Goal: Task Accomplishment & Management: Manage account settings

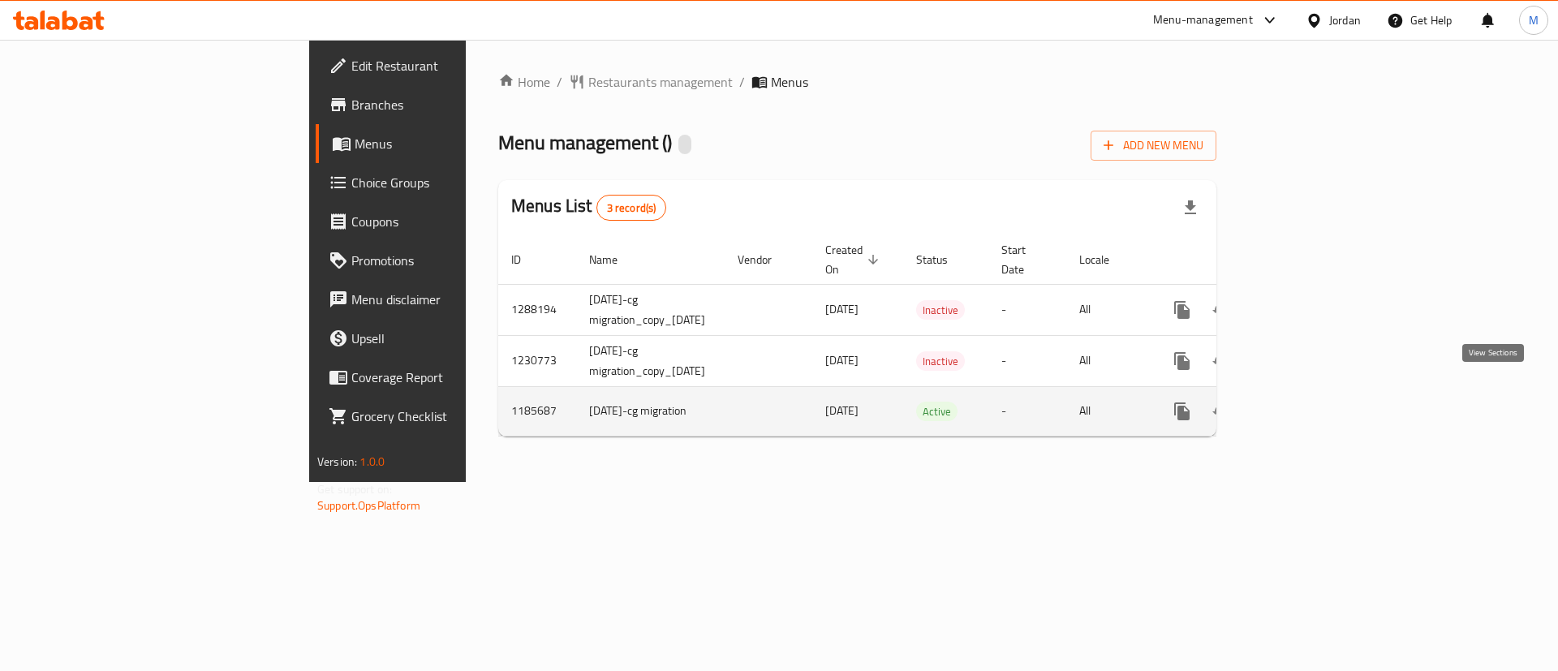
click at [1309, 402] on icon "enhanced table" at bounding box center [1298, 411] width 19 height 19
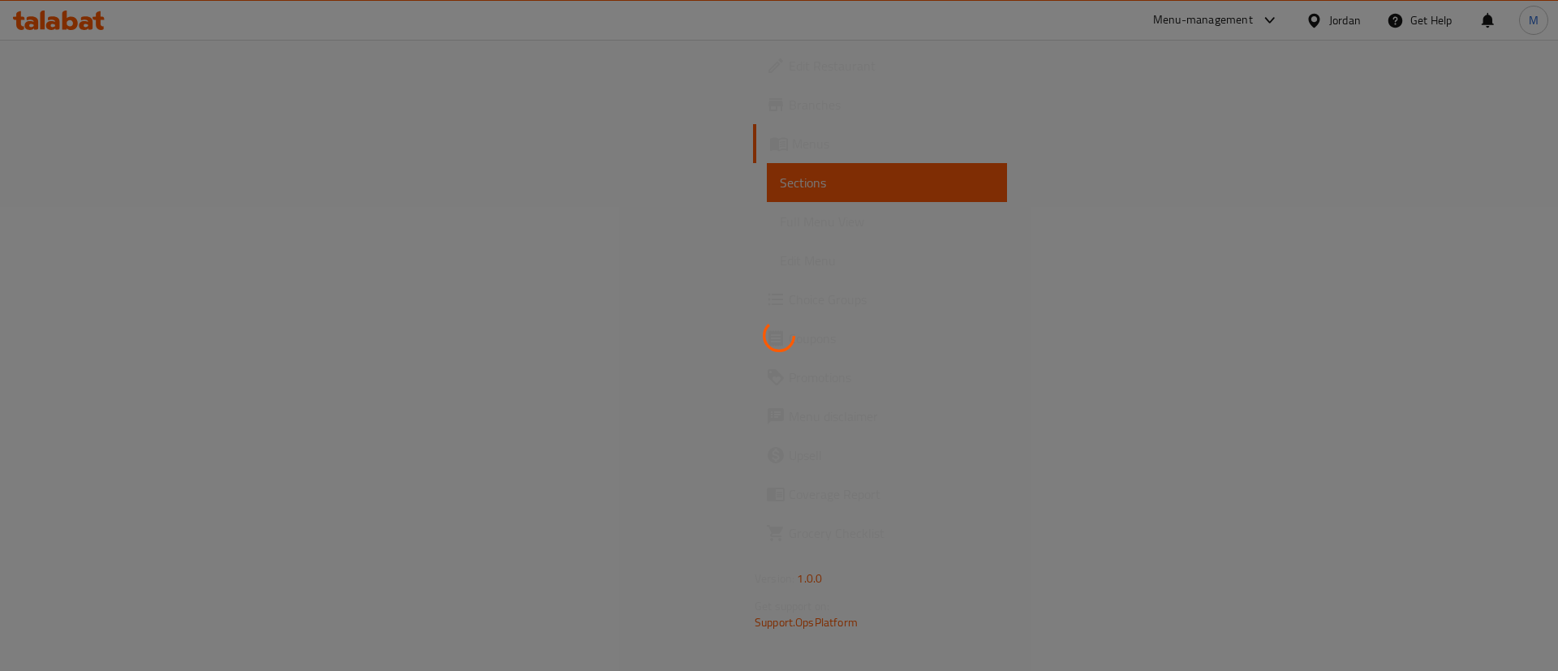
click at [115, 301] on div at bounding box center [779, 335] width 1558 height 671
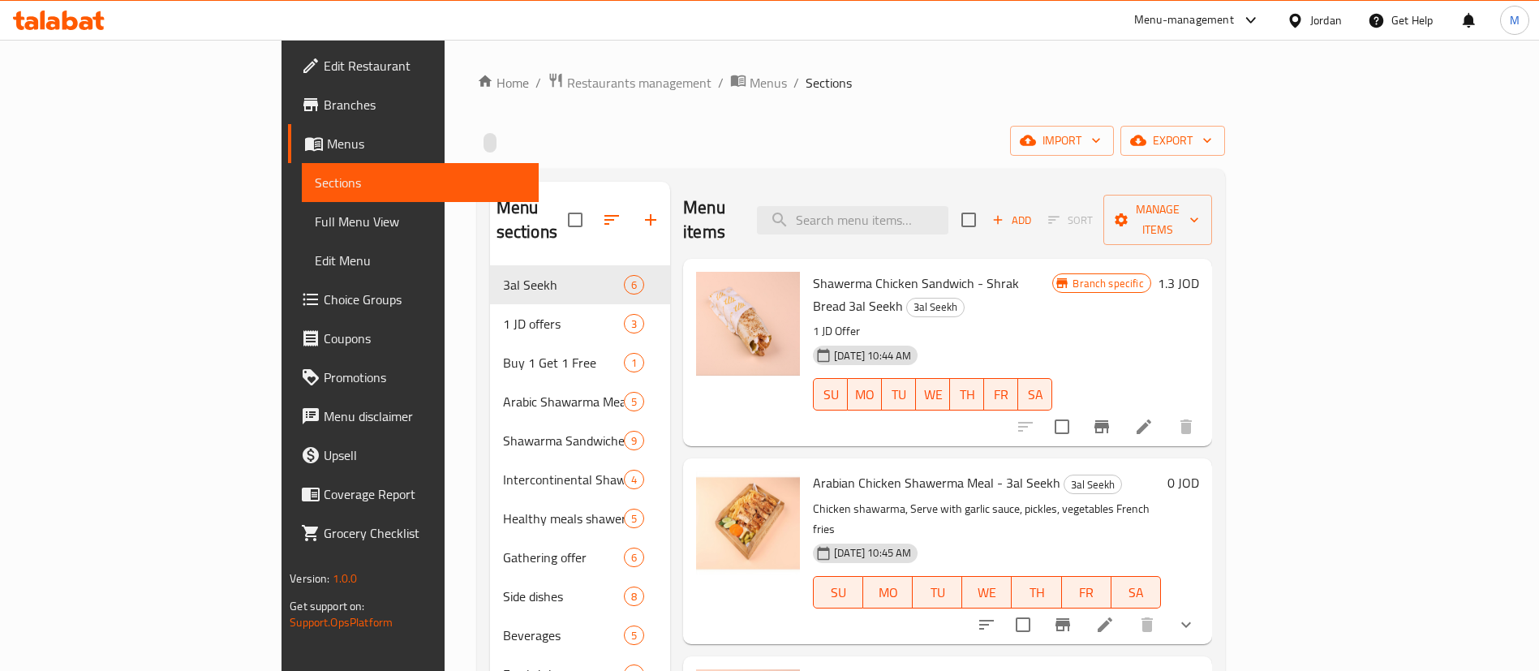
click at [324, 301] on span "Choice Groups" at bounding box center [425, 299] width 202 height 19
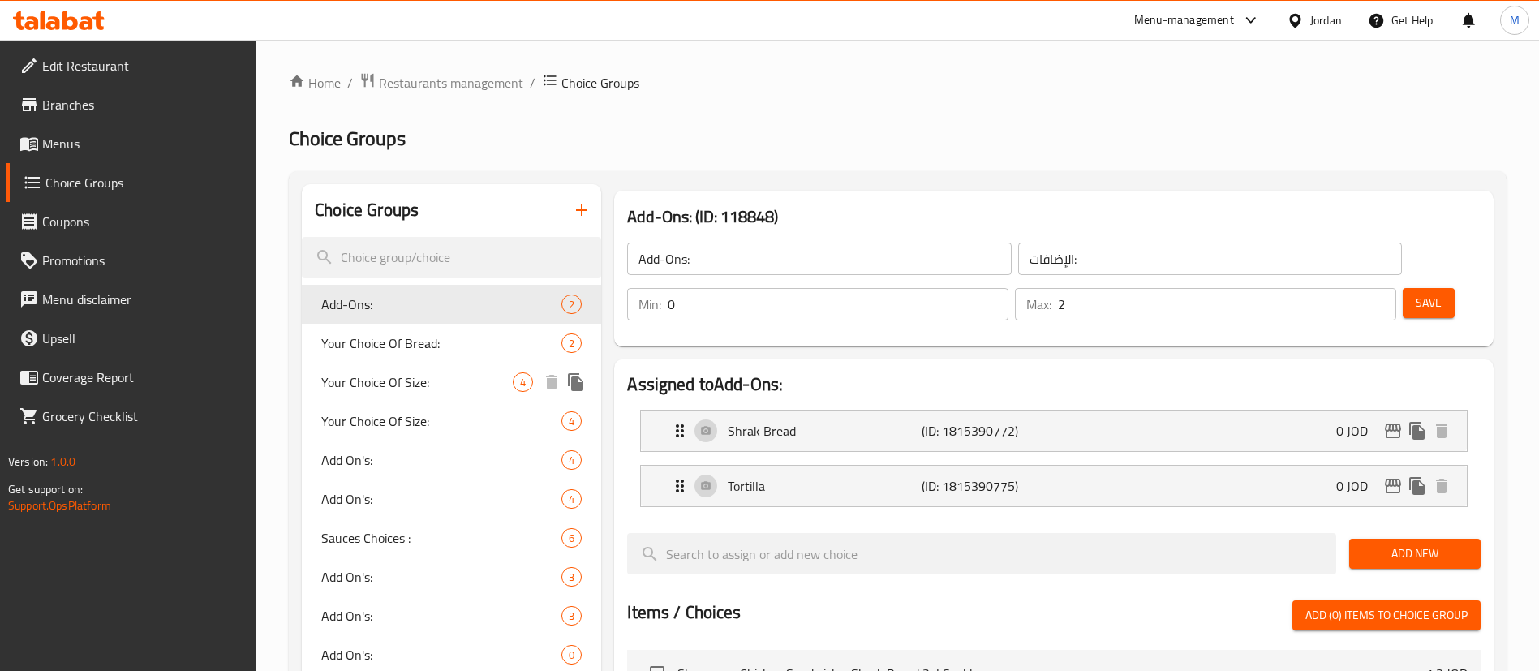
scroll to position [1370, 0]
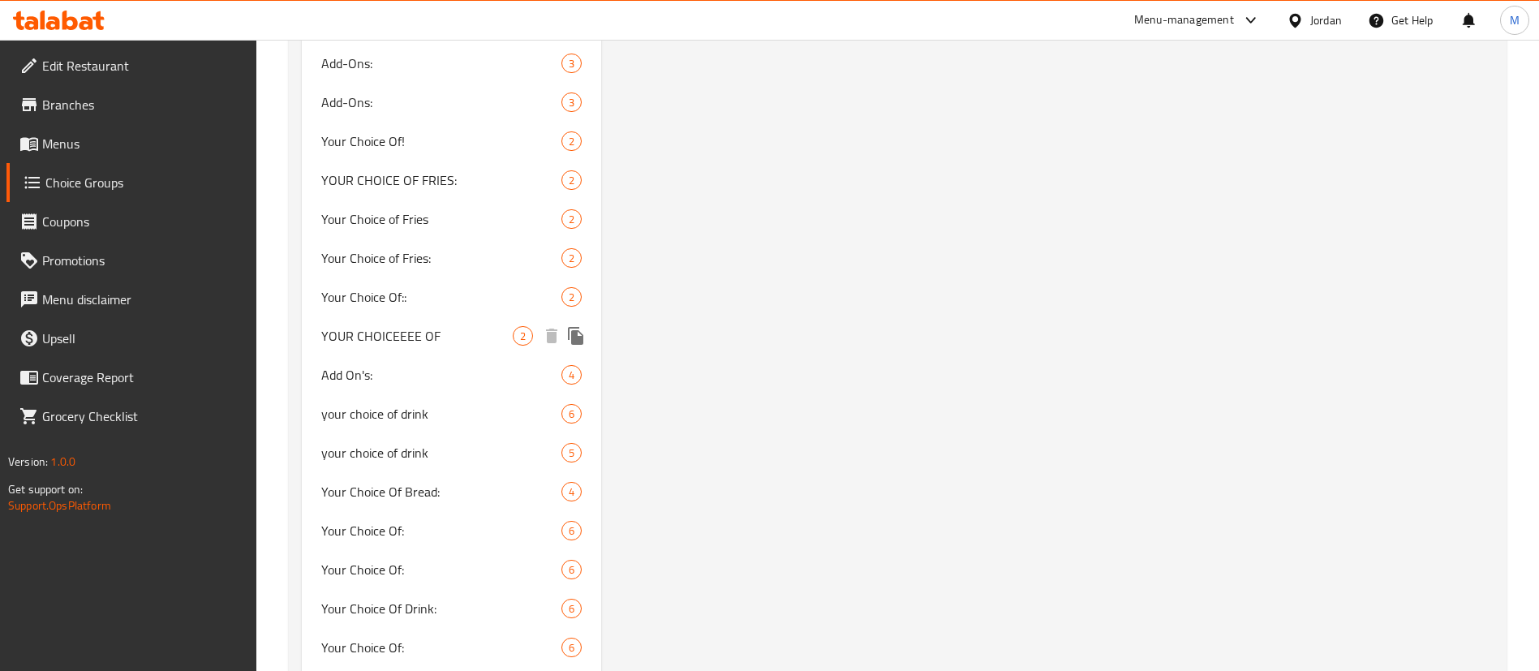
click at [577, 340] on icon "duplicate" at bounding box center [575, 336] width 15 height 18
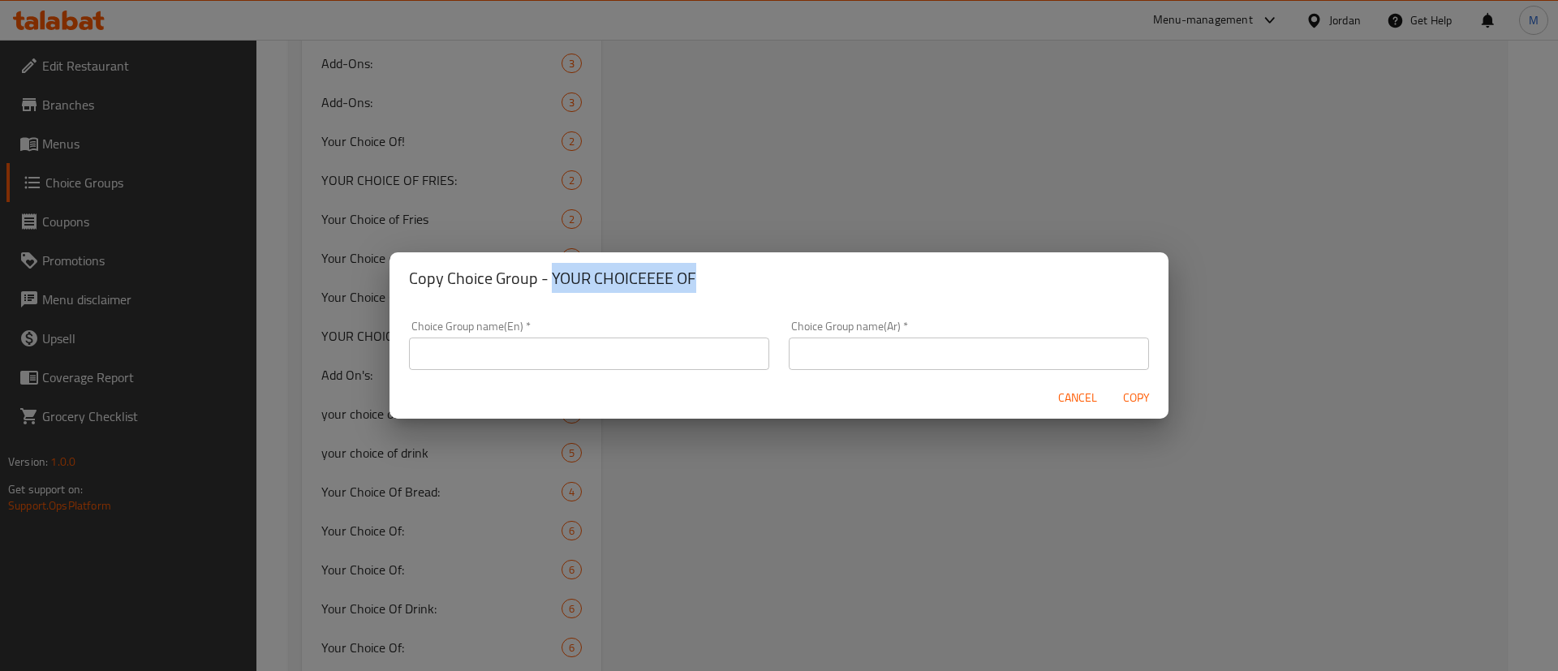
drag, startPoint x: 673, startPoint y: 278, endPoint x: 553, endPoint y: 257, distance: 121.9
click at [553, 257] on div "Copy Choice Group - YOUR CHOICEEEE OF" at bounding box center [778, 278] width 779 height 52
copy h2 "YOUR CHOICEEEE OF"
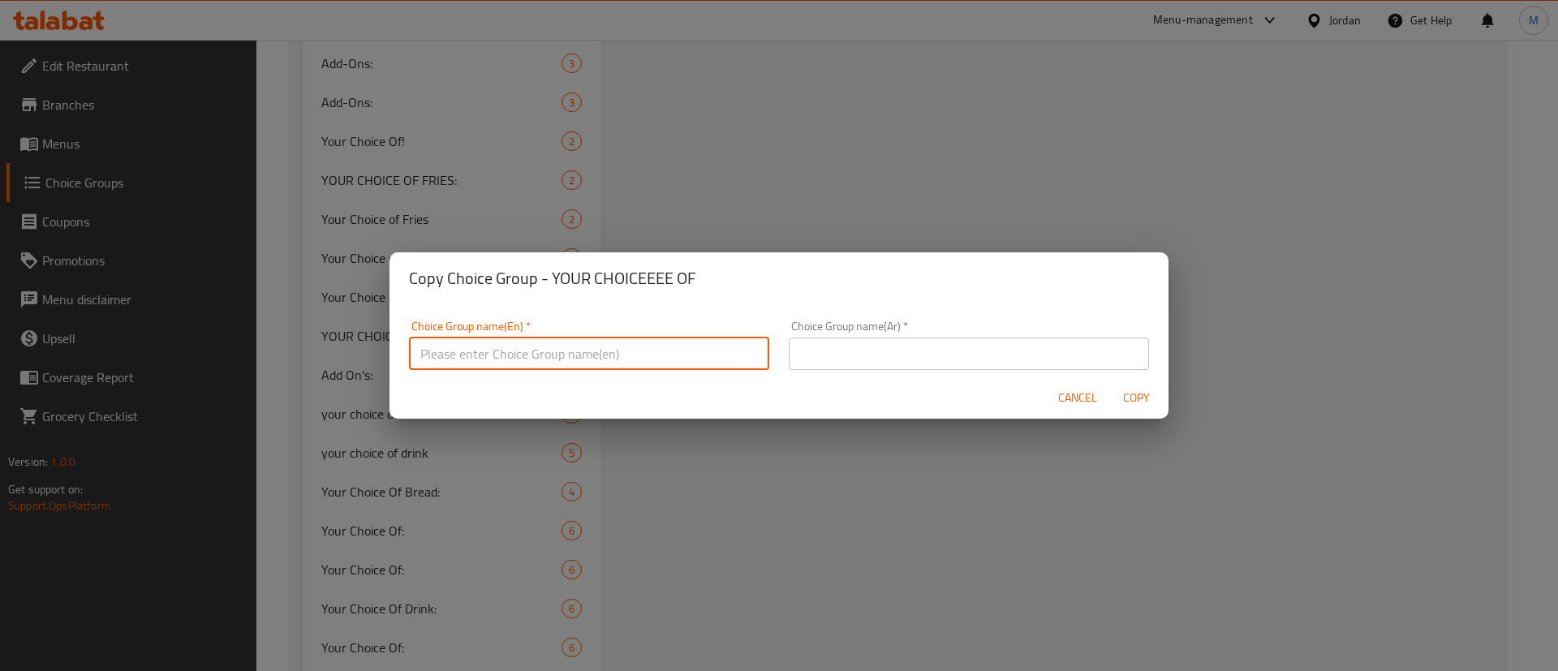
click at [574, 355] on input "text" at bounding box center [589, 354] width 360 height 32
paste input "YOUR CHOICEEEE OF"
type input "YOUR CHOICEEEE OF::"
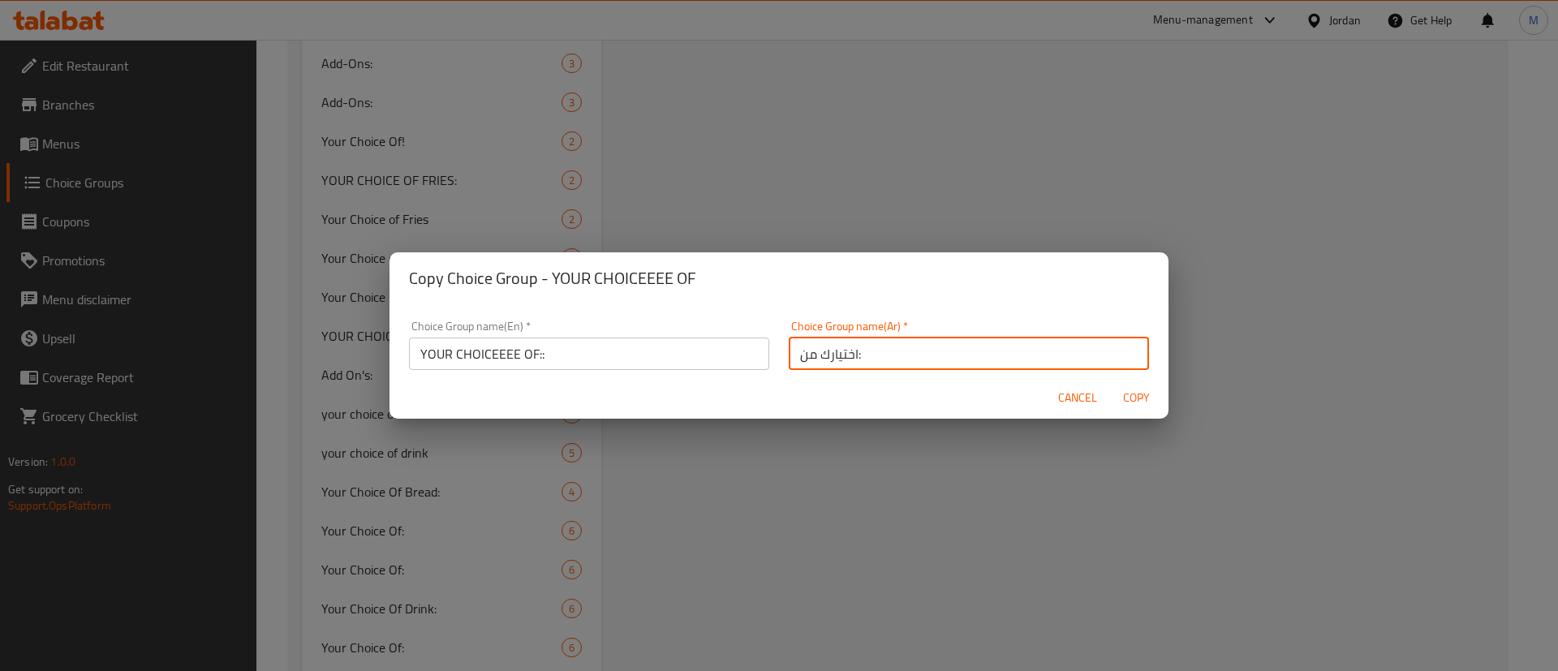
type input "اختيارك من:"
click at [679, 355] on input "YOUR CHOICEEEE OF::" at bounding box center [589, 354] width 360 height 32
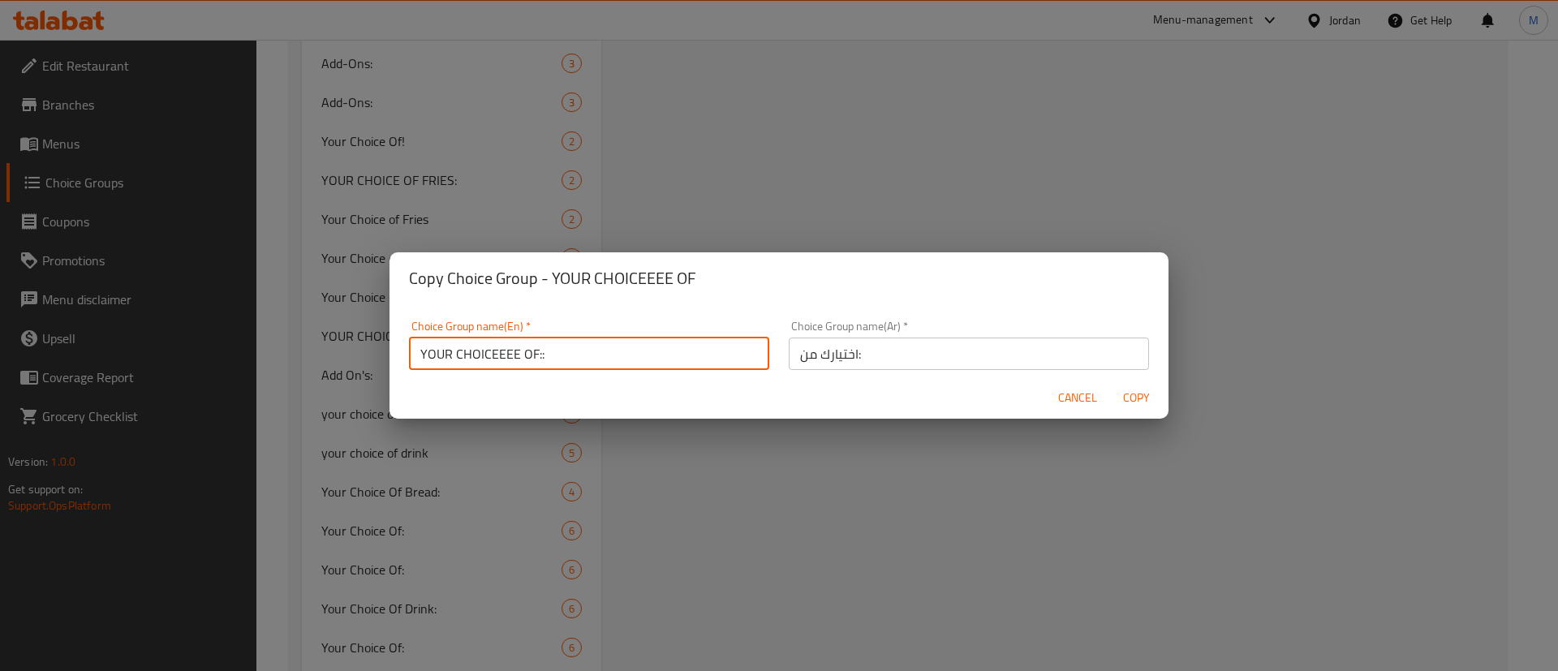
click at [679, 355] on input "YOUR CHOICEEEE OF::" at bounding box center [589, 354] width 360 height 32
click at [1133, 397] on span "Copy" at bounding box center [1135, 398] width 39 height 20
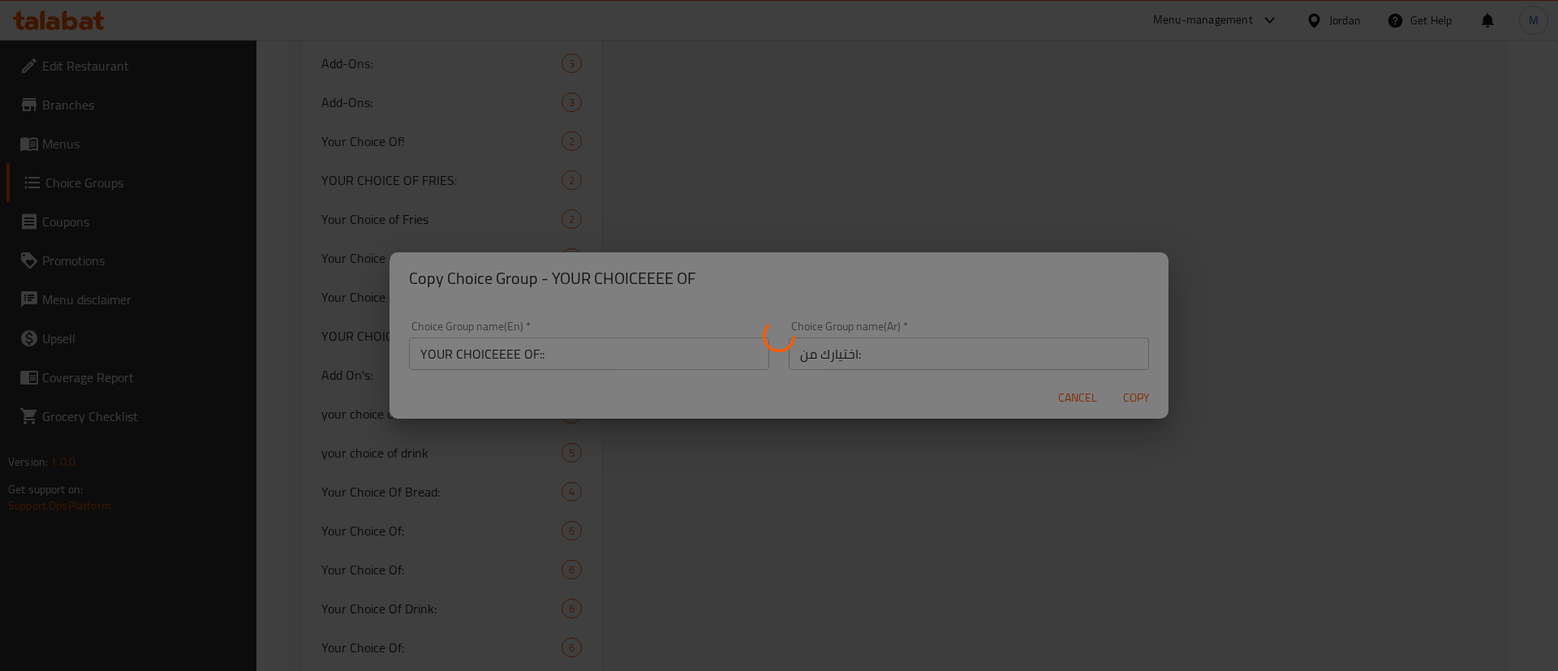
type input "YOUR CHOICEEEE OF::"
type input "اختيارك من:"
type input "1"
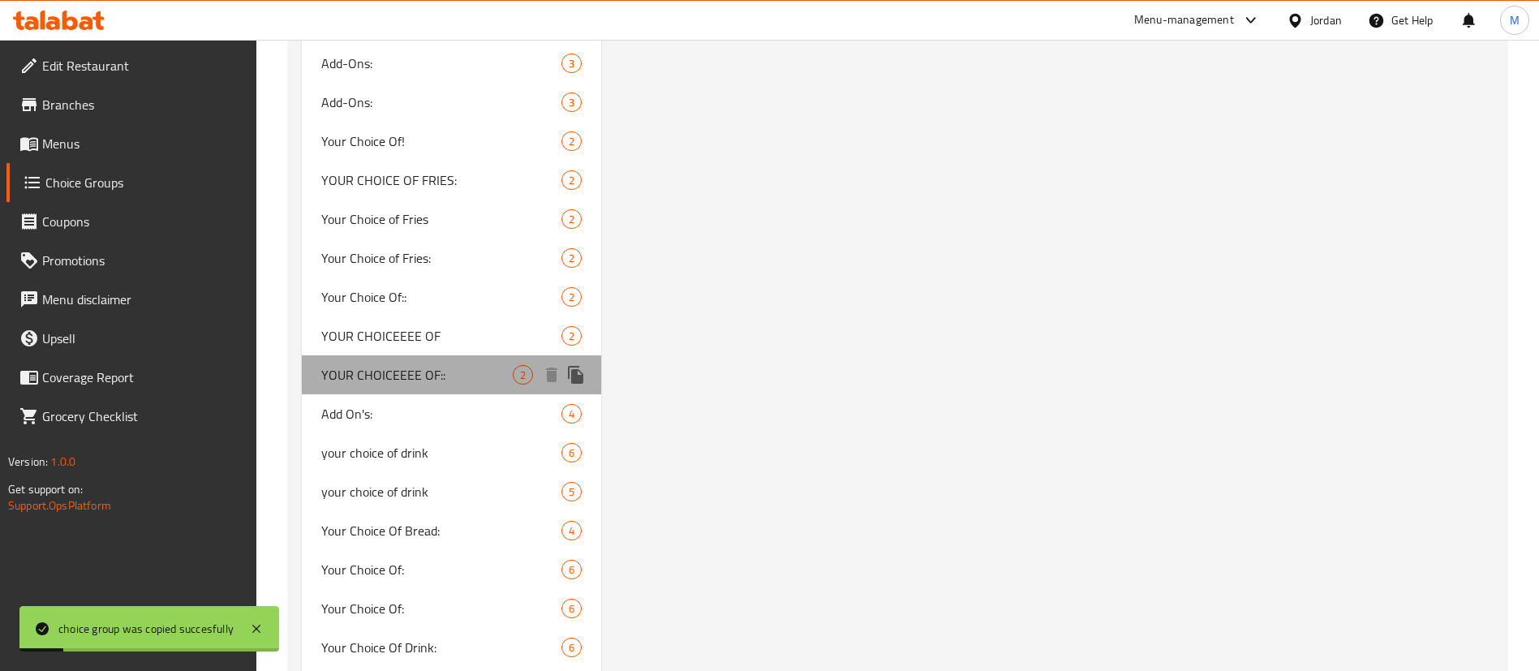
click at [496, 371] on span "YOUR CHOICEEEE OF::" at bounding box center [416, 374] width 191 height 19
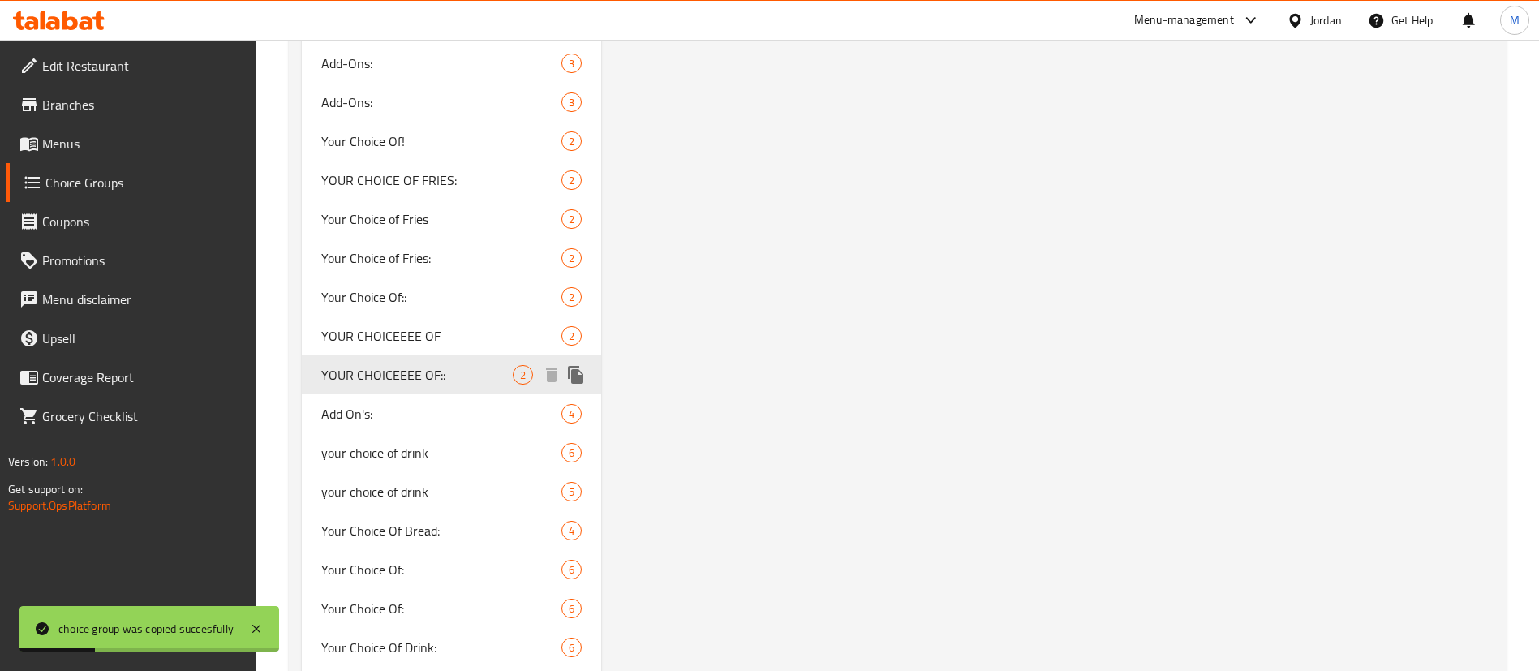
click at [500, 373] on span "YOUR CHOICEEEE OF::" at bounding box center [416, 374] width 191 height 19
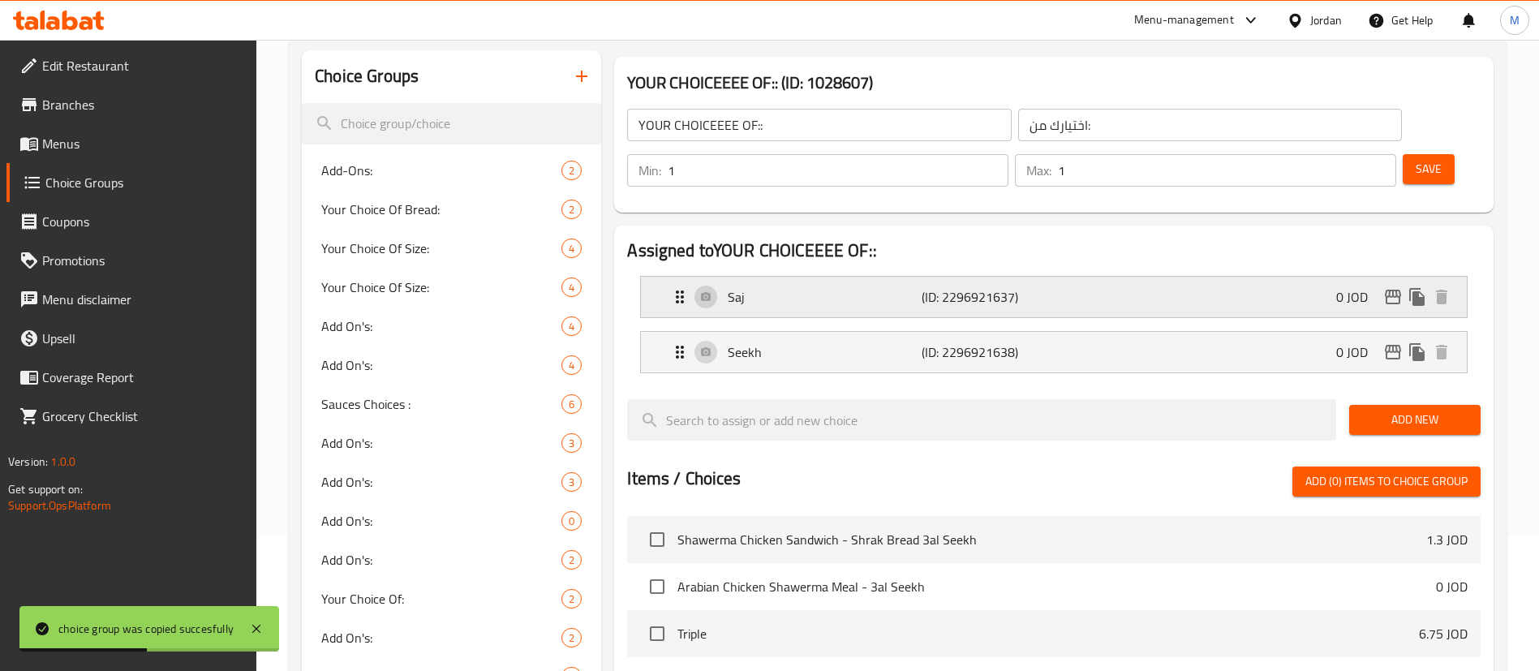
scroll to position [134, 0]
click at [1064, 277] on div "Saj (ID: 2296921637) 0 JOD" at bounding box center [1058, 297] width 777 height 41
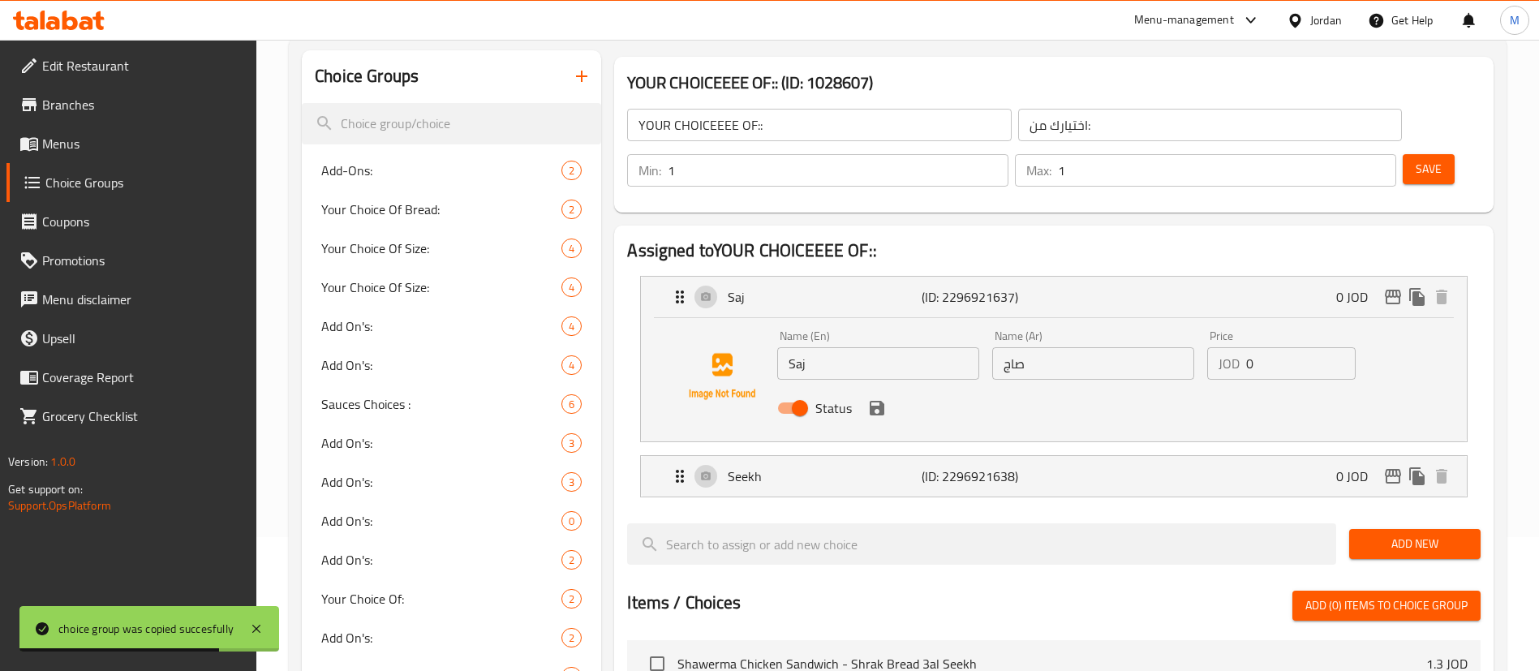
click at [806, 393] on input "Status" at bounding box center [800, 408] width 92 height 31
checkbox input "false"
click at [872, 398] on icon "save" at bounding box center [876, 407] width 19 height 19
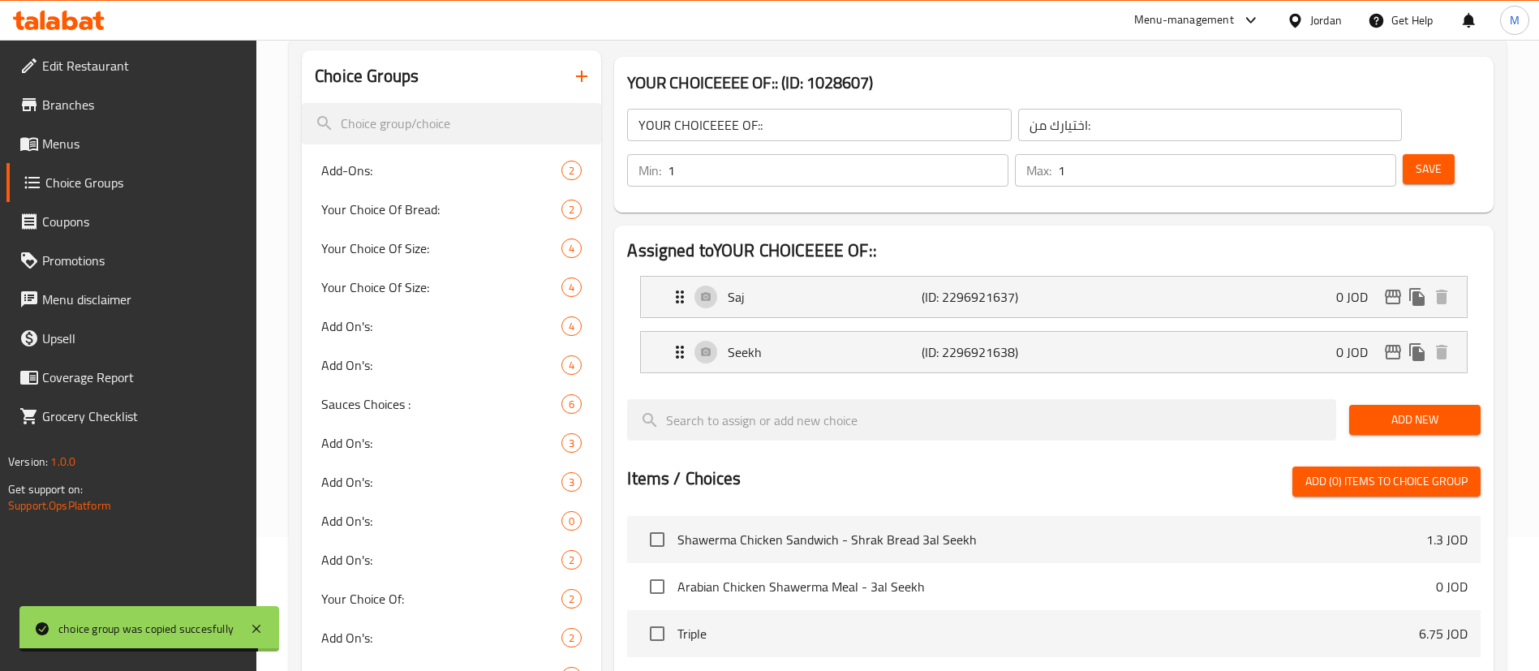
click at [1416, 159] on span "Save" at bounding box center [1429, 169] width 26 height 20
click at [135, 140] on span "Menus" at bounding box center [143, 143] width 202 height 19
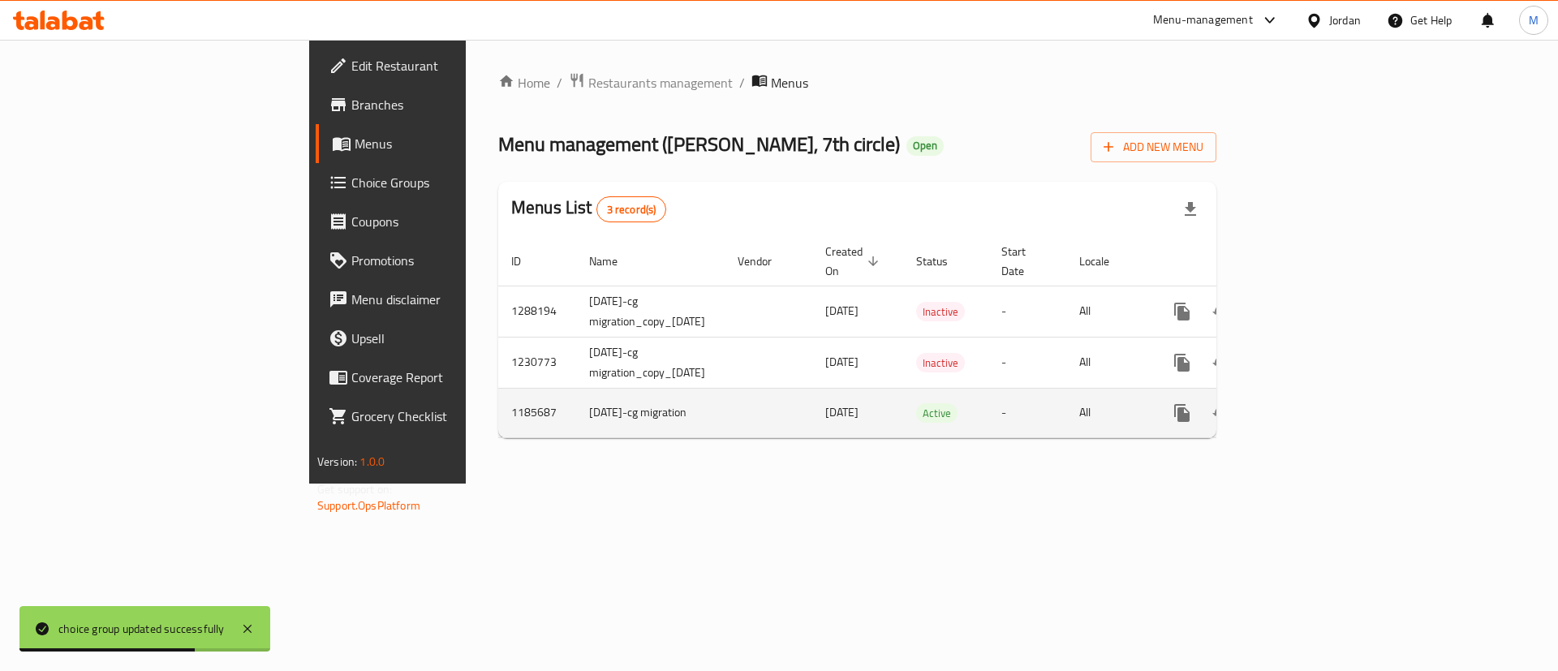
click at [1306, 406] on icon "enhanced table" at bounding box center [1299, 413] width 15 height 15
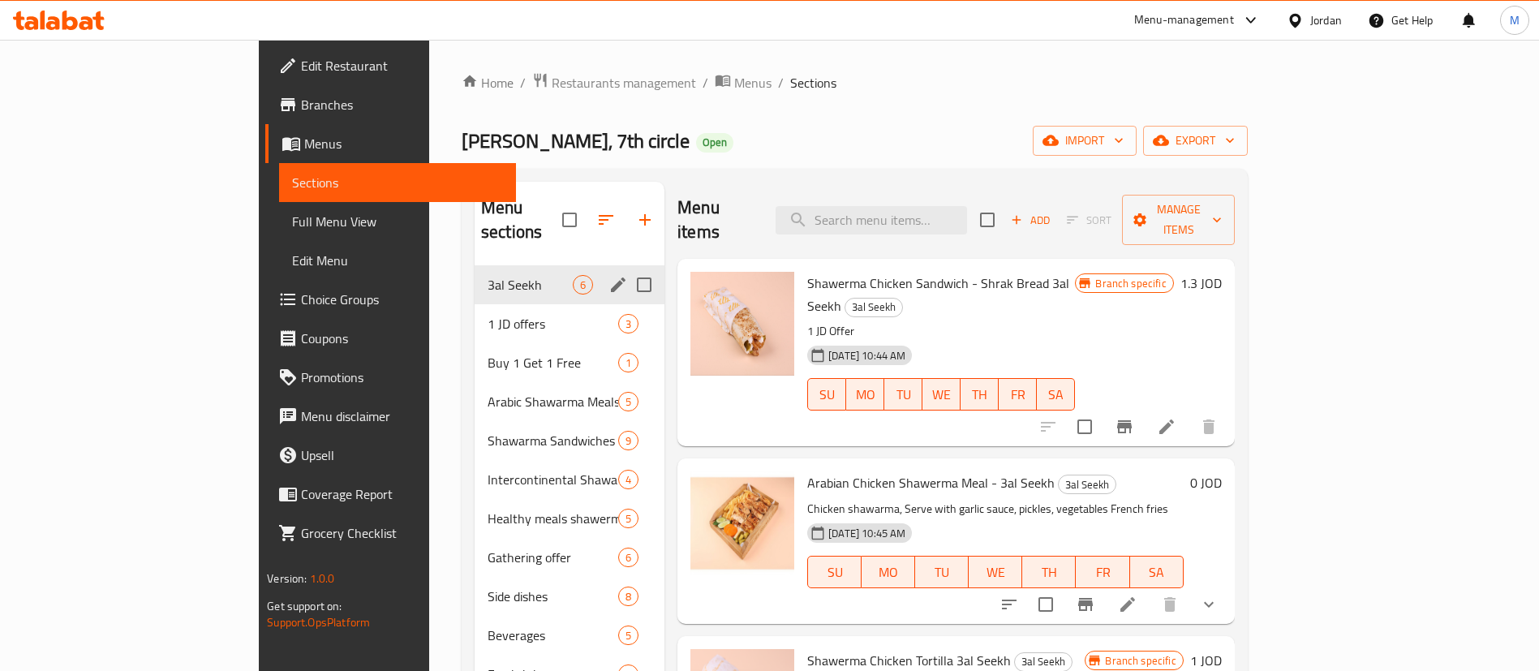
click at [609, 275] on icon "edit" at bounding box center [618, 284] width 19 height 19
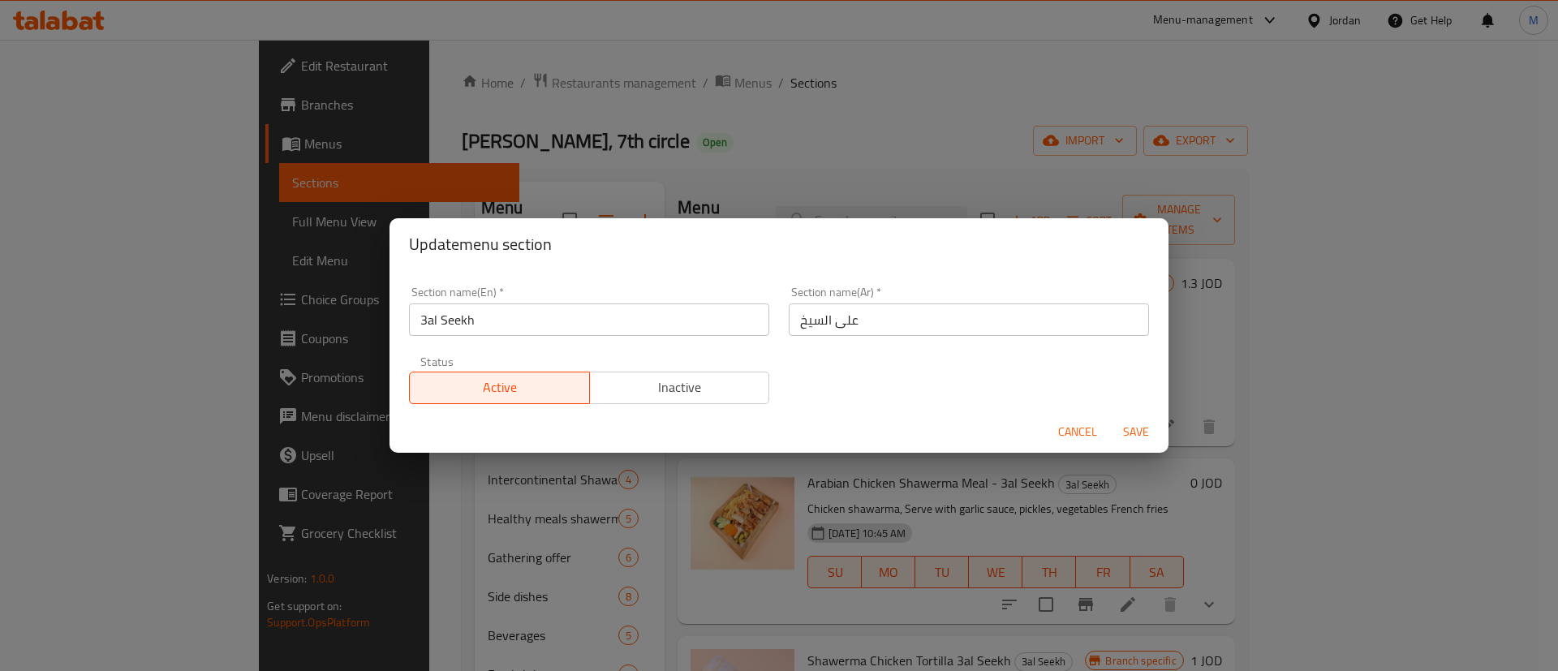
click at [648, 389] on span "Inactive" at bounding box center [679, 388] width 167 height 24
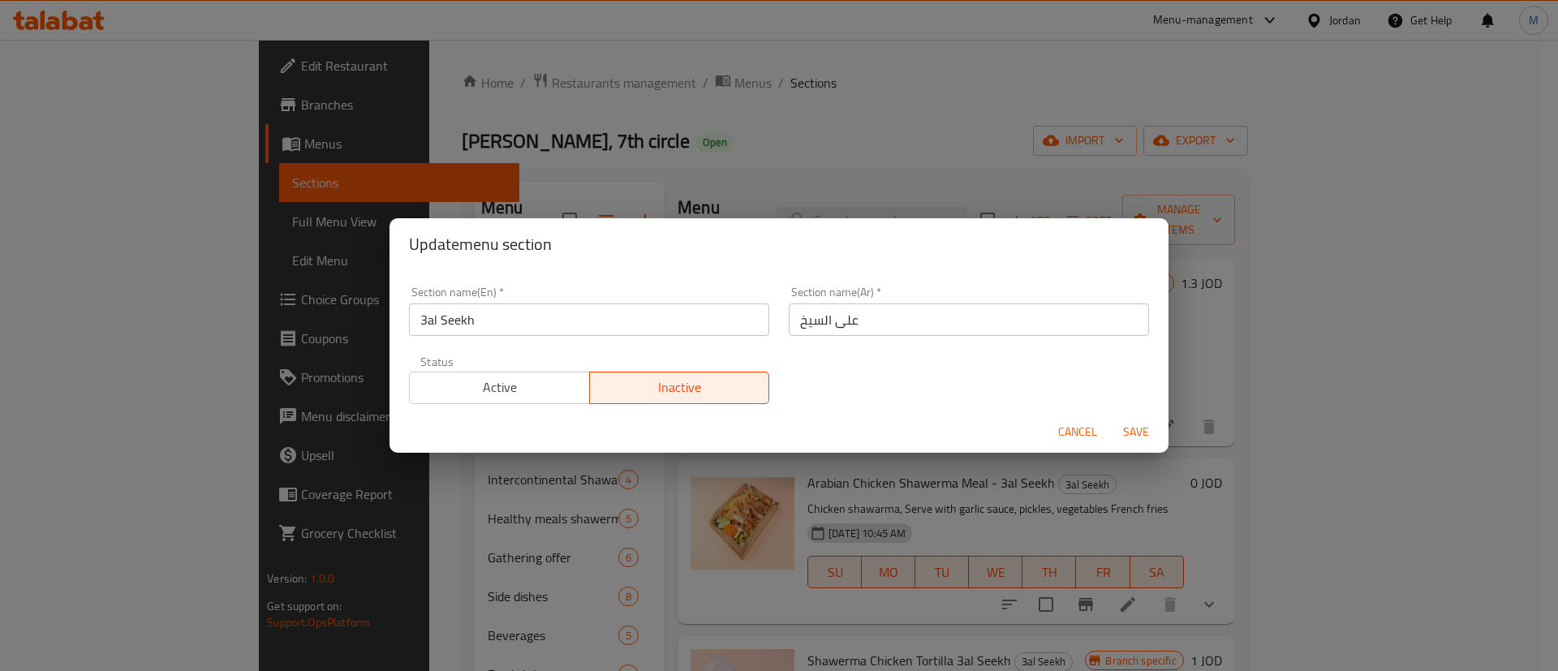
click at [1133, 432] on span "Save" at bounding box center [1135, 432] width 39 height 20
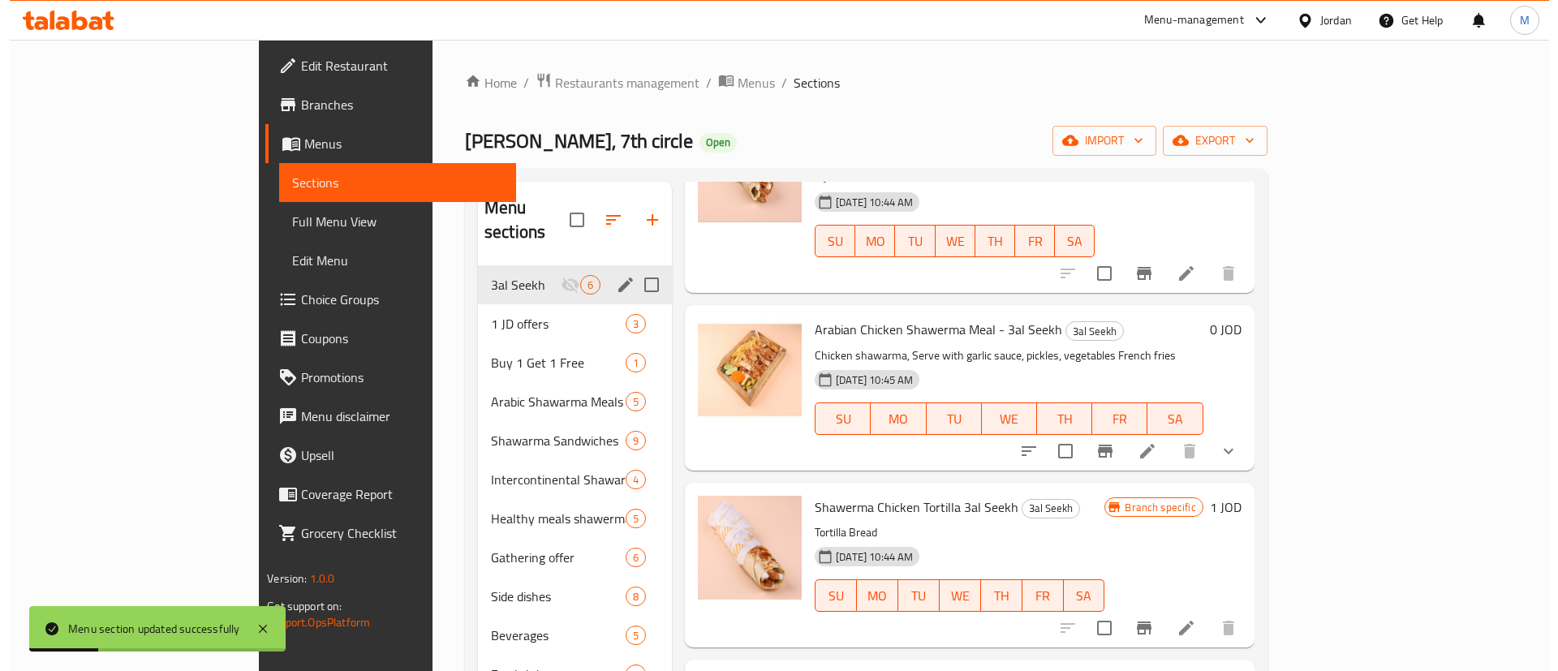
scroll to position [157, 0]
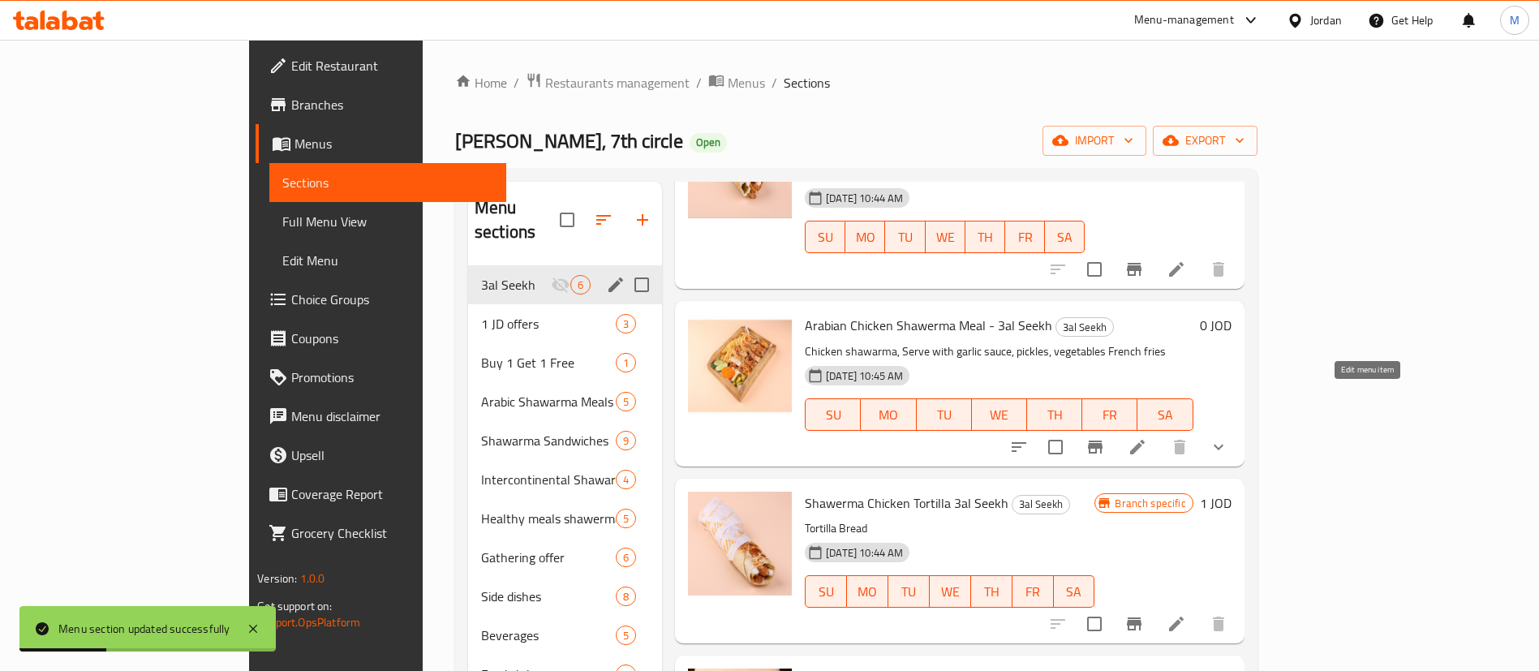
click at [1145, 440] on icon at bounding box center [1137, 447] width 15 height 15
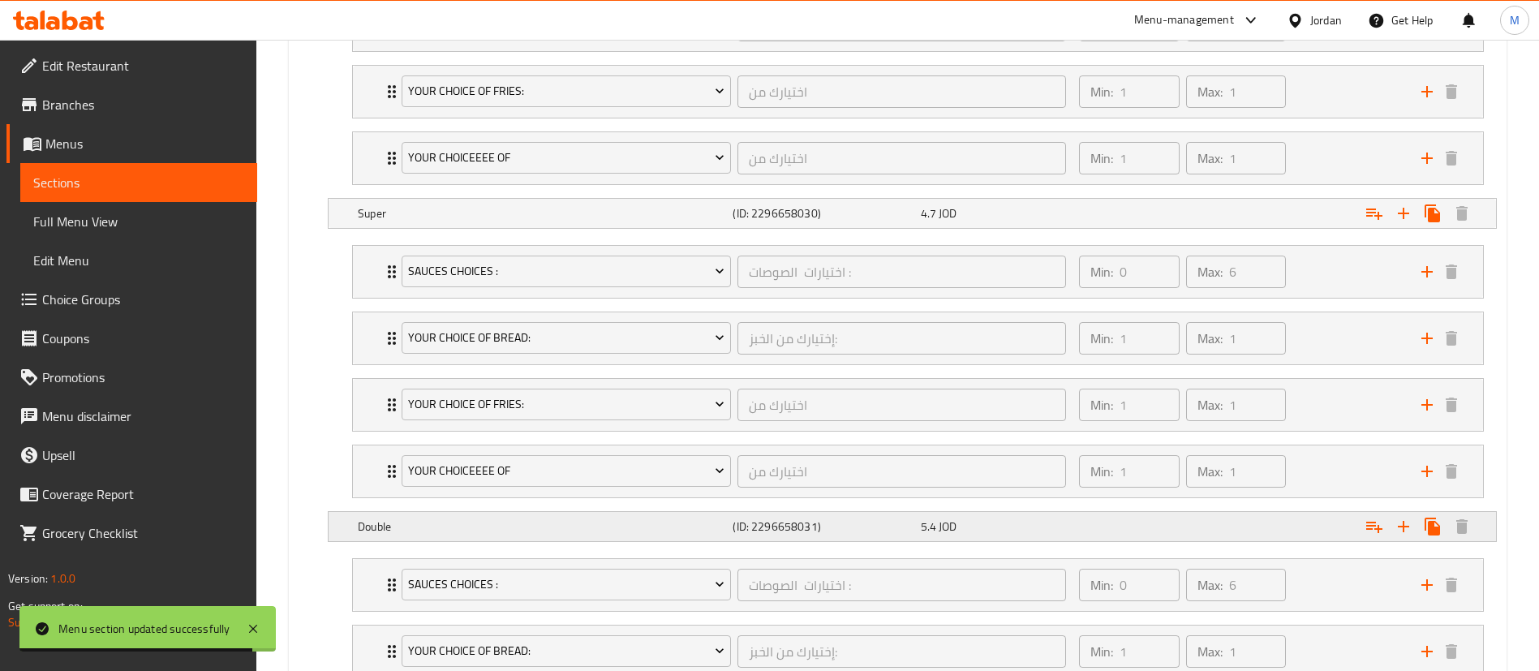
scroll to position [1694, 0]
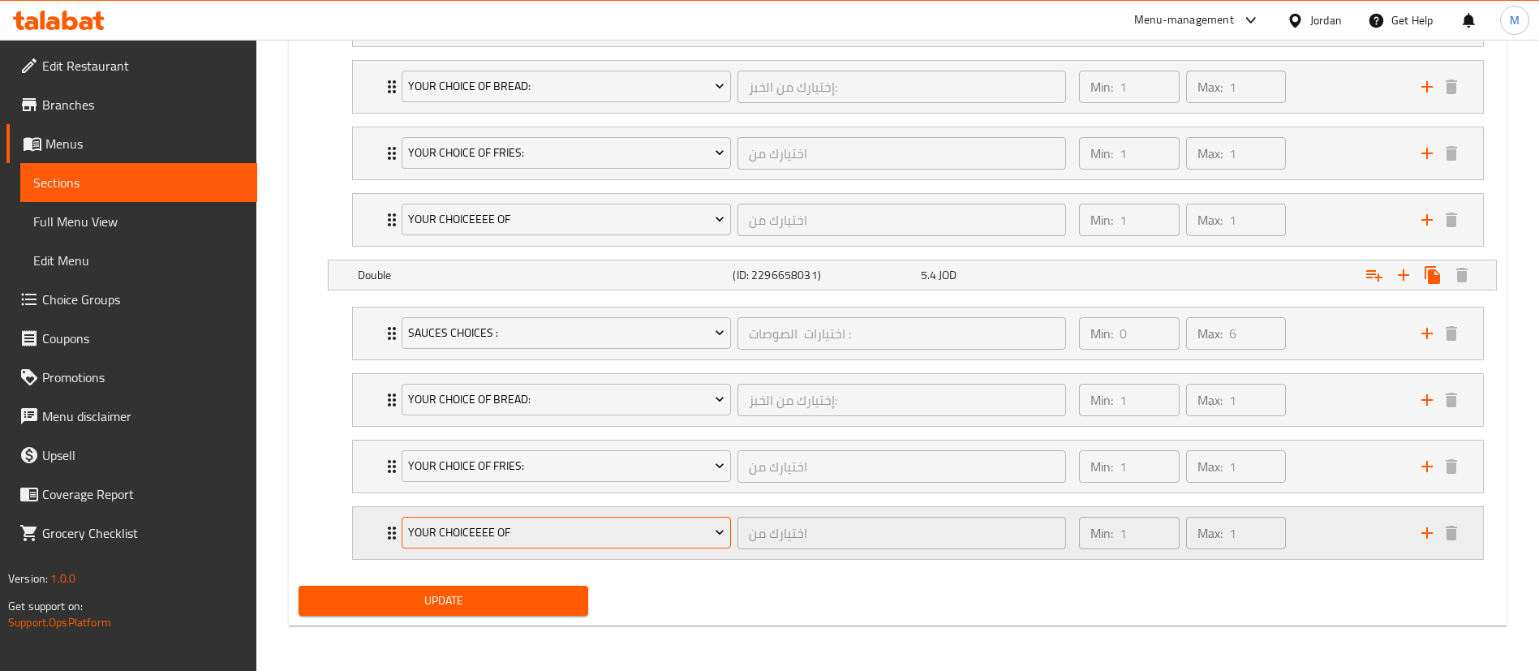
click at [609, 527] on span "YOUR CHOICEEEE OF" at bounding box center [566, 533] width 317 height 20
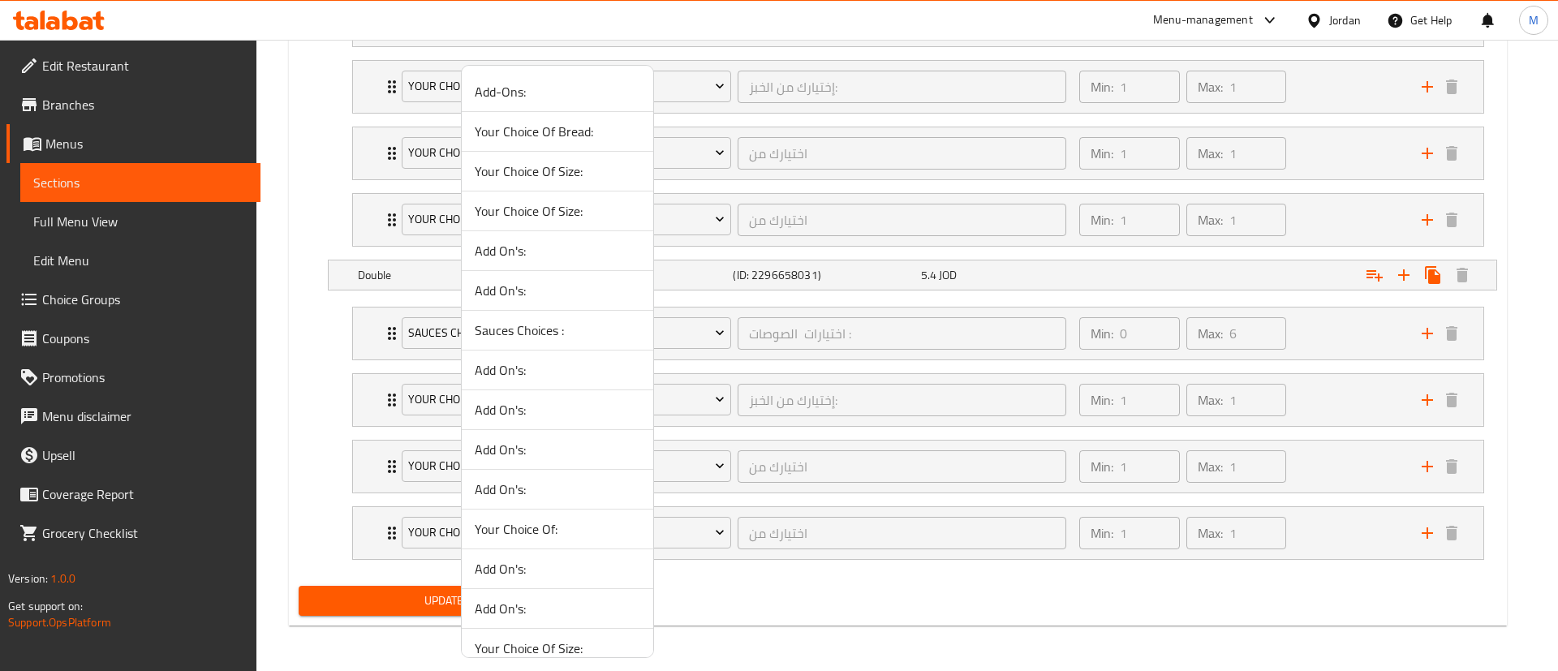
click at [848, 600] on div at bounding box center [779, 335] width 1558 height 671
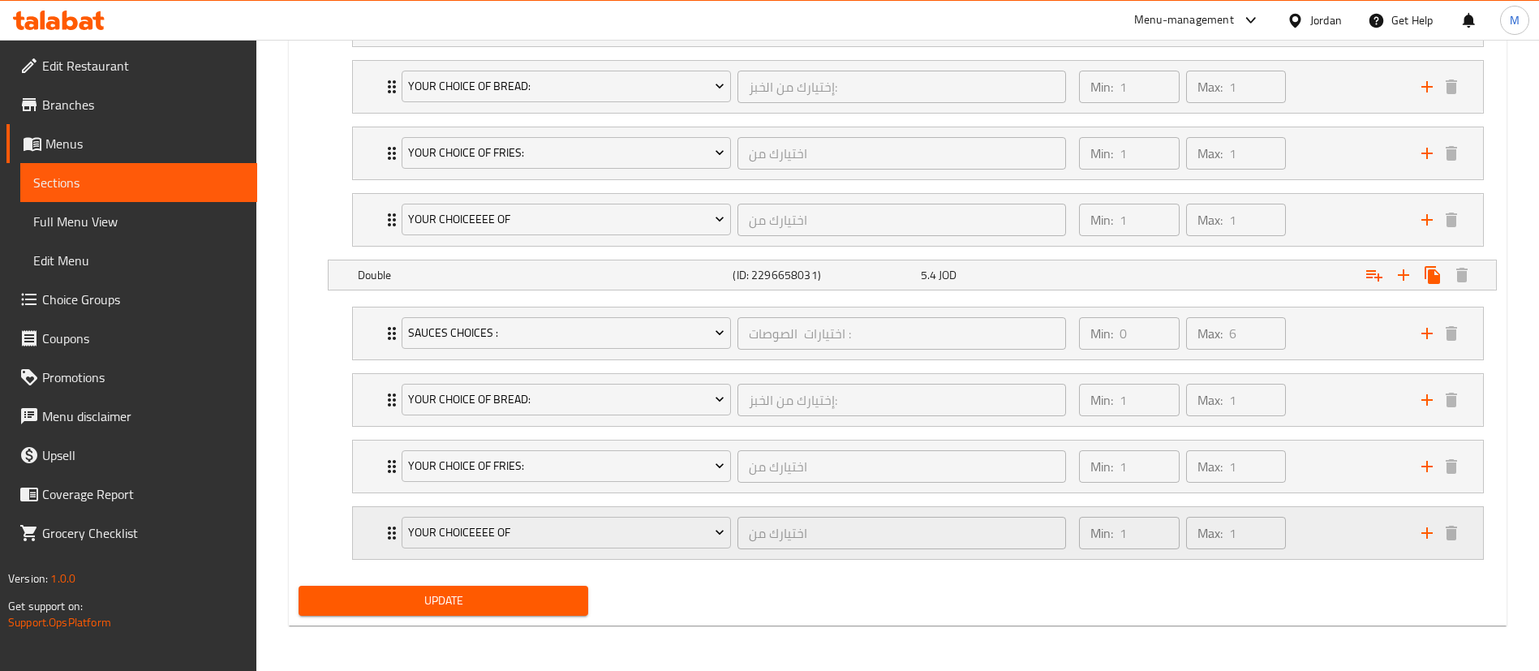
click at [1312, 533] on div "Min: 1 ​ Max: 1 ​" at bounding box center [1240, 533] width 342 height 52
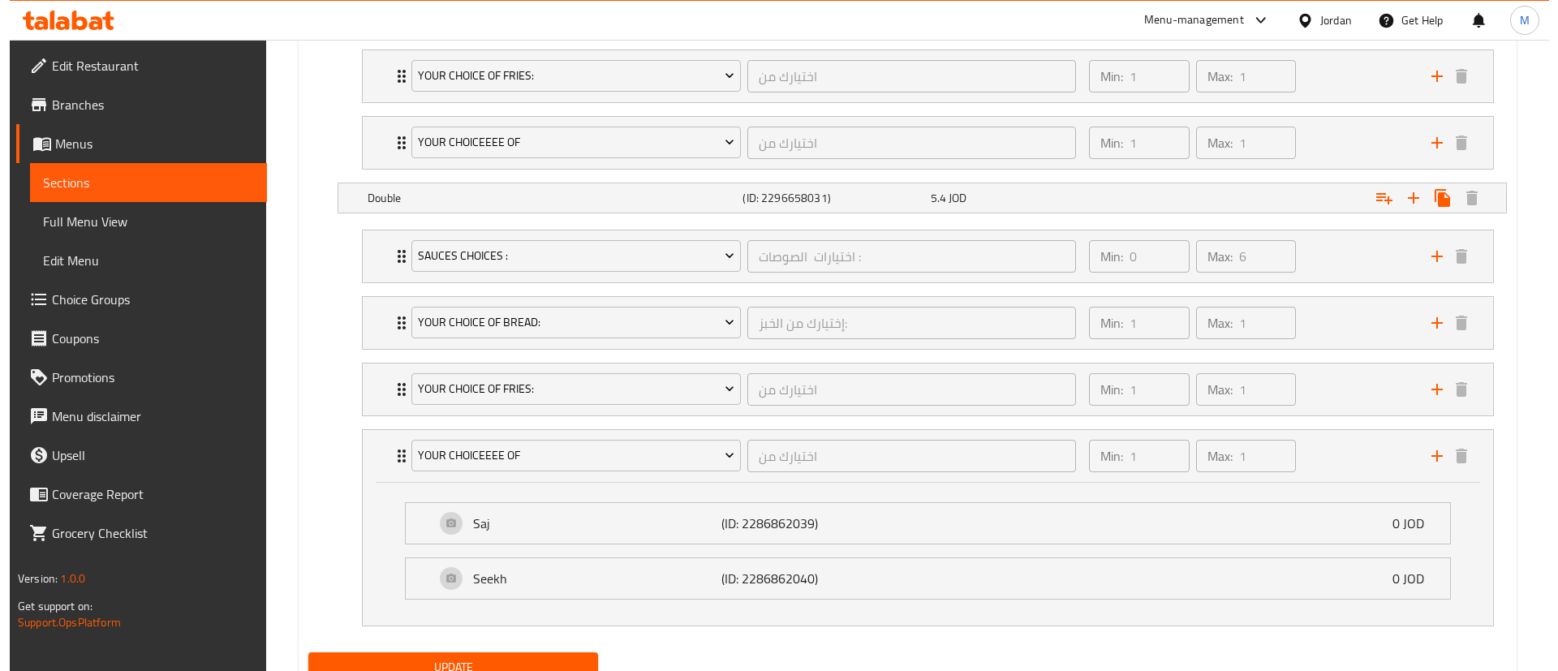
scroll to position [1838, 0]
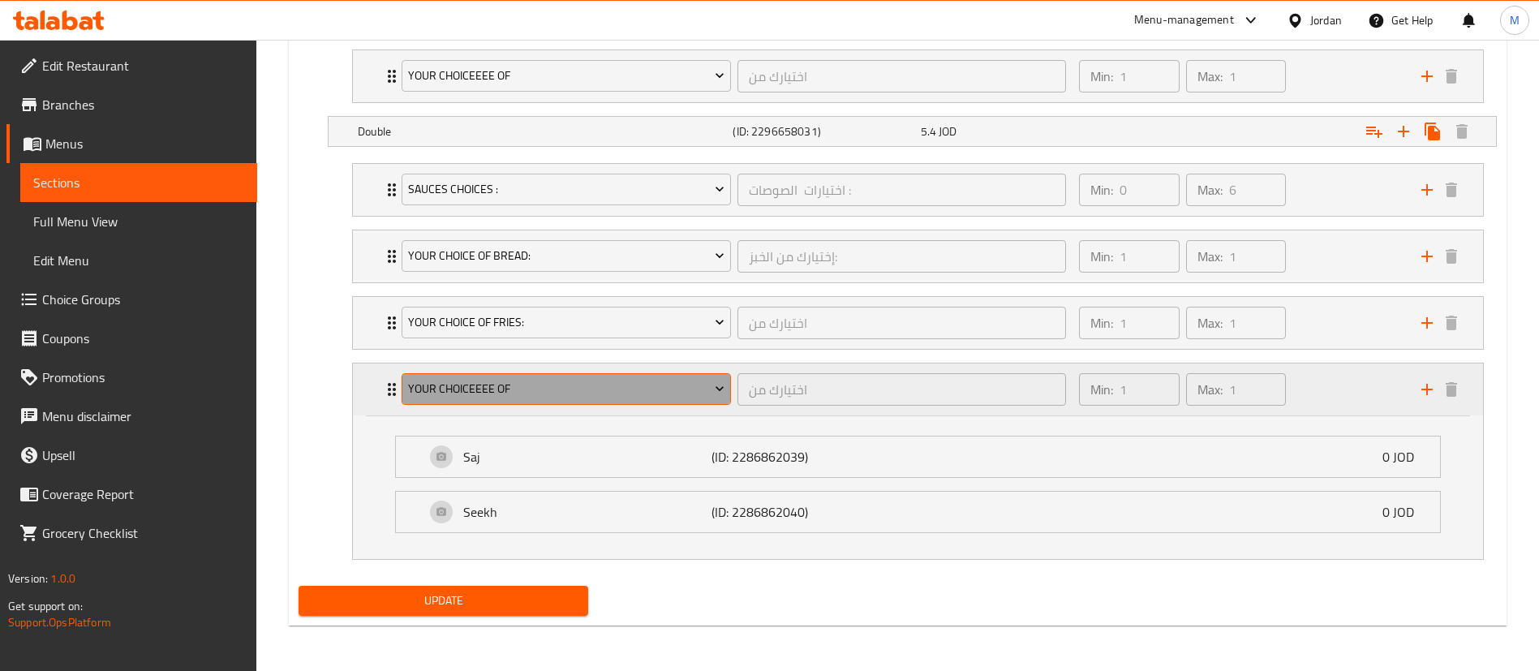
click at [570, 382] on span "YOUR CHOICEEEE OF" at bounding box center [566, 389] width 317 height 20
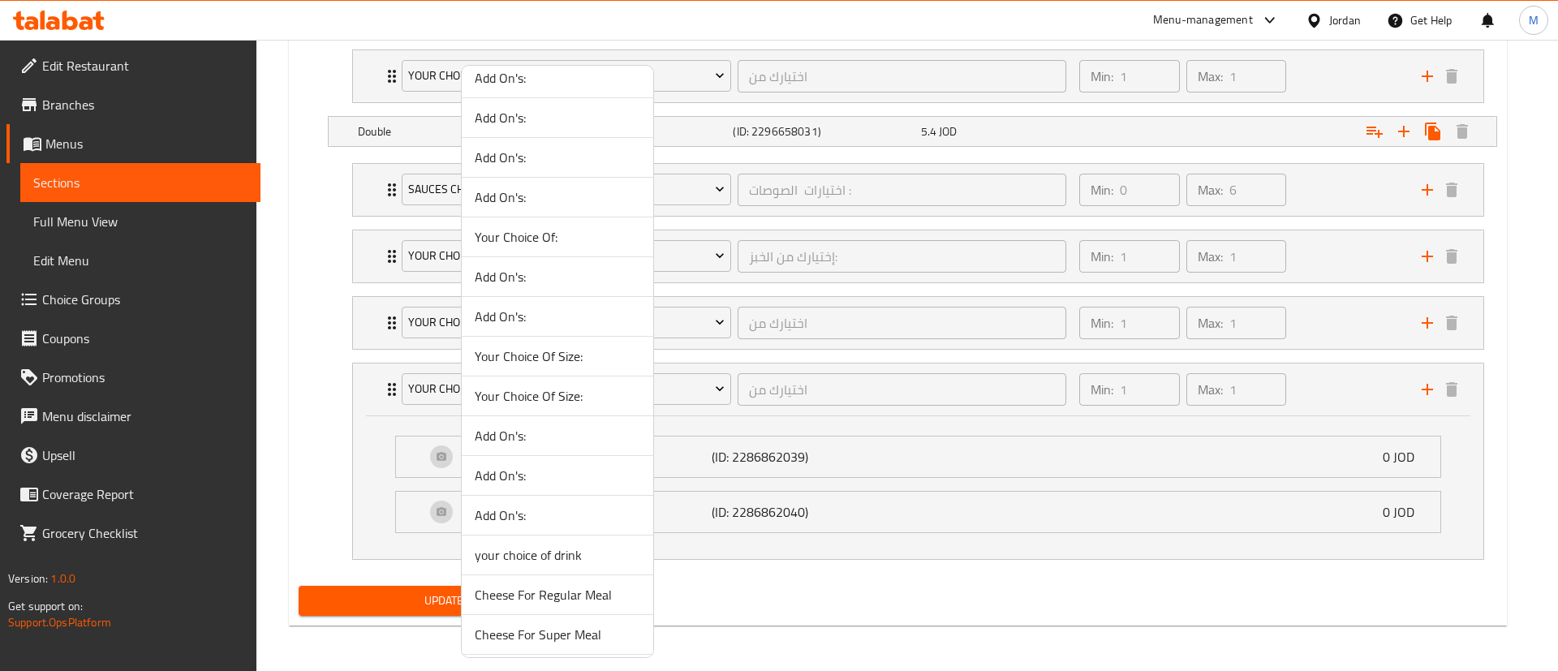
scroll to position [1202, 0]
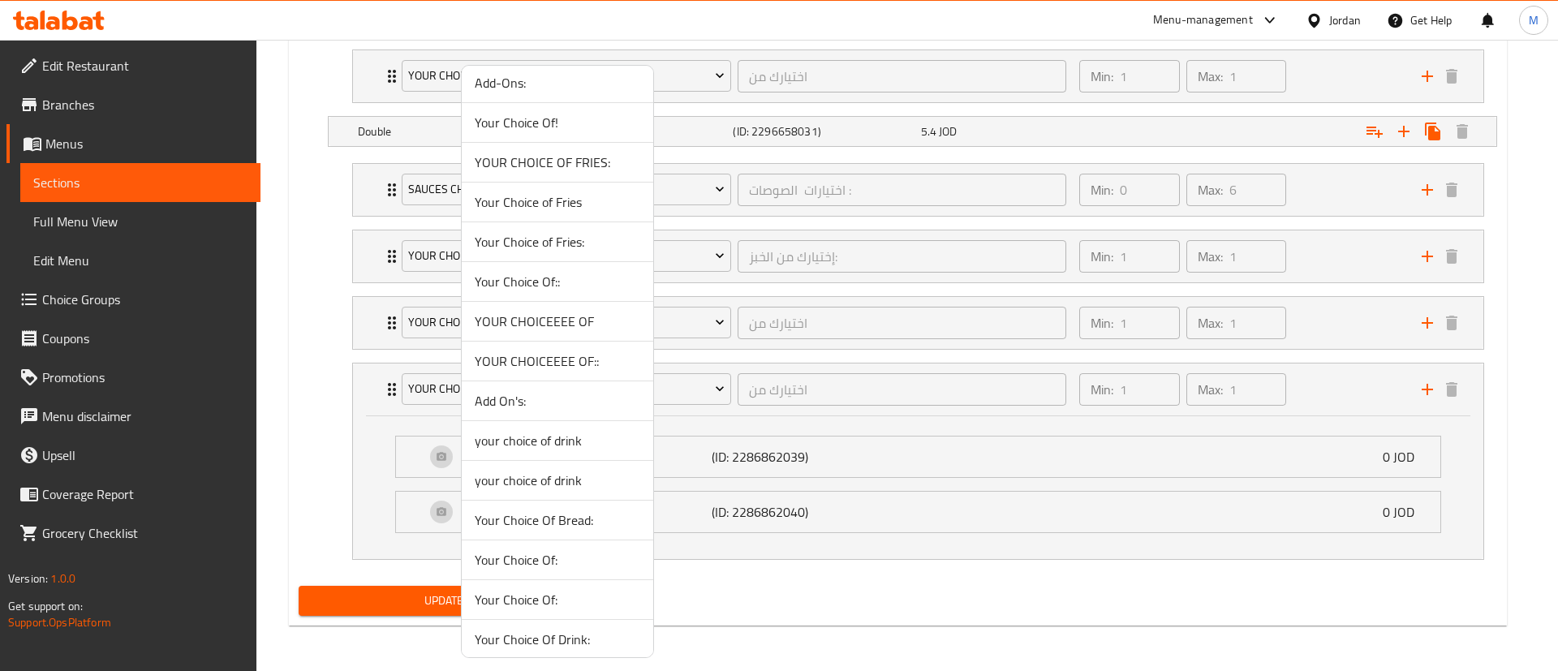
click at [562, 363] on span "YOUR CHOICEEEE OF::" at bounding box center [558, 360] width 166 height 19
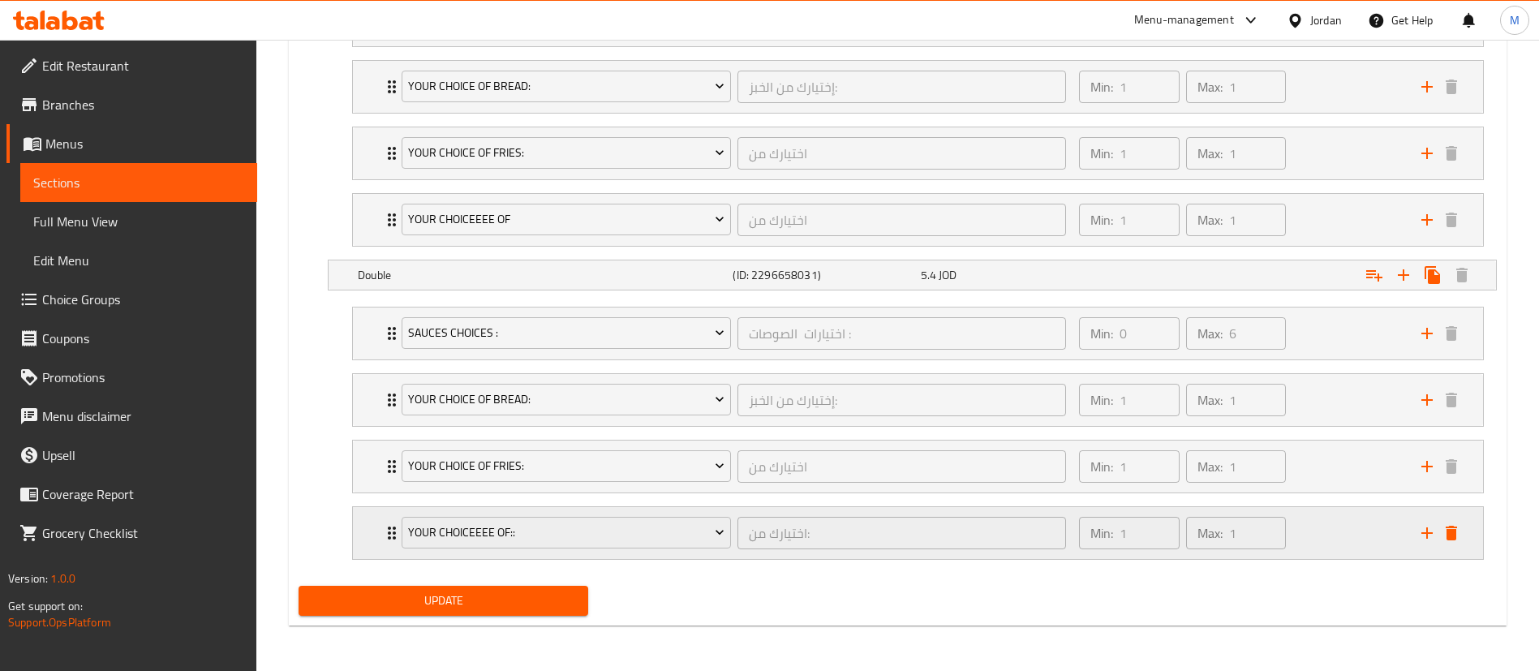
click at [1310, 533] on div "Min: 1 ​ Max: 1 ​" at bounding box center [1240, 533] width 342 height 52
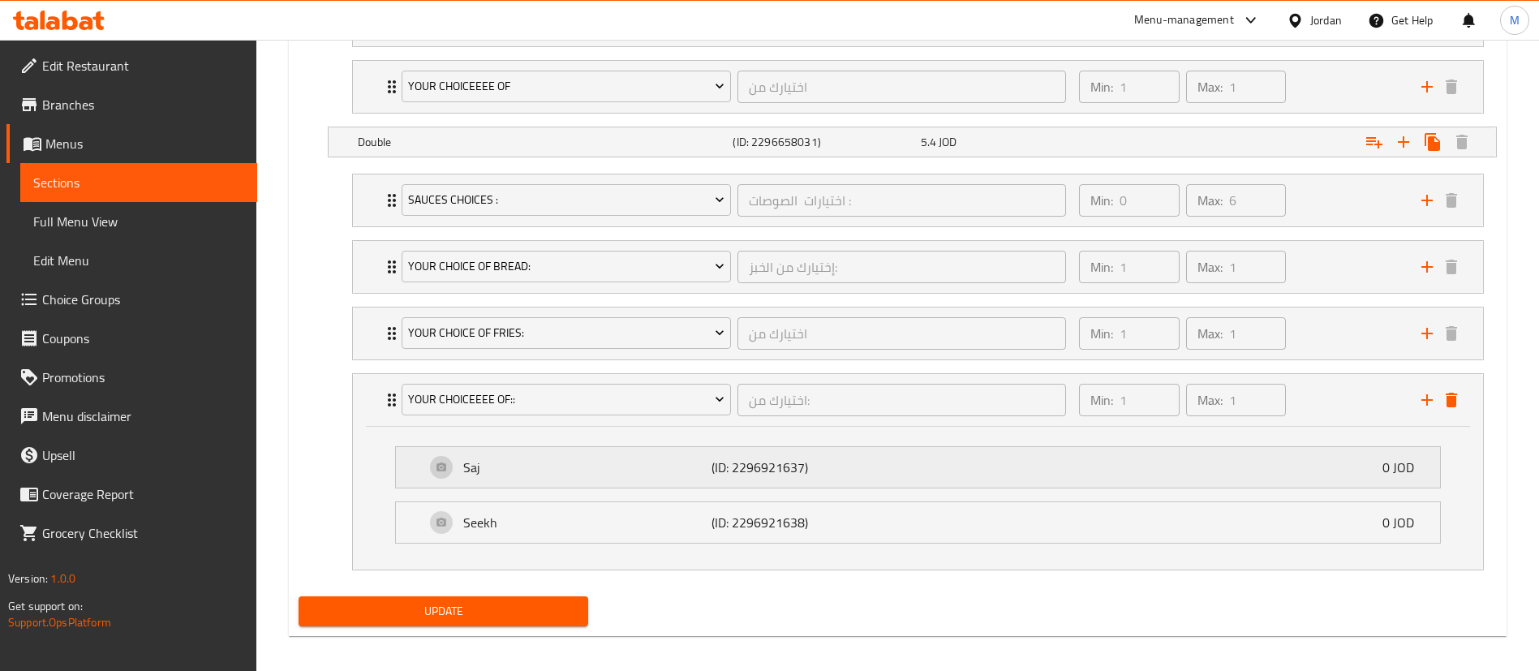
scroll to position [1838, 0]
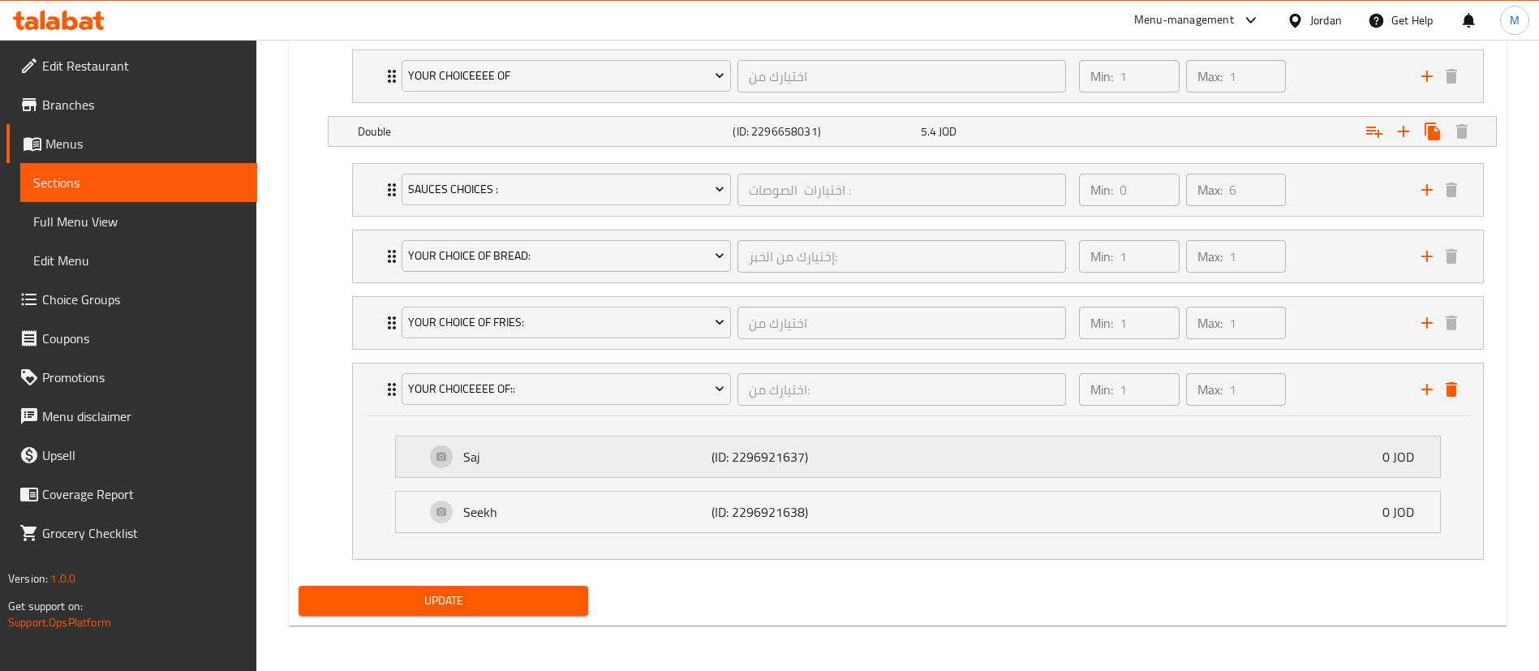
click at [682, 454] on p "Saj" at bounding box center [586, 456] width 247 height 19
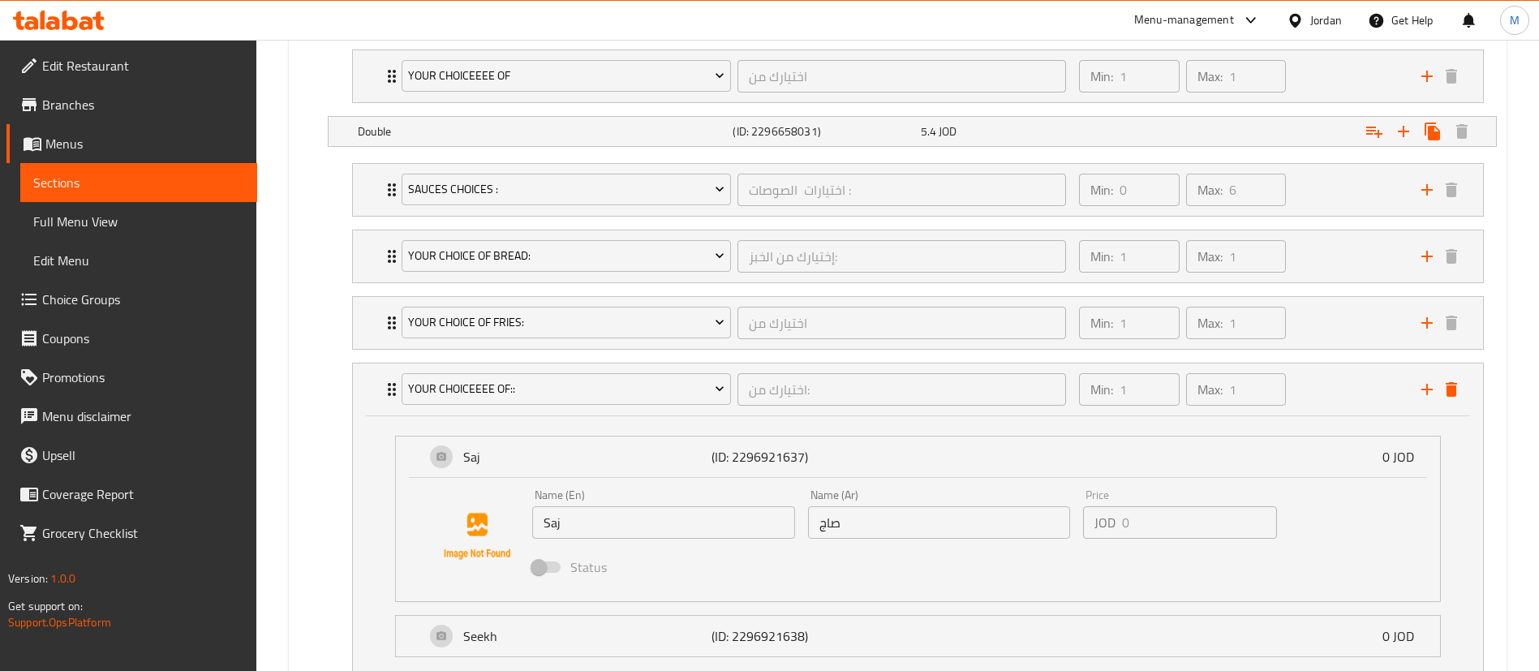
scroll to position [1962, 0]
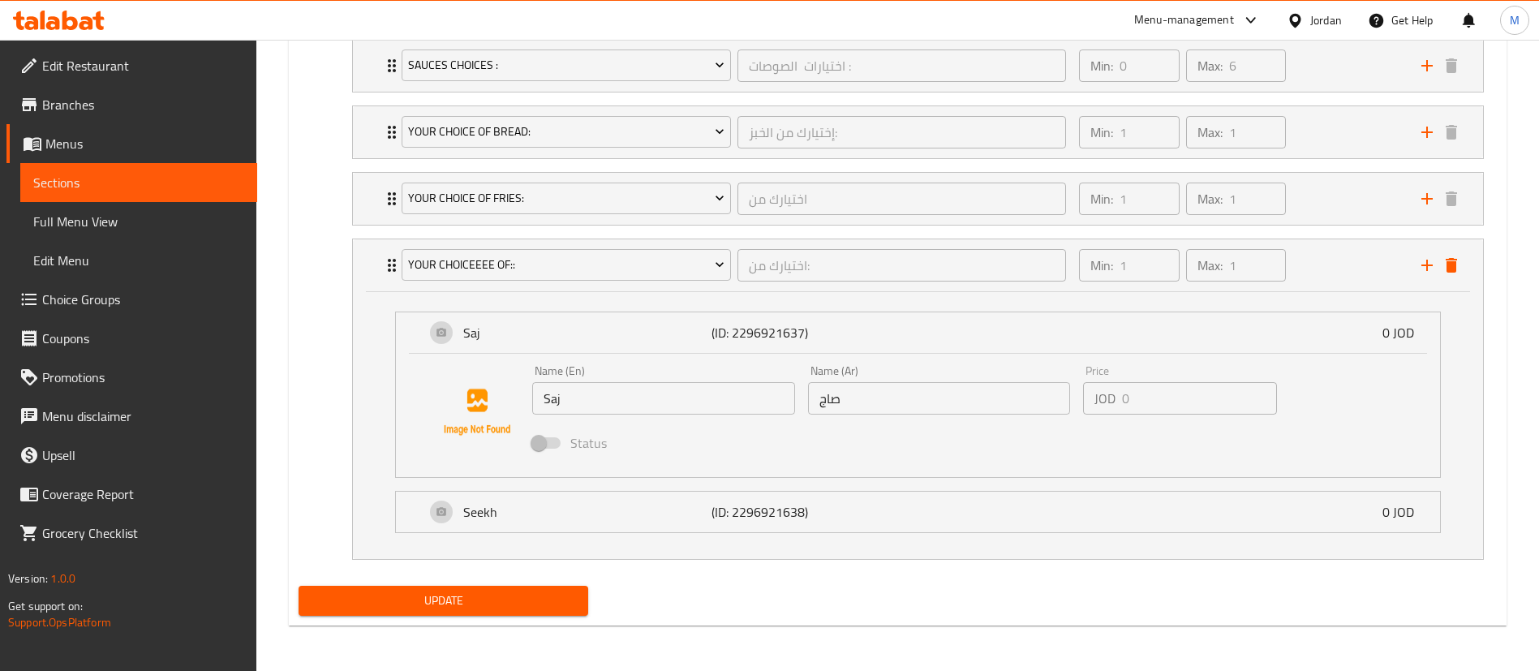
click at [521, 617] on div "Update" at bounding box center [443, 600] width 303 height 43
click at [531, 596] on span "Update" at bounding box center [444, 601] width 264 height 20
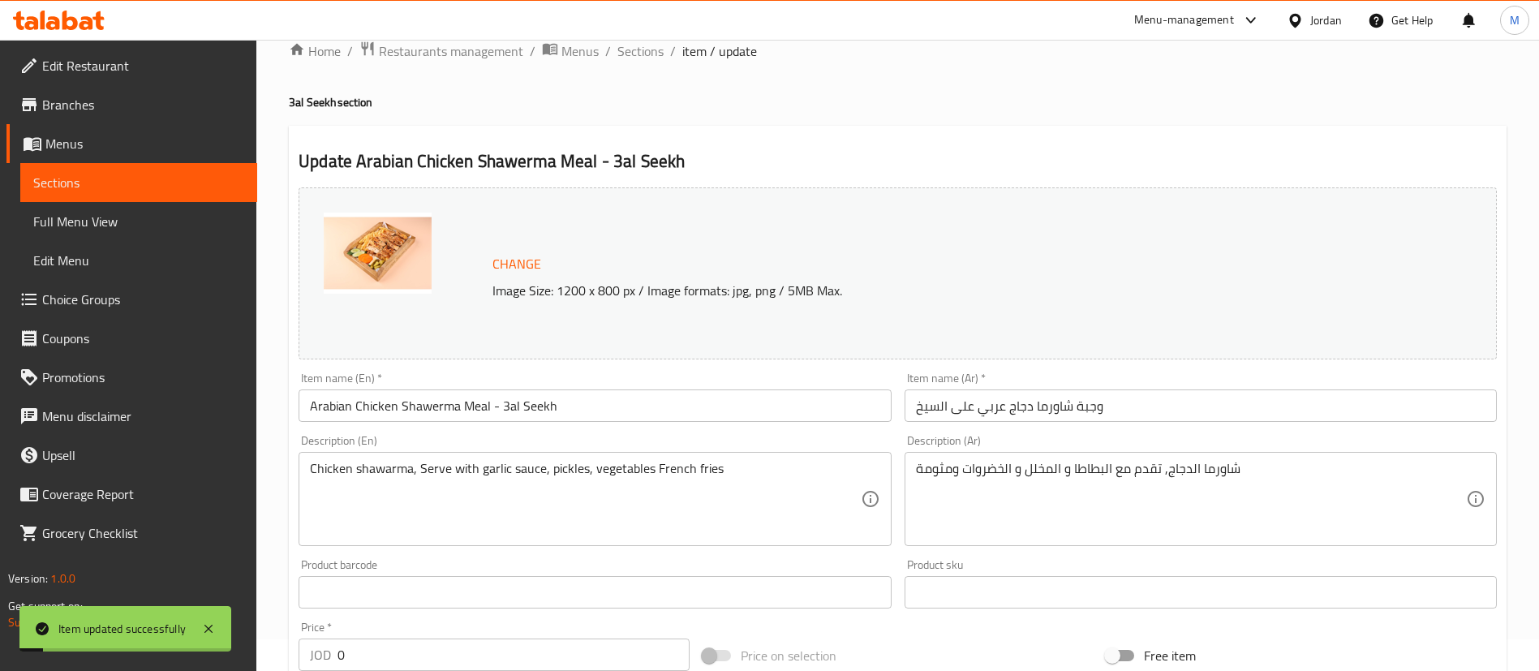
scroll to position [0, 0]
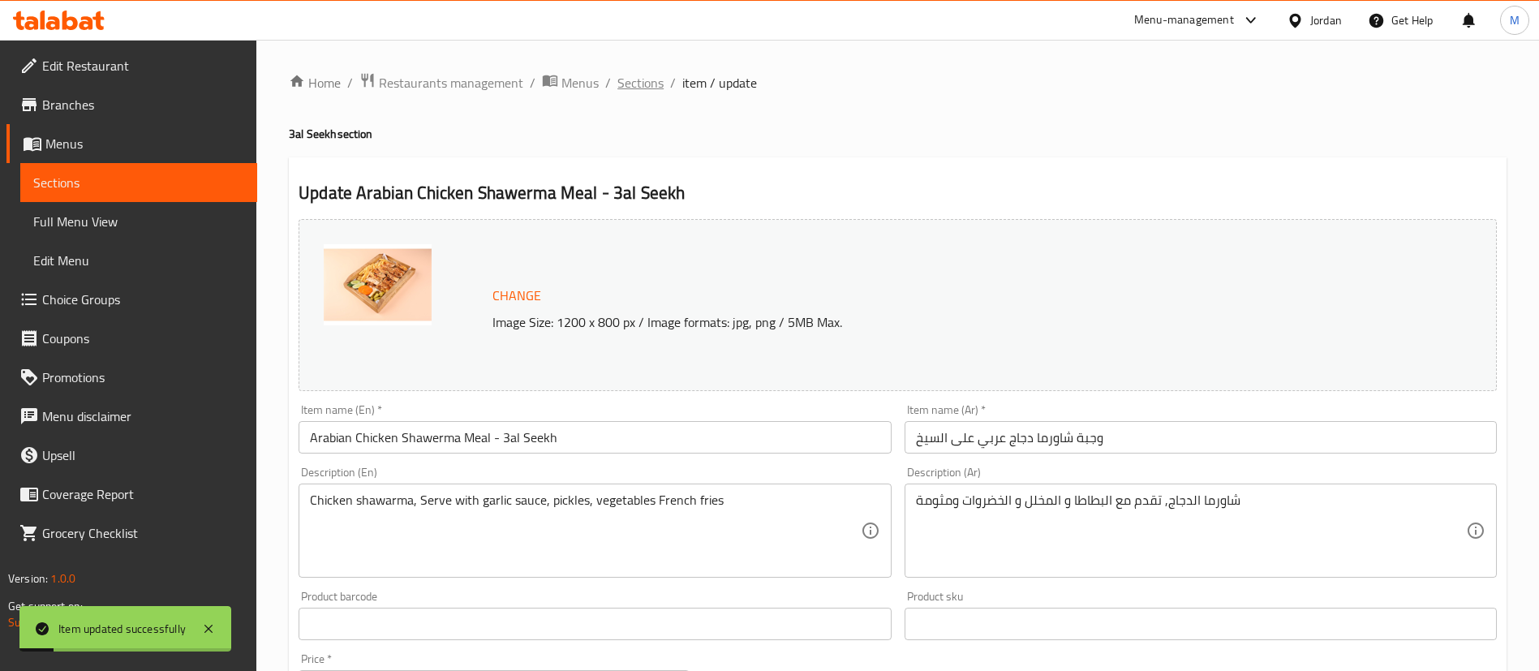
click at [647, 84] on span "Sections" at bounding box center [640, 82] width 46 height 19
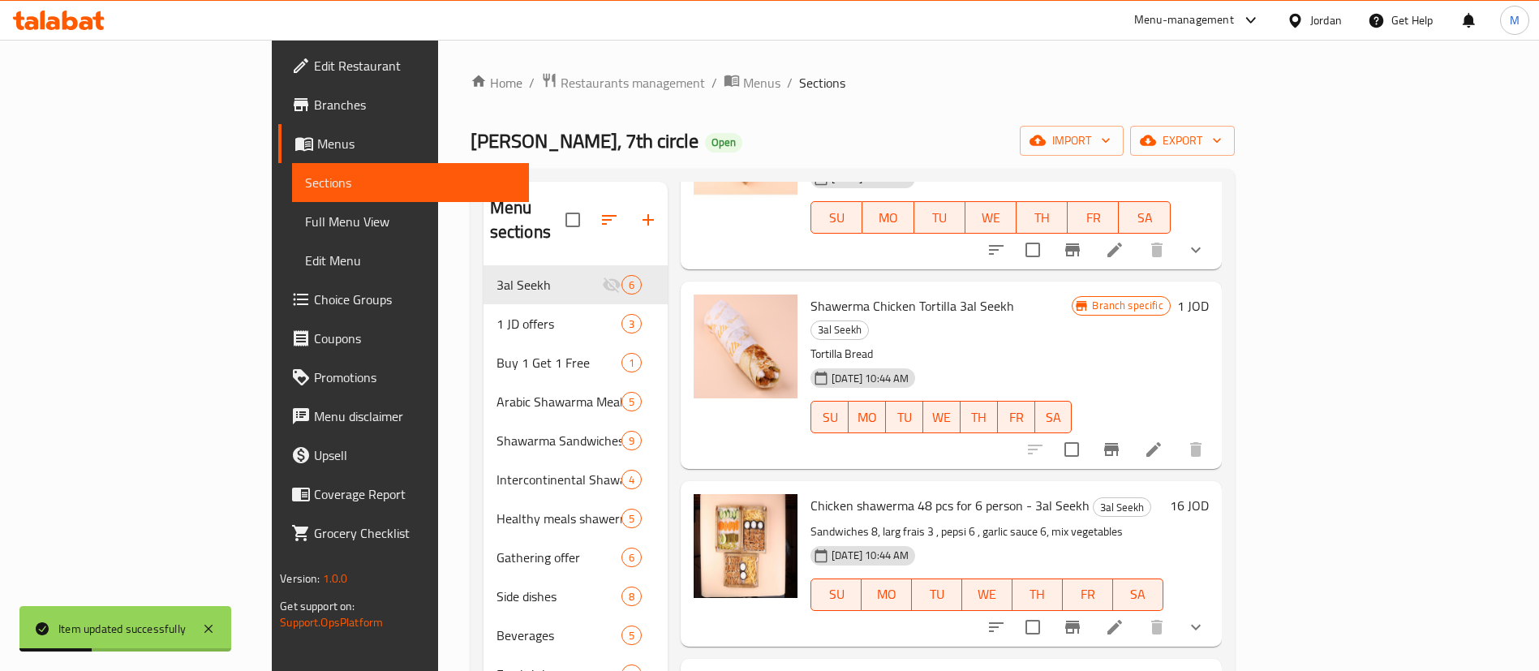
scroll to position [433, 0]
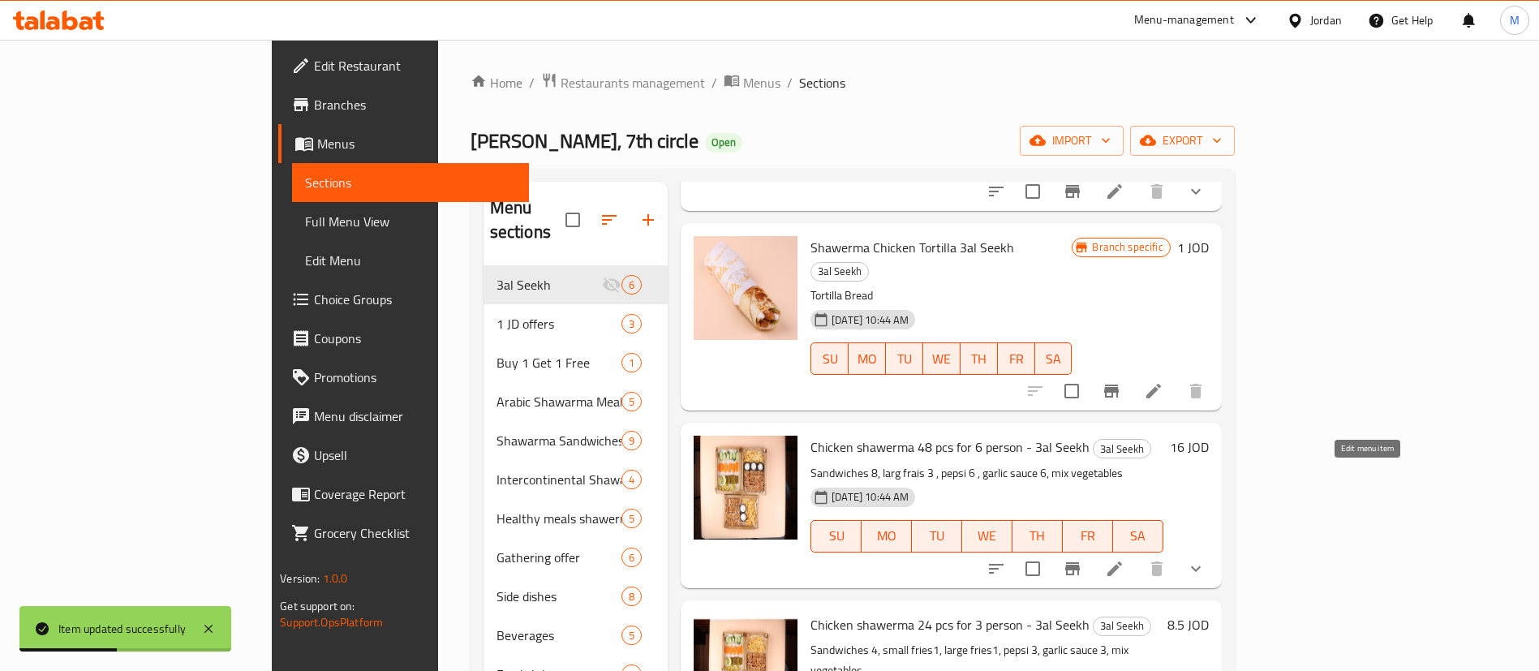
click at [1122, 561] on icon at bounding box center [1114, 568] width 15 height 15
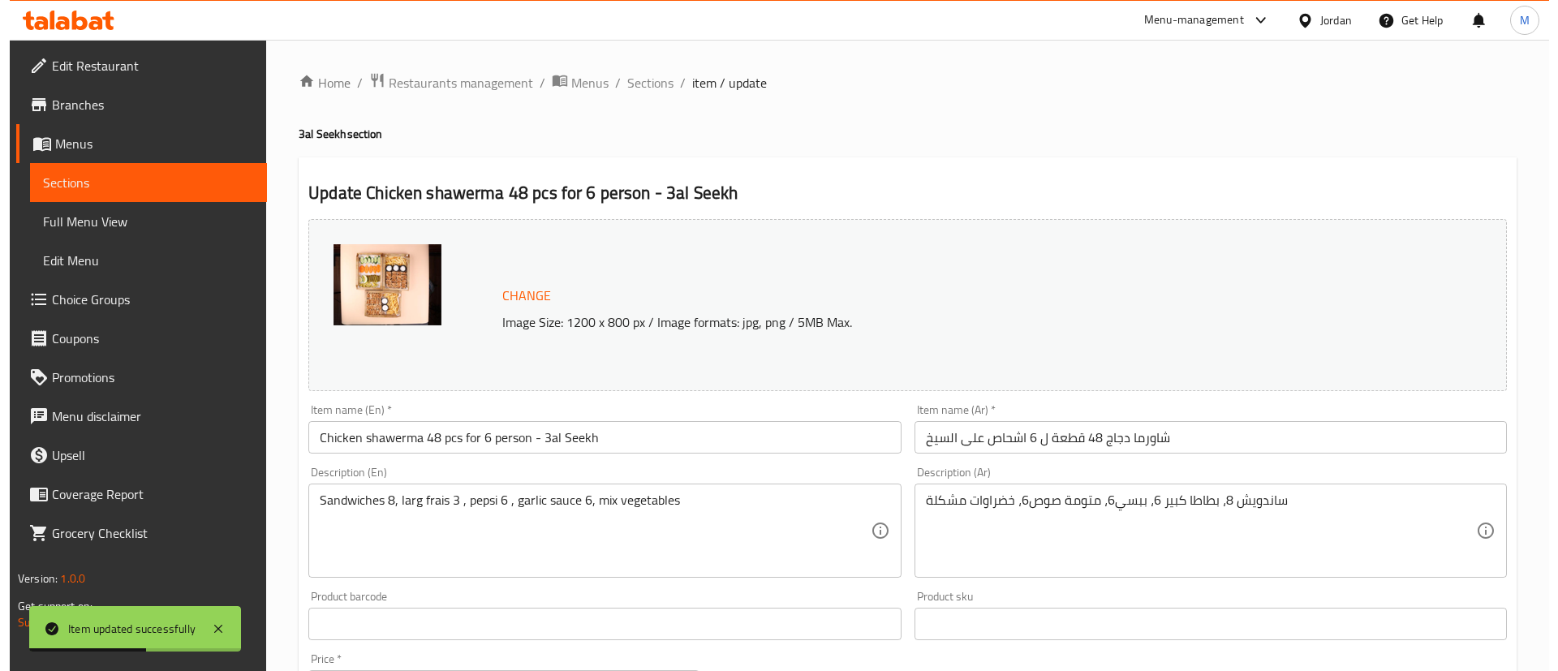
scroll to position [659, 0]
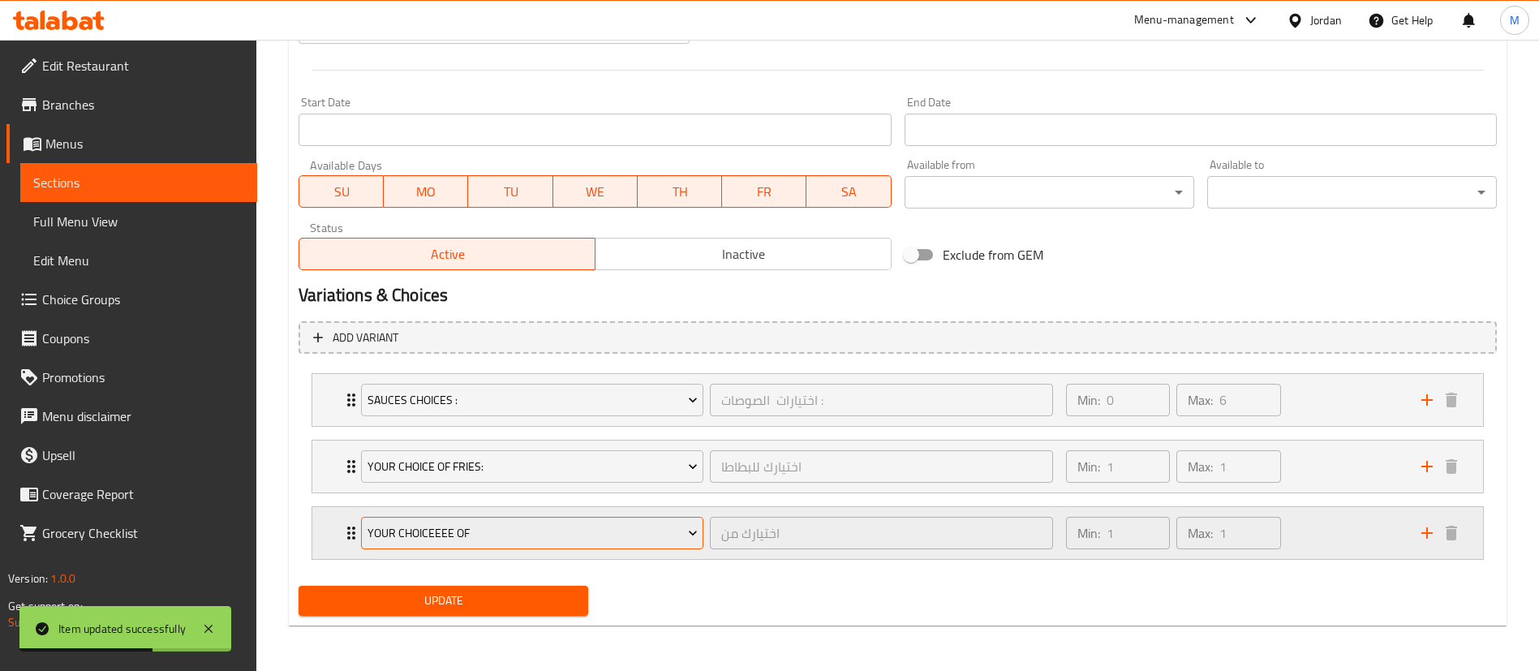
click at [535, 542] on span "YOUR CHOICEEEE OF" at bounding box center [533, 533] width 330 height 20
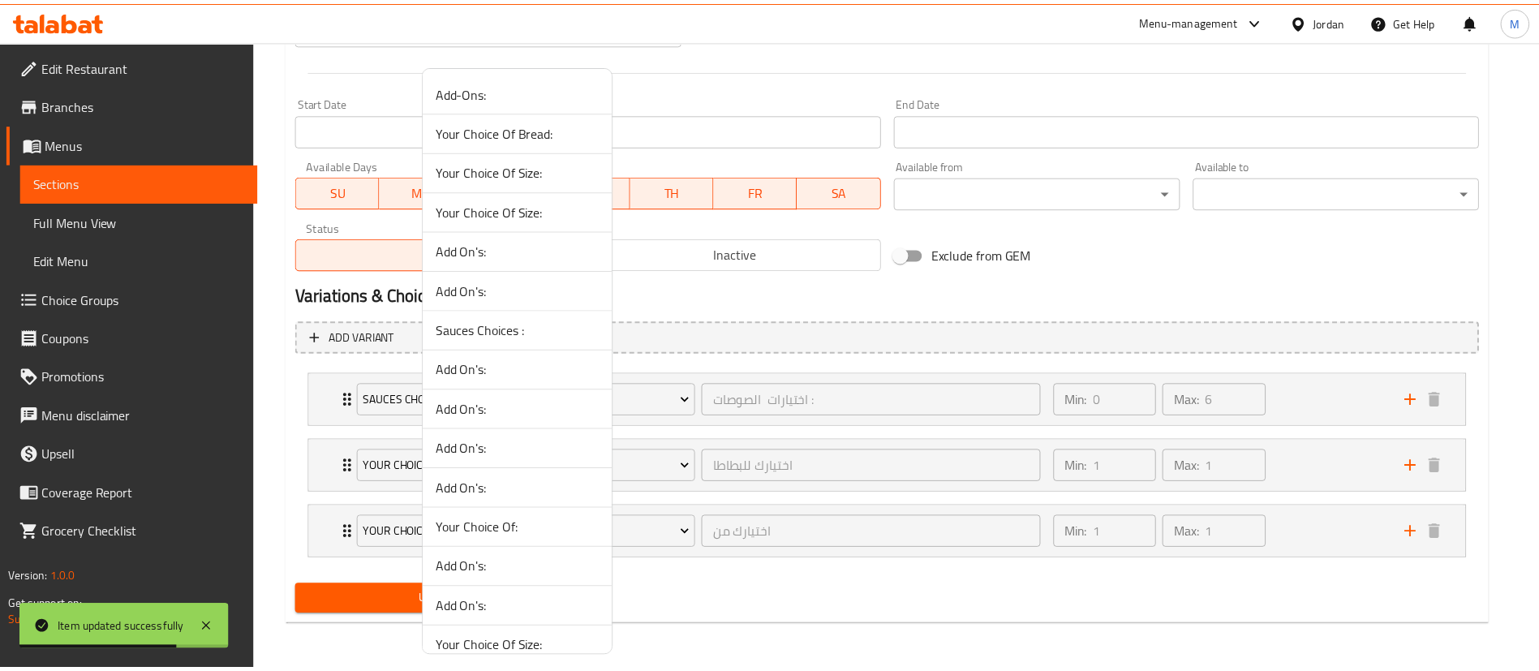
scroll to position [1202, 0]
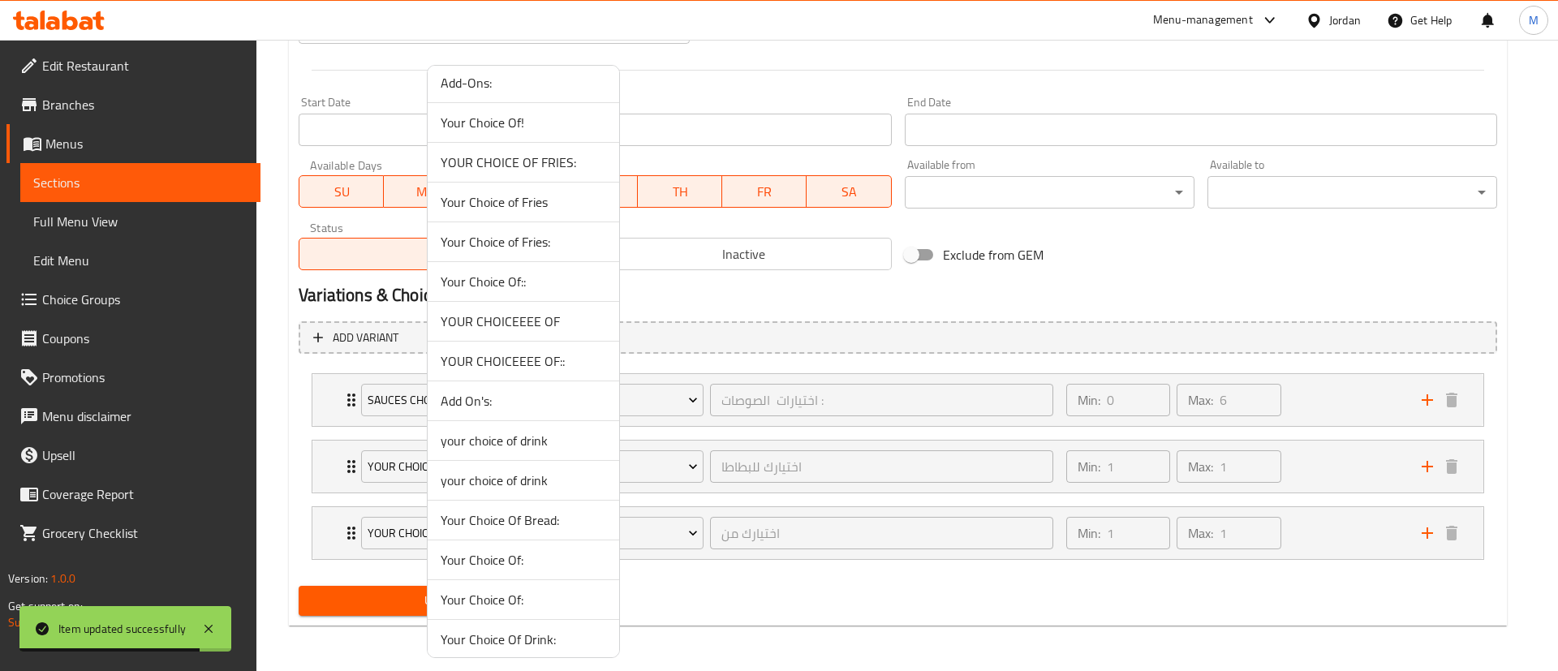
click at [535, 359] on span "YOUR CHOICEEEE OF::" at bounding box center [524, 360] width 166 height 19
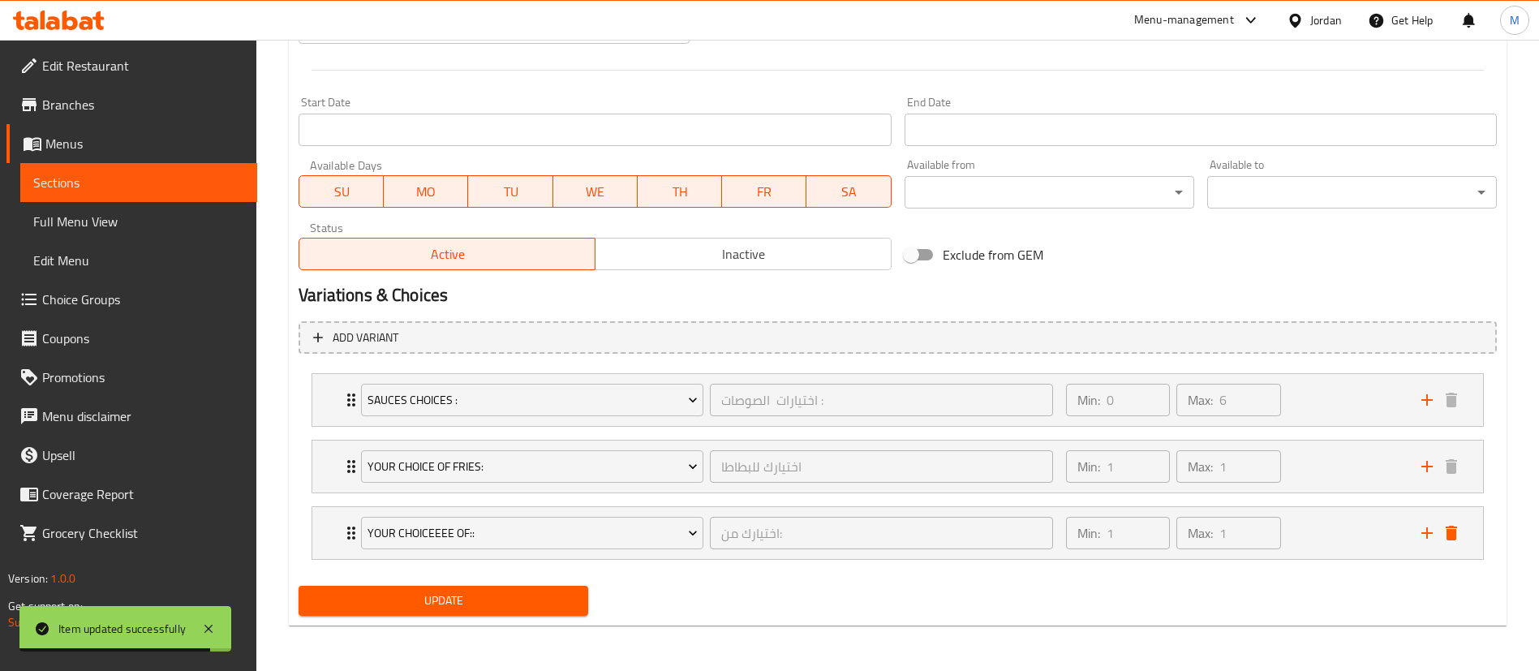
click at [449, 599] on span "Update" at bounding box center [444, 601] width 264 height 20
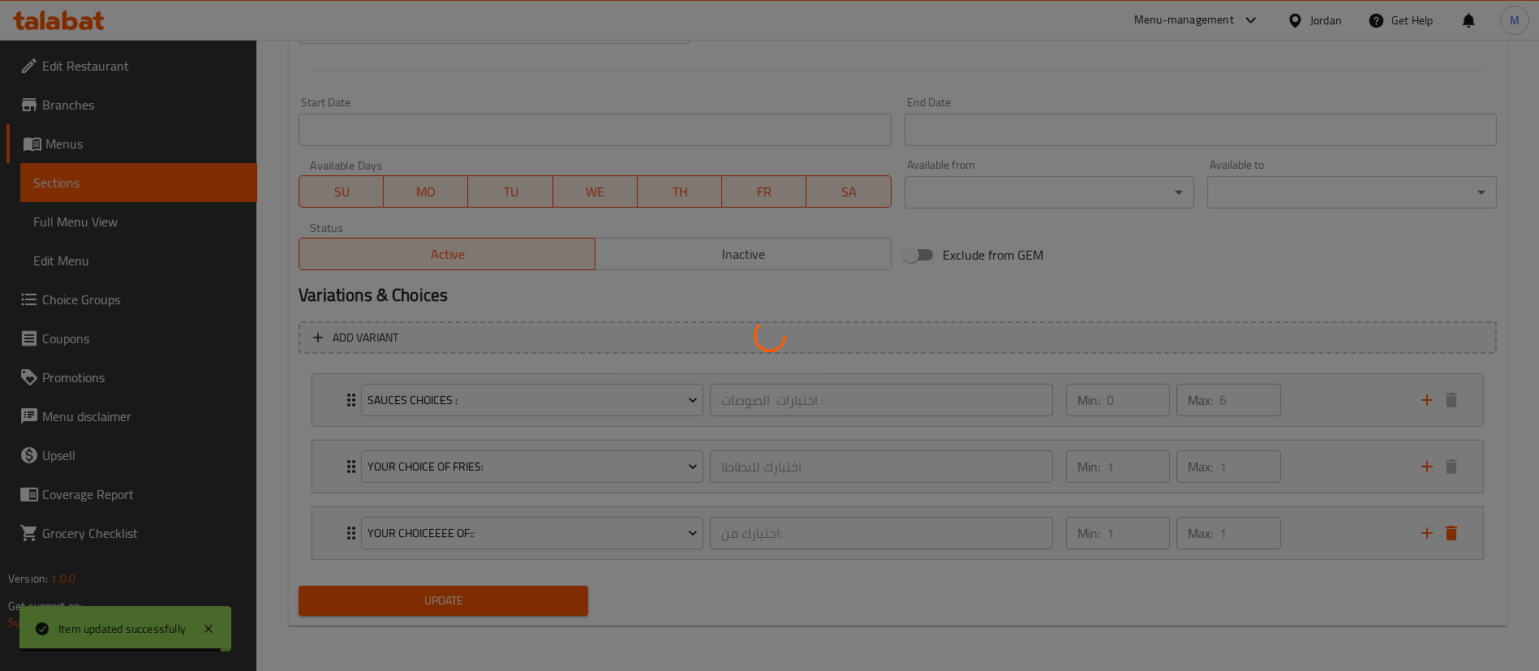
scroll to position [0, 0]
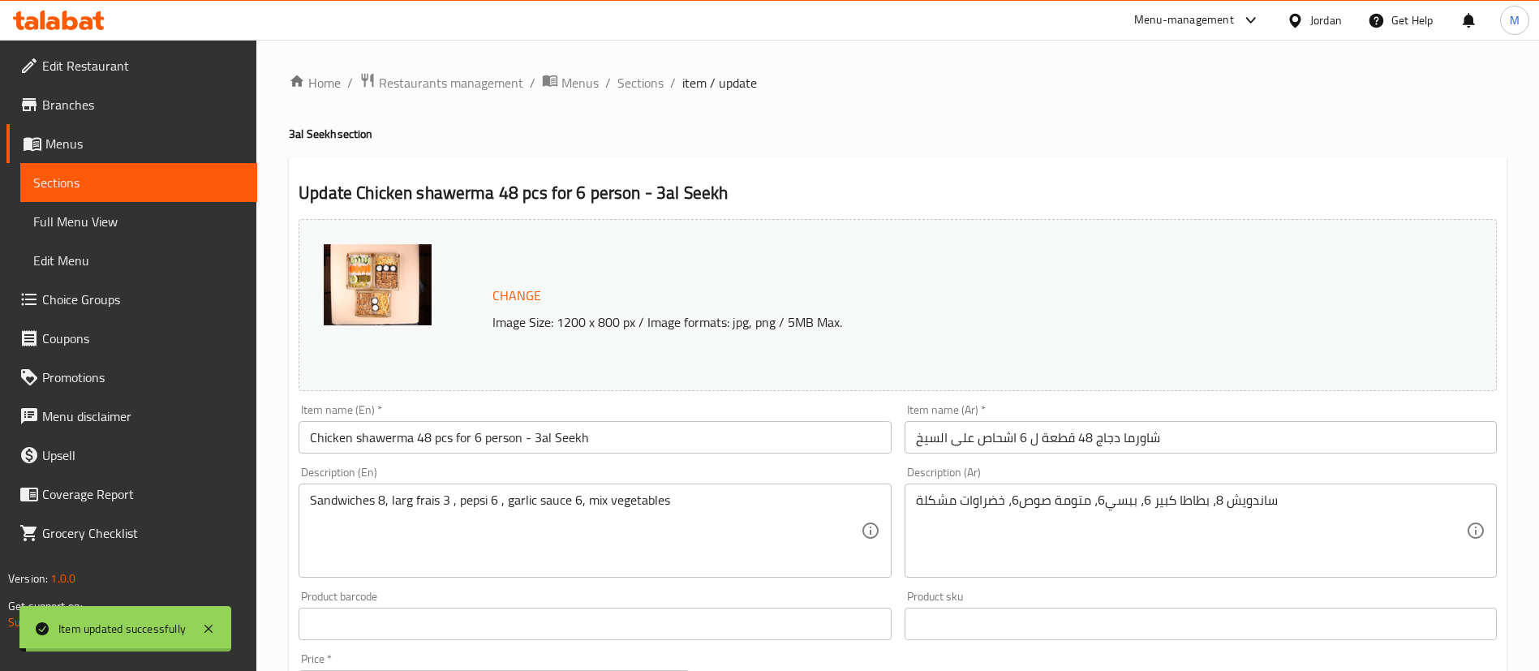
click at [635, 78] on span "Sections" at bounding box center [640, 82] width 46 height 19
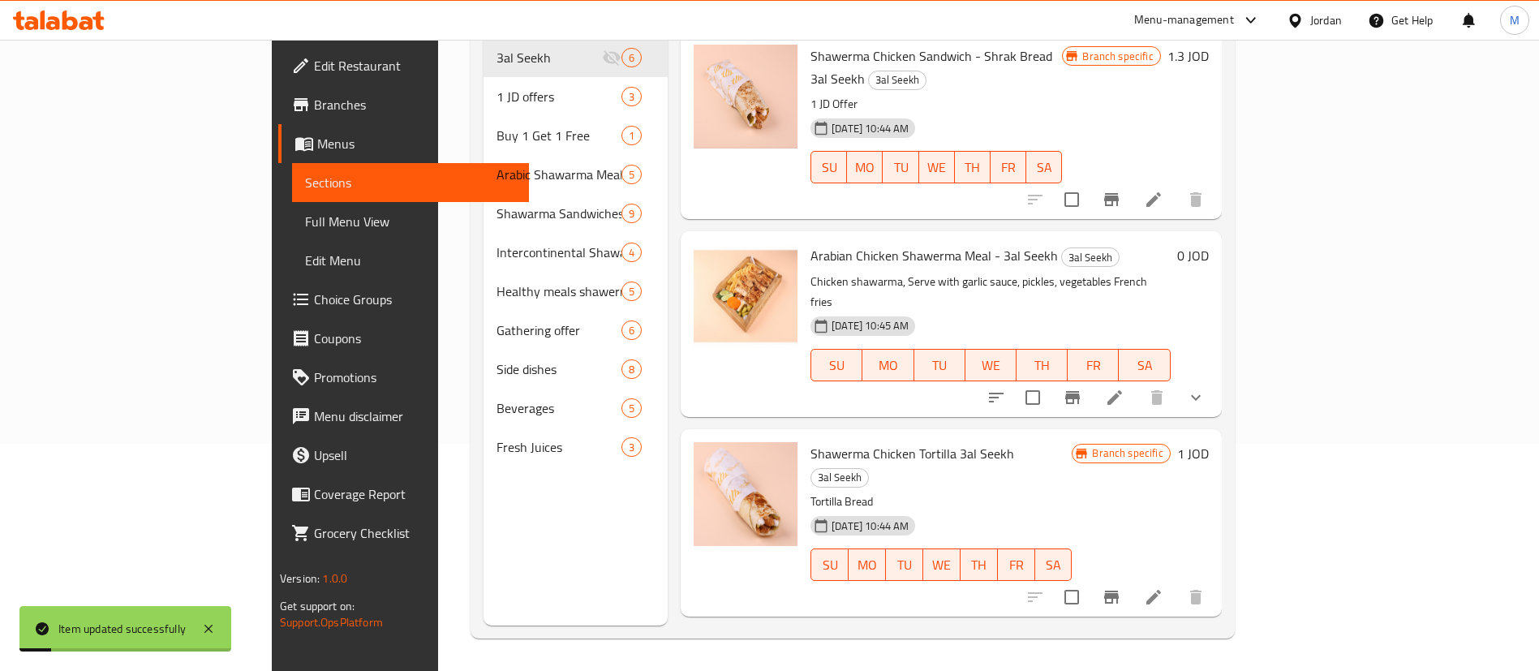
scroll to position [433, 0]
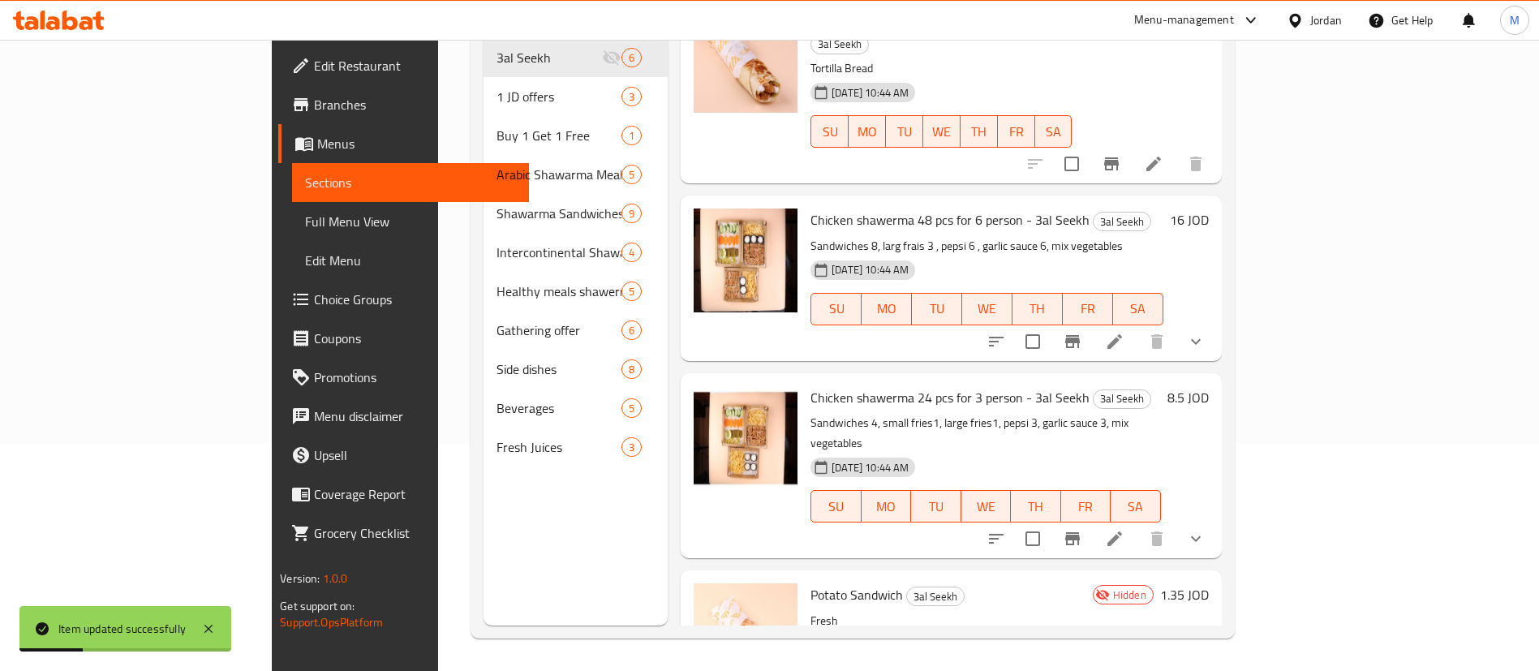
click at [1138, 524] on li at bounding box center [1114, 538] width 45 height 29
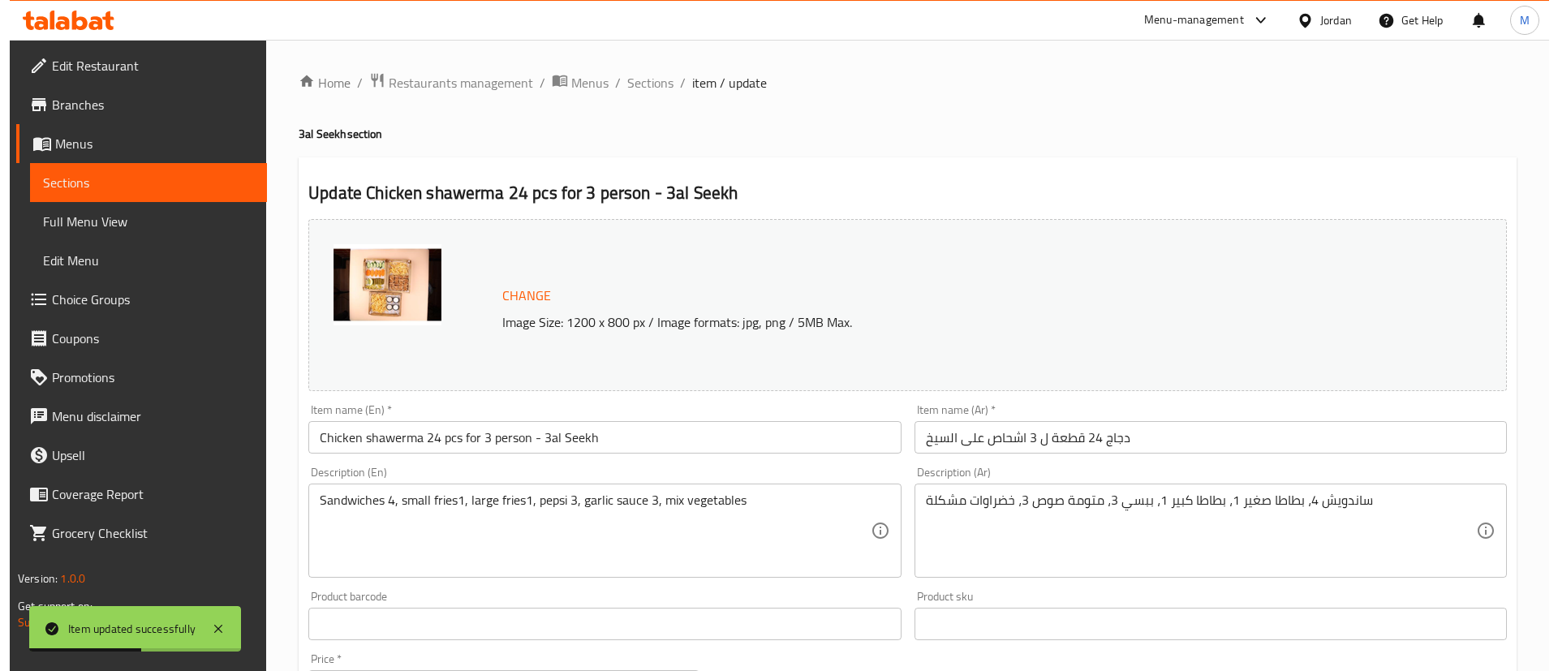
scroll to position [725, 0]
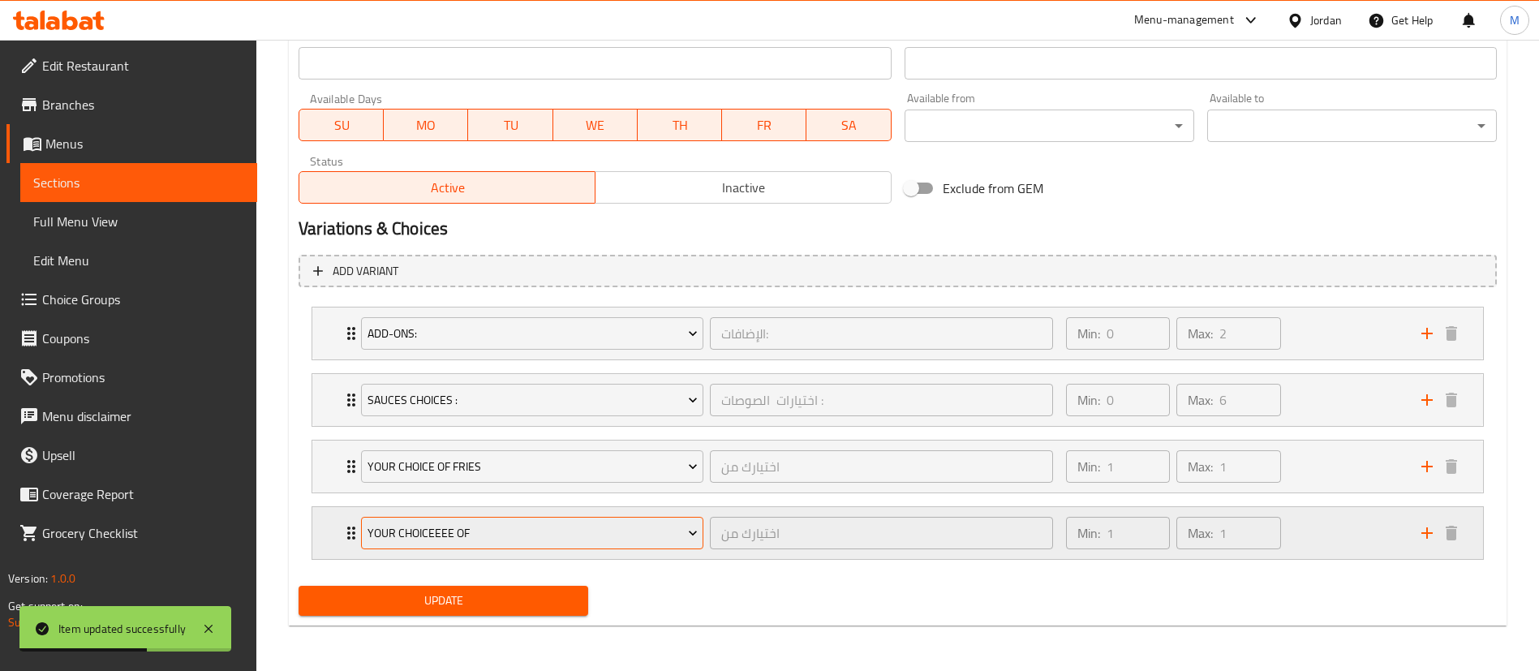
click at [608, 529] on span "YOUR CHOICEEEE OF" at bounding box center [533, 533] width 330 height 20
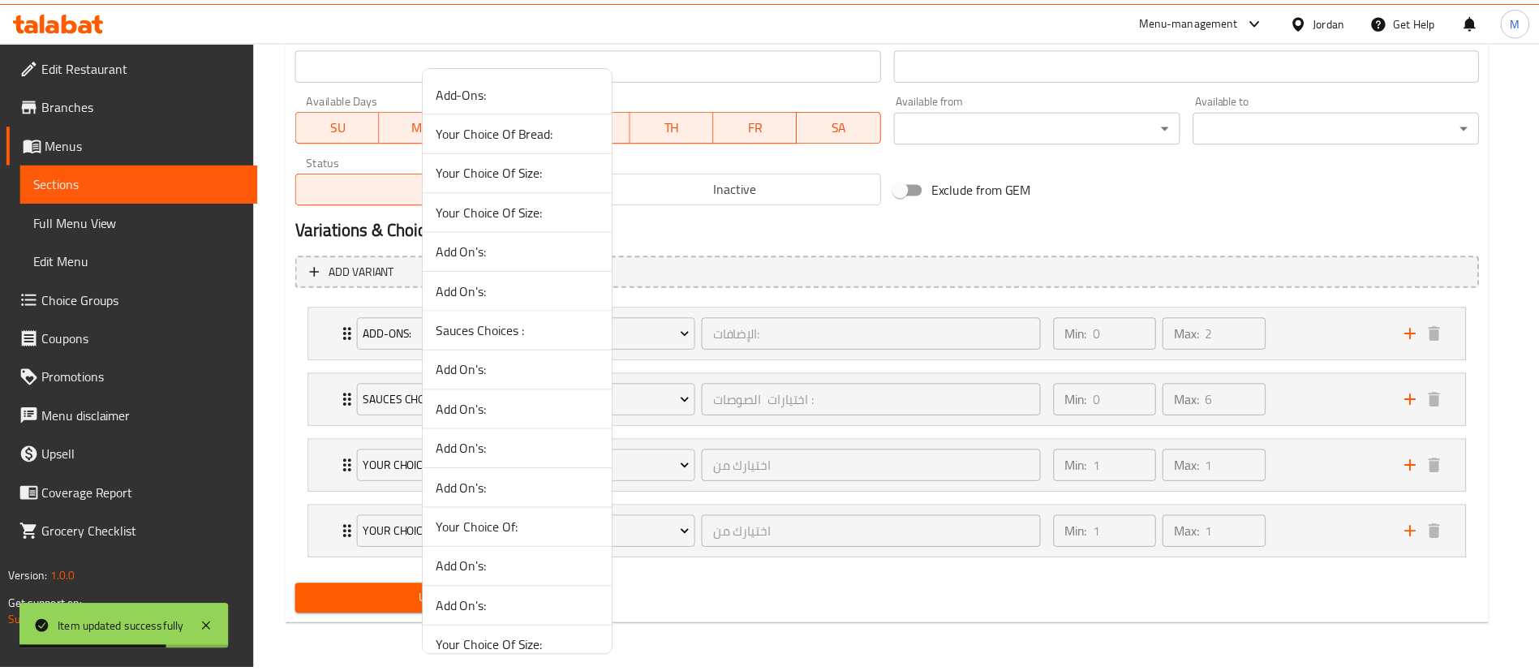
scroll to position [1202, 0]
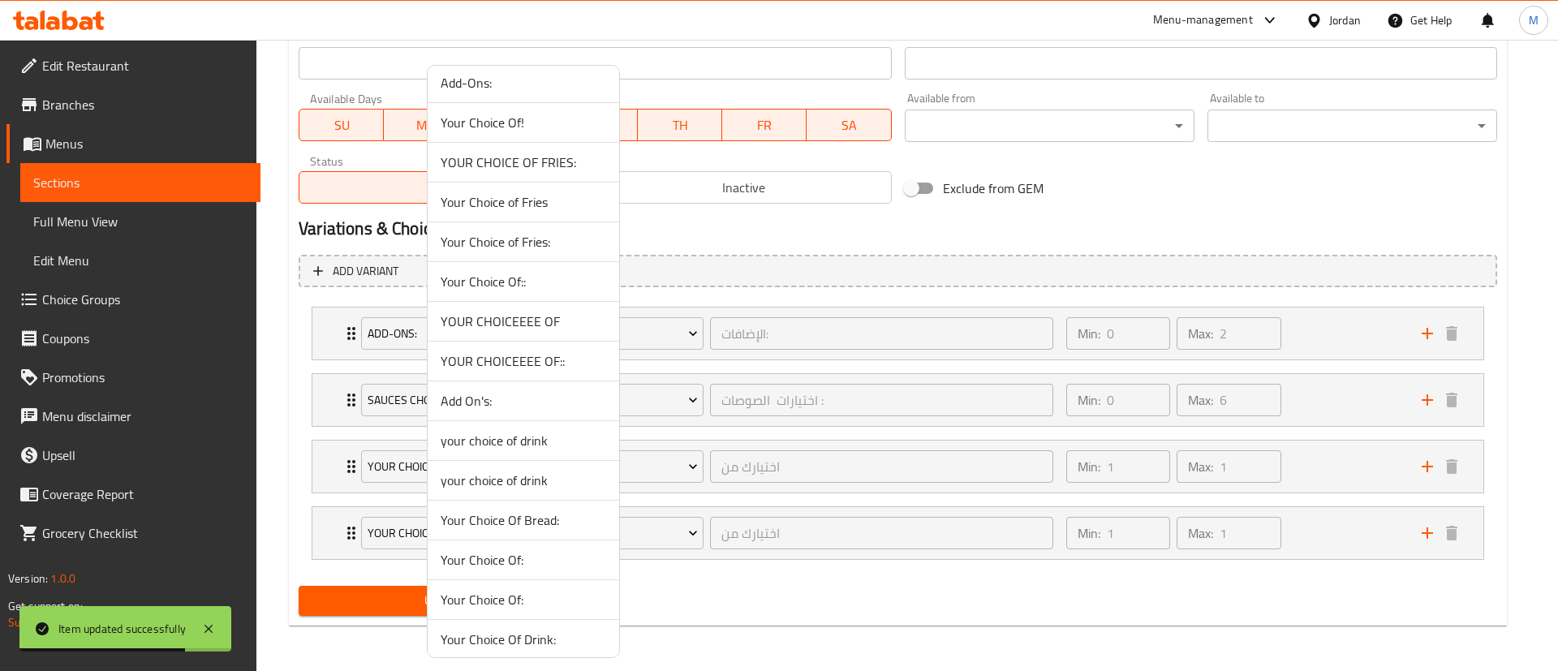
click at [522, 360] on span "YOUR CHOICEEEE OF::" at bounding box center [524, 360] width 166 height 19
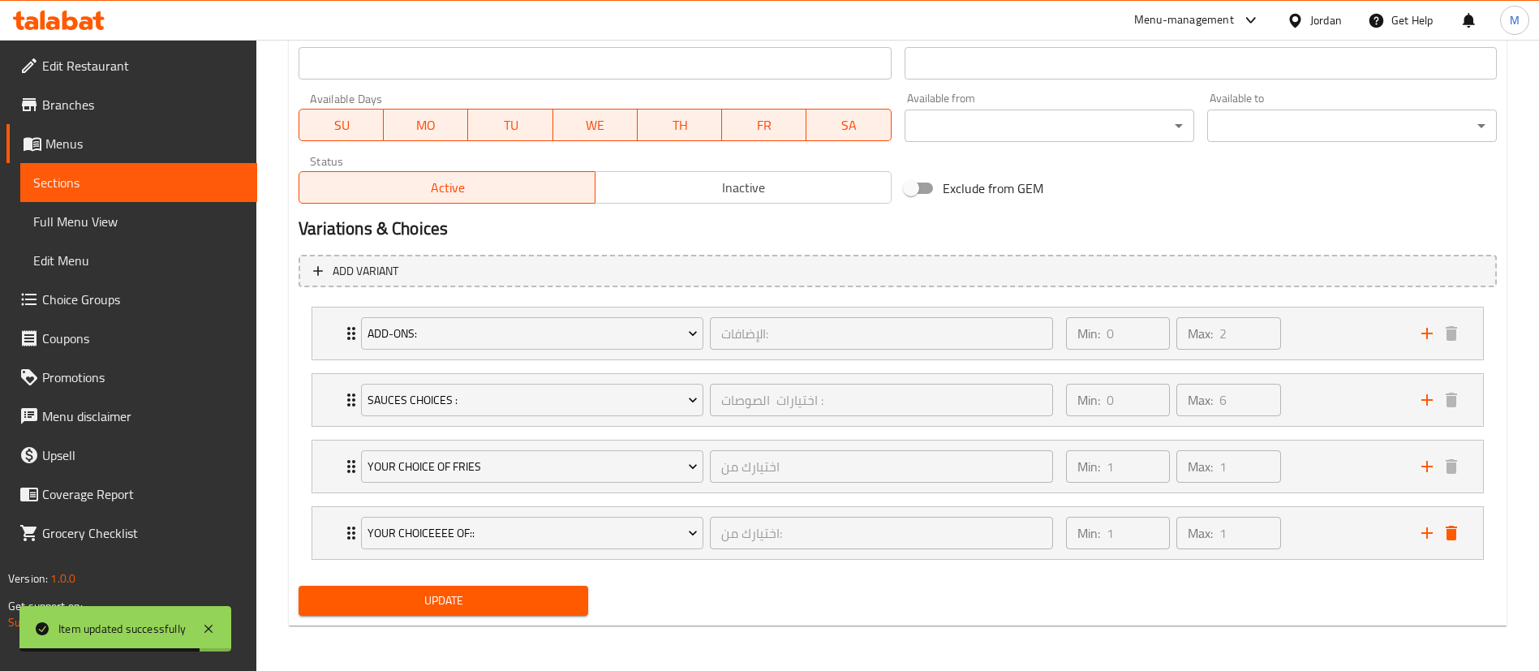
click at [496, 591] on span "Update" at bounding box center [444, 601] width 264 height 20
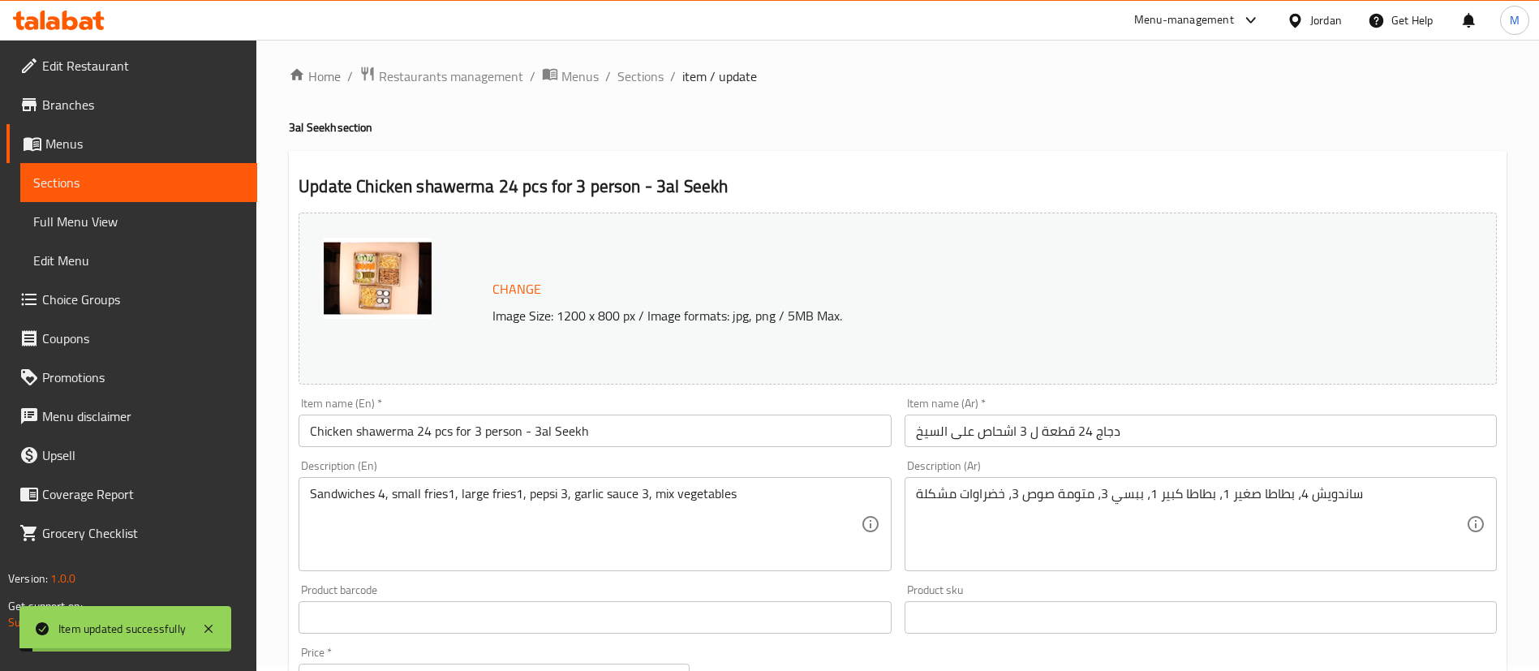
scroll to position [0, 0]
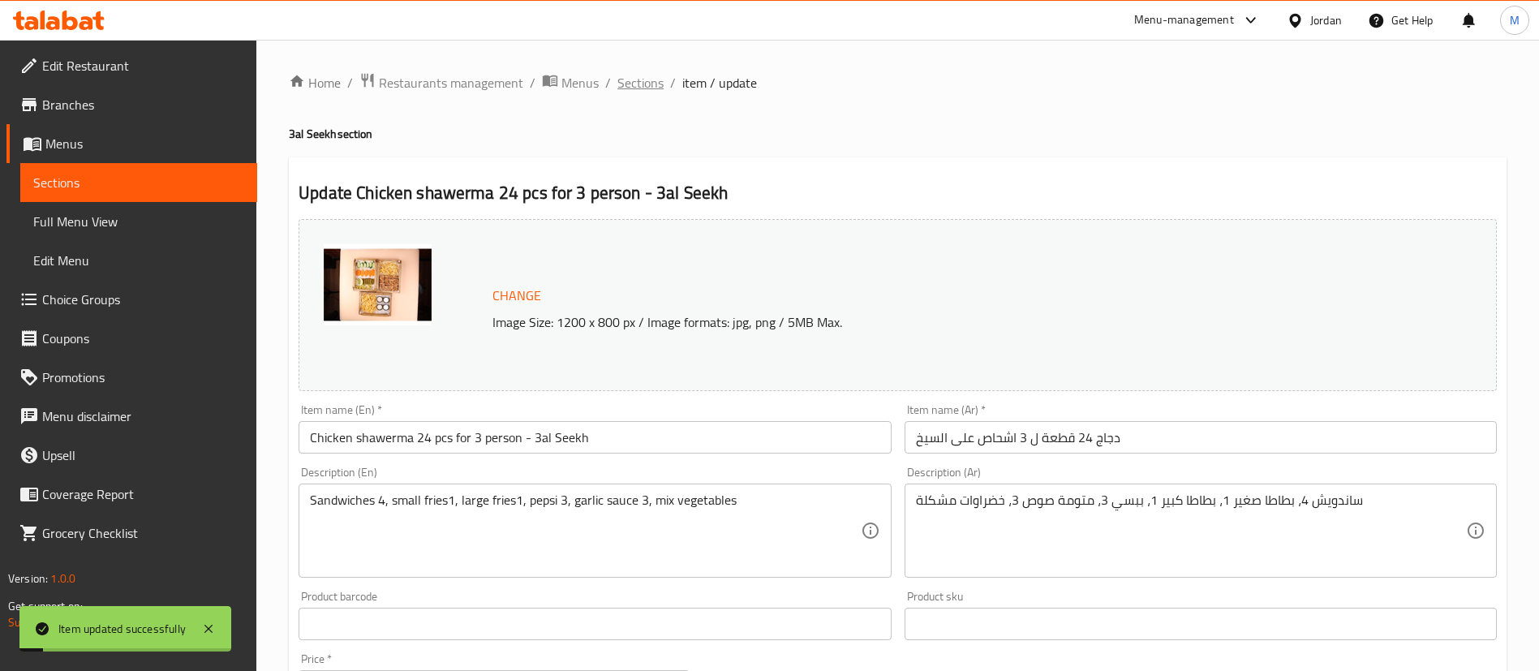
click at [647, 74] on span "Sections" at bounding box center [640, 82] width 46 height 19
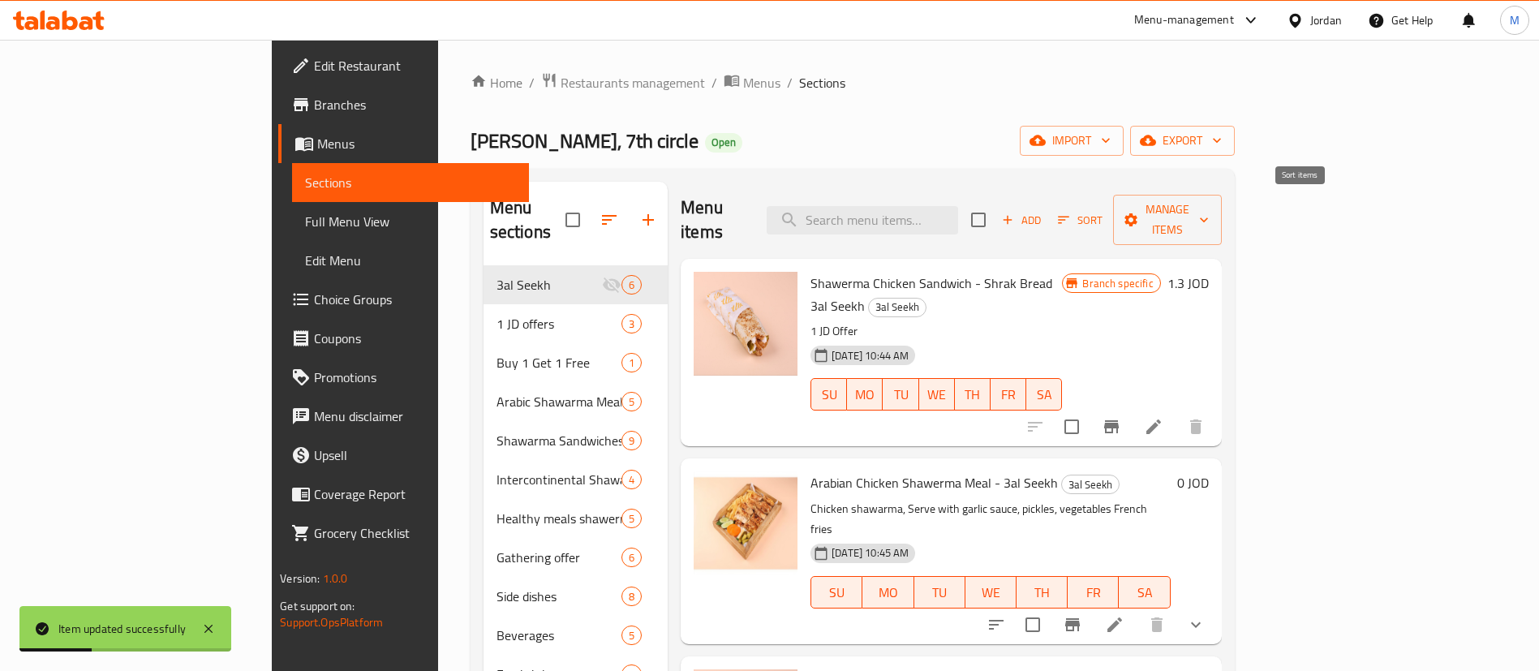
click at [1103, 211] on span "Sort" at bounding box center [1080, 220] width 45 height 19
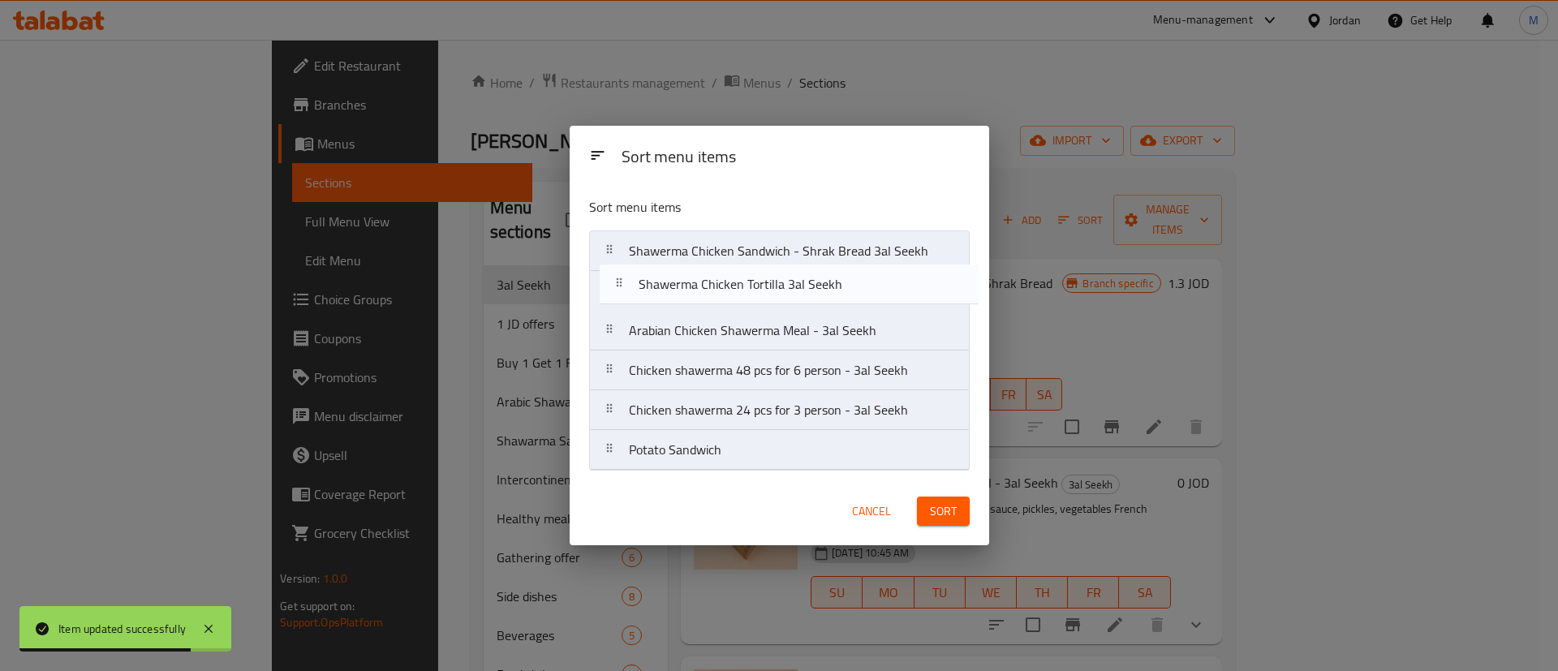
drag, startPoint x: 803, startPoint y: 336, endPoint x: 809, endPoint y: 303, distance: 33.7
click at [812, 289] on nav "Shawerma Chicken Sandwich - Shrak Bread 3al Seekh Arabian Chicken Shawerma Meal…" at bounding box center [779, 350] width 381 height 240
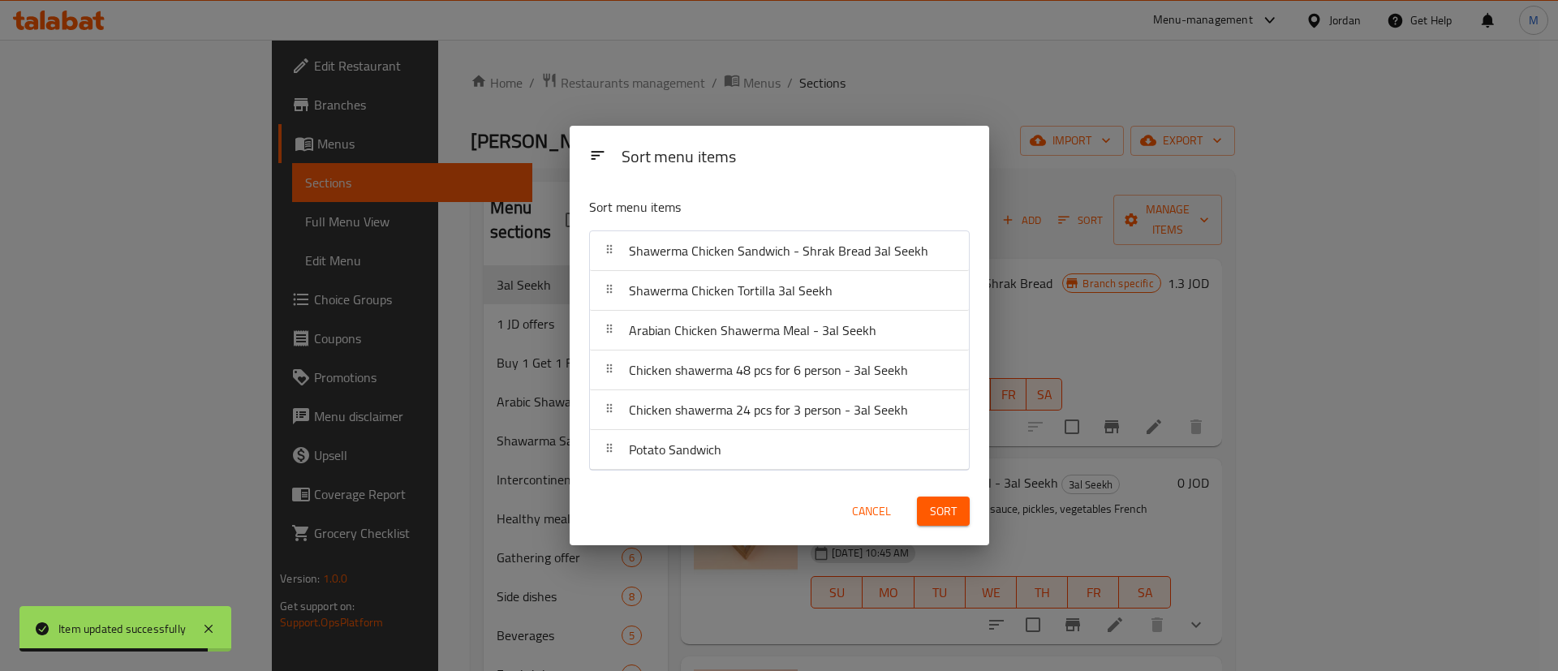
click at [911, 496] on div "Sort" at bounding box center [943, 511] width 72 height 49
click at [935, 501] on span "Sort" at bounding box center [943, 511] width 27 height 20
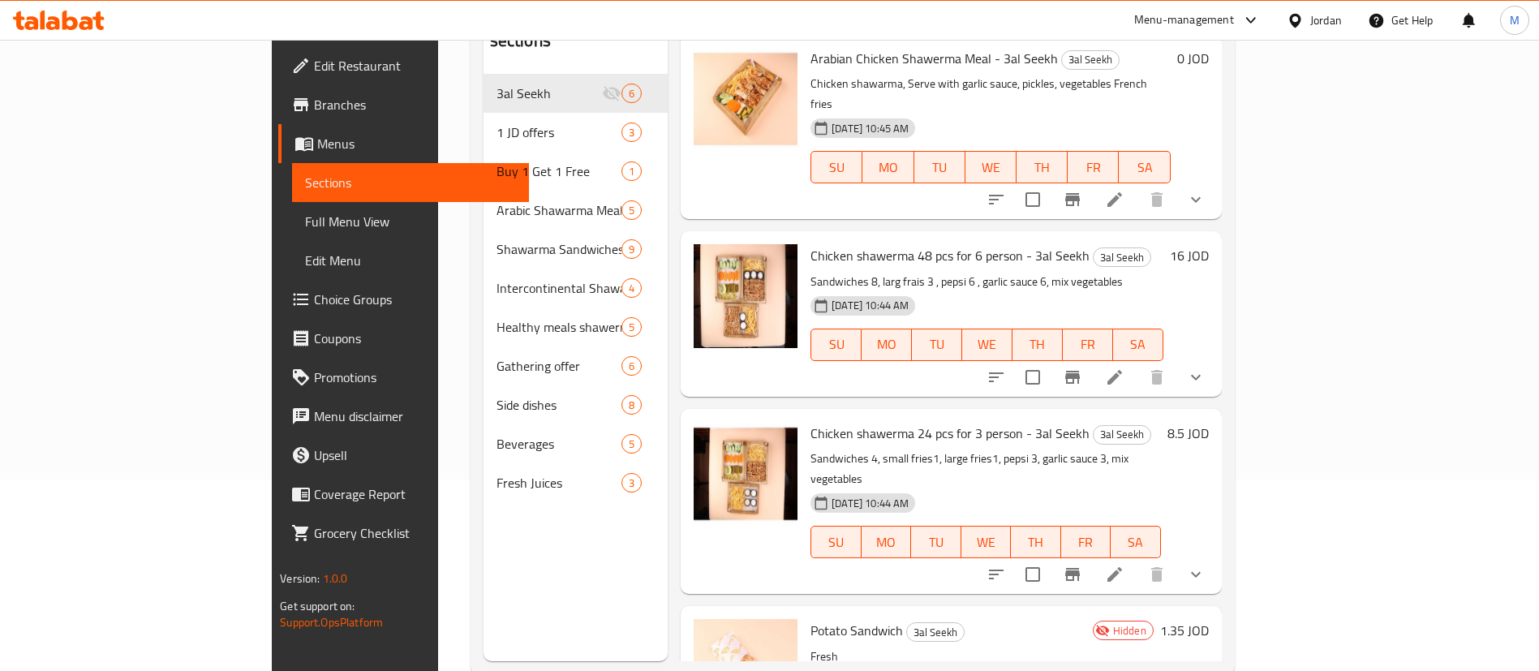
scroll to position [192, 0]
click at [1082, 367] on icon "Branch-specific-item" at bounding box center [1072, 376] width 19 height 19
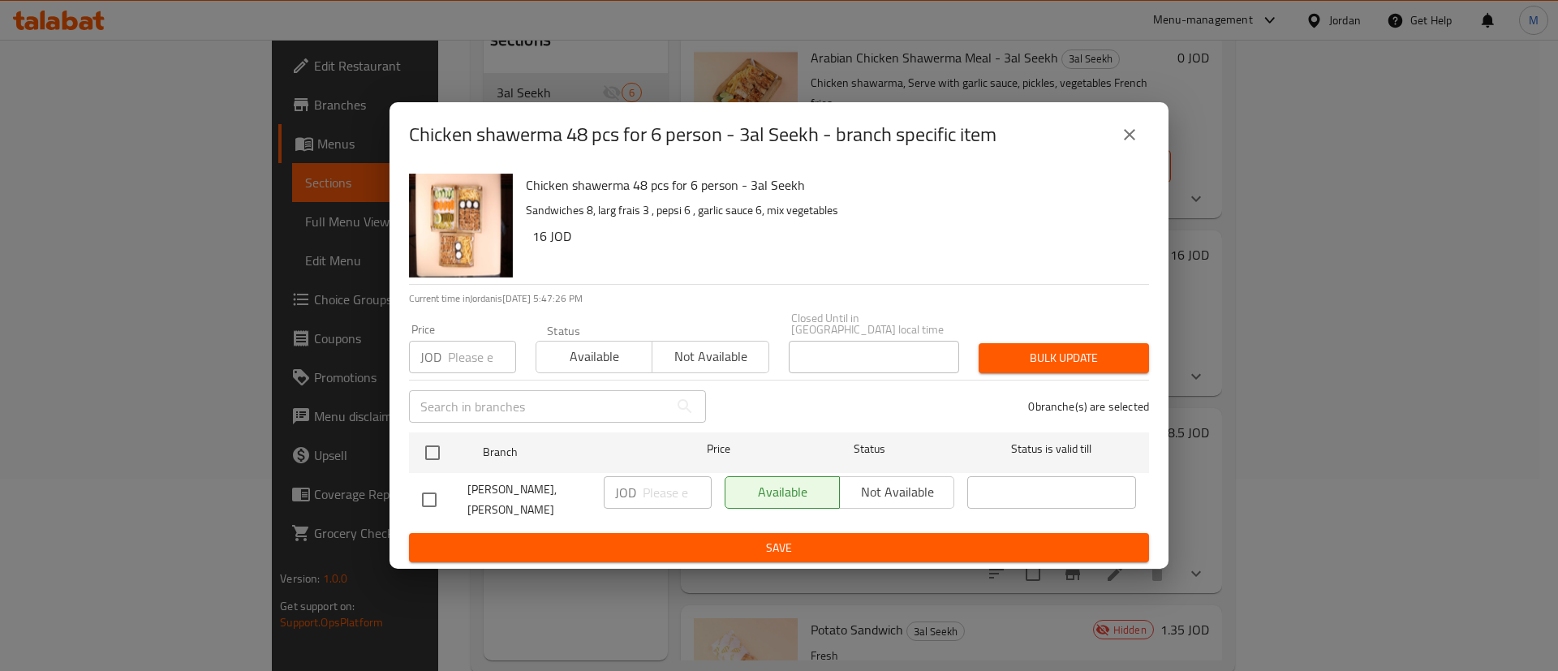
click at [455, 362] on input "number" at bounding box center [482, 357] width 68 height 32
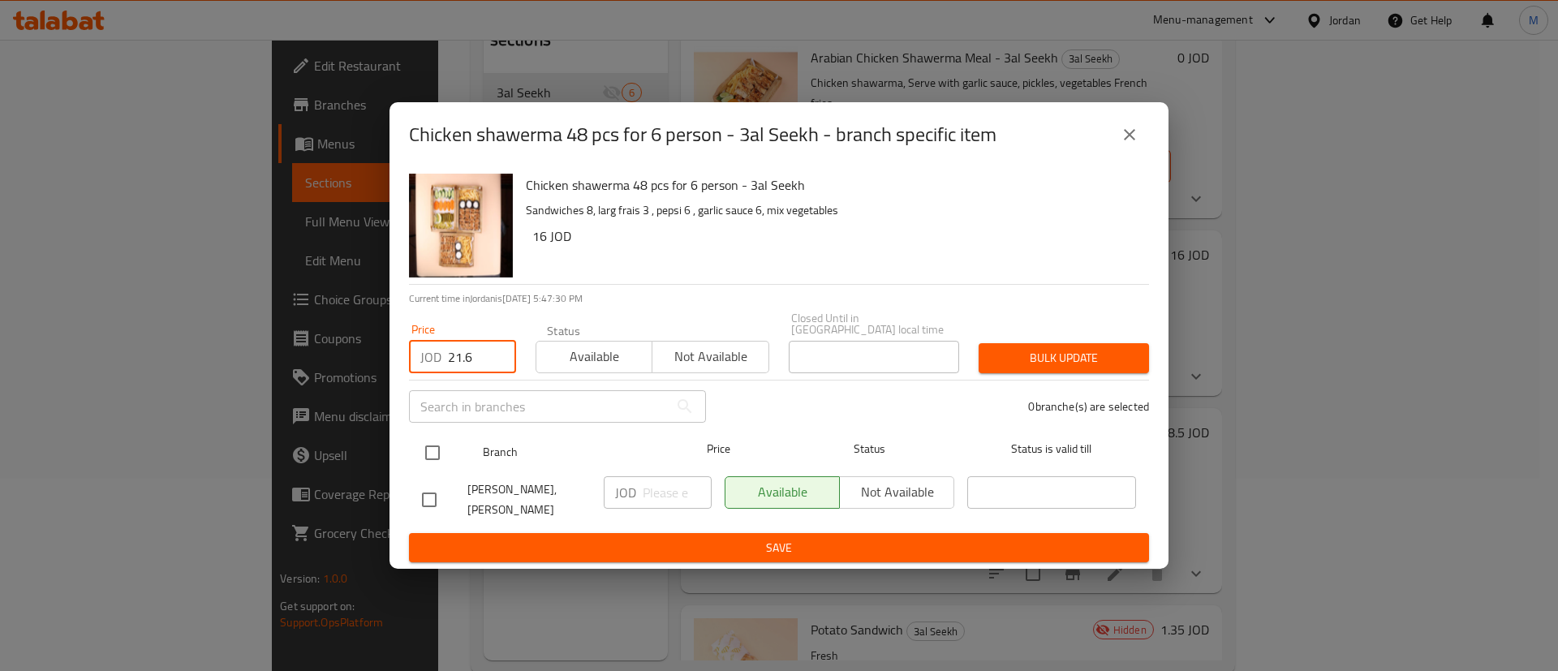
type input "21.6"
click at [423, 462] on input "checkbox" at bounding box center [432, 453] width 34 height 34
checkbox input "true"
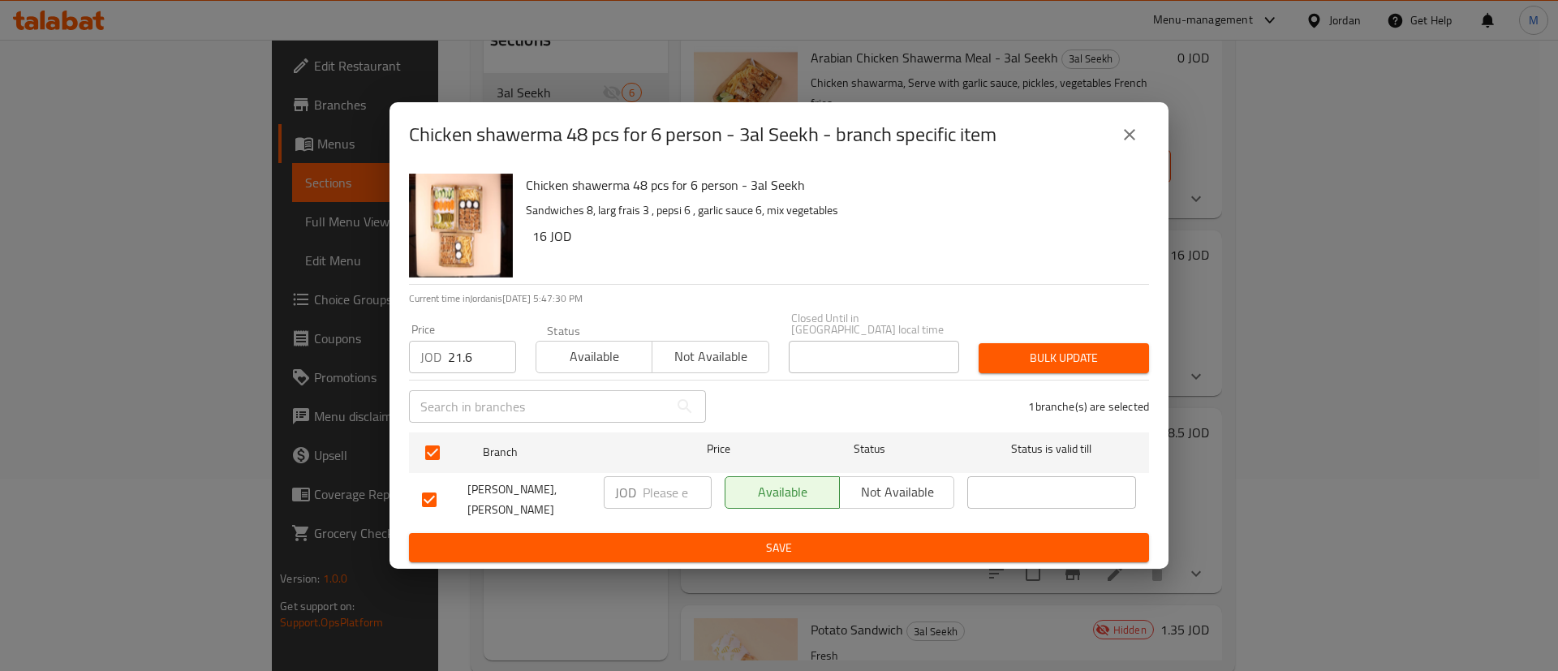
click at [986, 360] on button "Bulk update" at bounding box center [1063, 358] width 170 height 30
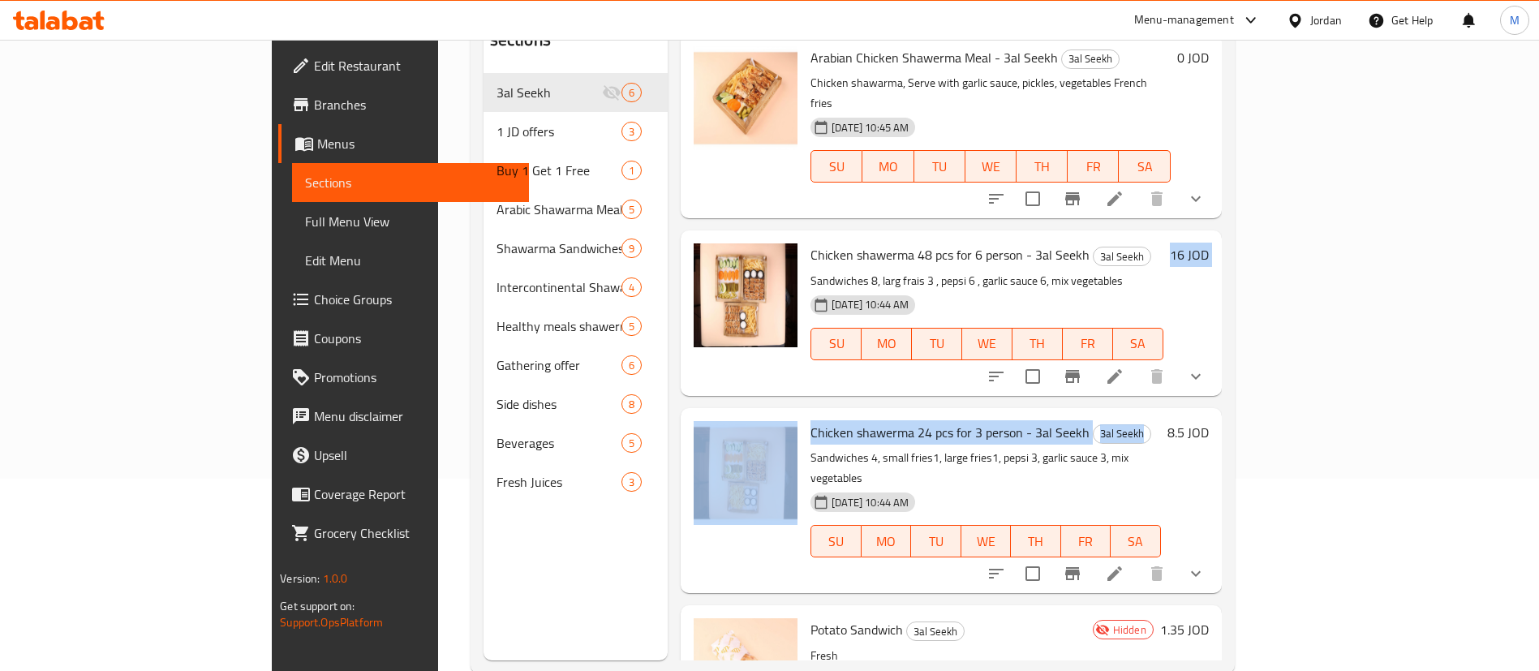
drag, startPoint x: 1291, startPoint y: 317, endPoint x: 1307, endPoint y: 301, distance: 22.9
click at [1082, 367] on icon "Branch-specific-item" at bounding box center [1072, 376] width 19 height 19
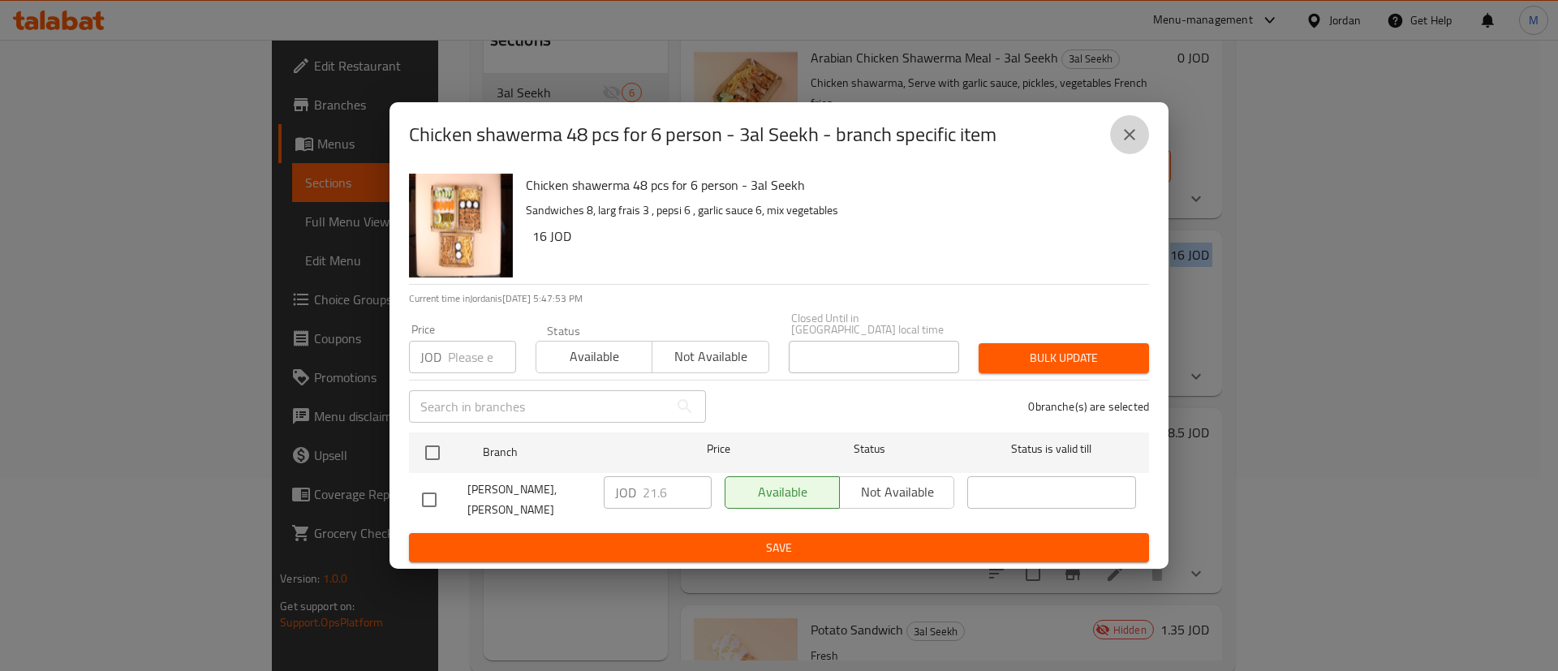
click at [1132, 144] on icon "close" at bounding box center [1129, 134] width 19 height 19
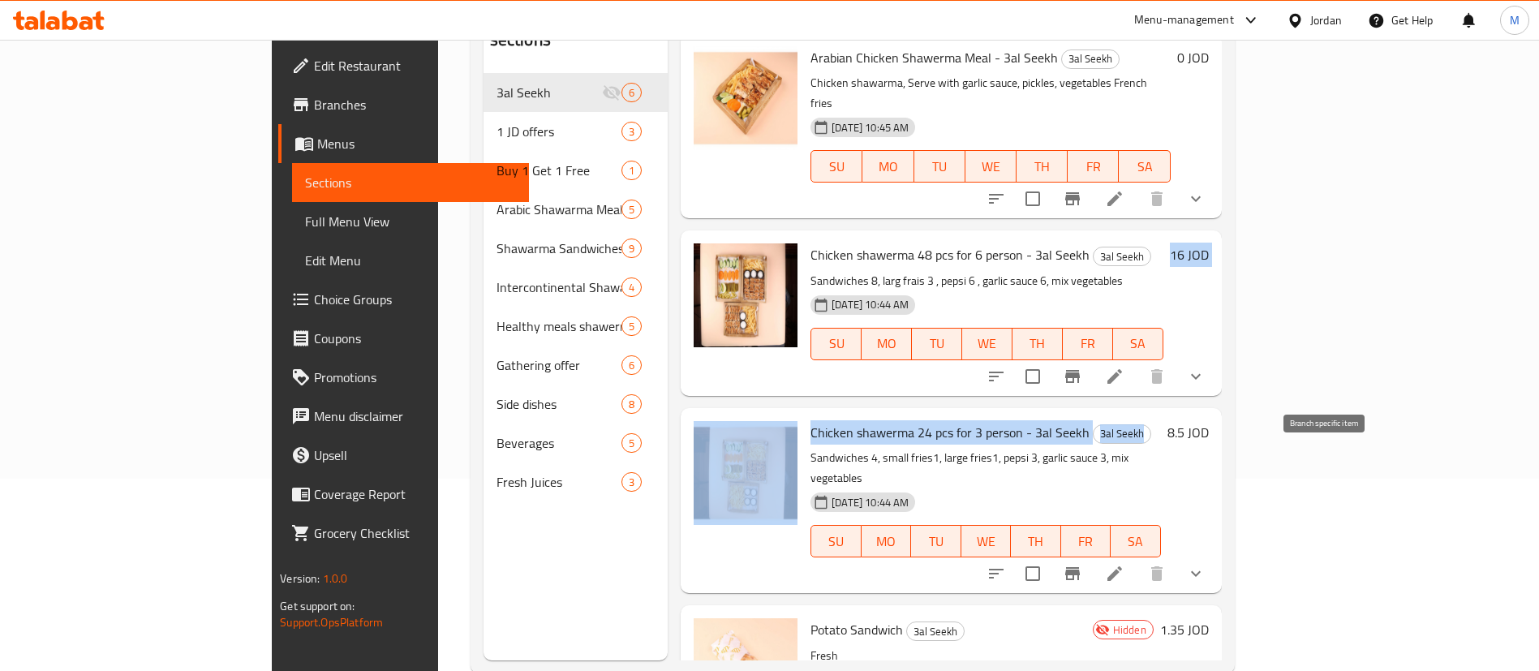
click at [1082, 564] on icon "Branch-specific-item" at bounding box center [1072, 573] width 19 height 19
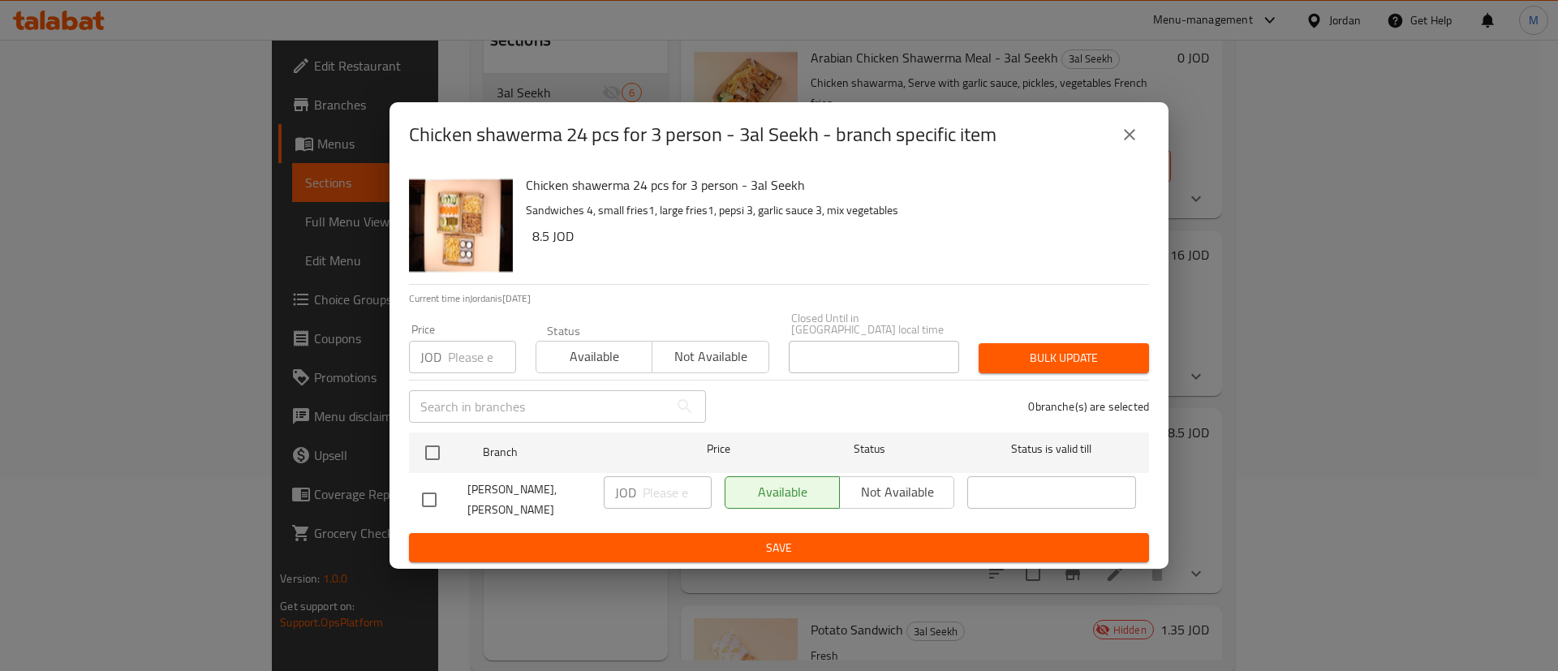
click at [476, 363] on input "number" at bounding box center [482, 357] width 68 height 32
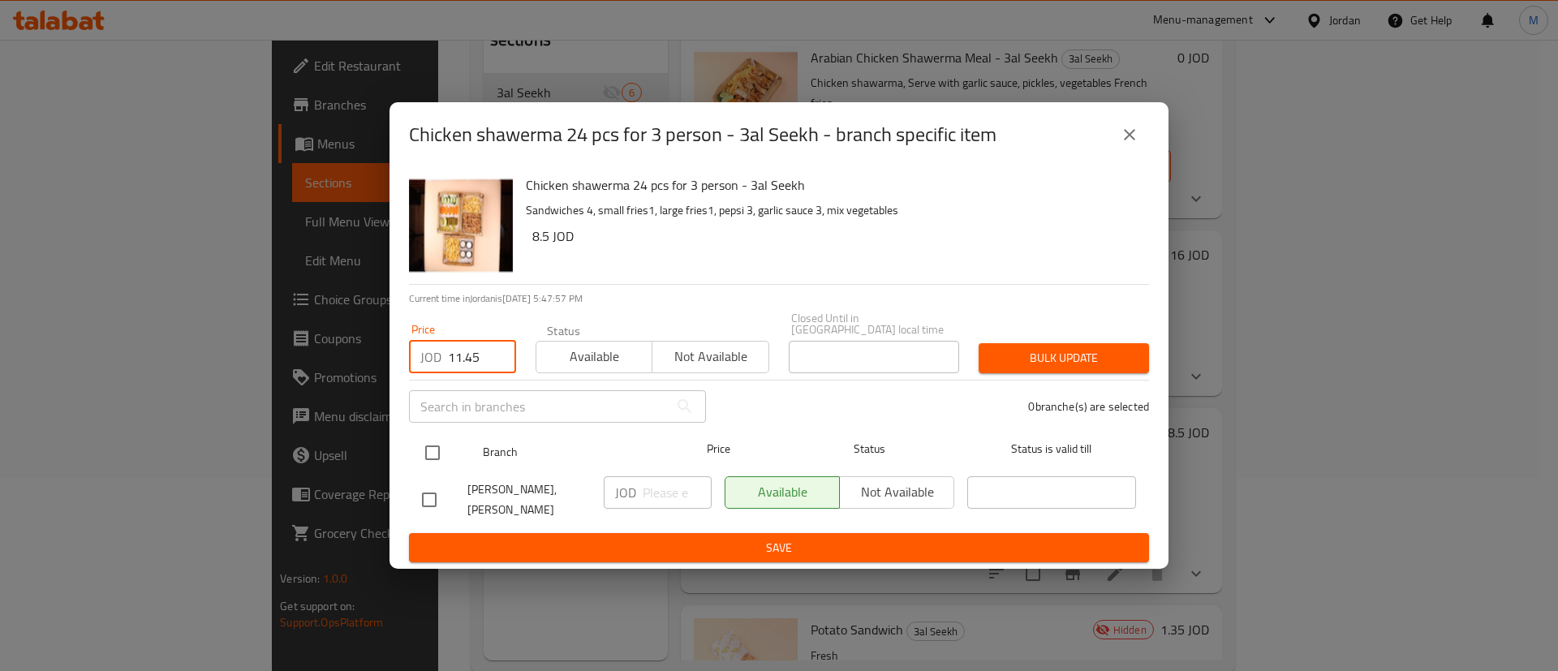
type input "11.45"
click at [445, 435] on div at bounding box center [445, 452] width 61 height 47
click at [425, 459] on input "checkbox" at bounding box center [432, 453] width 34 height 34
checkbox input "true"
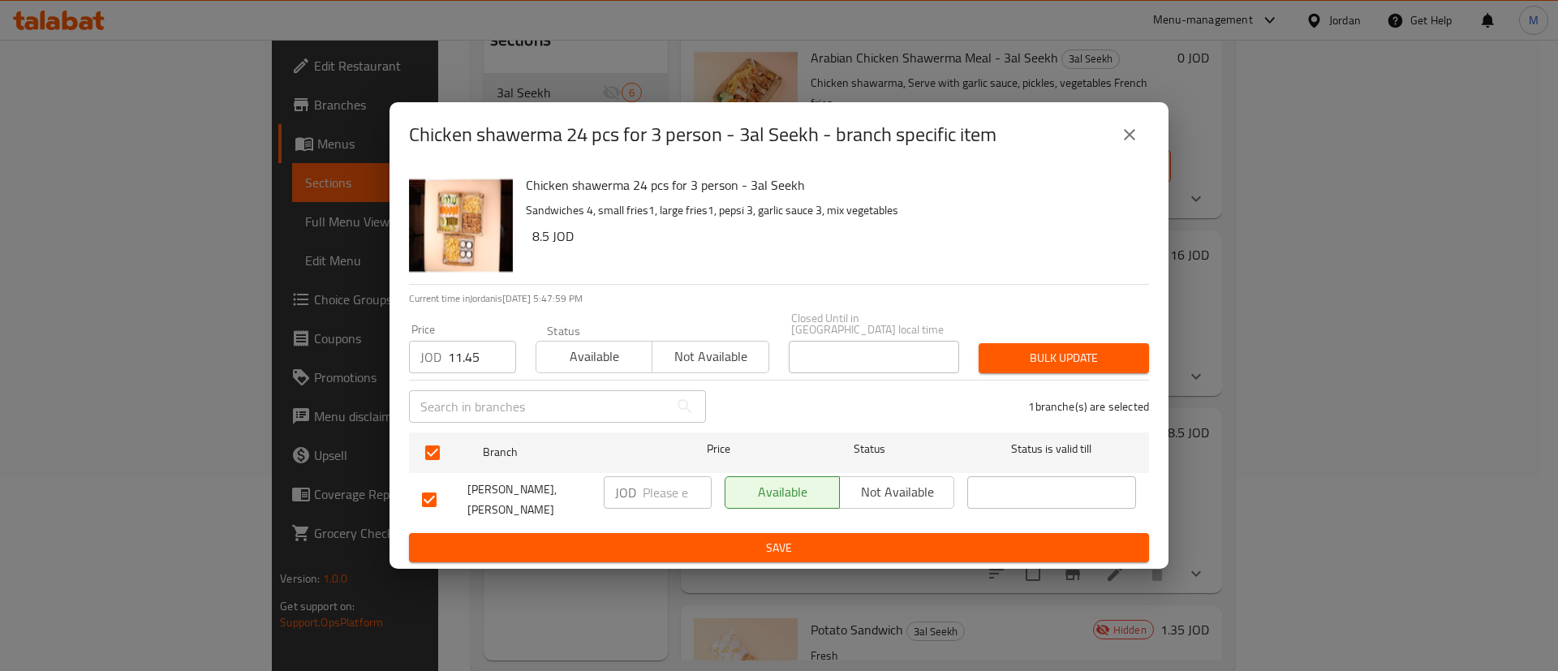
click at [1038, 343] on button "Bulk update" at bounding box center [1063, 358] width 170 height 30
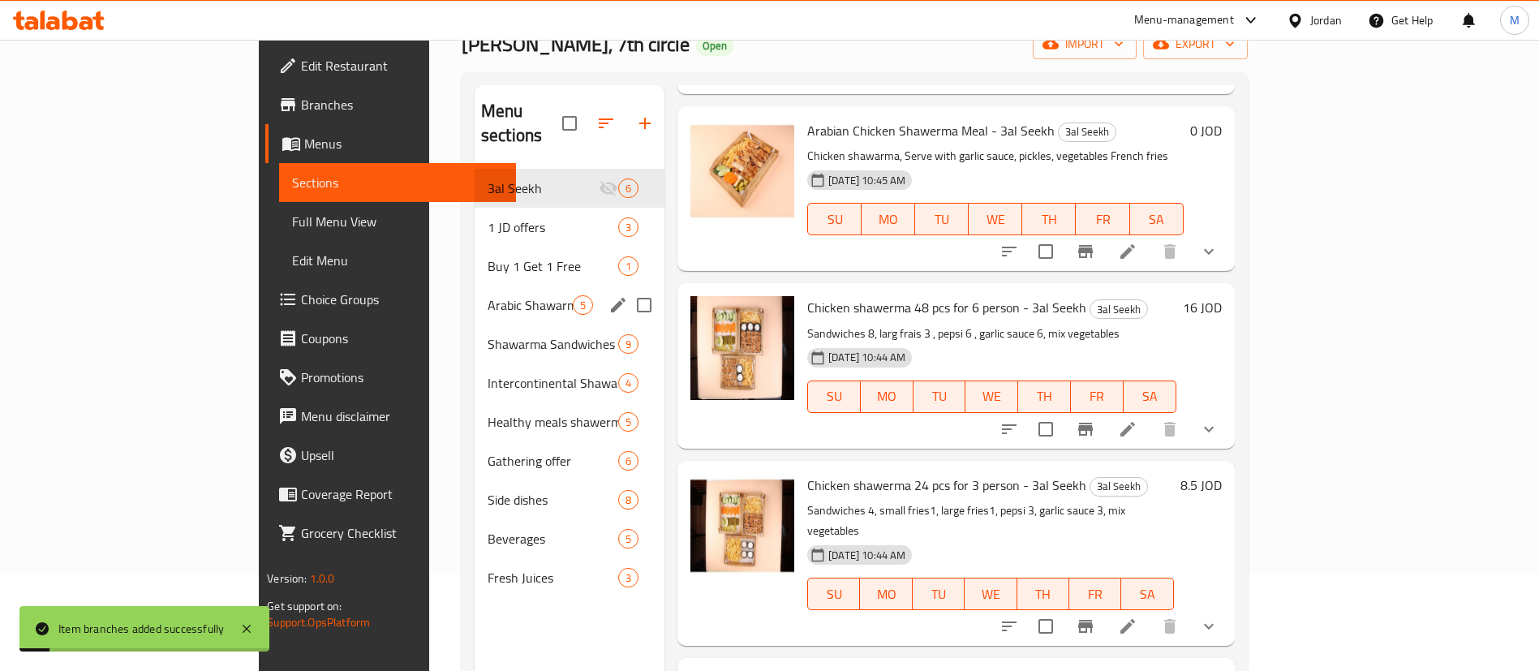
scroll to position [95, 0]
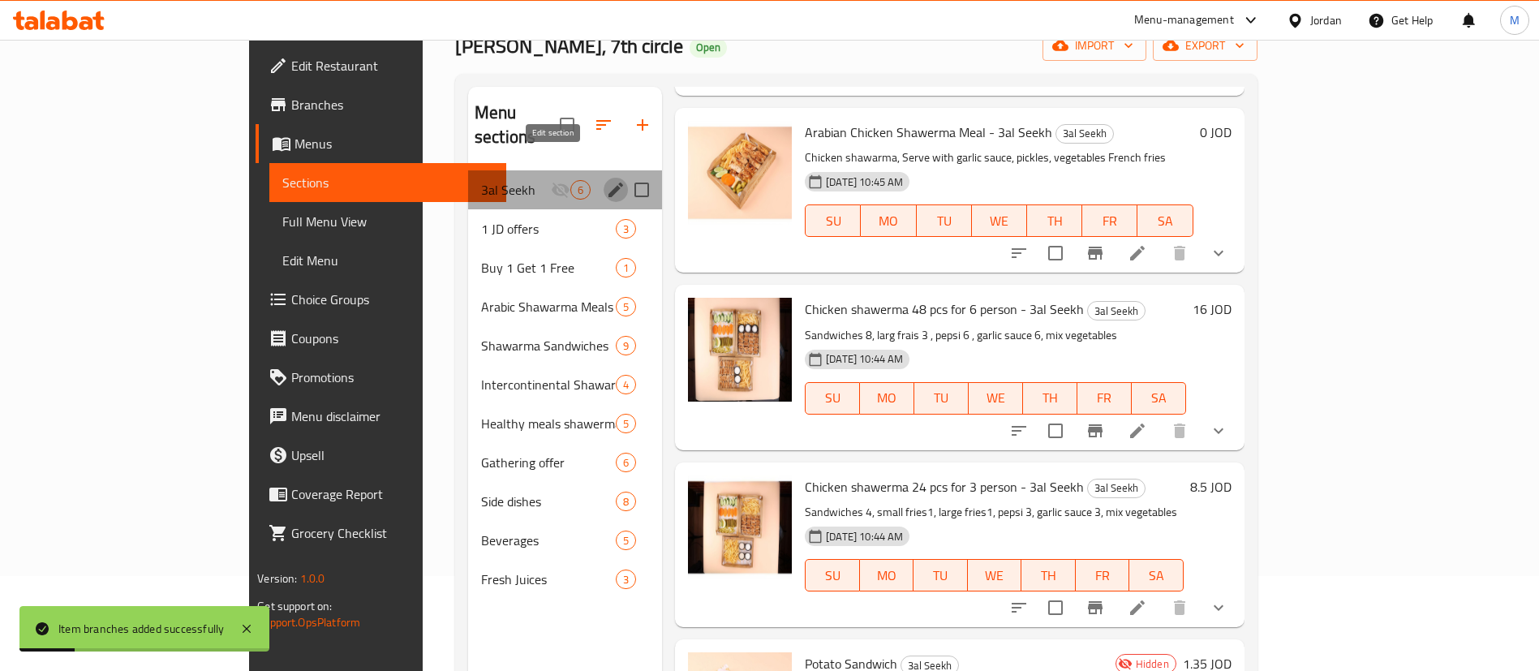
click at [606, 180] on icon "edit" at bounding box center [615, 189] width 19 height 19
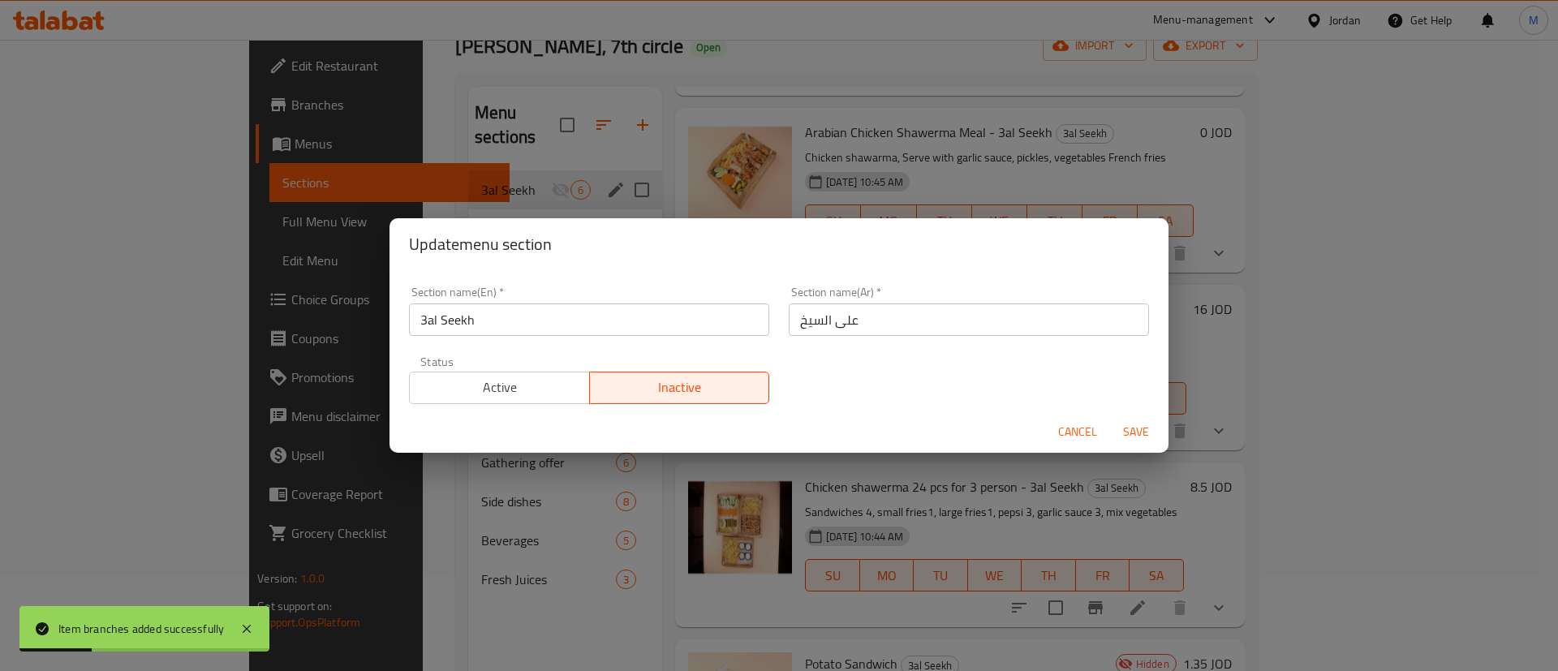
click at [518, 394] on span "Active" at bounding box center [499, 388] width 167 height 24
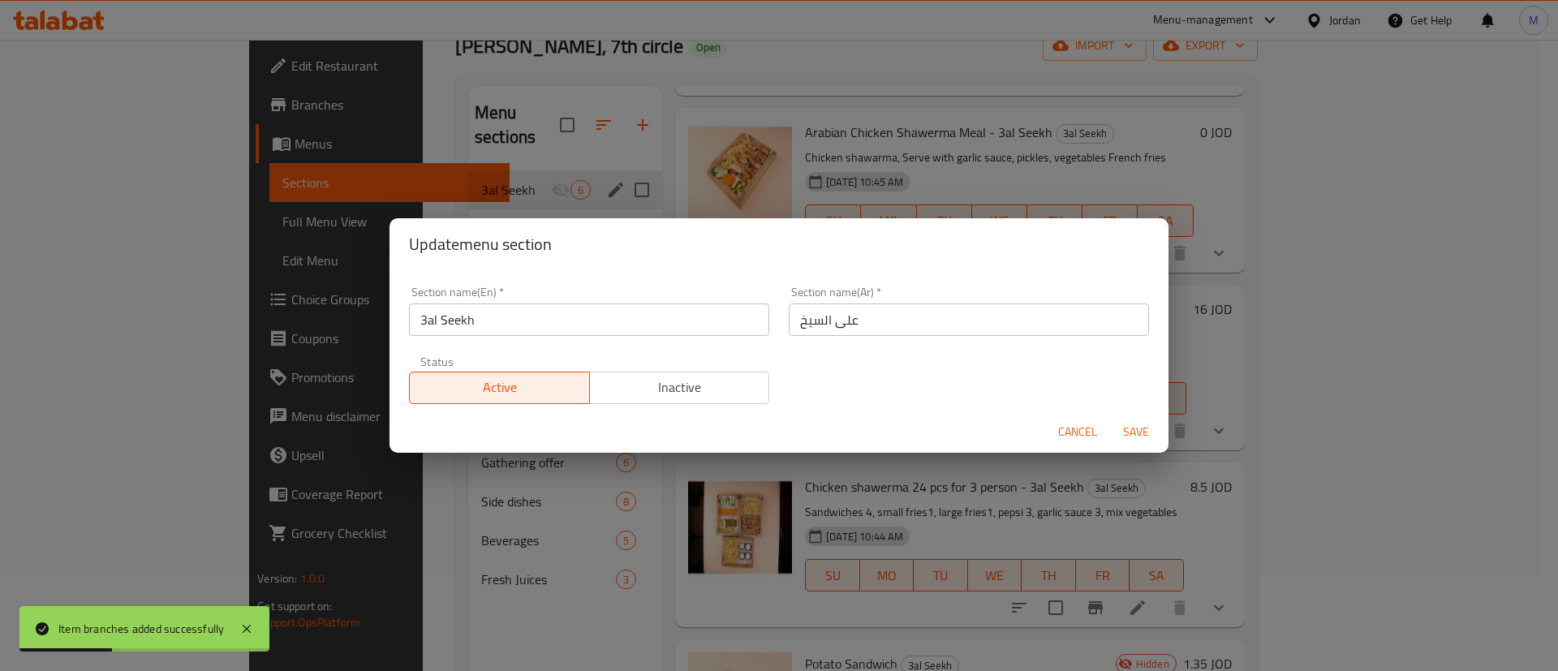
click at [1137, 429] on span "Save" at bounding box center [1135, 432] width 39 height 20
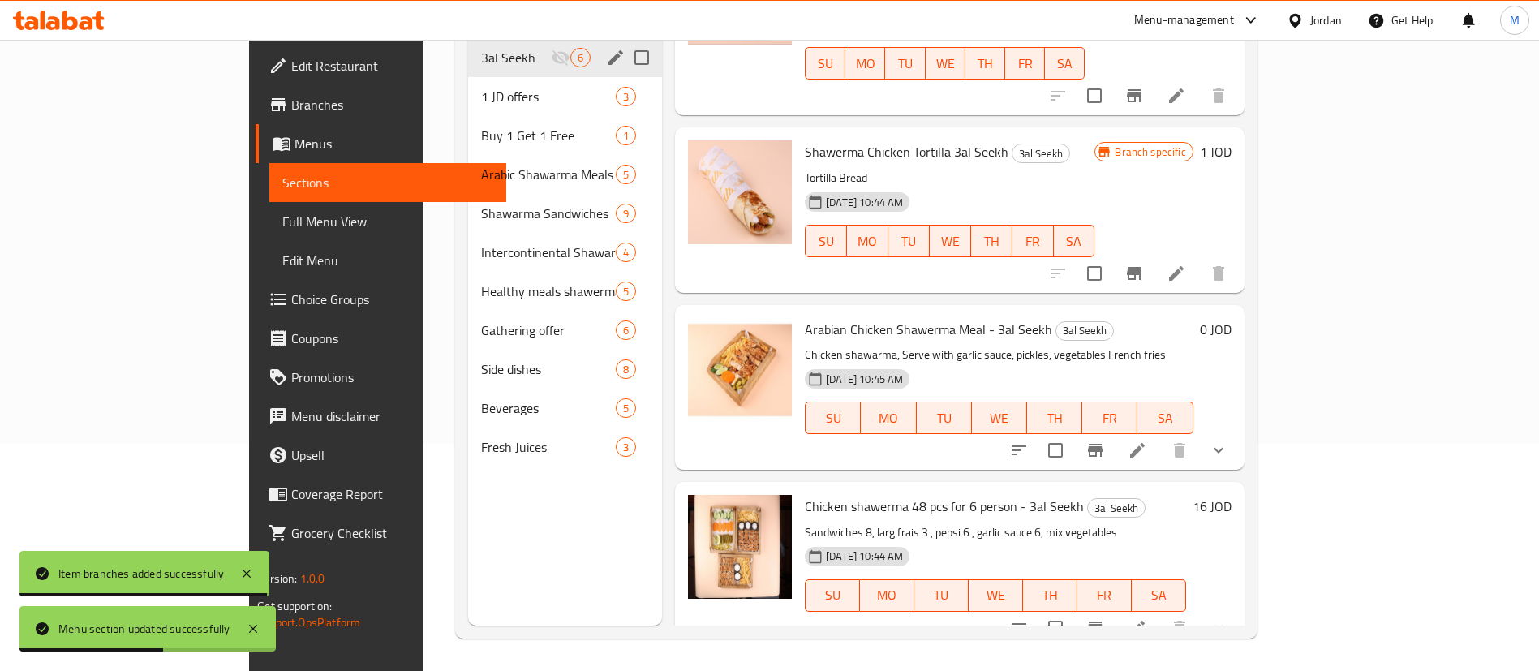
scroll to position [0, 0]
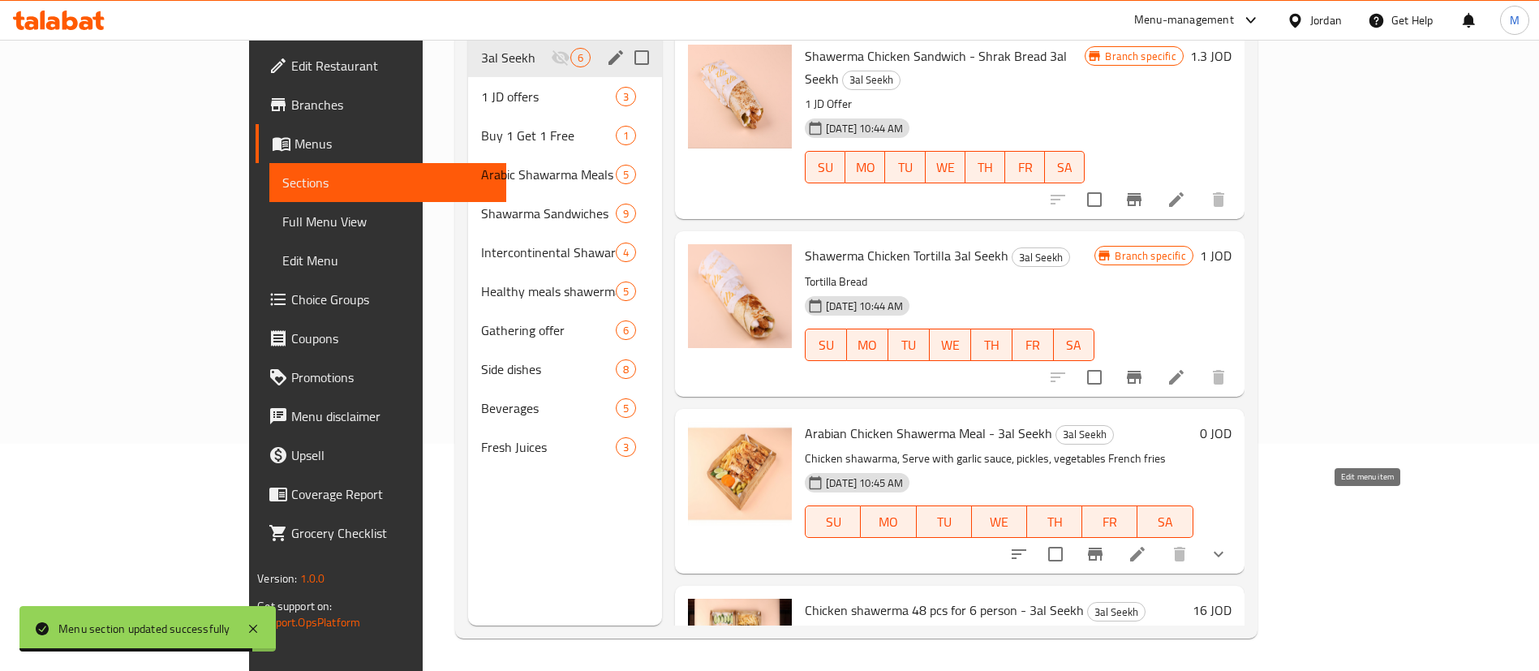
click at [1147, 544] on icon at bounding box center [1137, 553] width 19 height 19
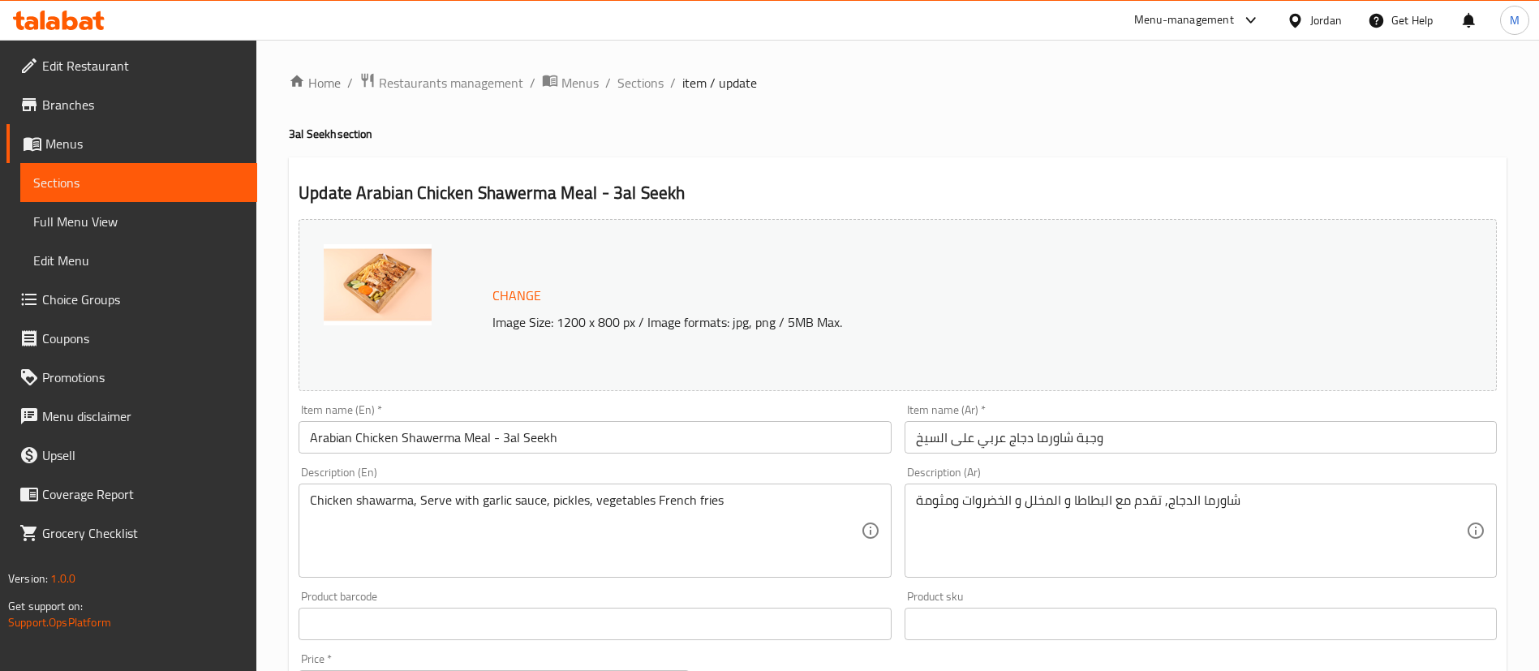
click at [159, 153] on link "Menus" at bounding box center [131, 143] width 251 height 39
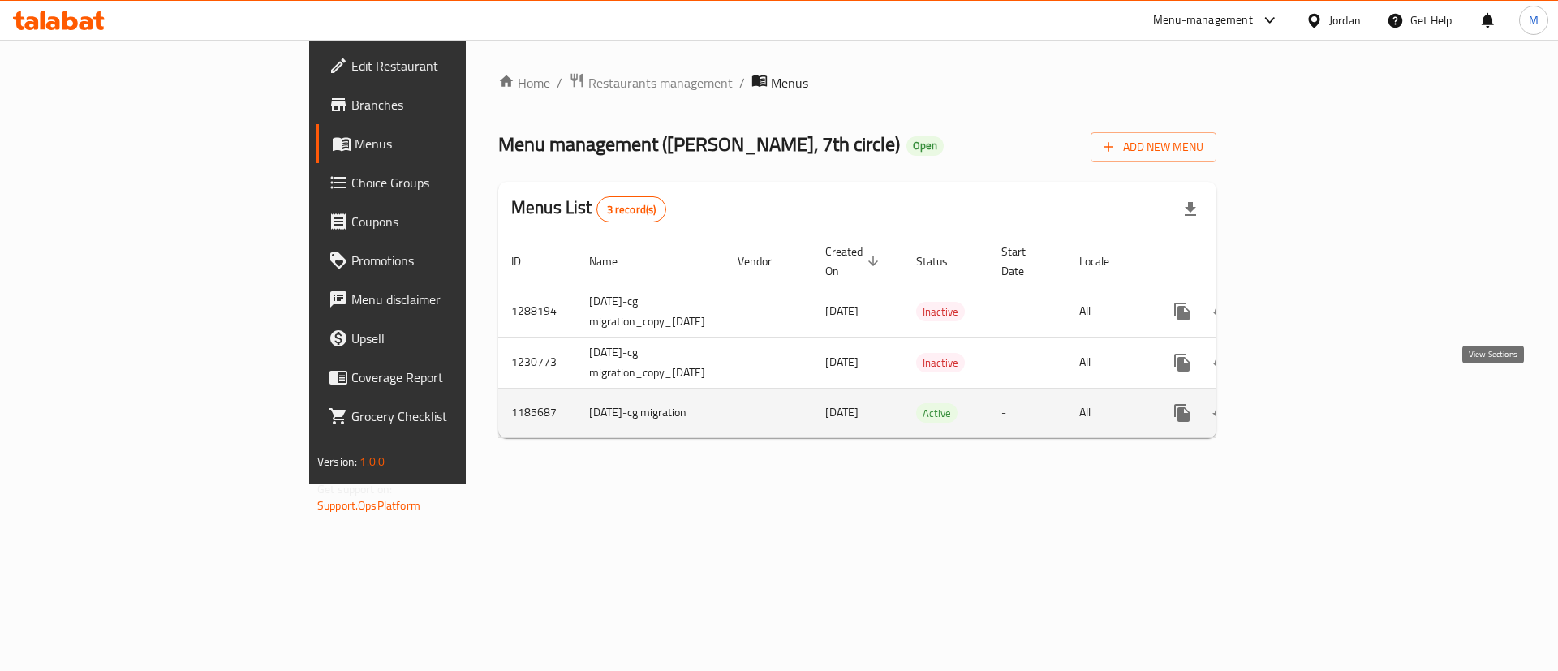
click at [1309, 403] on icon "enhanced table" at bounding box center [1298, 412] width 19 height 19
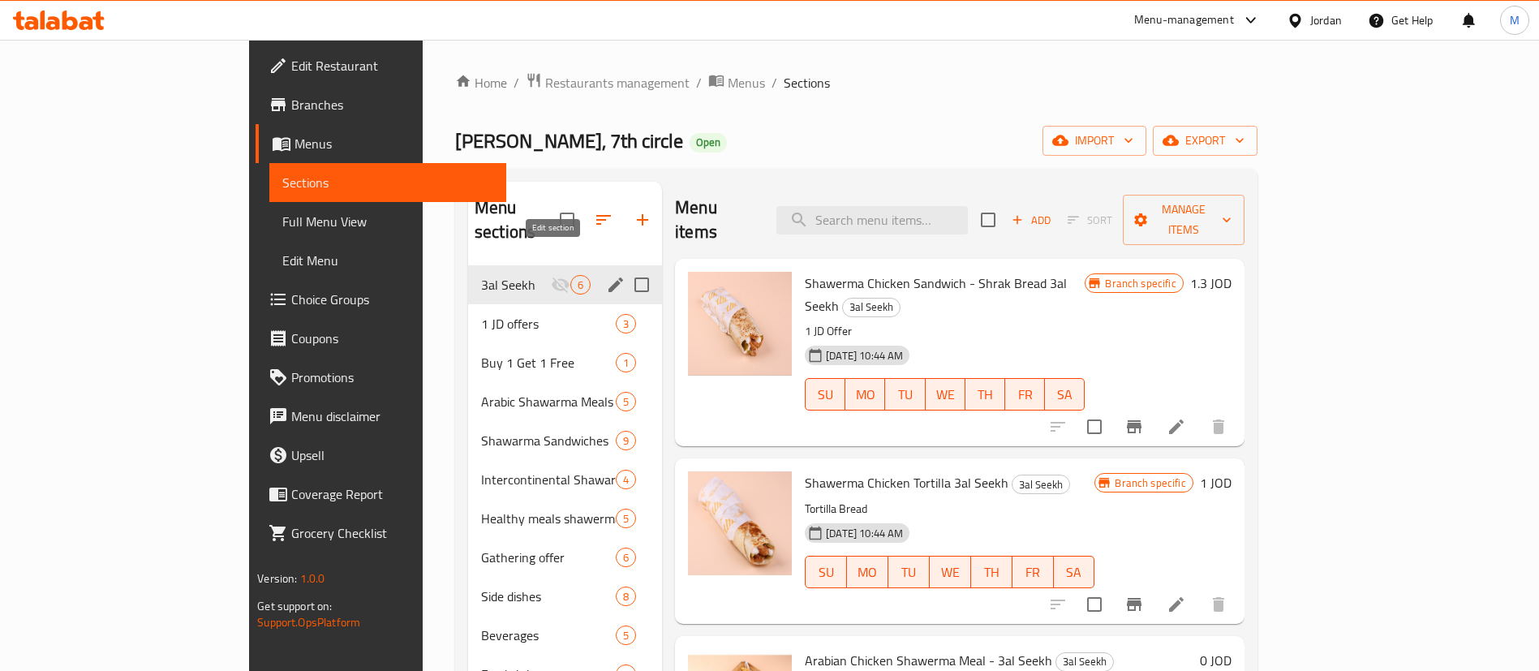
click at [606, 275] on icon "edit" at bounding box center [615, 284] width 19 height 19
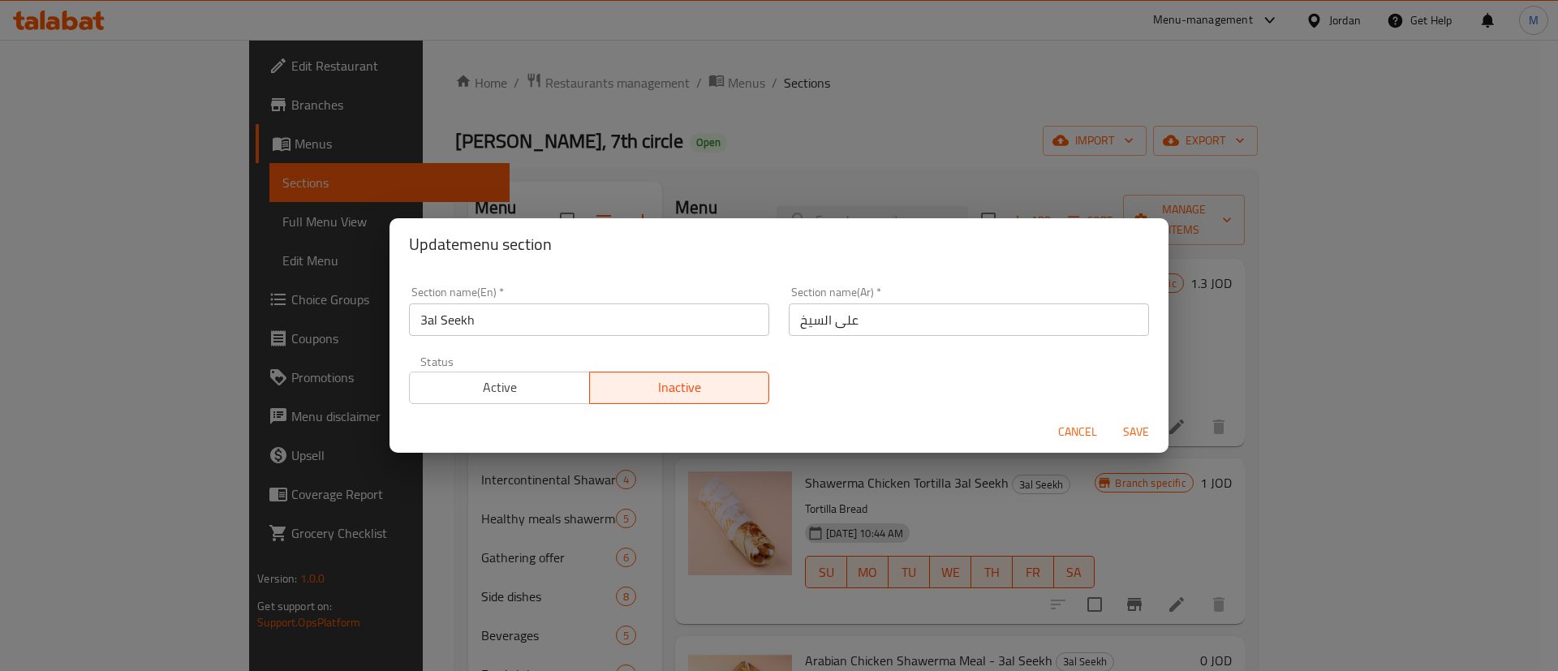
click at [520, 392] on span "Active" at bounding box center [499, 388] width 167 height 24
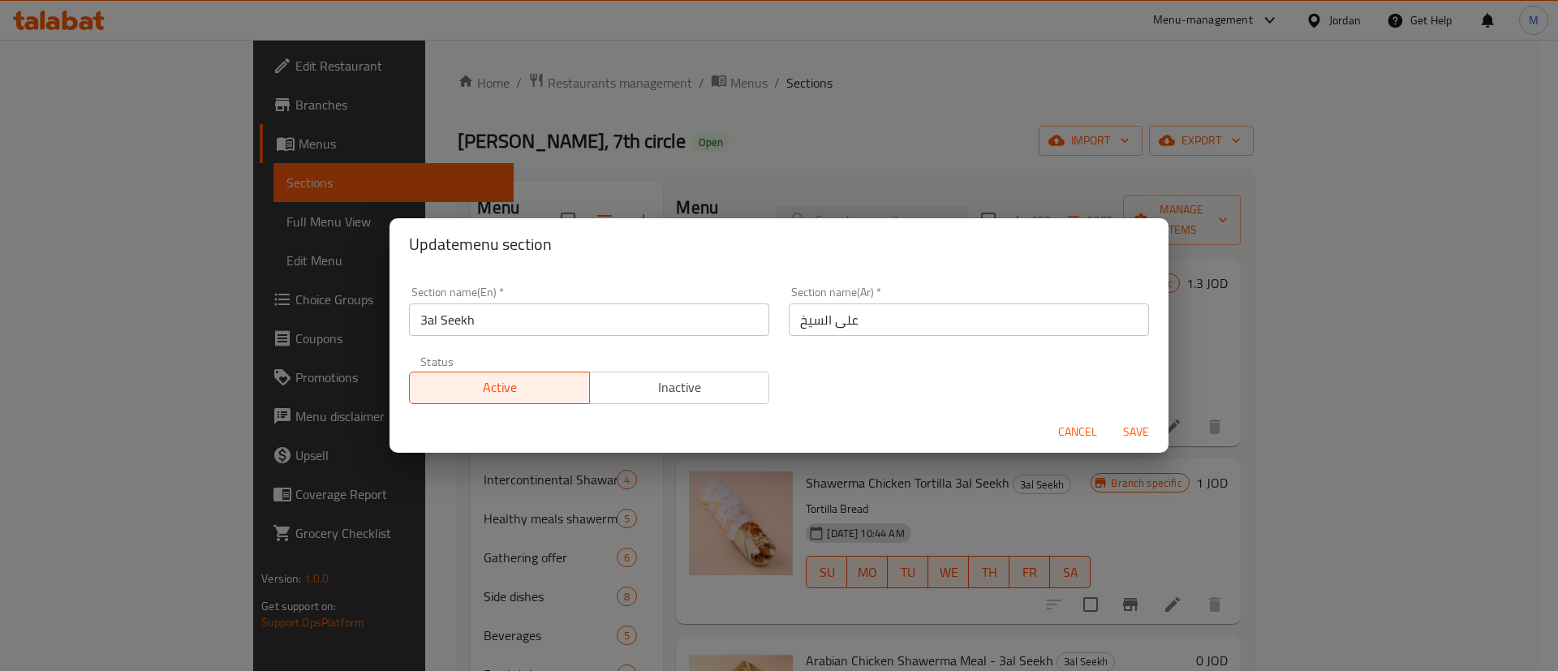
click at [1132, 430] on span "Save" at bounding box center [1135, 432] width 39 height 20
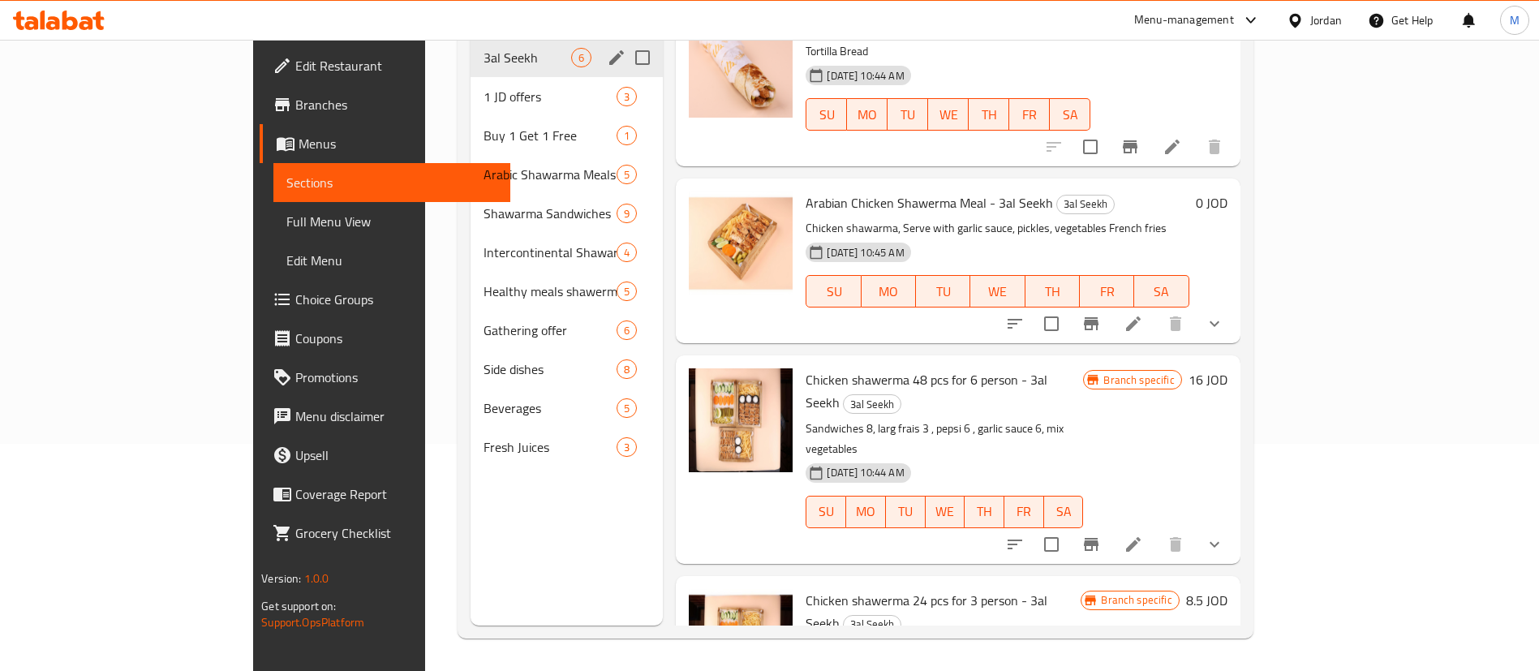
scroll to position [190, 0]
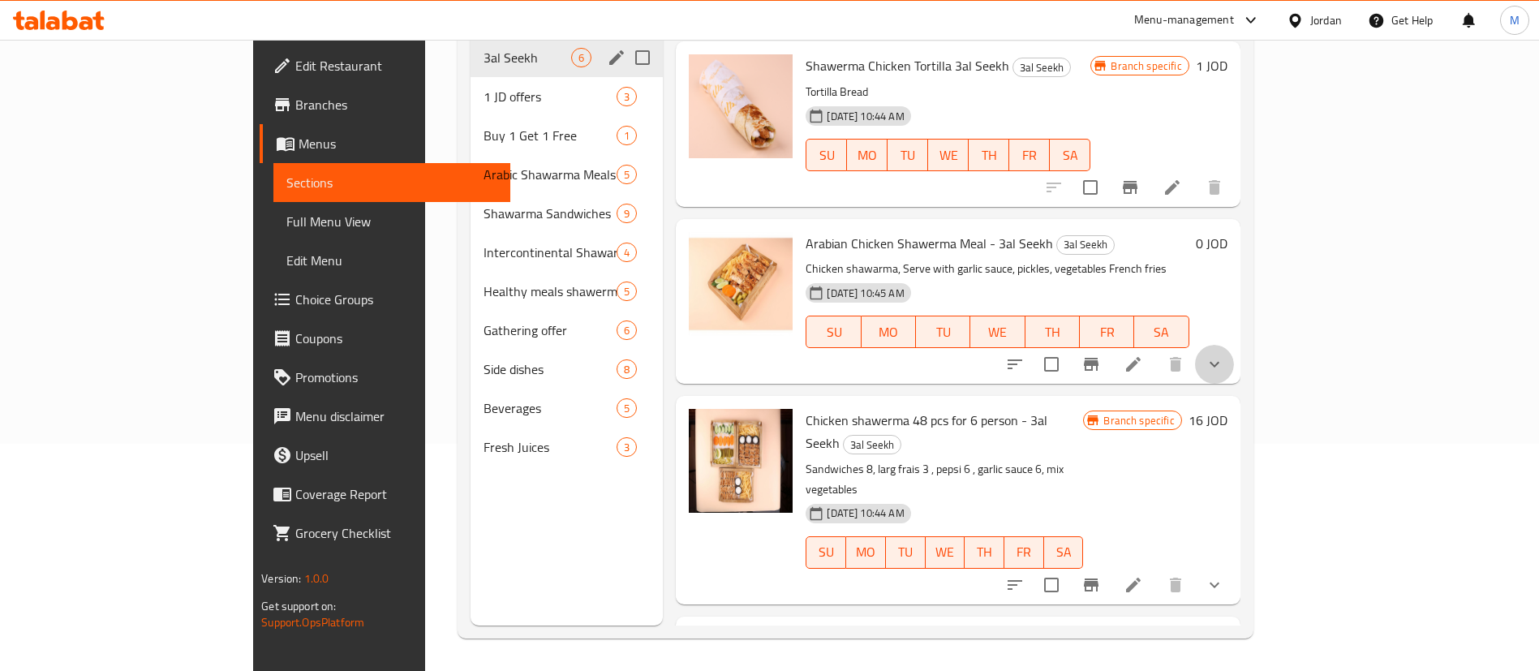
click at [1234, 345] on button "show more" at bounding box center [1214, 364] width 39 height 39
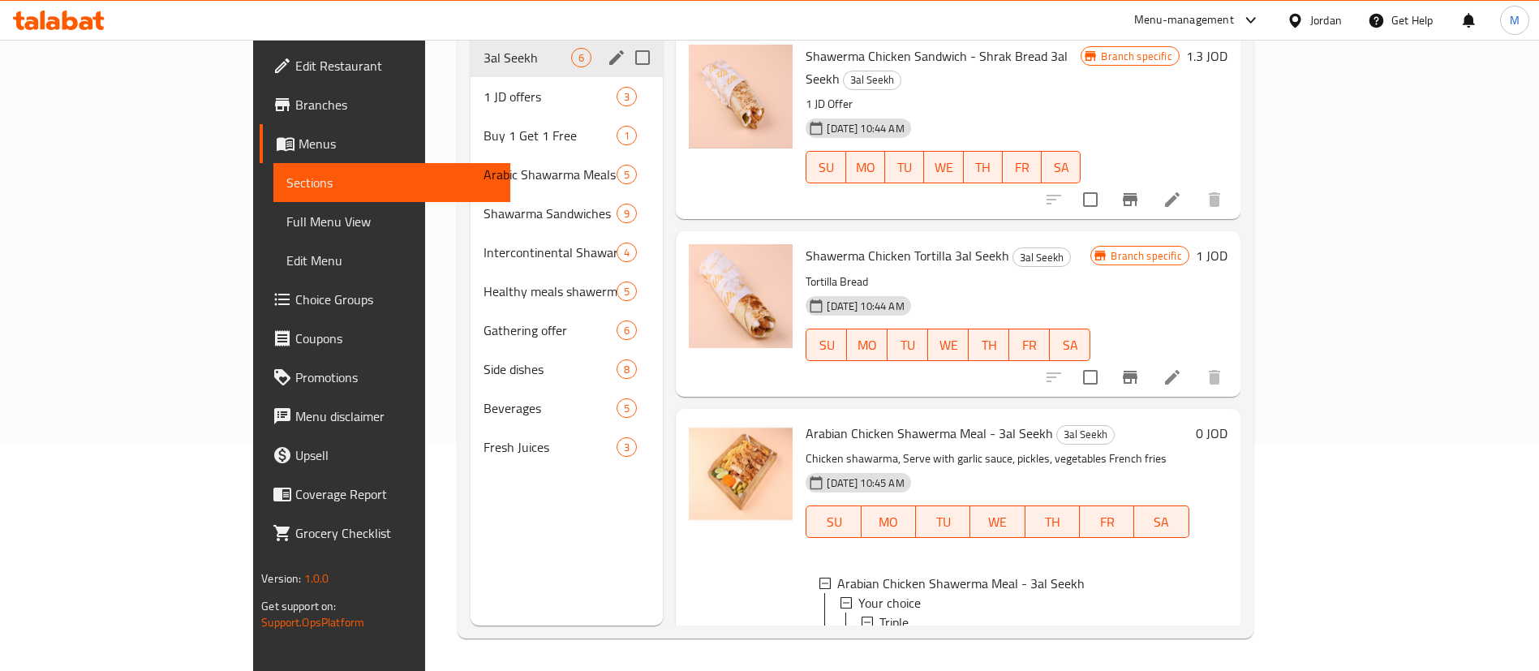
scroll to position [0, 0]
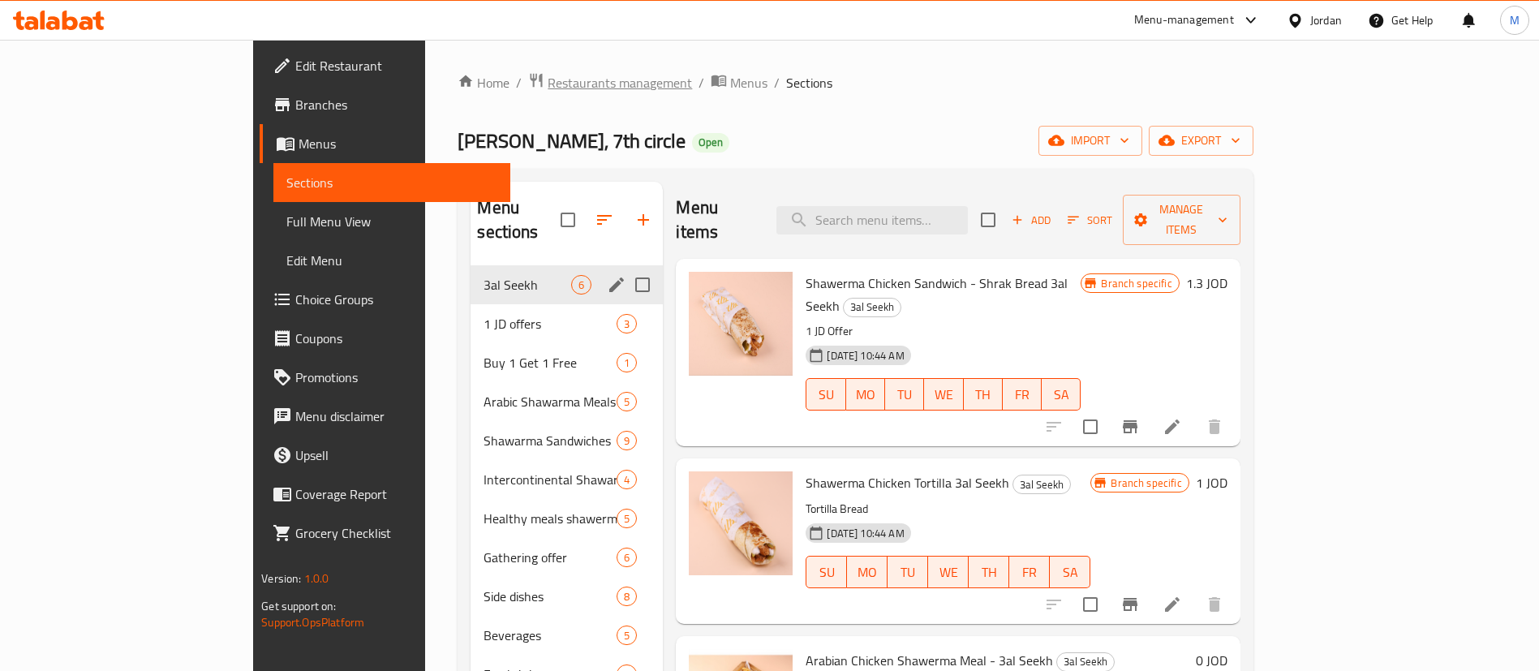
click at [548, 81] on span "Restaurants management" at bounding box center [620, 82] width 144 height 19
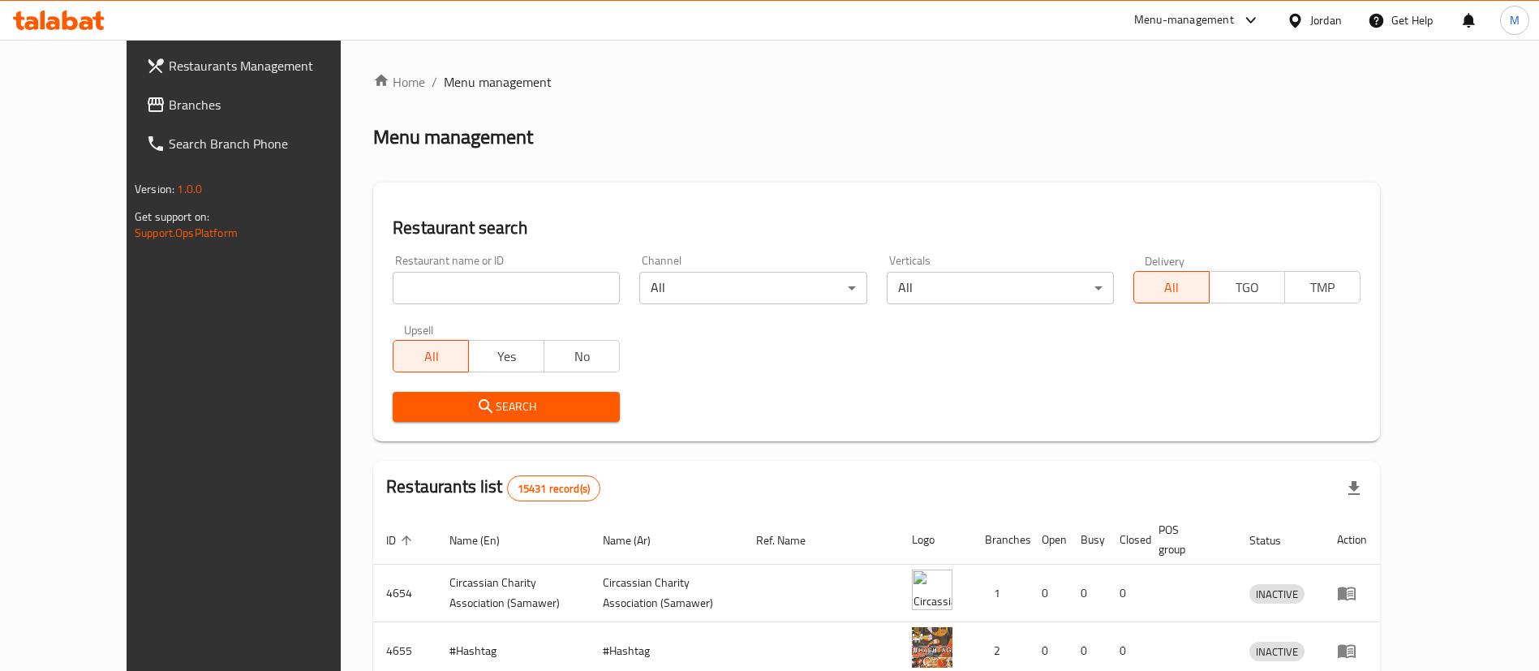
click at [393, 285] on input "search" at bounding box center [506, 288] width 227 height 32
type input "shi shawerma"
click at [505, 406] on span "Search" at bounding box center [506, 407] width 201 height 20
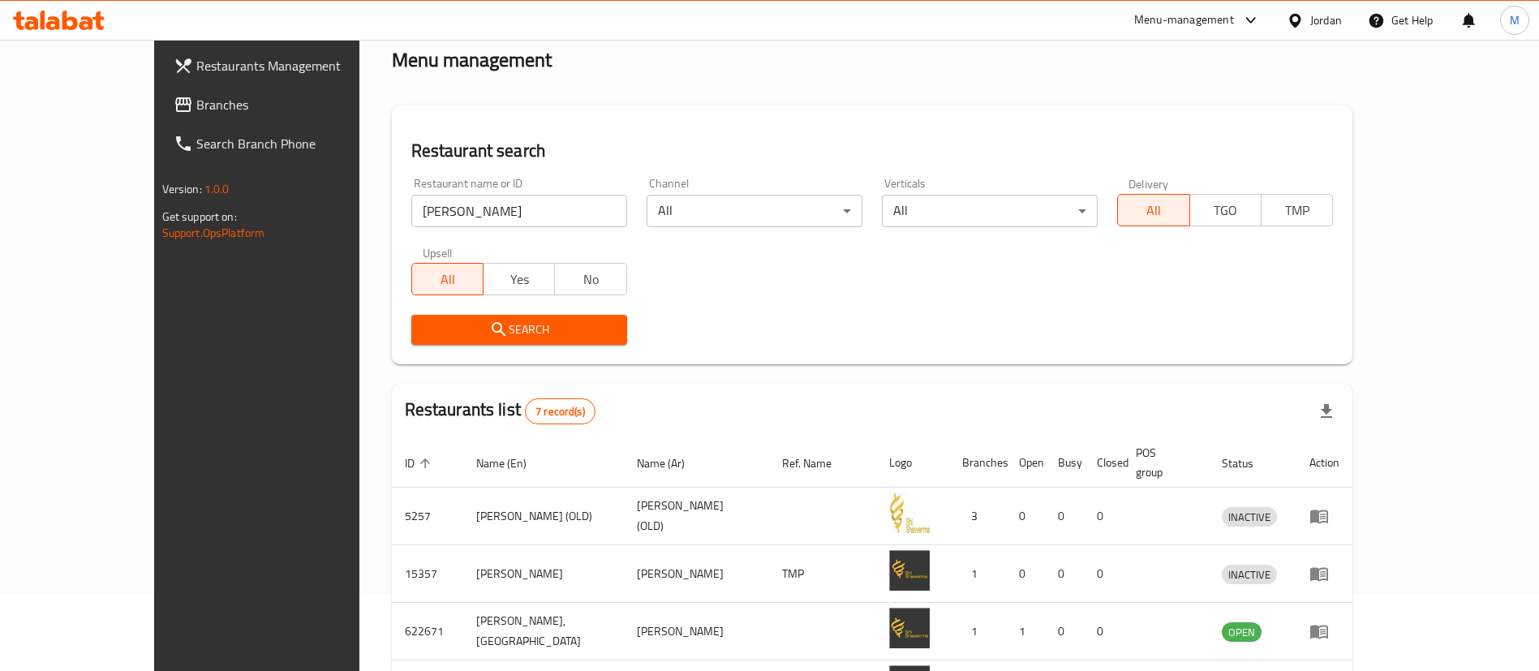
scroll to position [367, 0]
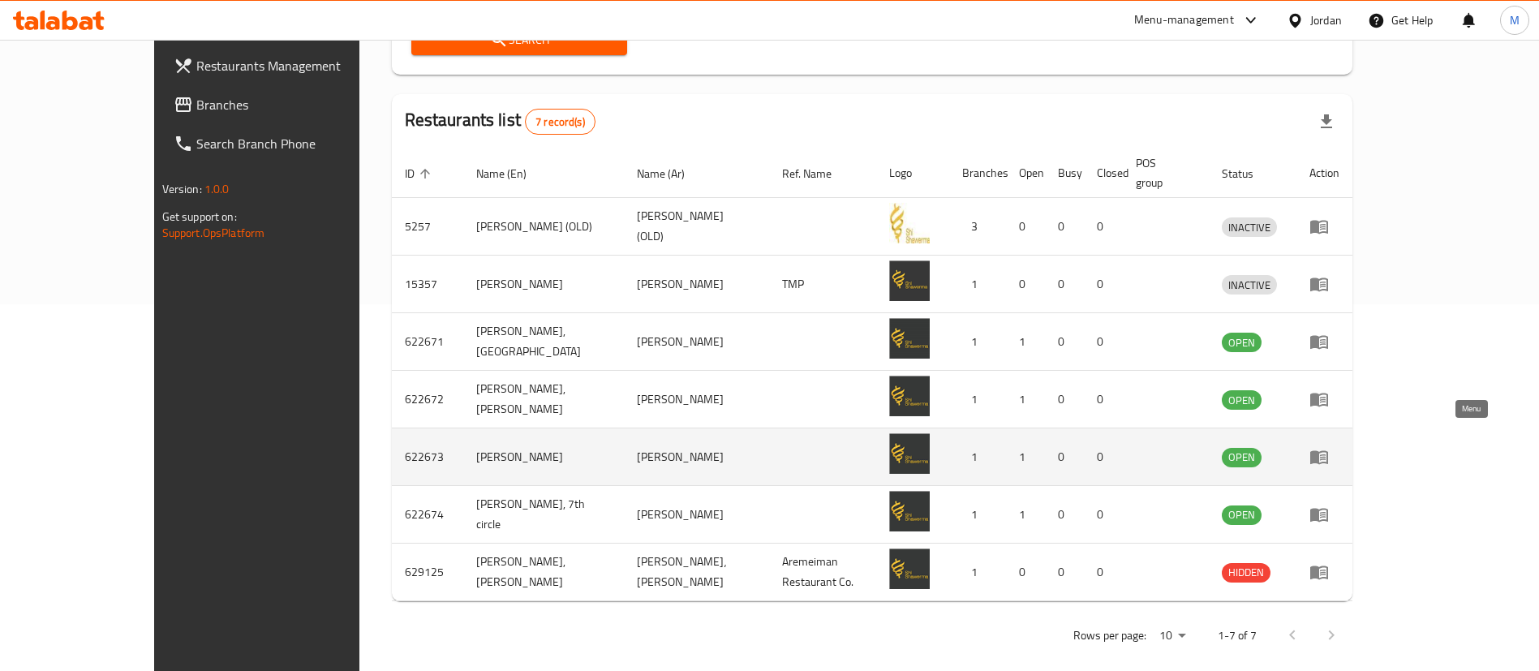
click at [1328, 451] on icon "enhanced table" at bounding box center [1319, 458] width 18 height 14
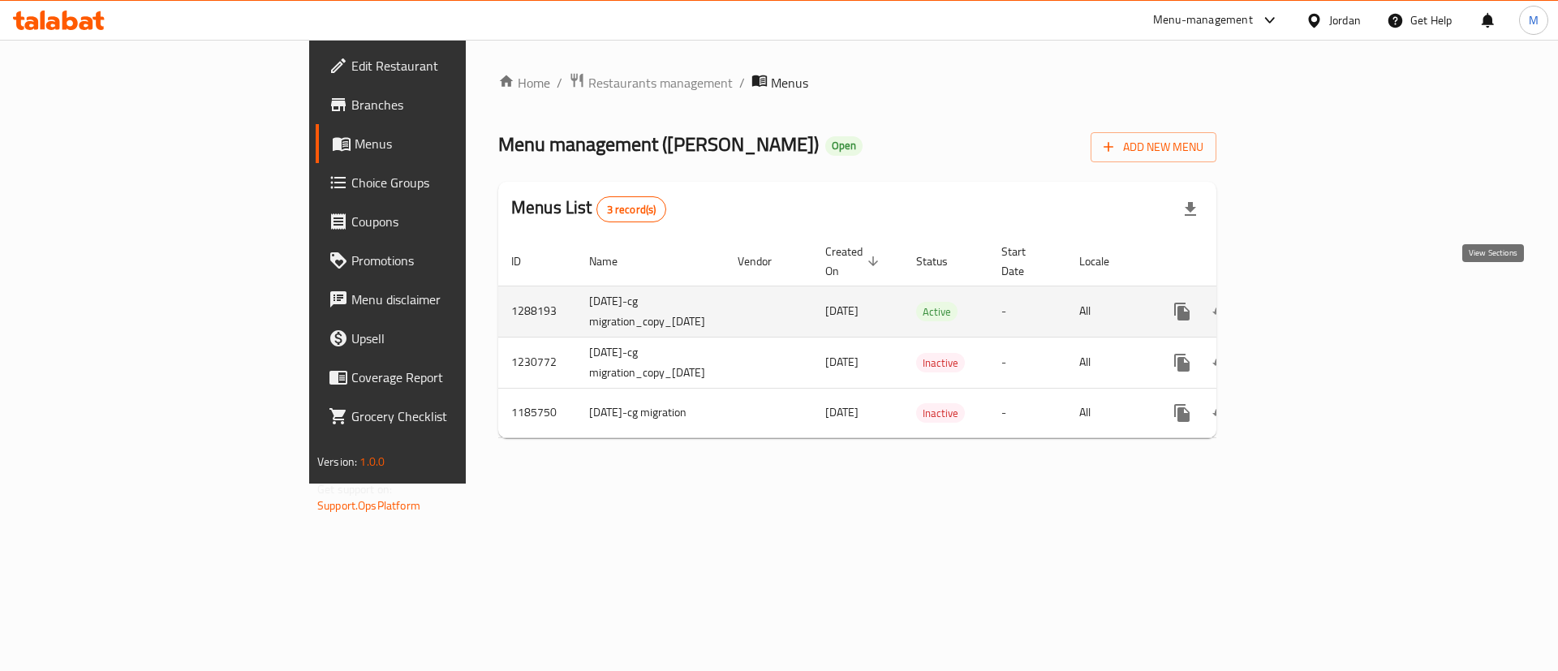
click at [1306, 304] on icon "enhanced table" at bounding box center [1299, 311] width 15 height 15
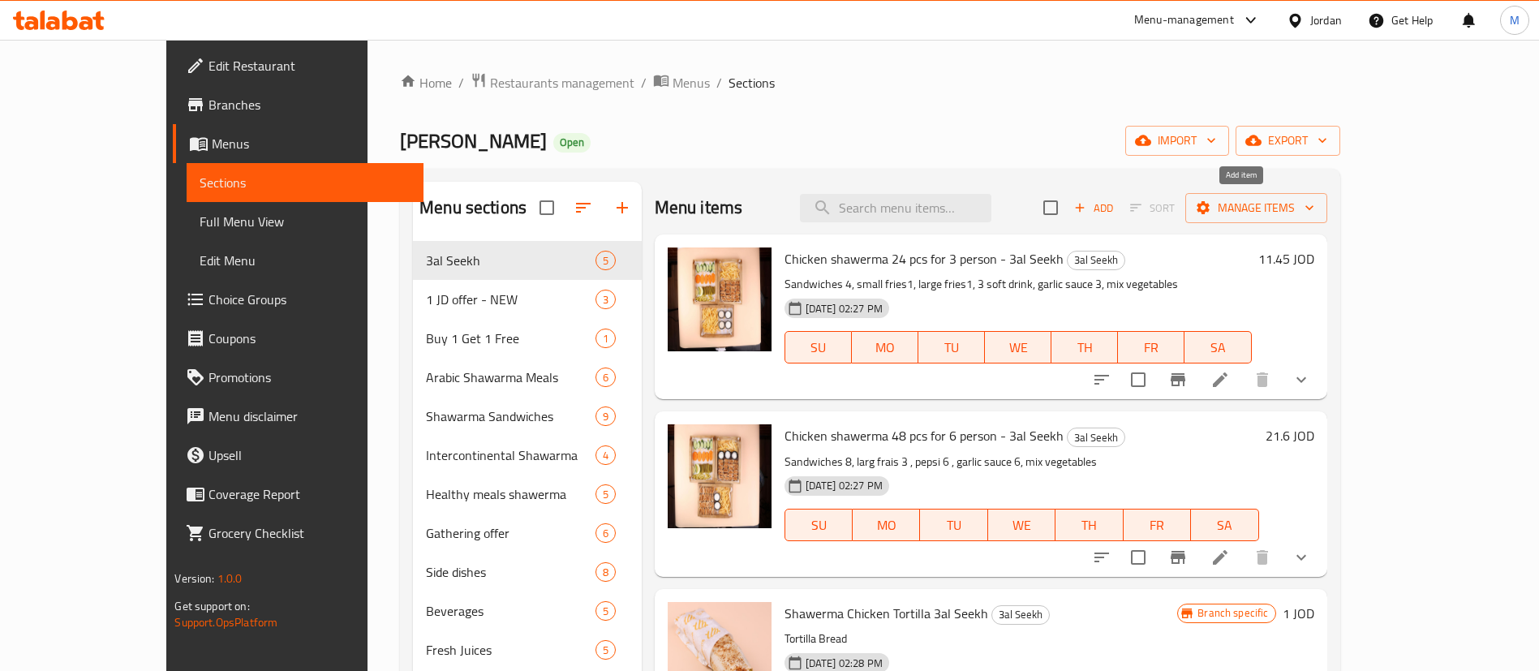
click at [1116, 207] on span "Add" at bounding box center [1094, 208] width 44 height 19
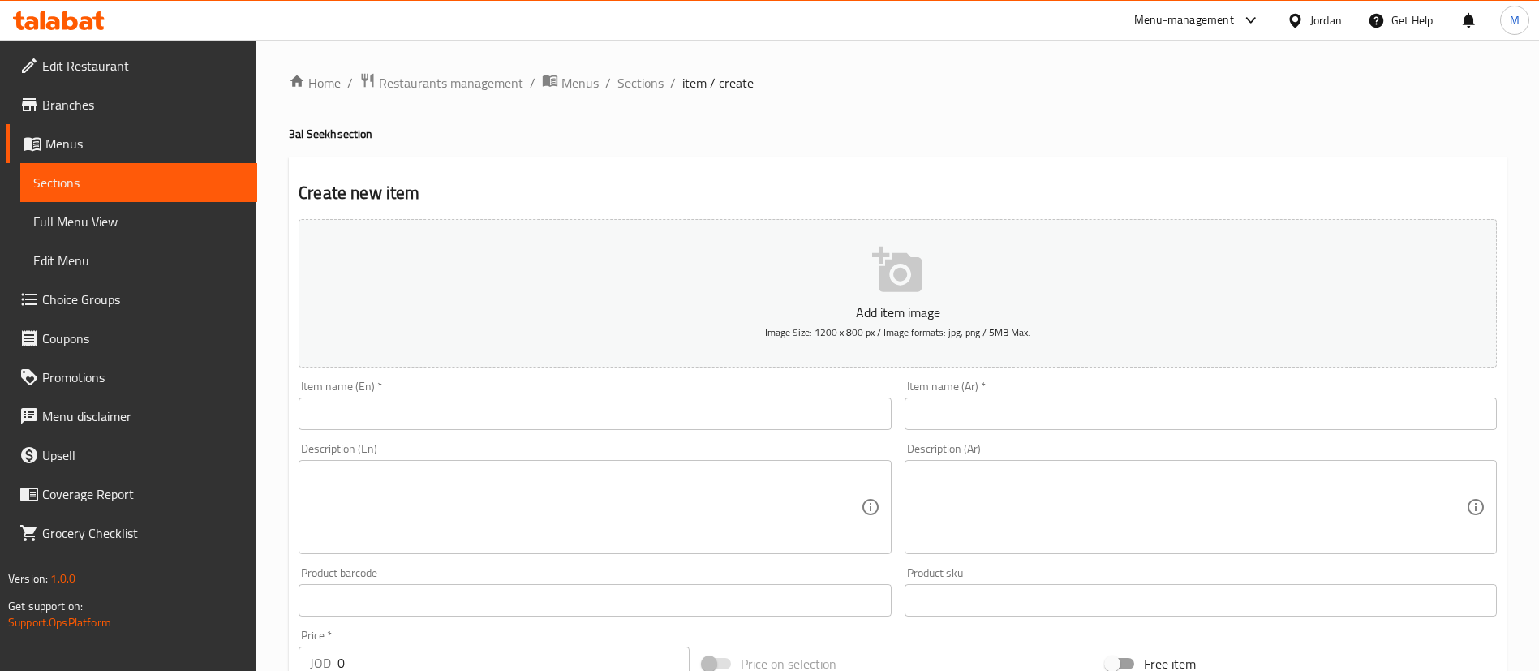
click at [620, 424] on input "text" at bounding box center [595, 414] width 592 height 32
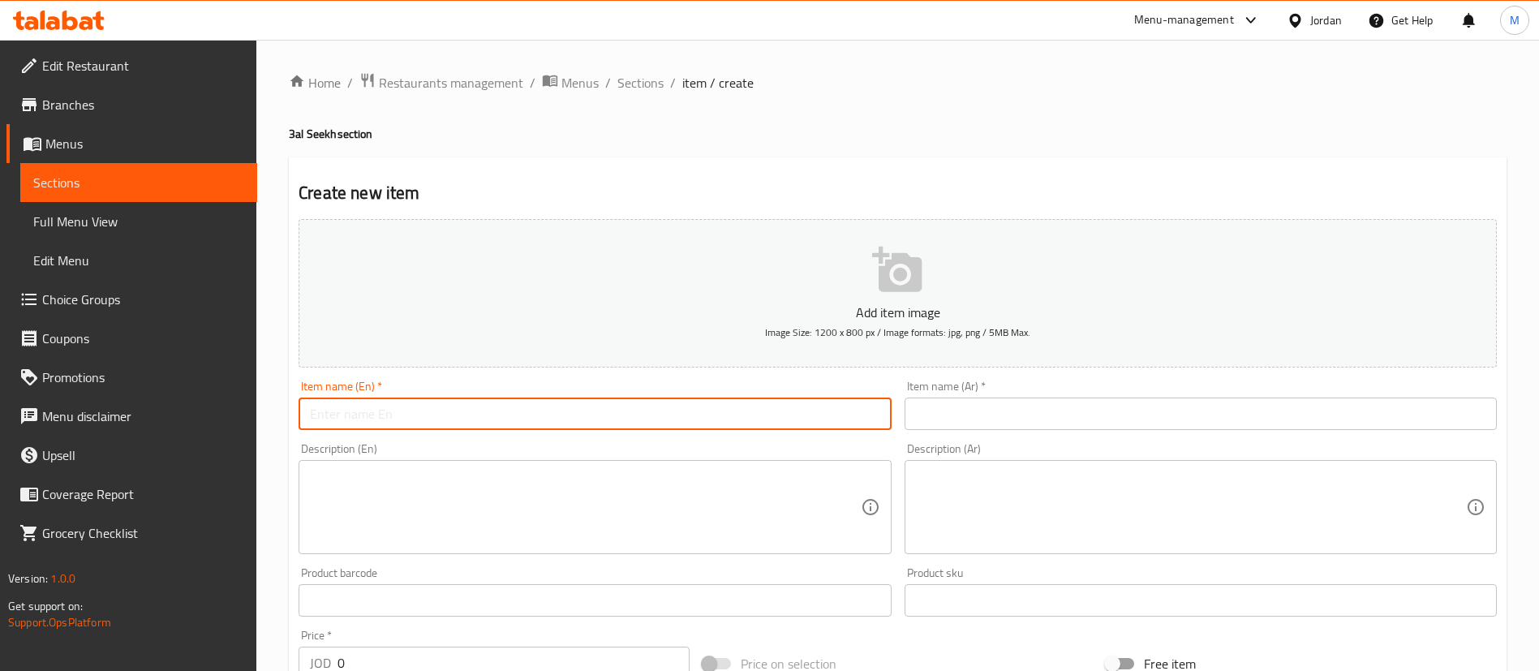
paste input "Chicken Shawarma Meal - 3al seekh"
click at [418, 410] on input "Chicken Shawarma Meal - 3al seekh" at bounding box center [595, 414] width 592 height 32
type input "Chicken Shawarma Regular Meal - 3al seekh"
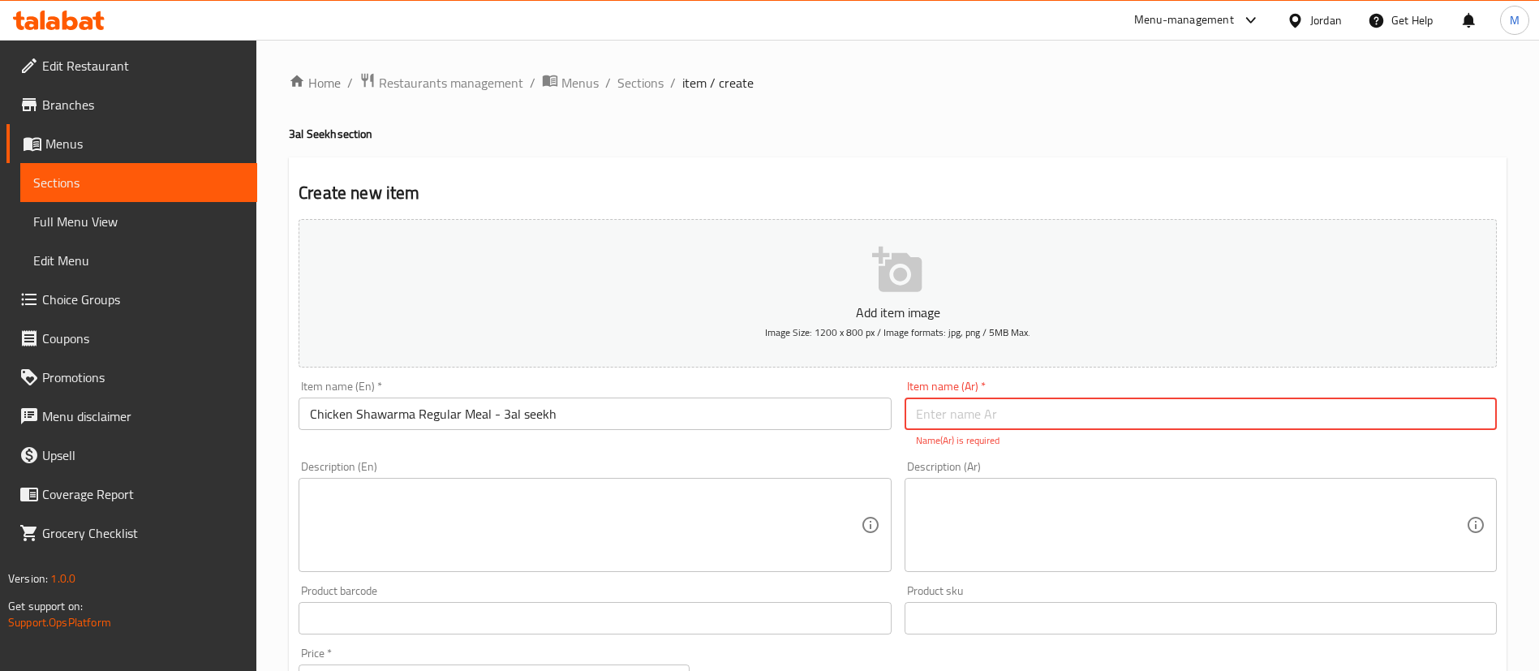
paste input "وجبة شاورما دجاج على السيخ"
click at [972, 414] on input "وجبة شاورما دجاج على السيخ" at bounding box center [1201, 414] width 592 height 32
type input "وجبة شاورما دجاج عادي على السيخ"
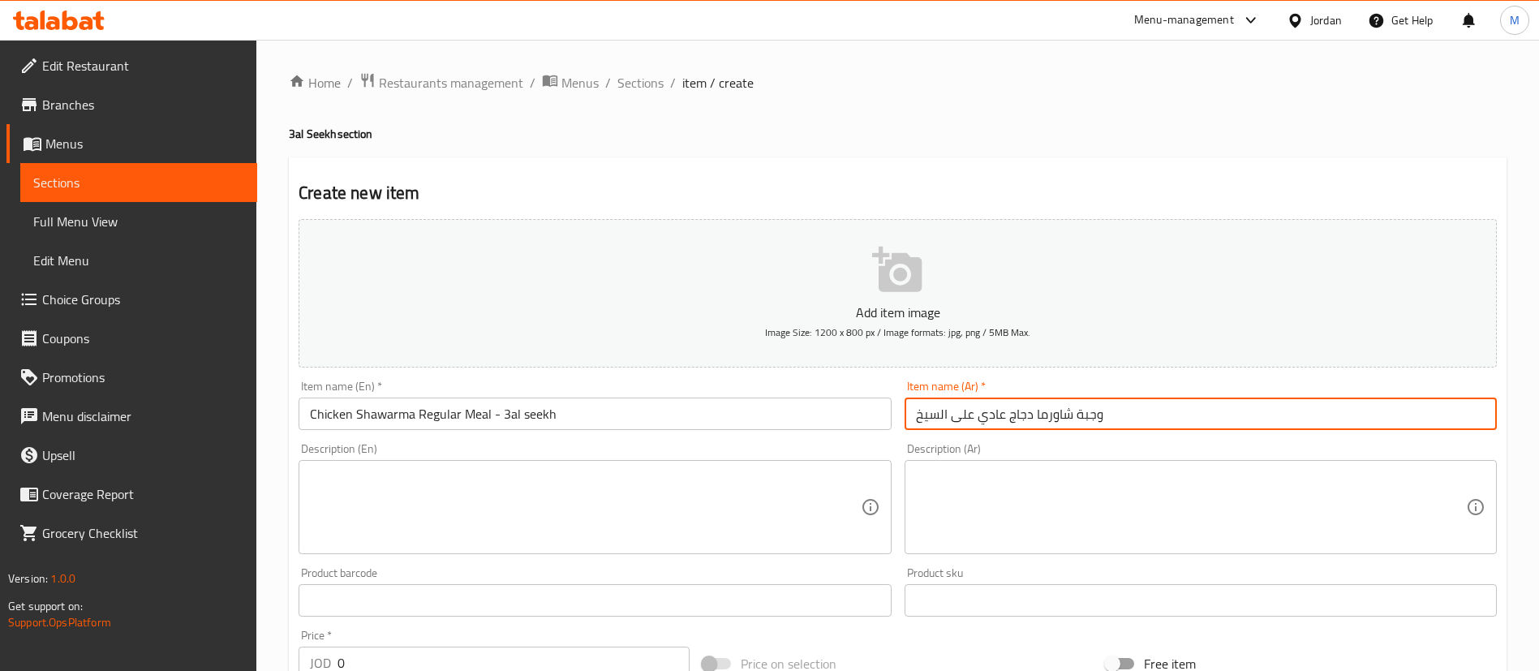
click at [665, 520] on textarea at bounding box center [585, 507] width 550 height 77
paste textarea "popular Middle Eastern dish made with thinly sliced, seasoned chicken that is s…"
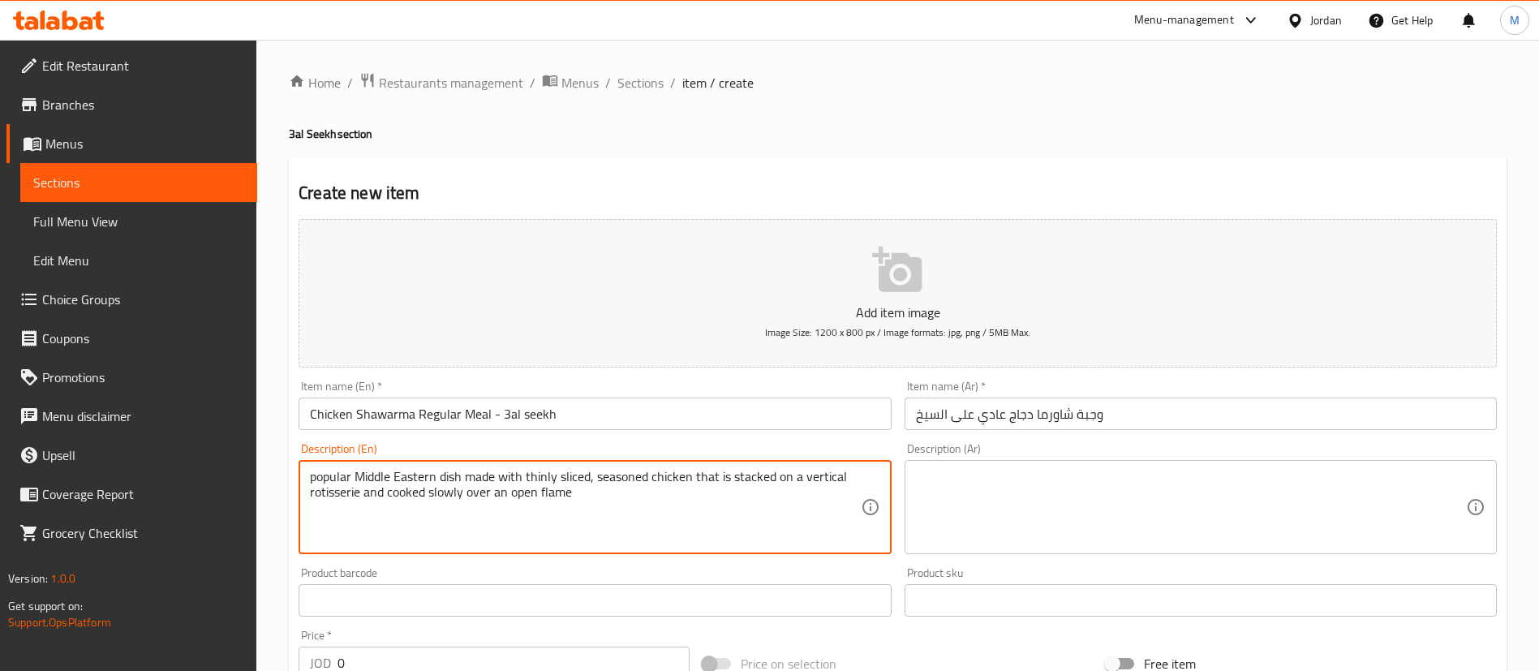
type textarea "popular Middle Eastern dish made with thinly sliced, seasoned chicken that is s…"
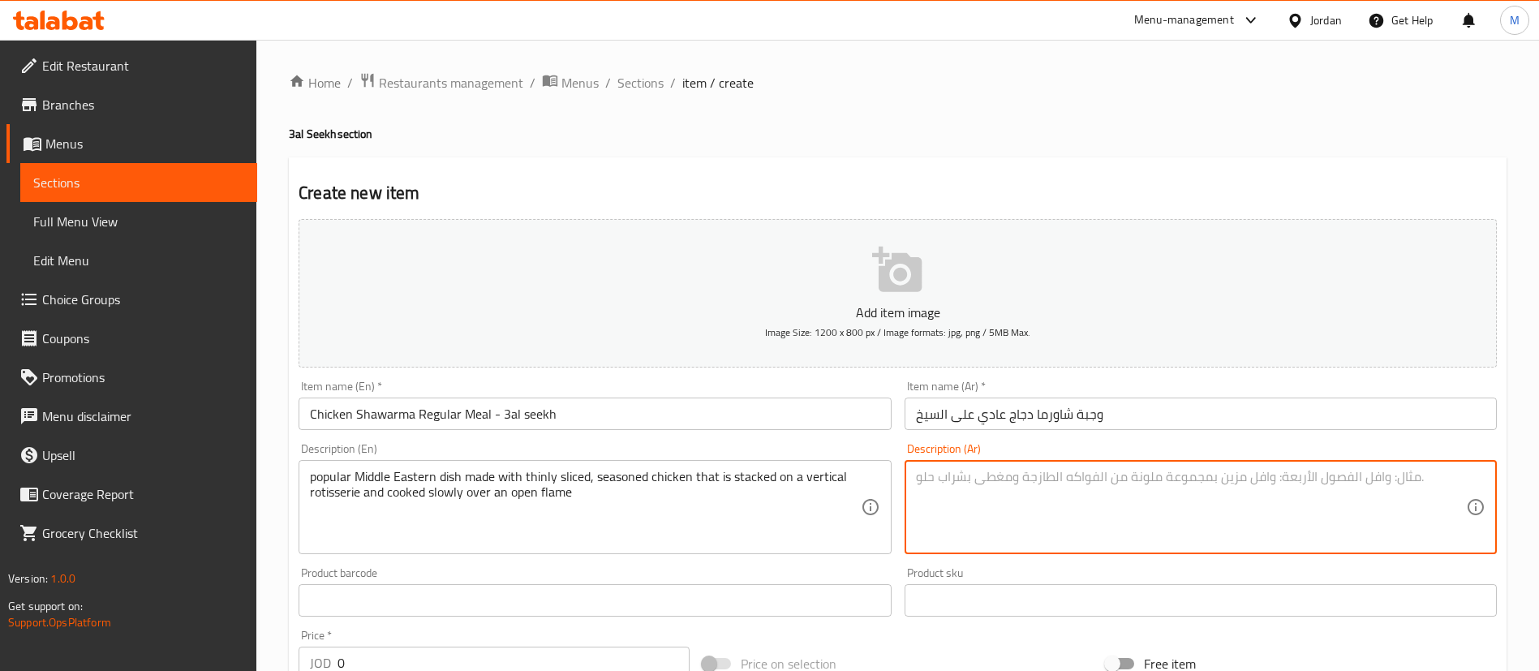
click at [1081, 518] on textarea at bounding box center [1191, 507] width 550 height 77
paste textarea "طبق شرق أوسطي شهير مصنوع من شرائح رفيعة من الدجاج المتبل والمكدس على شواية عمود…"
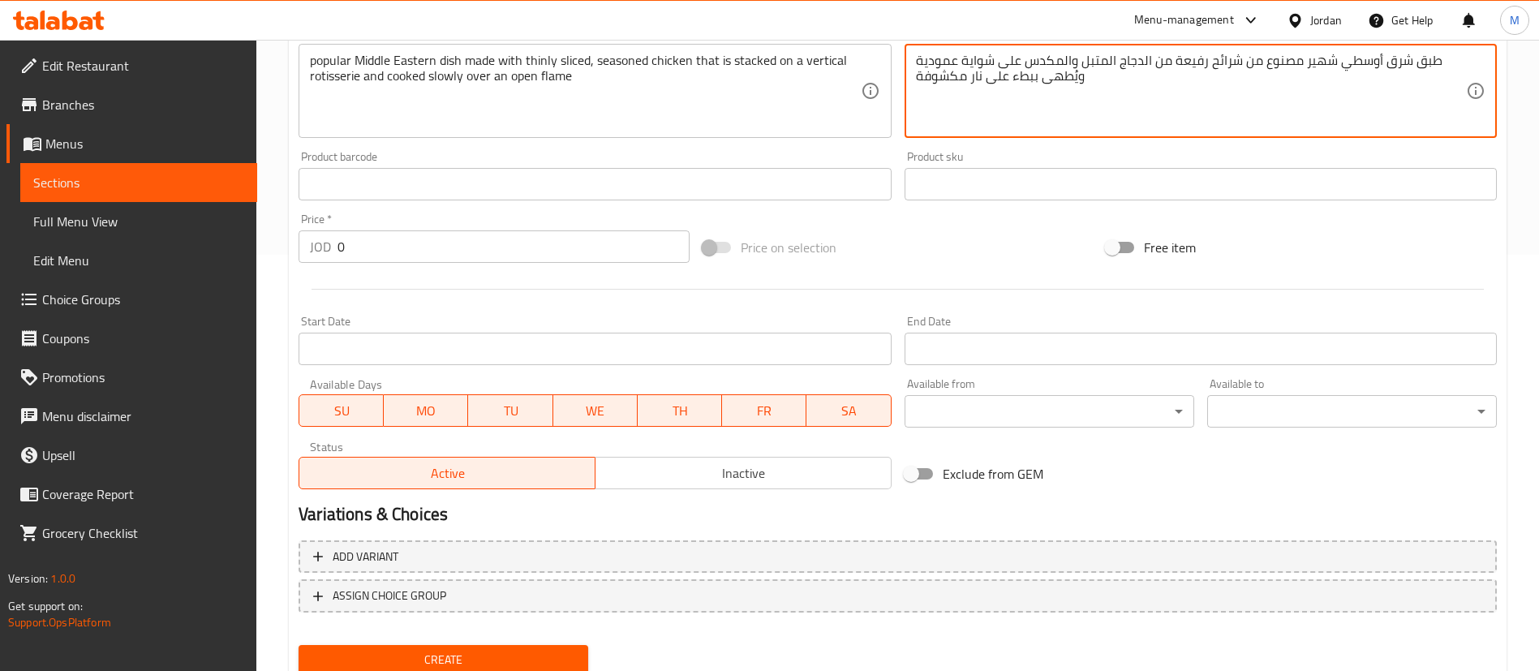
scroll to position [475, 0]
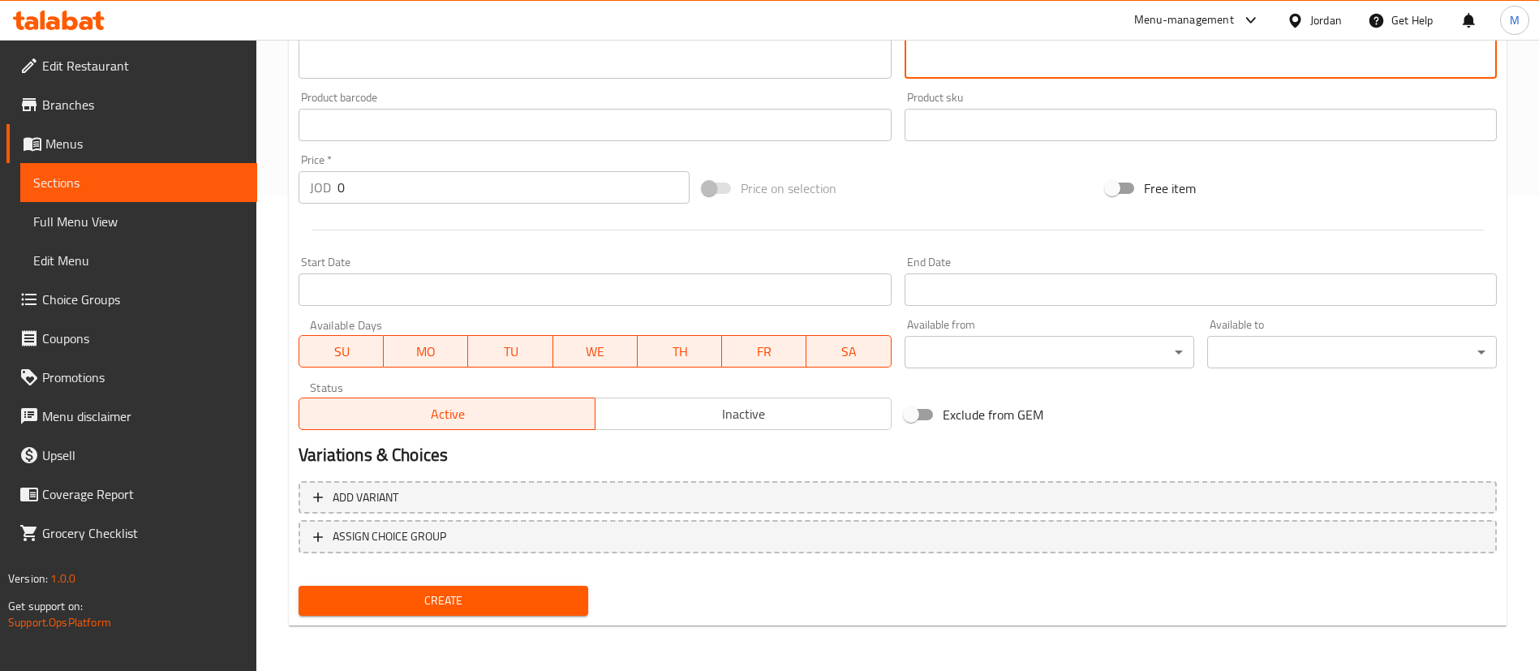
type textarea "طبق شرق أوسطي شهير مصنوع من شرائح رفيعة من الدجاج المتبل والمكدس على شواية عمود…"
click at [399, 181] on input "0" at bounding box center [514, 187] width 352 height 32
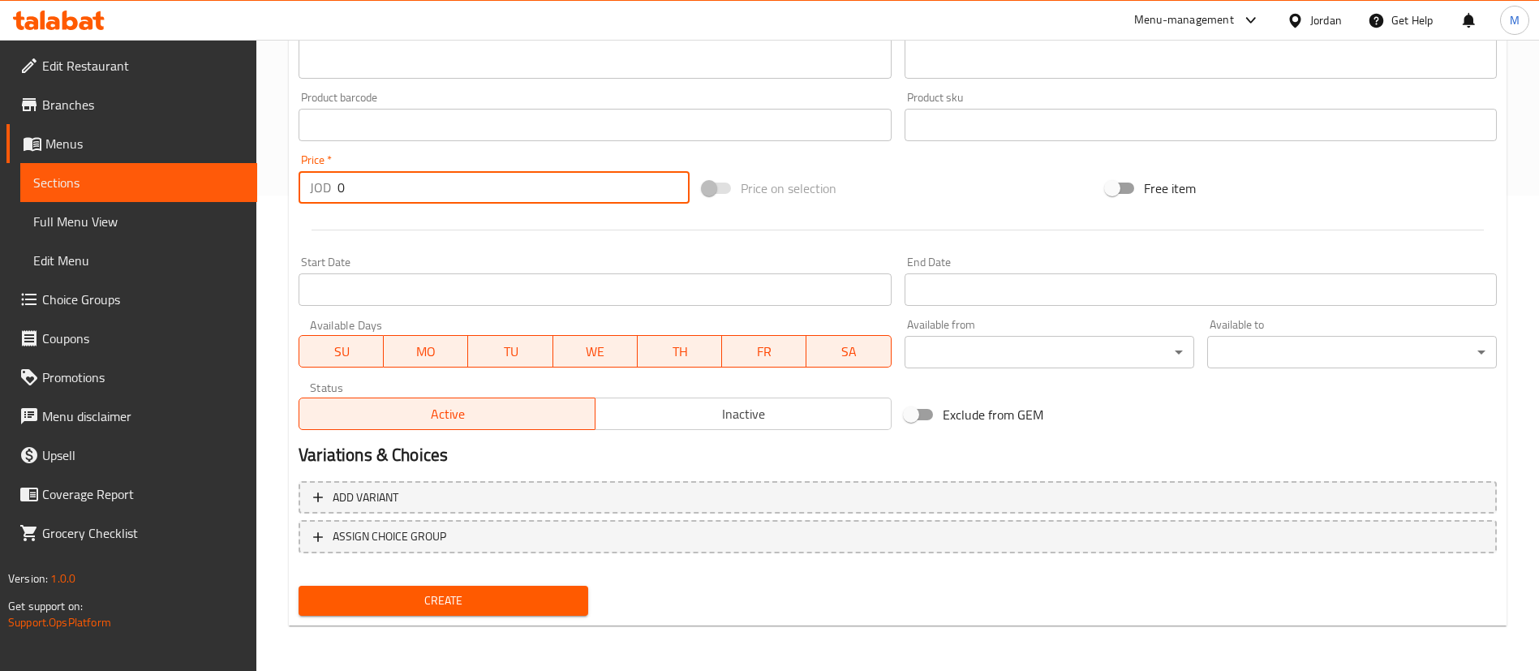
click at [399, 181] on input "0" at bounding box center [514, 187] width 352 height 32
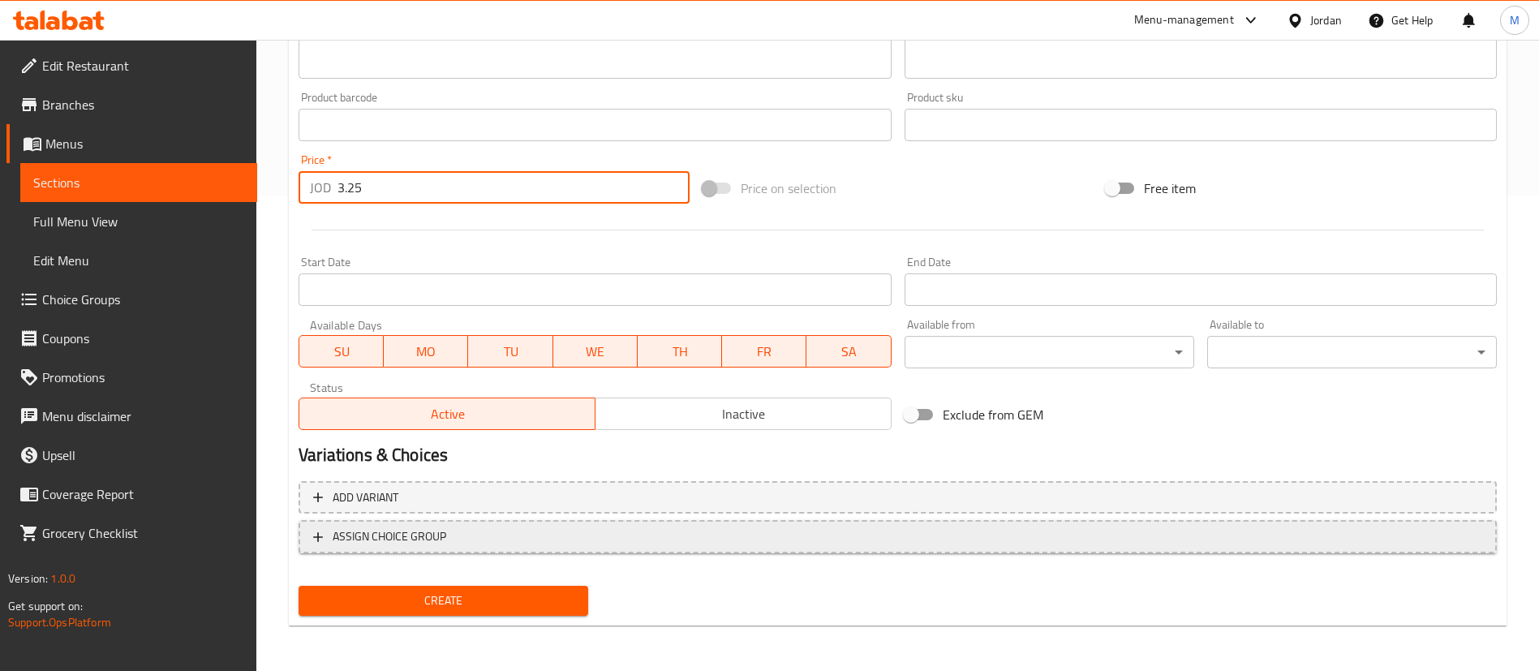
type input "3.25"
click at [519, 531] on span "ASSIGN CHOICE GROUP" at bounding box center [897, 537] width 1169 height 20
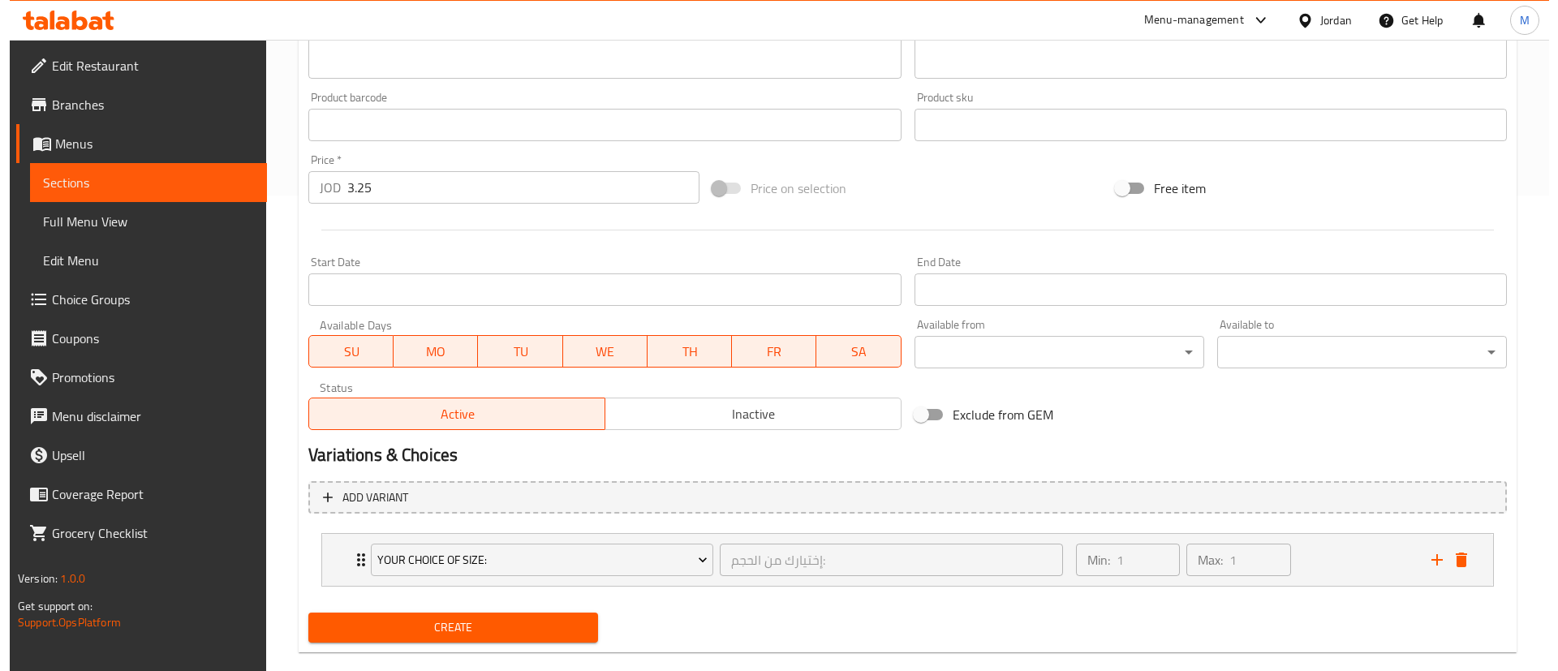
scroll to position [502, 0]
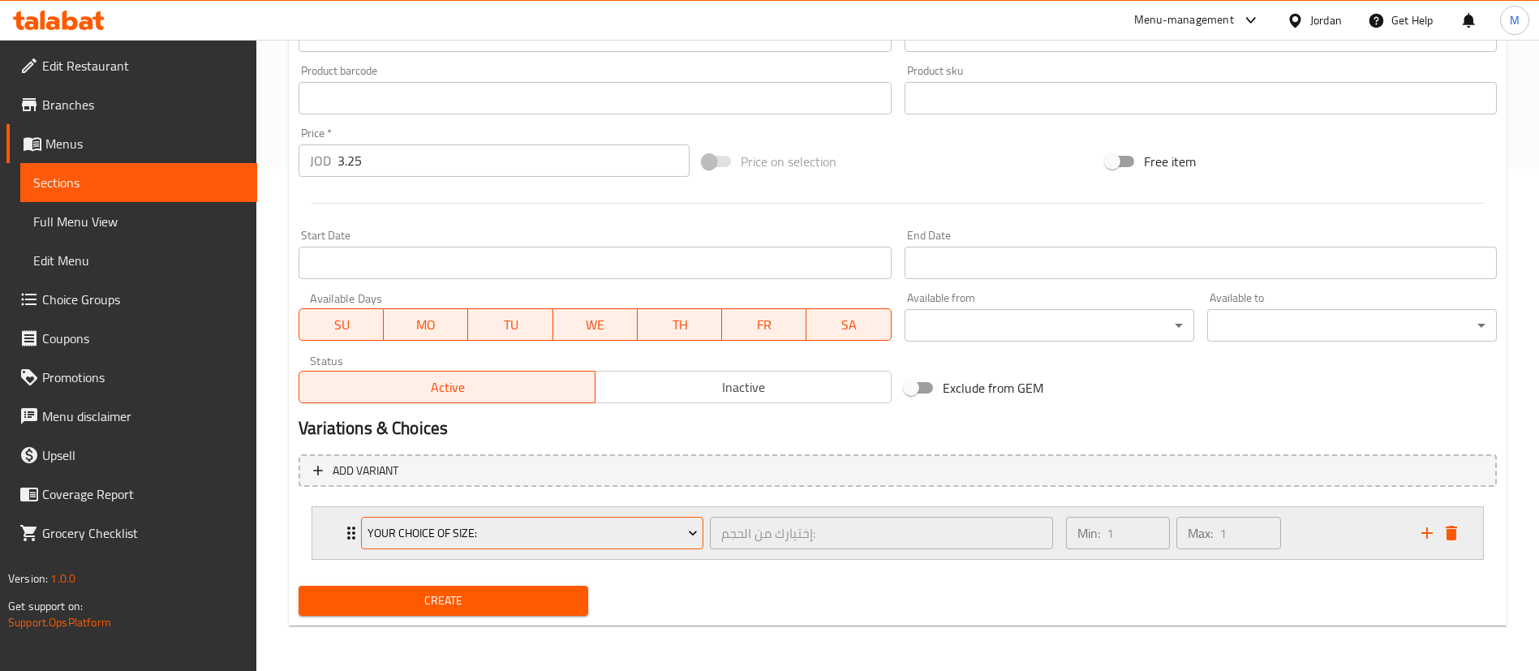
click at [561, 526] on span "Your Choice Of Size:" at bounding box center [533, 533] width 330 height 20
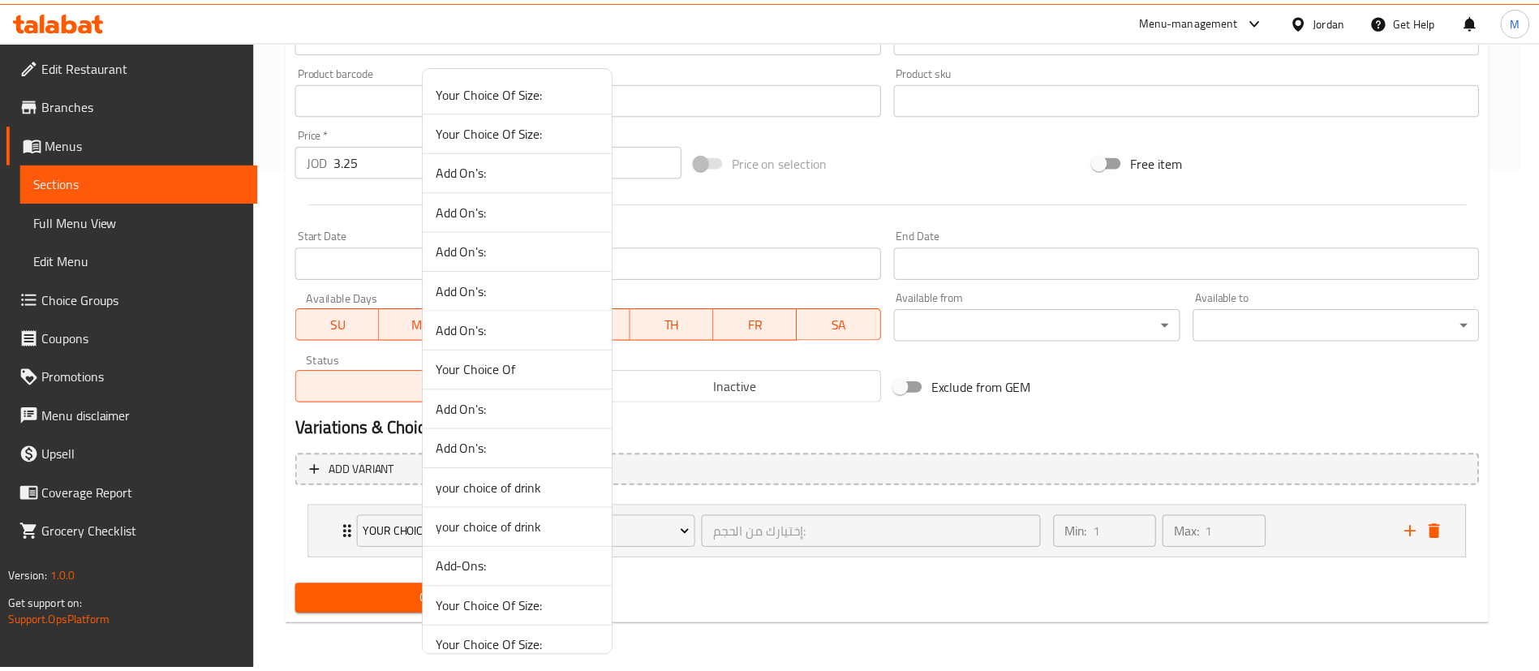
scroll to position [1408, 0]
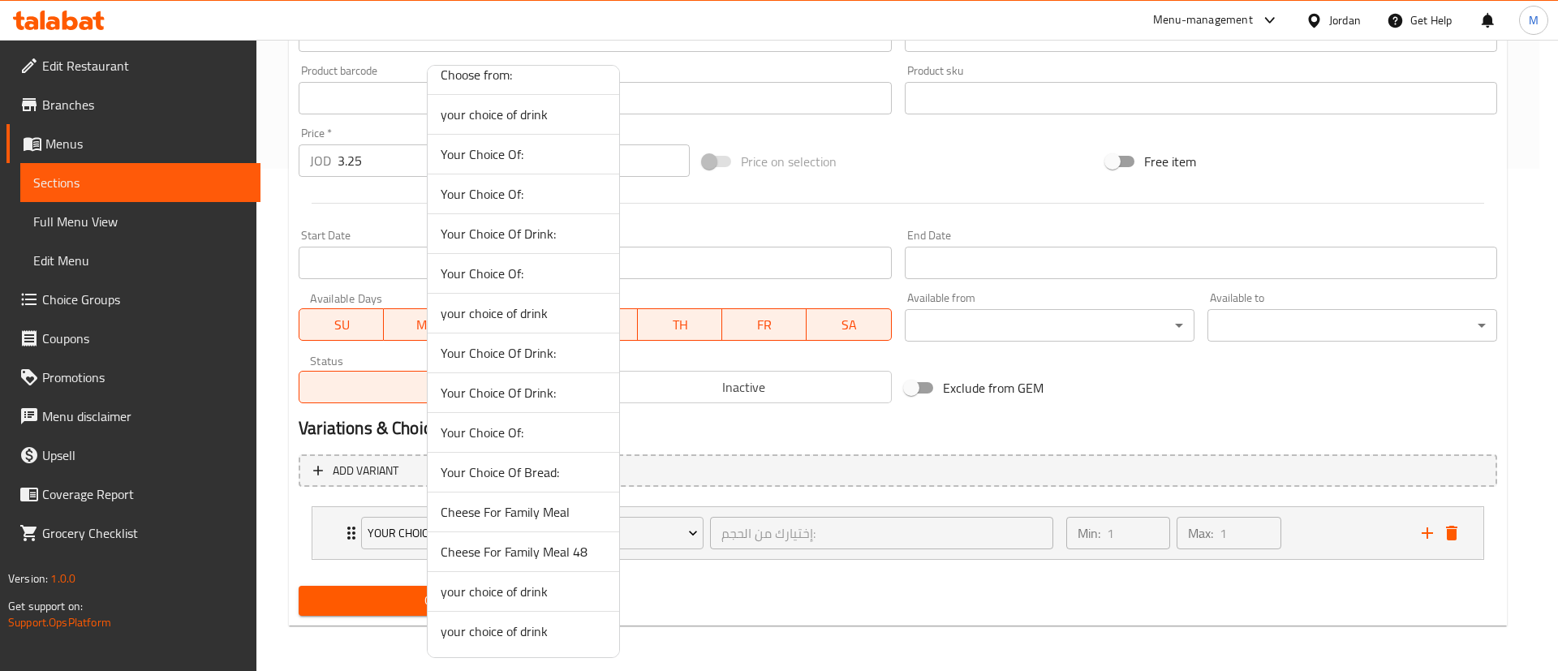
click at [502, 472] on span "Your Choice Of Bread:" at bounding box center [524, 471] width 166 height 19
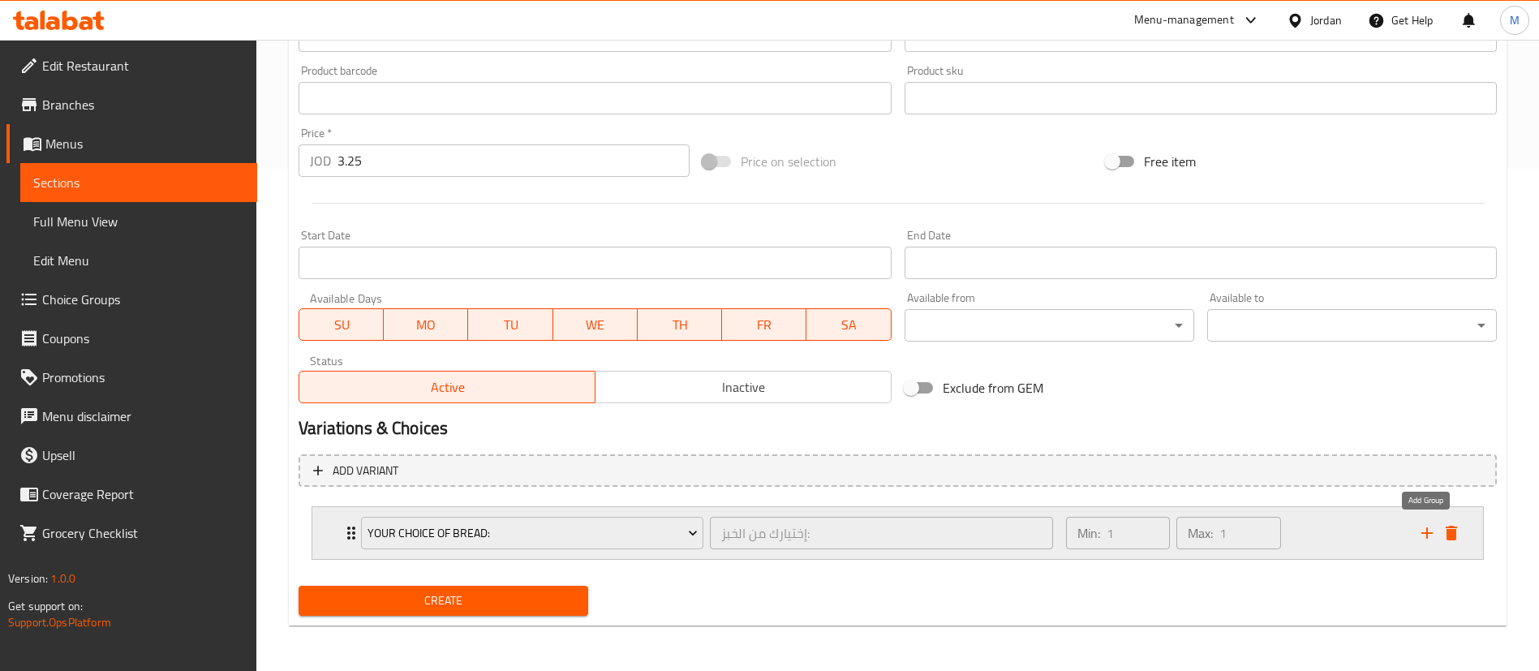
click at [1429, 540] on icon "add" at bounding box center [1426, 532] width 19 height 19
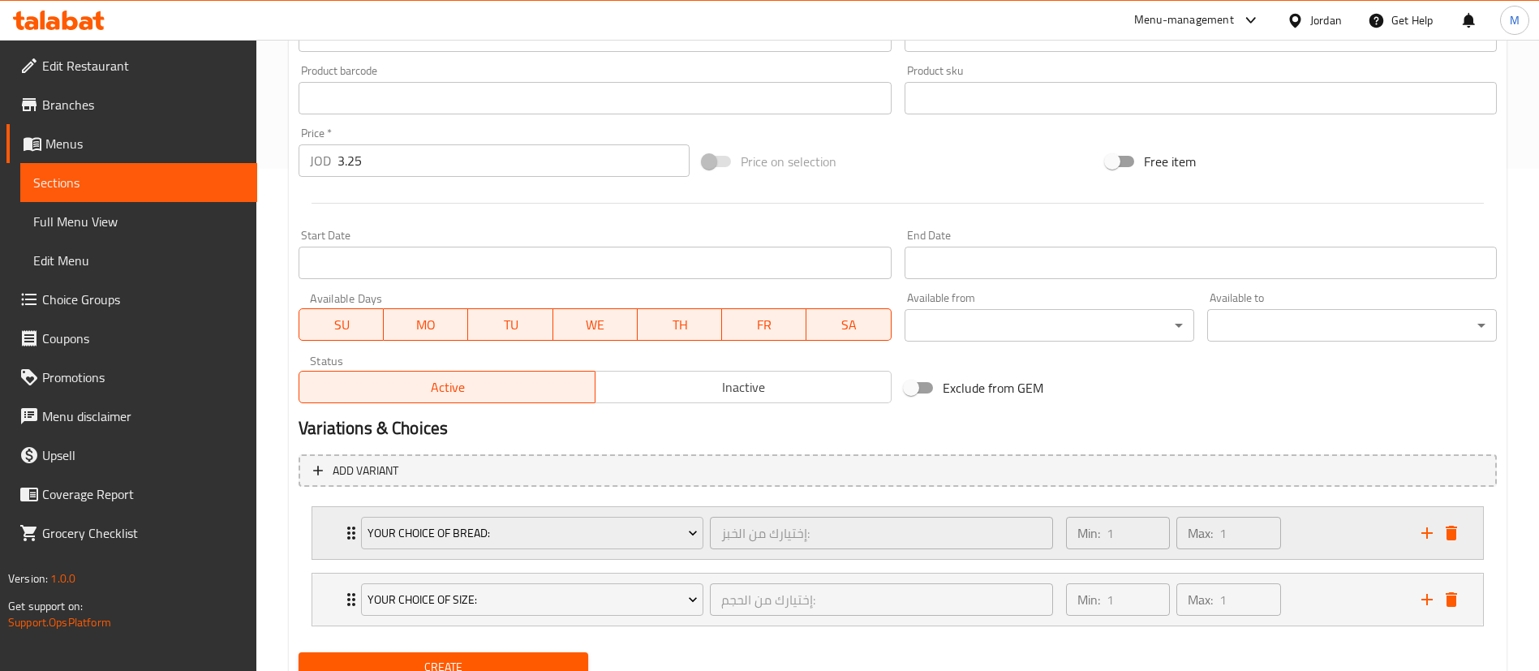
click at [1320, 535] on div "Min: 1 ​ Max: 1 ​" at bounding box center [1233, 533] width 355 height 52
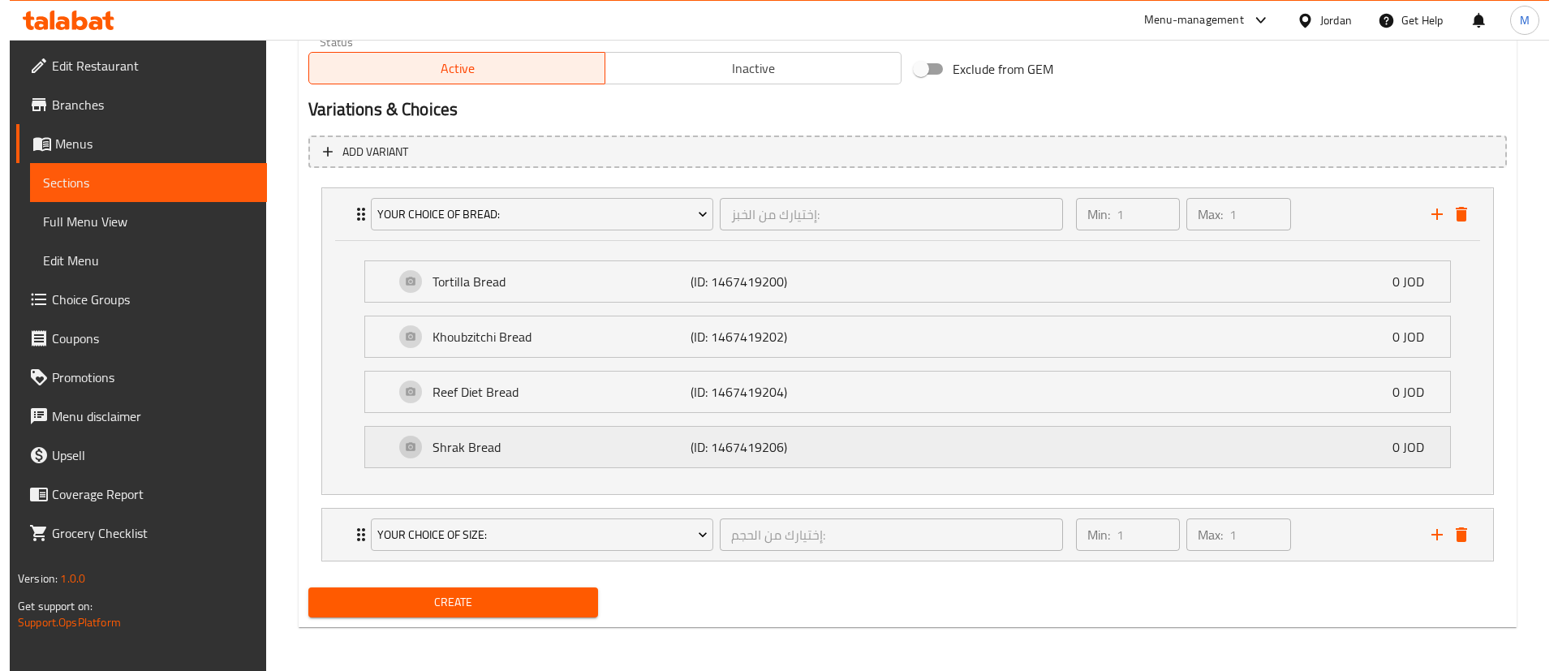
scroll to position [823, 0]
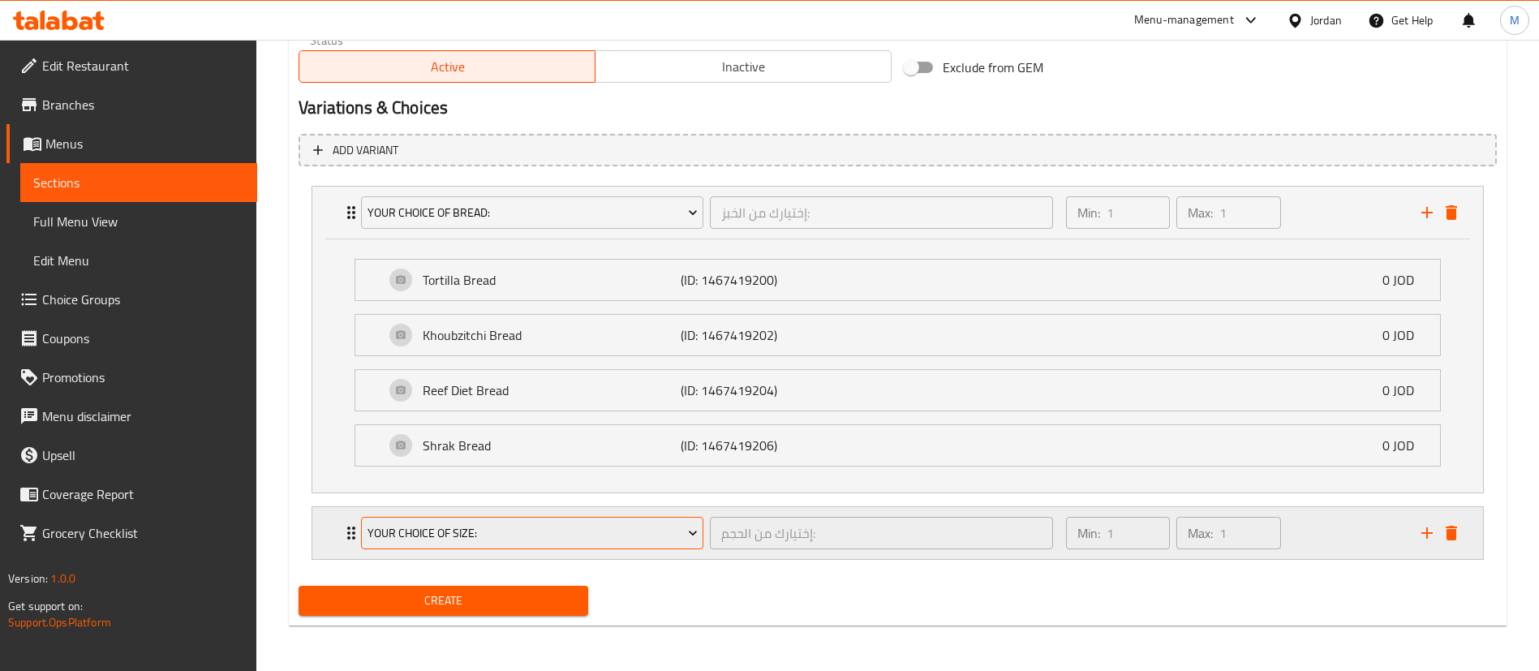
click at [496, 536] on span "Your Choice Of Size:" at bounding box center [533, 533] width 330 height 20
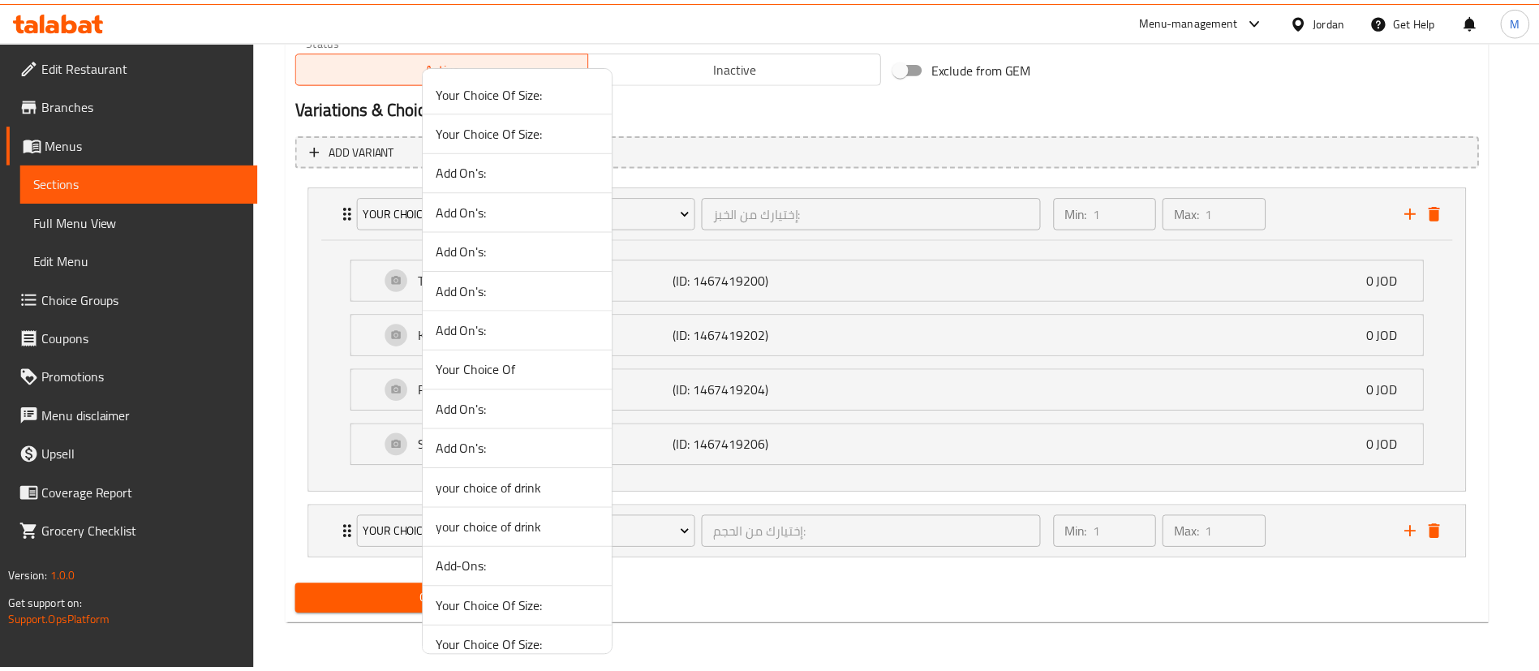
scroll to position [923, 0]
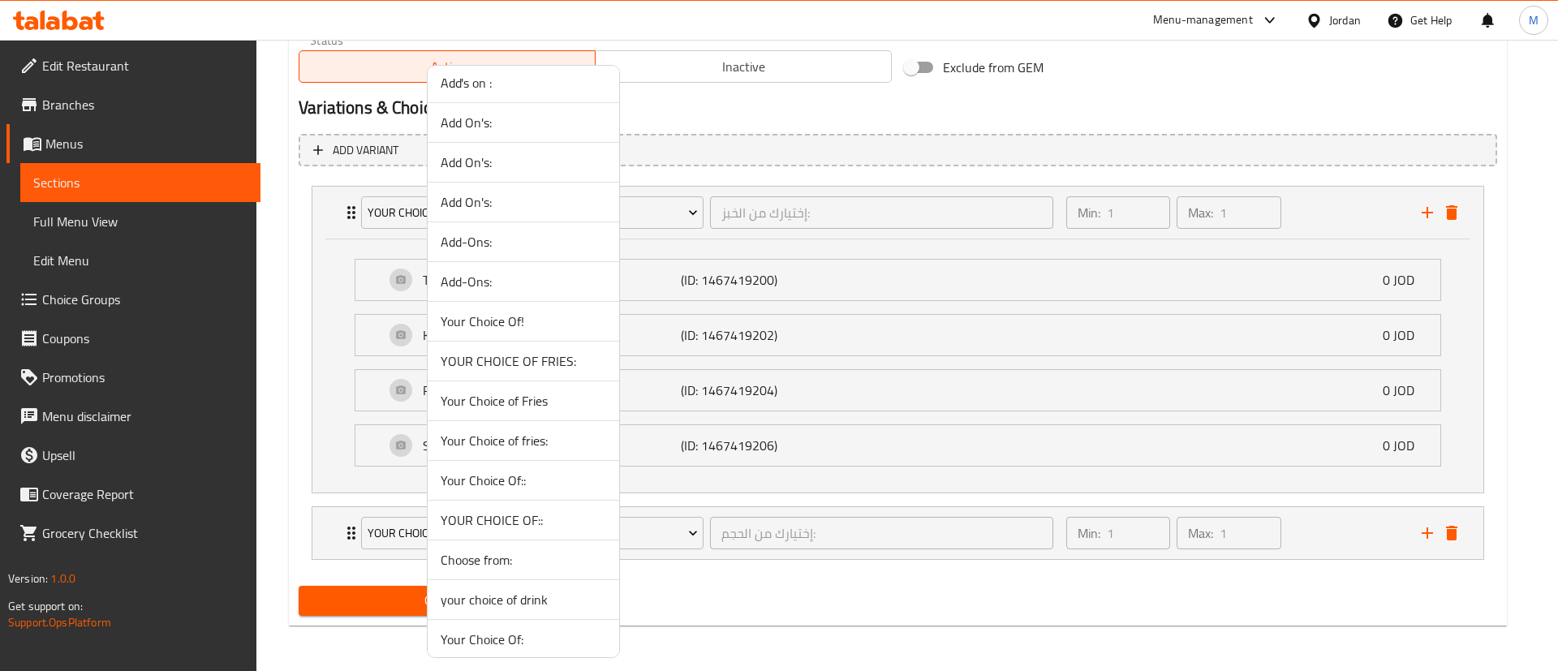
click at [518, 363] on span "YOUR CHOICE OF FRIES:" at bounding box center [524, 360] width 166 height 19
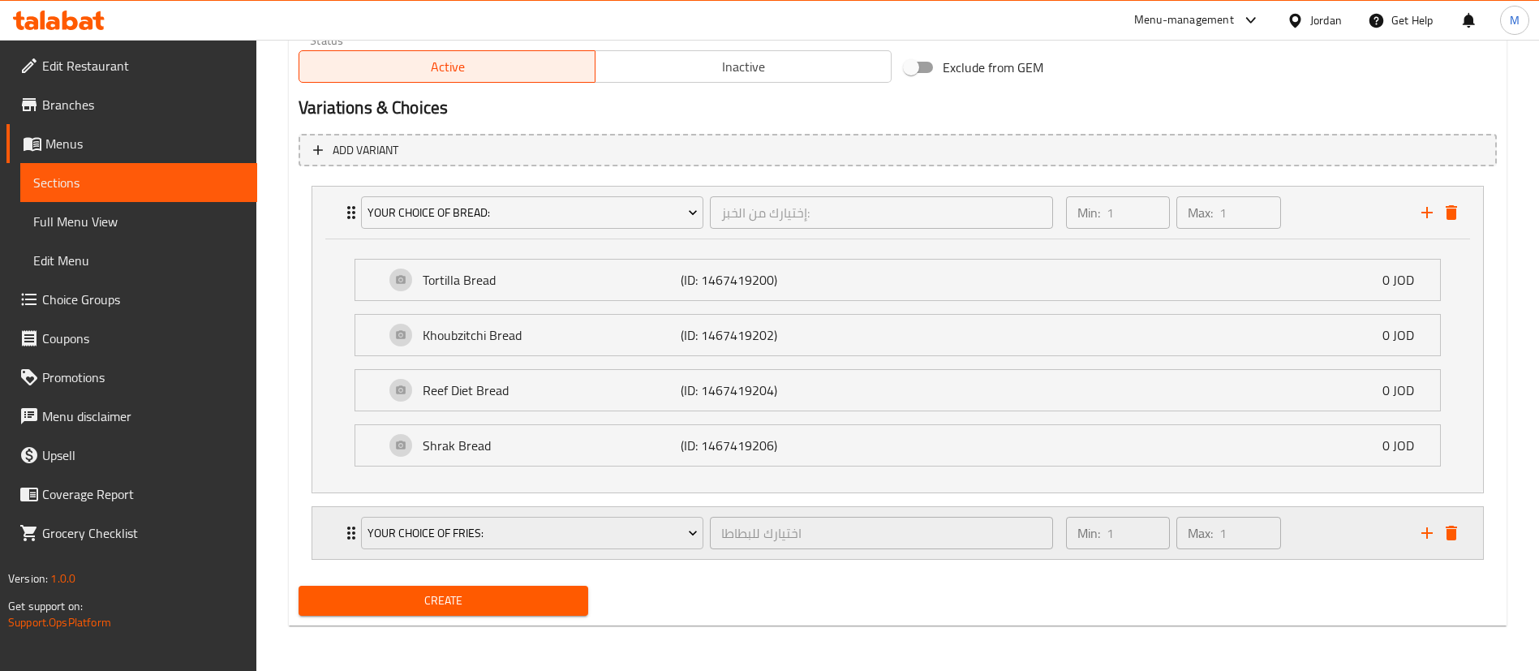
click at [1335, 527] on div "Min: 1 ​ Max: 1 ​" at bounding box center [1233, 533] width 355 height 52
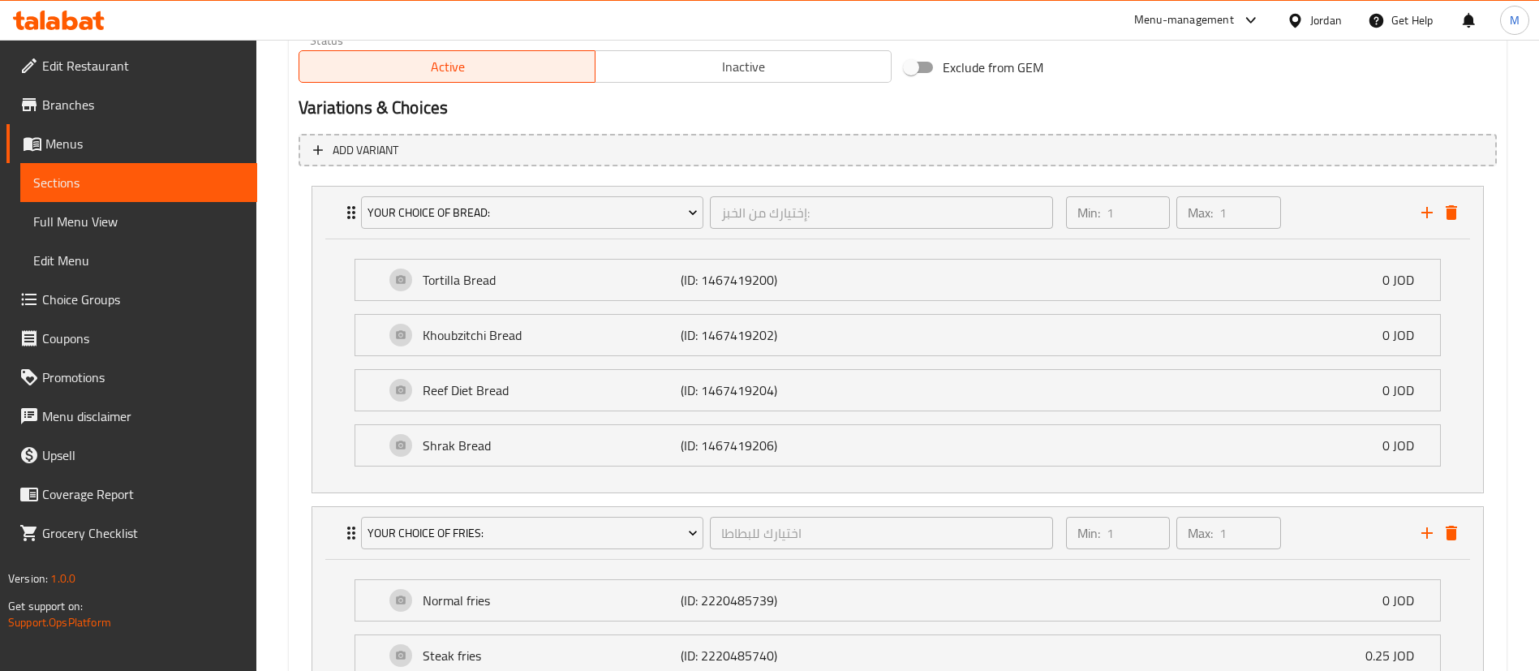
scroll to position [966, 0]
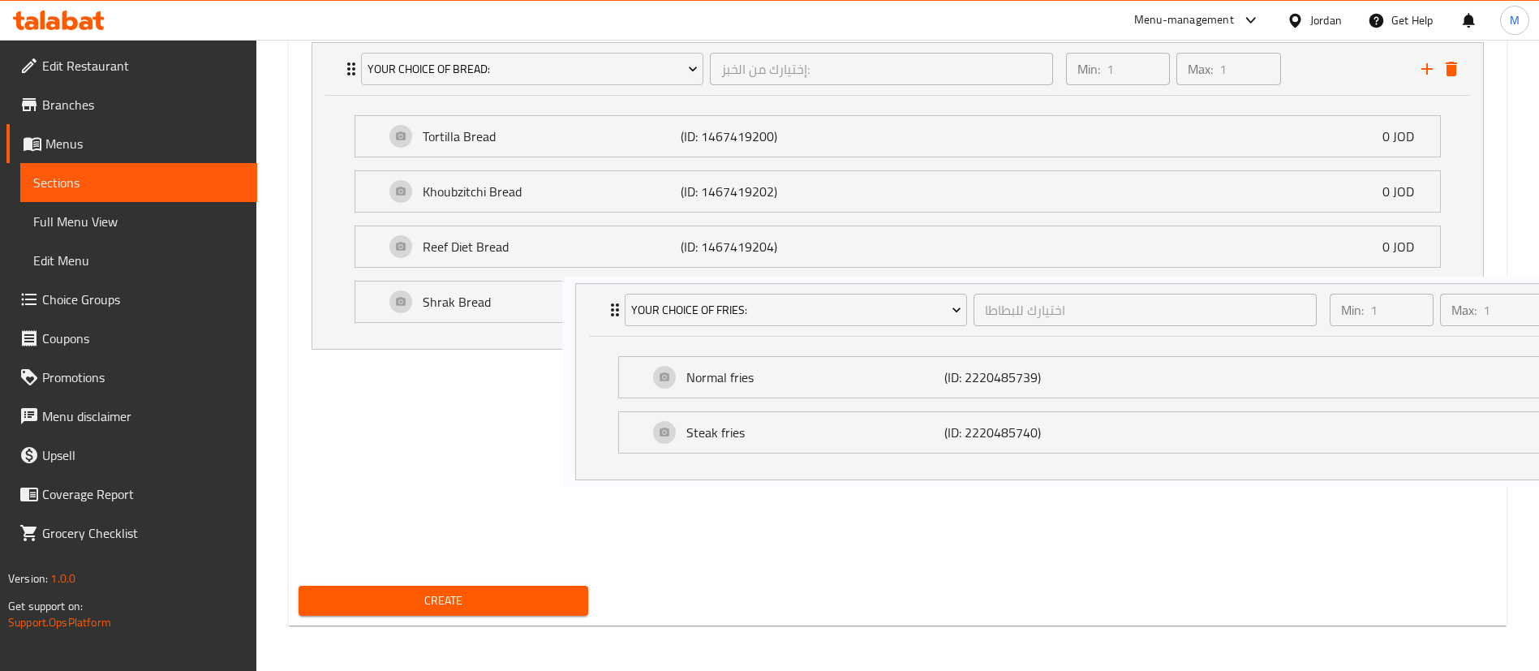
drag, startPoint x: 1013, startPoint y: 505, endPoint x: 1286, endPoint y: 401, distance: 292.5
click at [1270, 409] on div "Your Choice Of Bread: إختيارك من الخبز: ​ Min: 1 ​ Max: 1 ​ Tortilla Bread (ID:…" at bounding box center [898, 301] width 1198 height 531
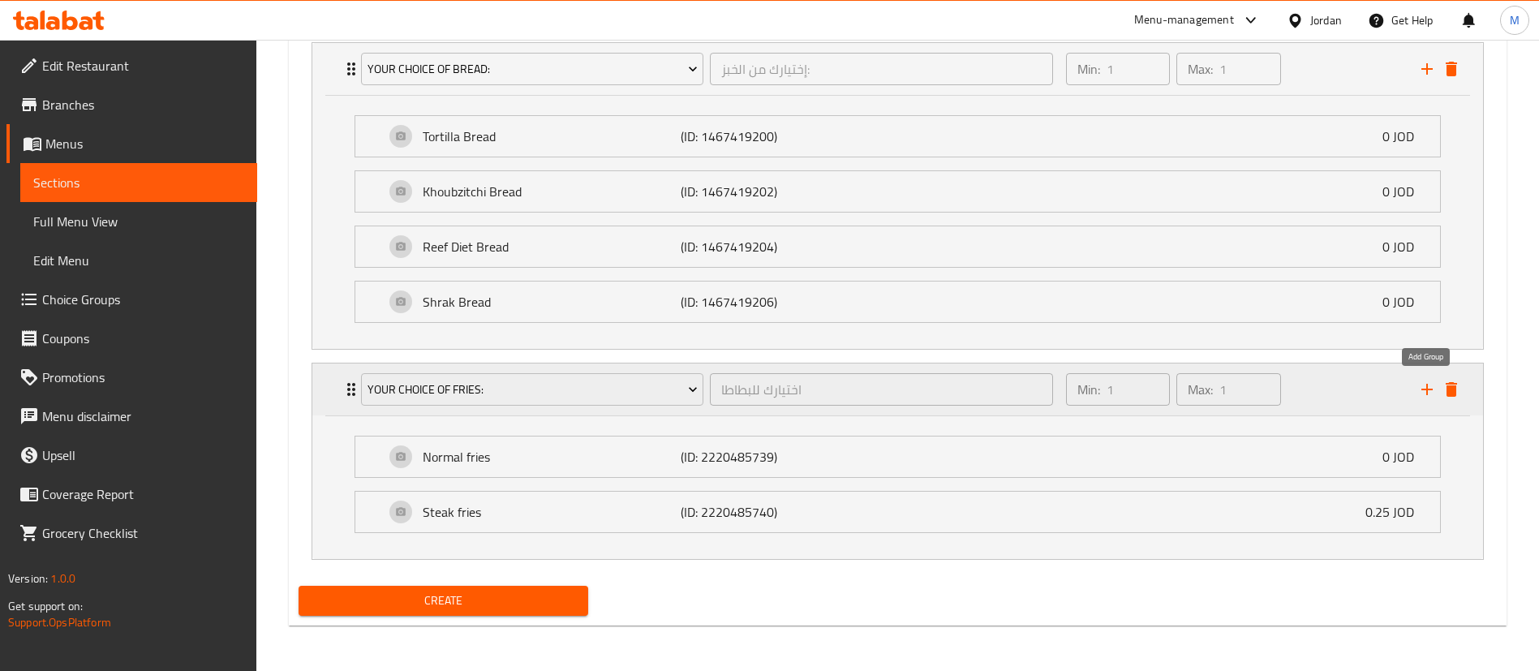
click at [1426, 389] on icon "add" at bounding box center [1426, 389] width 11 height 11
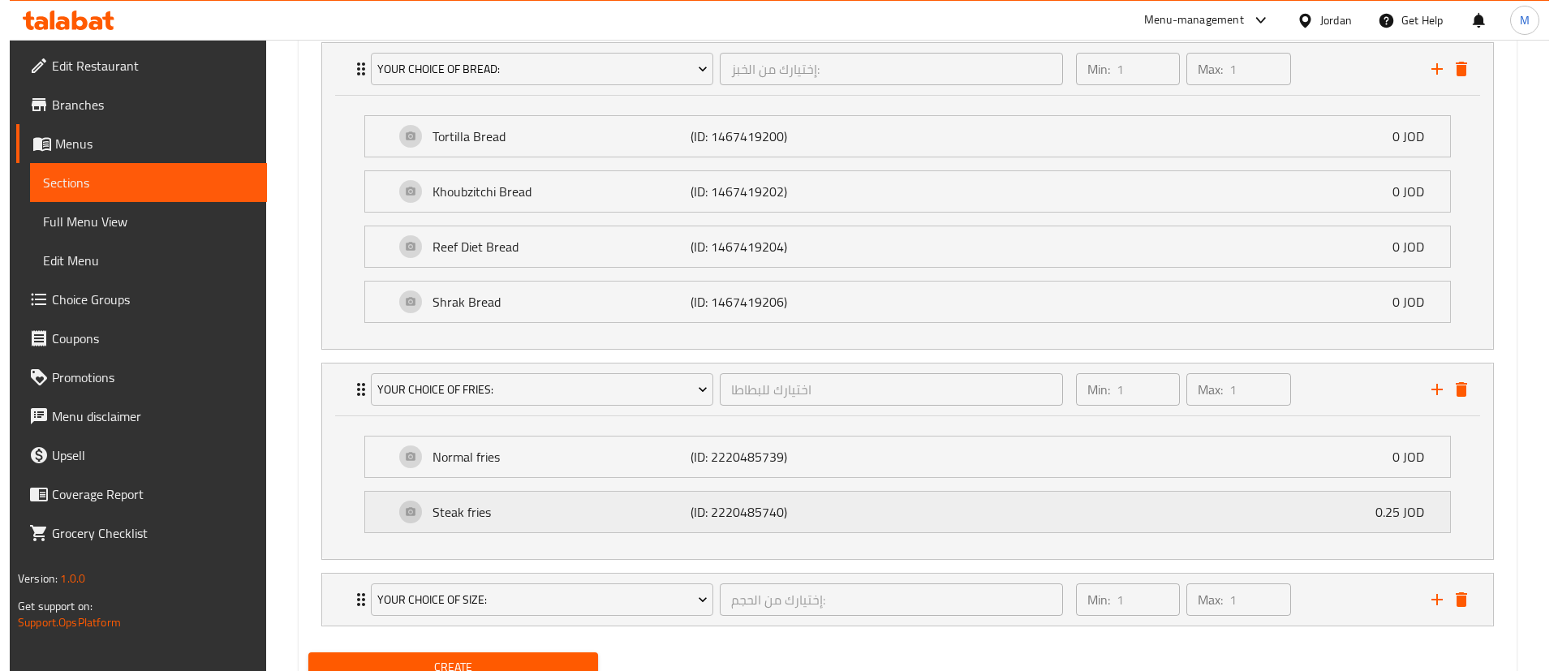
scroll to position [1033, 0]
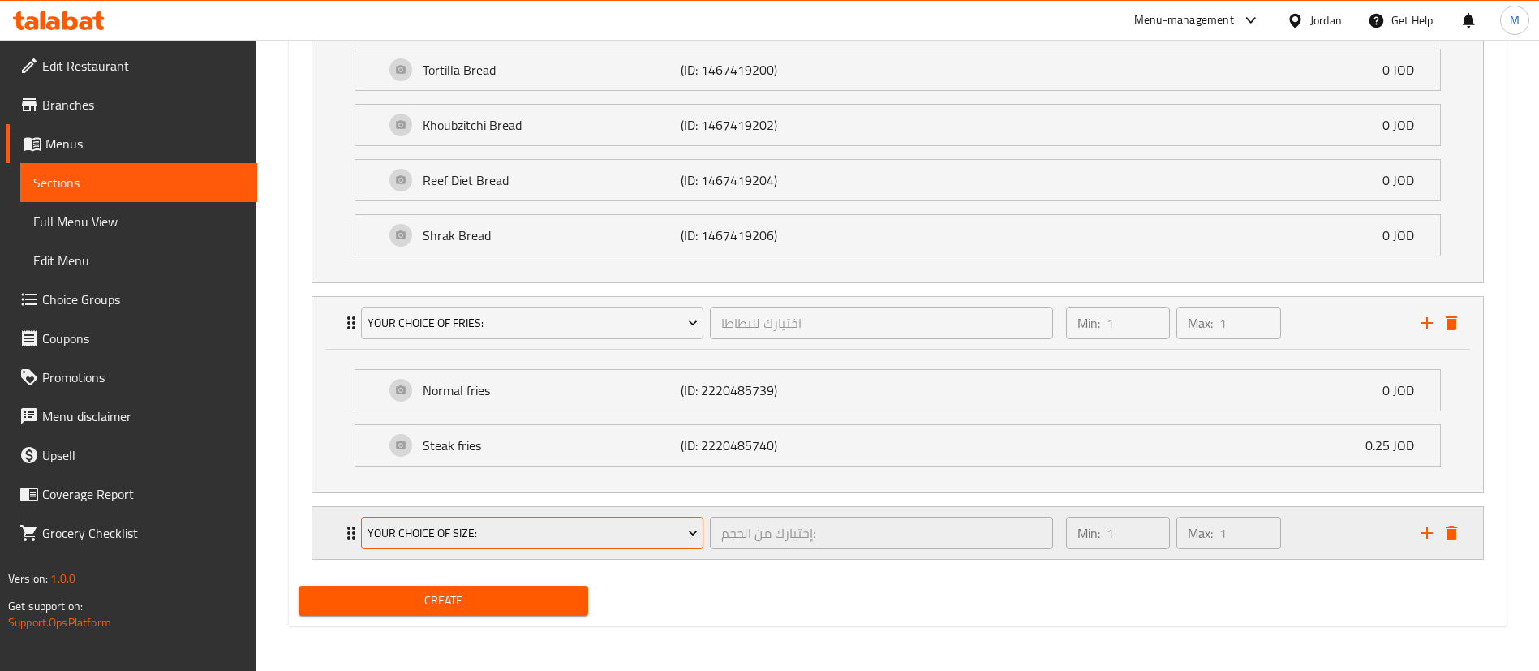
click at [648, 531] on span "Your Choice Of Size:" at bounding box center [533, 533] width 330 height 20
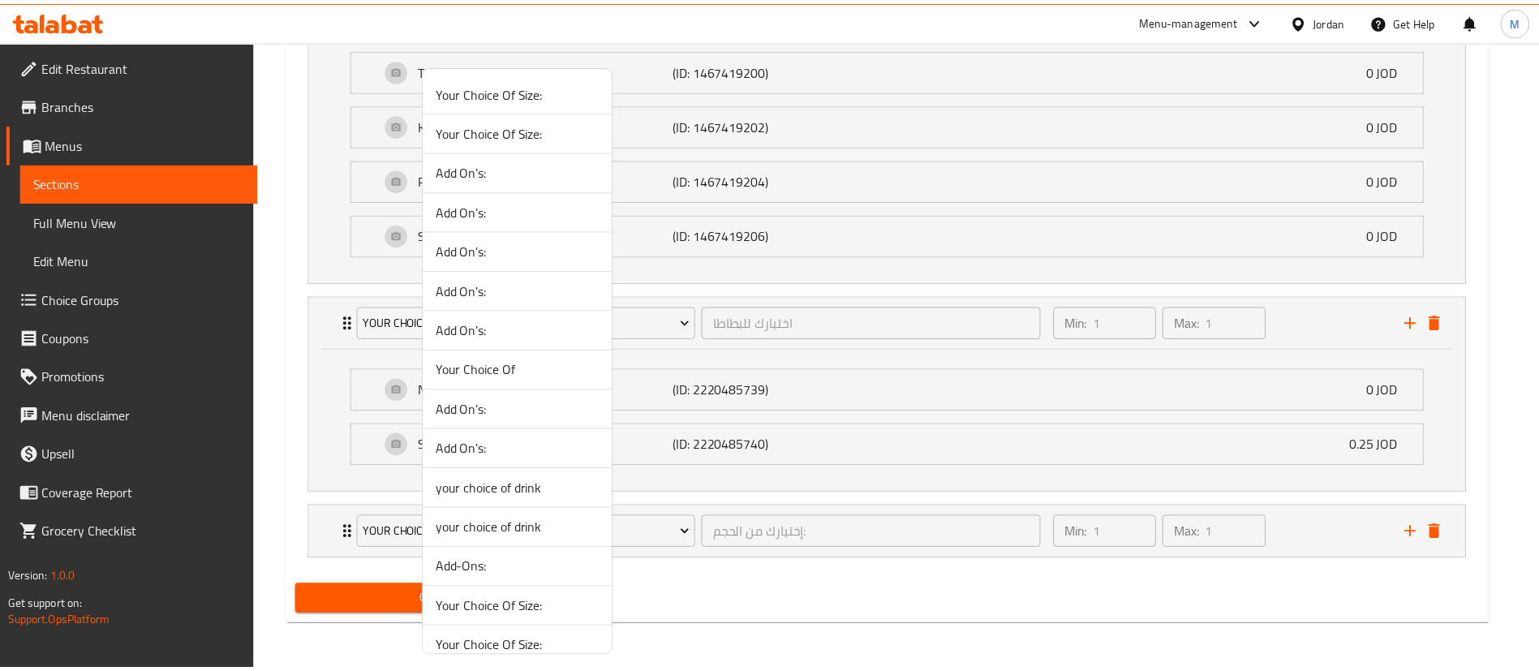
scroll to position [367, 0]
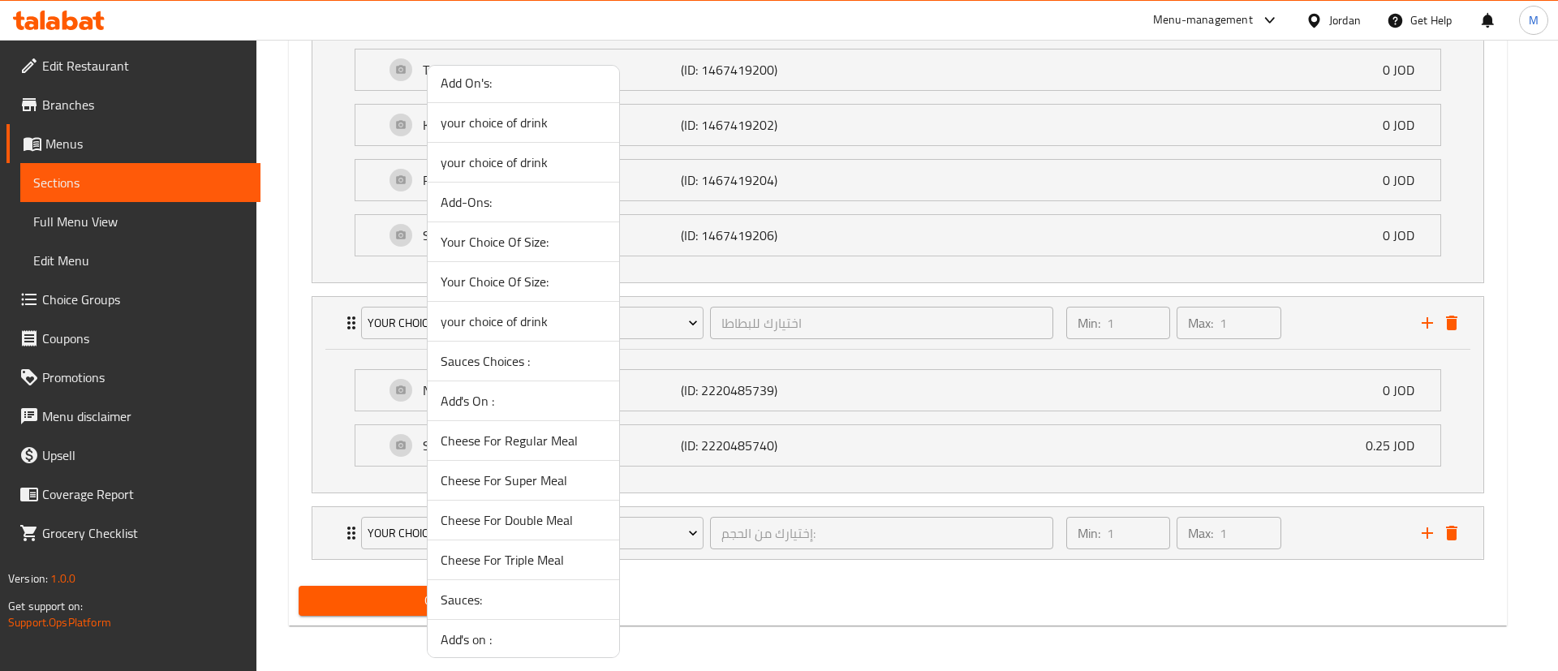
click at [514, 365] on span "Sauces Choices :" at bounding box center [524, 360] width 166 height 19
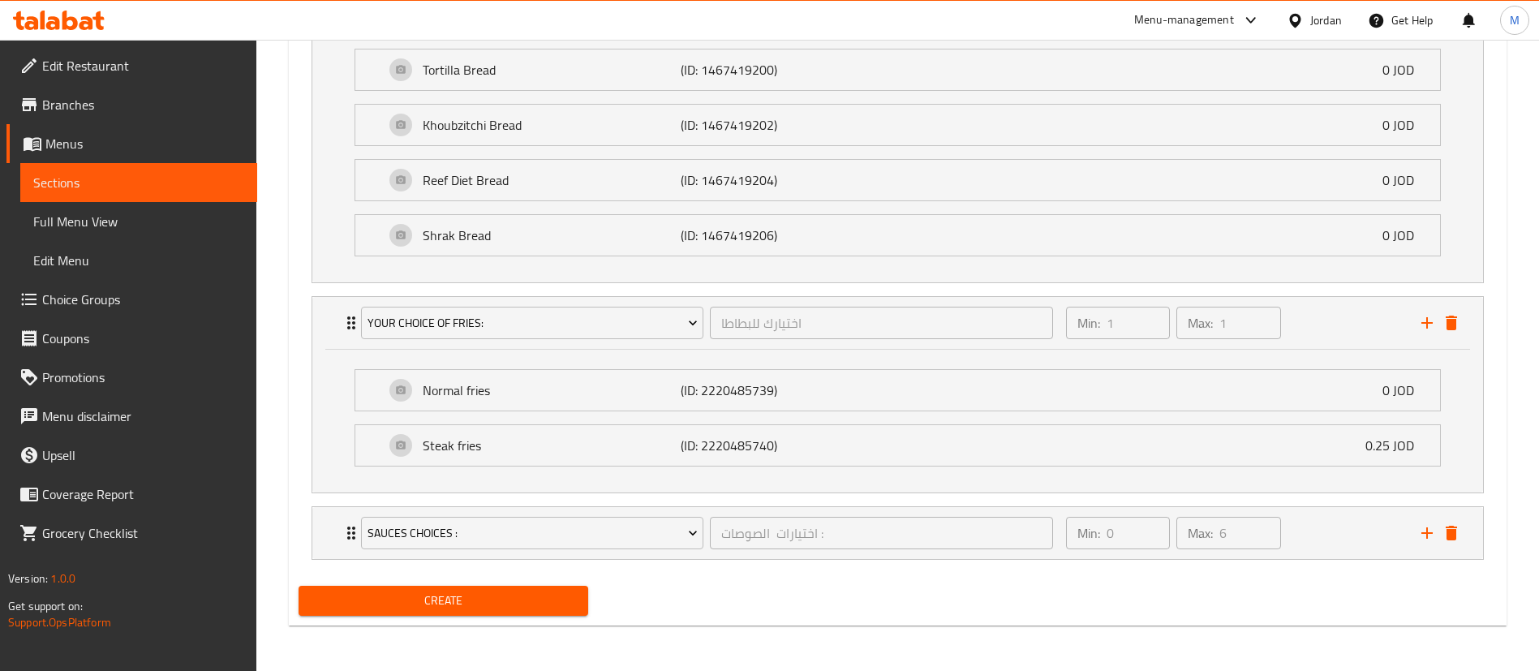
click at [499, 601] on span "Create" at bounding box center [444, 601] width 264 height 20
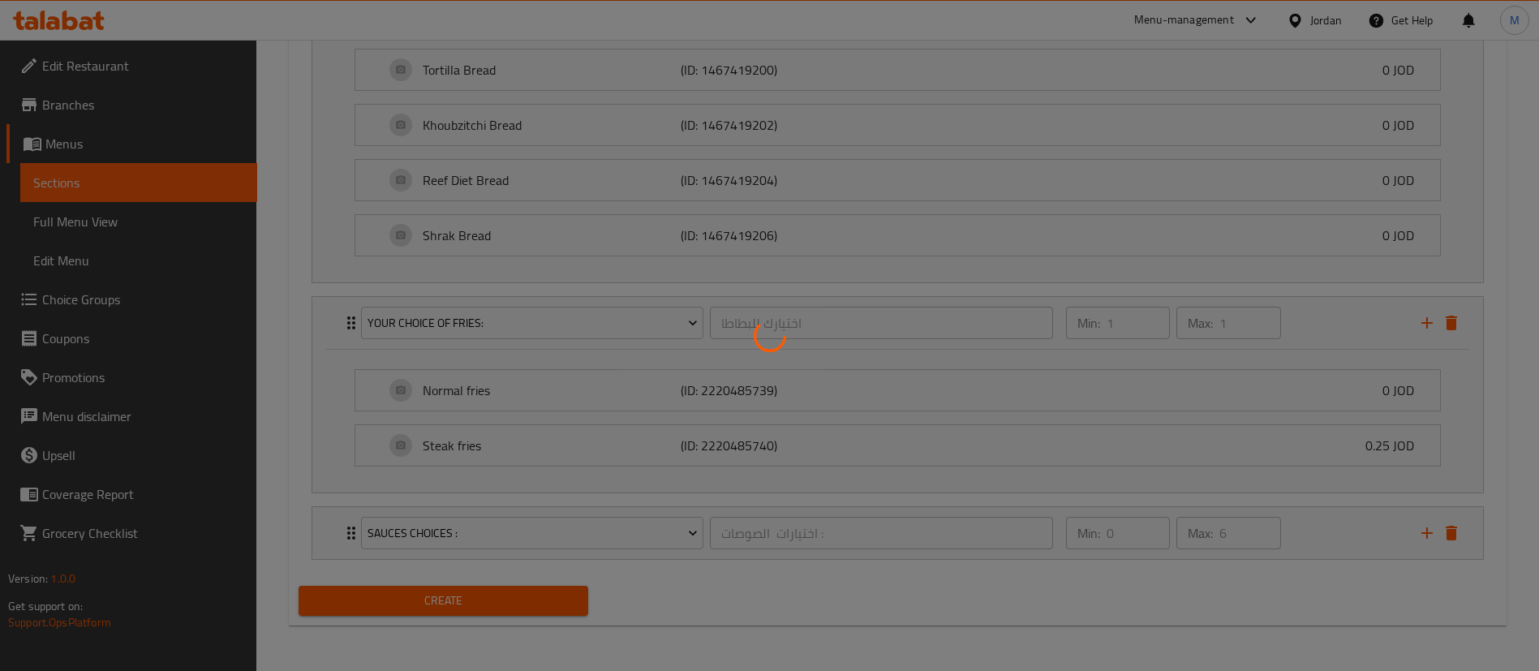
type input "0"
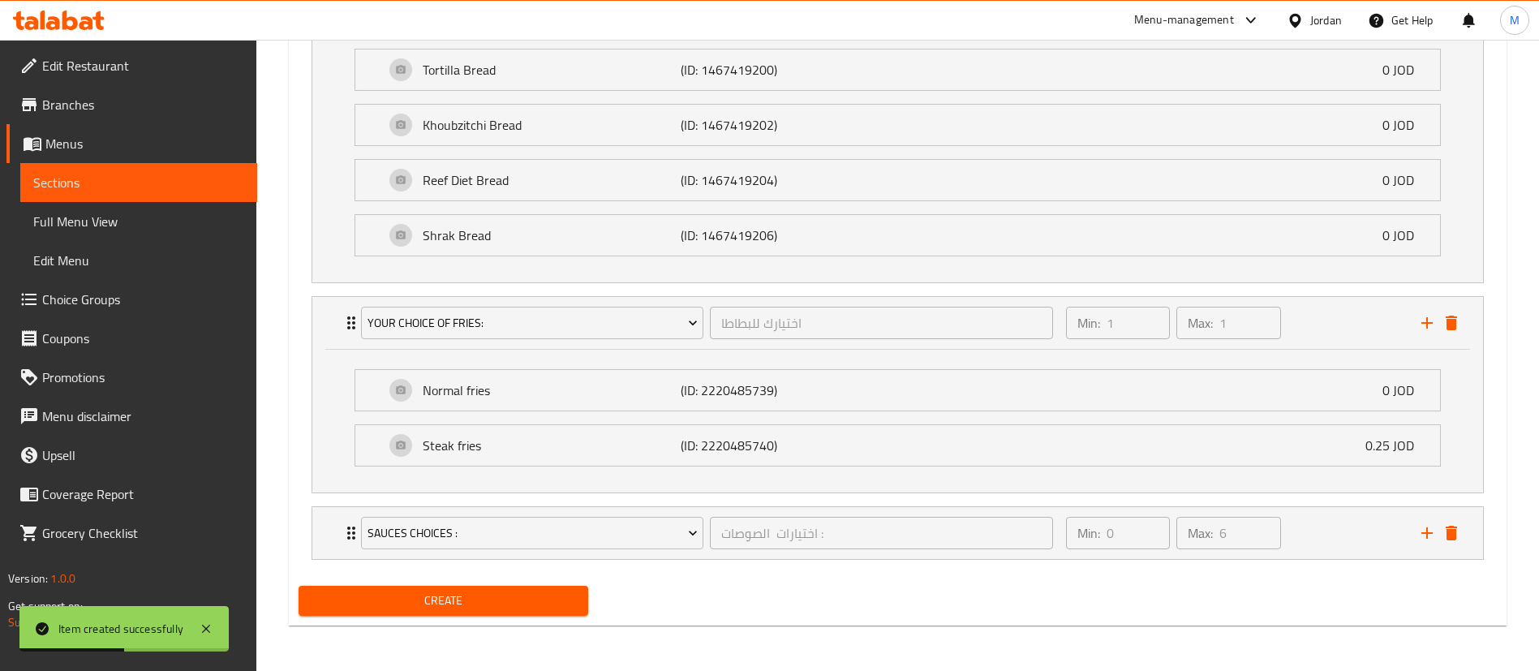
scroll to position [860, 0]
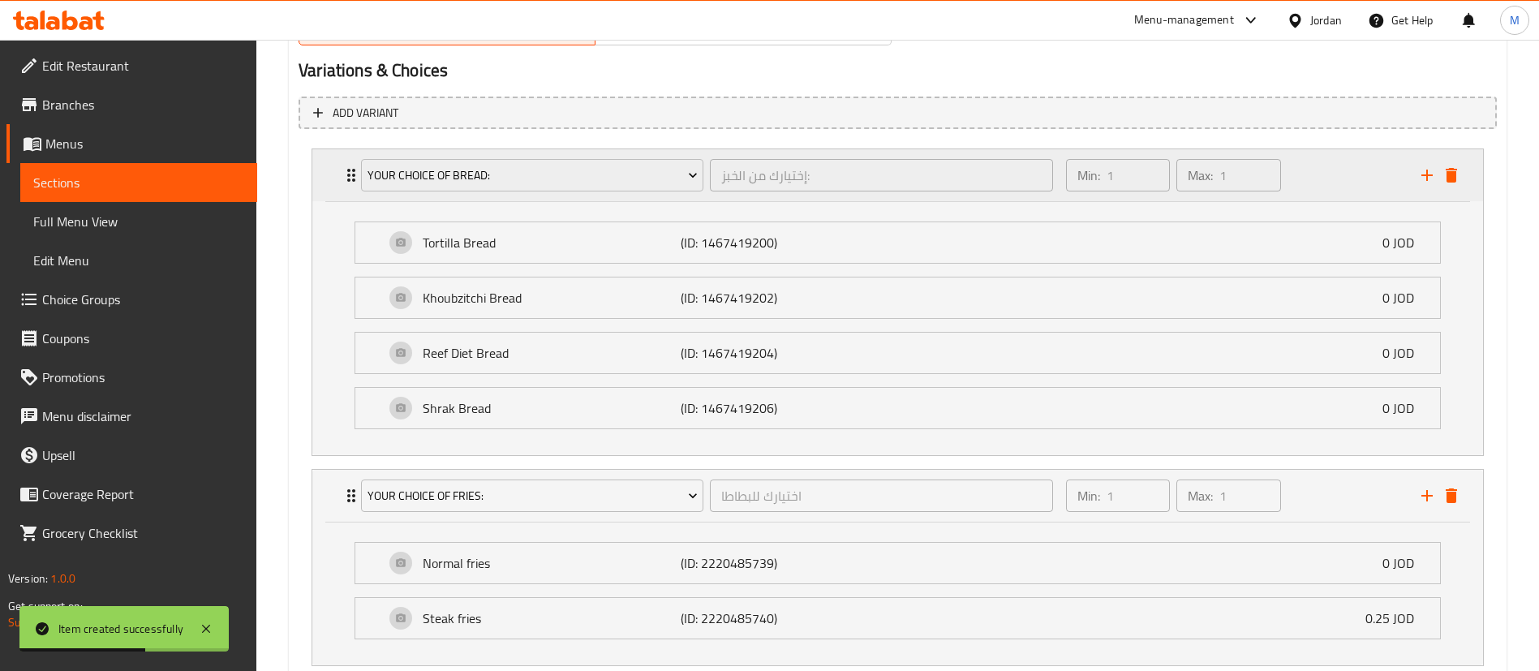
click at [1315, 166] on div "Min: 1 ​ Max: 1 ​" at bounding box center [1233, 175] width 355 height 52
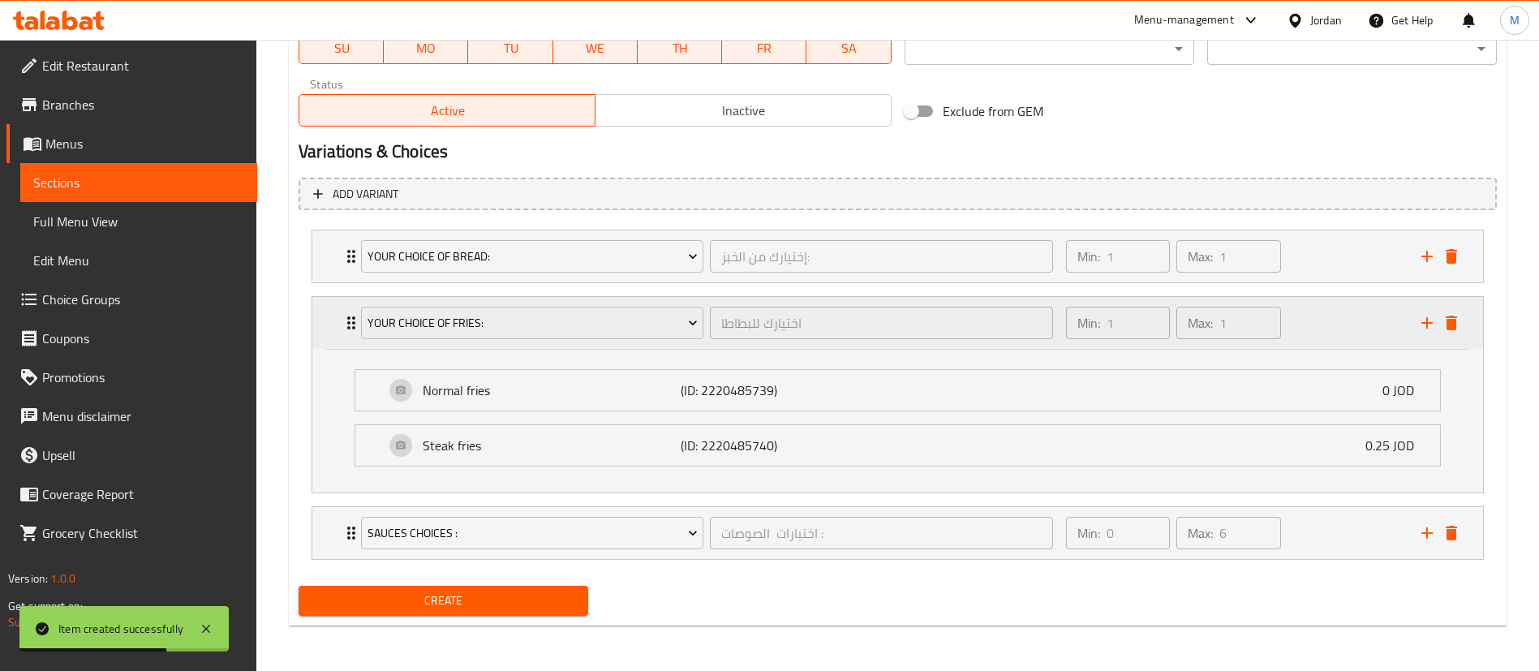
click at [1296, 333] on div "Min: 1 ​ Max: 1 ​" at bounding box center [1233, 323] width 355 height 52
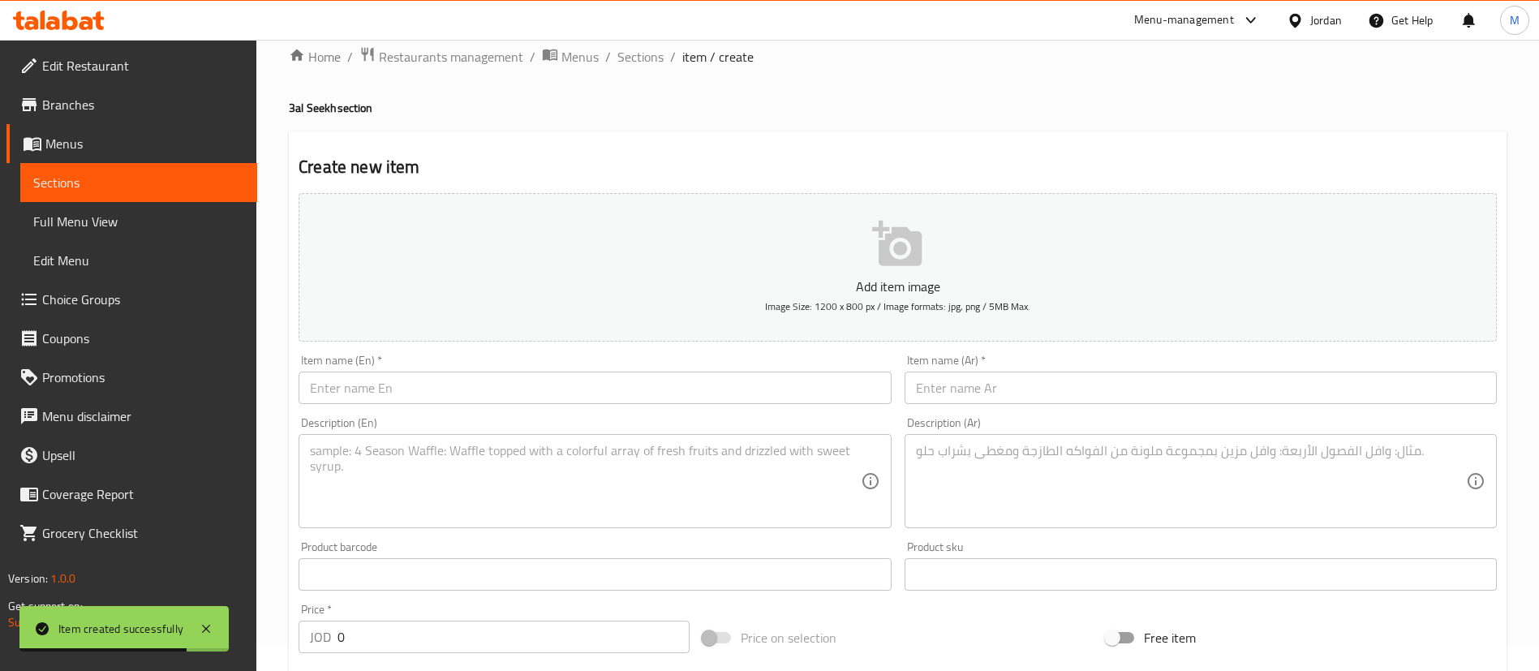
scroll to position [0, 0]
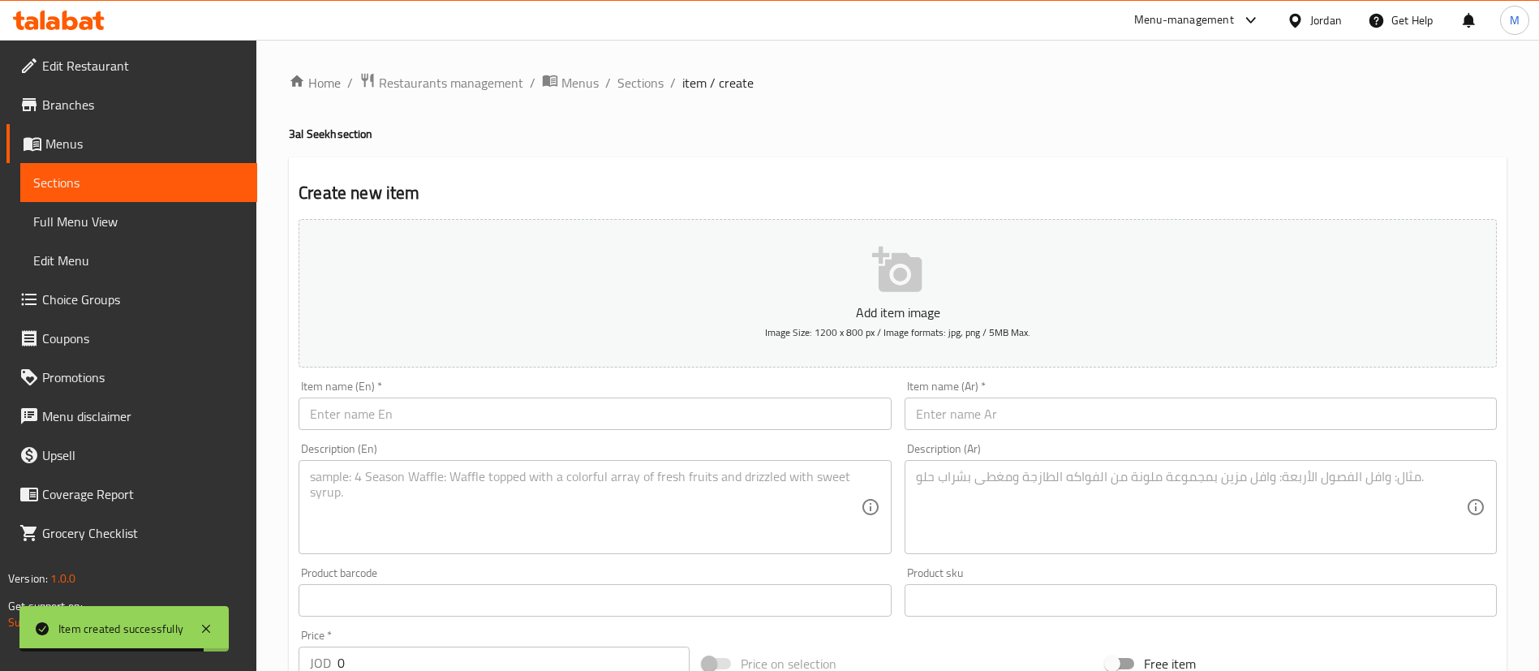
click at [489, 409] on input "text" at bounding box center [595, 414] width 592 height 32
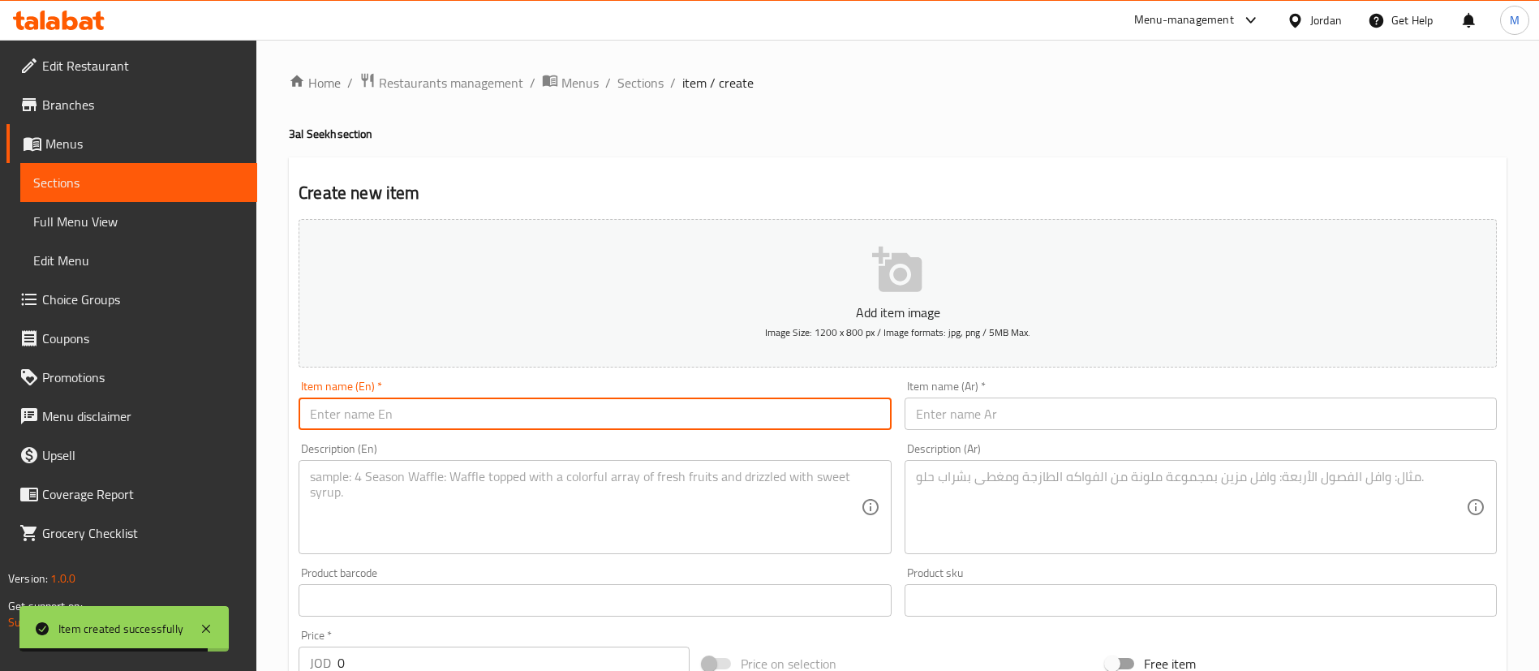
paste input "Chicken Shawarma Meal - 3al seekh"
type input "Chicken Shawarma Meal - 3al seekh"
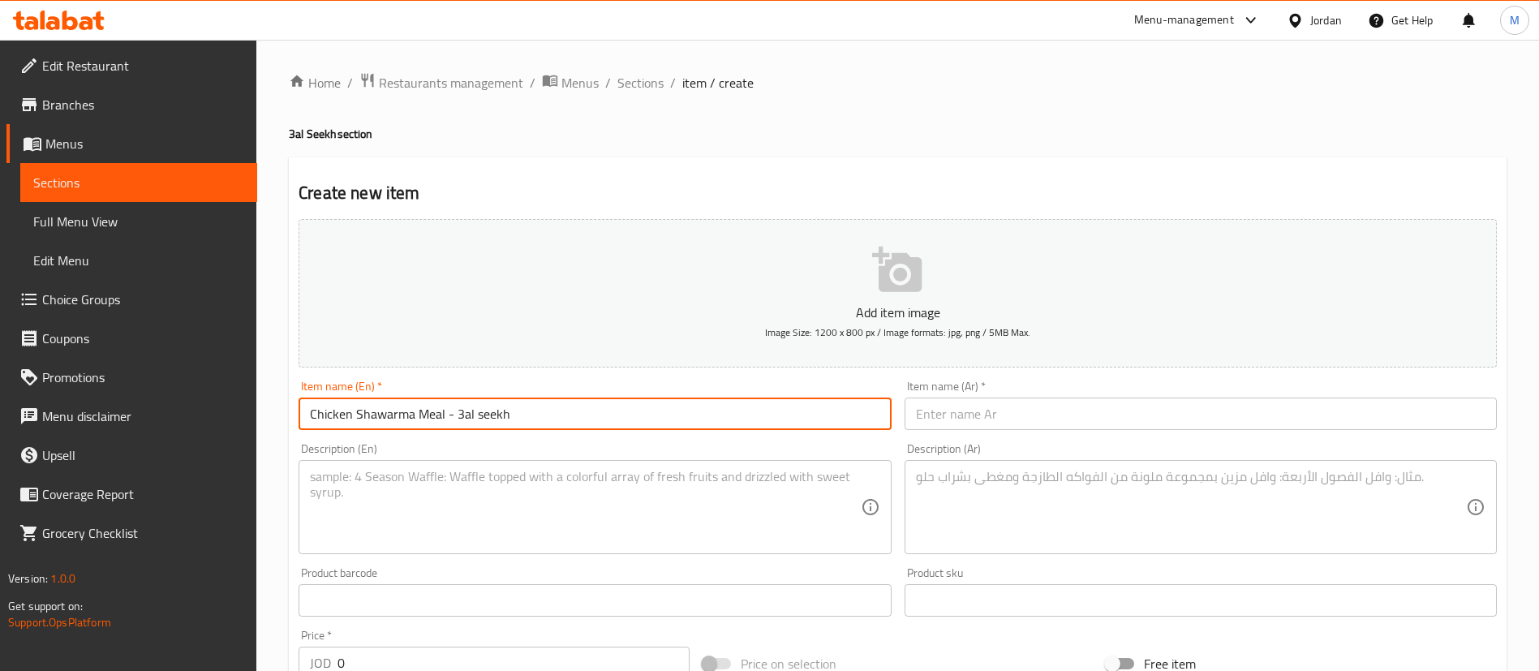
click at [588, 487] on textarea at bounding box center [585, 507] width 550 height 77
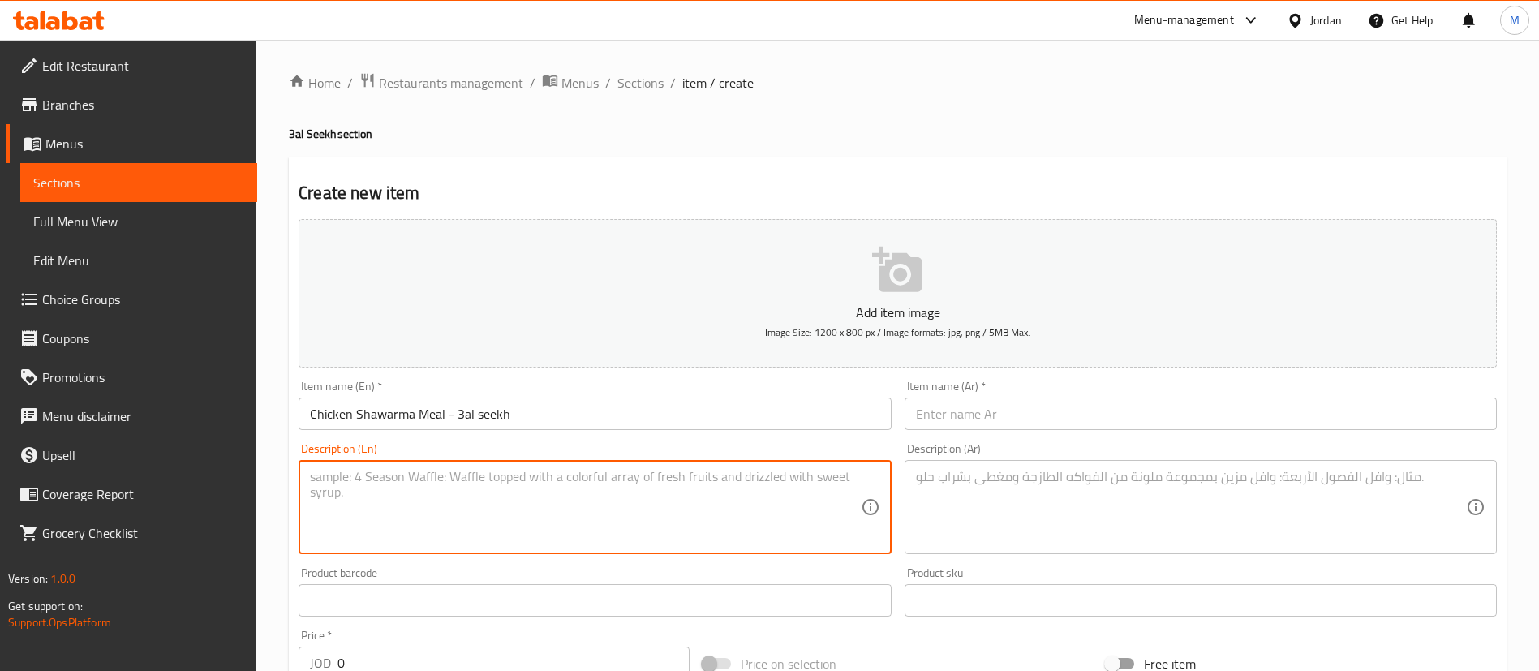
paste textarea "popular Middle Eastern dish made with thinly sliced, seasoned chicken that is s…"
type textarea "popular Middle Eastern dish made with thinly sliced, seasoned chicken that is s…"
click at [990, 417] on input "text" at bounding box center [1201, 414] width 592 height 32
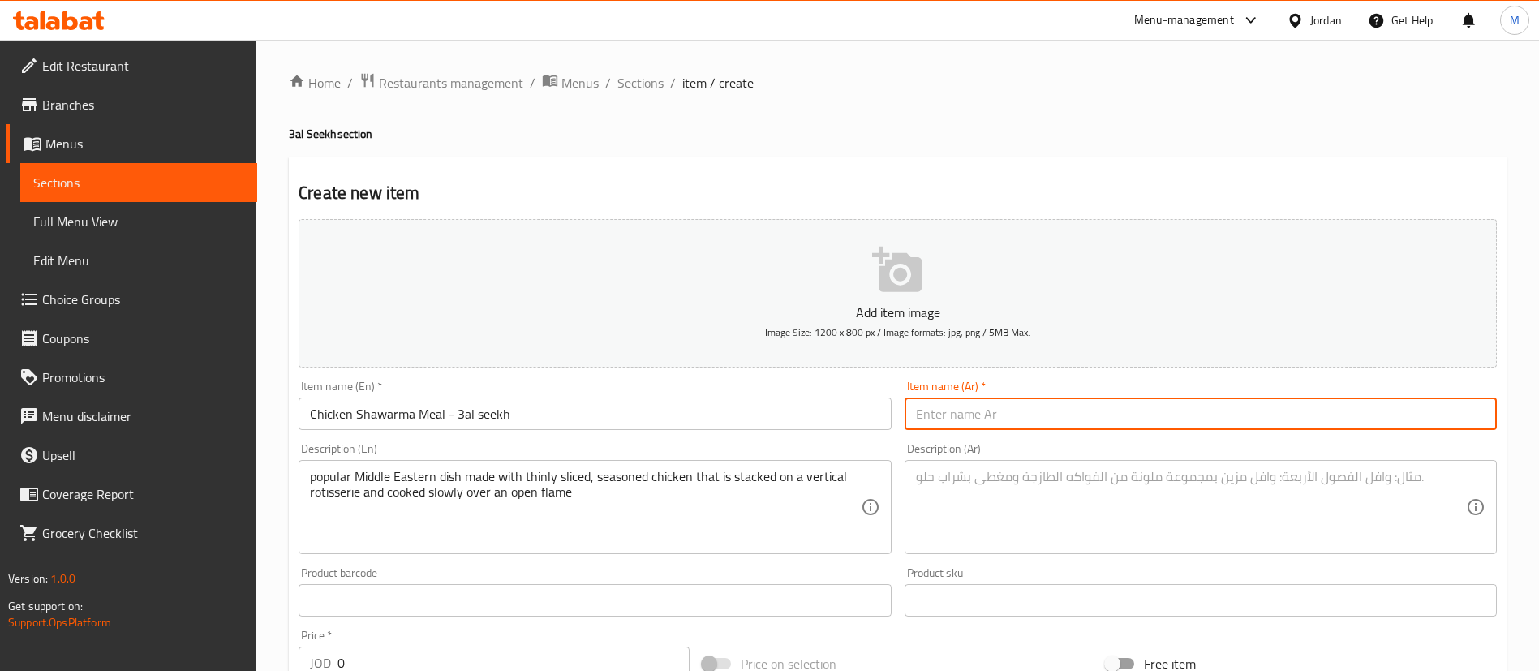
paste input "وجبة شاورما دجاج على السيخ"
type input "وجبة شاورما دجاج على السيخ"
click at [1056, 511] on textarea at bounding box center [1191, 507] width 550 height 77
paste textarea "طبق شرق أوسطي شهير مصنوع من شرائح رفيعة من الدجاج المتبل والمكدس على شواية عمود…"
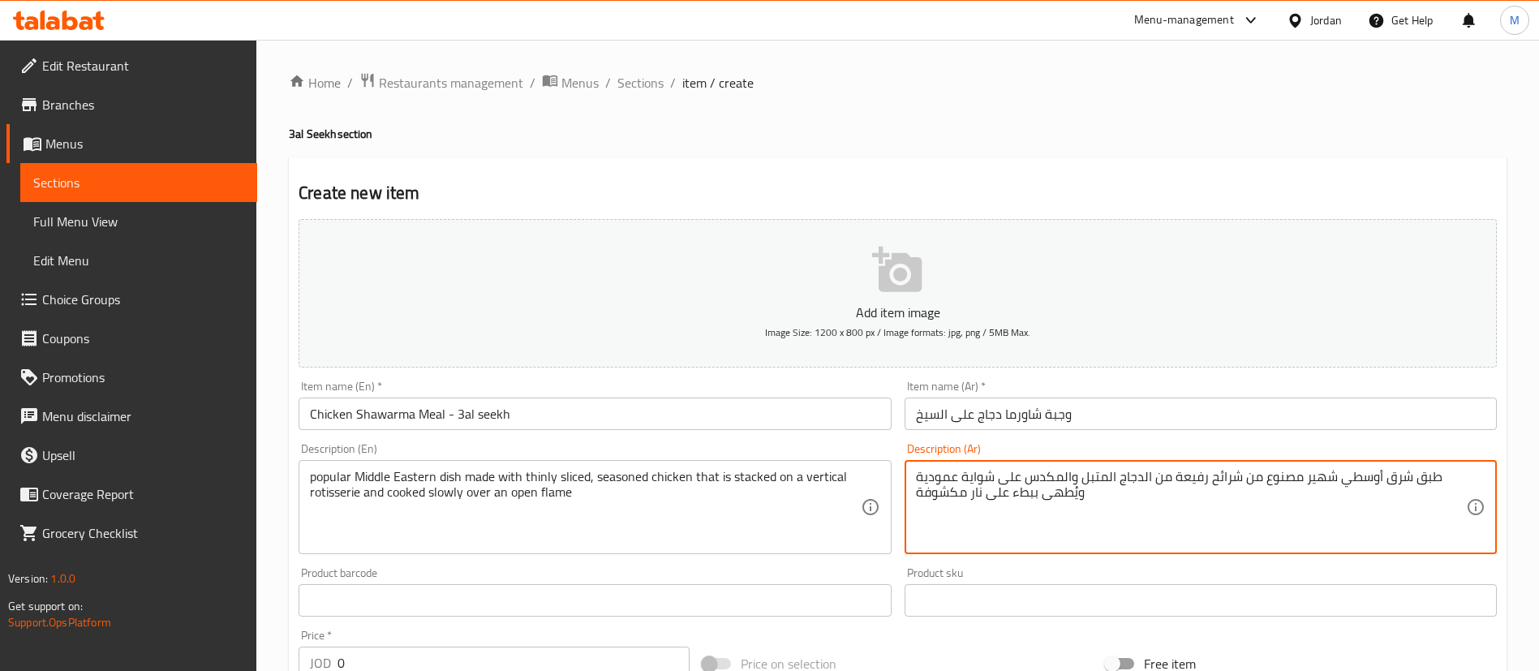
type textarea "طبق شرق أوسطي شهير مصنوع من شرائح رفيعة من الدجاج المتبل والمكدس على شواية عمود…"
click at [420, 406] on input "Chicken Shawarma Meal - 3al seekh" at bounding box center [595, 414] width 592 height 32
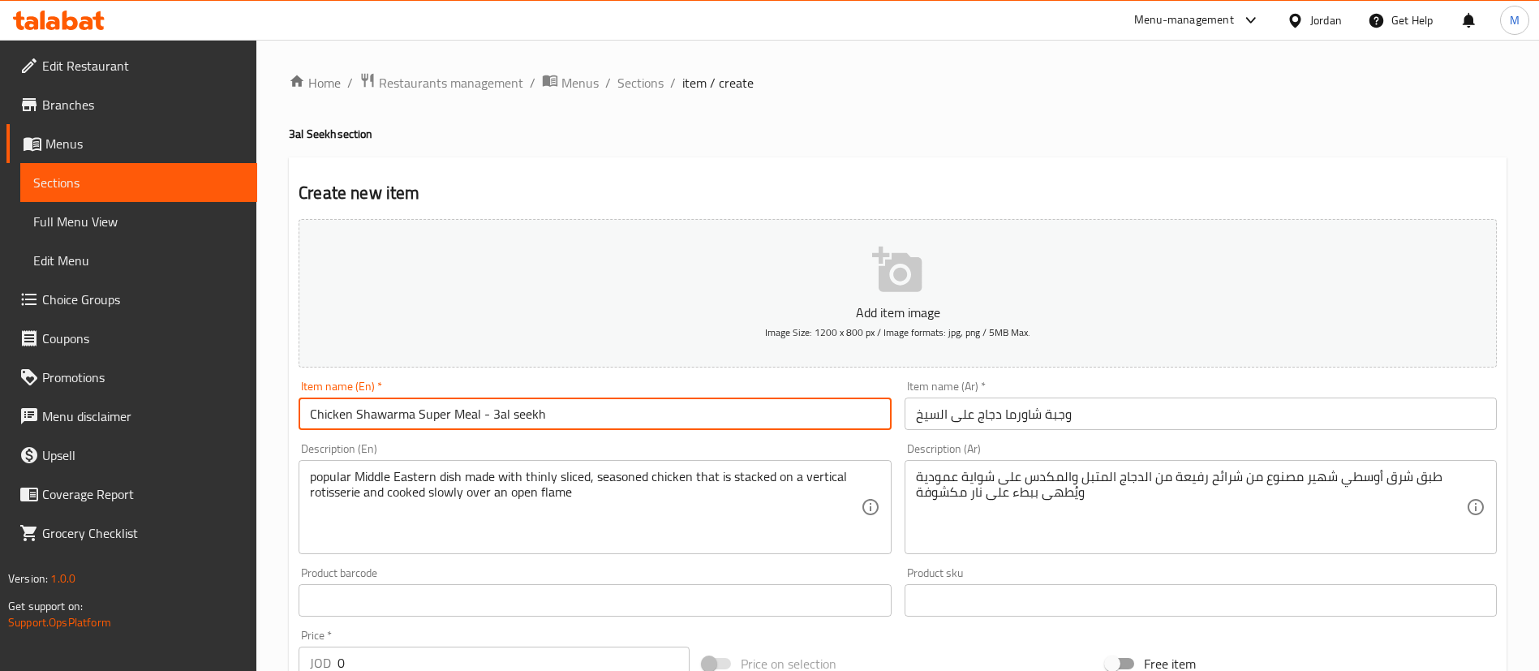
type input "Chicken Shawarma Super Meal - 3al seekh"
click at [976, 406] on input "وجبة شاورما دجاج على السيخ" at bounding box center [1201, 414] width 592 height 32
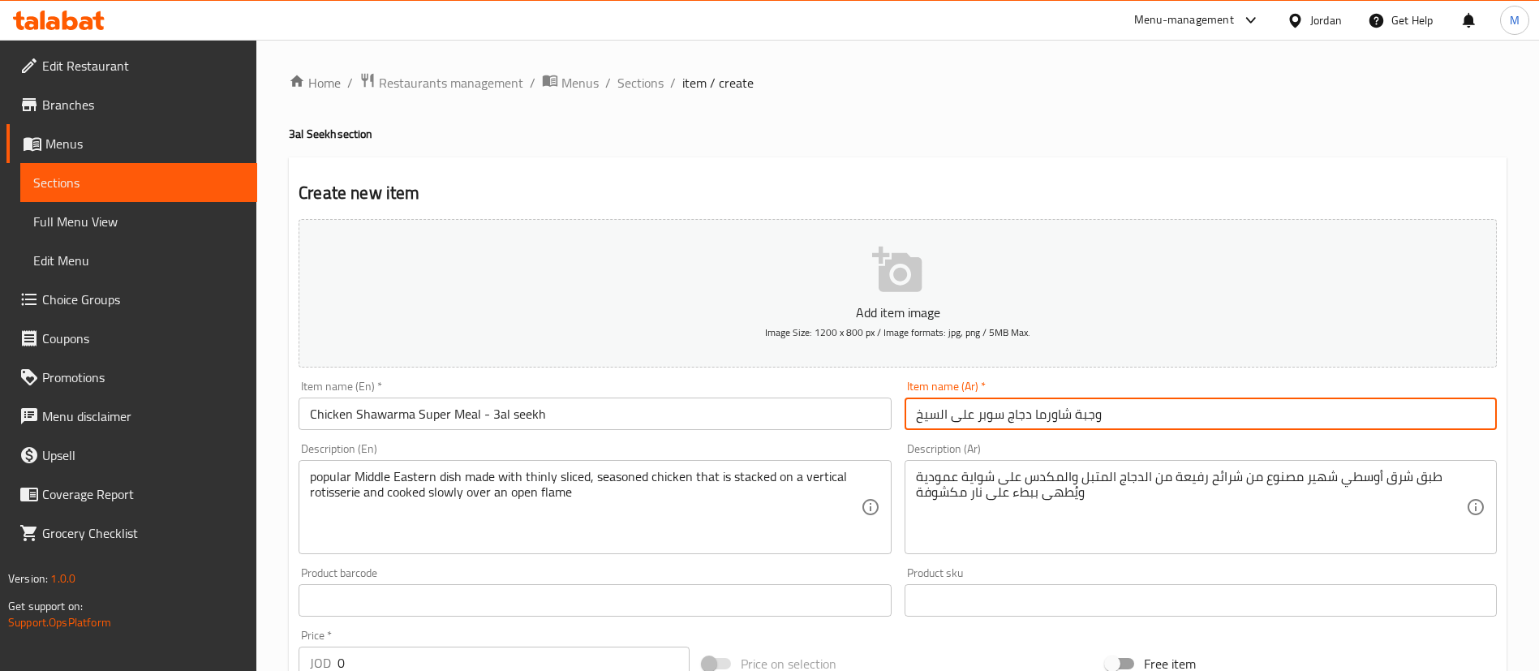
scroll to position [316, 0]
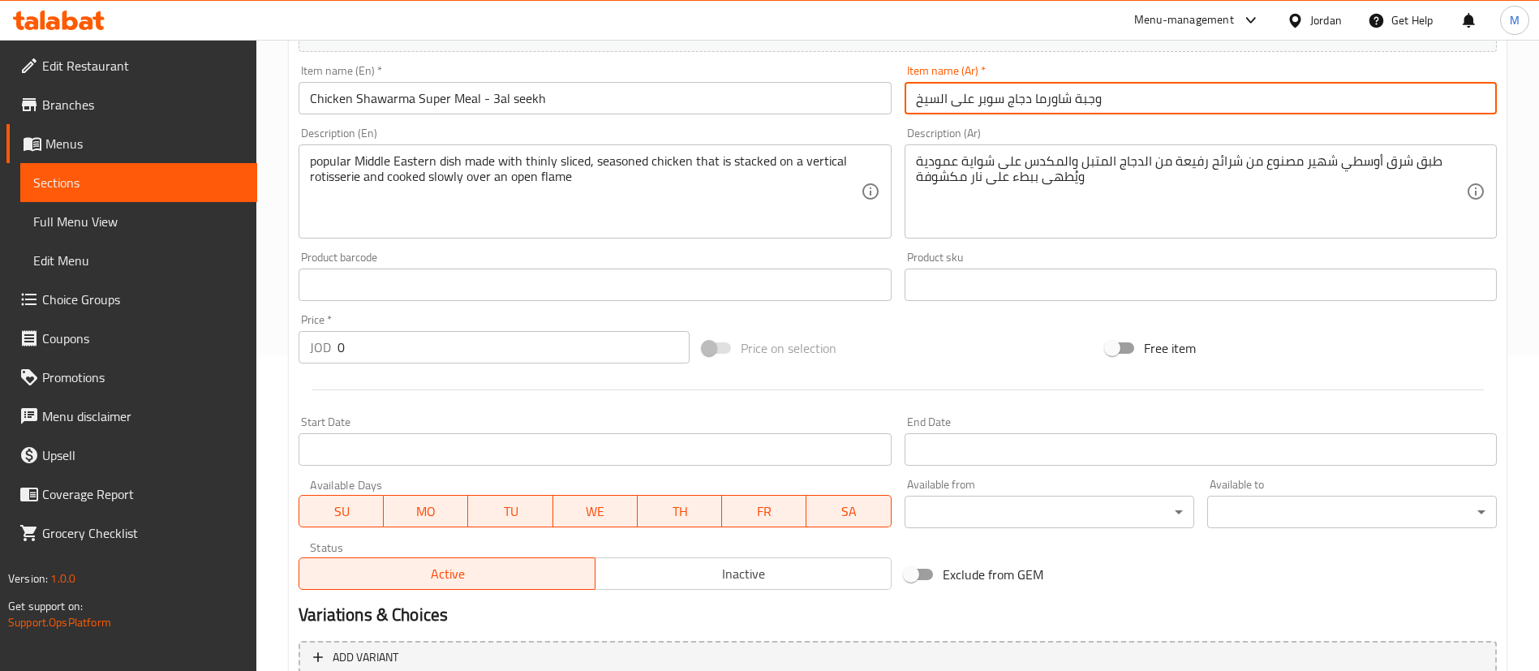
type input "وجبة شاورما دجاج سوبر على السيخ"
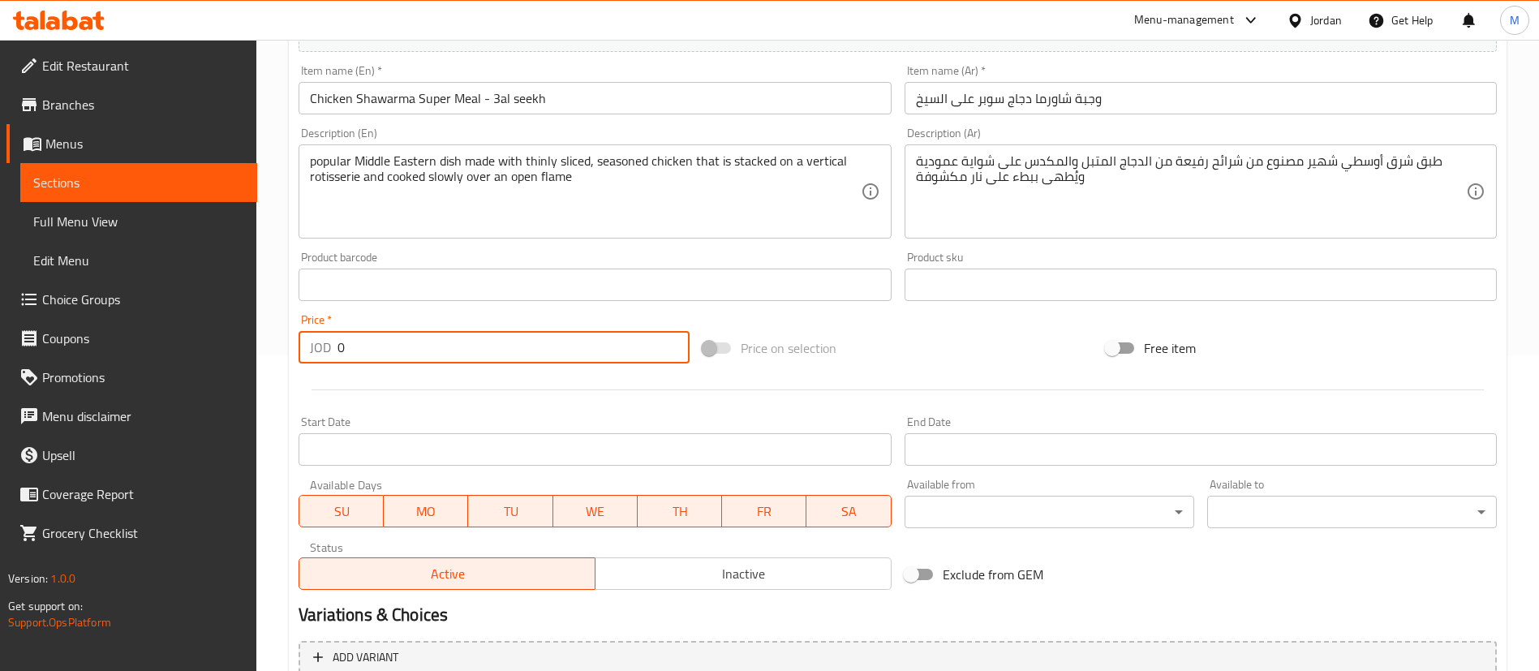
drag, startPoint x: 401, startPoint y: 340, endPoint x: 291, endPoint y: 343, distance: 109.6
click at [291, 343] on div "Create new item Add item image Image Size: 1200 x 800 px / Image formats: jpg, …" at bounding box center [898, 394] width 1218 height 1104
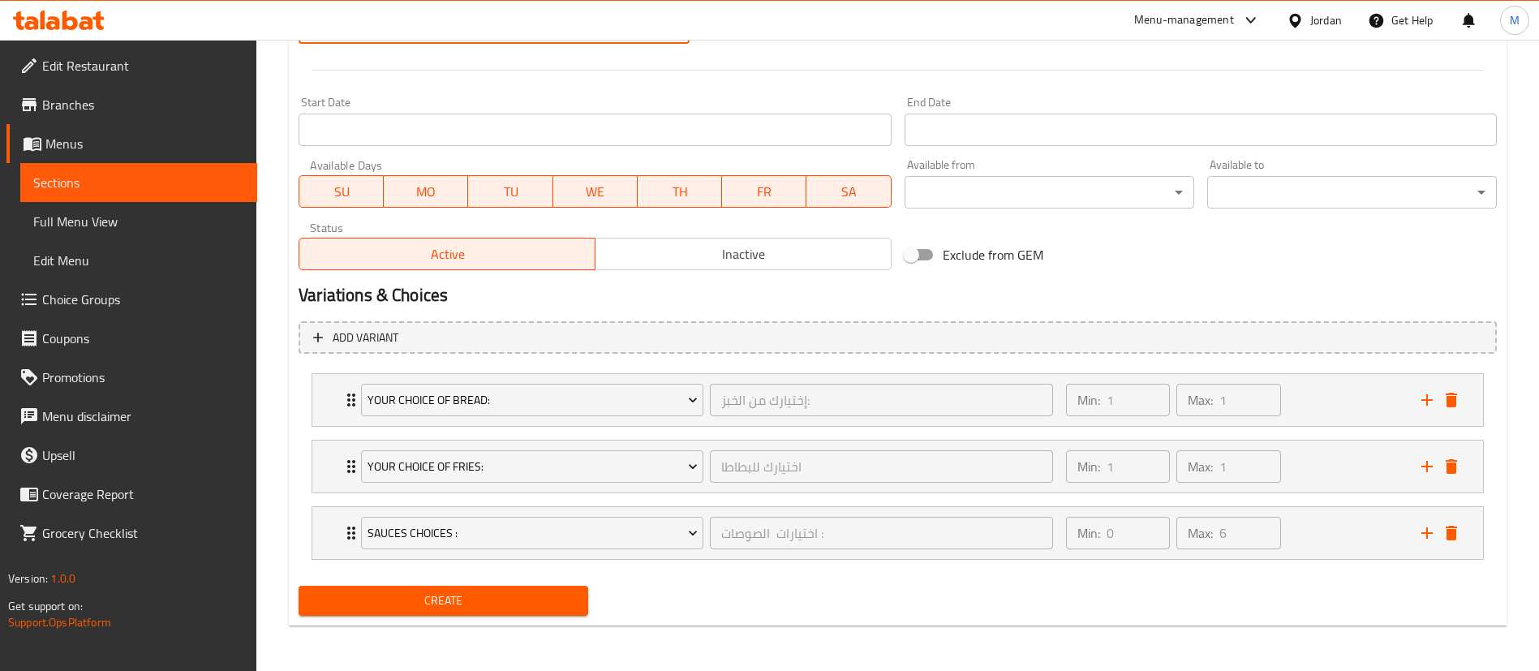
type input "3.9"
click at [467, 581] on div "Create" at bounding box center [443, 600] width 303 height 43
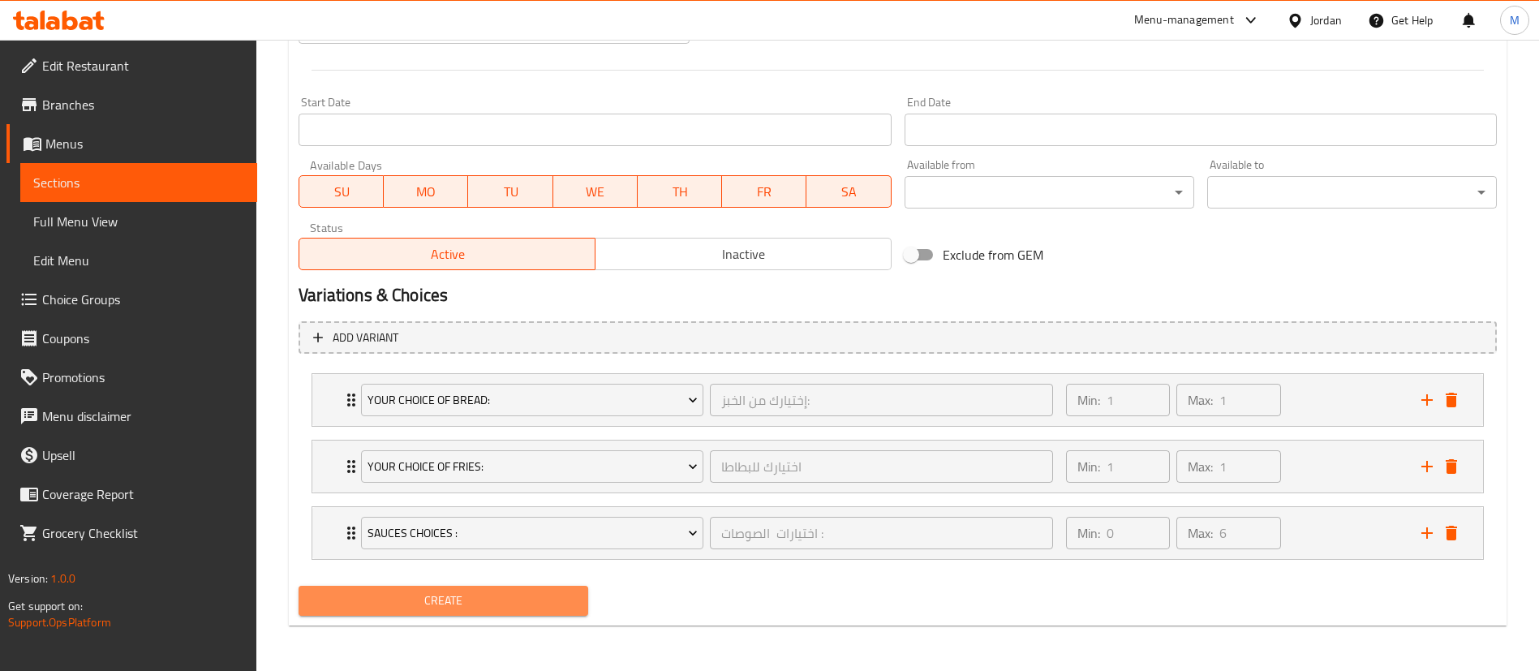
click at [465, 591] on span "Create" at bounding box center [444, 601] width 264 height 20
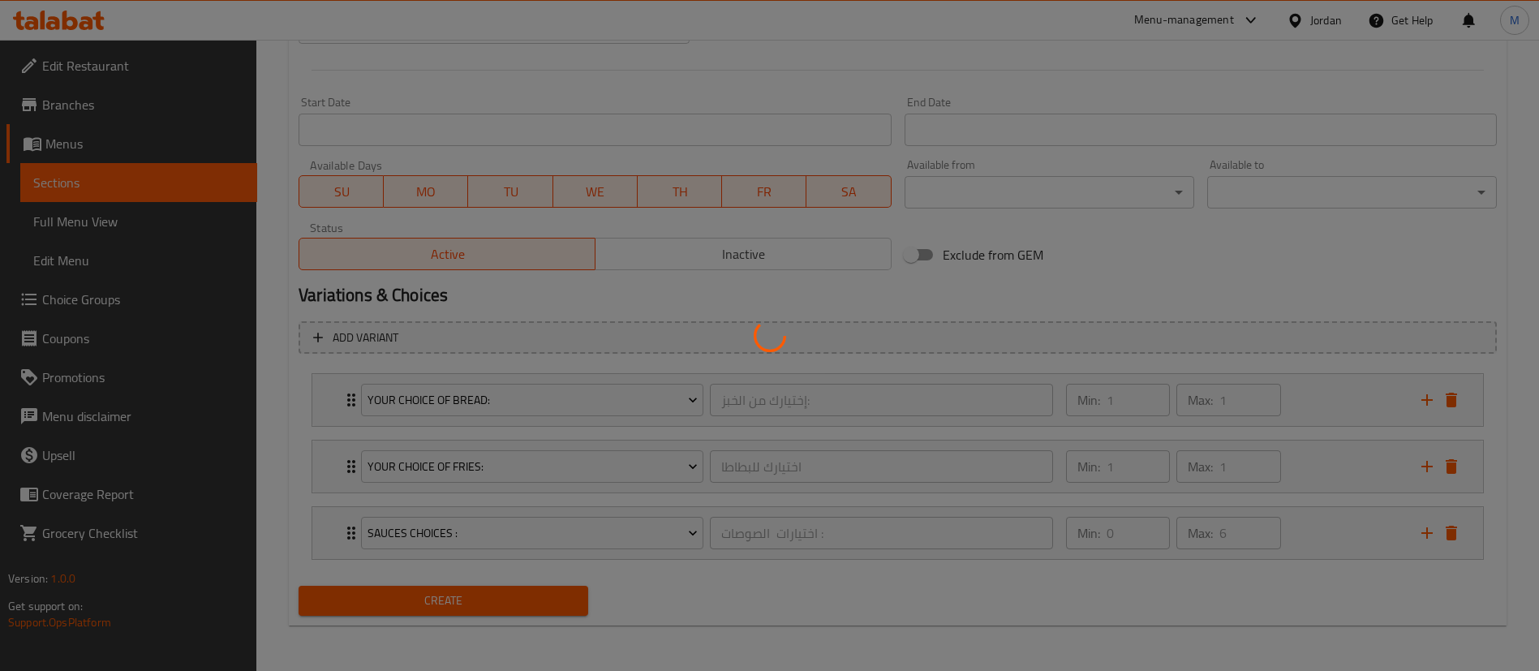
scroll to position [0, 0]
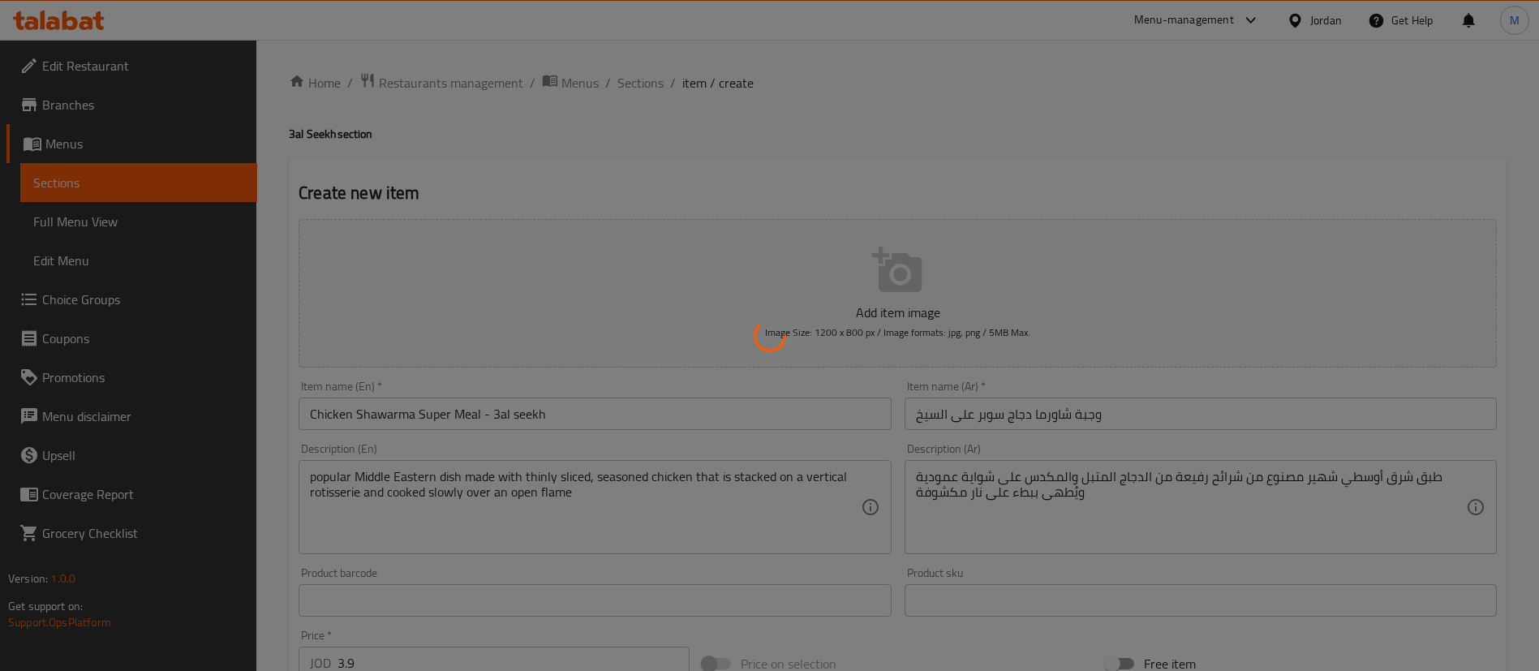
type input "0"
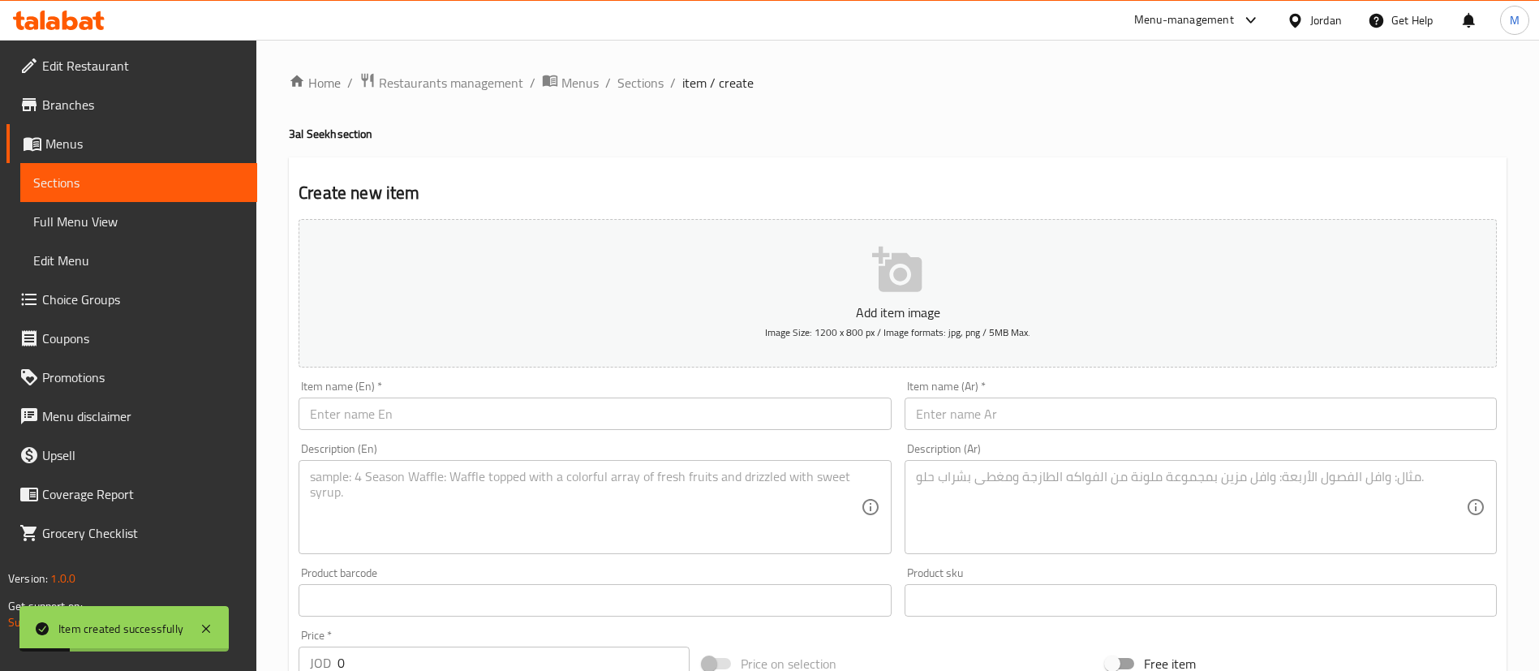
click at [1010, 499] on textarea at bounding box center [1191, 507] width 550 height 77
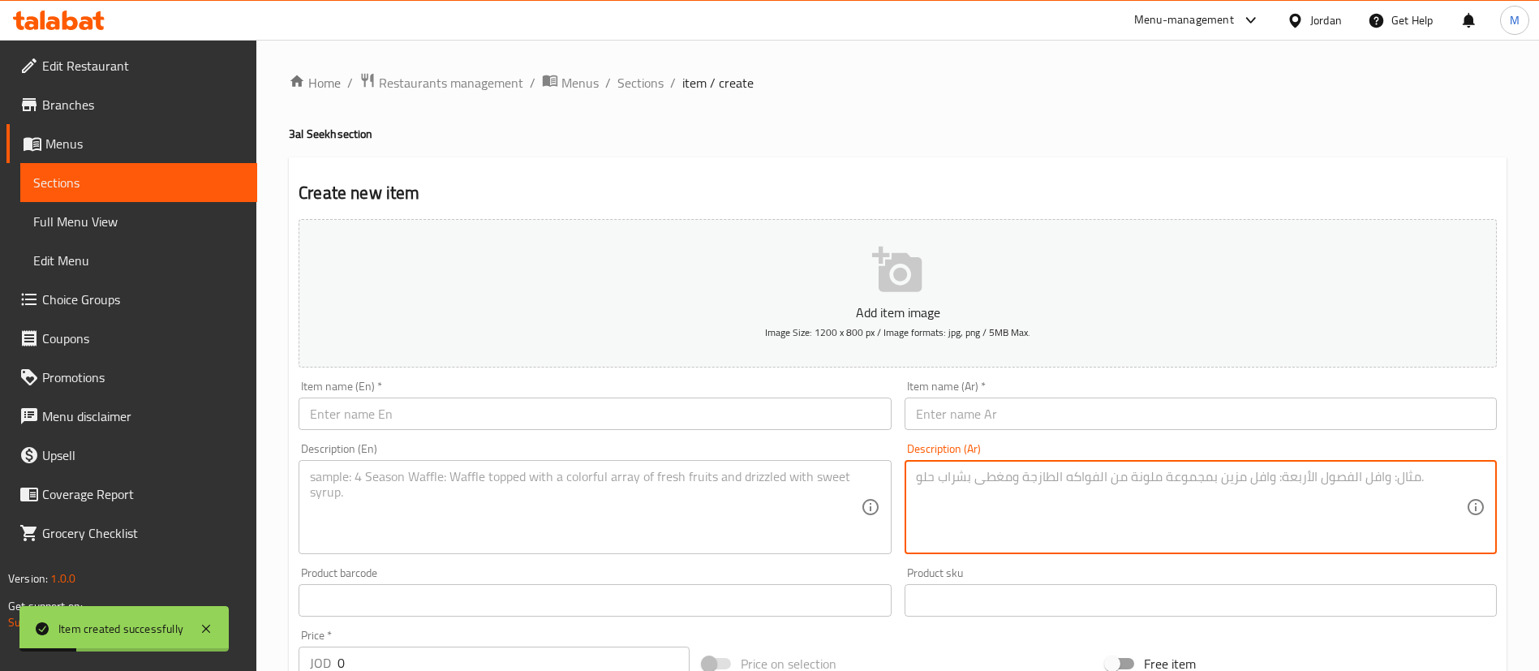
paste textarea "طبق شرق أوسطي شهير مصنوع من شرائح رفيعة من الدجاج المتبل والمكدس على شواية عمود…"
type textarea "طبق شرق أوسطي شهير مصنوع من شرائح رفيعة من الدجاج المتبل والمكدس على شواية عمود…"
drag, startPoint x: 589, startPoint y: 508, endPoint x: 603, endPoint y: 304, distance: 204.1
click at [589, 508] on textarea at bounding box center [585, 507] width 550 height 77
paste textarea "popular Middle Eastern dish made with thinly sliced, seasoned chicken that is s…"
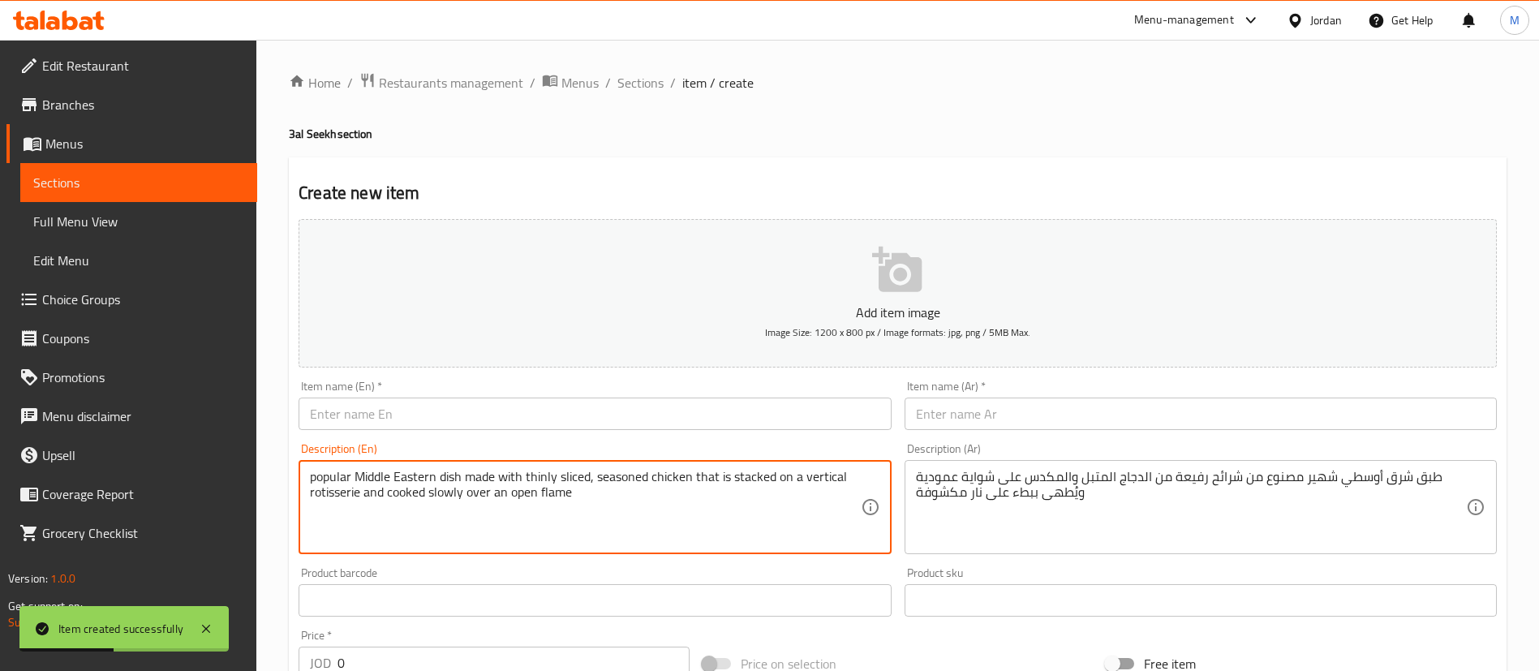
type textarea "popular Middle Eastern dish made with thinly sliced, seasoned chicken that is s…"
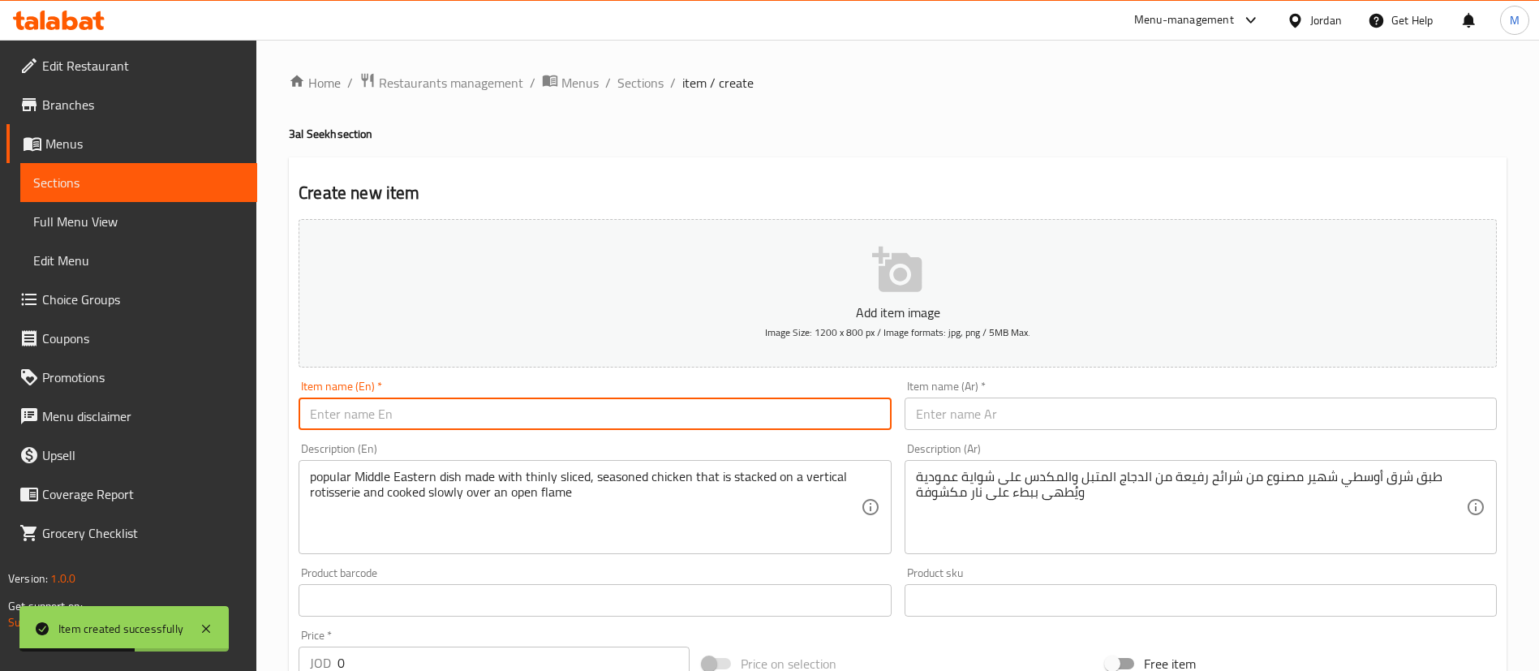
click at [627, 406] on input "text" at bounding box center [595, 414] width 592 height 32
paste input "Chicken Shawarma Meal - 3al seekh"
click at [420, 411] on input "Chicken Shawarma Meal - 3al seekh" at bounding box center [595, 414] width 592 height 32
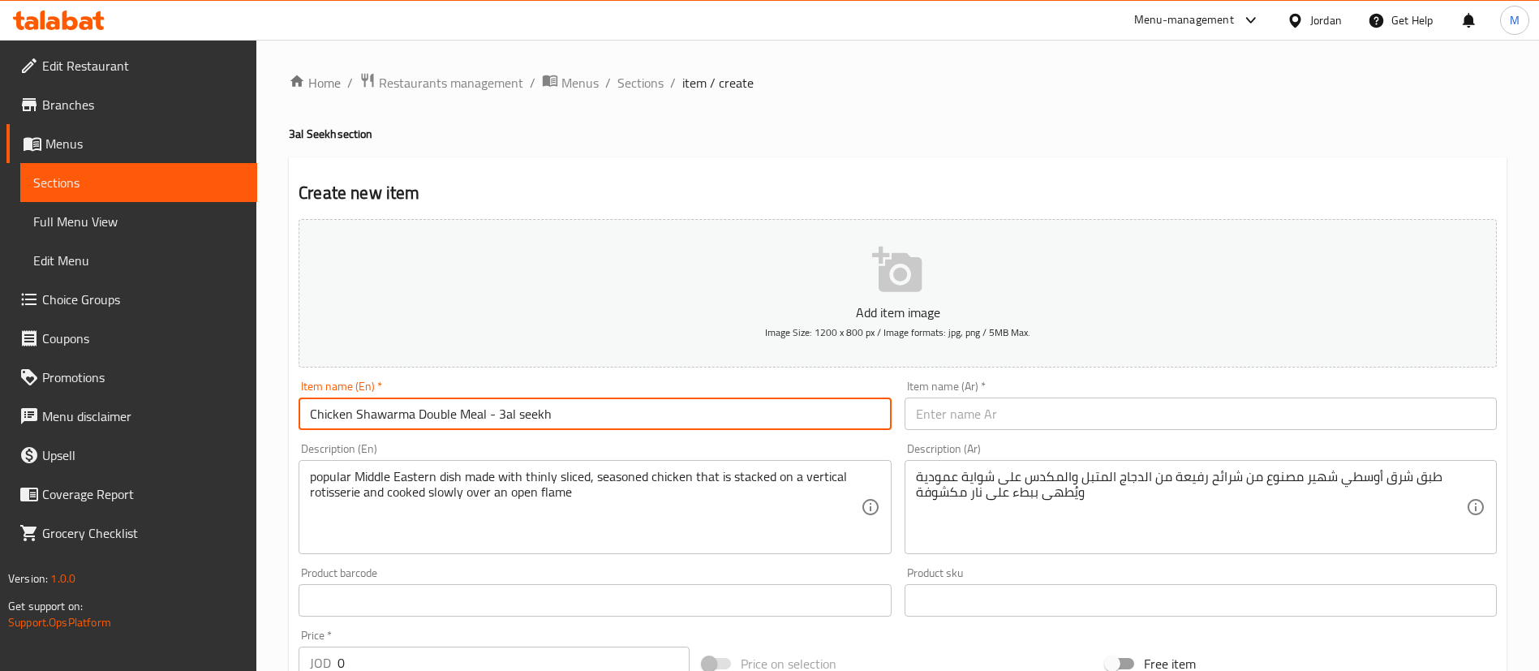
type input "Chicken Shawarma Double Meal - 3al seekh"
click at [1122, 418] on input "text" at bounding box center [1201, 414] width 592 height 32
paste input "وجبة شاورما دجاج على السيخ"
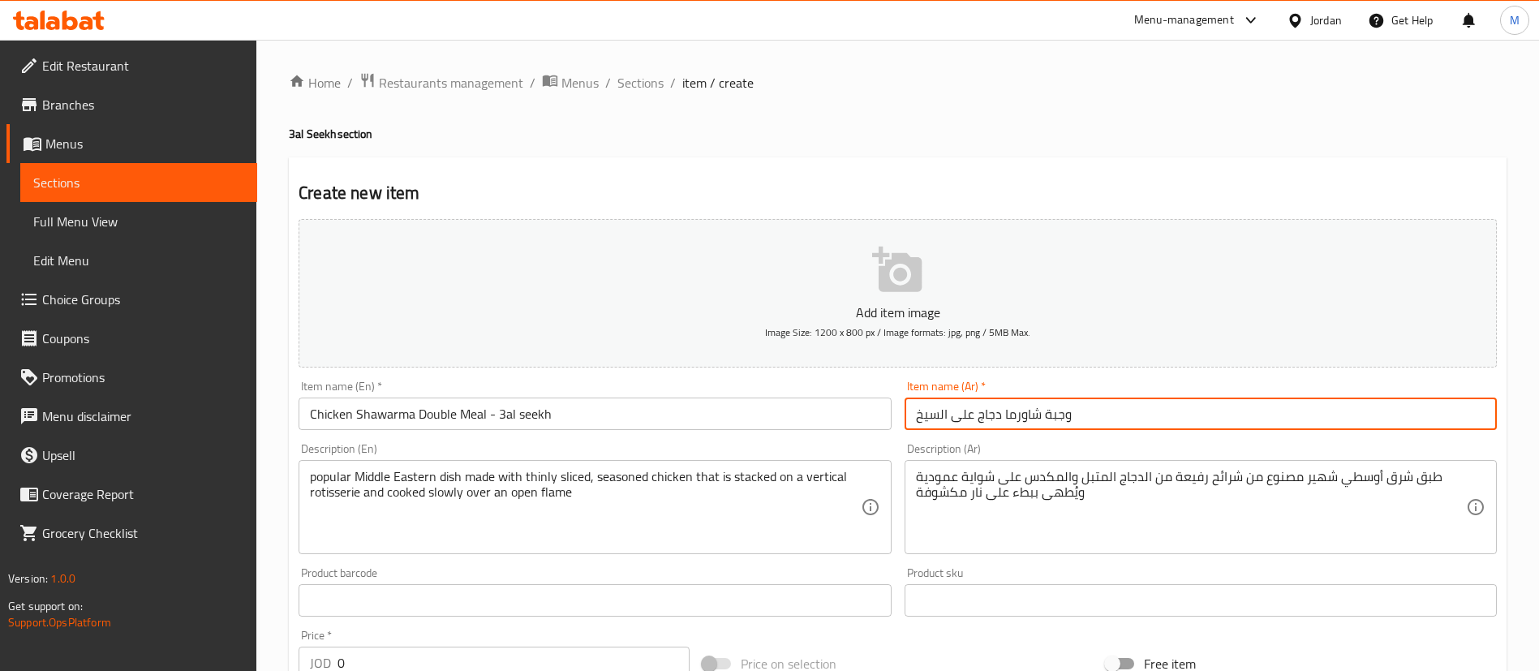
click at [976, 411] on input "وجبة شاورما دجاج على السيخ" at bounding box center [1201, 414] width 592 height 32
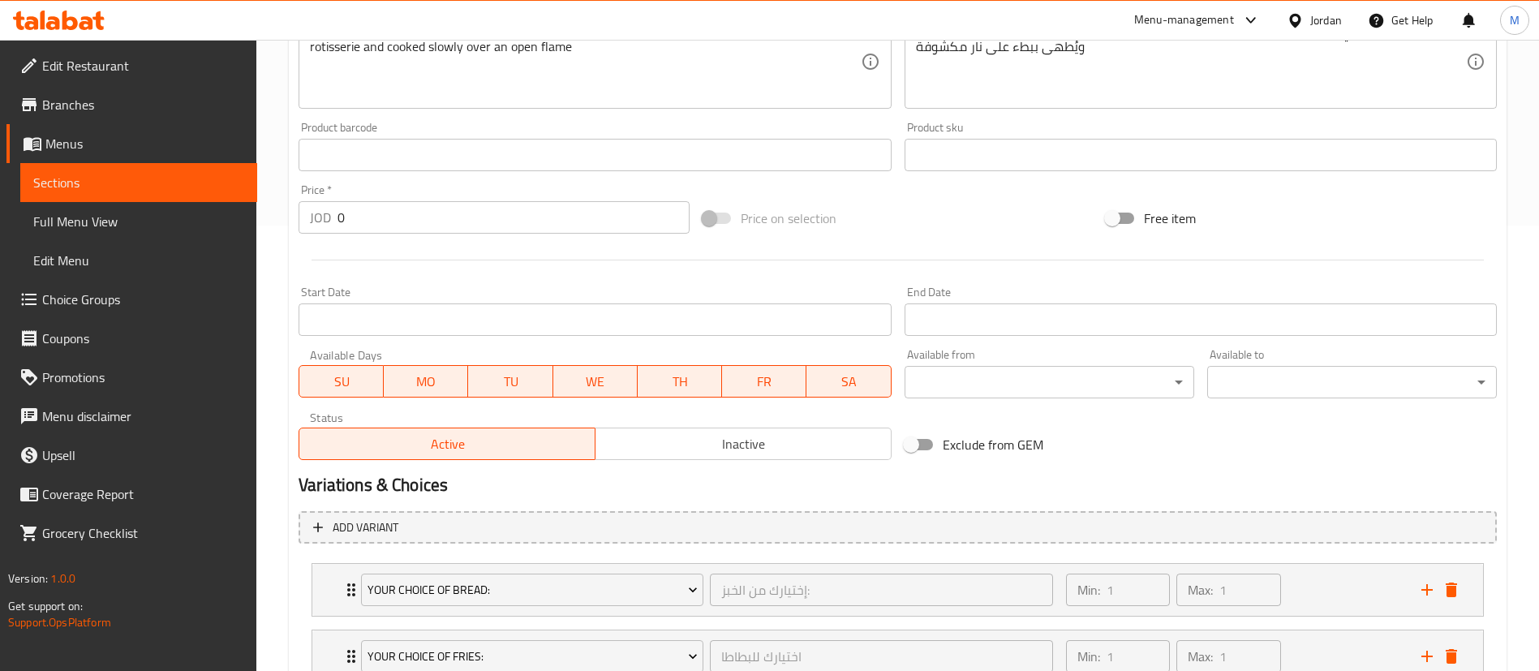
scroll to position [445, 0]
type input "وجبة شاورما دجاج دبل على السيخ"
drag, startPoint x: 388, startPoint y: 223, endPoint x: 332, endPoint y: 213, distance: 57.0
click at [332, 213] on div "JOD 0 Price *" at bounding box center [494, 218] width 391 height 32
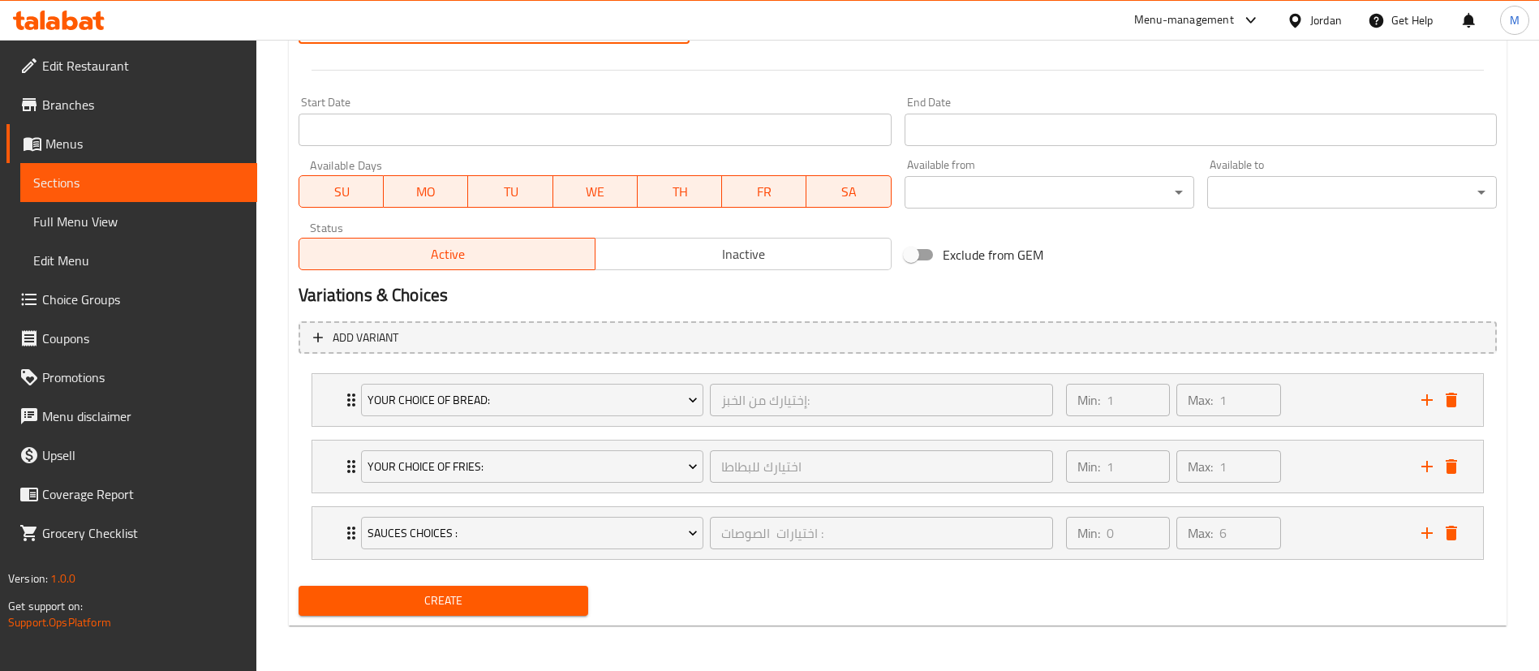
type input "4.6"
click at [526, 596] on span "Create" at bounding box center [444, 601] width 264 height 20
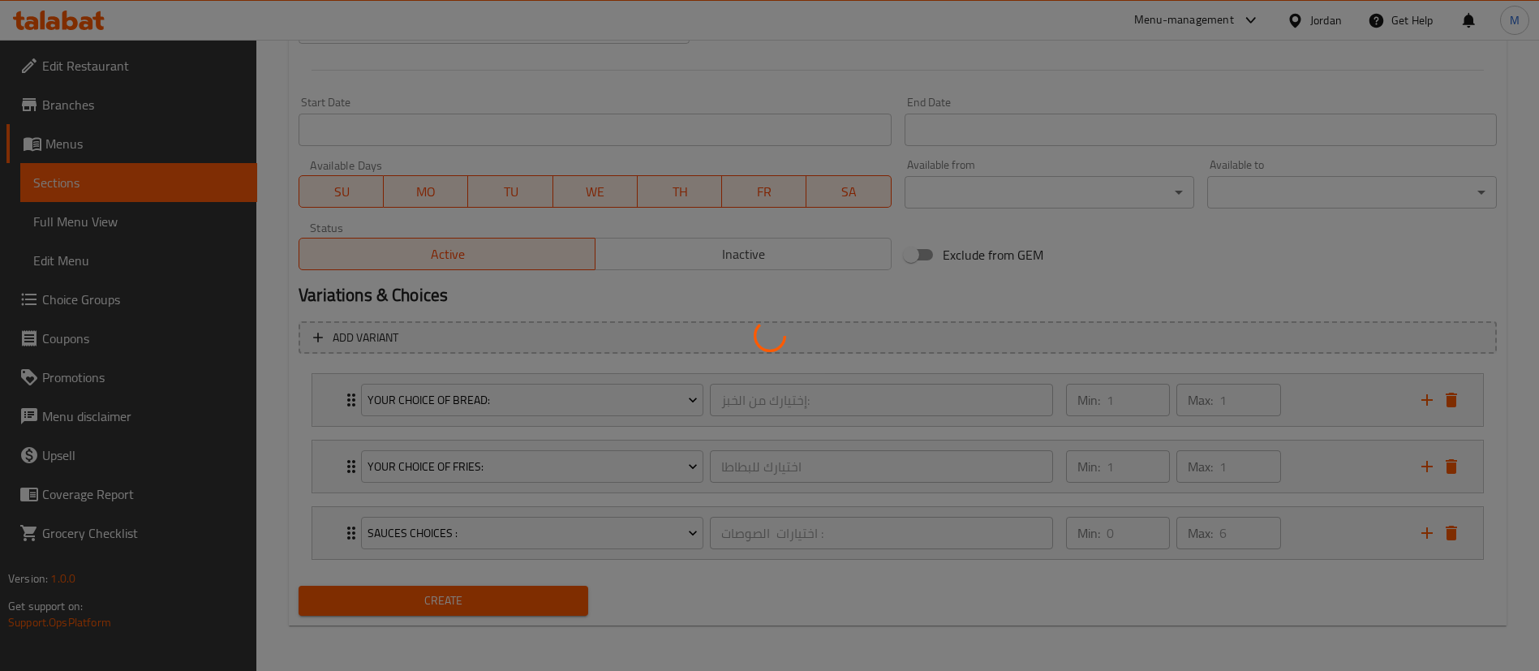
scroll to position [0, 0]
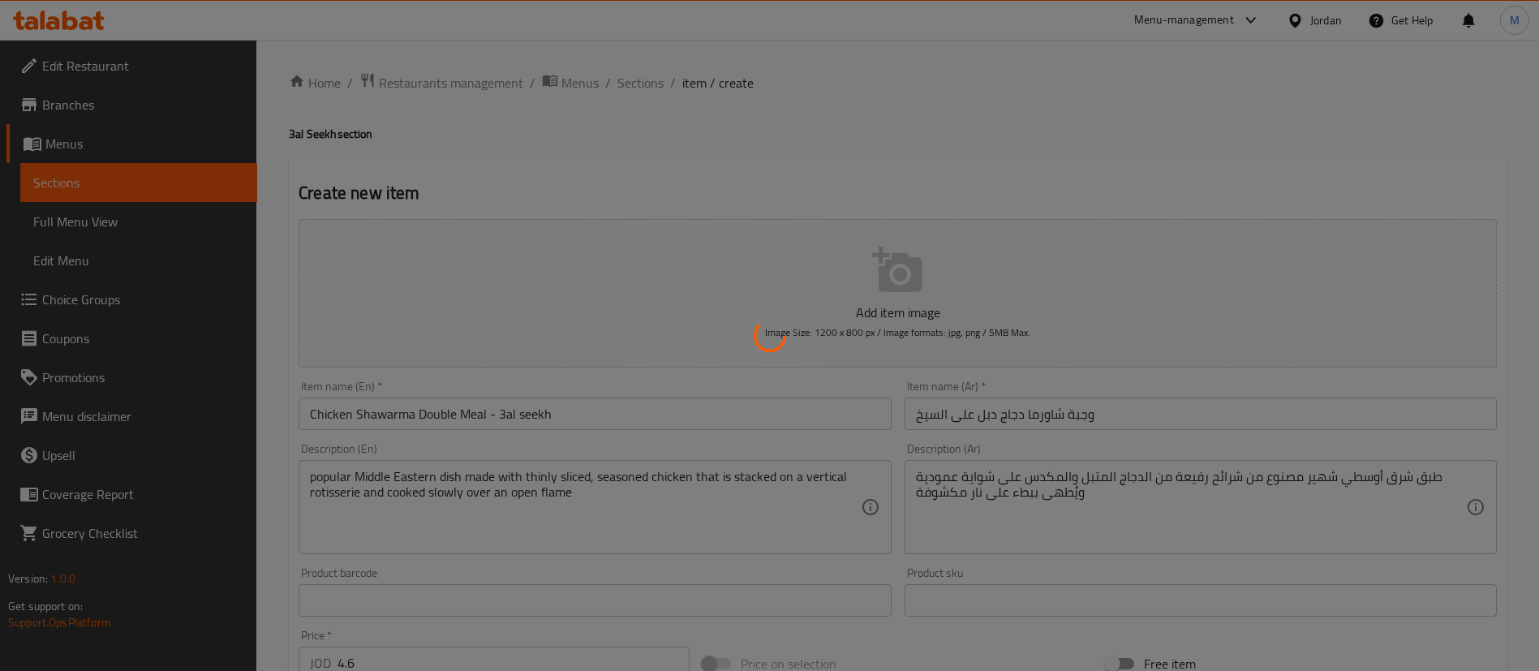
type input "0"
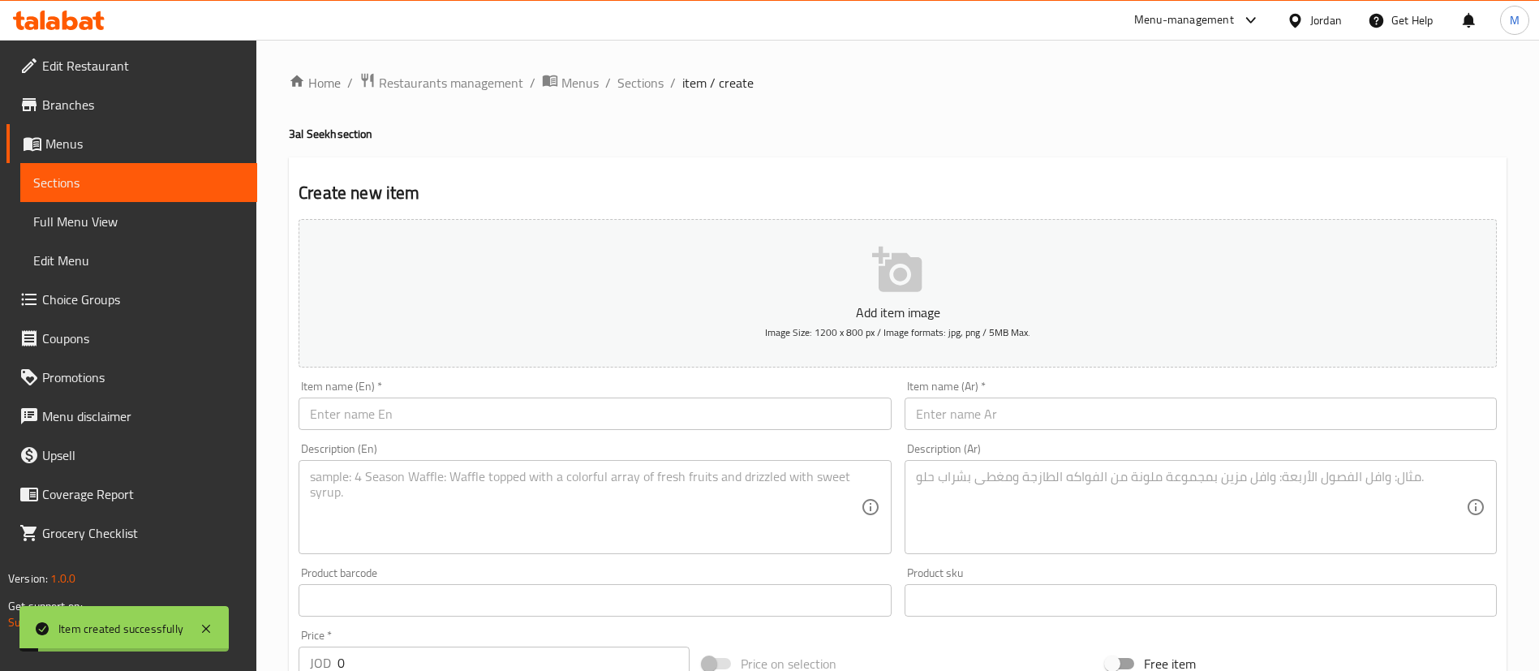
scroll to position [151, 0]
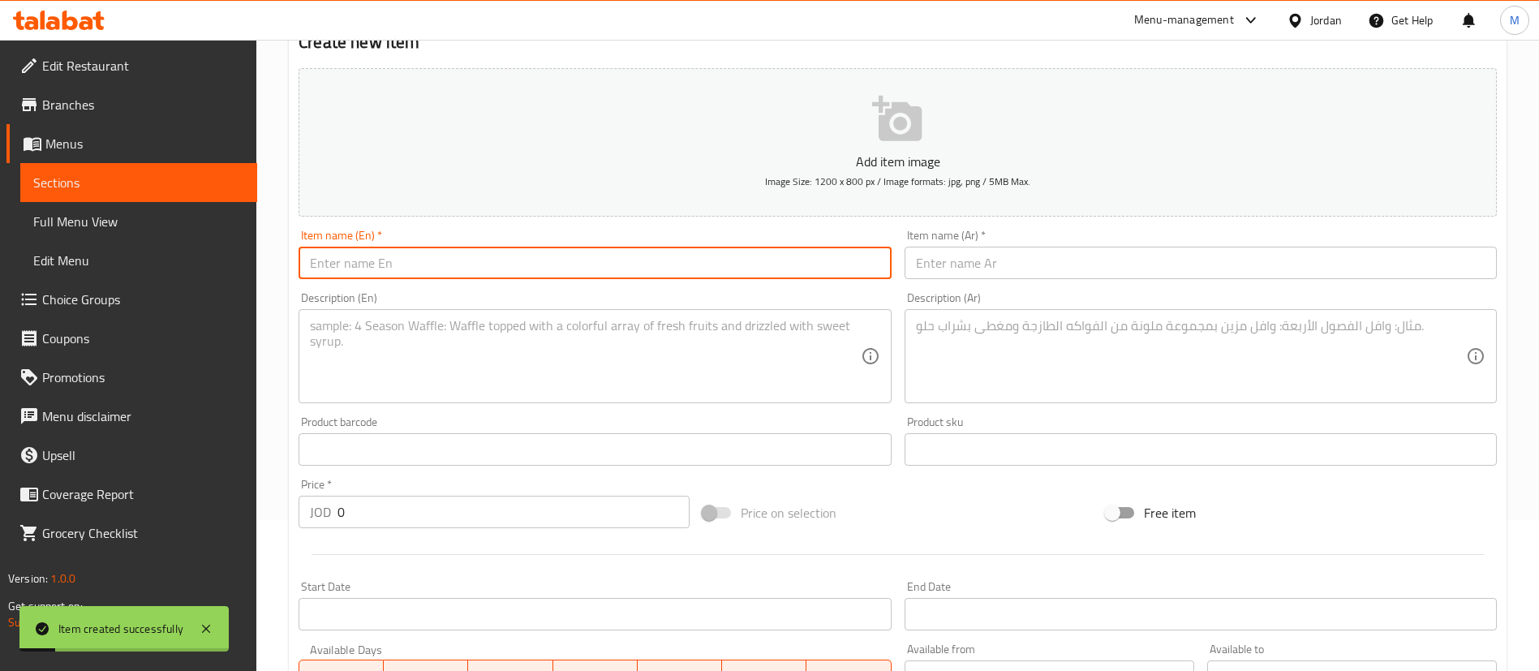
click at [600, 263] on input "text" at bounding box center [595, 263] width 592 height 32
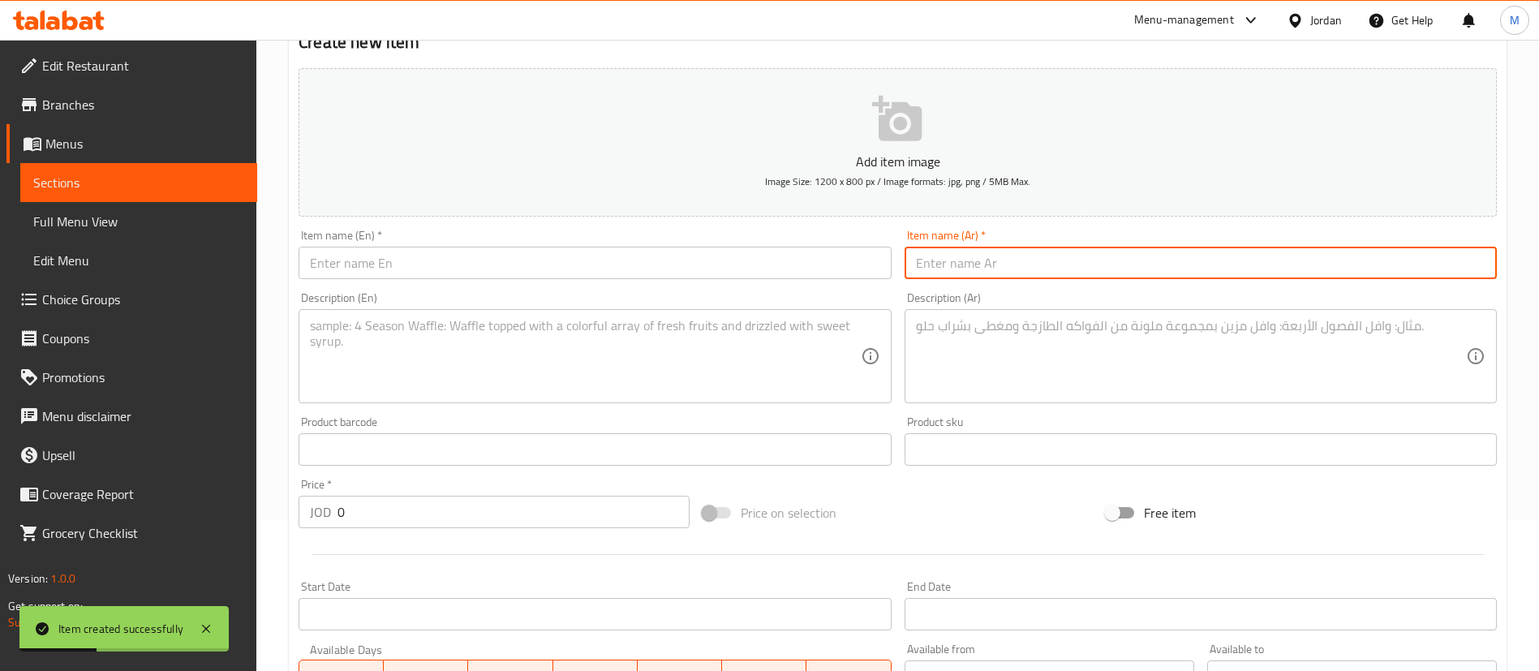
click at [965, 268] on input "text" at bounding box center [1201, 263] width 592 height 32
paste input "وجبة شاورما دجاج على السيخ"
type input "وجبة شاورما دجاج على السيخ"
click at [1019, 372] on textarea at bounding box center [1191, 356] width 550 height 77
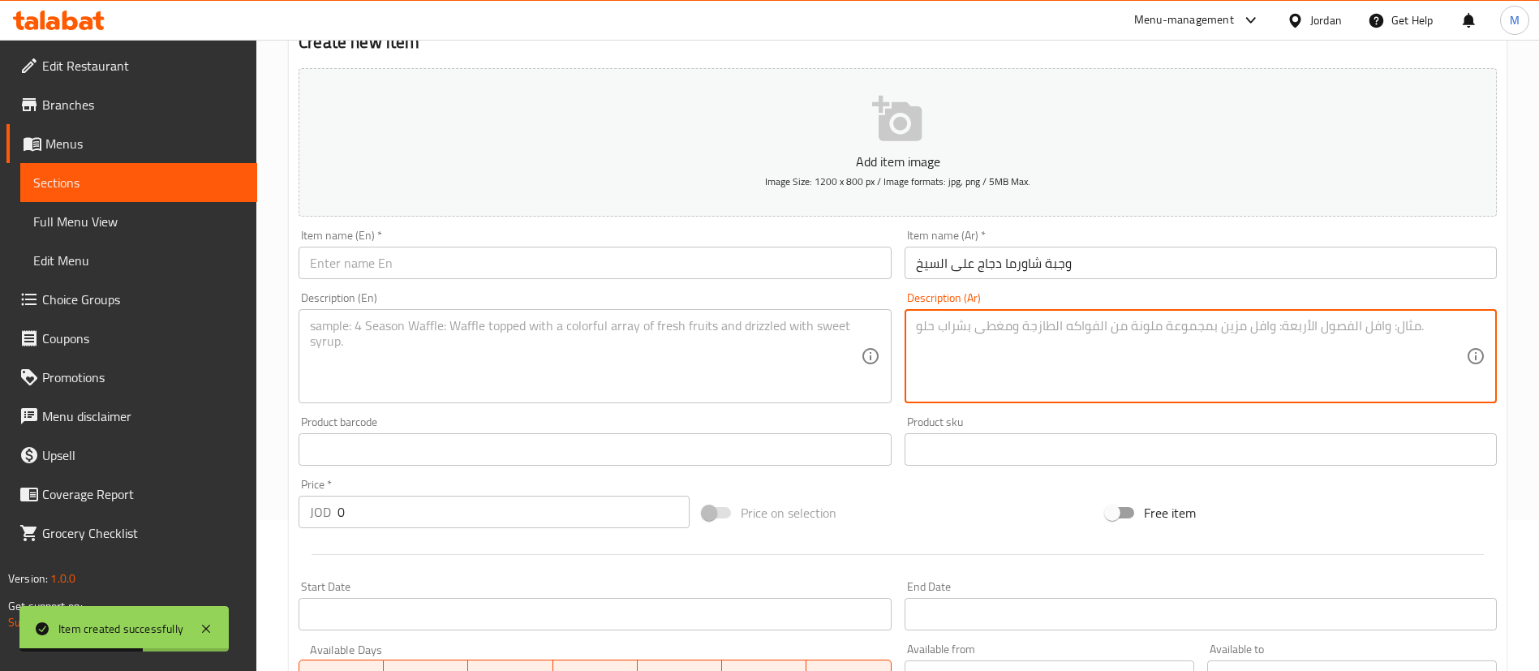
paste textarea "طبق شرق أوسطي شهير مصنوع من شرائح رفيعة من الدجاج المتبل والمكدس على شواية عمود…"
type textarea "طبق شرق أوسطي شهير مصنوع من شرائح رفيعة من الدجاج المتبل والمكدس على شواية عمود…"
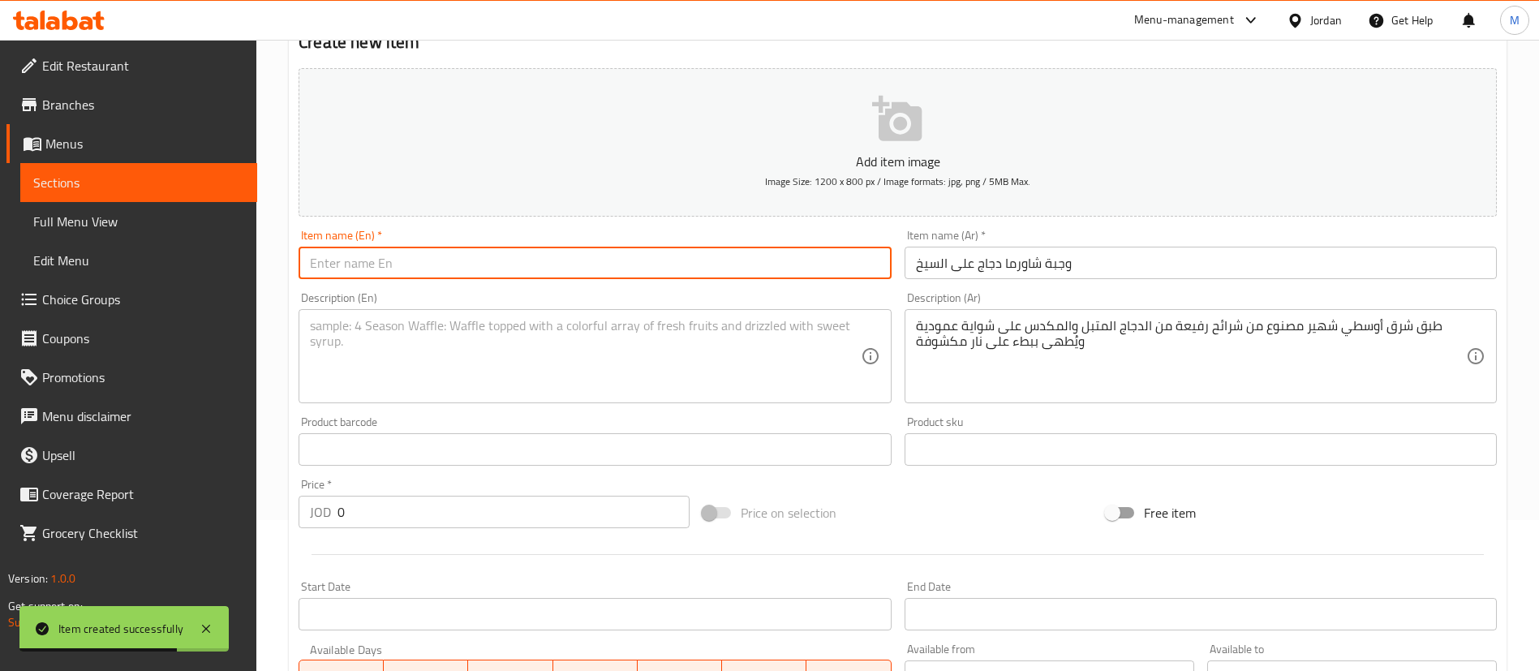
click at [594, 261] on input "text" at bounding box center [595, 263] width 592 height 32
paste input "Chicken Shawarma Meal - 3al seekh"
type input "Chicken Shawarma Meal - 3al seekh"
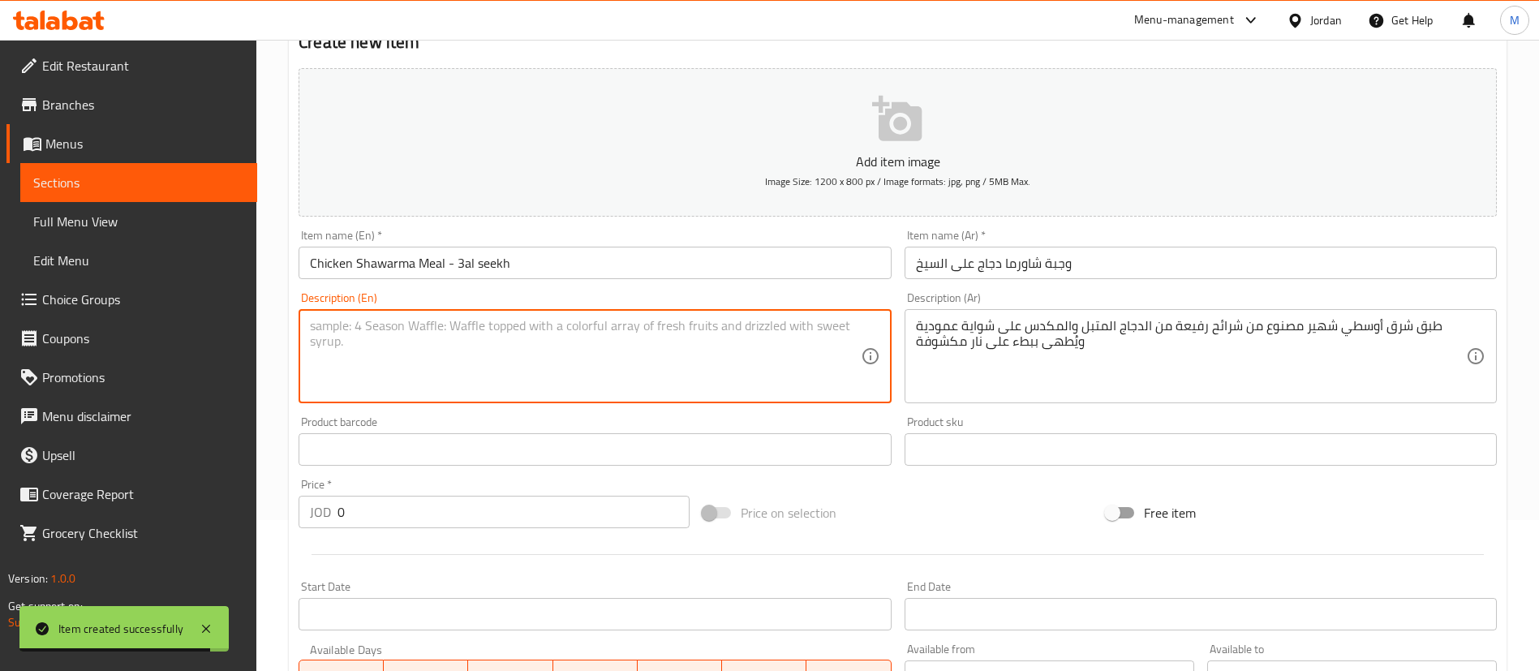
click at [548, 385] on textarea at bounding box center [585, 356] width 550 height 77
paste textarea "popular Middle Eastern dish made with thinly sliced, seasoned chicken that is s…"
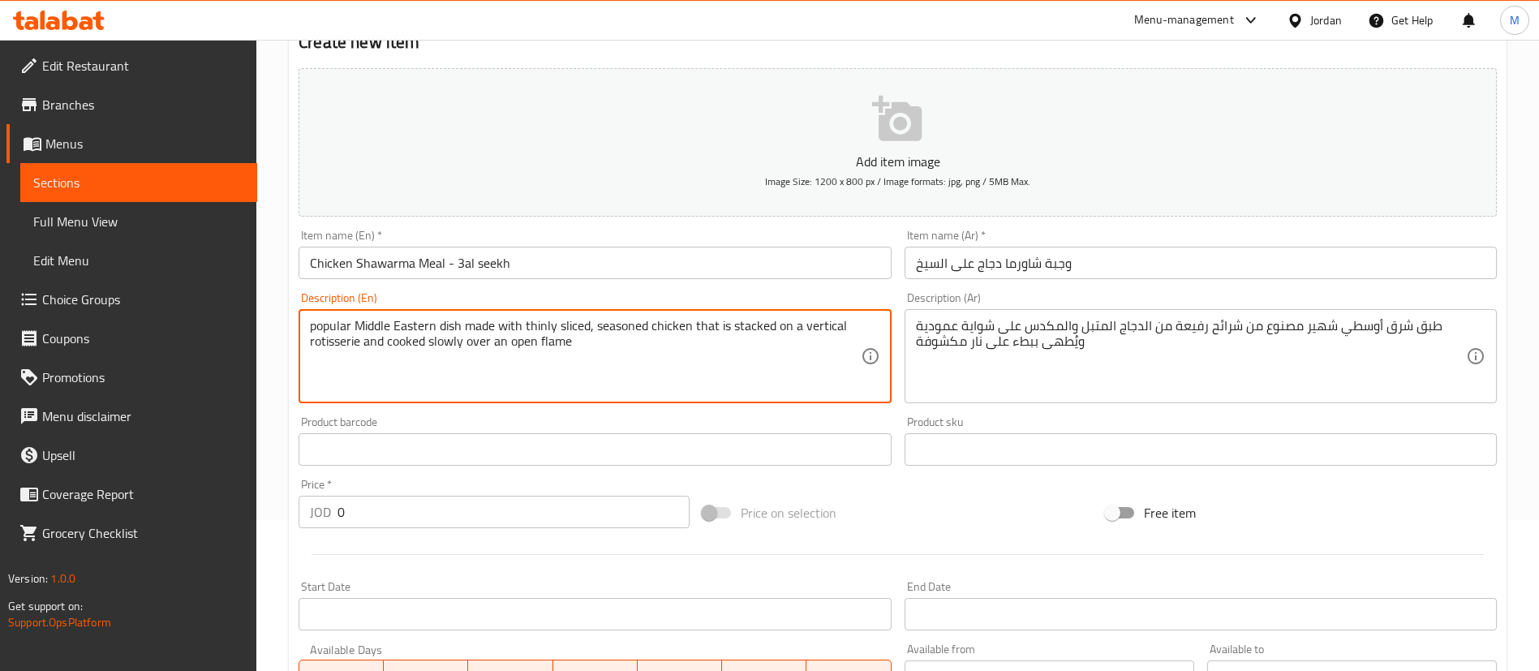
type textarea "popular Middle Eastern dish made with thinly sliced, seasoned chicken that is s…"
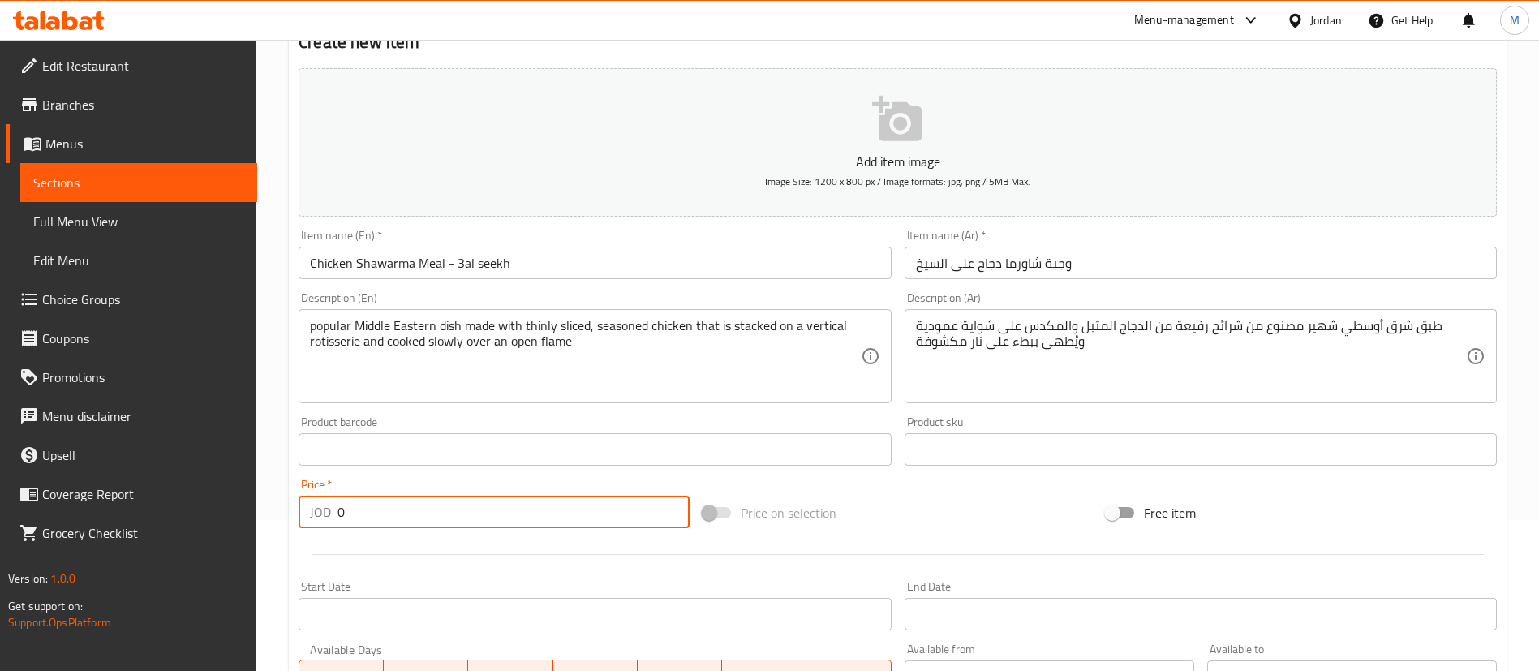
drag, startPoint x: 426, startPoint y: 509, endPoint x: 269, endPoint y: 497, distance: 157.8
click at [269, 497] on div "Home / Restaurants management / Menus / Sections / item / create 3al Seekh sect…" at bounding box center [897, 522] width 1283 height 1267
type input "5.7"
click at [419, 266] on input "Chicken Shawarma Meal - 3al seekh" at bounding box center [595, 263] width 592 height 32
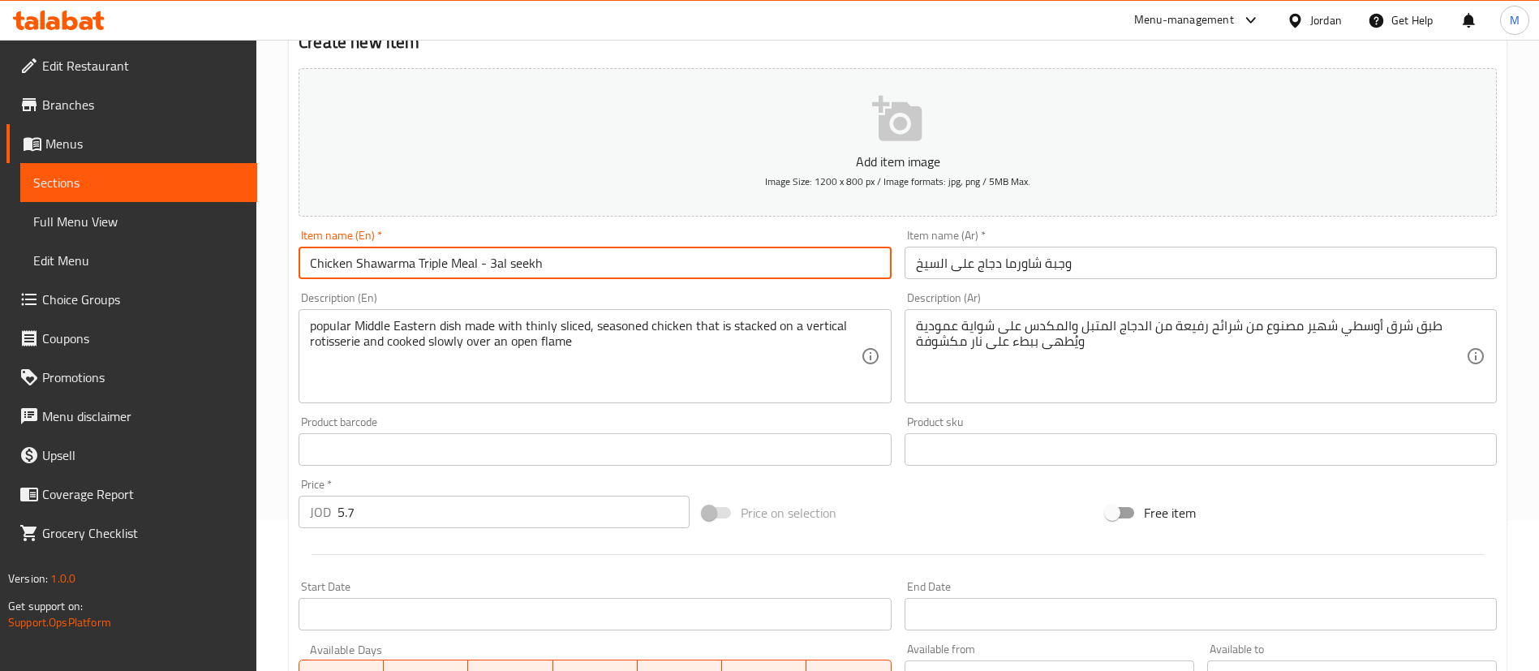
type input "Chicken Shawarma Triple Meal - 3al seekh"
click at [973, 264] on input "وجبة شاورما دجاج على السيخ" at bounding box center [1201, 263] width 592 height 32
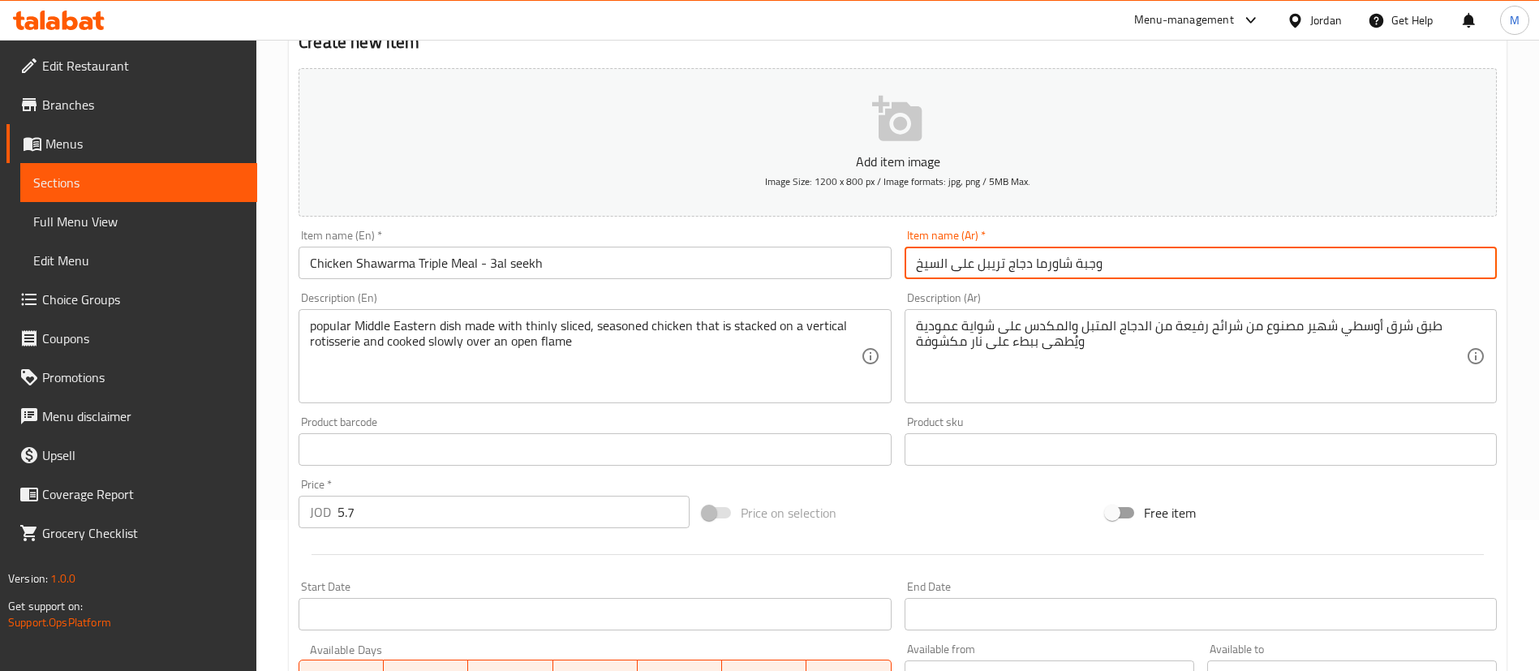
scroll to position [635, 0]
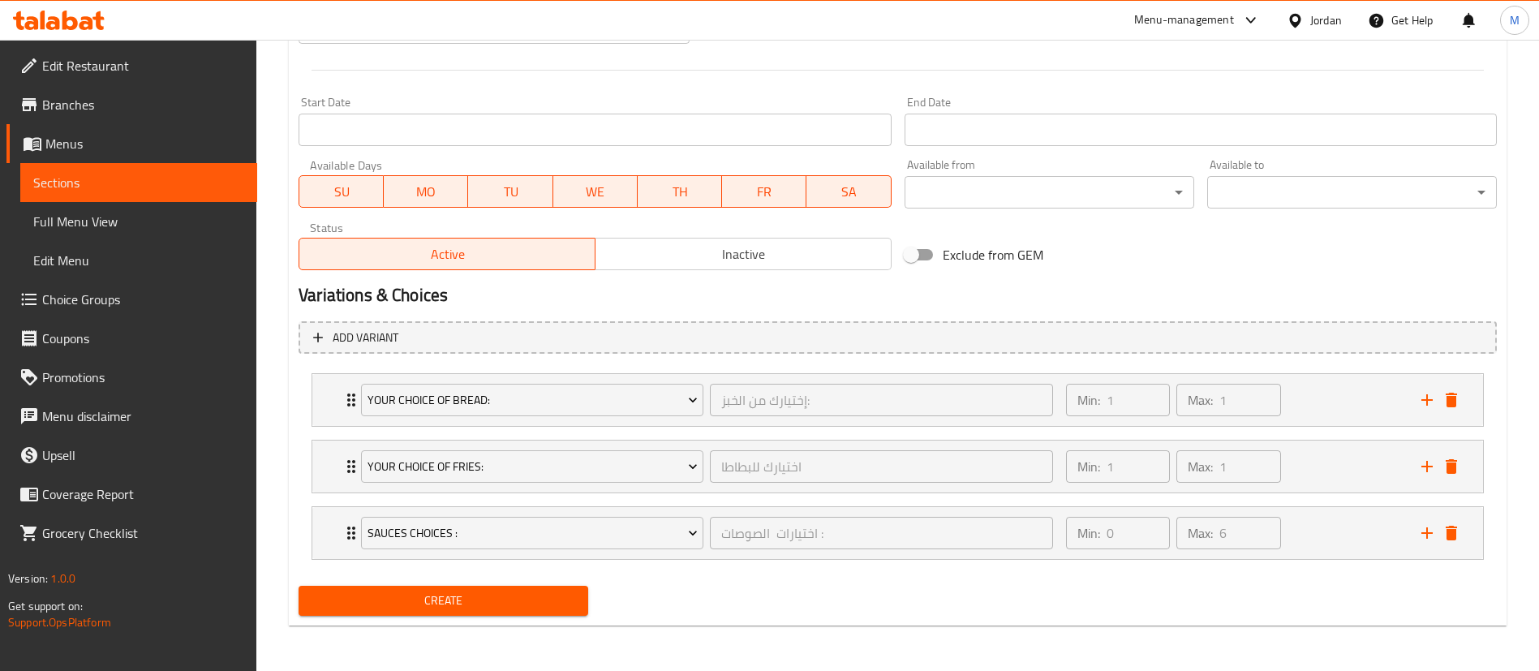
type input "وجبة شاورما دجاج تريبل على السيخ"
click at [509, 600] on span "Create" at bounding box center [444, 601] width 264 height 20
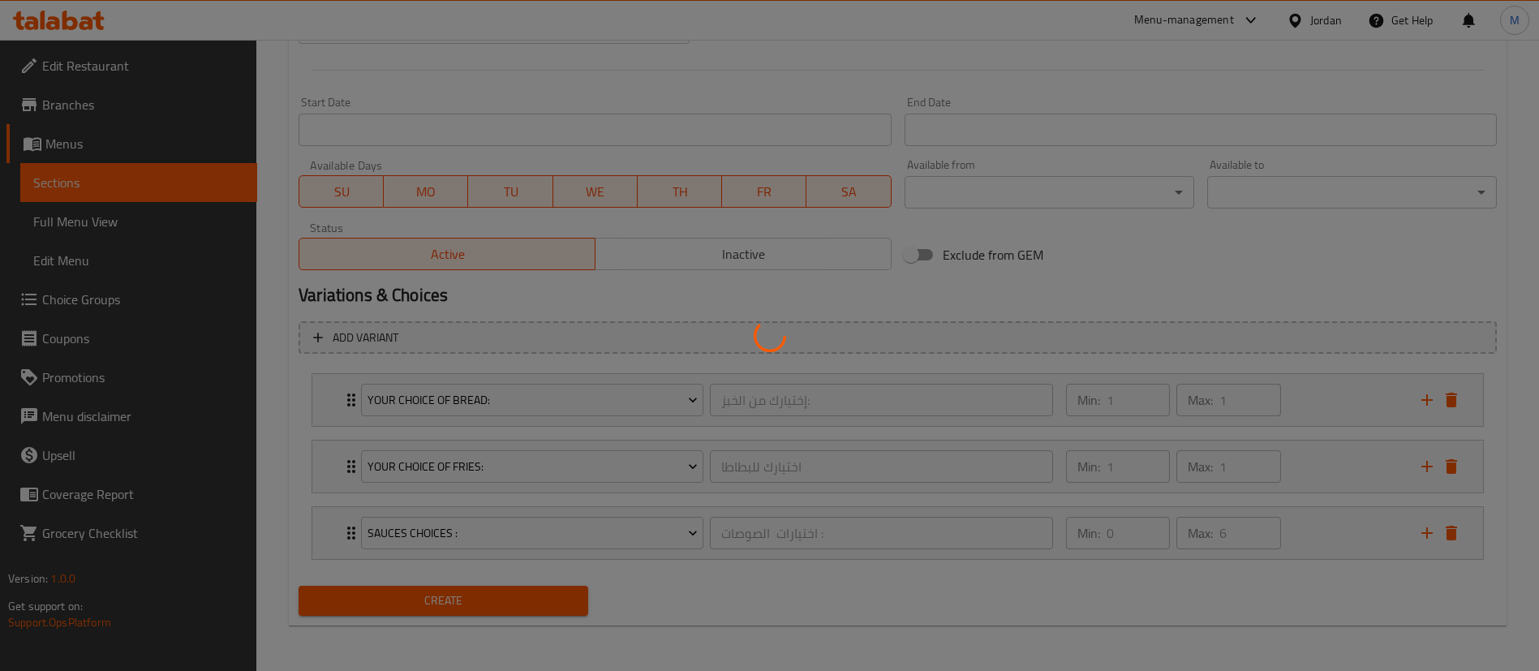
type input "0"
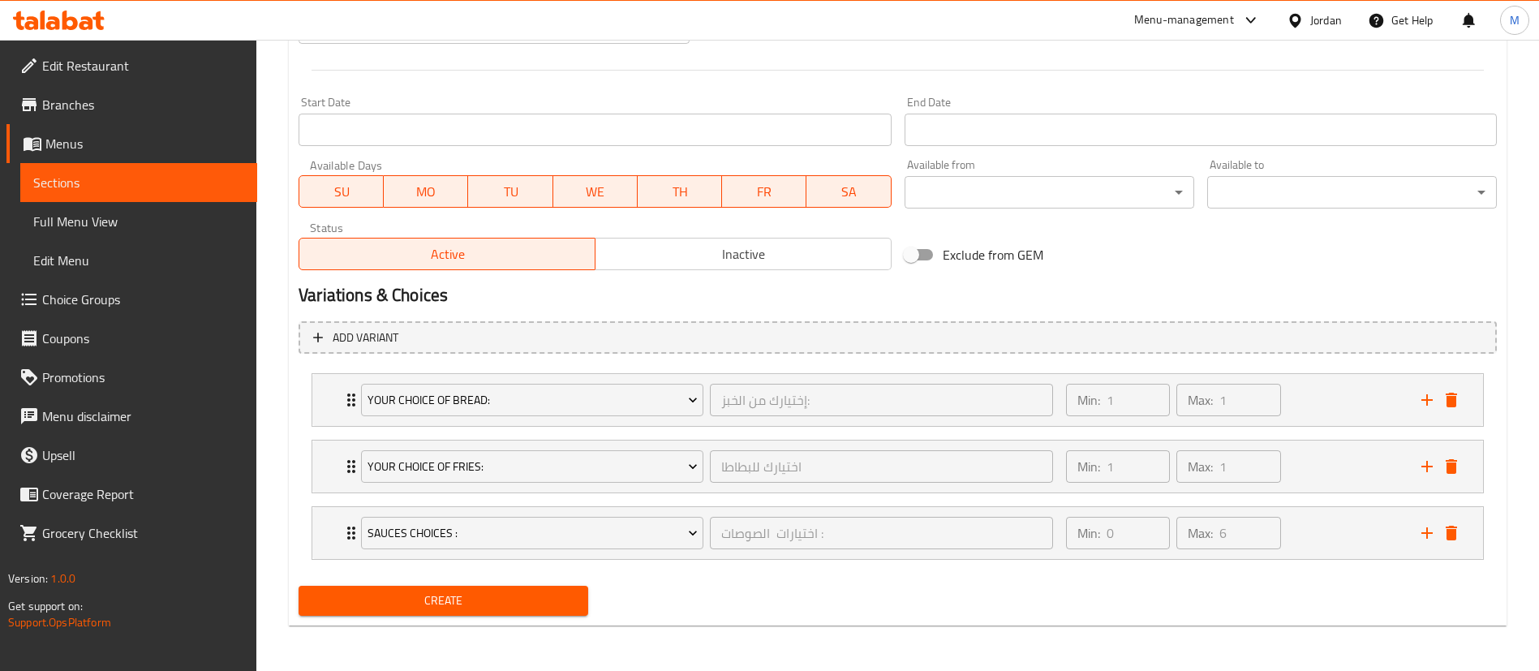
scroll to position [0, 0]
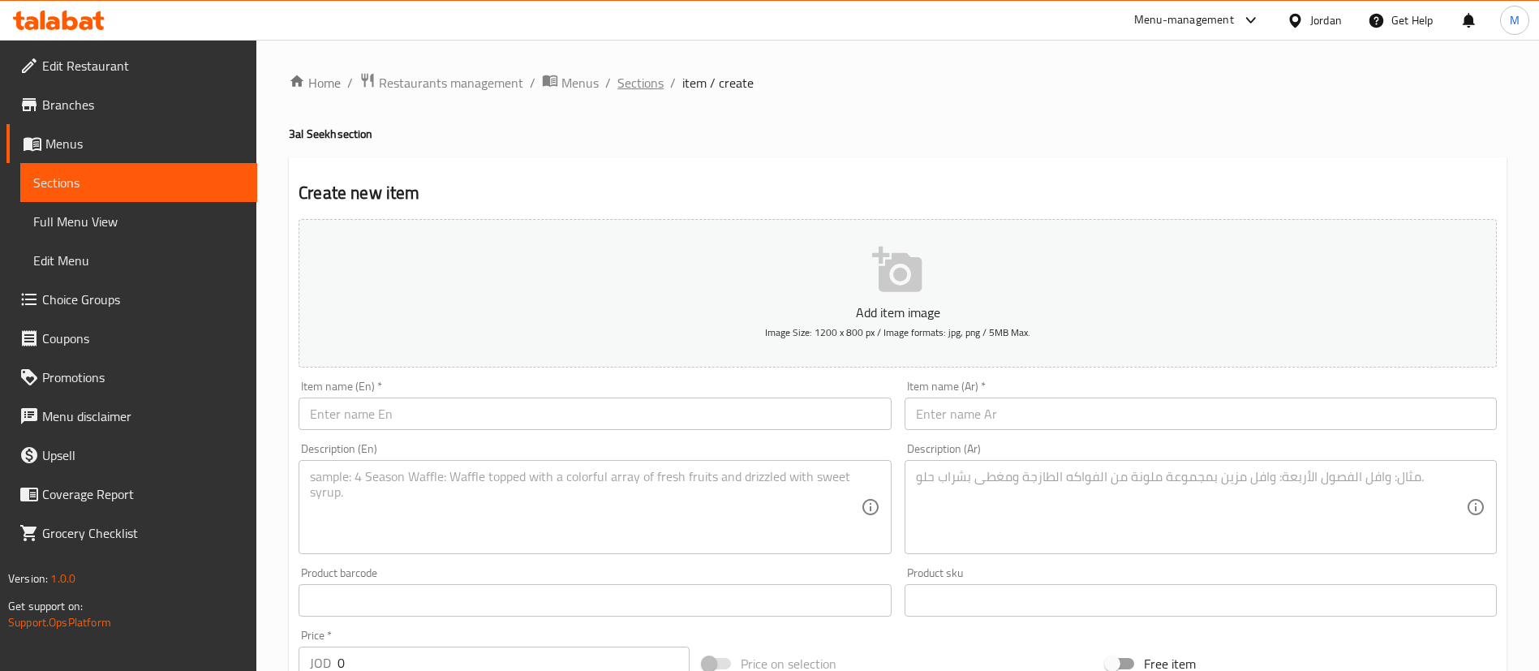
click at [626, 86] on span "Sections" at bounding box center [640, 82] width 46 height 19
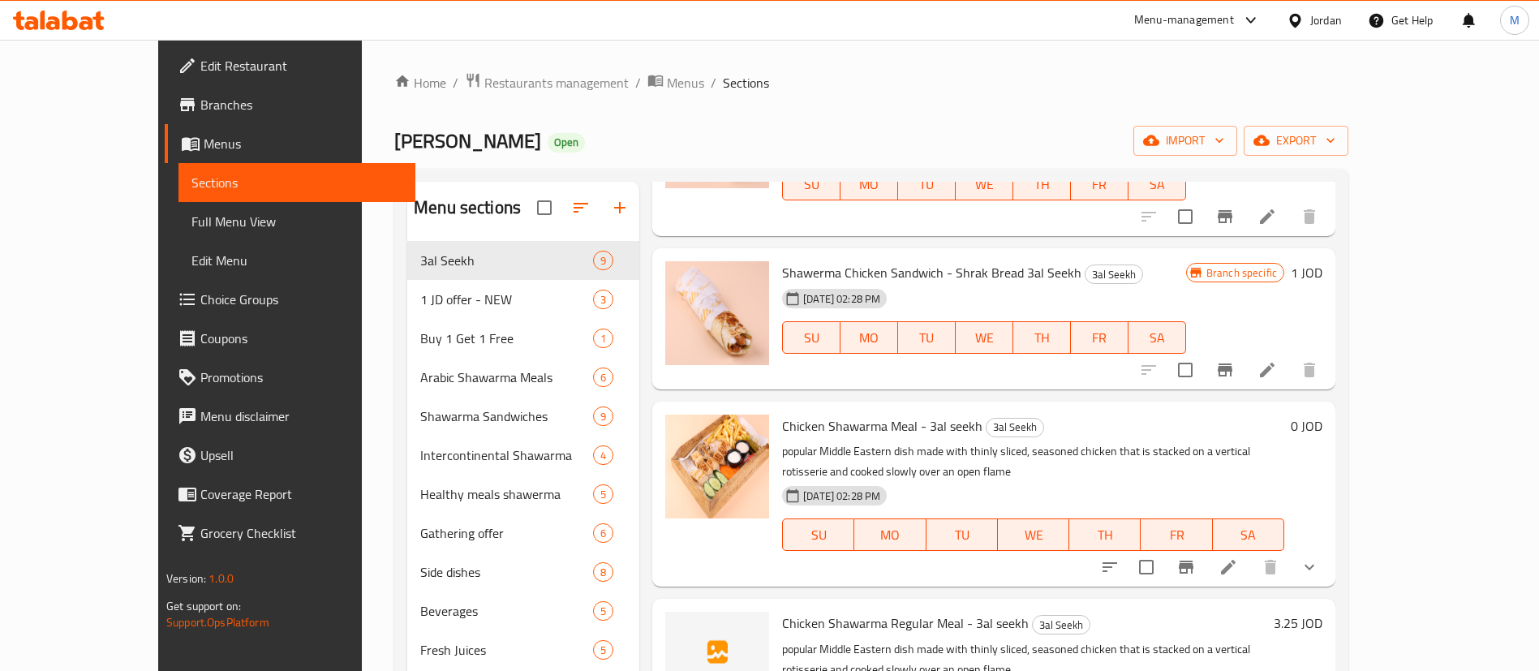
scroll to position [565, 0]
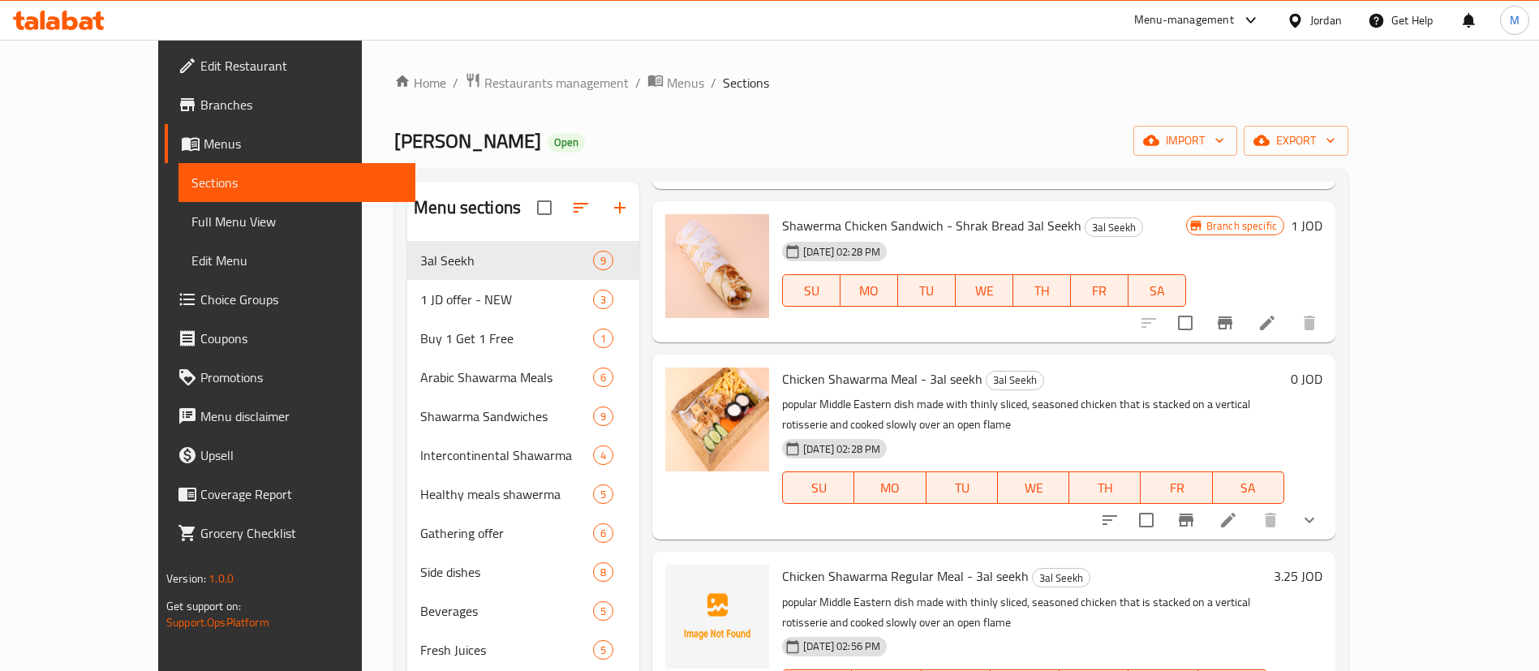
click at [1251, 524] on li at bounding box center [1228, 519] width 45 height 29
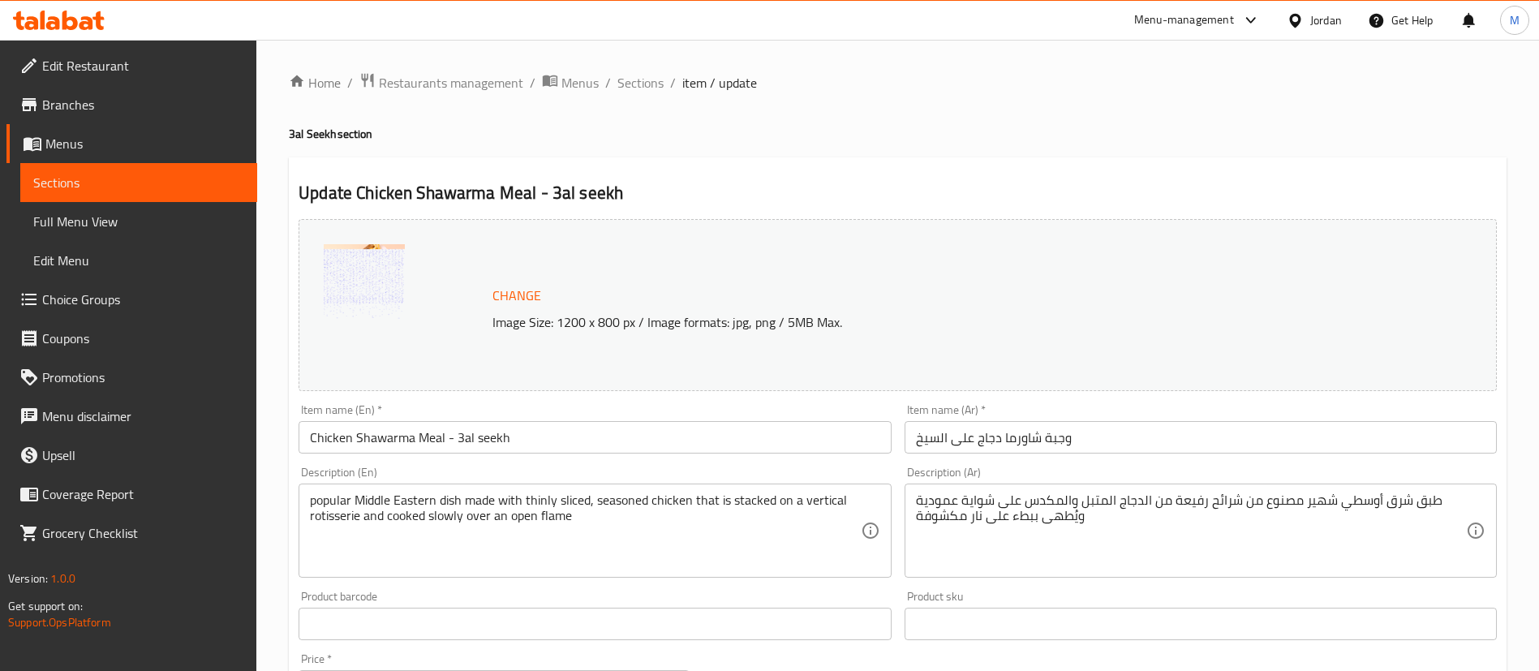
scroll to position [725, 0]
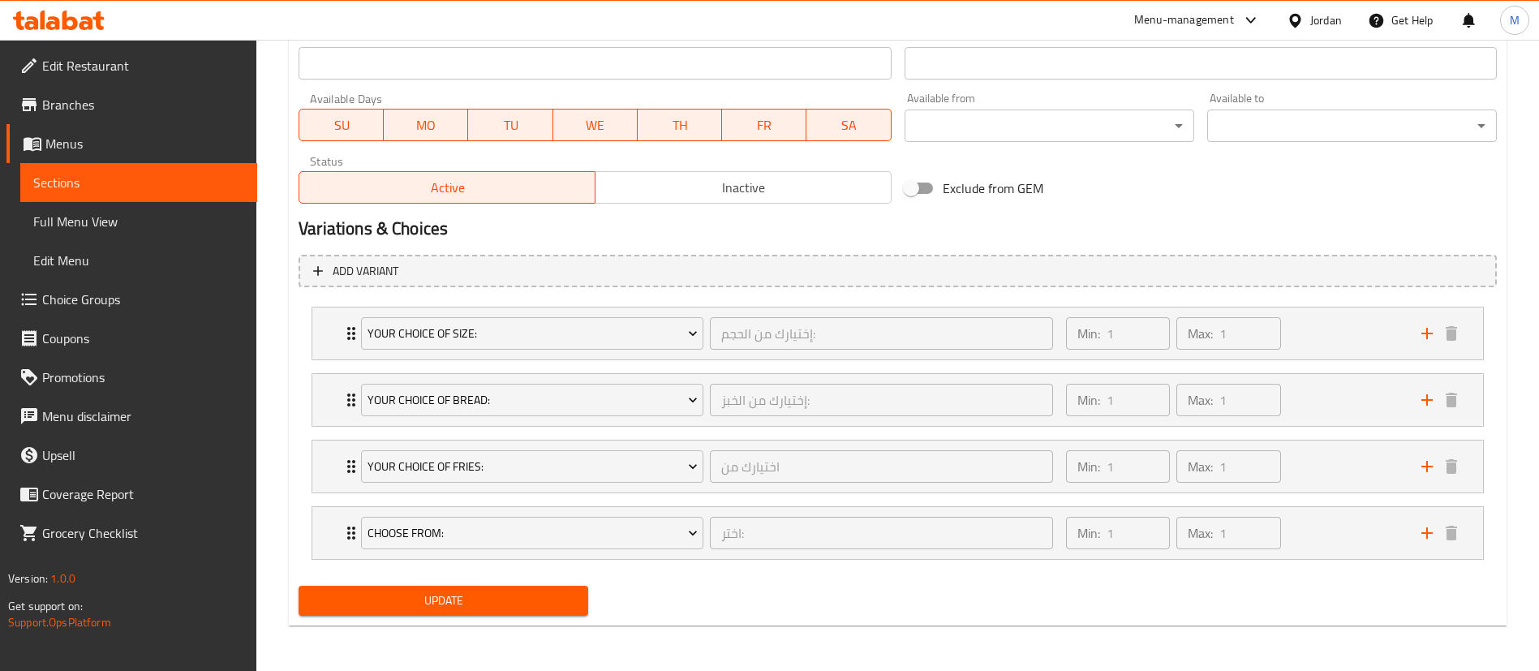
click at [706, 187] on span "Inactive" at bounding box center [743, 188] width 283 height 24
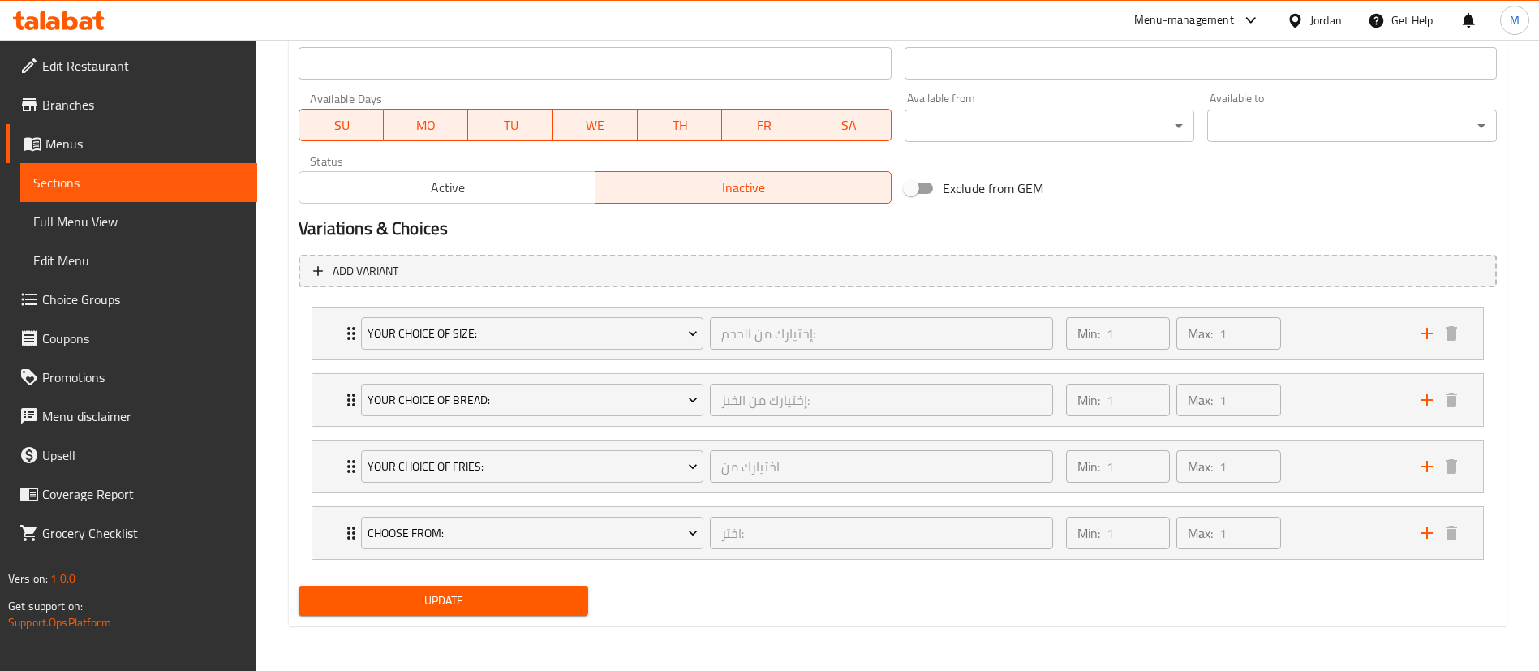
click at [554, 586] on button "Update" at bounding box center [444, 601] width 290 height 30
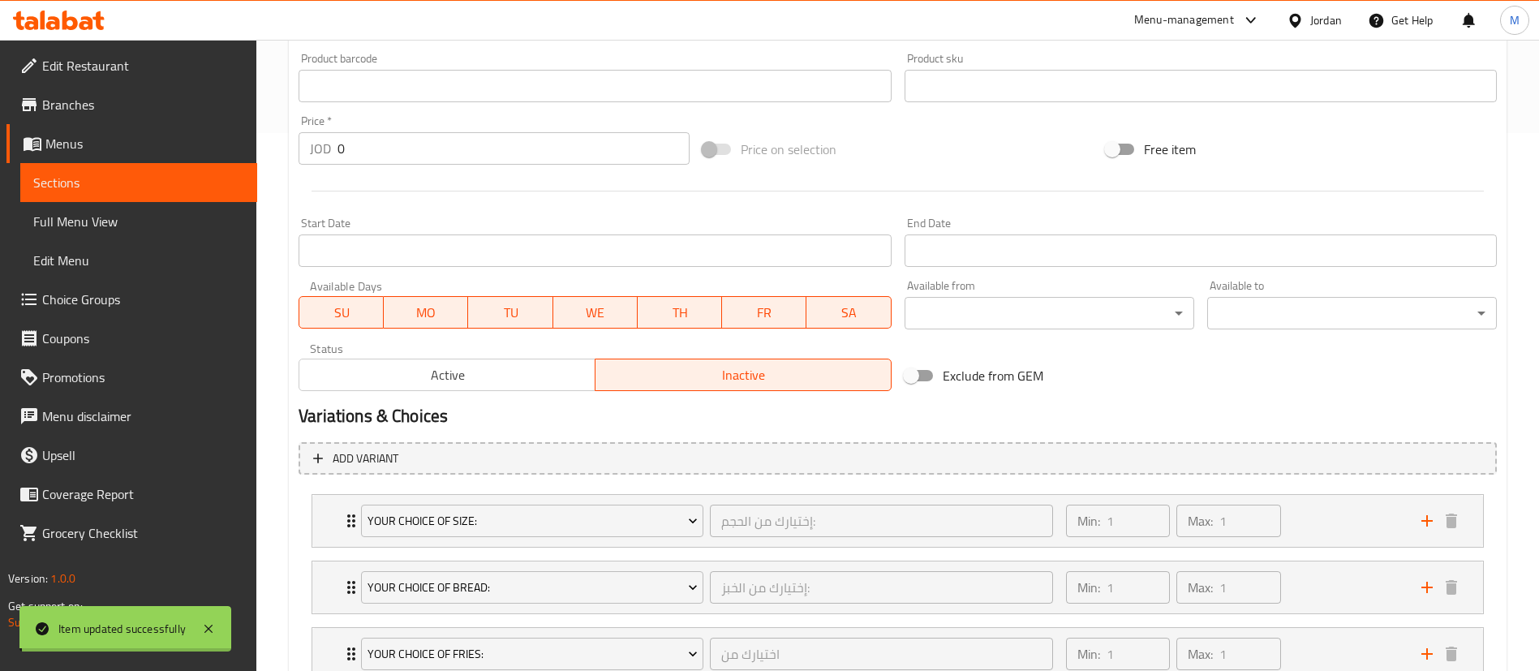
scroll to position [0, 0]
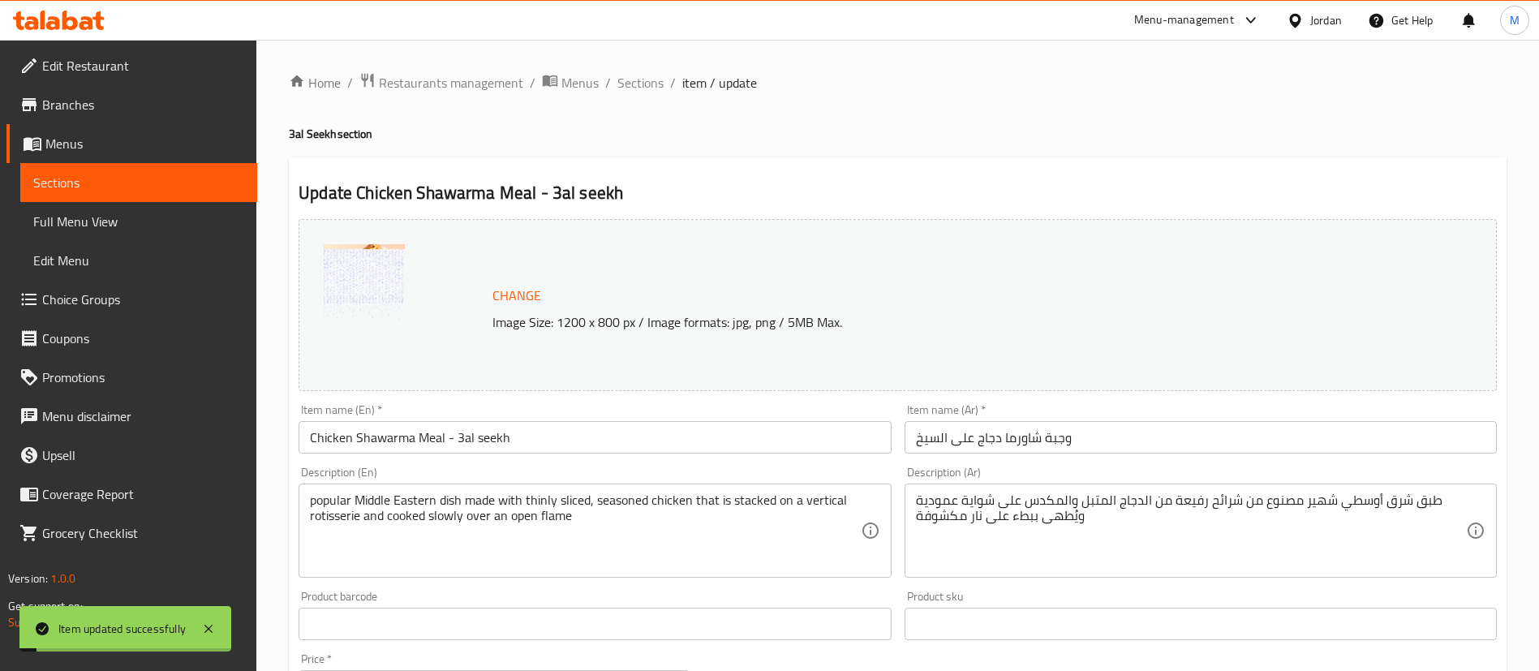
click at [640, 83] on span "Sections" at bounding box center [640, 82] width 46 height 19
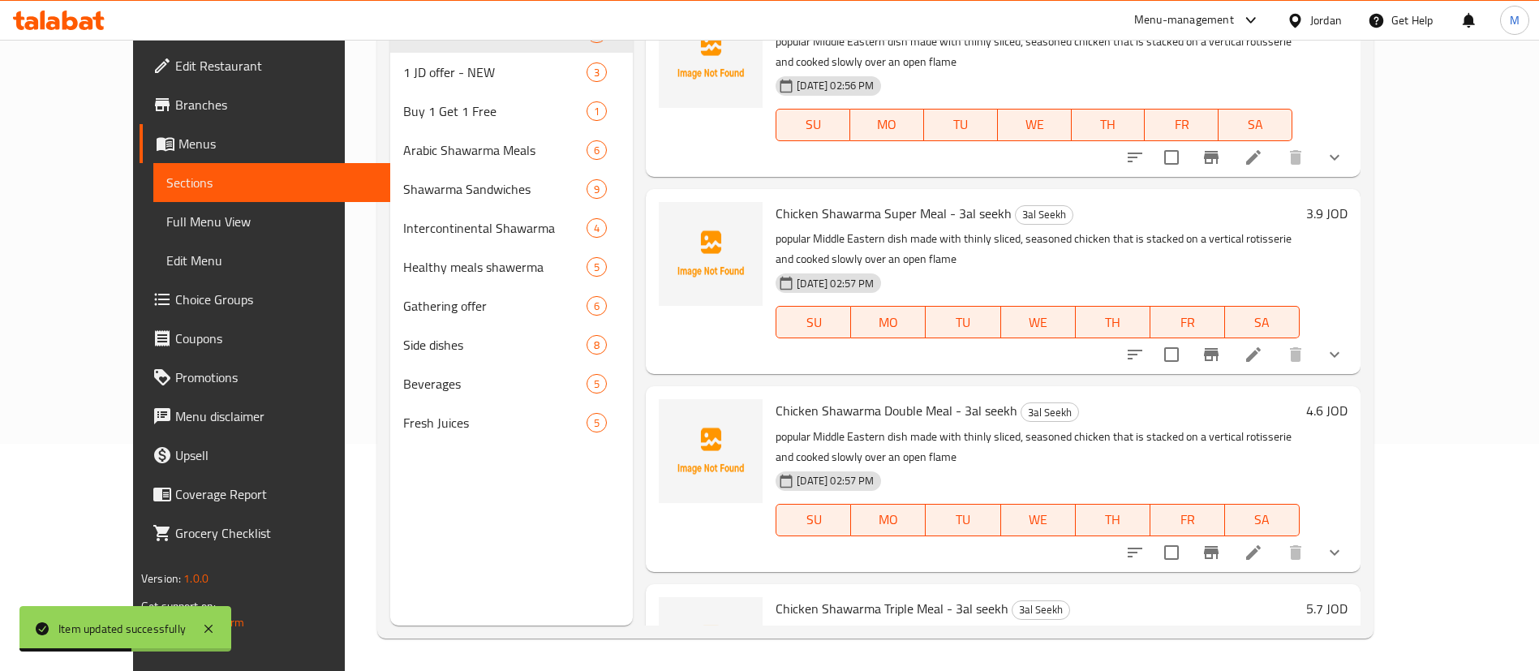
scroll to position [1042, 0]
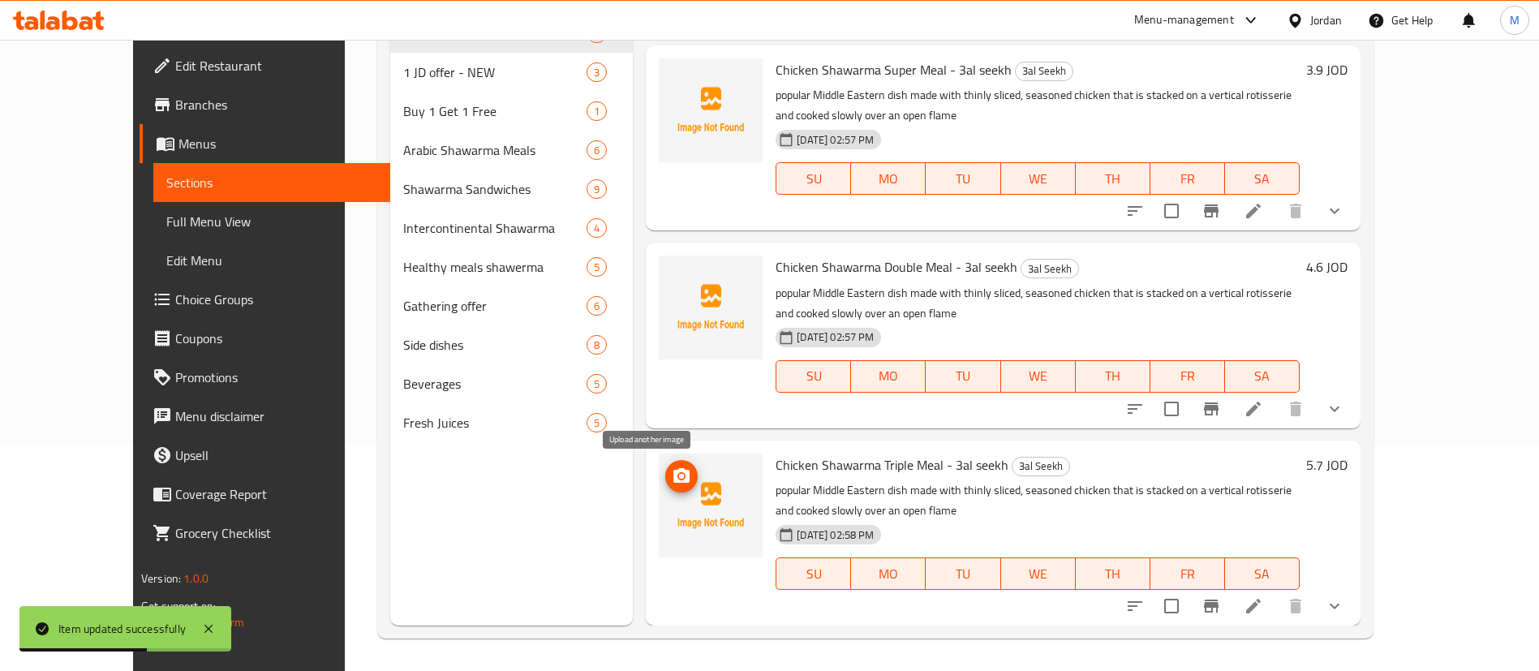
click at [673, 476] on icon "upload picture" at bounding box center [681, 475] width 16 height 15
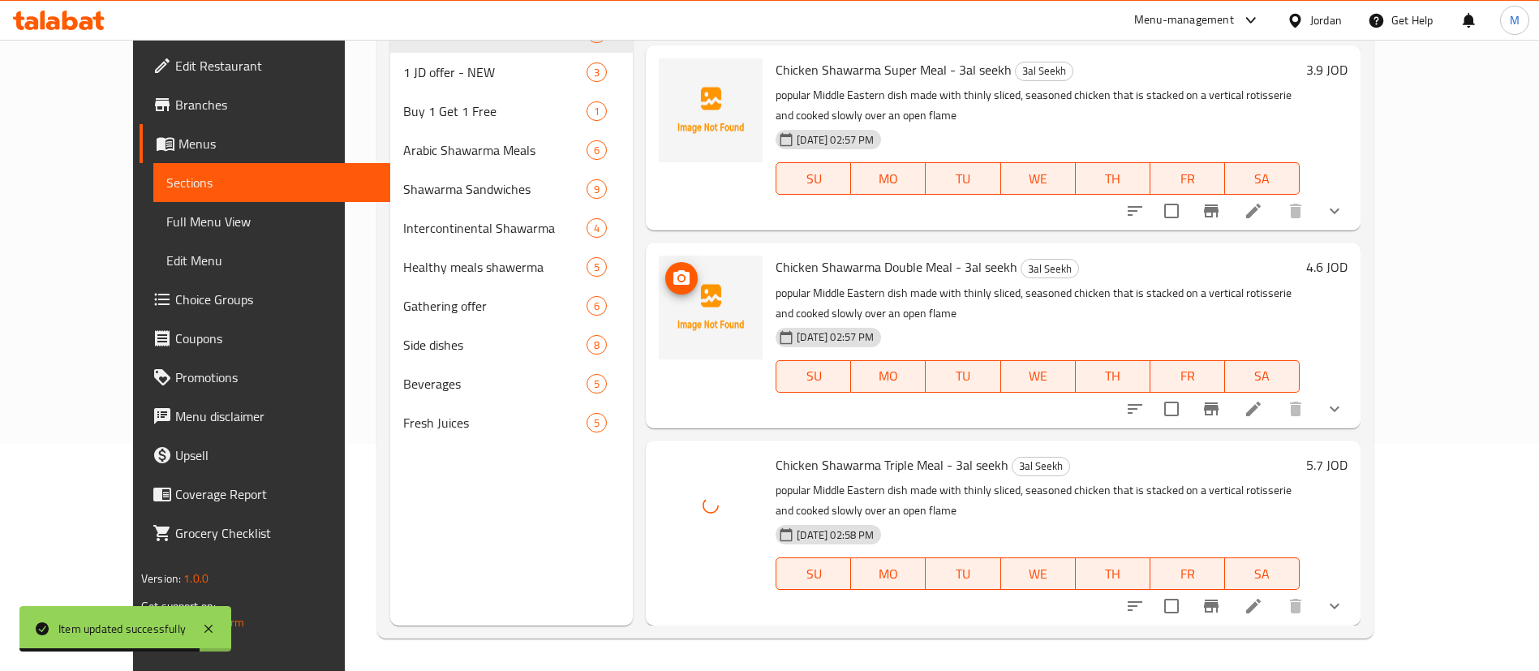
click at [679, 278] on circle "upload picture" at bounding box center [681, 278] width 5 height 5
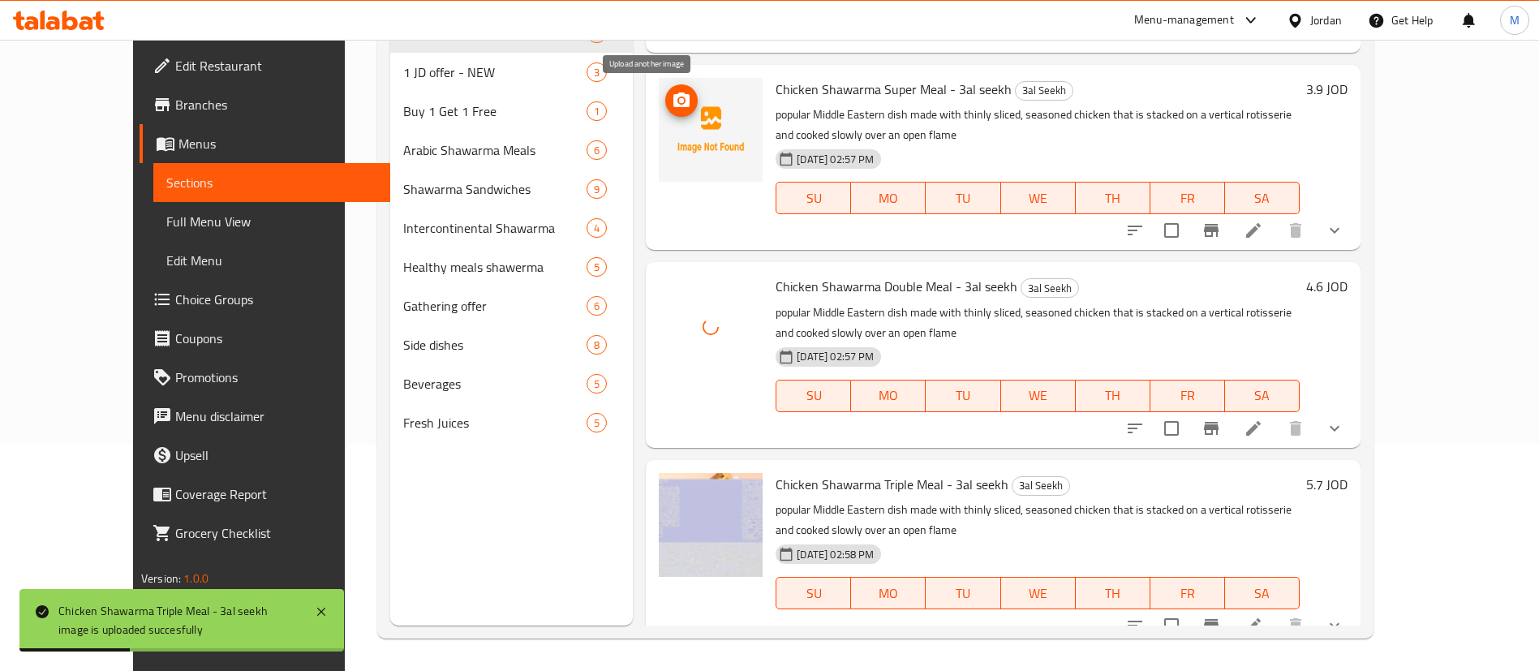
scroll to position [1020, 0]
click at [673, 106] on icon "upload picture" at bounding box center [681, 102] width 16 height 15
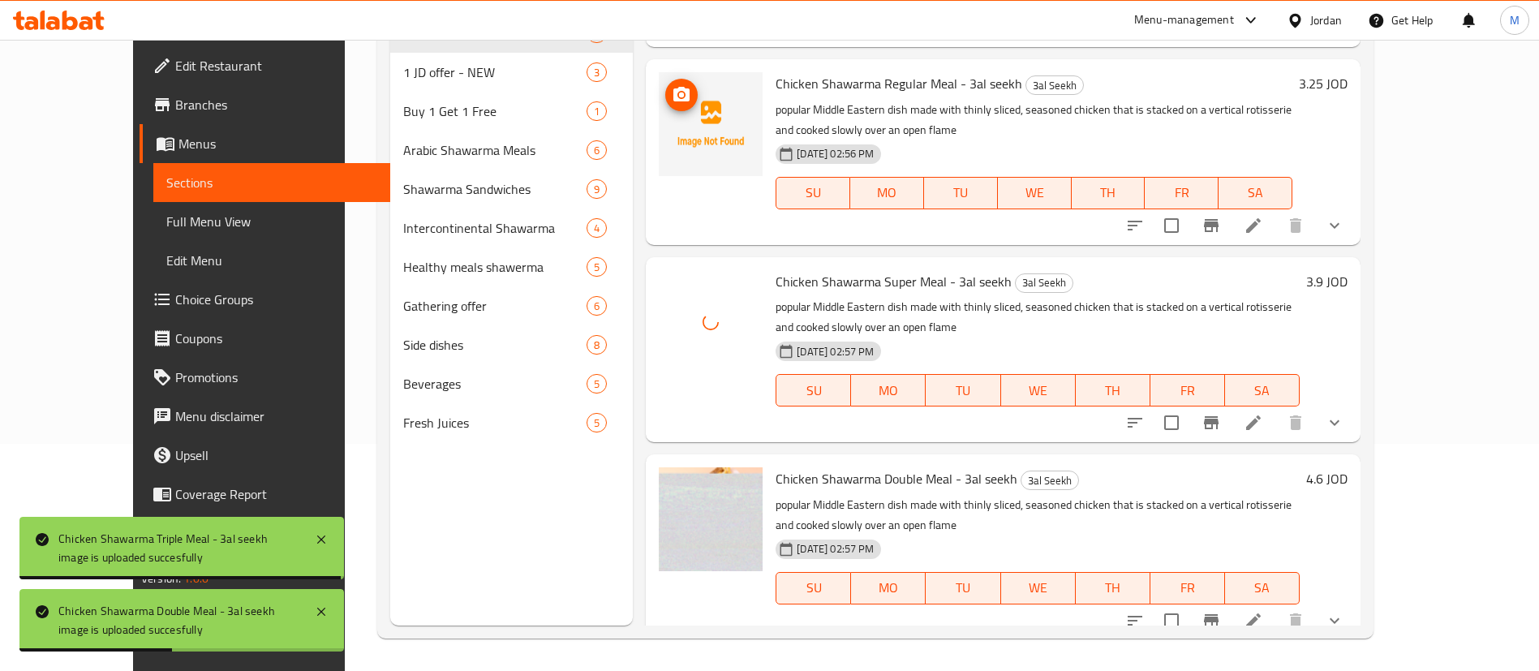
scroll to position [825, 0]
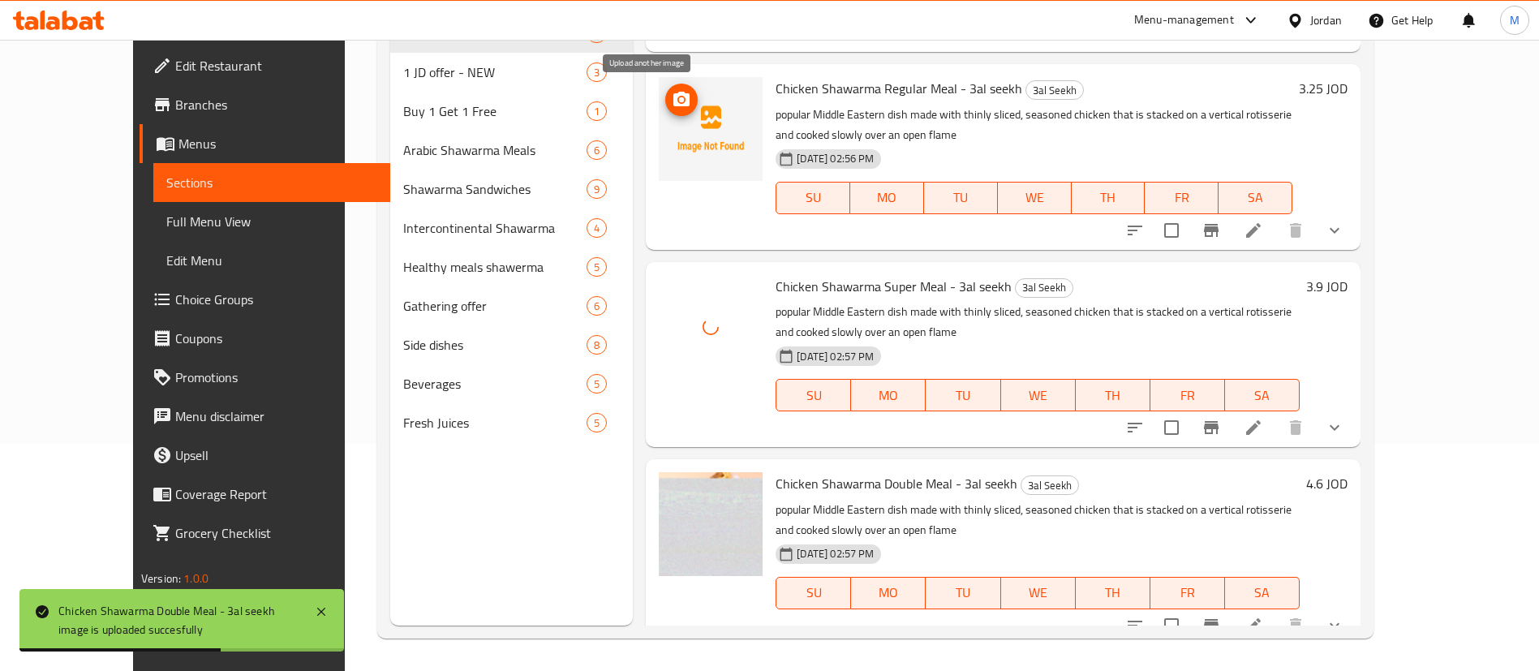
click at [679, 101] on circle "upload picture" at bounding box center [681, 99] width 5 height 5
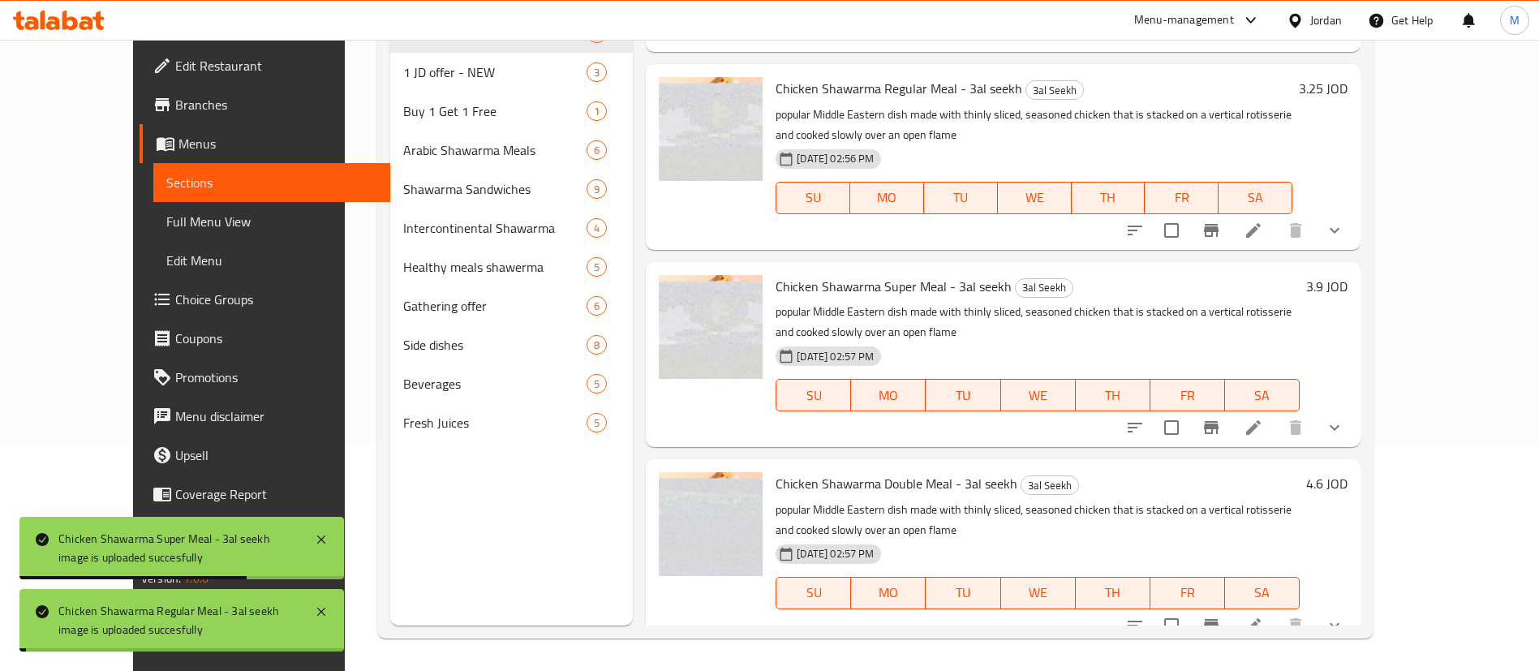
click at [175, 100] on span "Branches" at bounding box center [276, 104] width 202 height 19
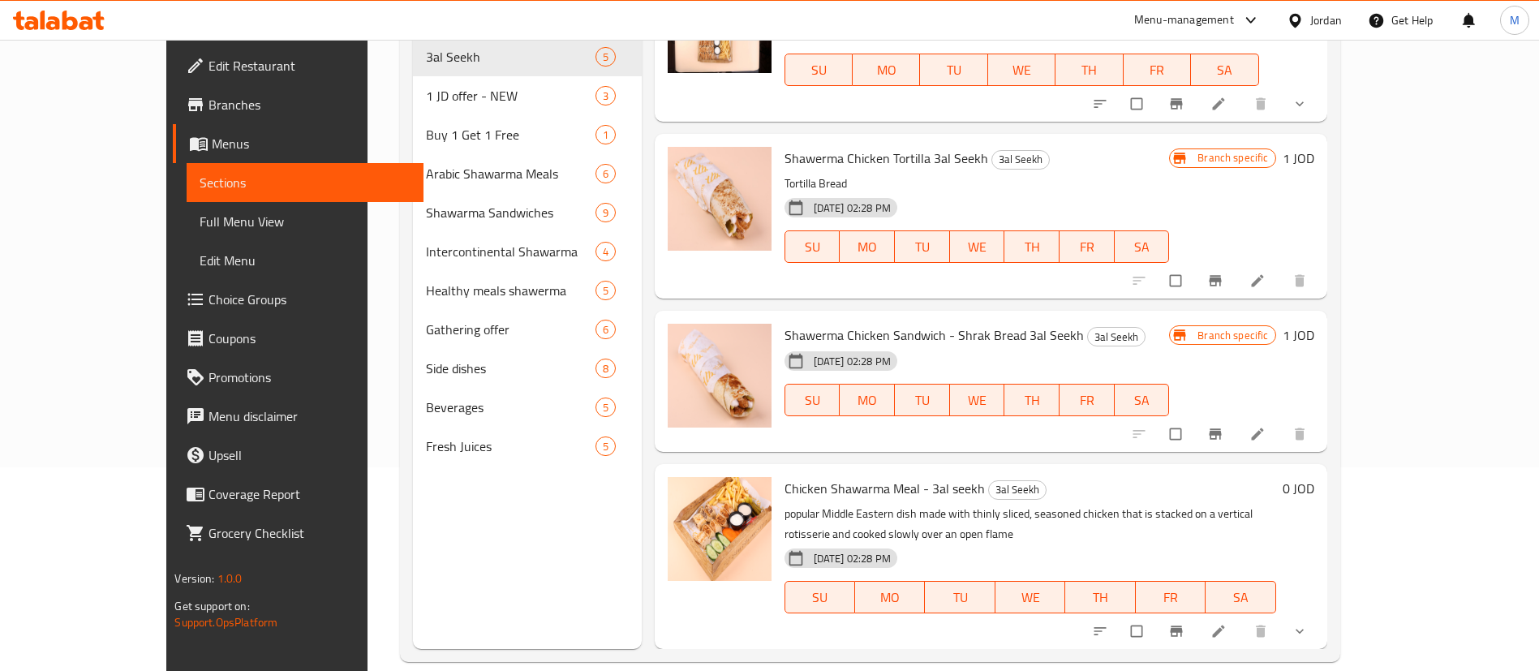
scroll to position [227, 0]
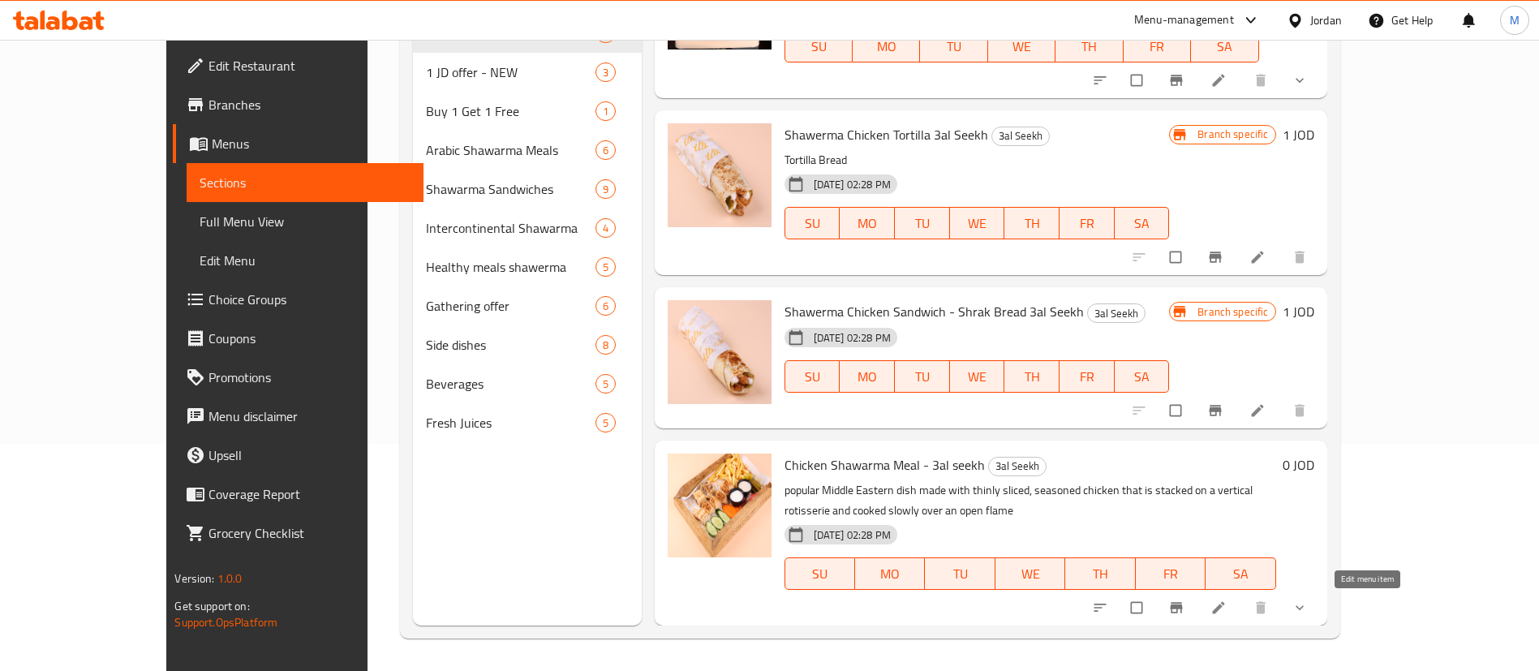
click at [1227, 602] on icon at bounding box center [1219, 608] width 16 height 16
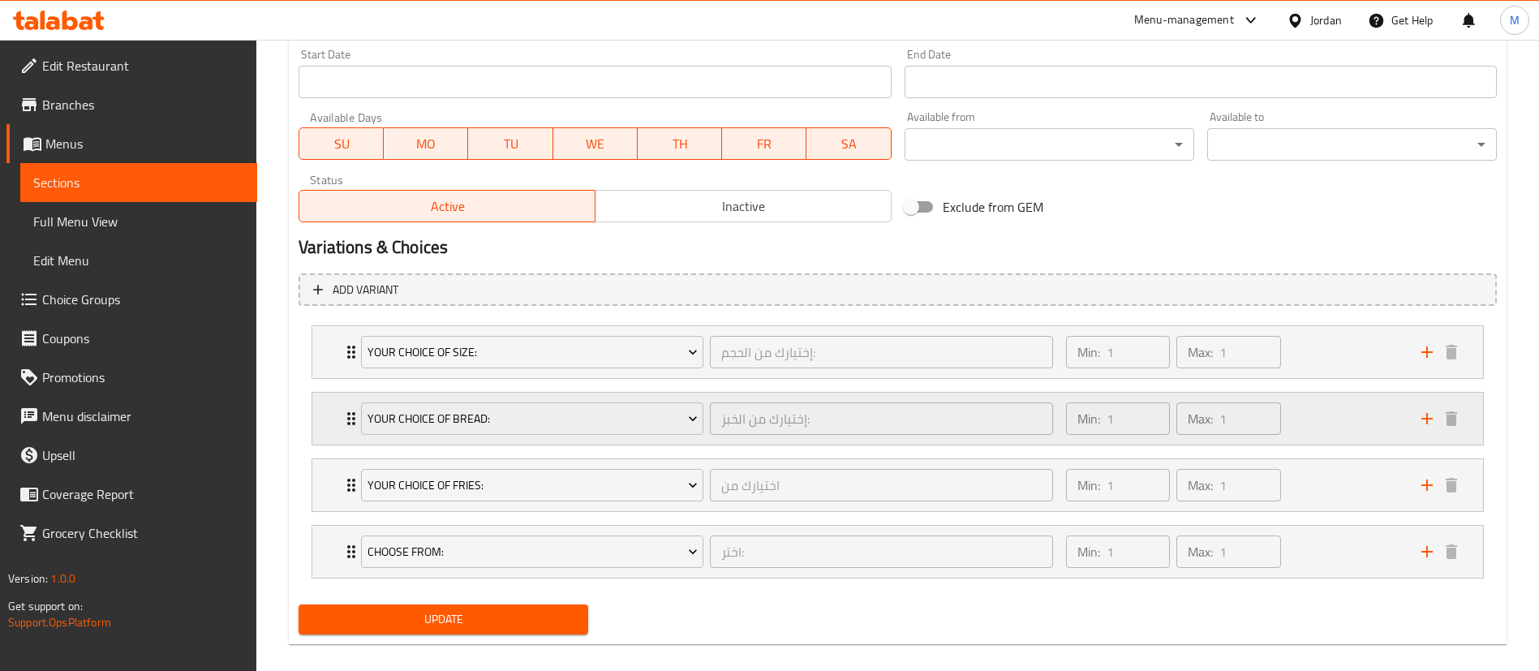
scroll to position [695, 0]
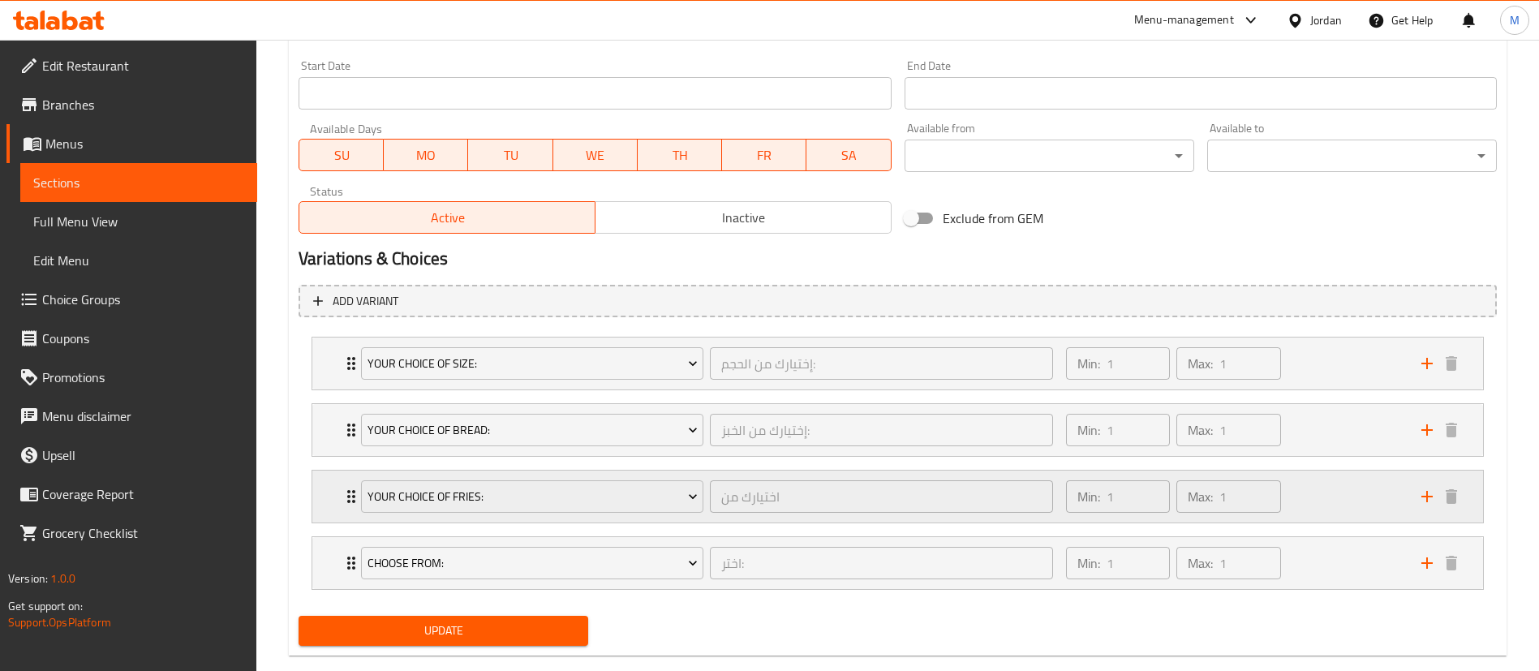
click at [1304, 495] on div "Min: 1 ​ Max: 1 ​" at bounding box center [1233, 497] width 355 height 52
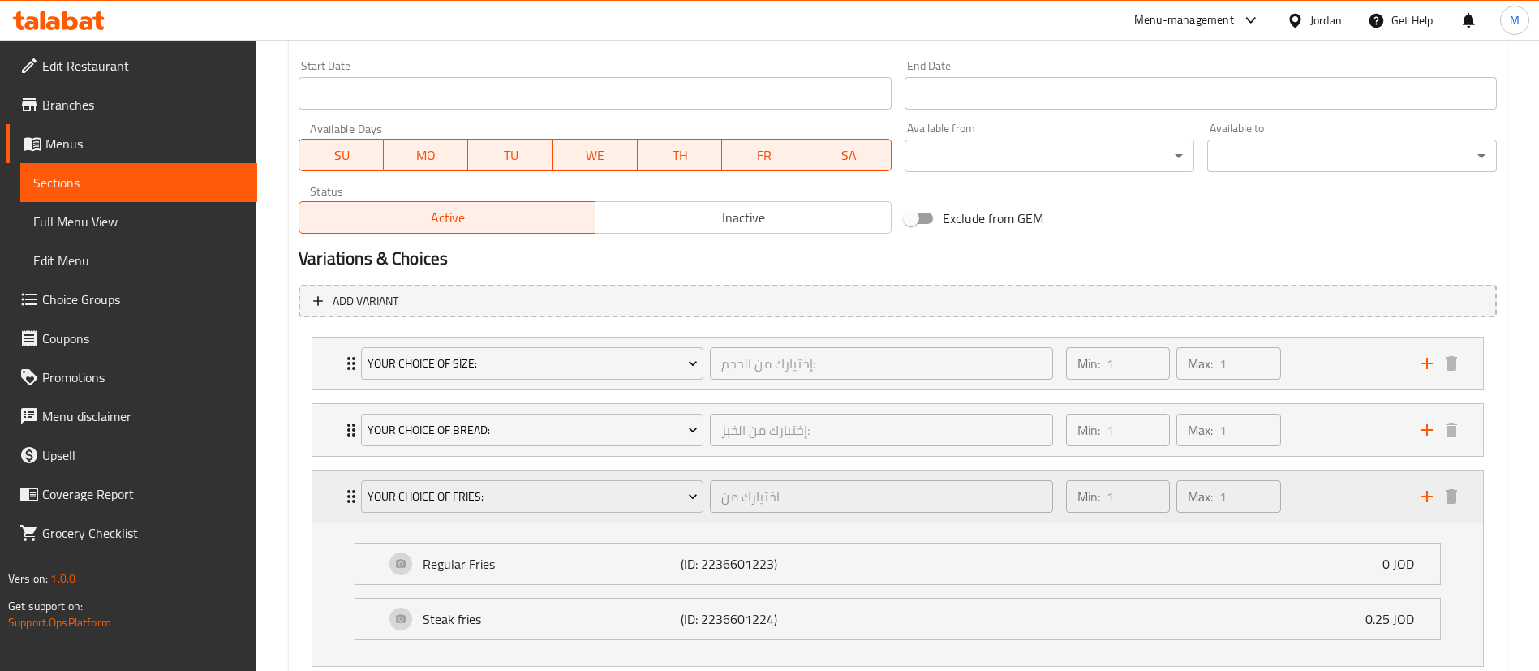
click at [1327, 492] on div "Min: 1 ​ Max: 1 ​" at bounding box center [1233, 497] width 355 height 52
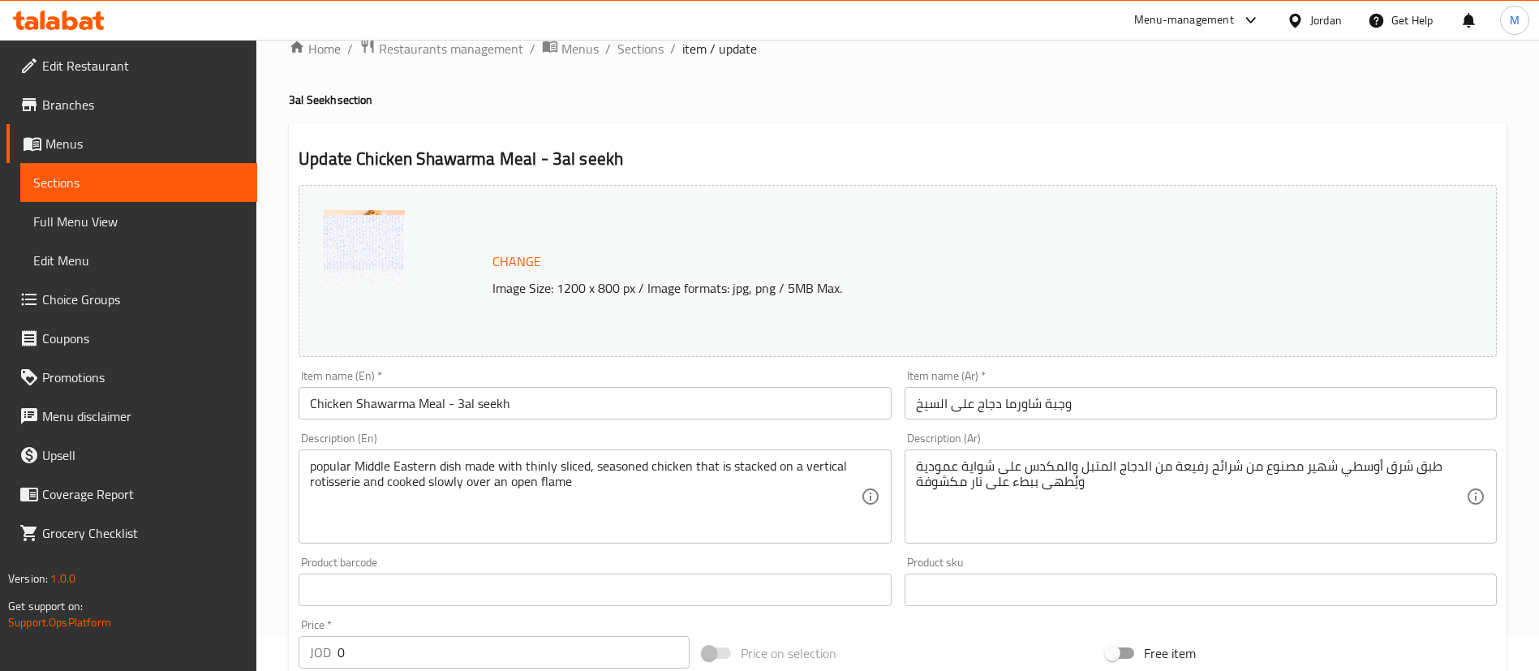
scroll to position [0, 0]
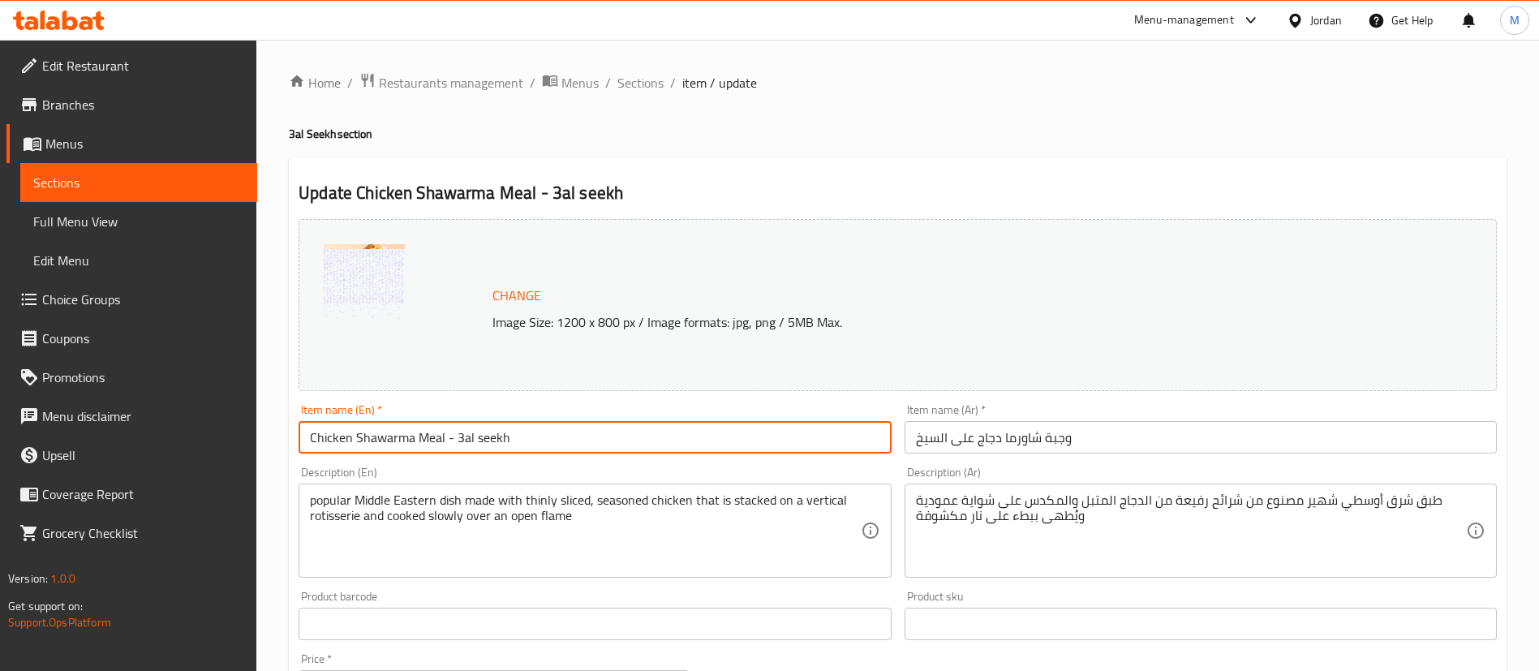
click at [550, 430] on input "Chicken Shawarma Meal - 3al seekh" at bounding box center [595, 437] width 592 height 32
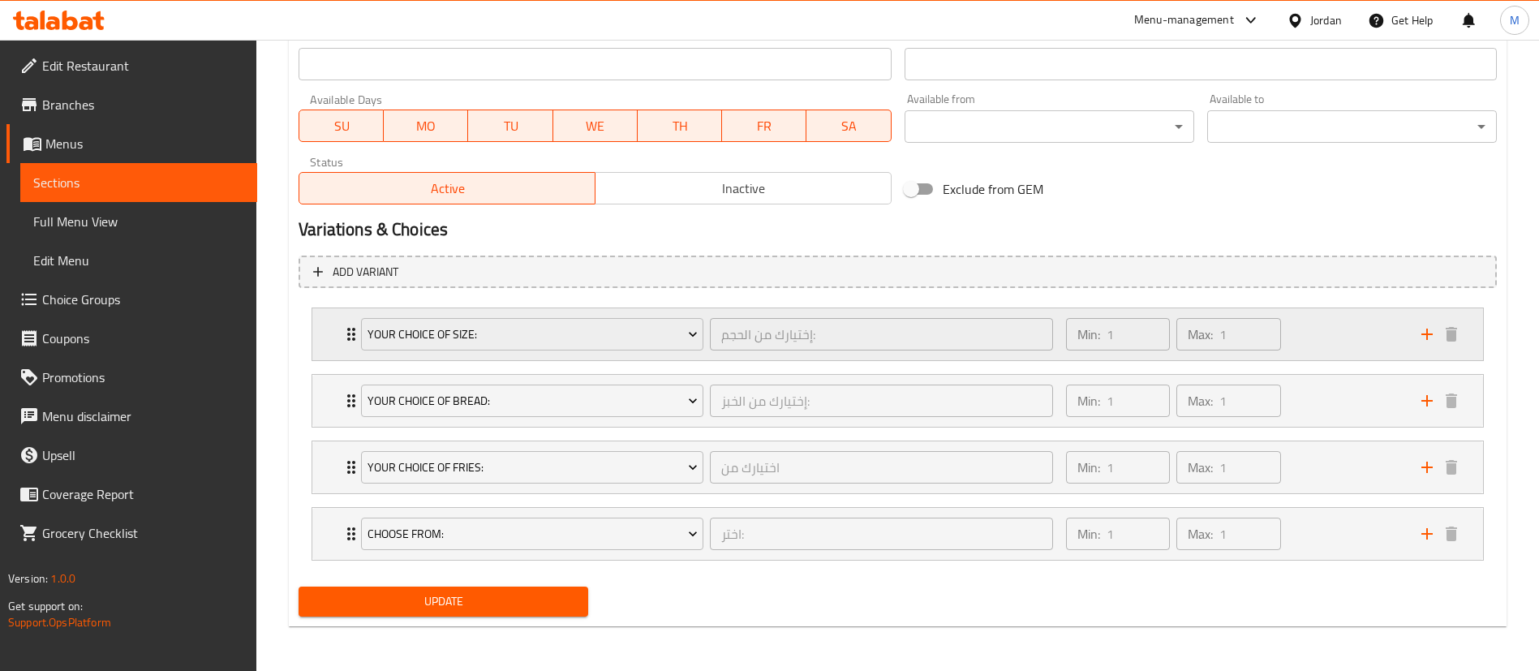
scroll to position [725, 0]
click at [1333, 343] on div "Min: 1 ​ Max: 1 ​" at bounding box center [1233, 334] width 355 height 52
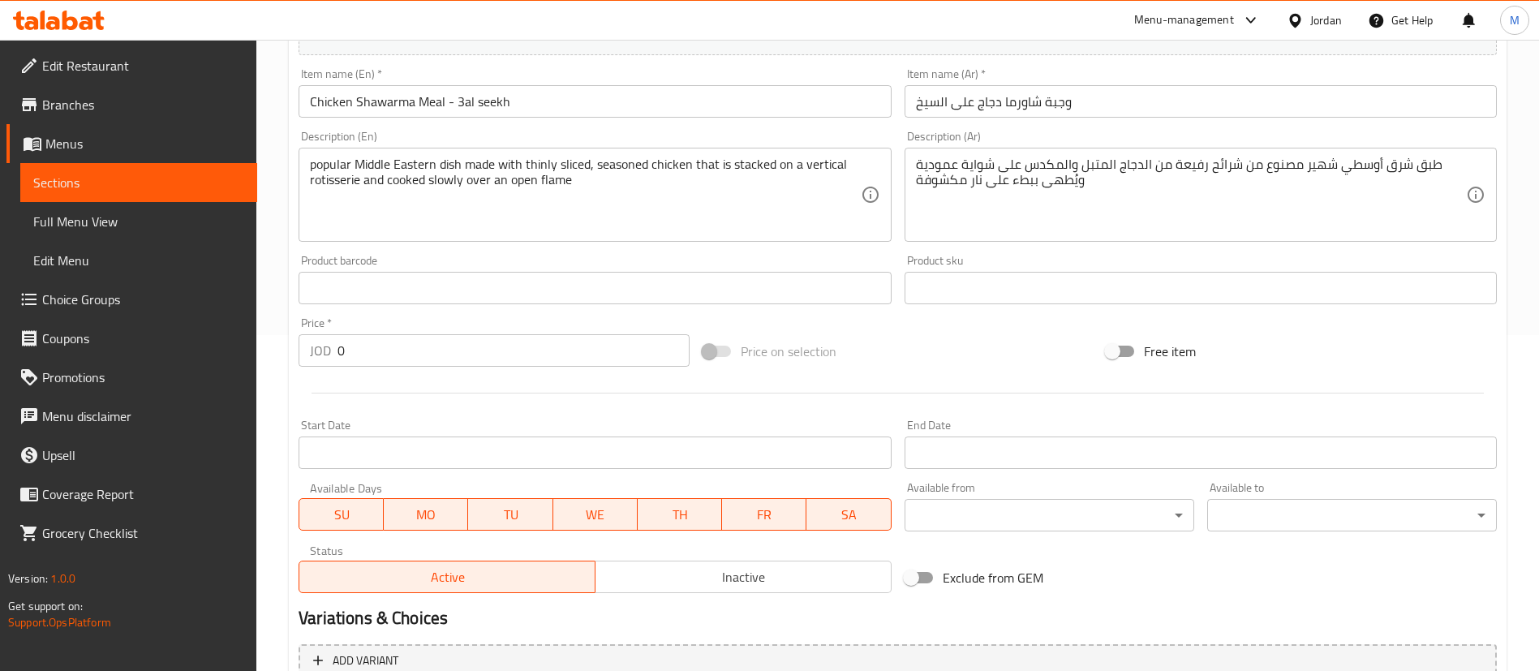
scroll to position [0, 0]
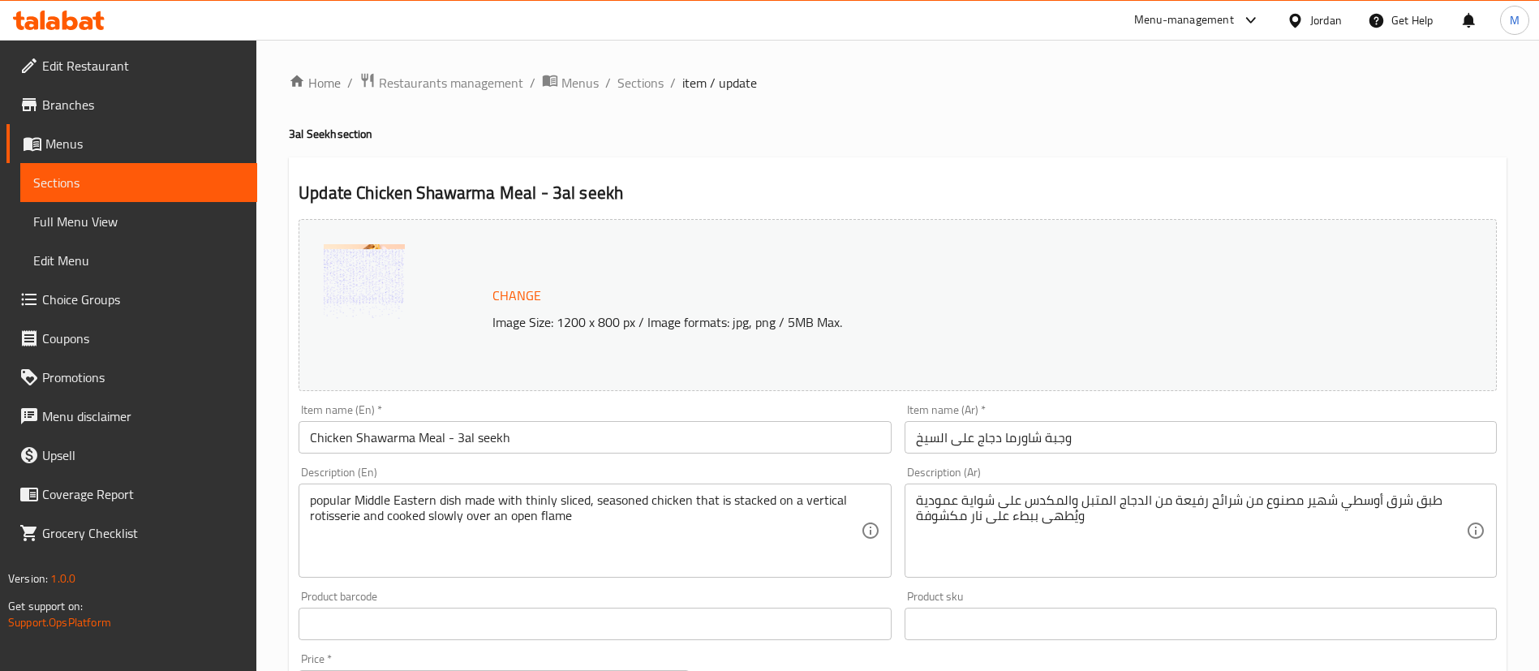
click at [527, 437] on input "Chicken Shawarma Meal - 3al seekh" at bounding box center [595, 437] width 592 height 32
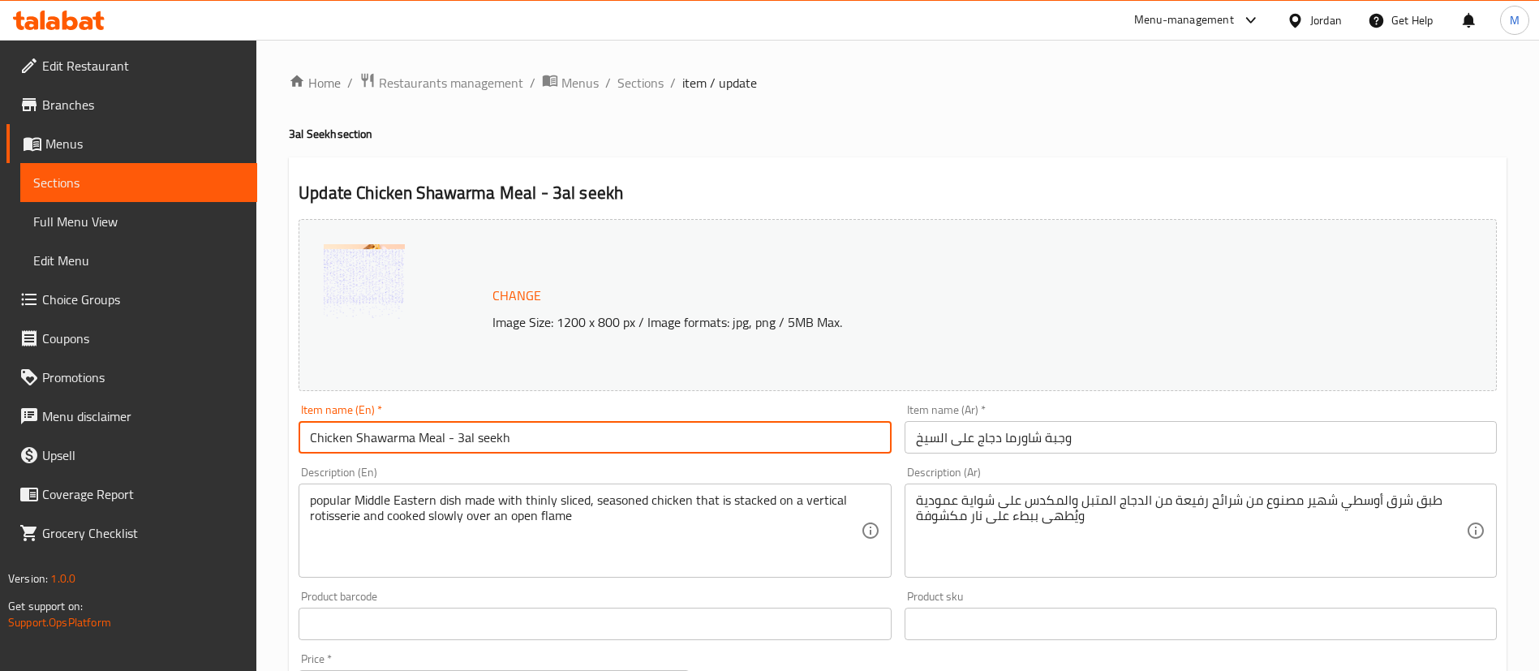
click at [527, 437] on input "Chicken Shawarma Meal - 3al seekh" at bounding box center [595, 437] width 592 height 32
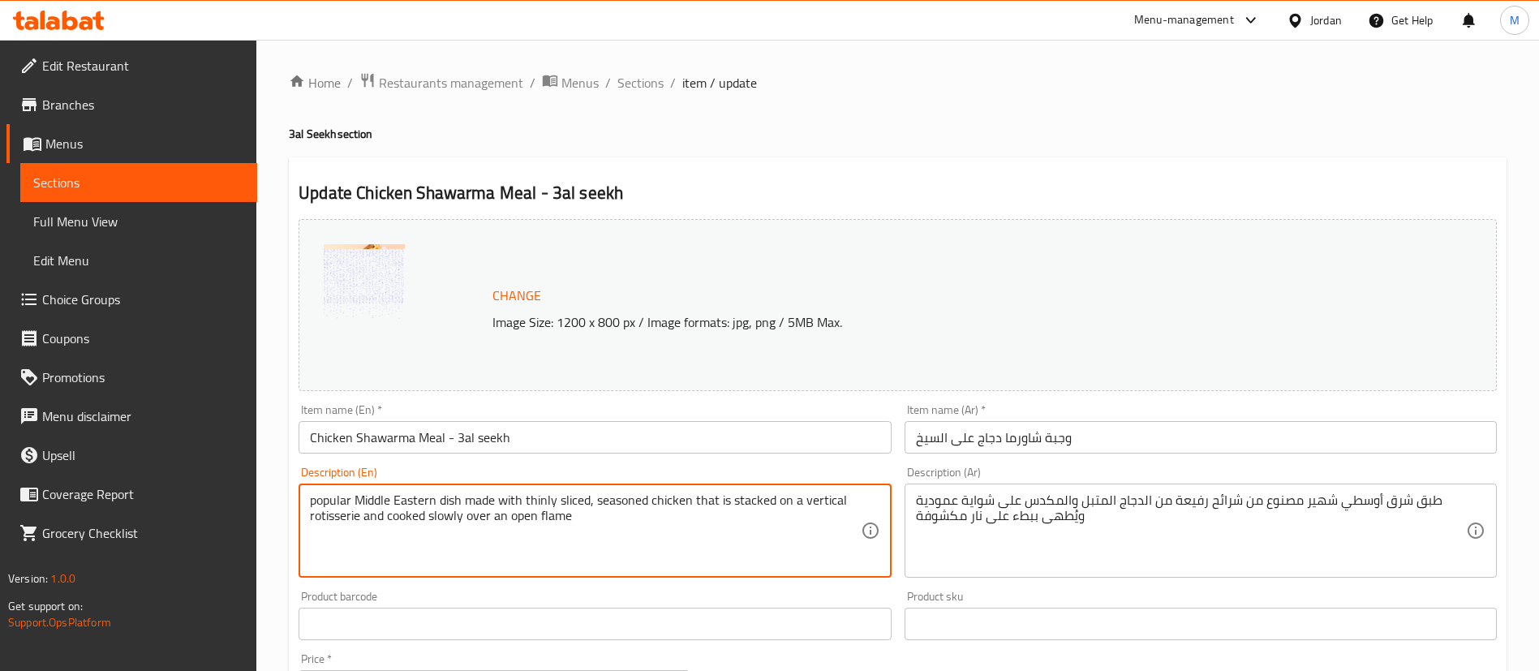
click at [1021, 431] on input "وجبة شاورما دجاج على السيخ" at bounding box center [1201, 437] width 592 height 32
click at [571, 454] on div "Item name (En)   * Chicken Shawarma Meal - 3al seekh Item name (En) *" at bounding box center [594, 429] width 605 height 62
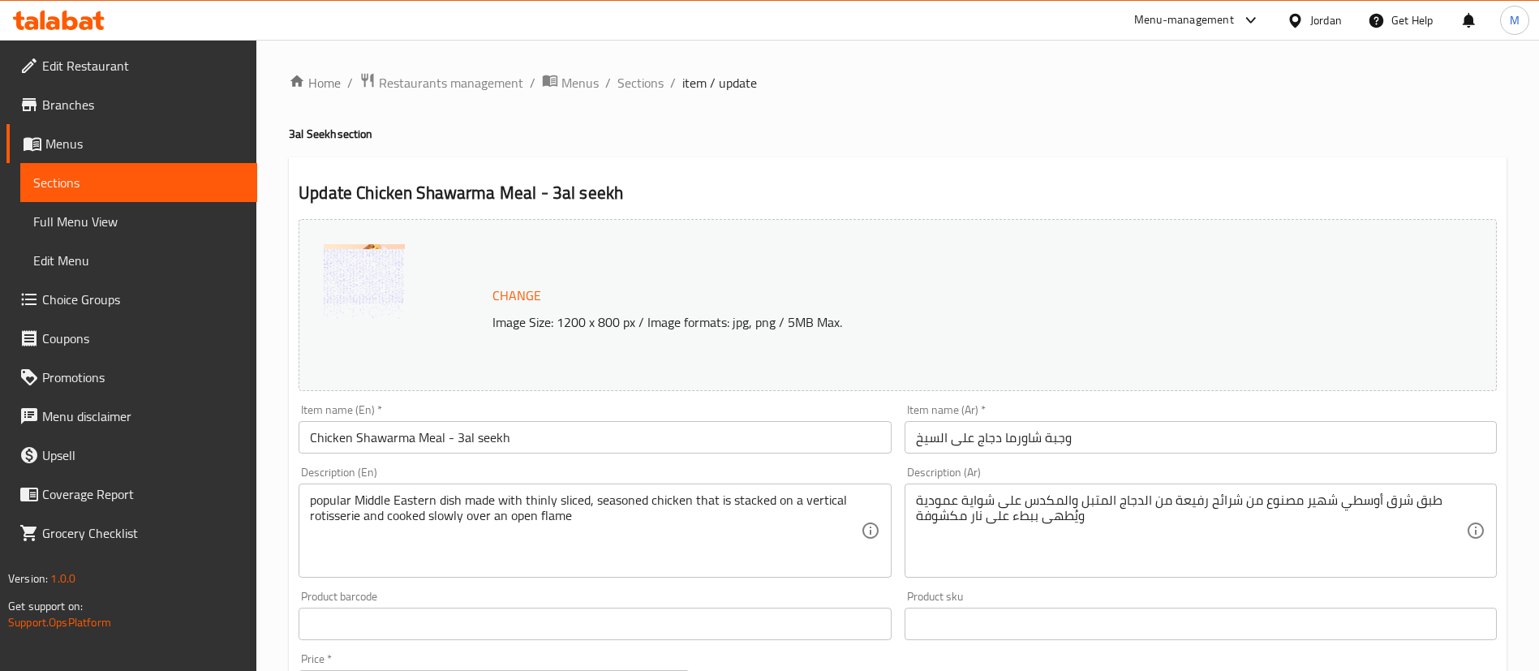
drag, startPoint x: 571, startPoint y: 437, endPoint x: 576, endPoint y: 422, distance: 16.2
click at [572, 437] on input "Chicken Shawarma Meal - 3al seekh" at bounding box center [595, 437] width 592 height 32
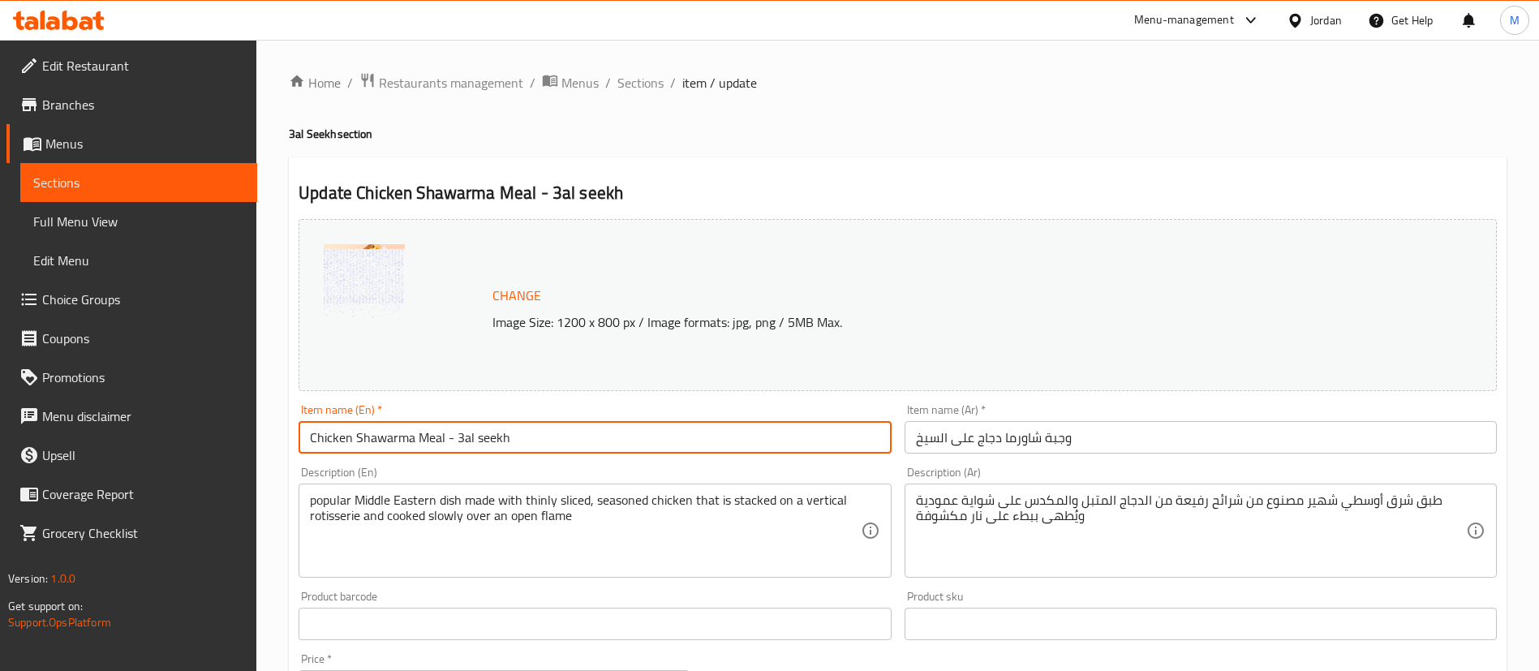
click at [541, 425] on input "Chicken Shawarma Meal - 3al seekh" at bounding box center [595, 437] width 592 height 32
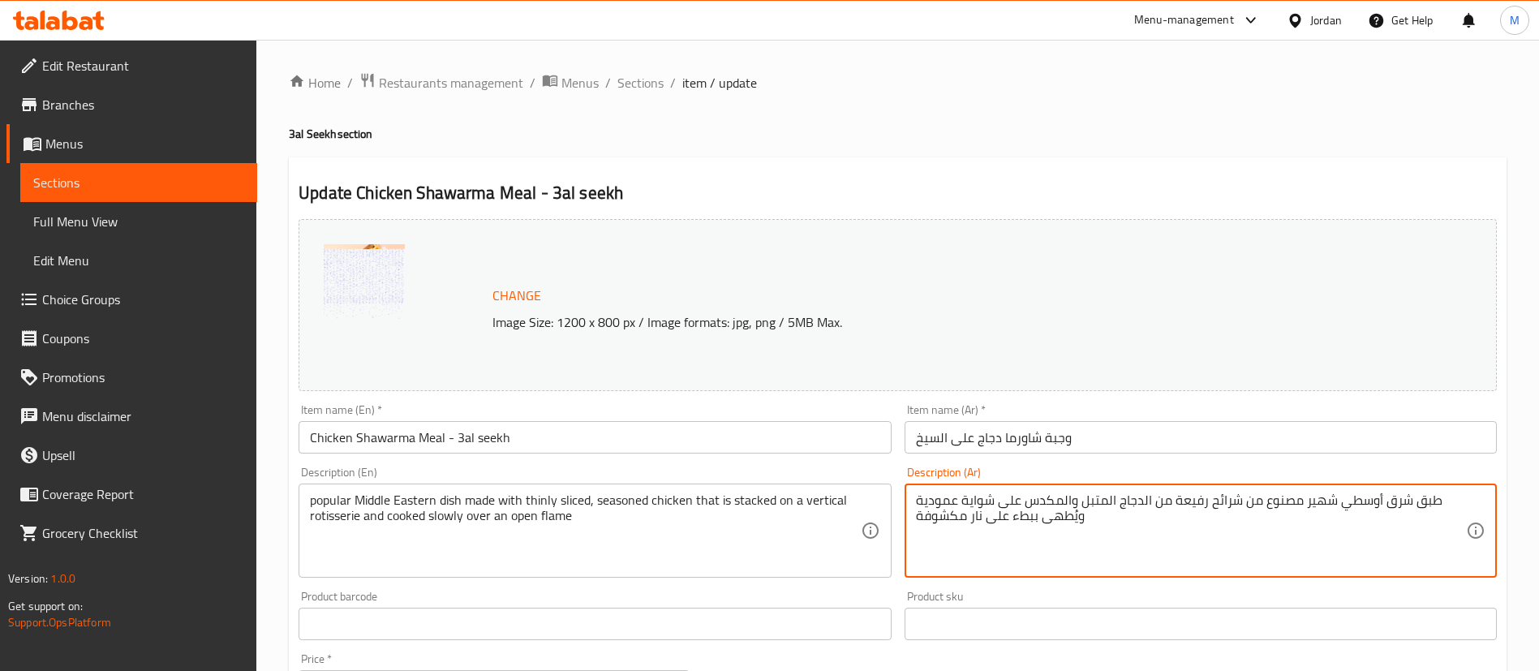
click at [770, 445] on input "Chicken Shawarma Meal - 3al seekh" at bounding box center [595, 437] width 592 height 32
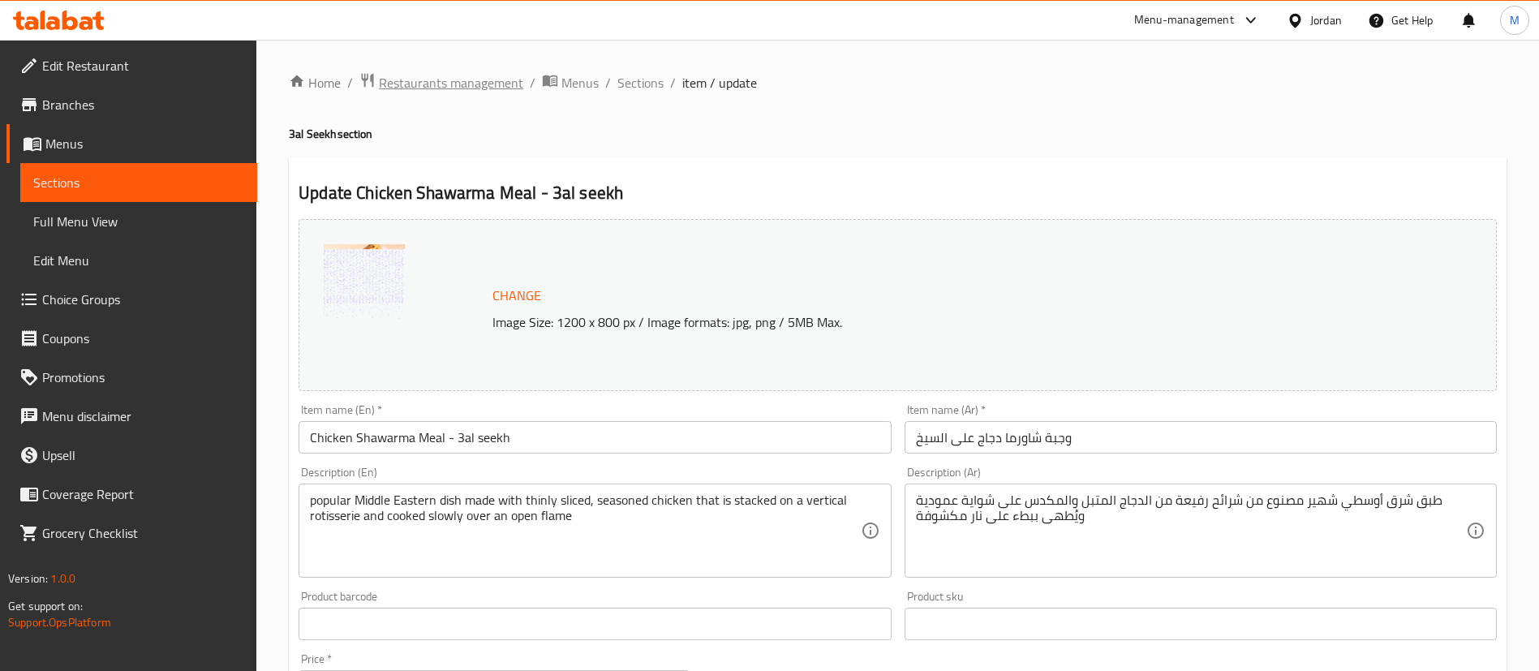
click at [489, 81] on span "Restaurants management" at bounding box center [451, 82] width 144 height 19
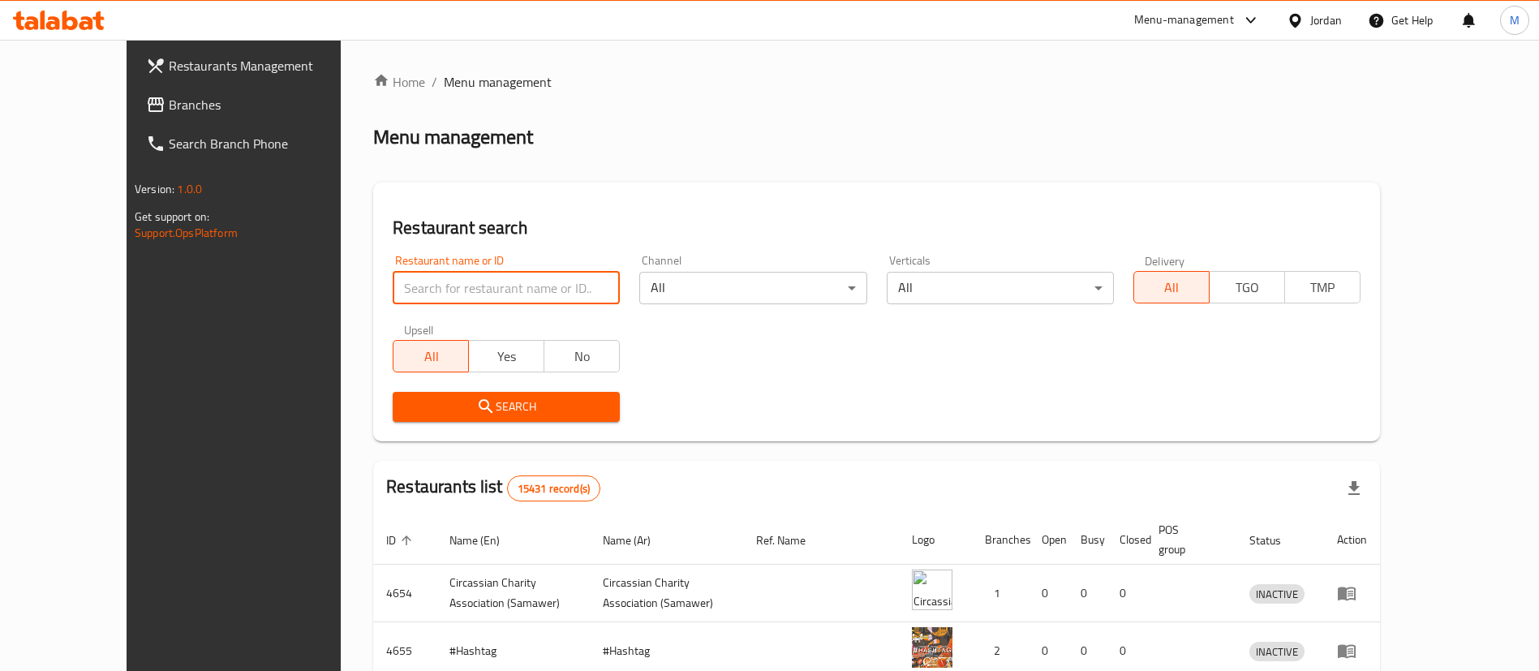
click at [508, 284] on input "search" at bounding box center [506, 288] width 227 height 32
type input "[PERSON_NAME]"
click at [531, 415] on span "Search" at bounding box center [506, 407] width 201 height 20
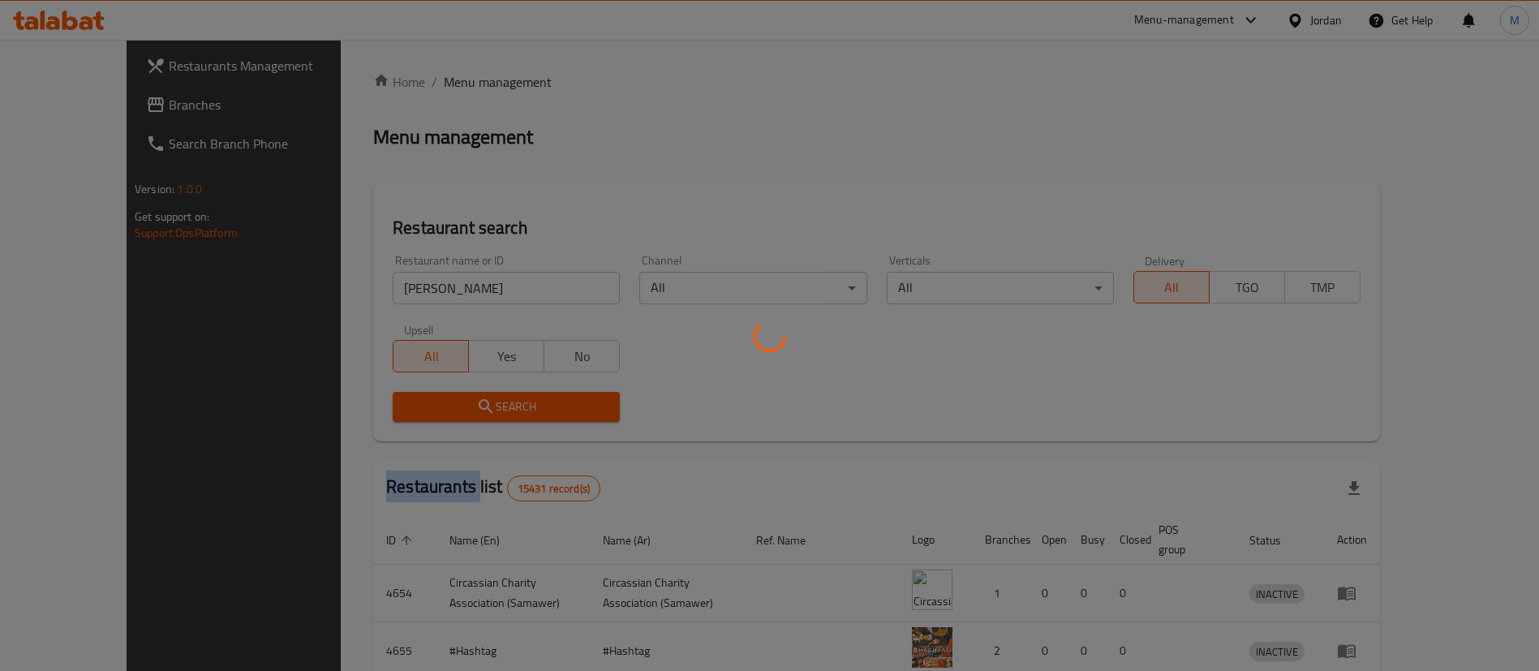
click at [531, 415] on div at bounding box center [769, 335] width 1539 height 671
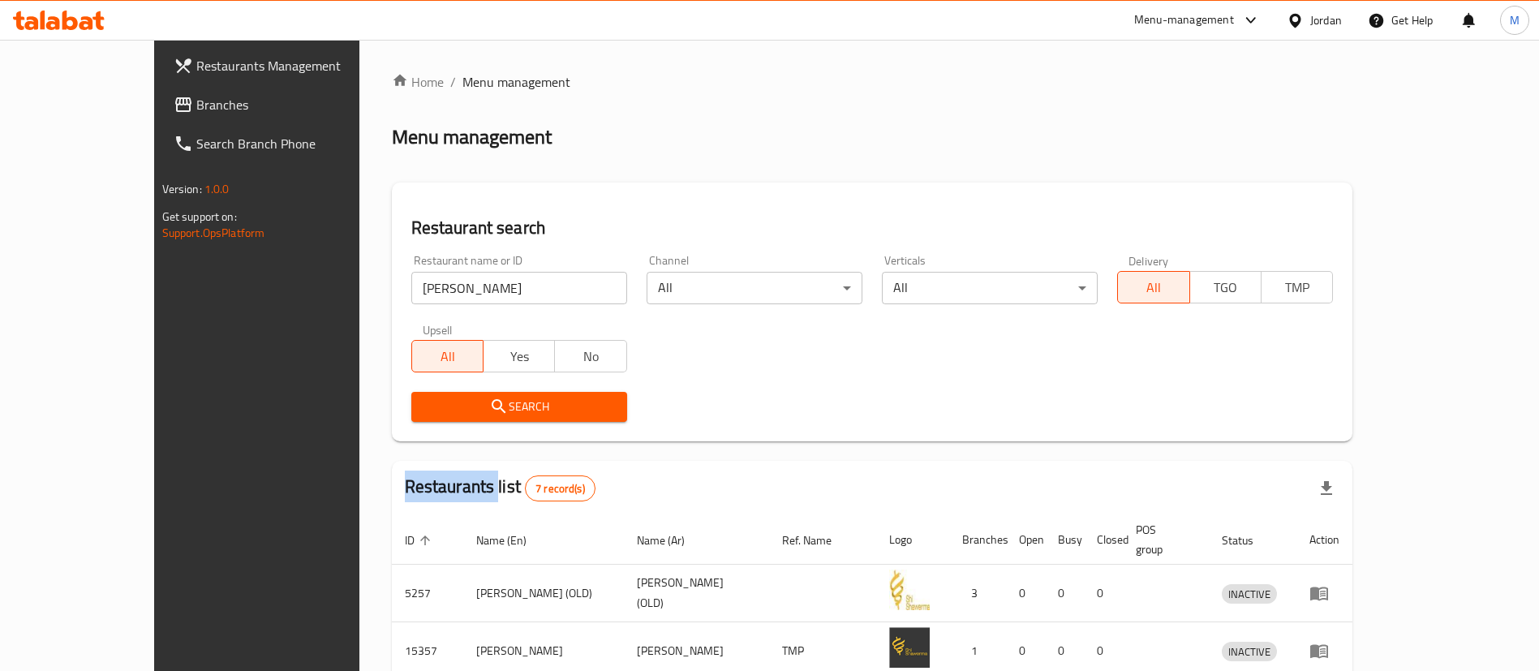
scroll to position [367, 0]
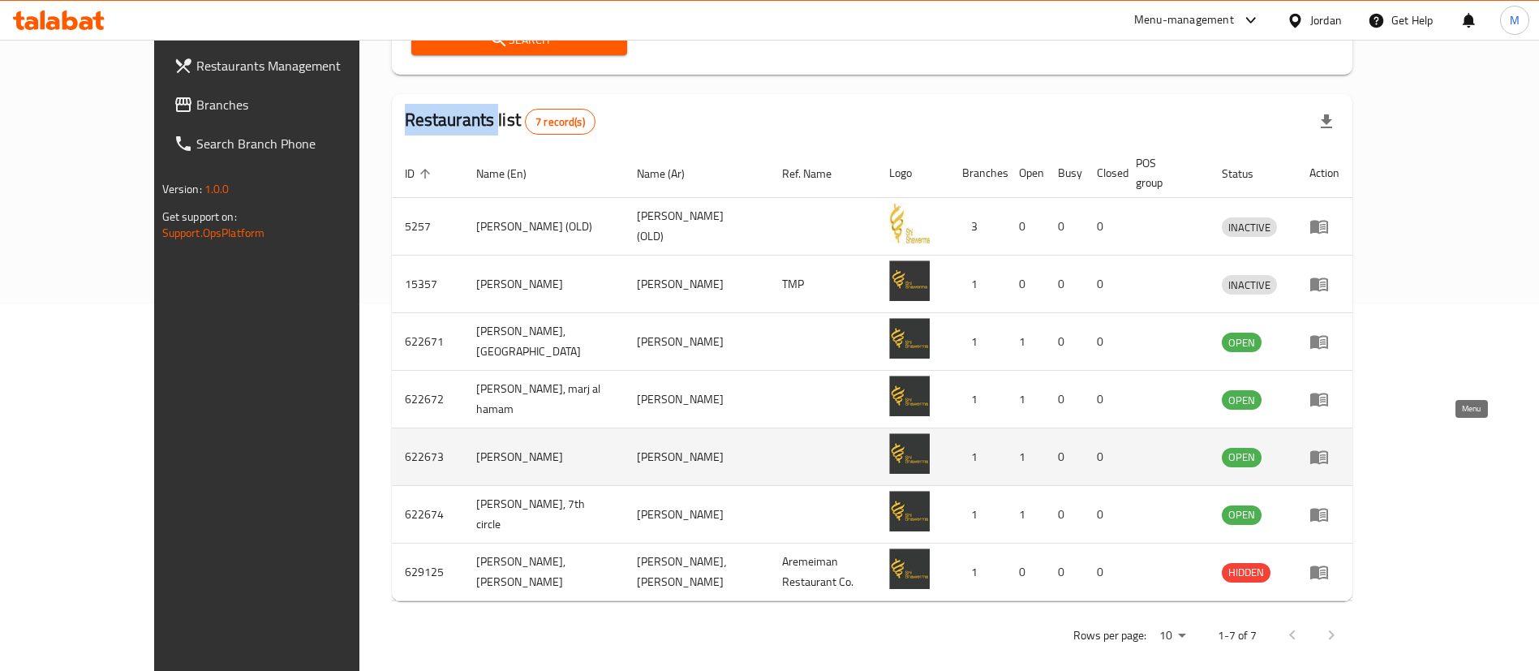
click at [1328, 451] on icon "enhanced table" at bounding box center [1319, 458] width 18 height 14
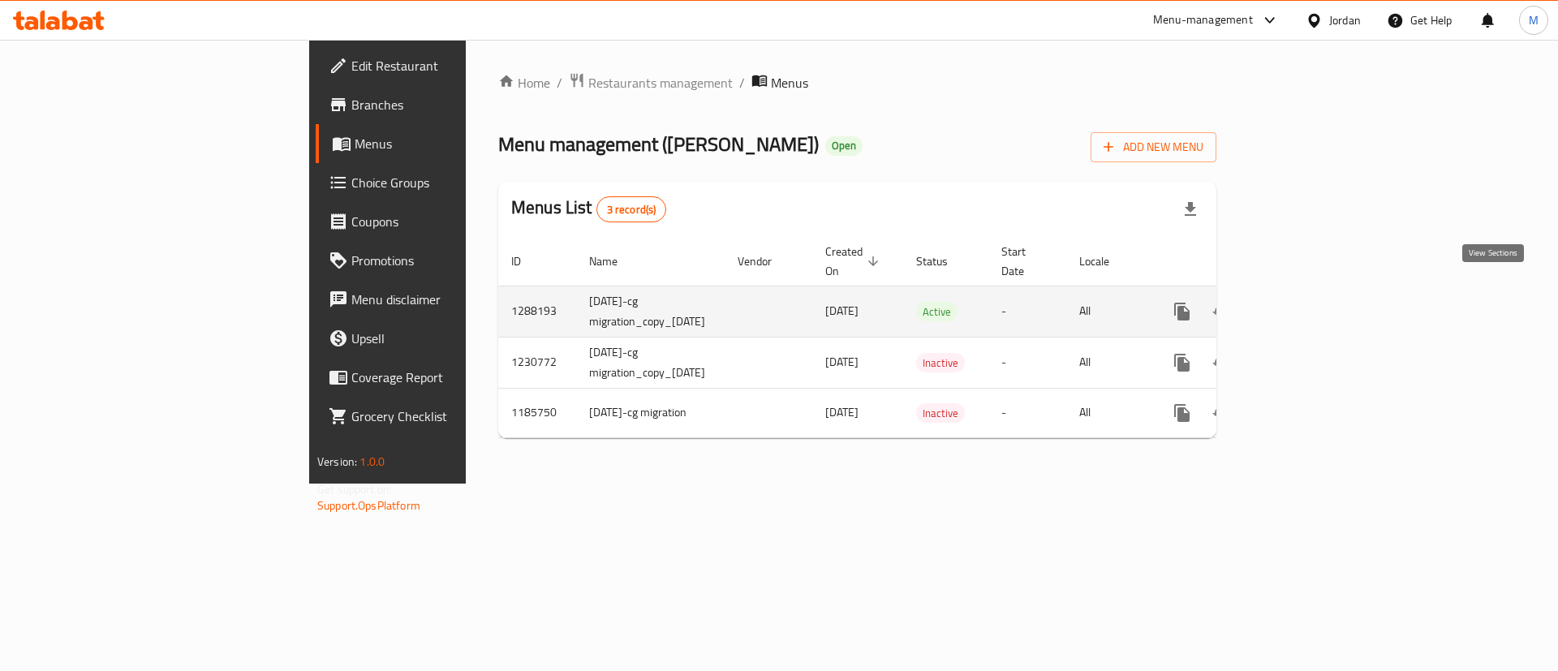
click at [1306, 304] on icon "enhanced table" at bounding box center [1299, 311] width 15 height 15
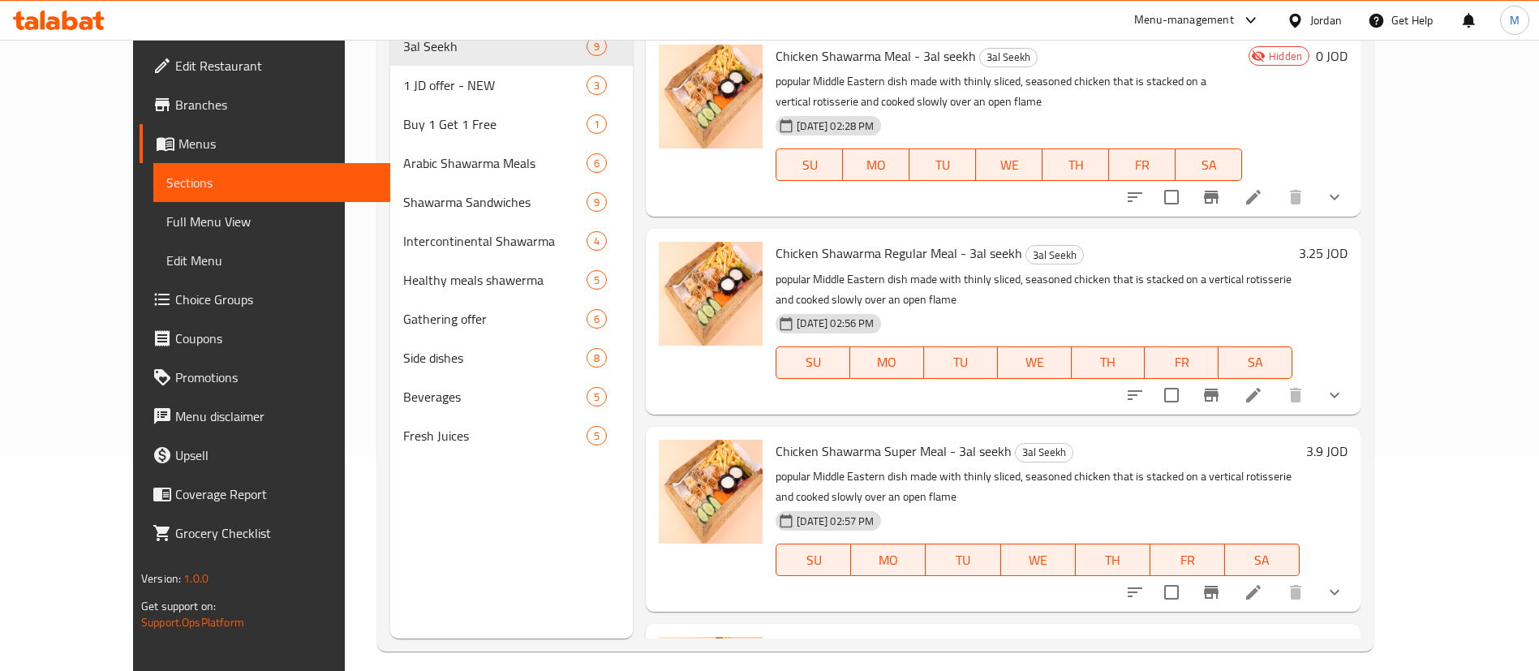
scroll to position [672, 0]
click at [1276, 389] on li at bounding box center [1253, 396] width 45 height 29
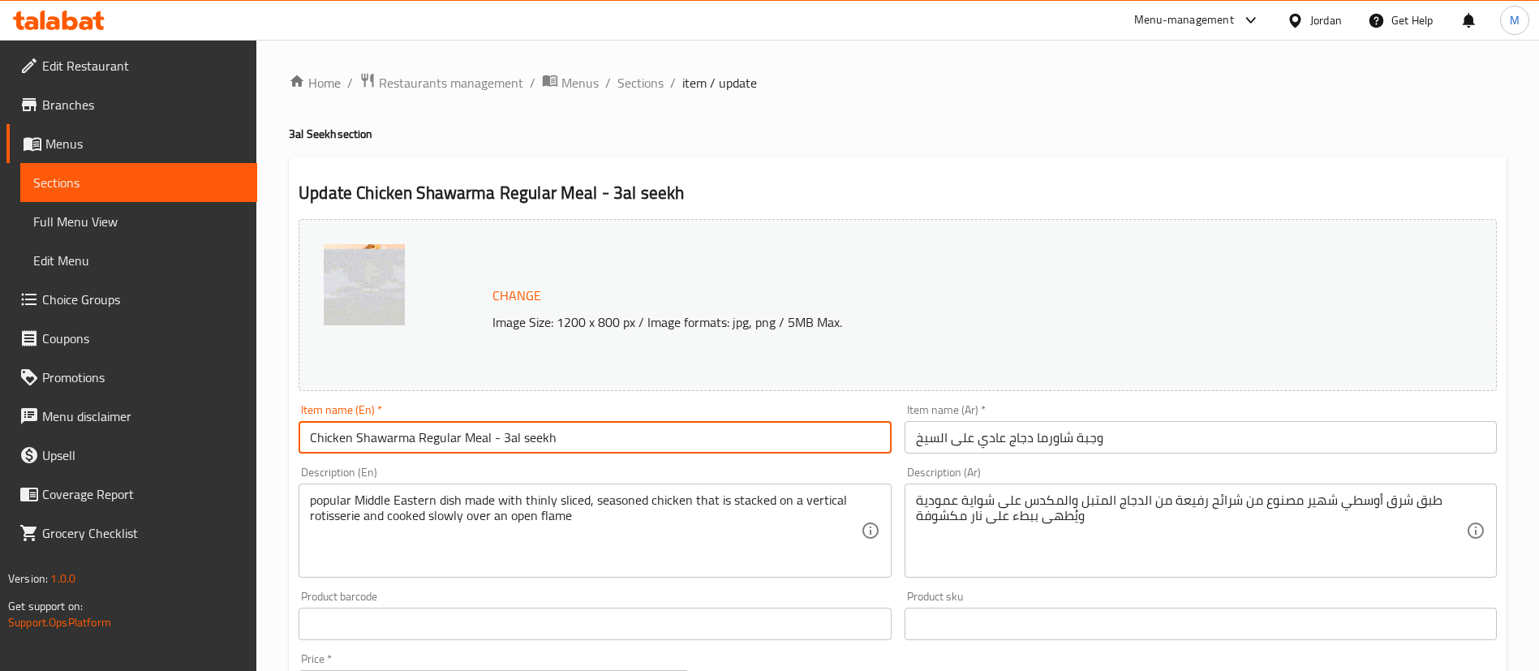
click at [619, 446] on input "Chicken Shawarma Regular Meal - 3al seekh" at bounding box center [595, 437] width 592 height 32
click at [974, 437] on input "وجبة شاورما دجاج عادي على السيخ" at bounding box center [1201, 437] width 592 height 32
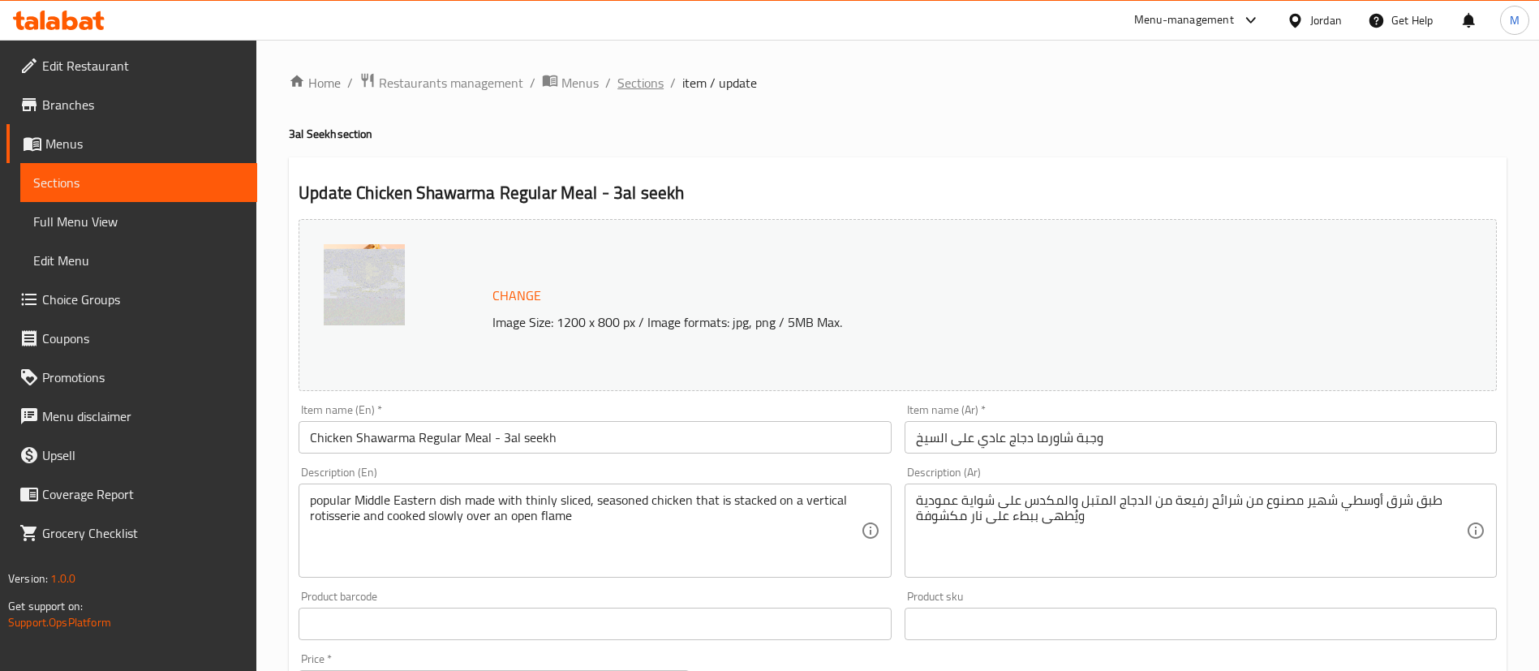
click at [656, 91] on span "Sections" at bounding box center [640, 82] width 46 height 19
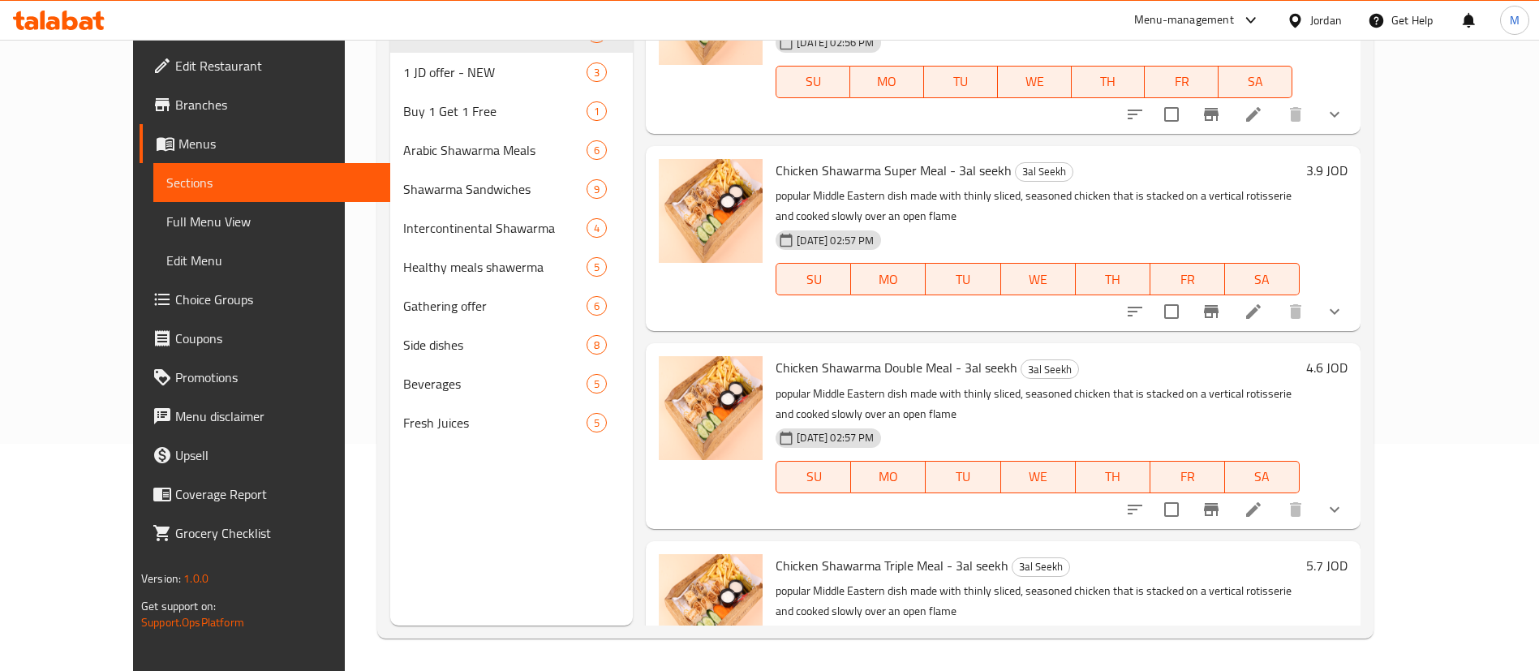
scroll to position [929, 0]
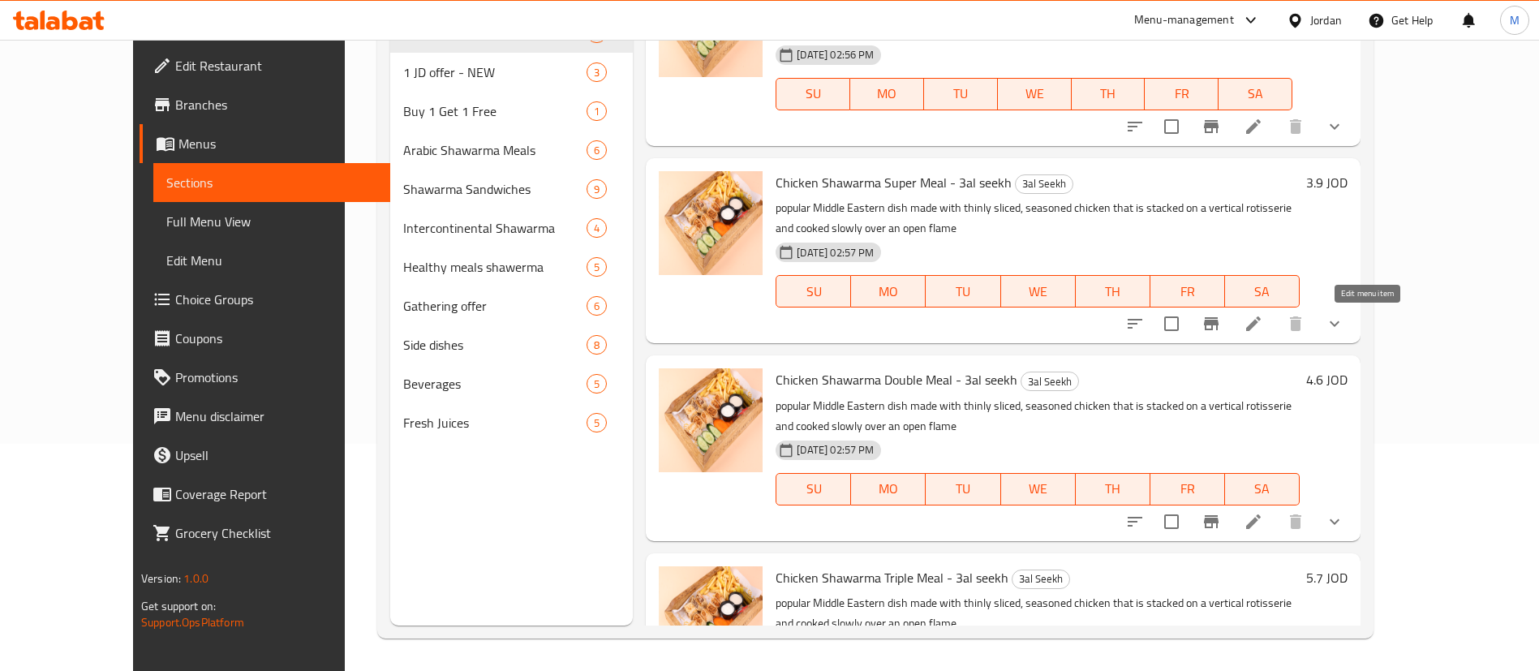
click at [1261, 317] on icon at bounding box center [1253, 323] width 15 height 15
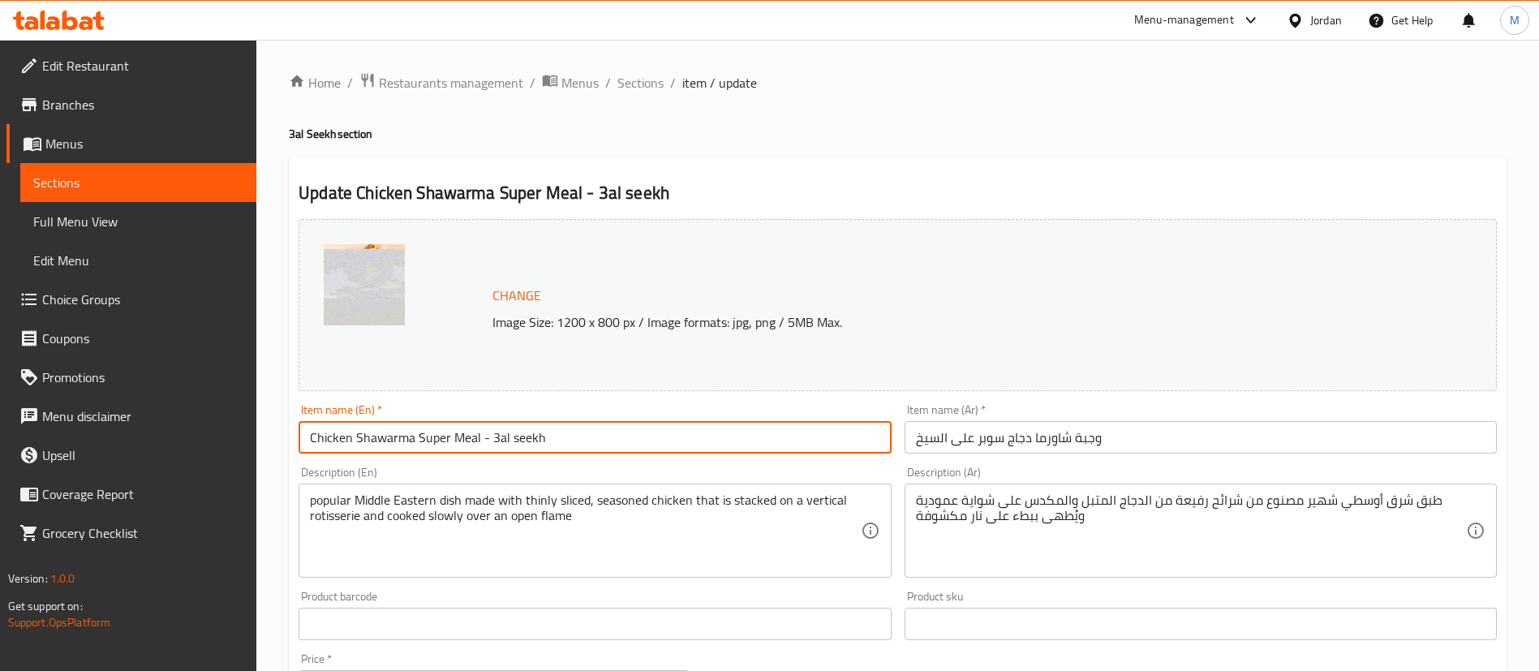
click at [619, 443] on input "Chicken Shawarma Super Meal - 3al seekh" at bounding box center [595, 437] width 592 height 32
click at [1000, 449] on input "وجبة شاورما دجاج سوبر على السيخ" at bounding box center [1201, 437] width 592 height 32
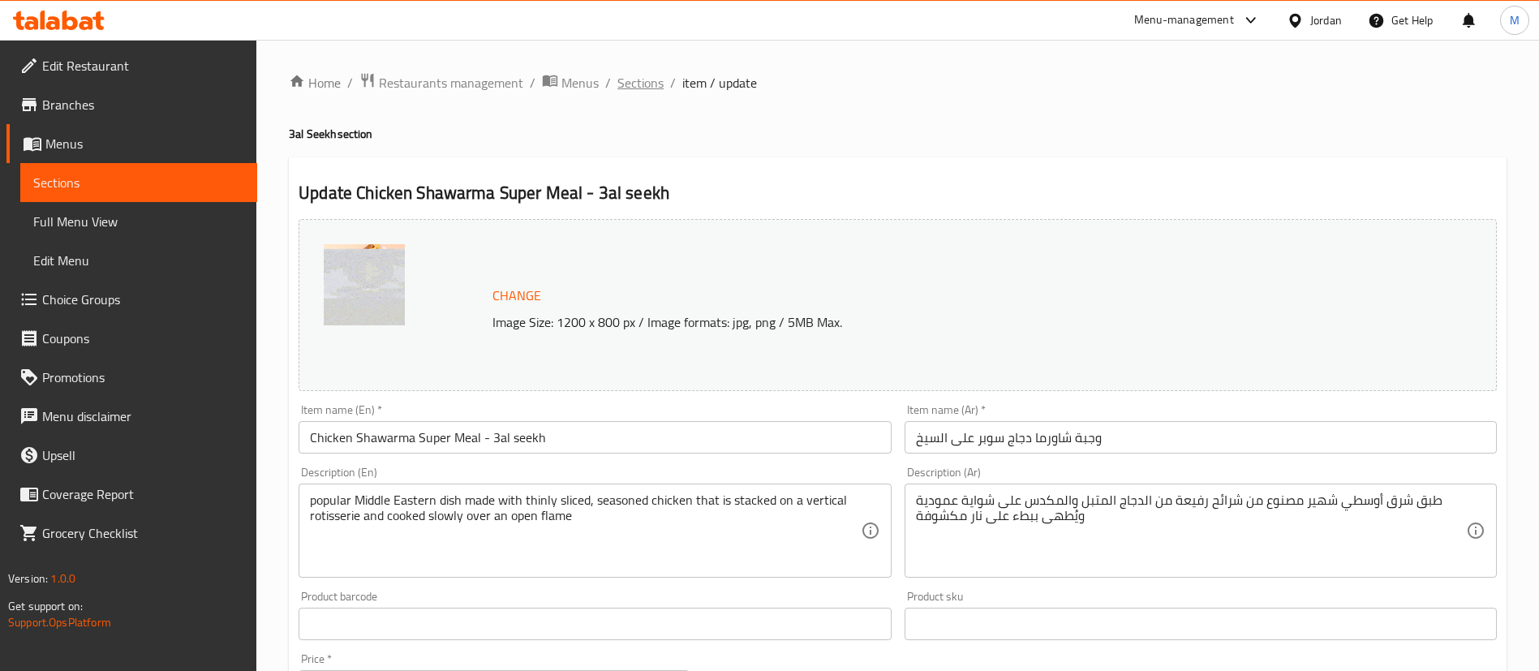
click at [633, 84] on span "Sections" at bounding box center [640, 82] width 46 height 19
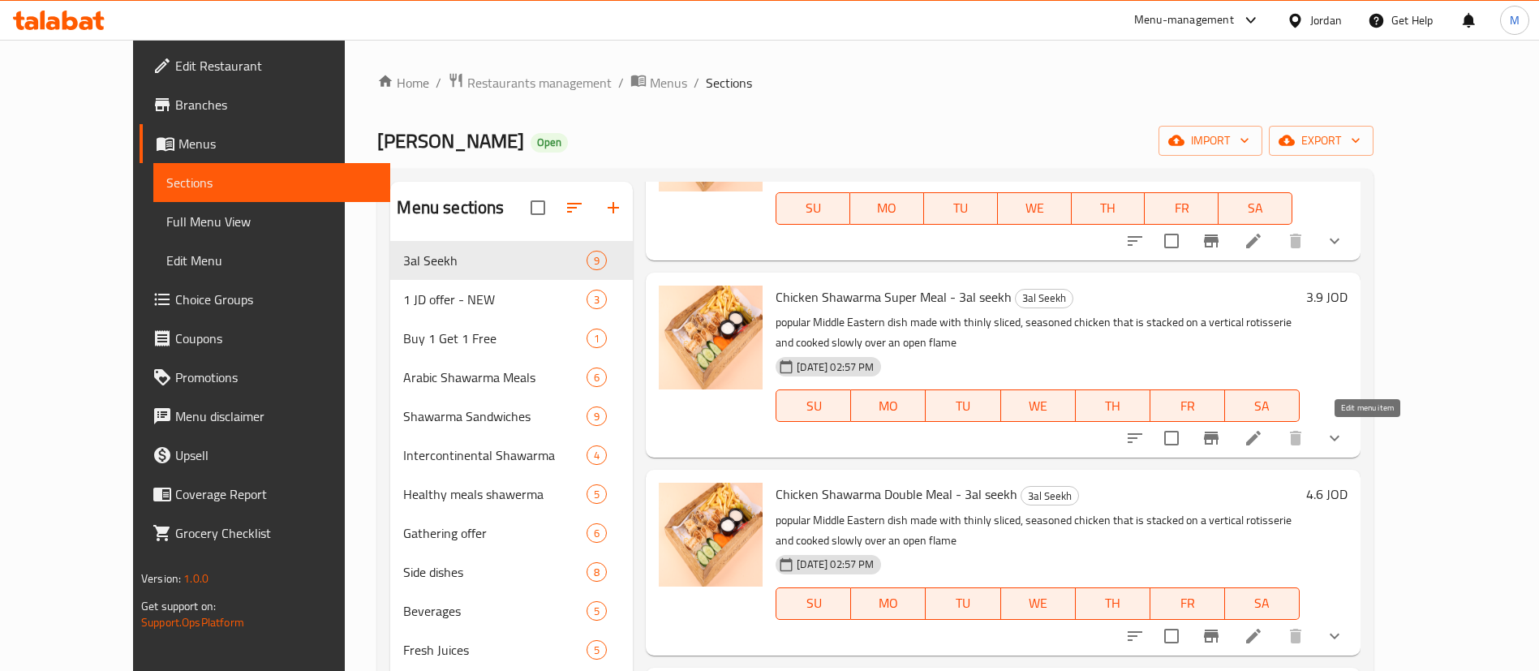
scroll to position [227, 0]
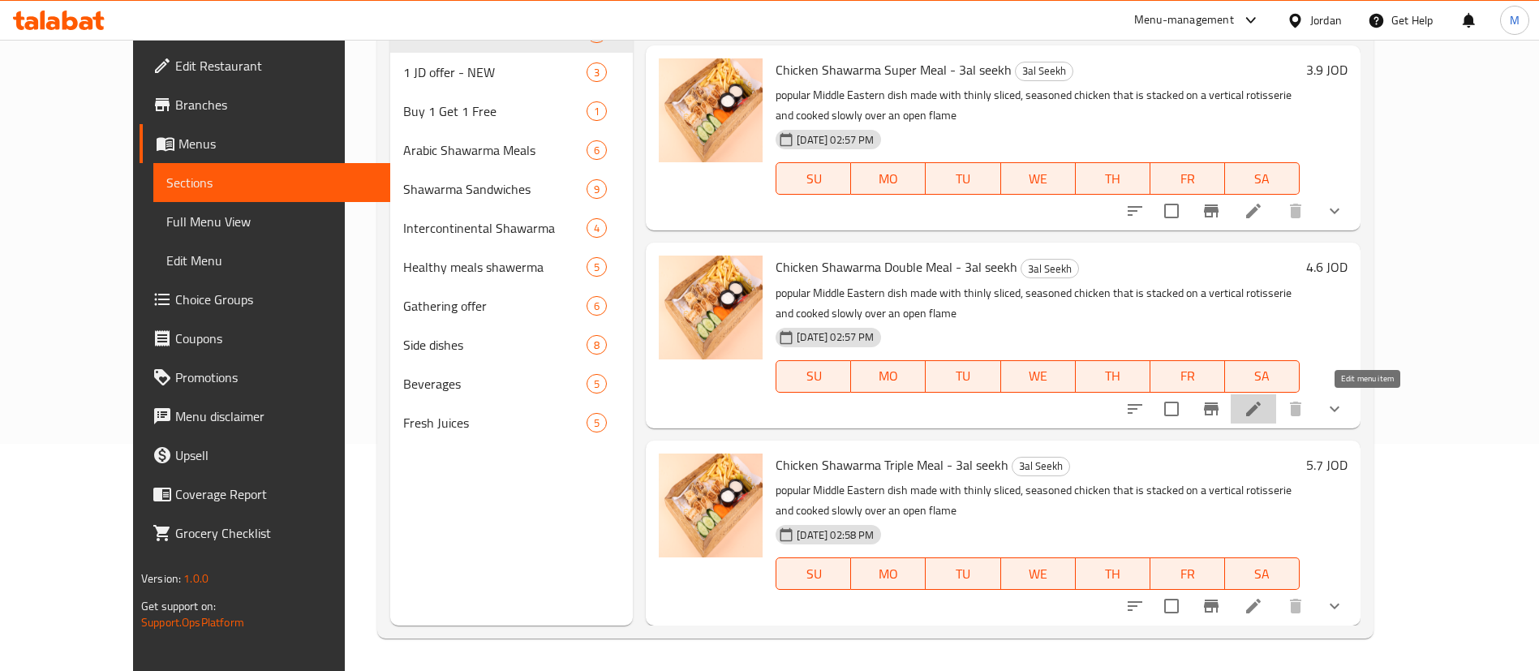
click at [1263, 417] on icon at bounding box center [1253, 408] width 19 height 19
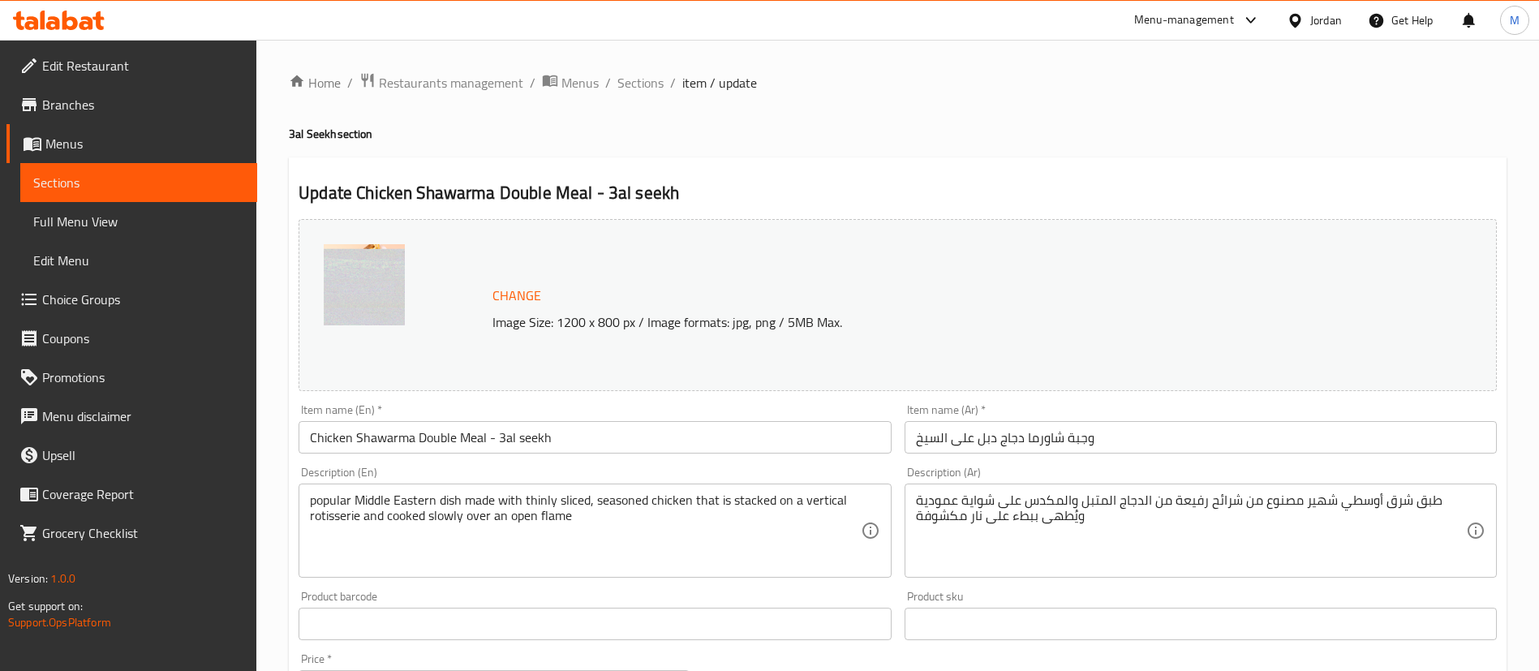
click at [567, 430] on input "Chicken Shawarma Double Meal - 3al seekh" at bounding box center [595, 437] width 592 height 32
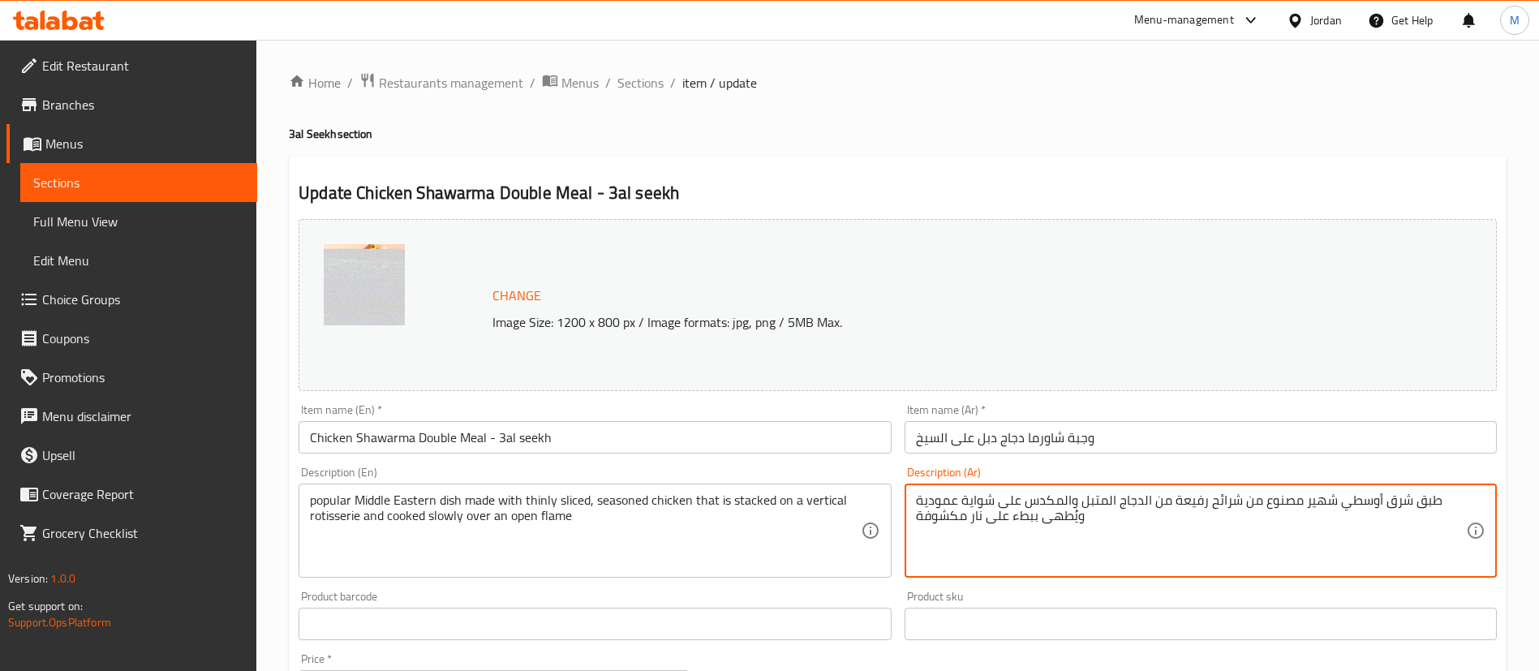
click at [1107, 524] on textarea "طبق شرق أوسطي شهير مصنوع من شرائح رفيعة من الدجاج المتبل والمكدس على شواية عمود…" at bounding box center [1191, 530] width 550 height 77
click at [643, 82] on span "Sections" at bounding box center [640, 82] width 46 height 19
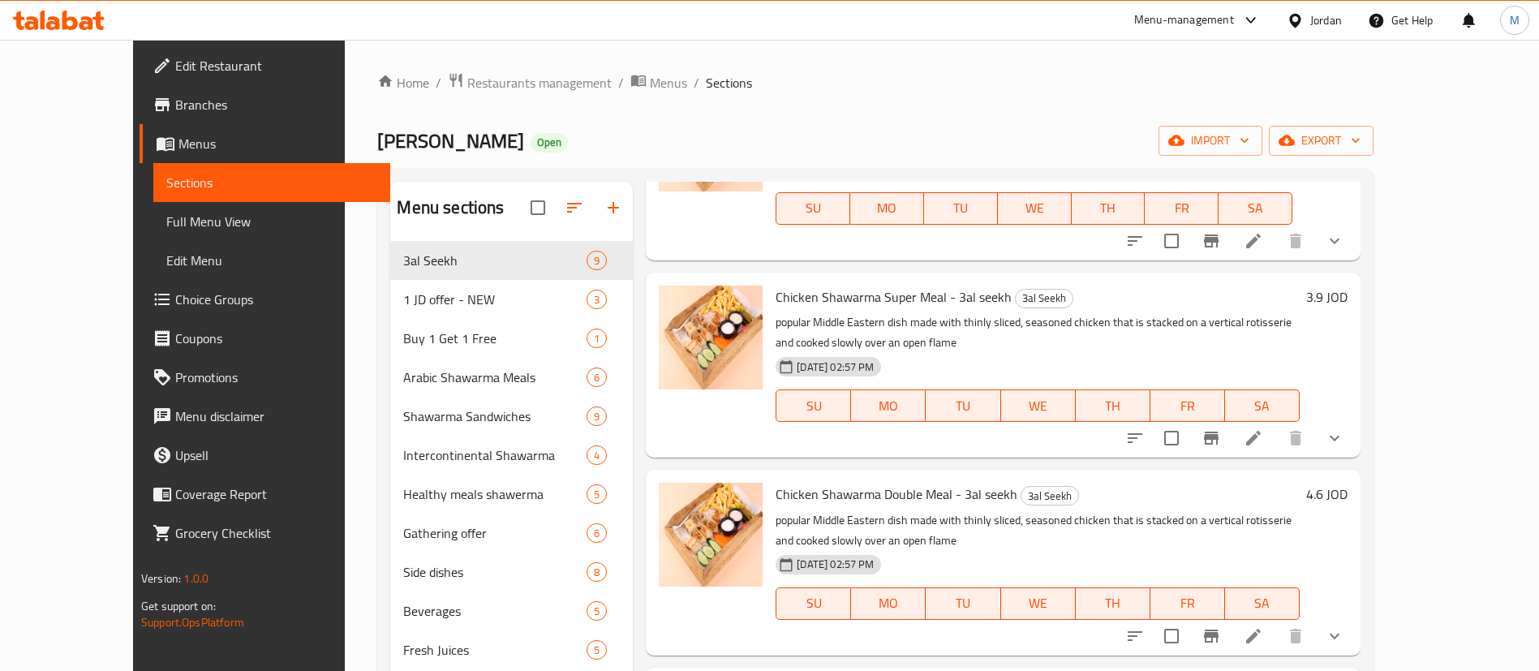
scroll to position [227, 0]
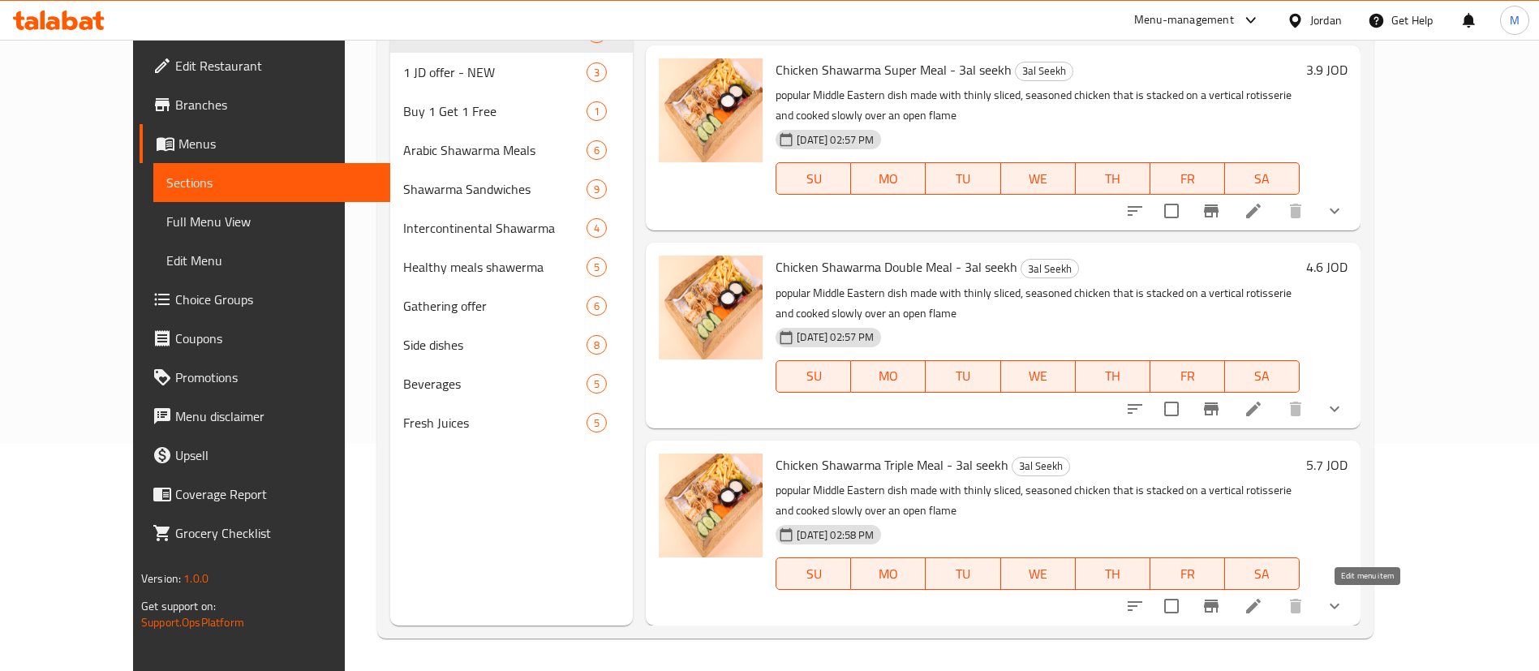
click at [1261, 605] on icon at bounding box center [1253, 606] width 15 height 15
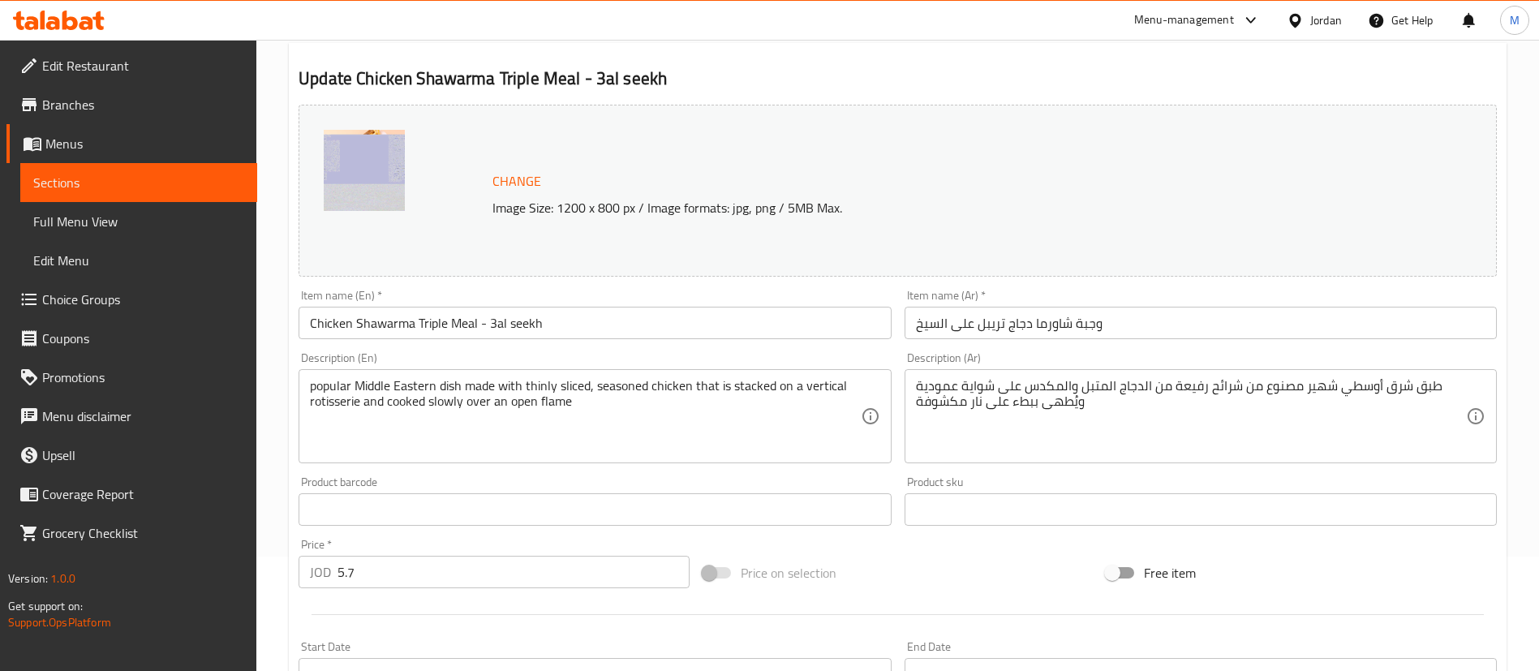
scroll to position [118, 0]
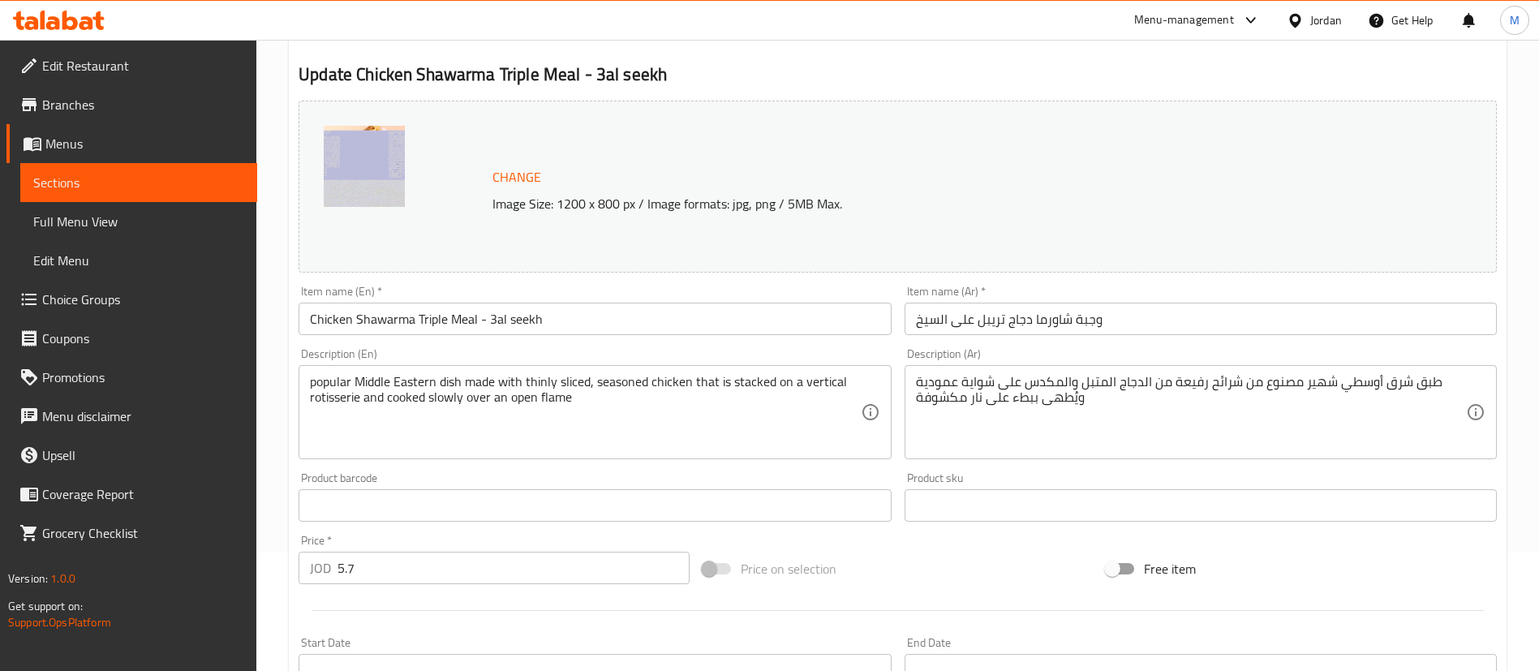
click at [627, 318] on input "Chicken Shawarma Triple Meal - 3al seekh" at bounding box center [595, 319] width 592 height 32
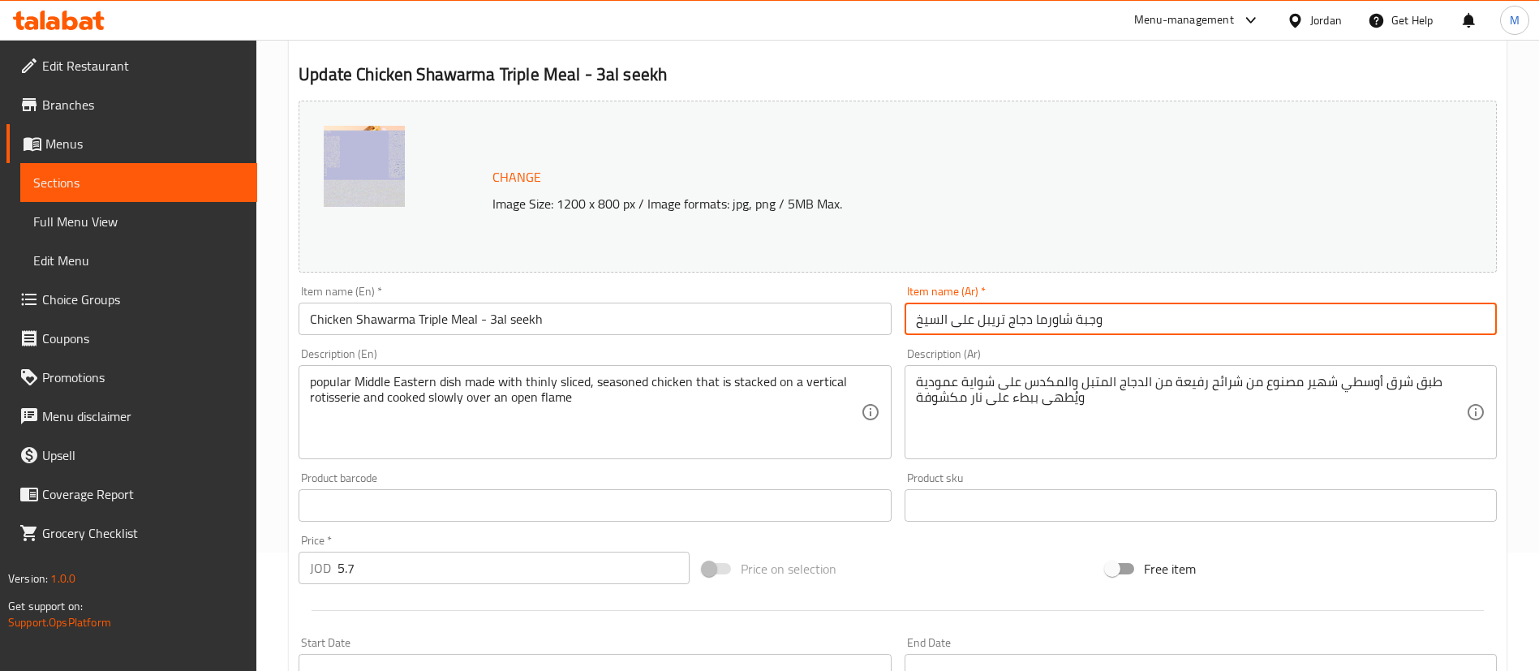
click at [559, 471] on div "Product barcode Product barcode" at bounding box center [594, 497] width 605 height 62
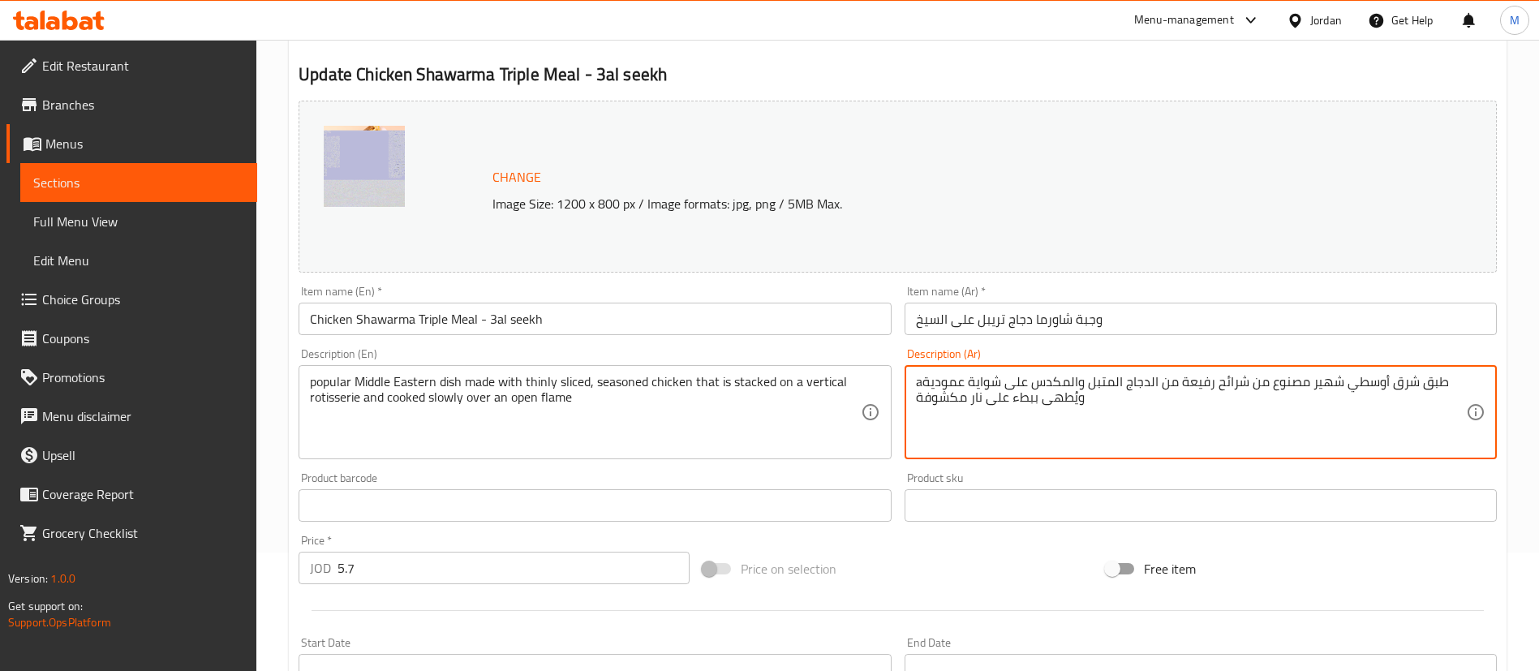
type textarea "طبق شرق أوسطي شهير مصنوع من شرائح رفيعة من الدجاج المتبل والمكدس على شواية عمود…"
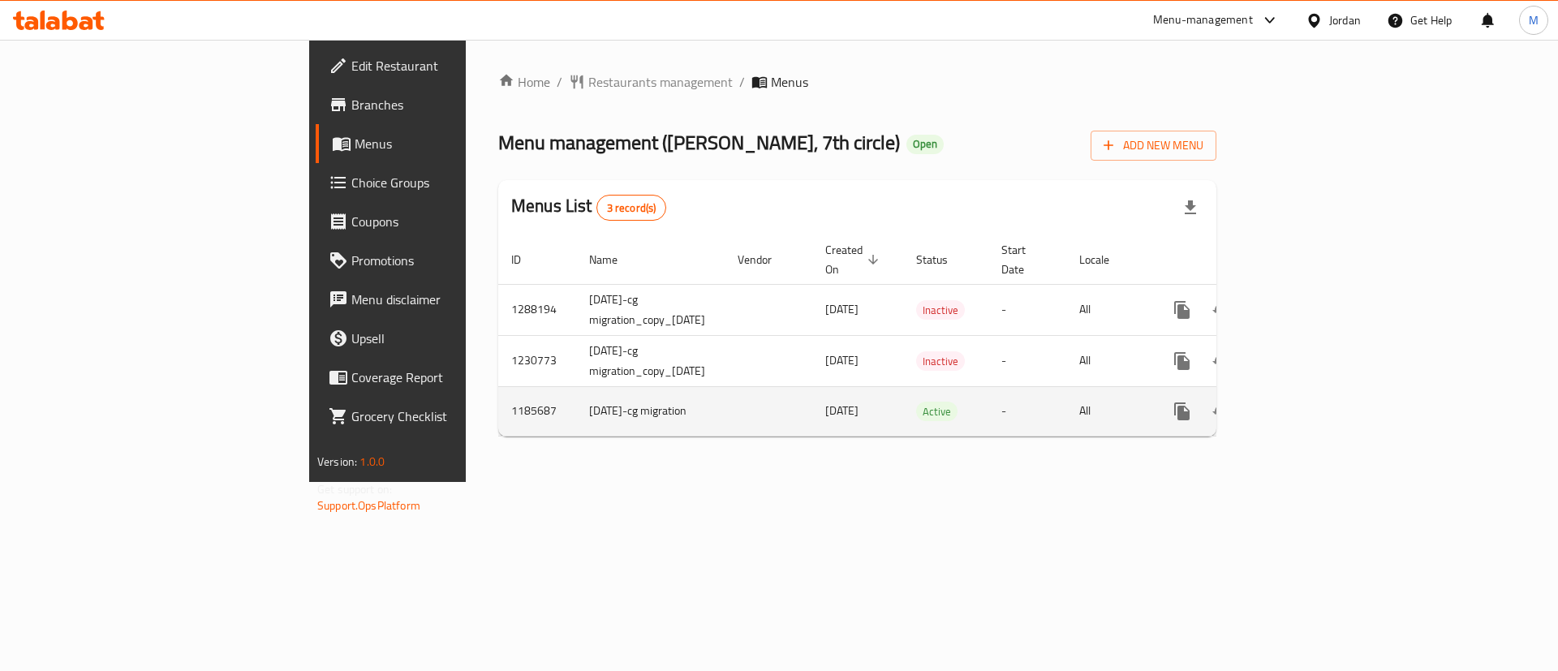
click at [1309, 402] on icon "enhanced table" at bounding box center [1298, 411] width 19 height 19
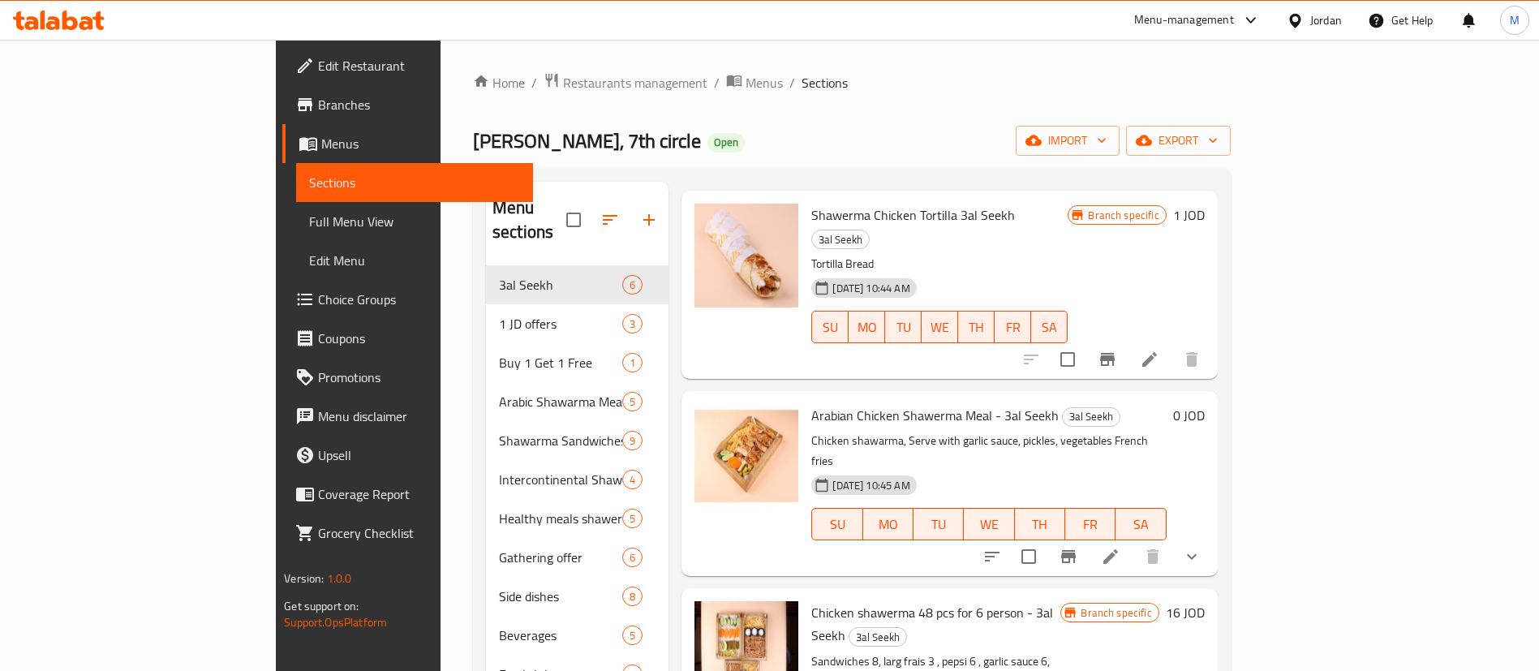
scroll to position [269, 0]
click at [1133, 540] on li at bounding box center [1110, 554] width 45 height 29
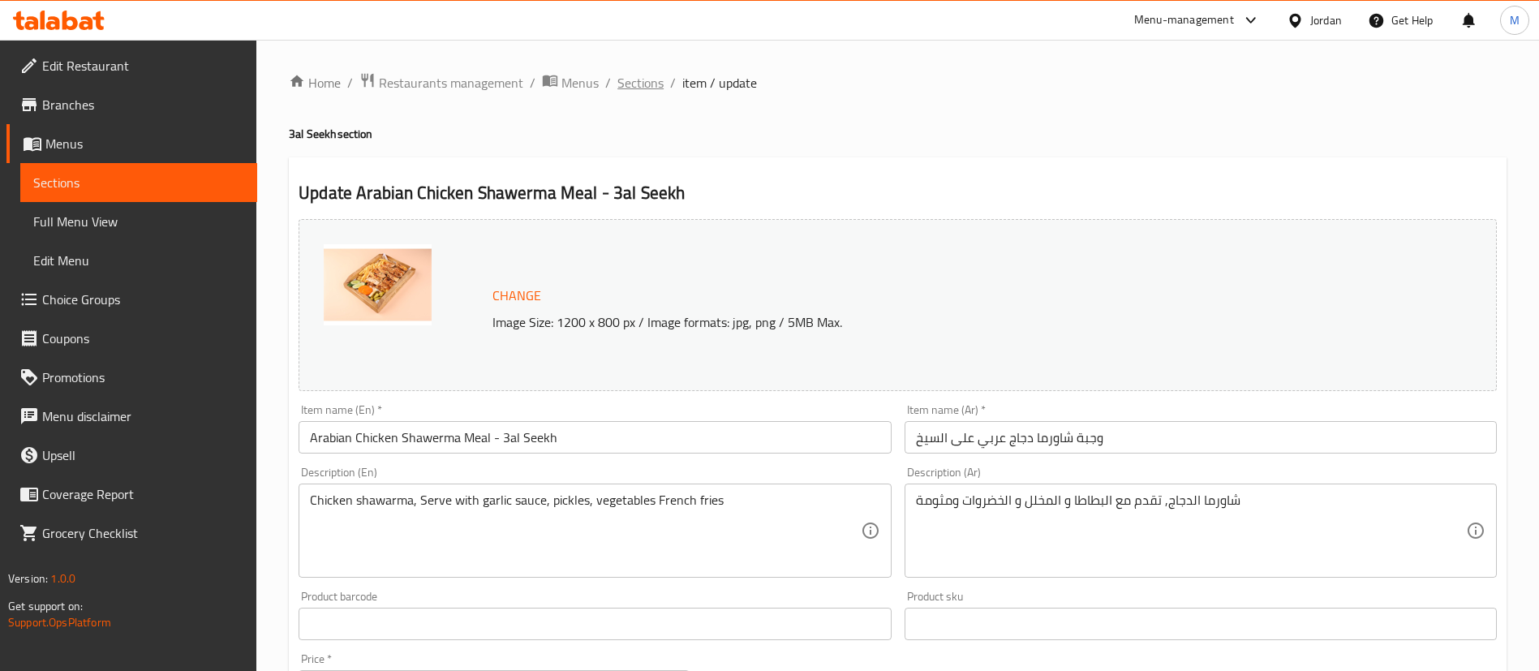
click at [630, 80] on span "Sections" at bounding box center [640, 82] width 46 height 19
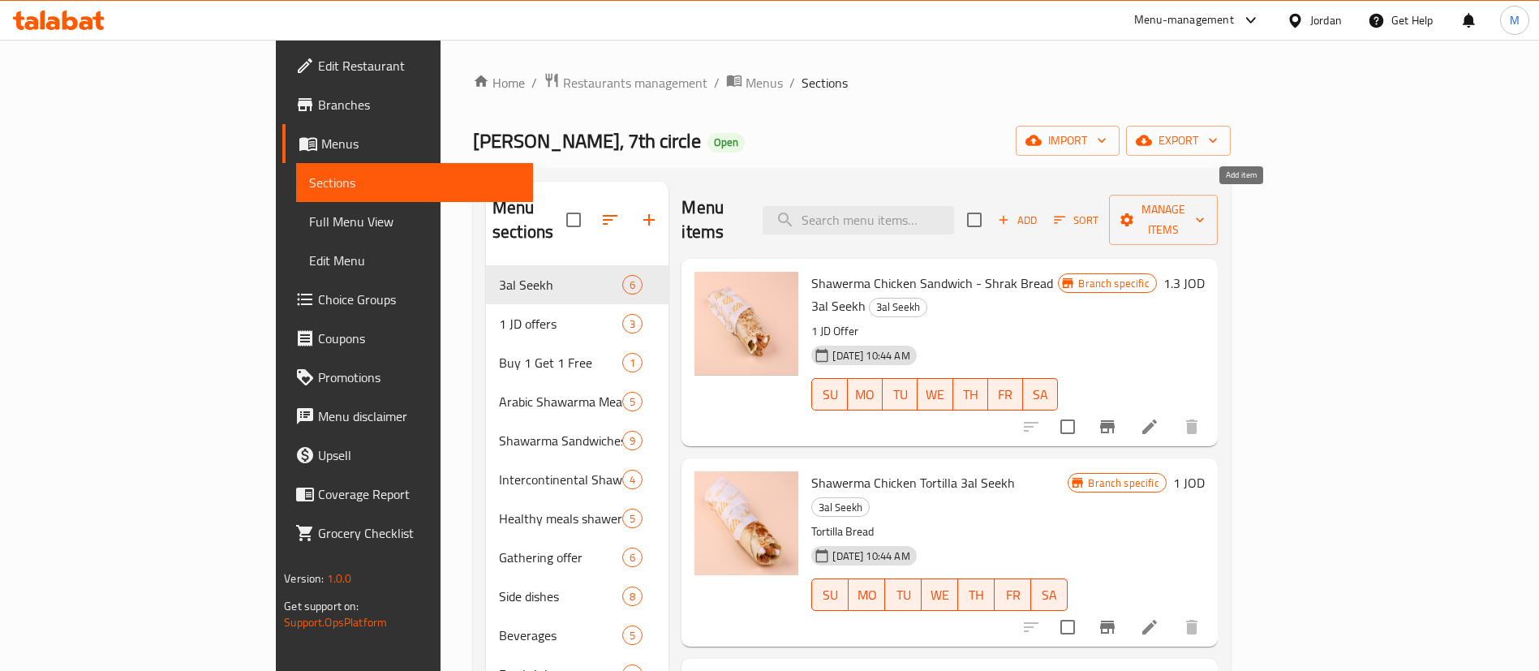
click at [1039, 216] on span "Add" at bounding box center [1018, 220] width 44 height 19
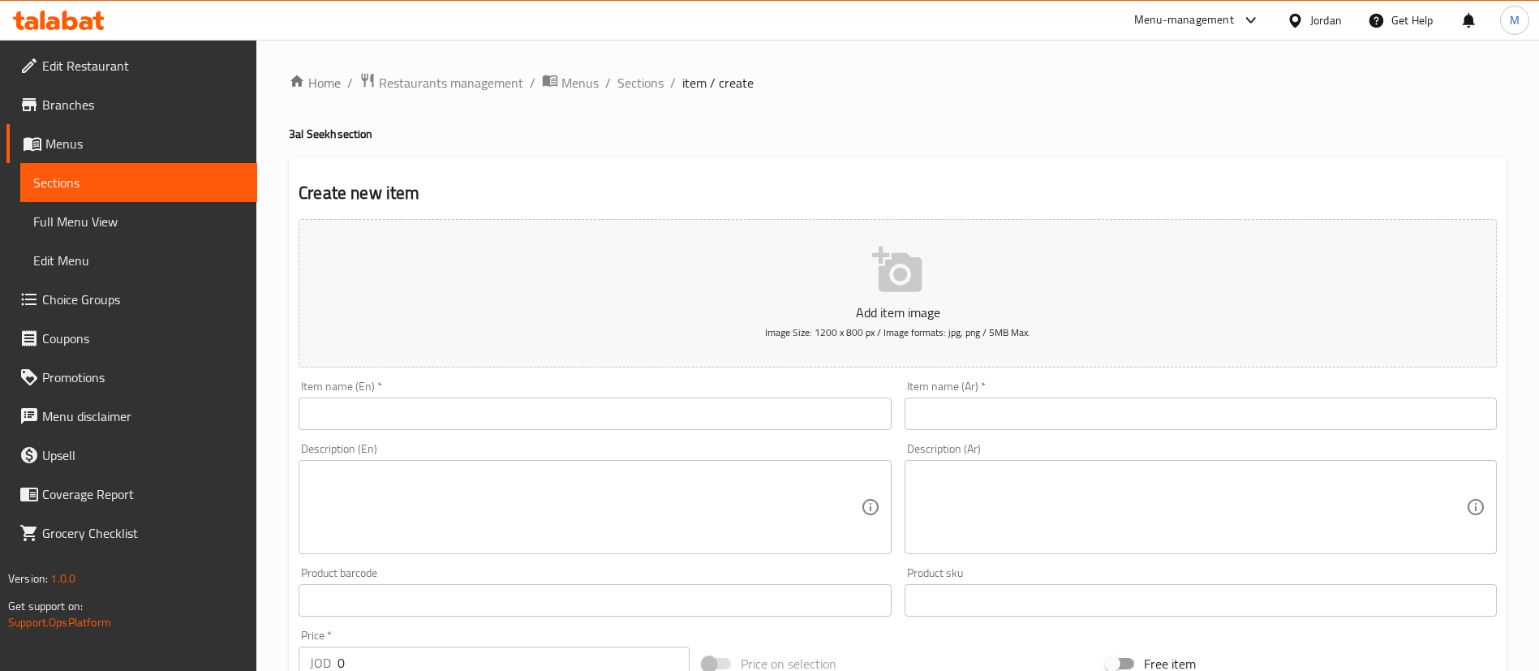
click at [600, 531] on textarea at bounding box center [585, 507] width 550 height 77
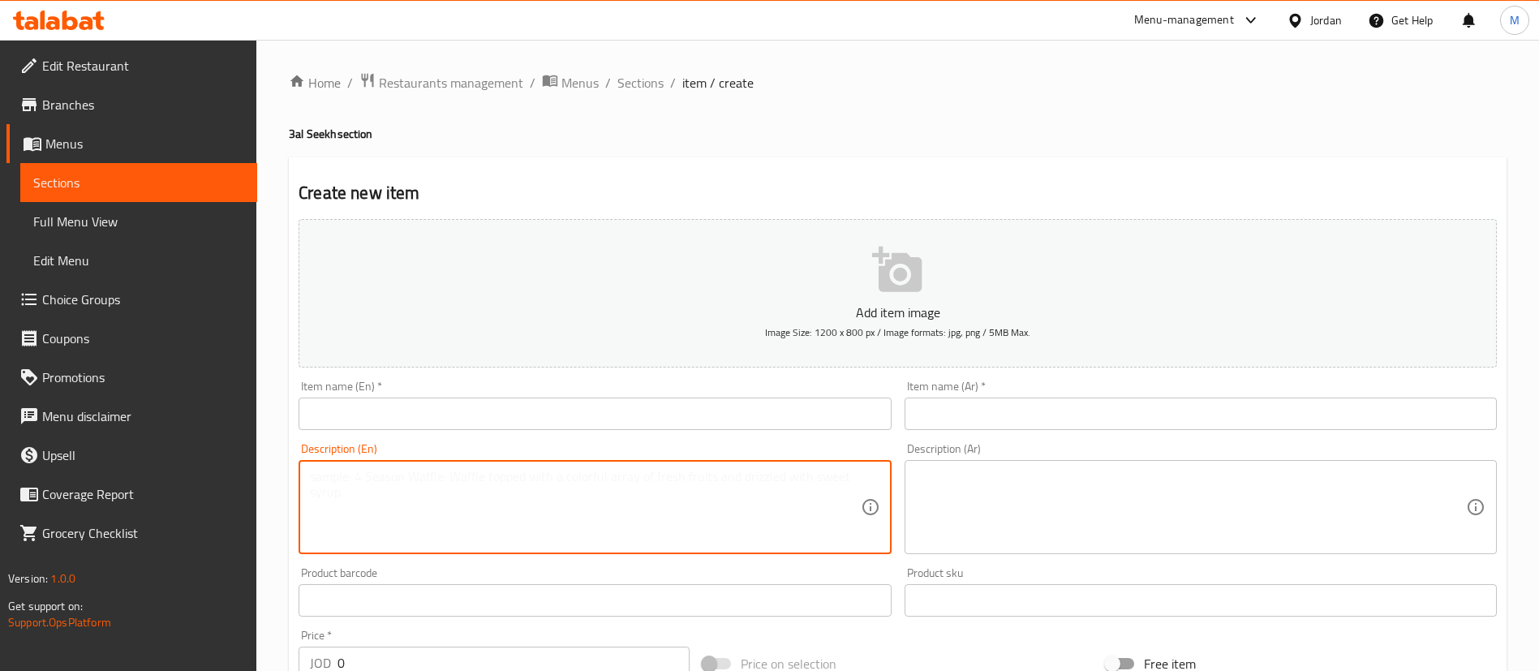
paste textarea "popular Middle Eastern dish made with thinly sliced, seasoned chicken that is s…"
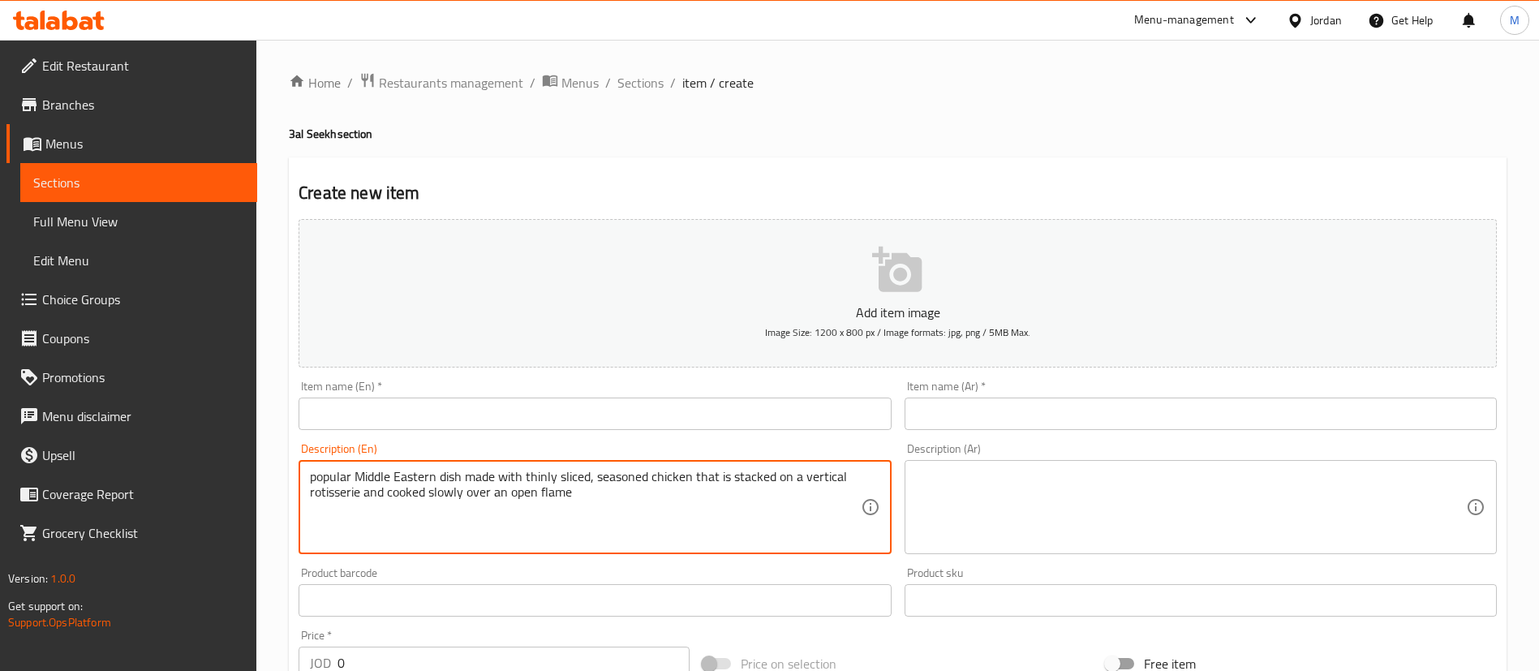
type textarea "popular Middle Eastern dish made with thinly sliced, seasoned chicken that is s…"
click at [979, 498] on textarea at bounding box center [1191, 507] width 550 height 77
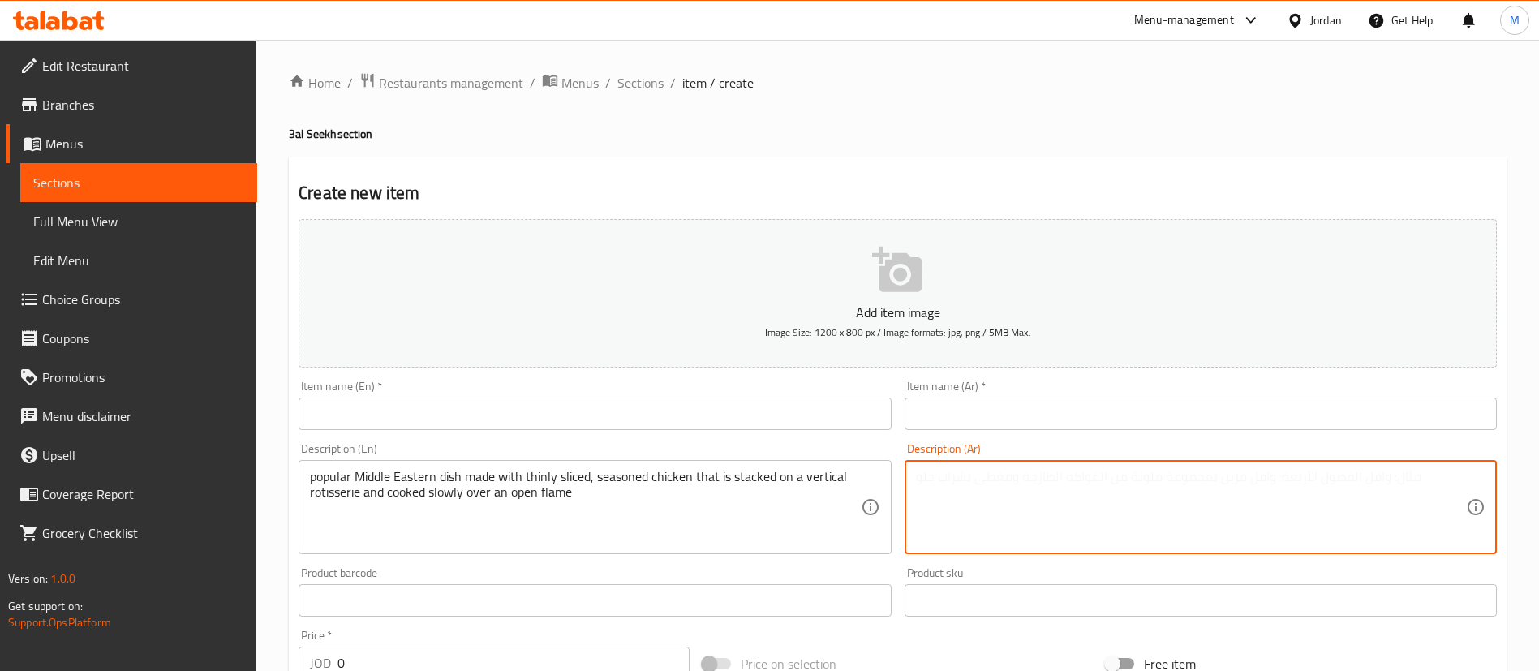
paste textarea "طبق شرق أوسطي شهير مصنوع من شرائح رفيعة من الدجاج المتبل والمكدس على شواية عمود…"
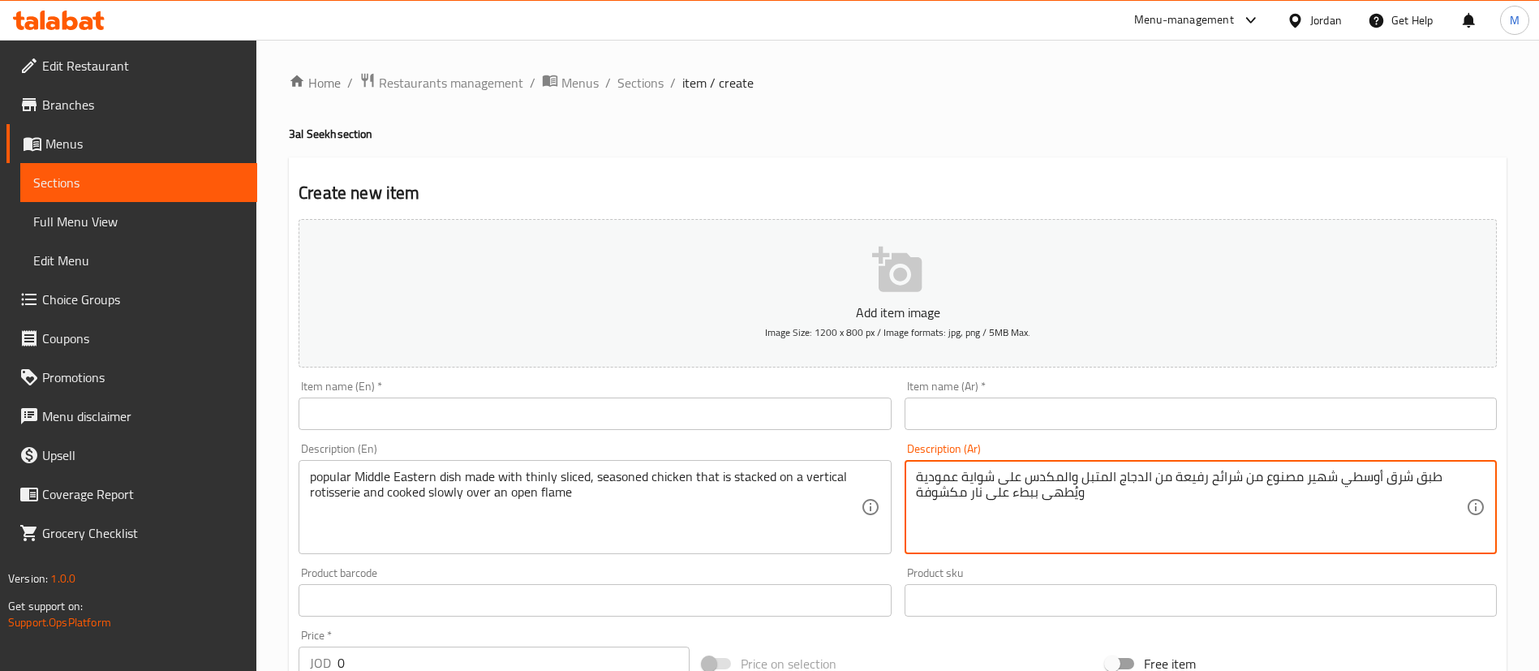
type textarea "طبق شرق أوسطي شهير مصنوع من شرائح رفيعة من الدجاج المتبل والمكدس على شواية عمود…"
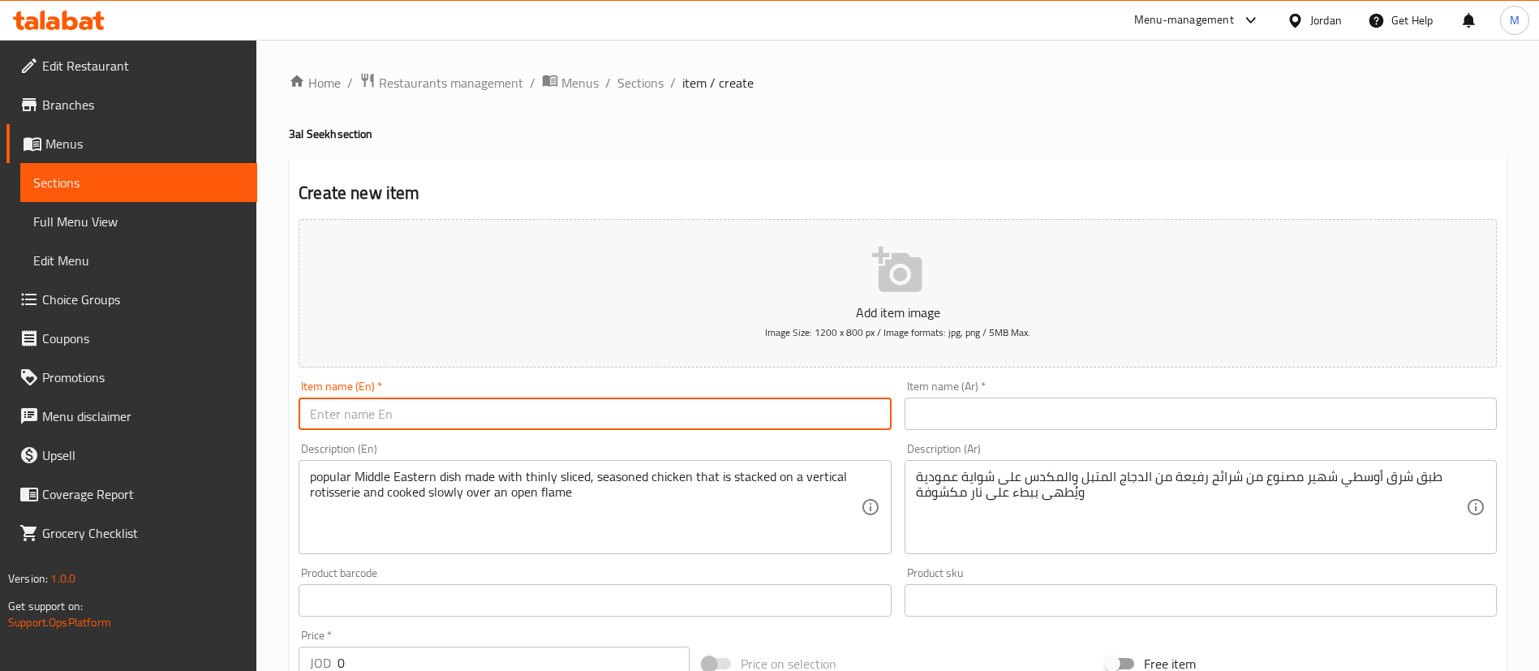
click at [587, 411] on input "text" at bounding box center [595, 414] width 592 height 32
paste input "Chicken Shawarma Regular Meal - 3al seekh"
type input "Chicken Shawarma Regular Meal - 3al seekh"
click at [937, 426] on input "text" at bounding box center [1201, 414] width 592 height 32
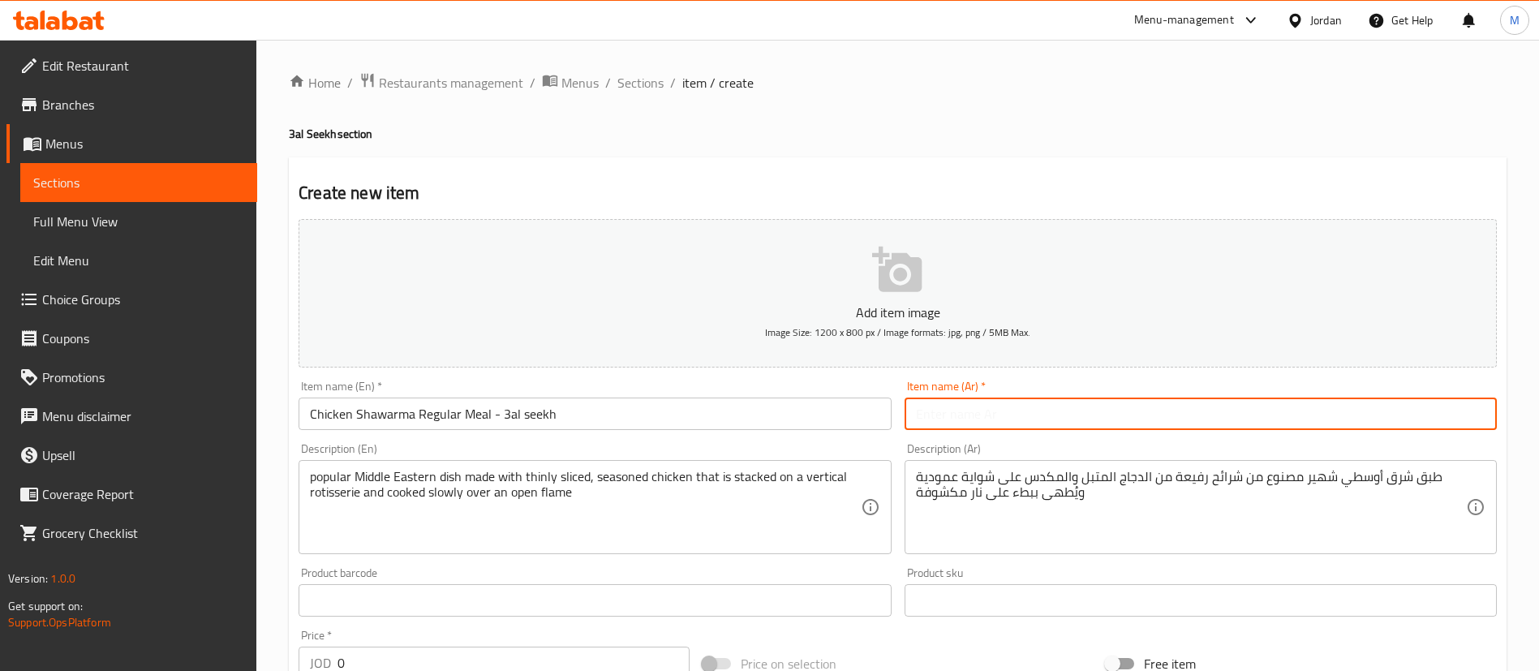
paste input "وجبة شاورما دجاج عادي على السيخ"
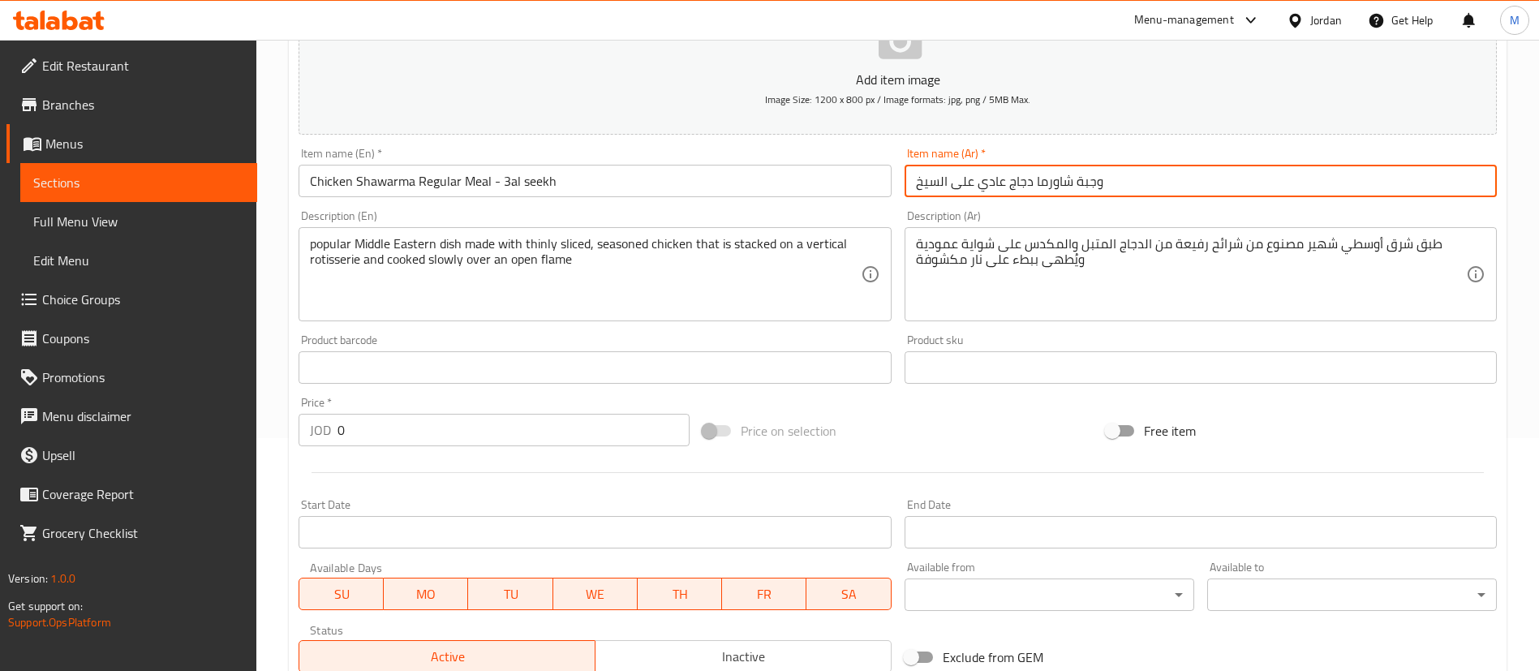
scroll to position [235, 0]
type input "وجبة شاورما دجاج عادي على السيخ"
click at [422, 428] on input "0" at bounding box center [514, 427] width 352 height 32
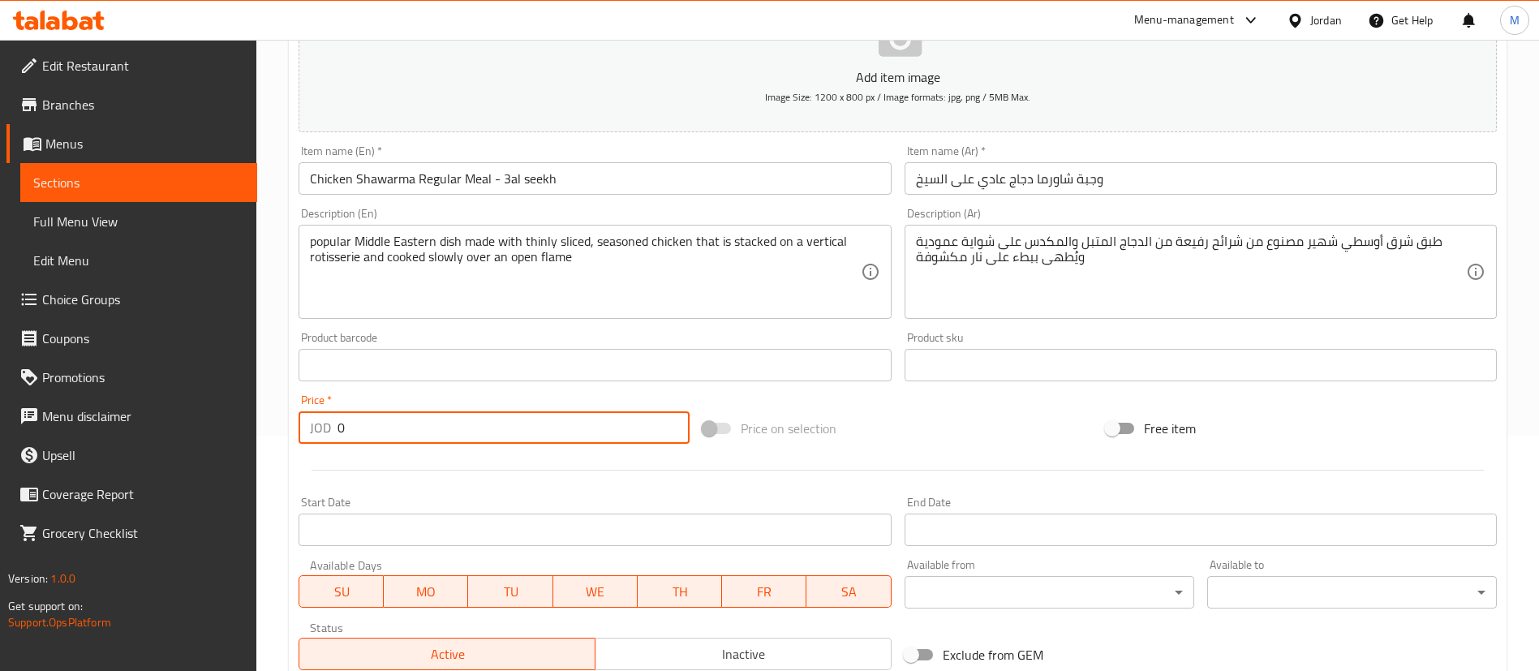
click at [402, 424] on input "0" at bounding box center [514, 427] width 352 height 32
click at [401, 424] on input "0" at bounding box center [514, 427] width 352 height 32
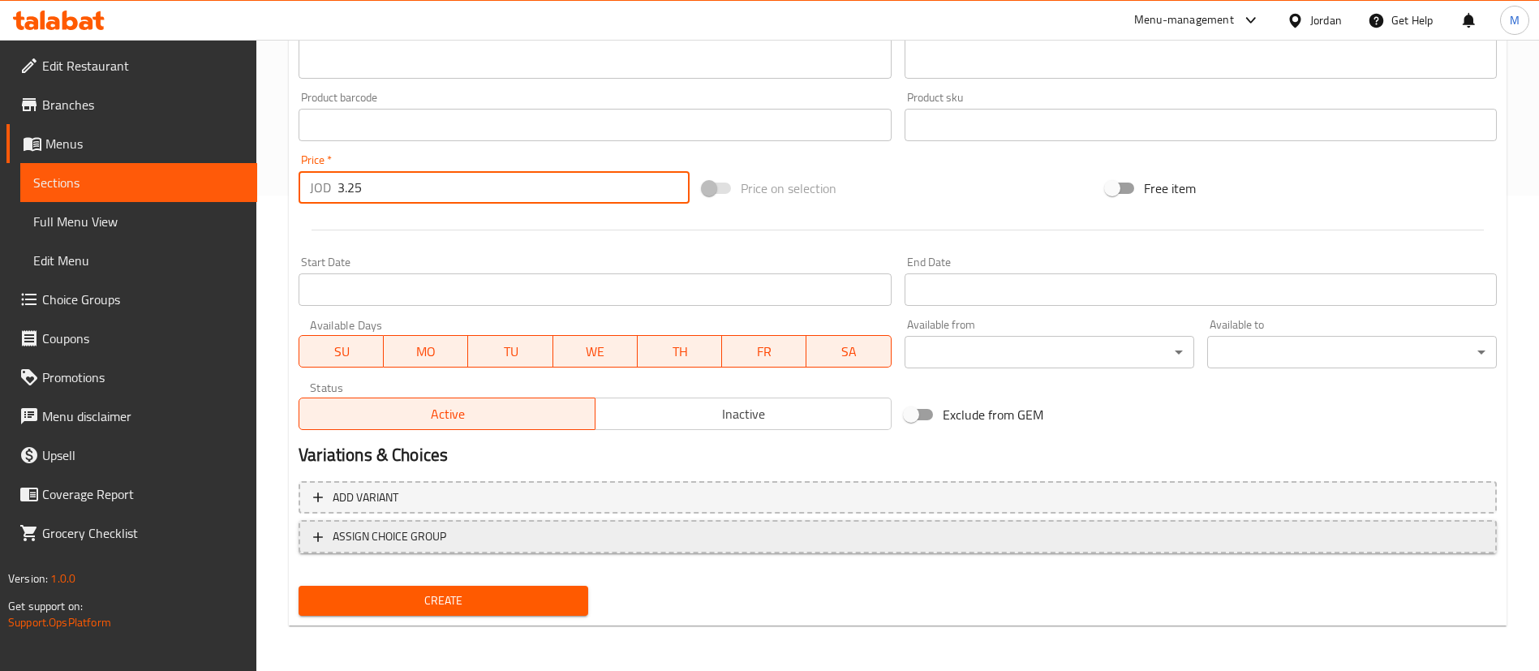
type input "3.25"
click at [616, 546] on span "ASSIGN CHOICE GROUP" at bounding box center [897, 537] width 1169 height 20
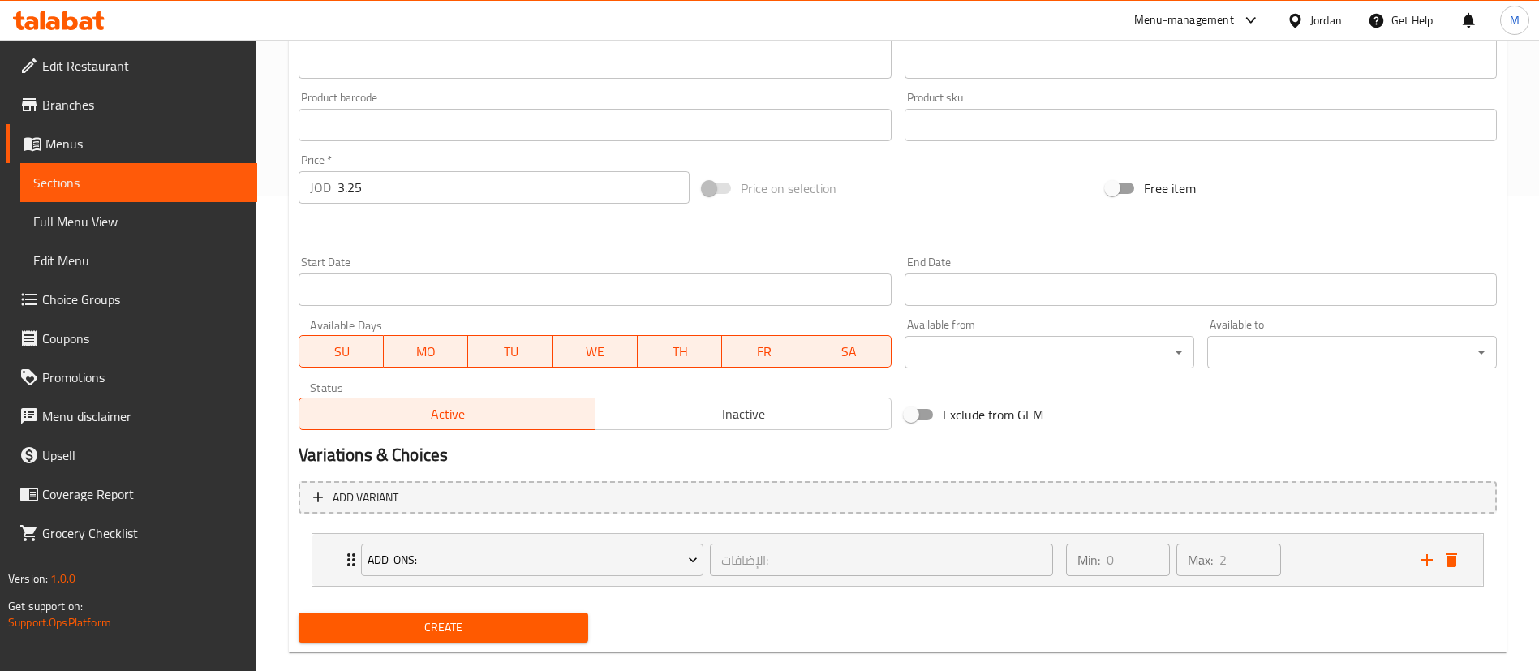
scroll to position [502, 0]
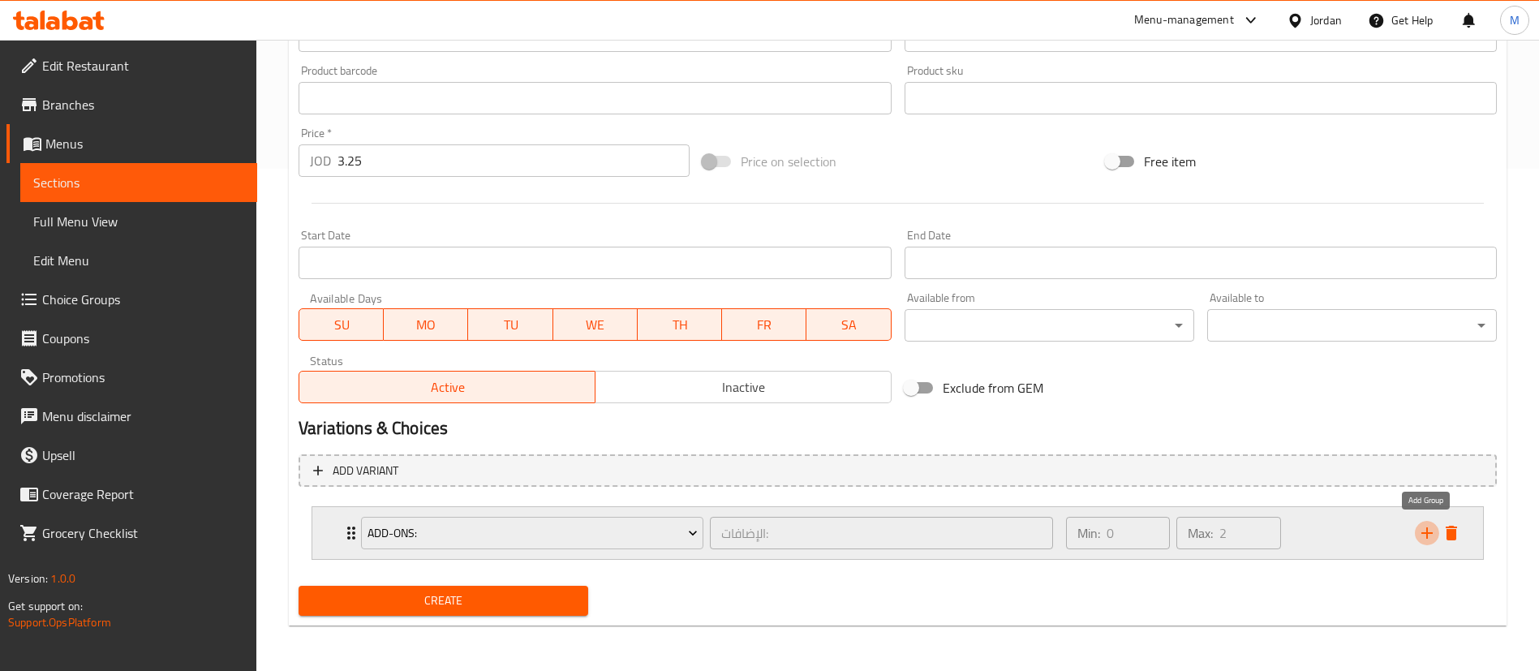
click at [1421, 524] on icon "add" at bounding box center [1426, 532] width 19 height 19
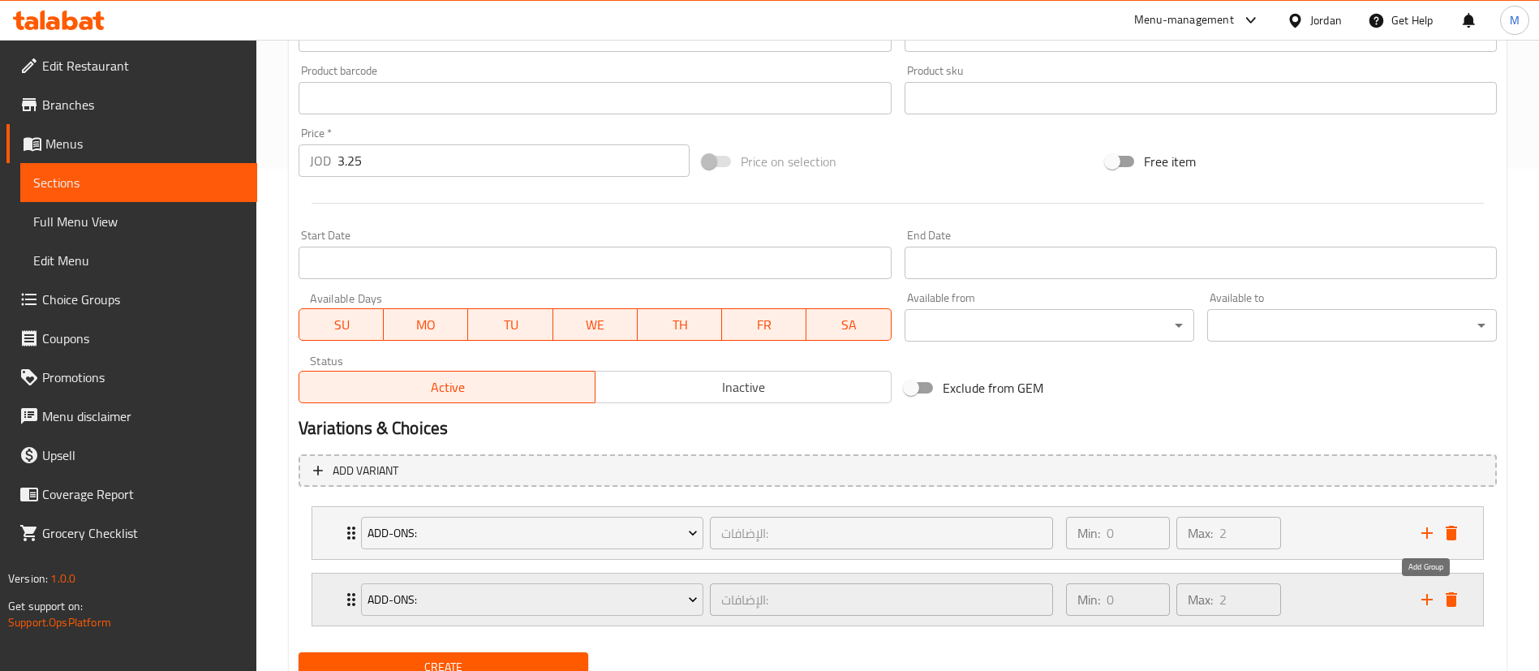
click at [1419, 596] on icon "add" at bounding box center [1426, 599] width 19 height 19
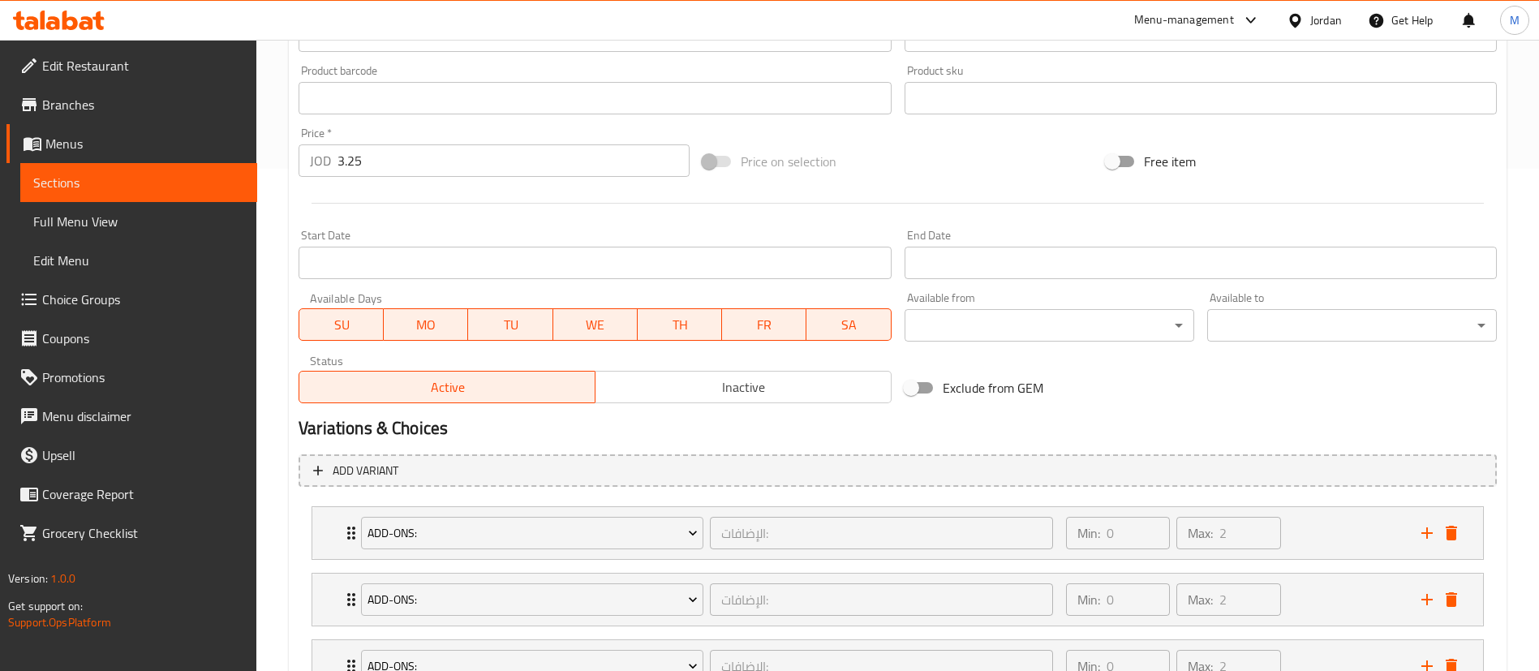
scroll to position [635, 0]
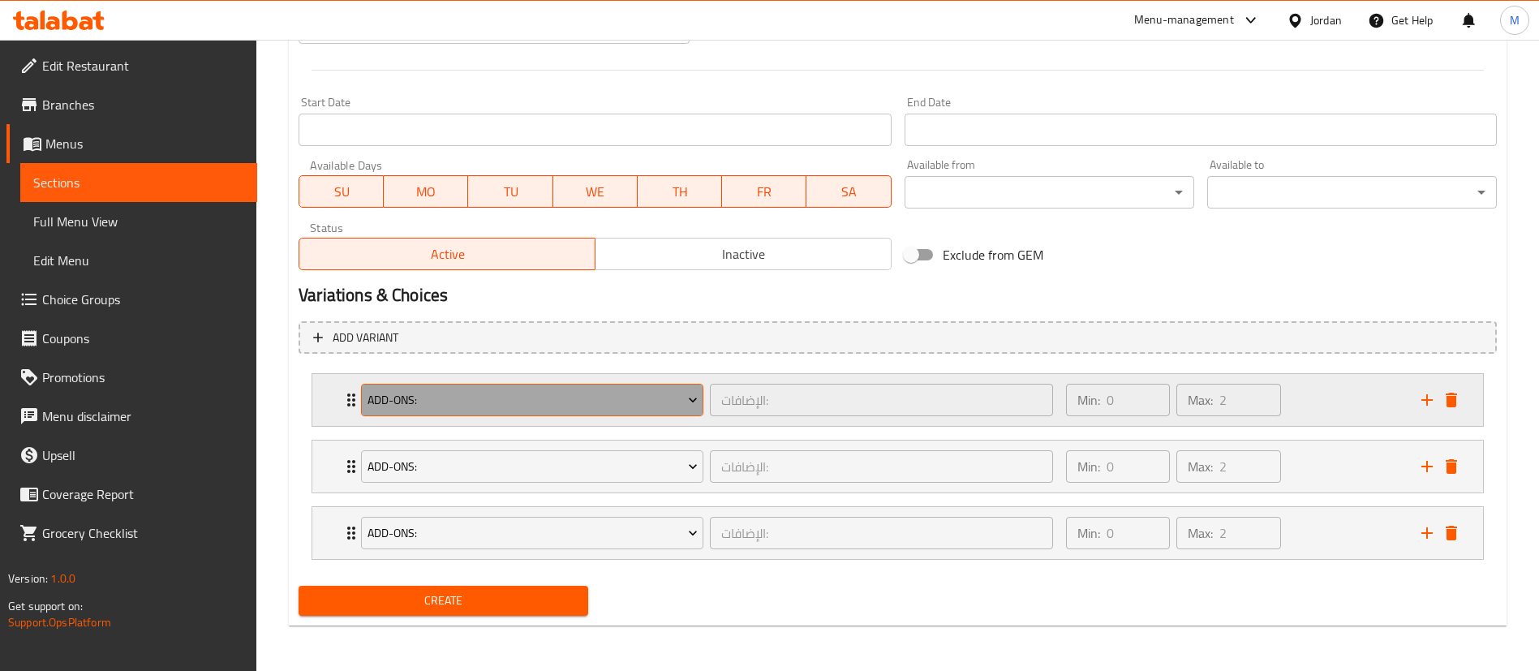
click at [527, 408] on span "Add-Ons:" at bounding box center [533, 400] width 330 height 20
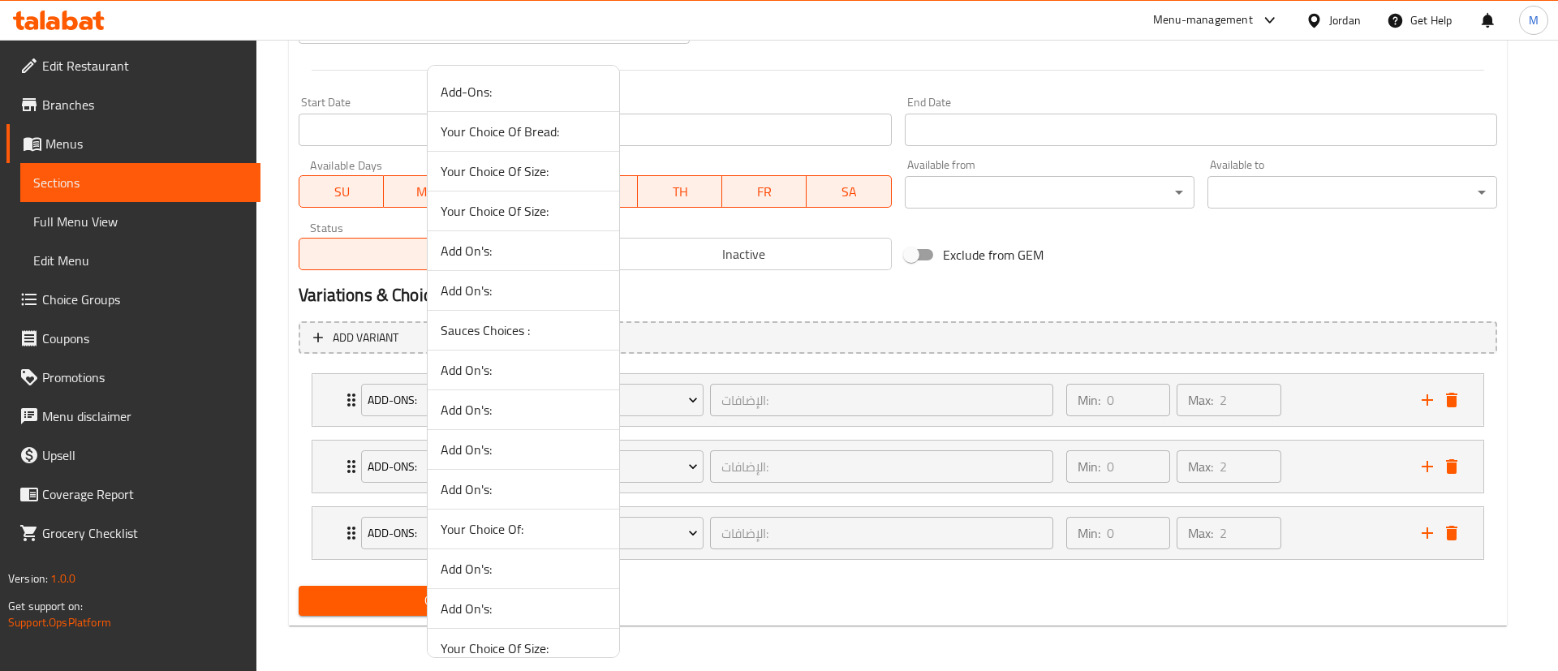
click at [516, 131] on span "Your Choice Of Bread:" at bounding box center [524, 131] width 166 height 19
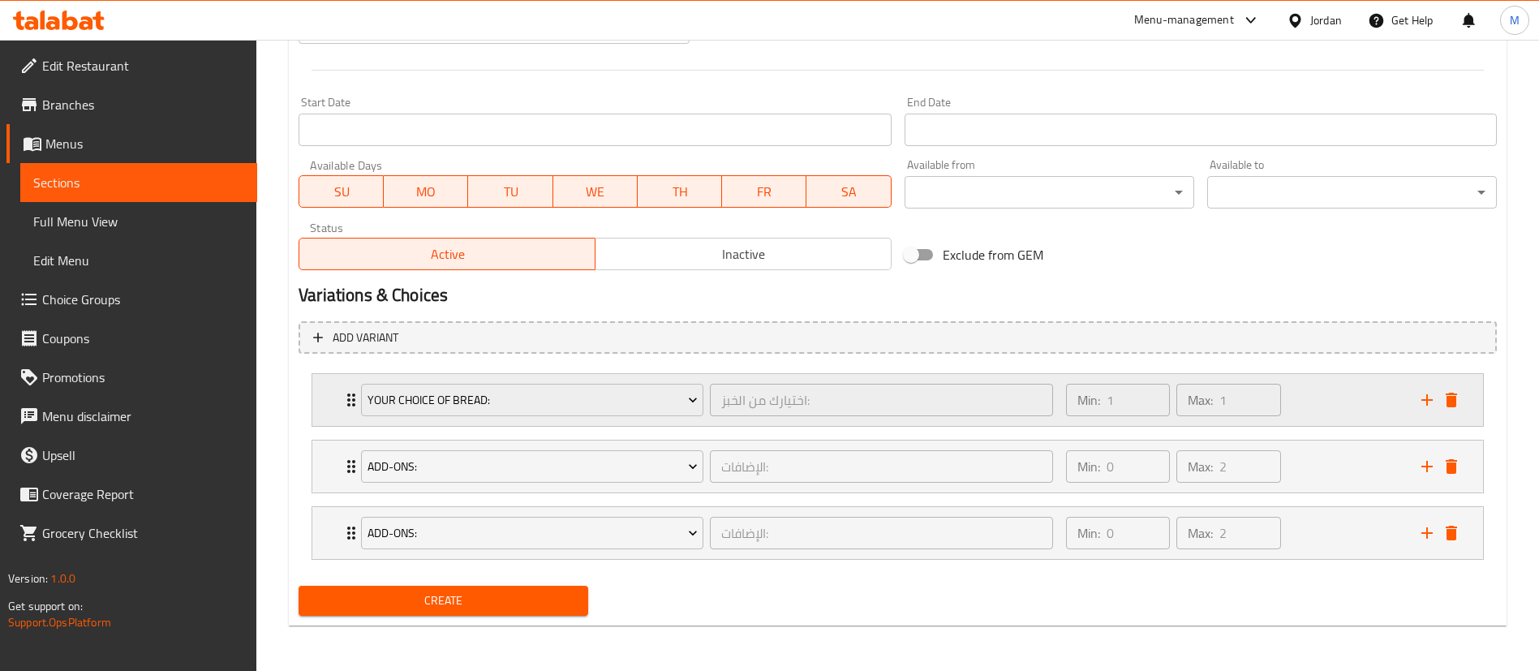
click at [1327, 411] on div "Min: 1 ​ Max: 1 ​" at bounding box center [1233, 400] width 355 height 52
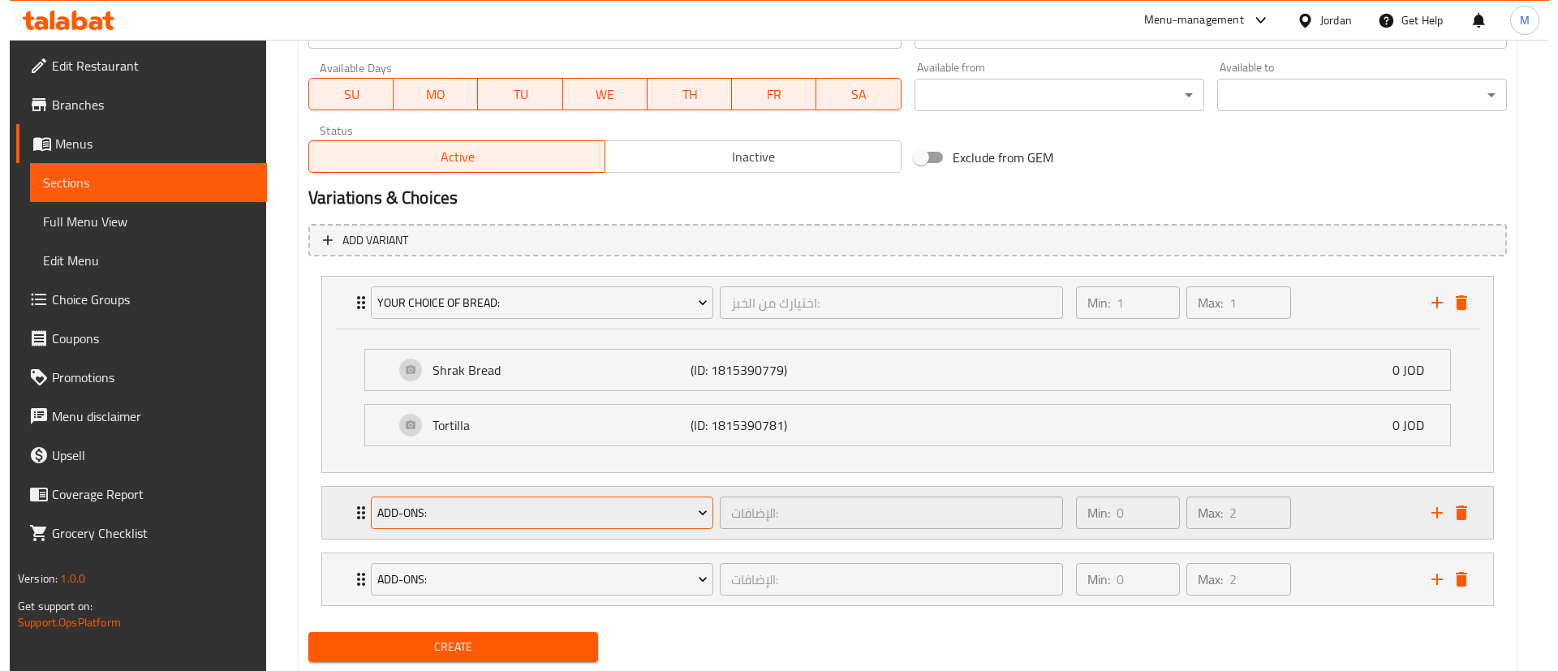
scroll to position [779, 0]
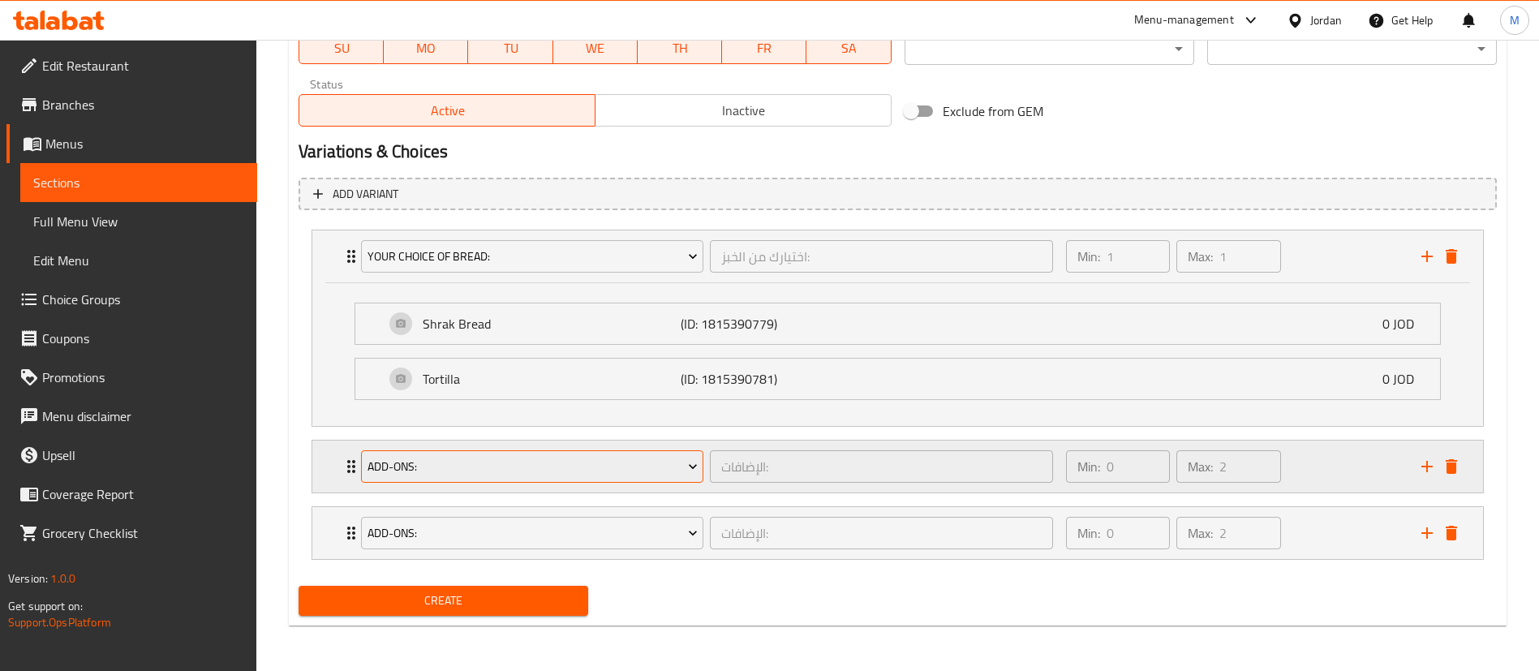
click at [557, 450] on button "Add-Ons:" at bounding box center [532, 466] width 342 height 32
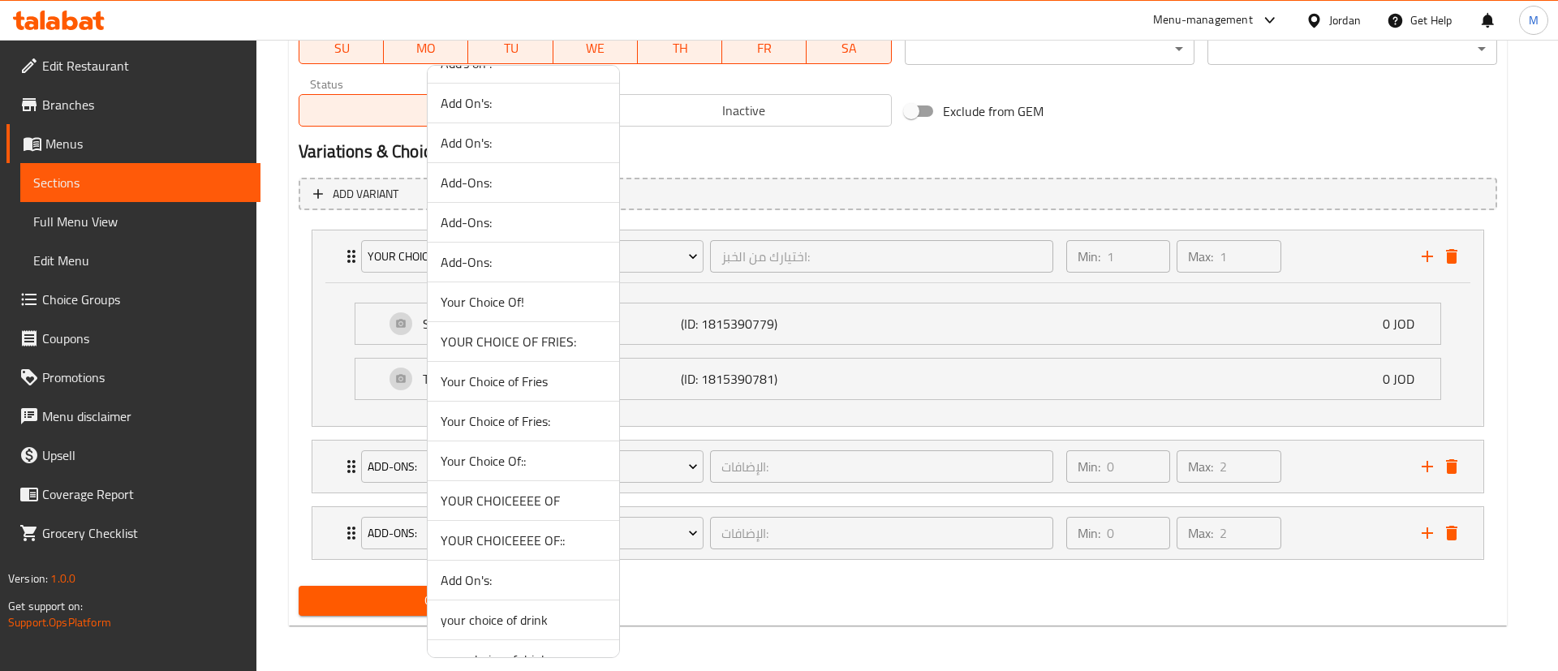
scroll to position [1043, 0]
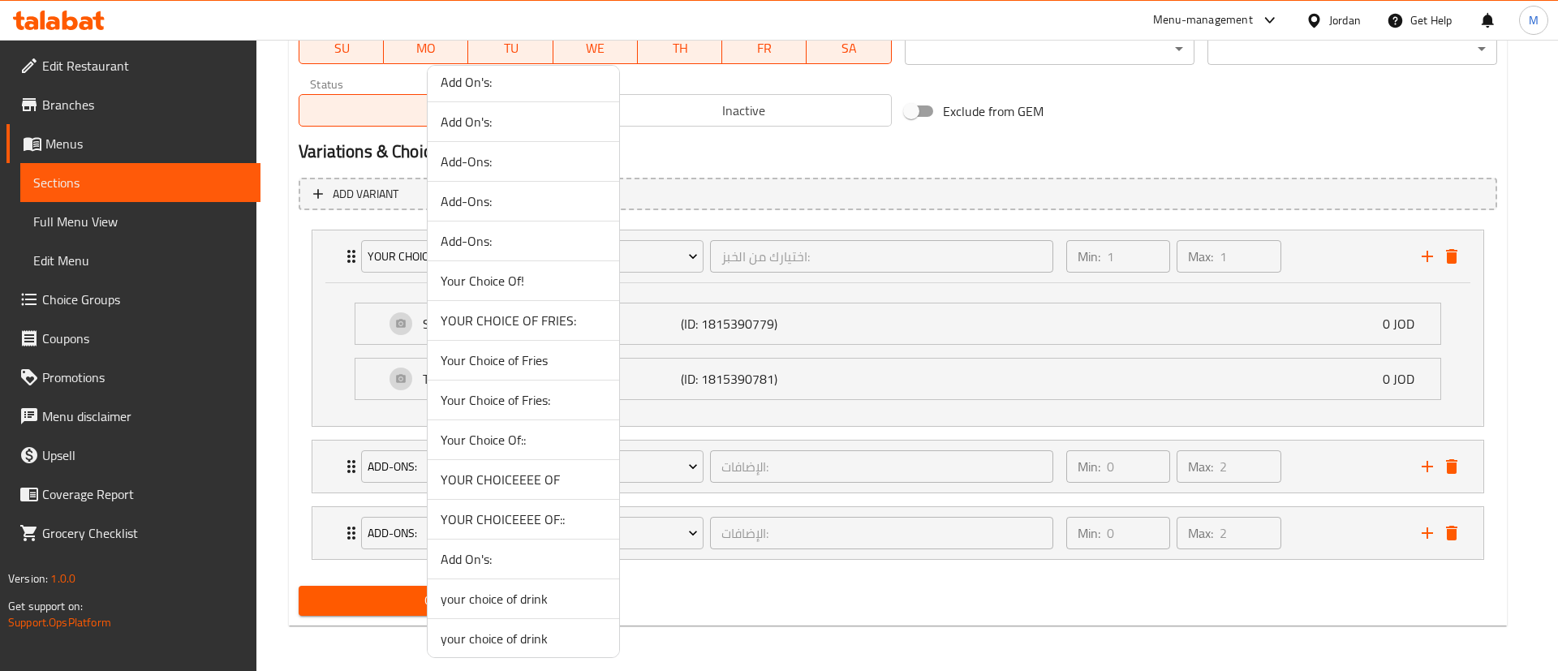
click at [510, 361] on span "Your Choice of Fries" at bounding box center [524, 360] width 166 height 19
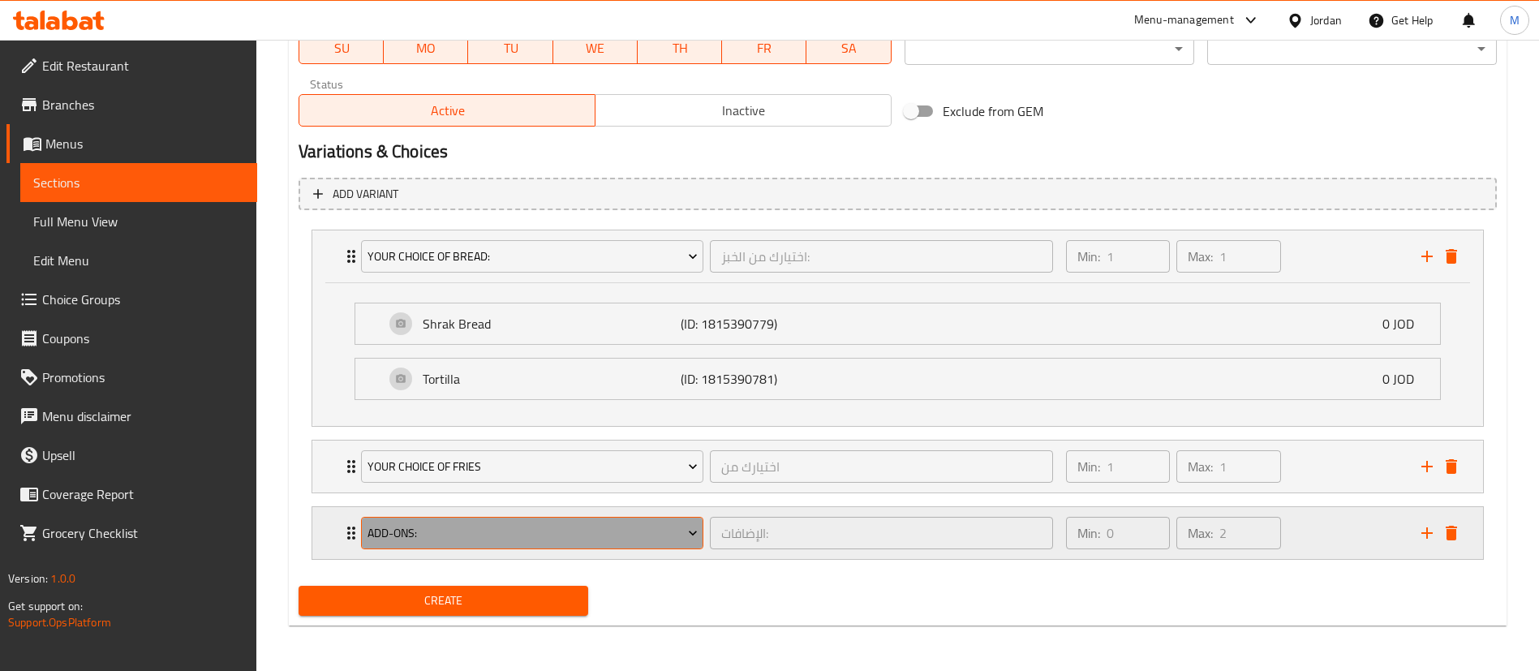
click at [588, 519] on button "Add-Ons:" at bounding box center [532, 533] width 342 height 32
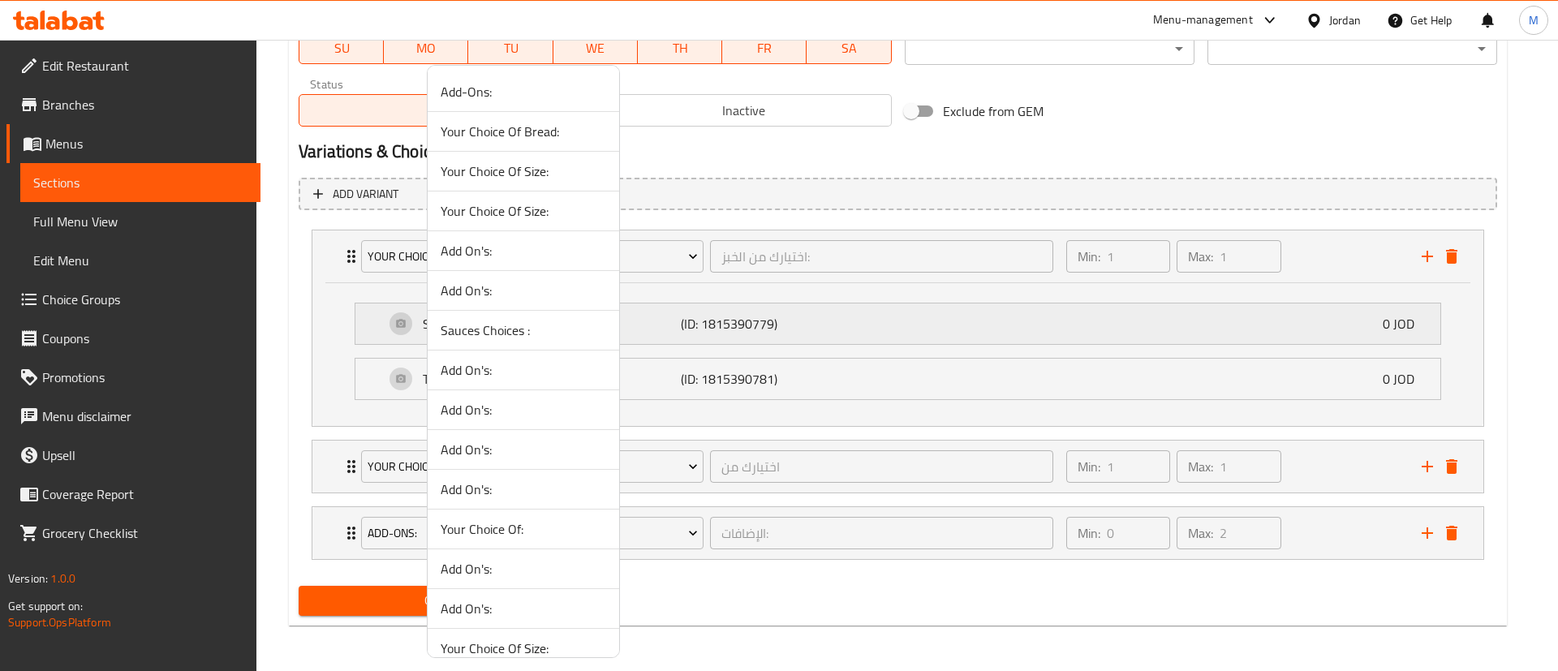
click at [497, 325] on span "Sauces Choices :" at bounding box center [524, 329] width 166 height 19
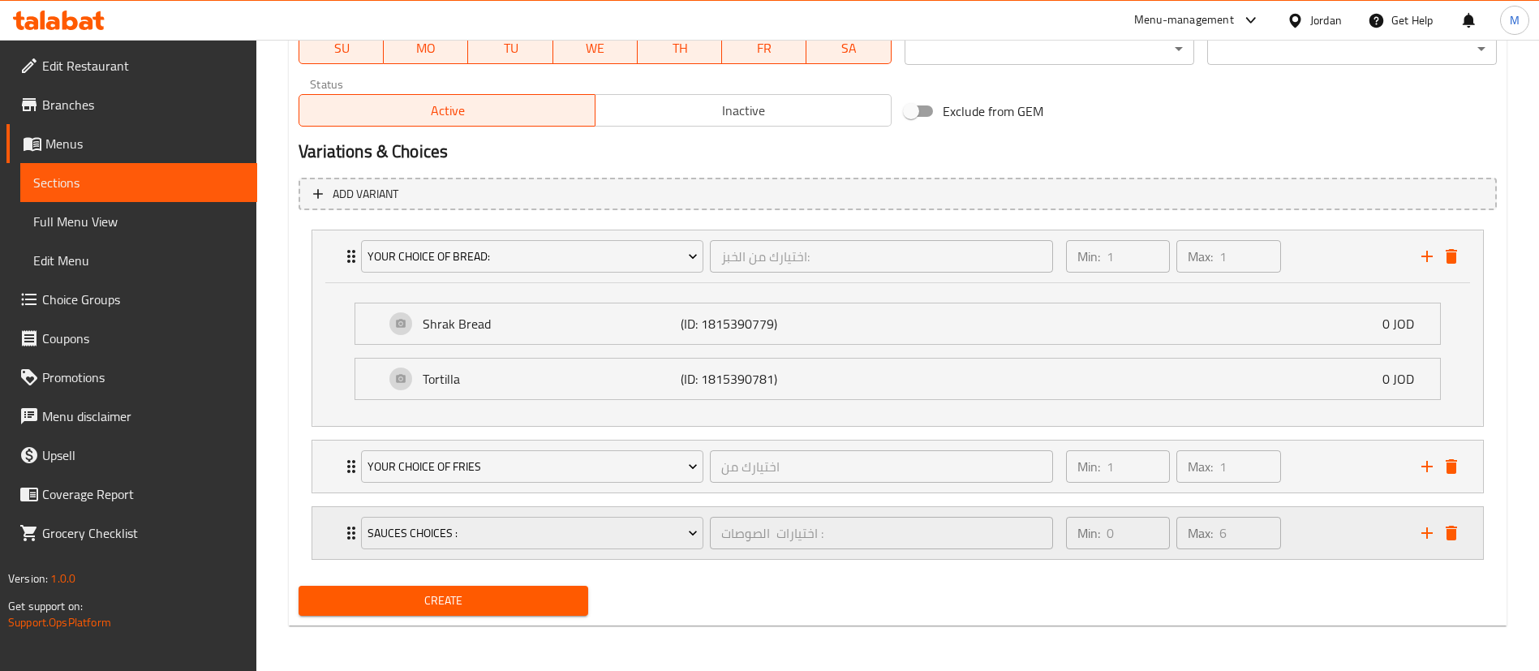
click at [1316, 537] on div "Min: 0 ​ Max: 6 ​" at bounding box center [1233, 533] width 355 height 52
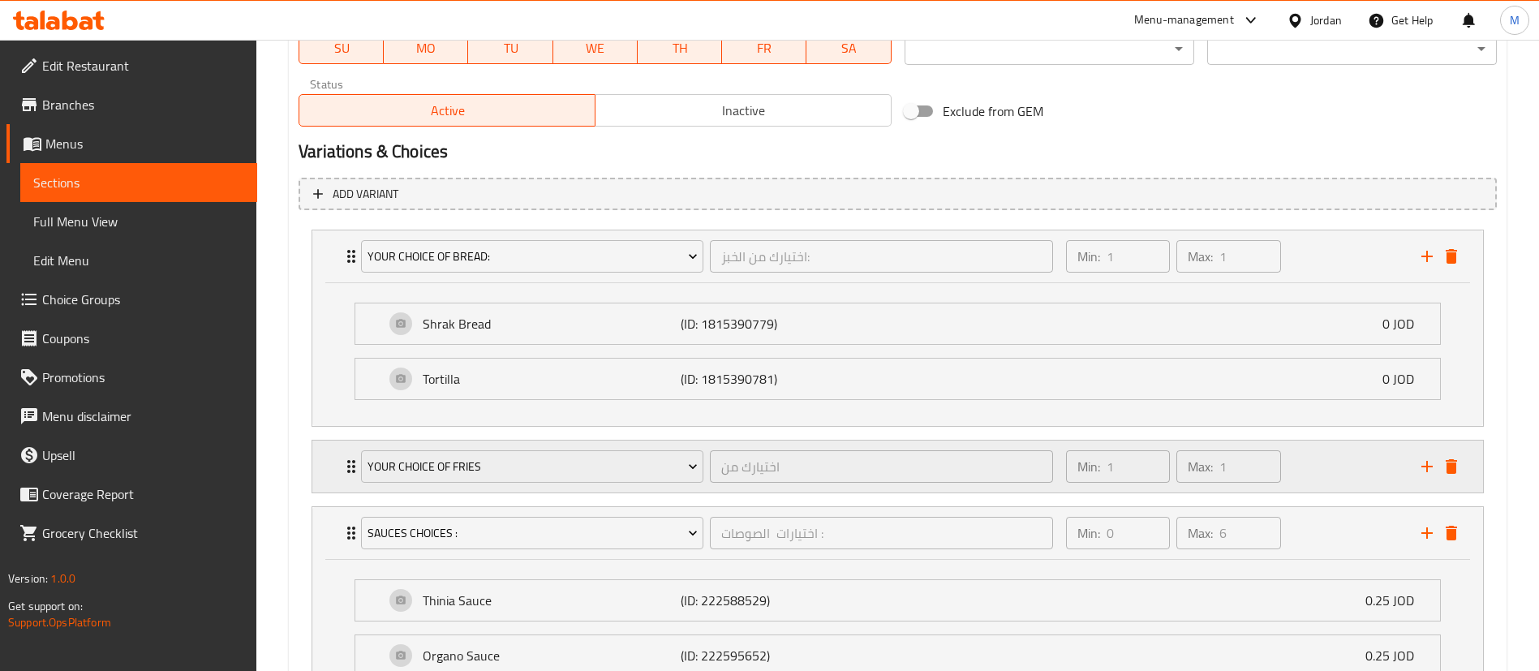
click at [1324, 462] on div "Min: 1 ​ Max: 1 ​" at bounding box center [1233, 467] width 355 height 52
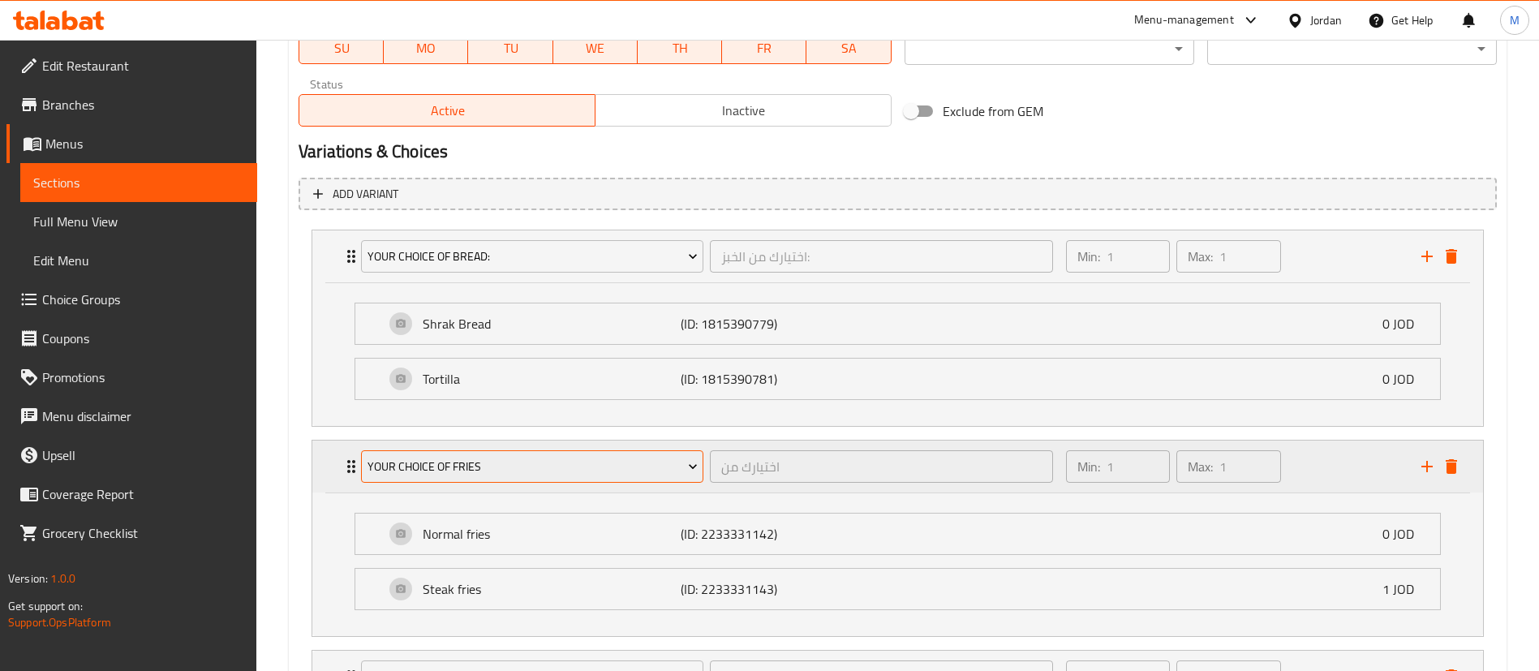
click at [574, 462] on span "Your Choice of Fries" at bounding box center [533, 467] width 330 height 20
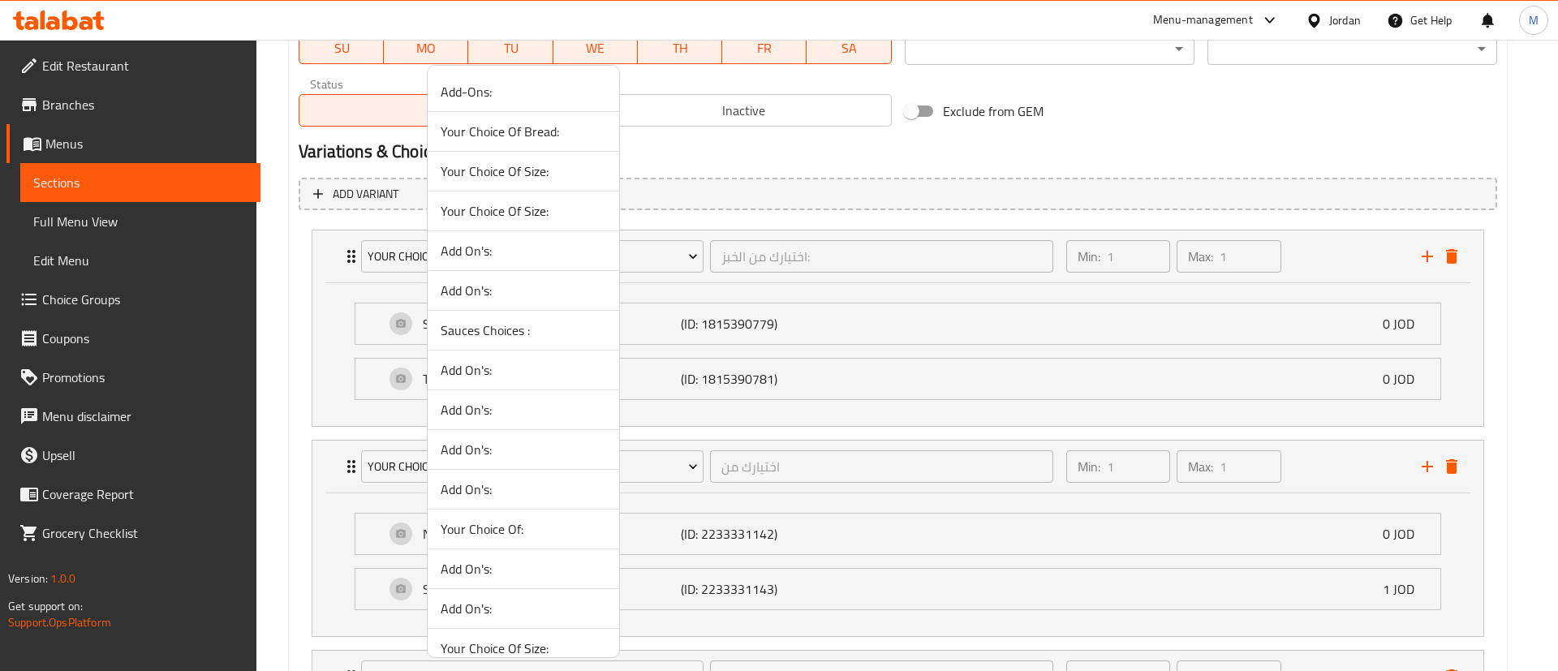
scroll to position [1003, 0]
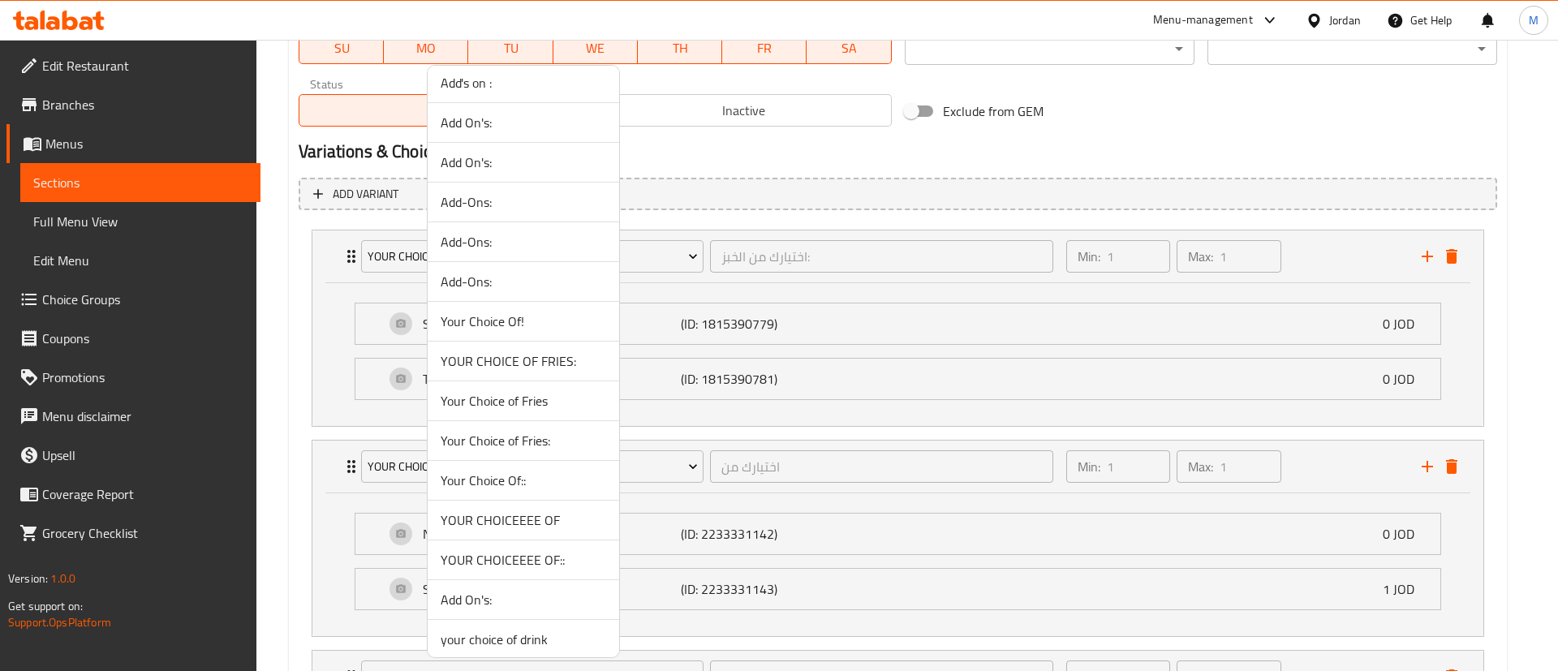
click at [527, 406] on span "Your Choice of Fries" at bounding box center [524, 400] width 166 height 19
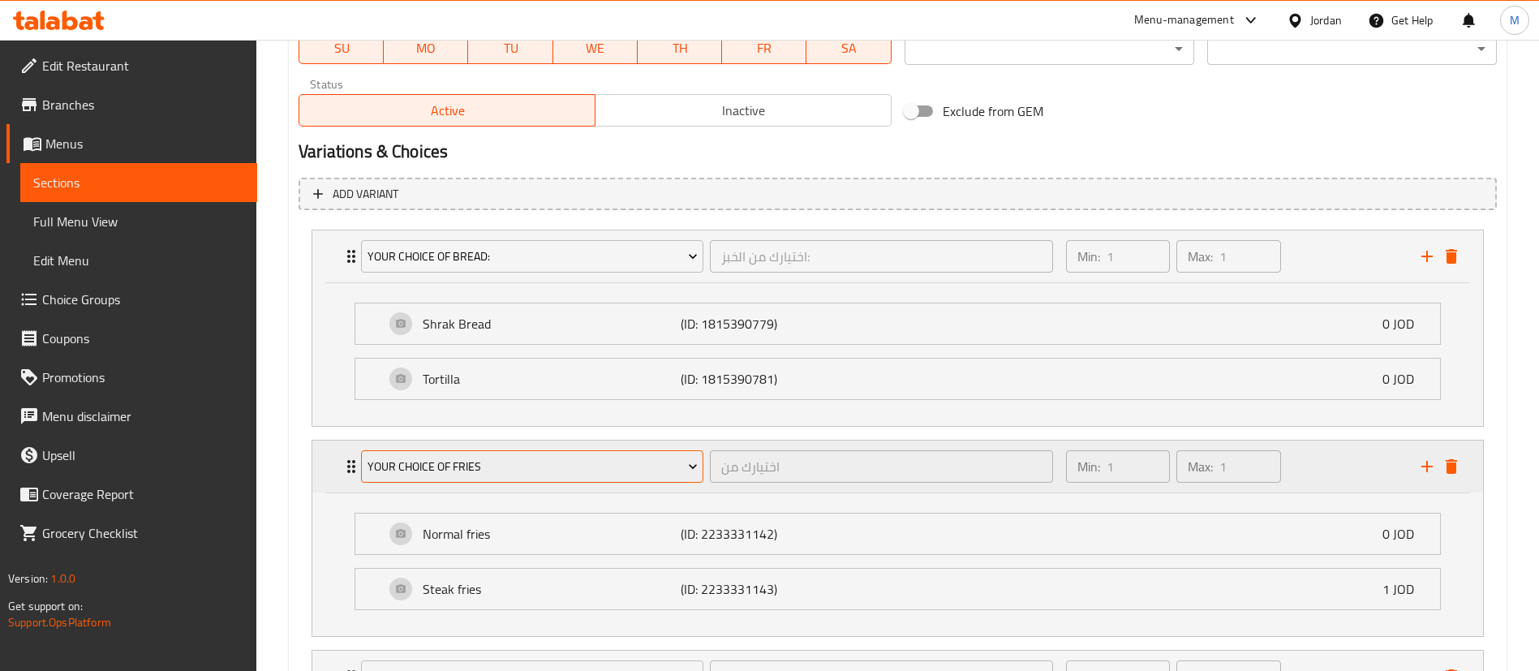
click at [542, 454] on button "Your Choice of Fries" at bounding box center [532, 466] width 342 height 32
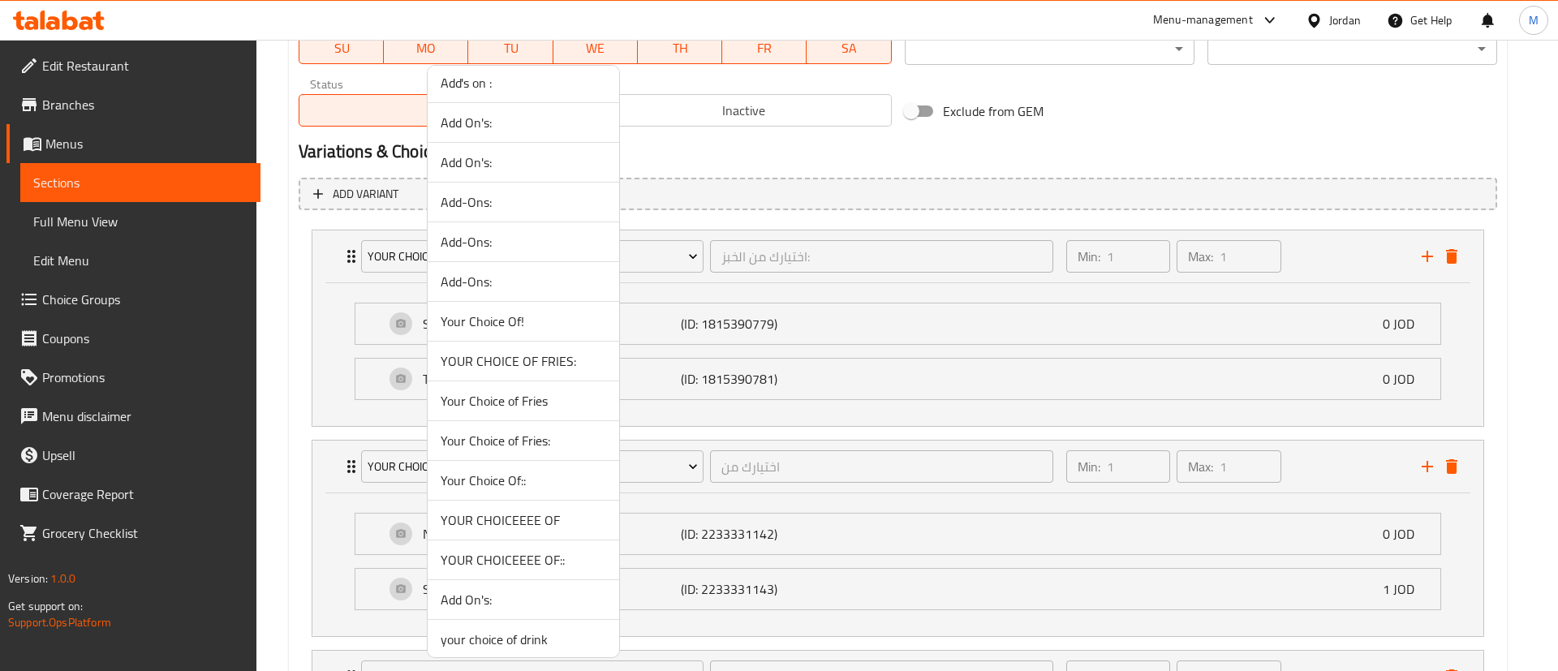
click at [476, 449] on span "Your Choice of Fries:" at bounding box center [524, 440] width 166 height 19
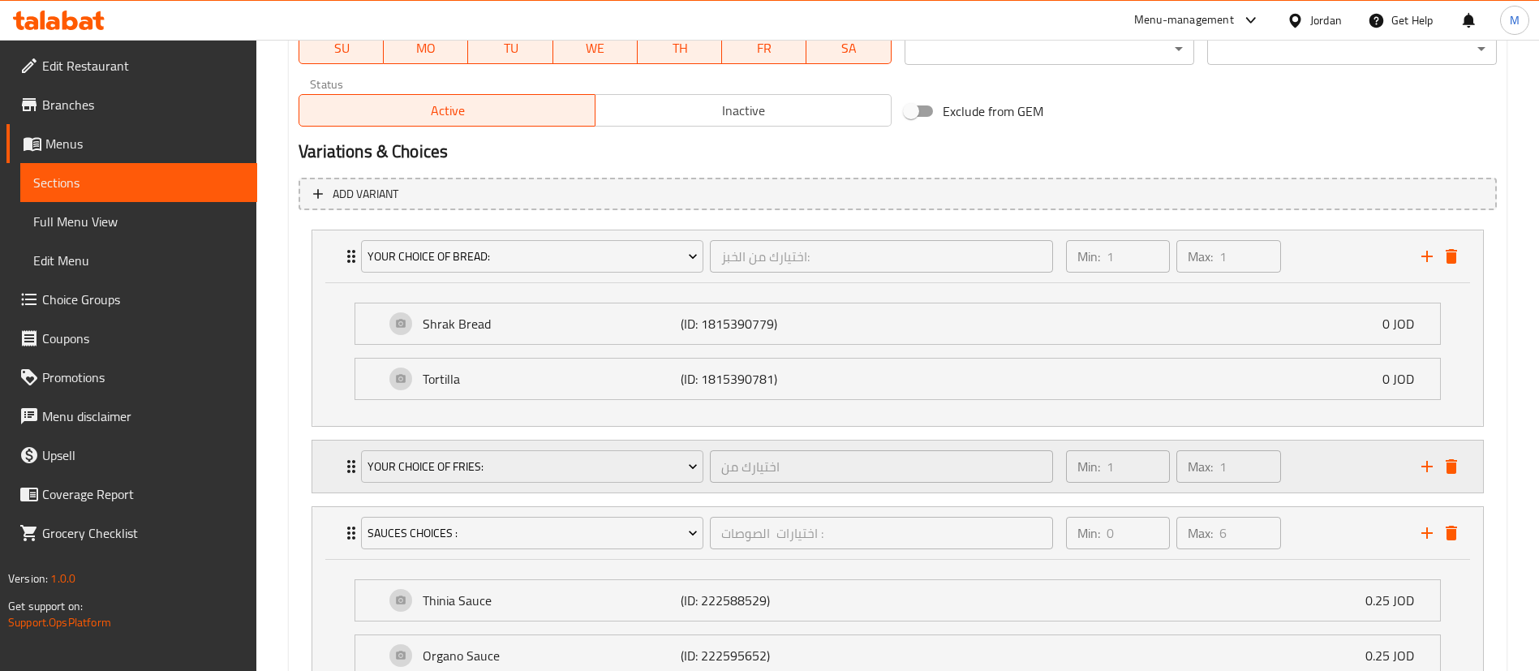
click at [1314, 470] on div "Min: 1 ​ Max: 1 ​" at bounding box center [1233, 467] width 355 height 52
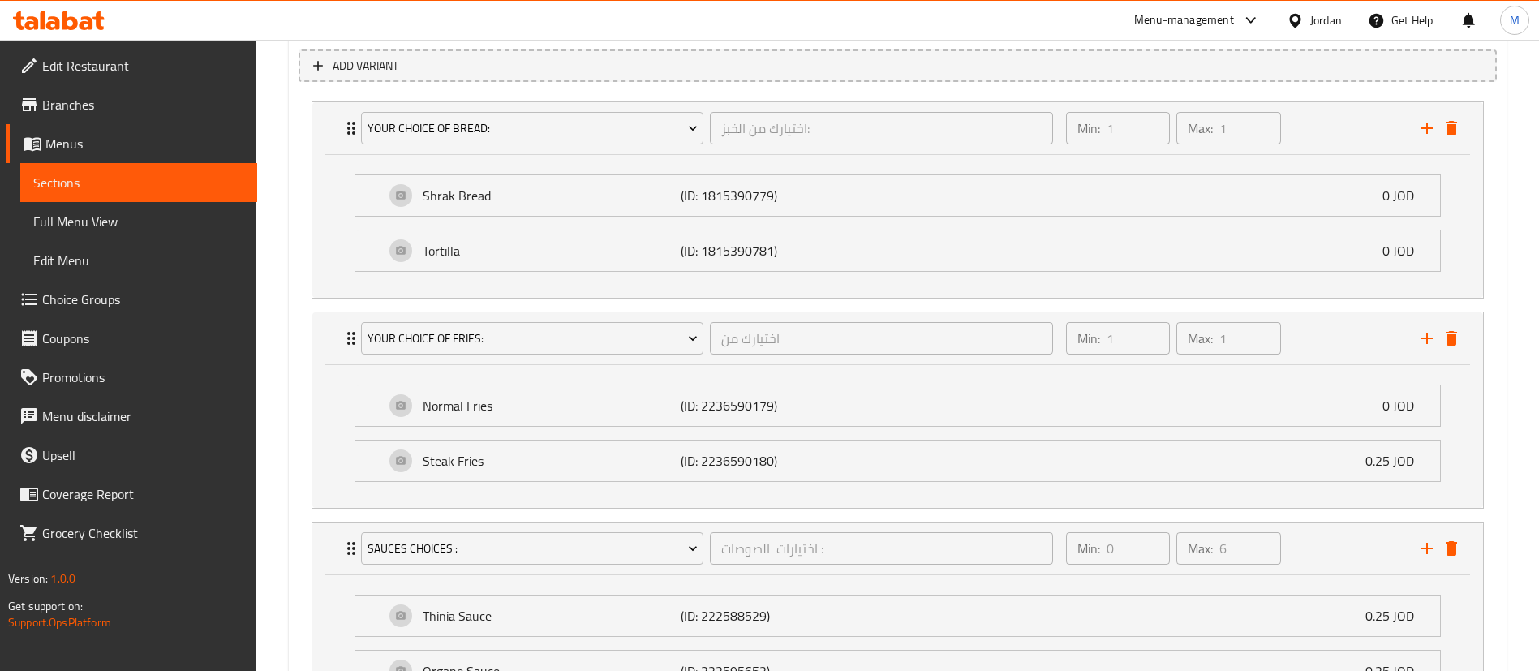
scroll to position [1287, 0]
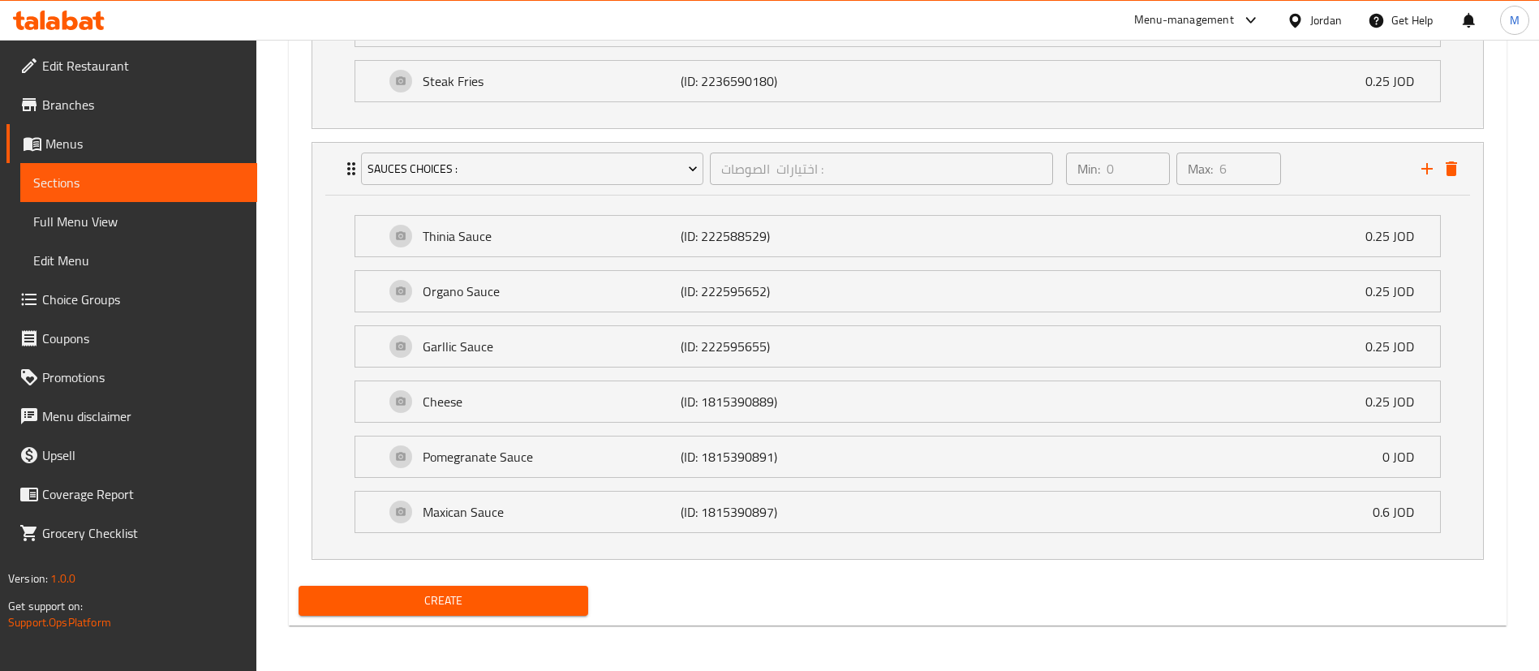
click at [535, 598] on span "Create" at bounding box center [444, 601] width 264 height 20
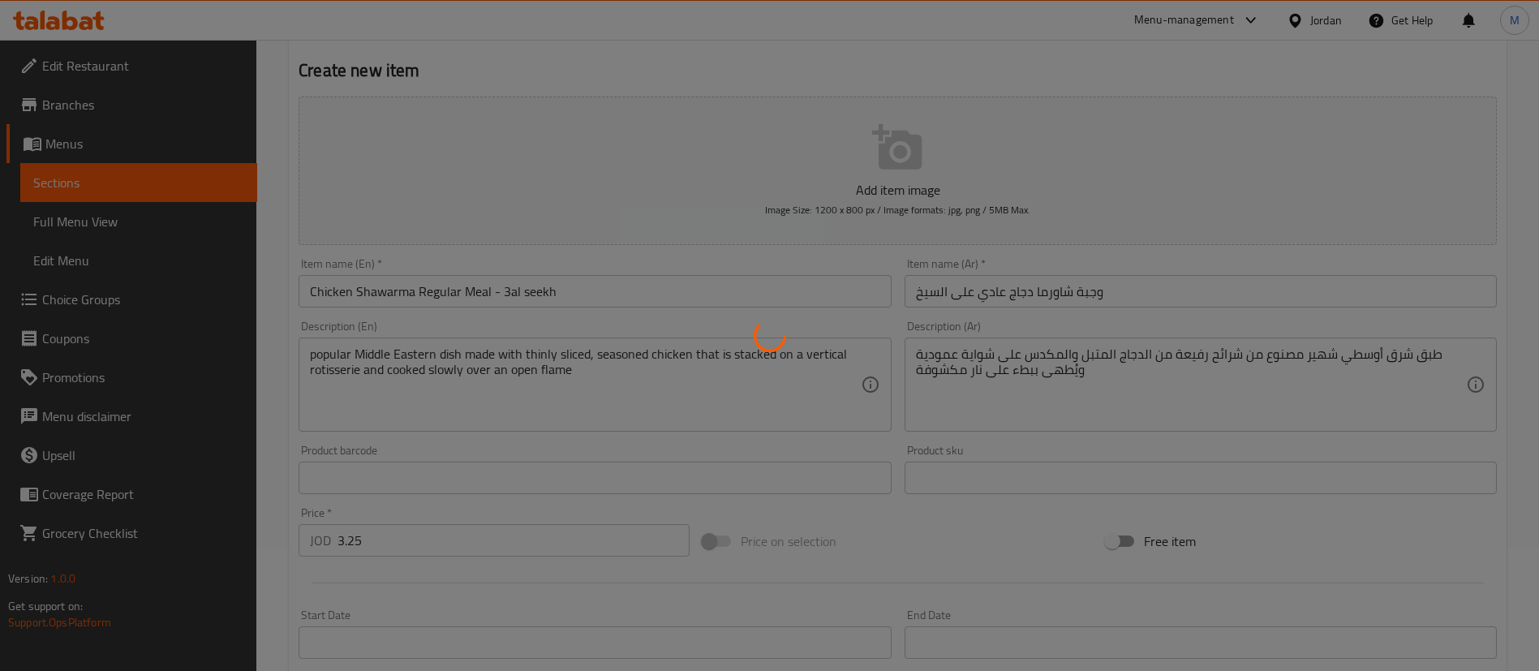
scroll to position [0, 0]
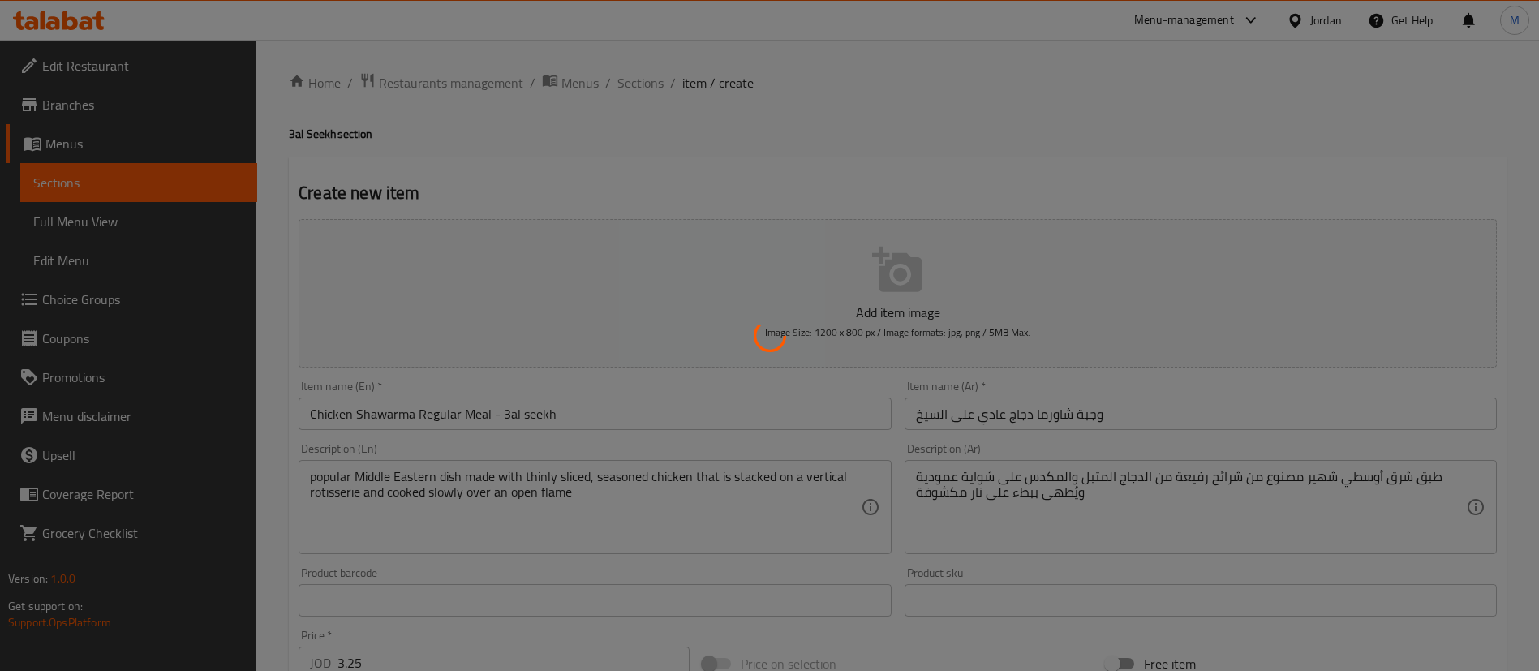
type input "0"
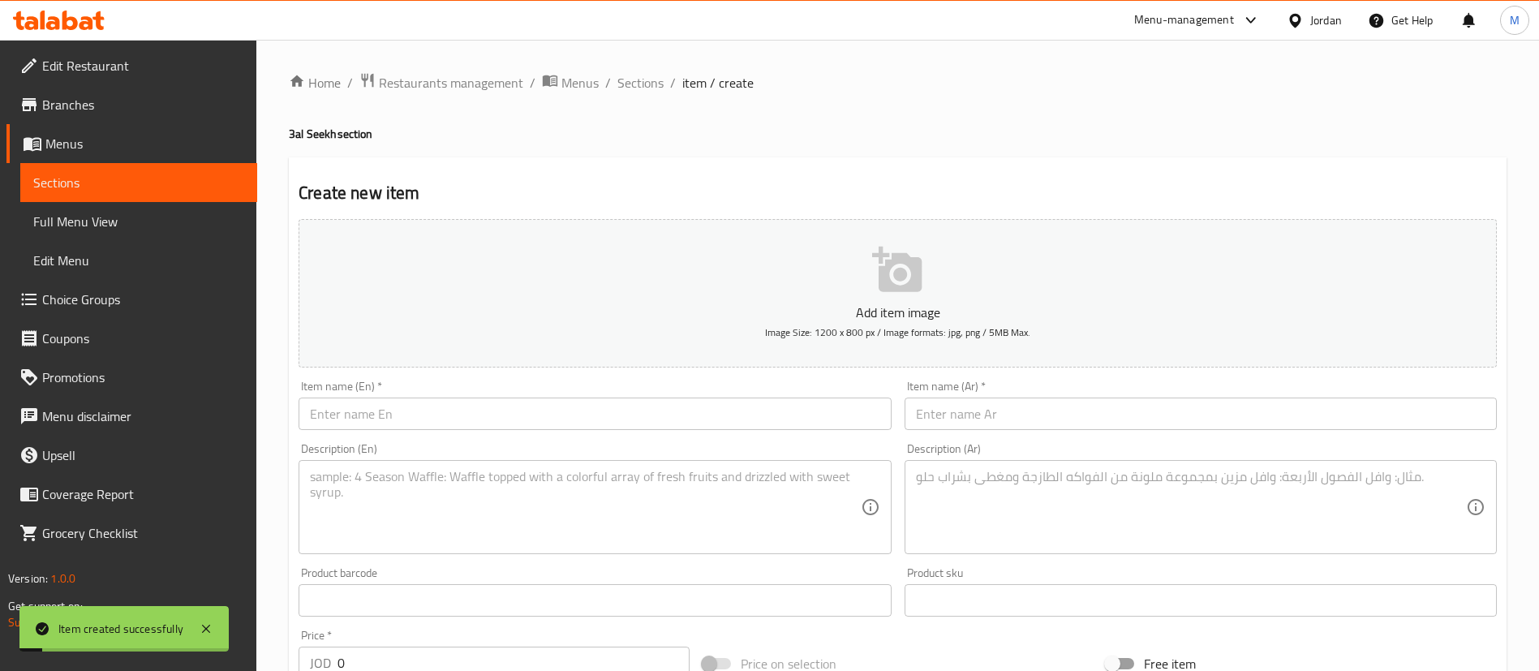
scroll to position [1287, 0]
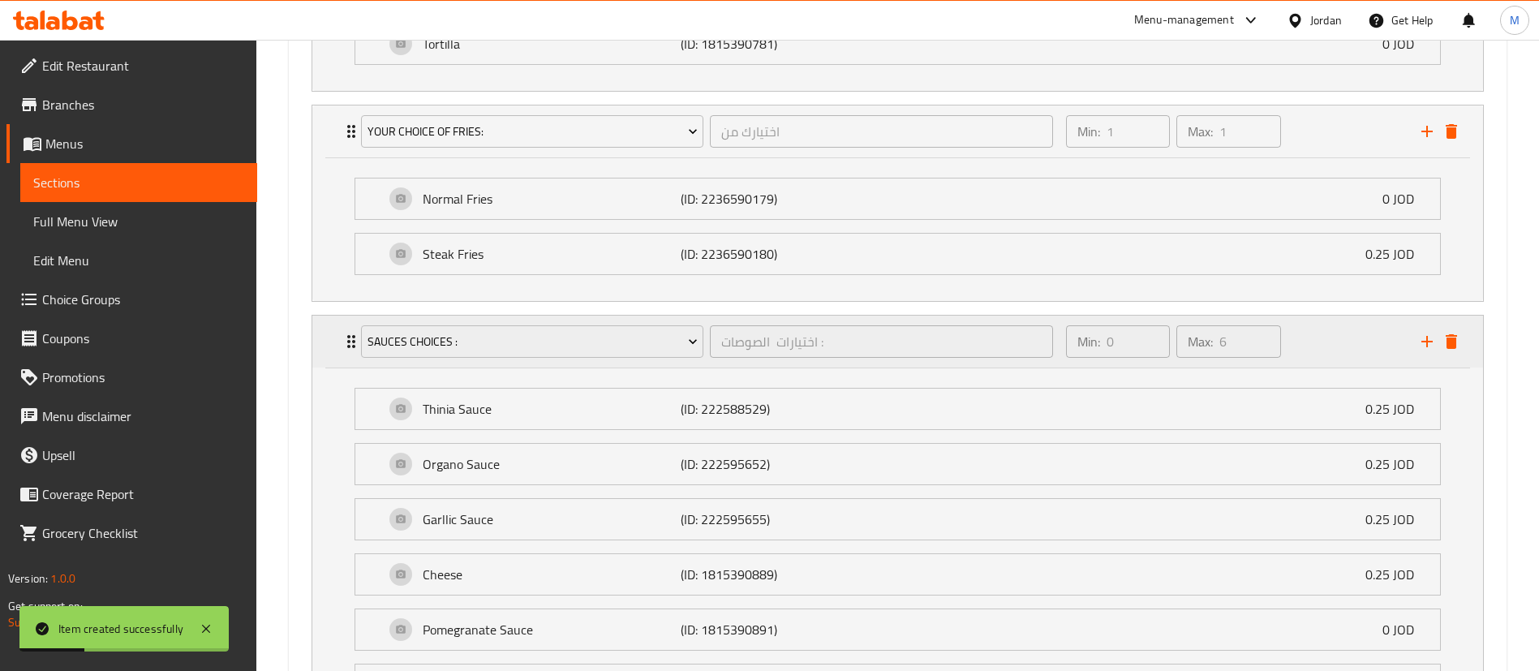
click at [1326, 342] on div "Min: 0 ​ Max: 6 ​" at bounding box center [1233, 342] width 355 height 52
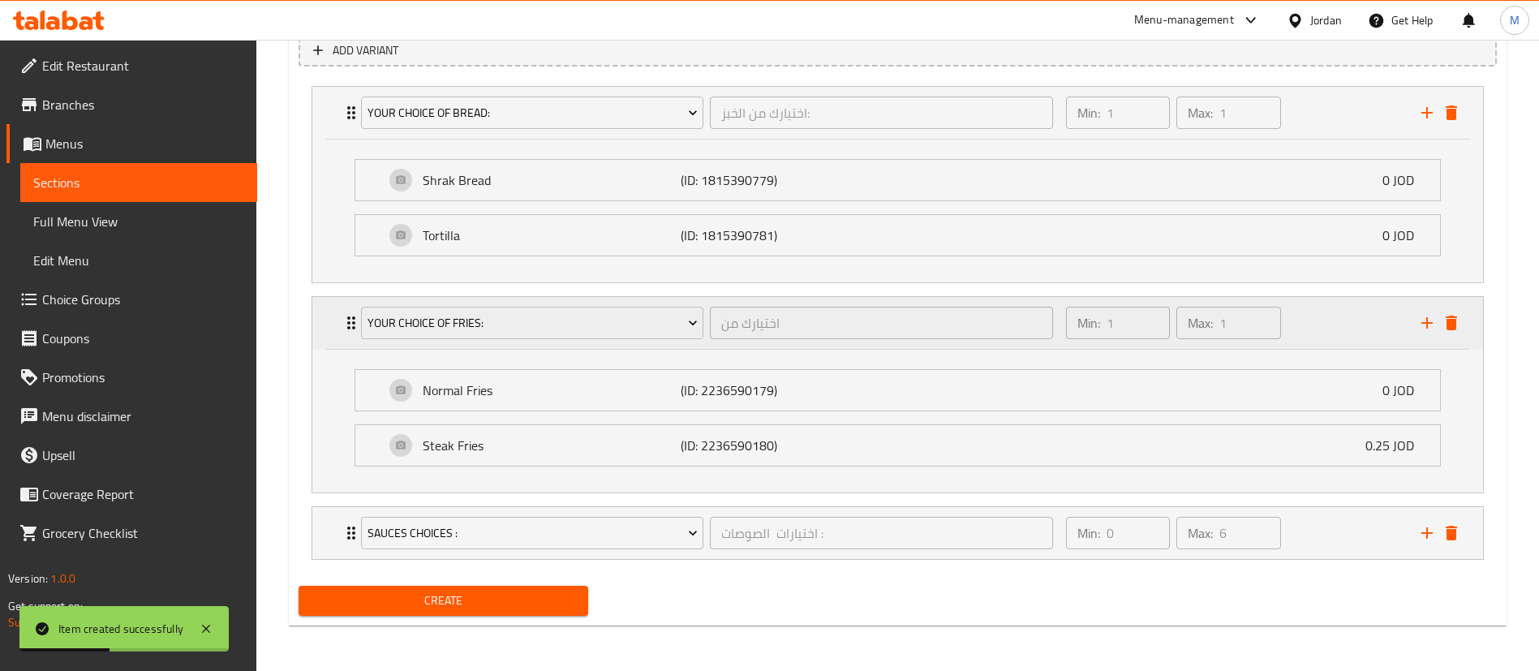
click at [1327, 314] on div "Min: 1 ​ Max: 1 ​" at bounding box center [1233, 323] width 355 height 52
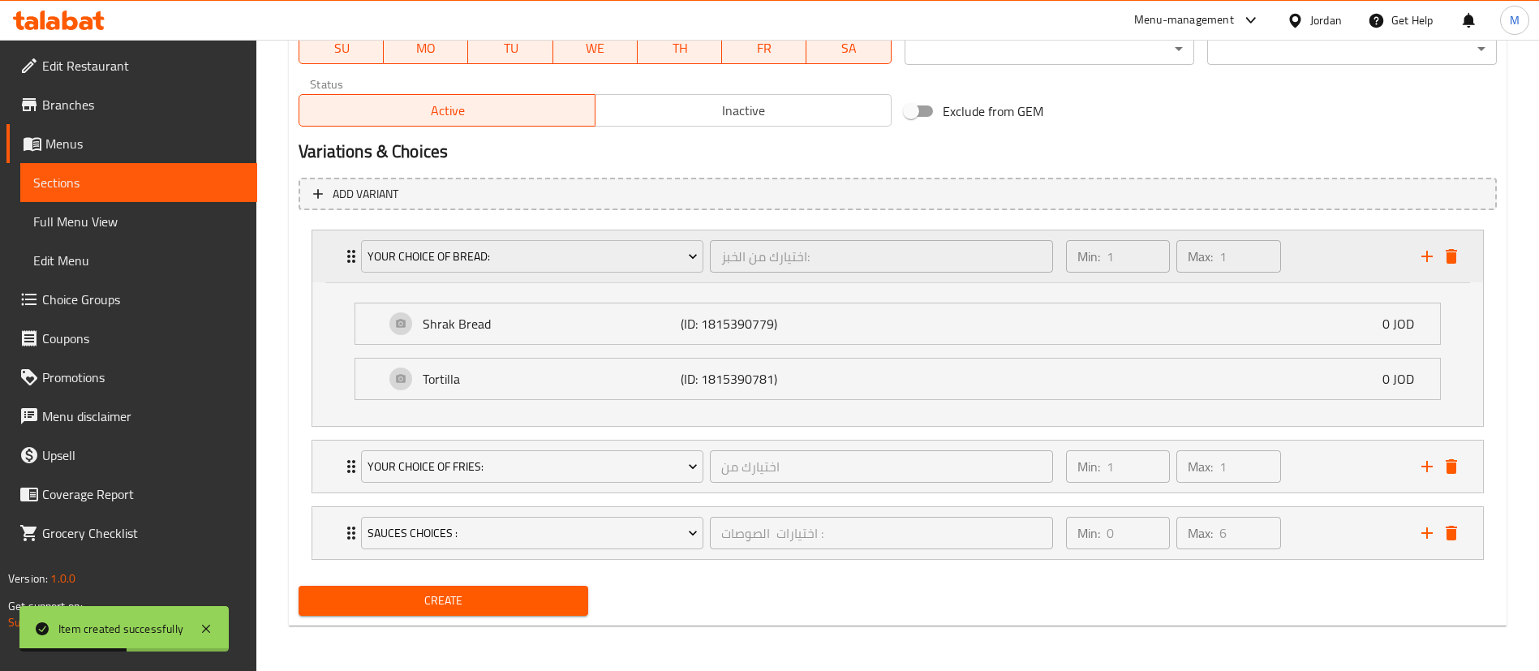
click at [1296, 251] on div "Min: 1 ​ Max: 1 ​" at bounding box center [1233, 256] width 355 height 52
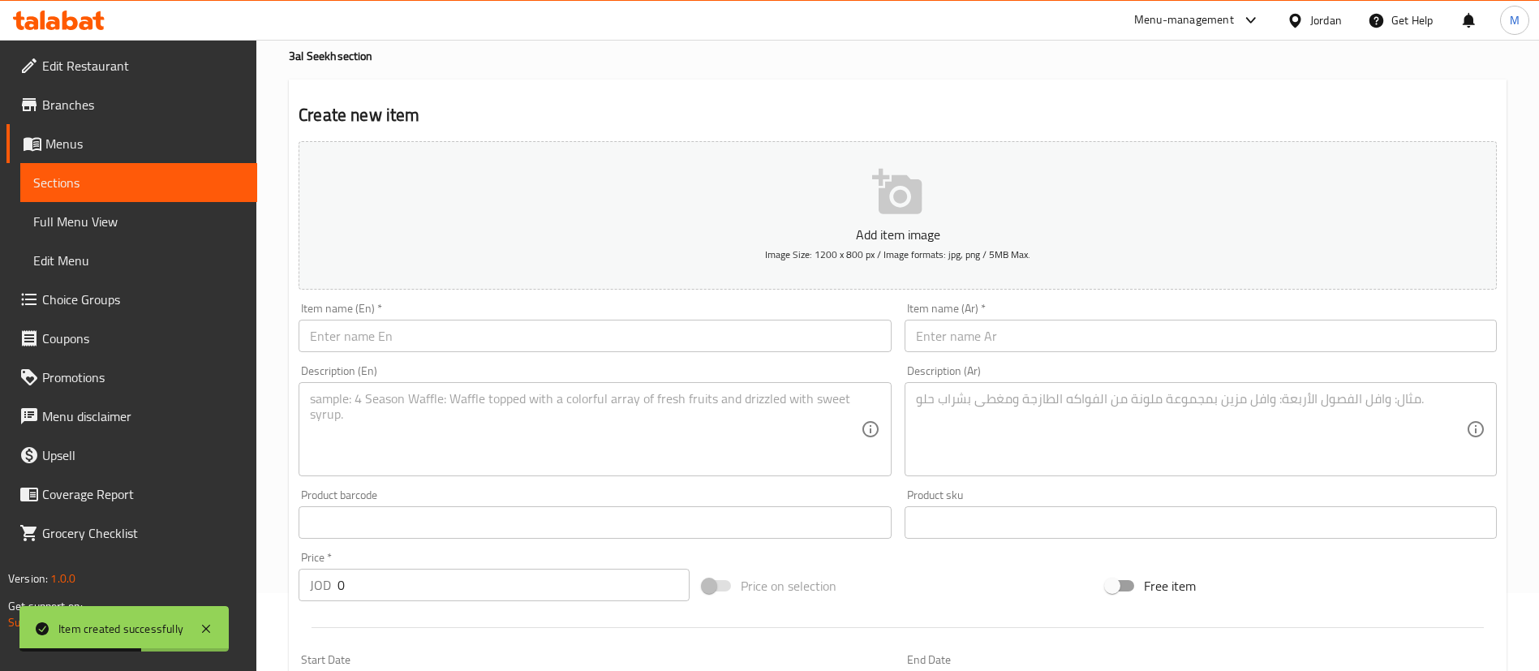
scroll to position [0, 0]
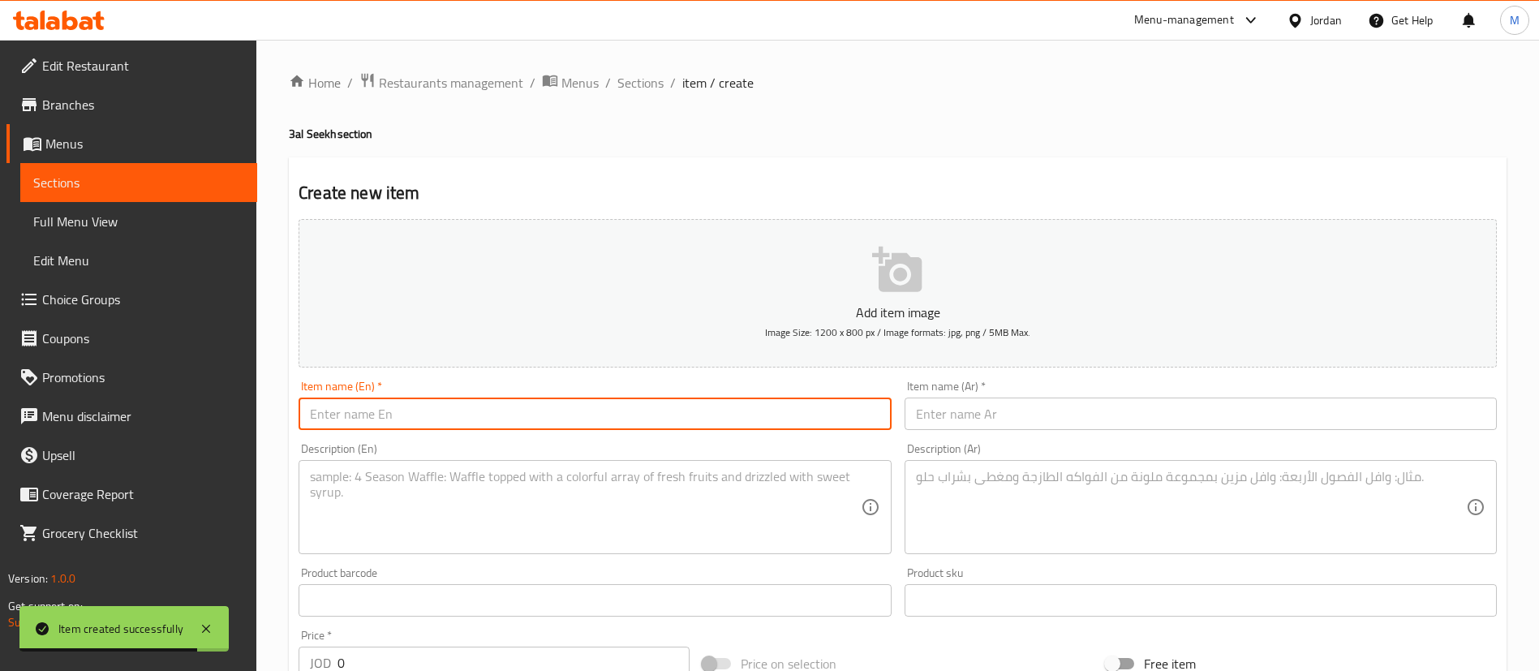
click at [594, 409] on input "text" at bounding box center [595, 414] width 592 height 32
paste input "Chicken Shawarma Super Meal - 3al seekh"
type input "Chicken Shawarma Super Meal - 3al seekh"
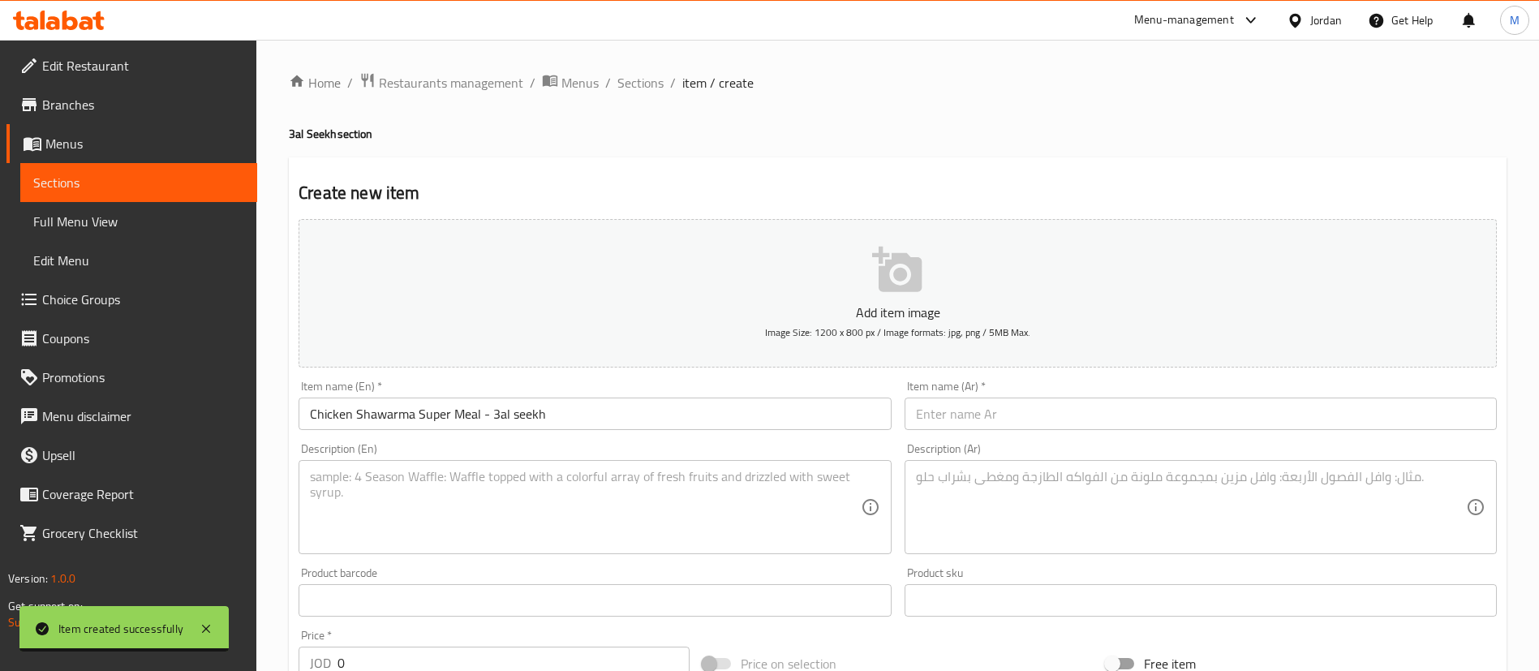
click at [991, 433] on div "Item name (Ar)   * Item name (Ar) *" at bounding box center [1200, 405] width 605 height 62
click at [997, 419] on input "text" at bounding box center [1201, 414] width 592 height 32
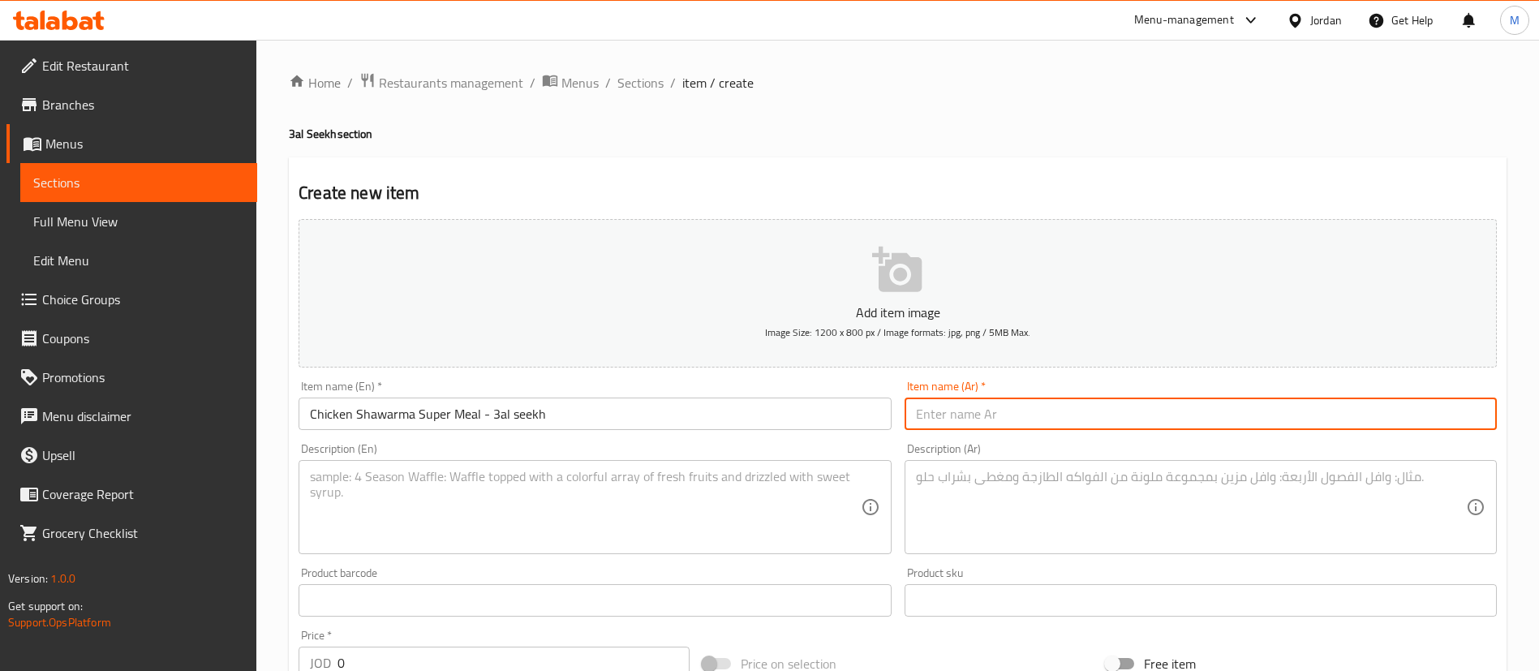
paste input "وجبة شاورما دجاج سوبر على السيخ"
type input "وجبة شاورما دجاج سوبر على السيخ"
click at [587, 535] on textarea at bounding box center [585, 507] width 550 height 77
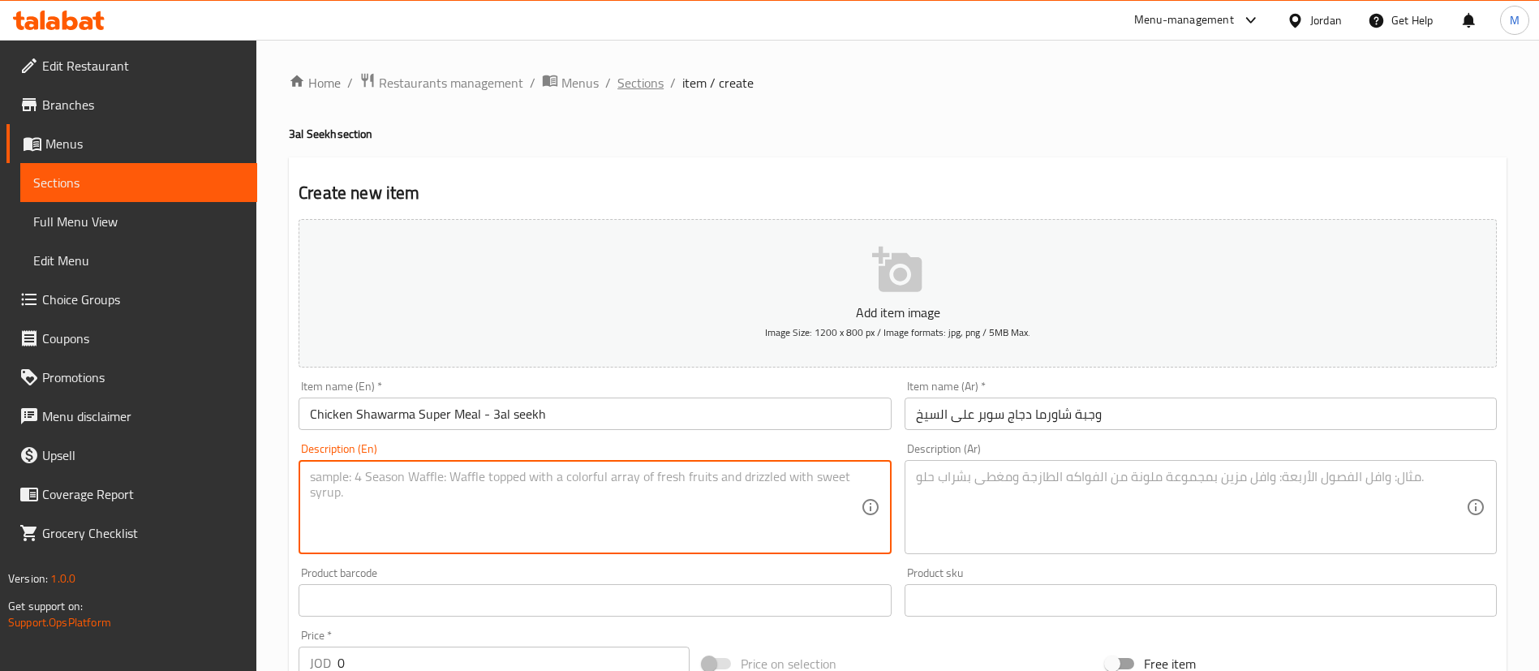
paste textarea "popular Middle Eastern dish made with thinly sliced, seasoned chicken that is s…"
type textarea "popular Middle Eastern dish made with thinly sliced, seasoned chicken that is s…"
click at [1009, 518] on textarea at bounding box center [1191, 507] width 550 height 77
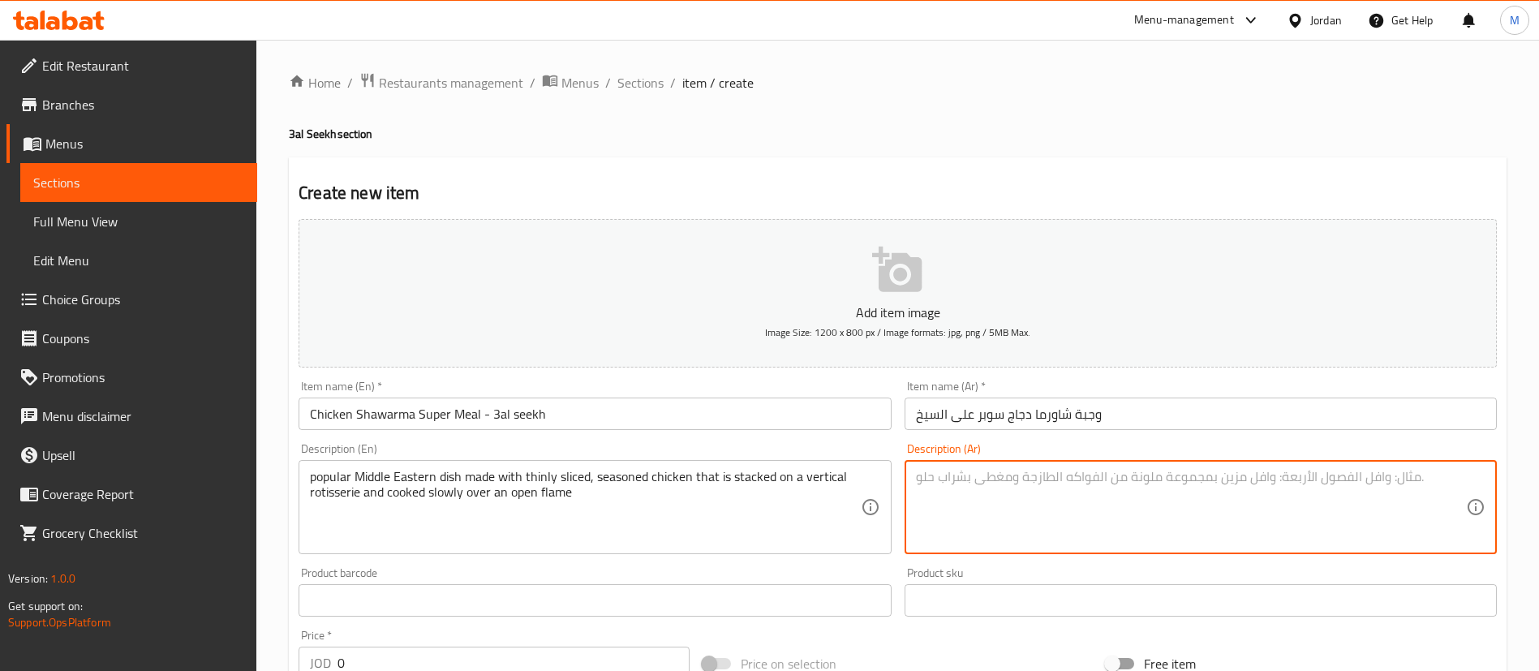
paste textarea "طبق شرق أوسطي شهير مصنوع من شرائح رفيعة من الدجاج المتبل والمكدس على شواية عمود…"
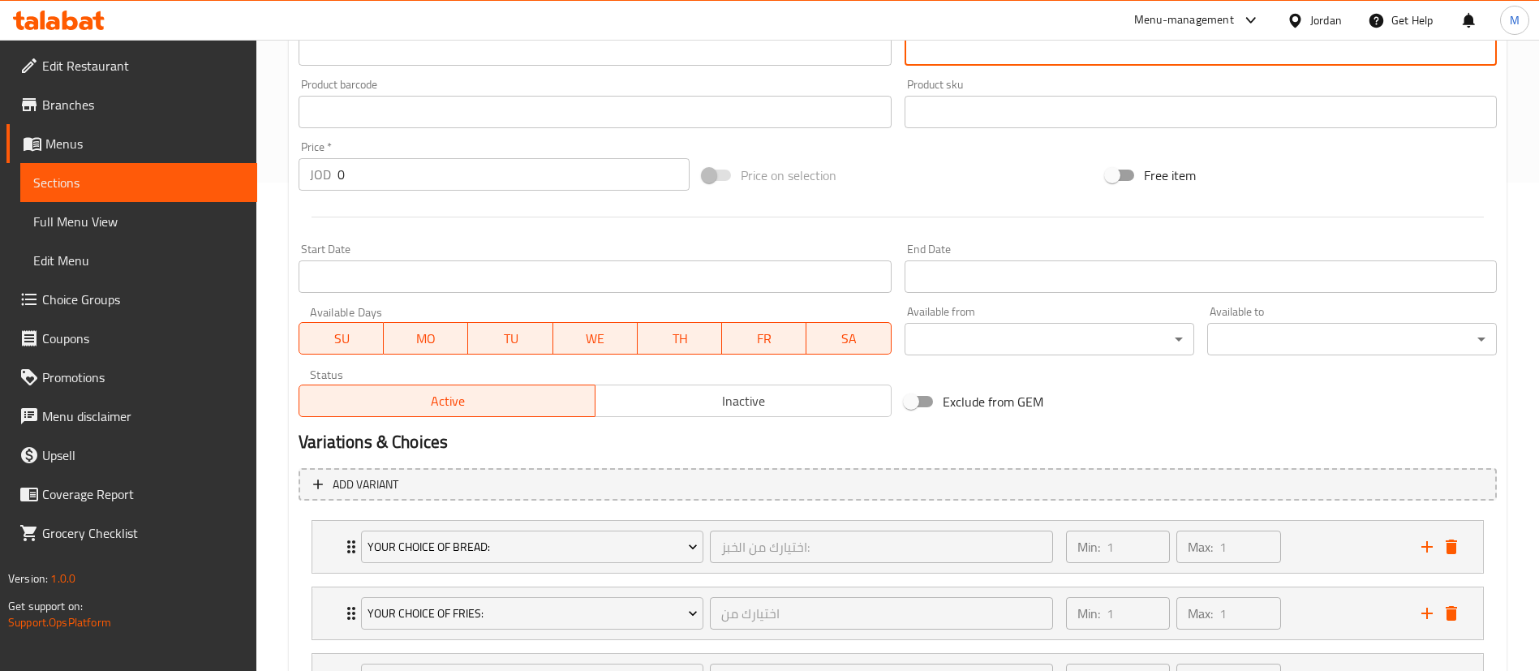
scroll to position [487, 0]
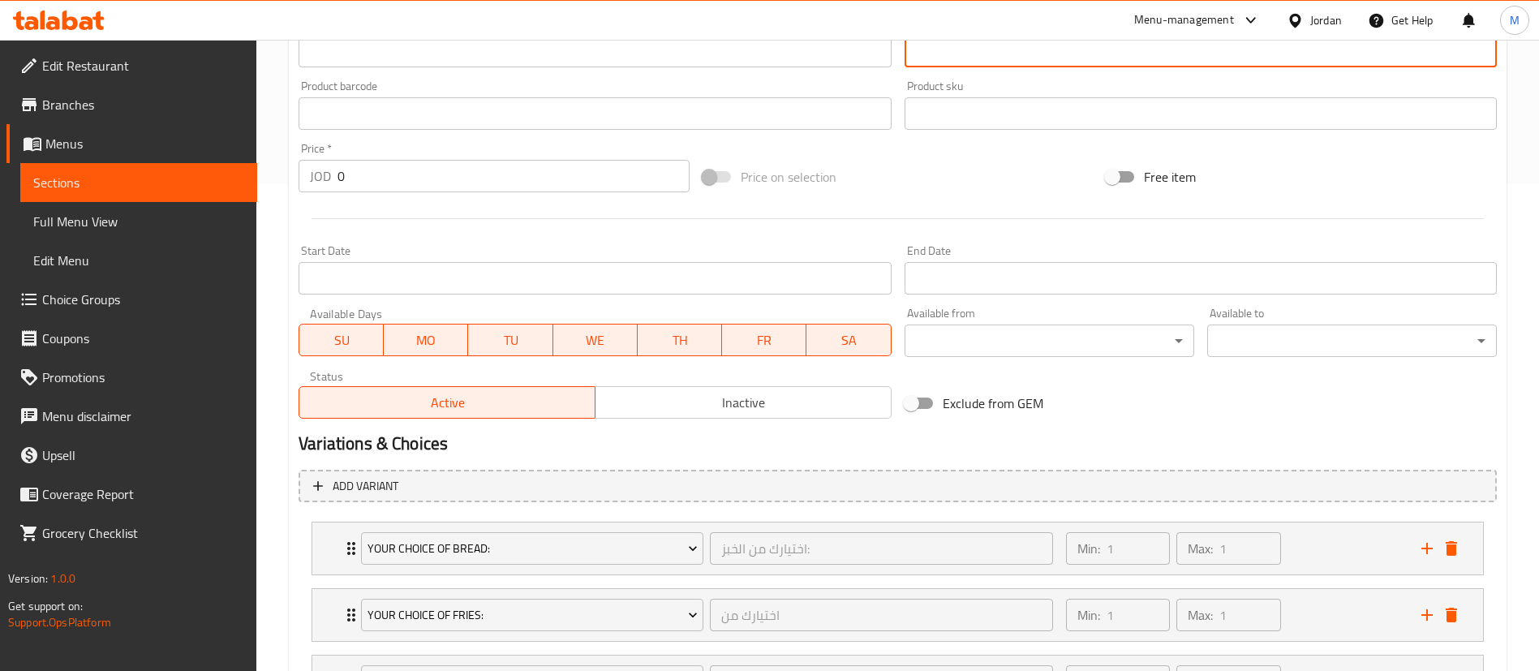
type textarea "طبق شرق أوسطي شهير مصنوع من شرائح رفيعة من الدجاج المتبل والمكدس على شواية عمود…"
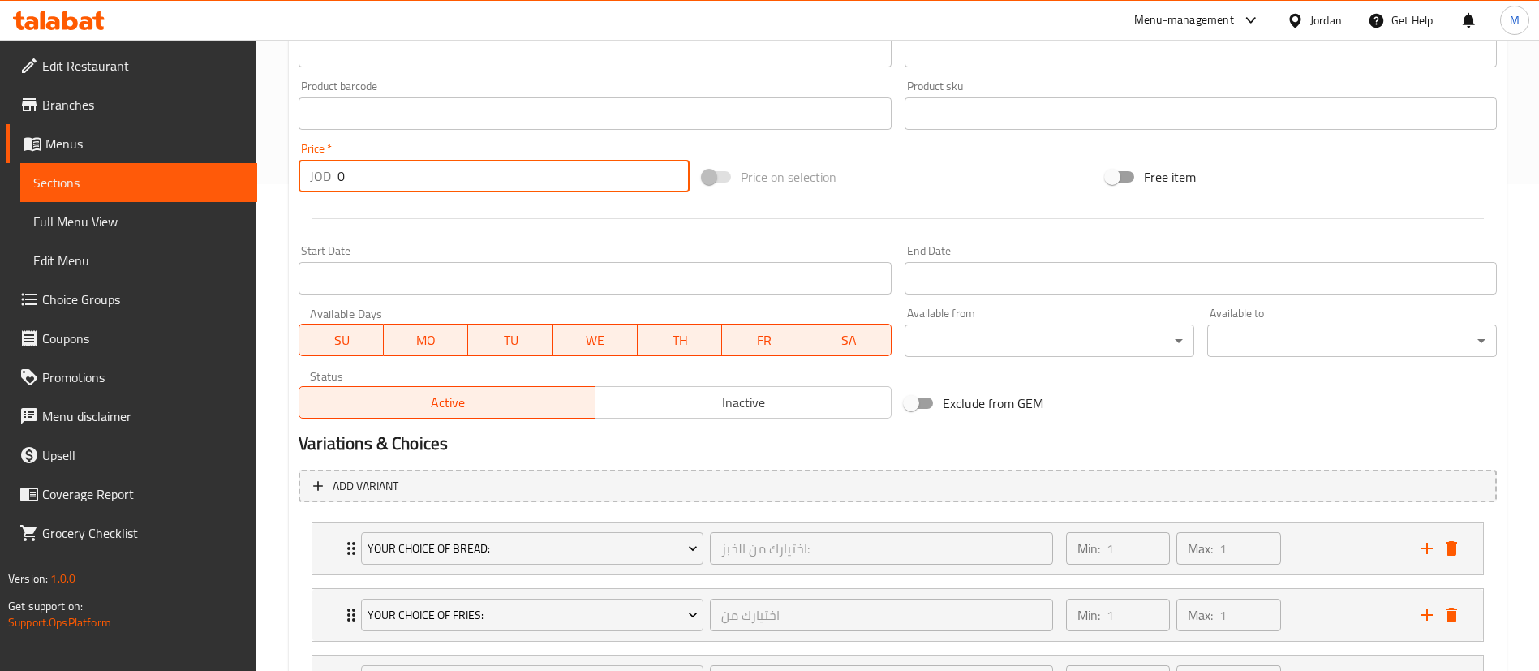
click at [458, 182] on input "0" at bounding box center [514, 176] width 352 height 32
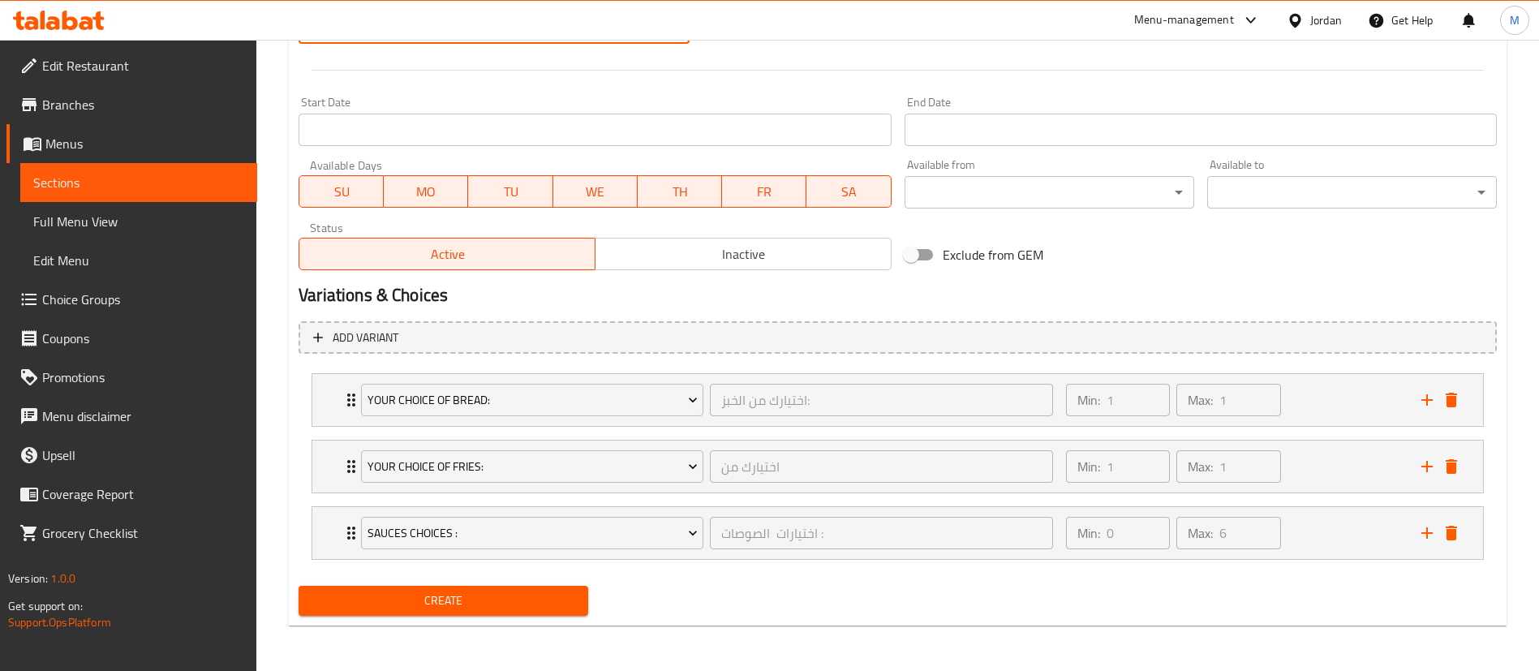
type input "3.9"
click at [517, 586] on button "Create" at bounding box center [444, 601] width 290 height 30
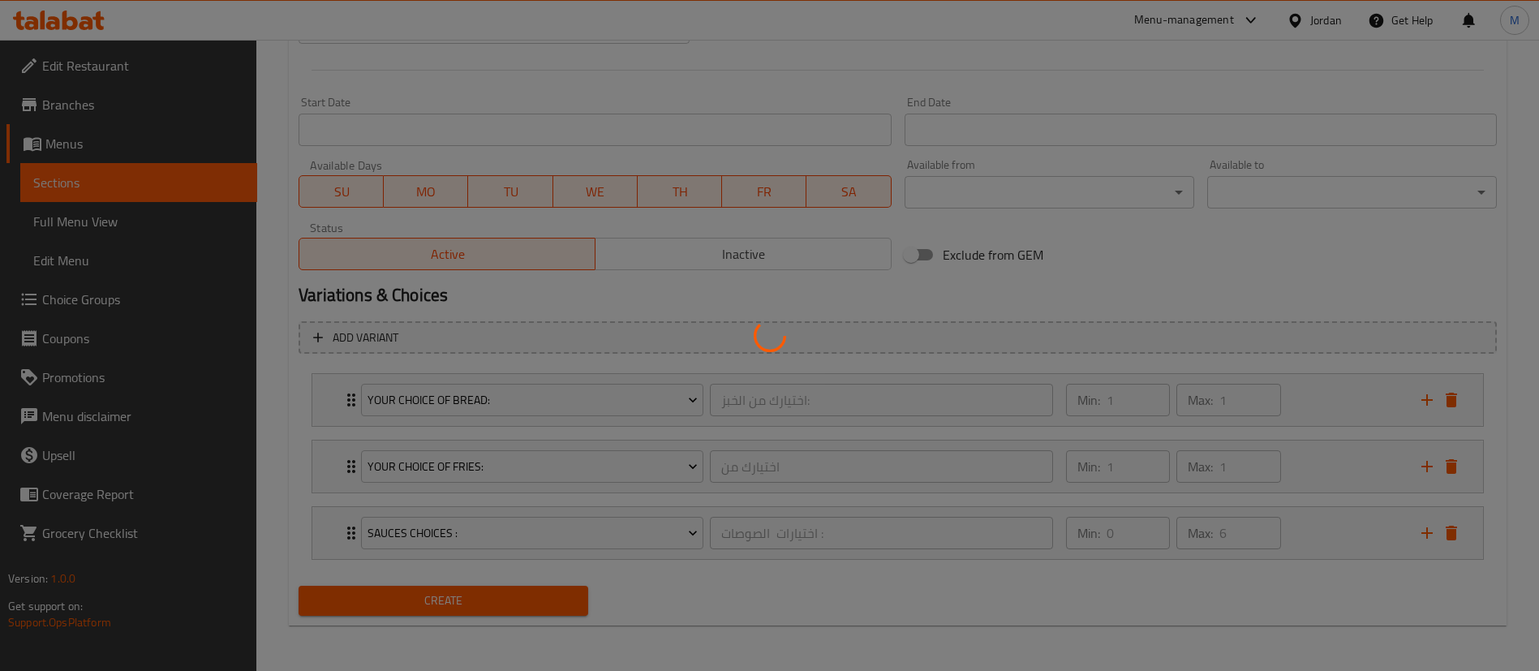
type input "0"
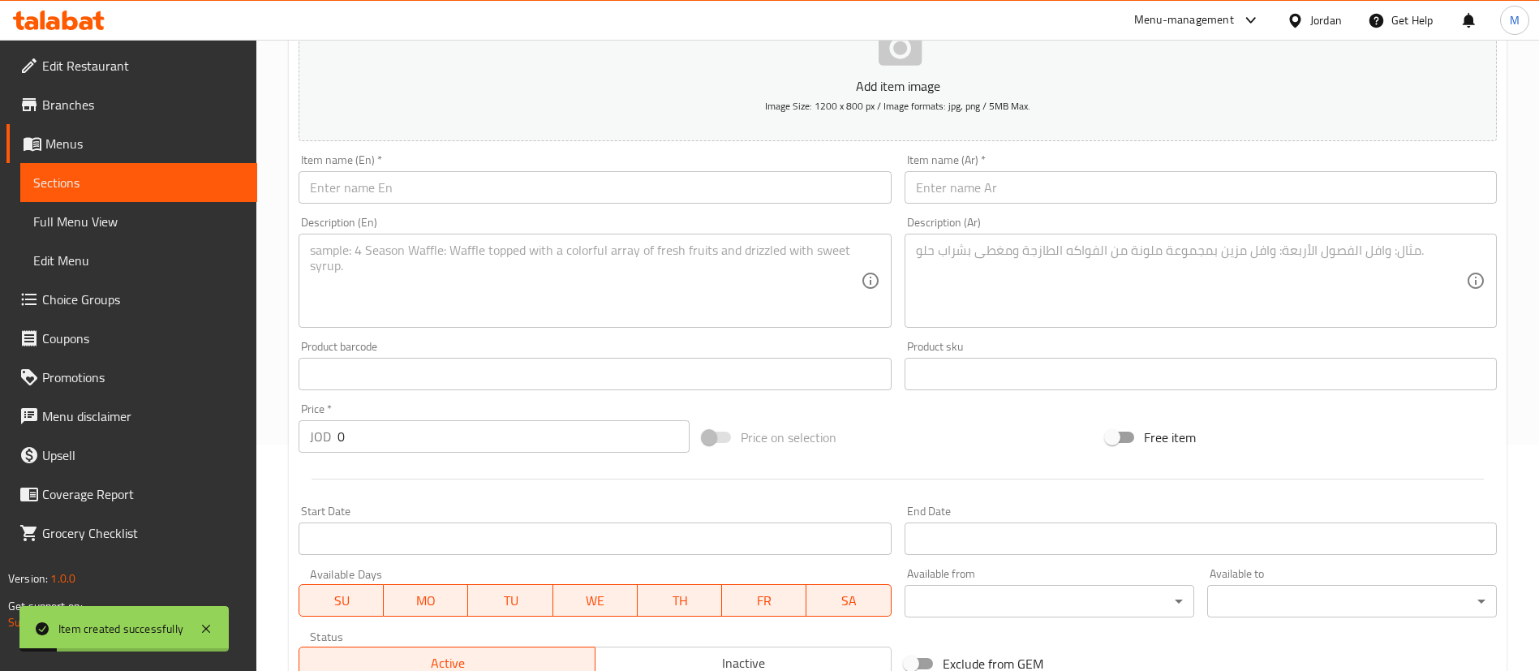
scroll to position [221, 0]
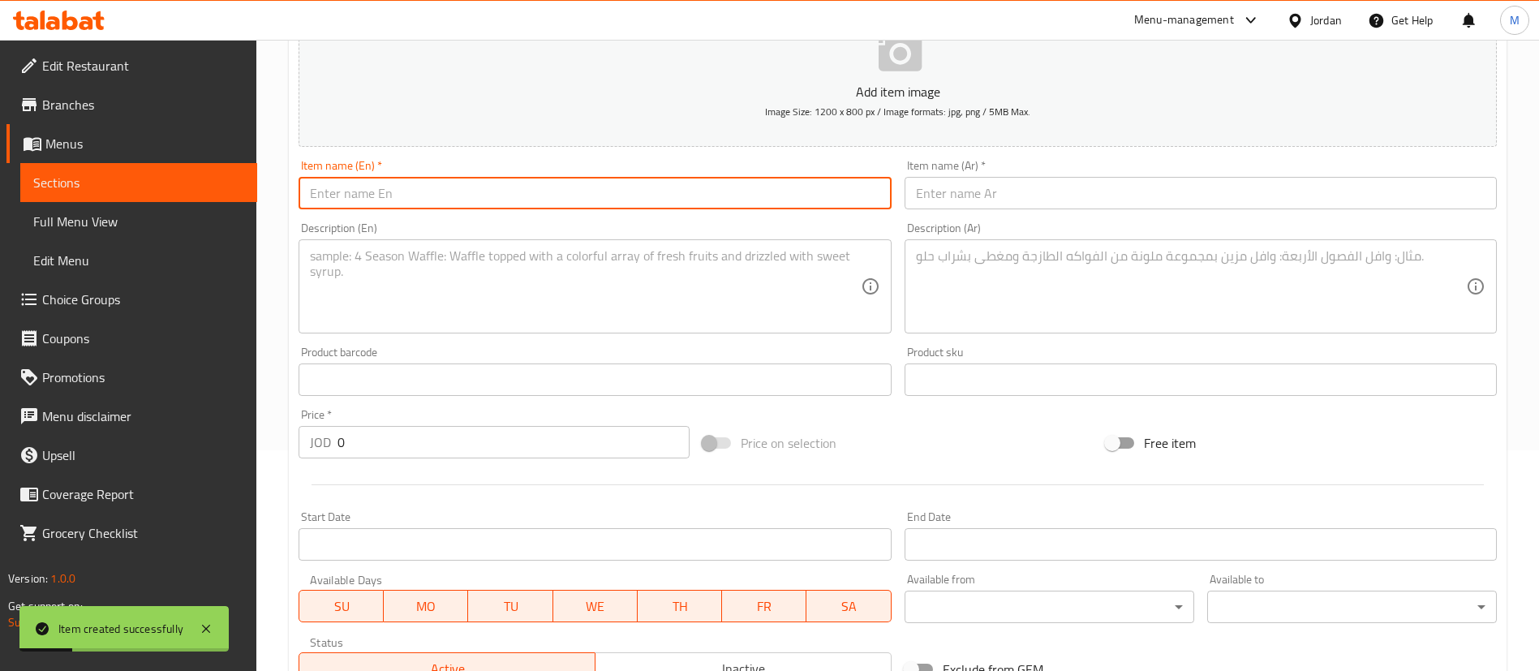
click at [531, 187] on input "text" at bounding box center [595, 193] width 592 height 32
paste input "Chicken Shawarma Double Meal - 3al seekh"
type input "Chicken Shawarma Double Meal - 3al seekh"
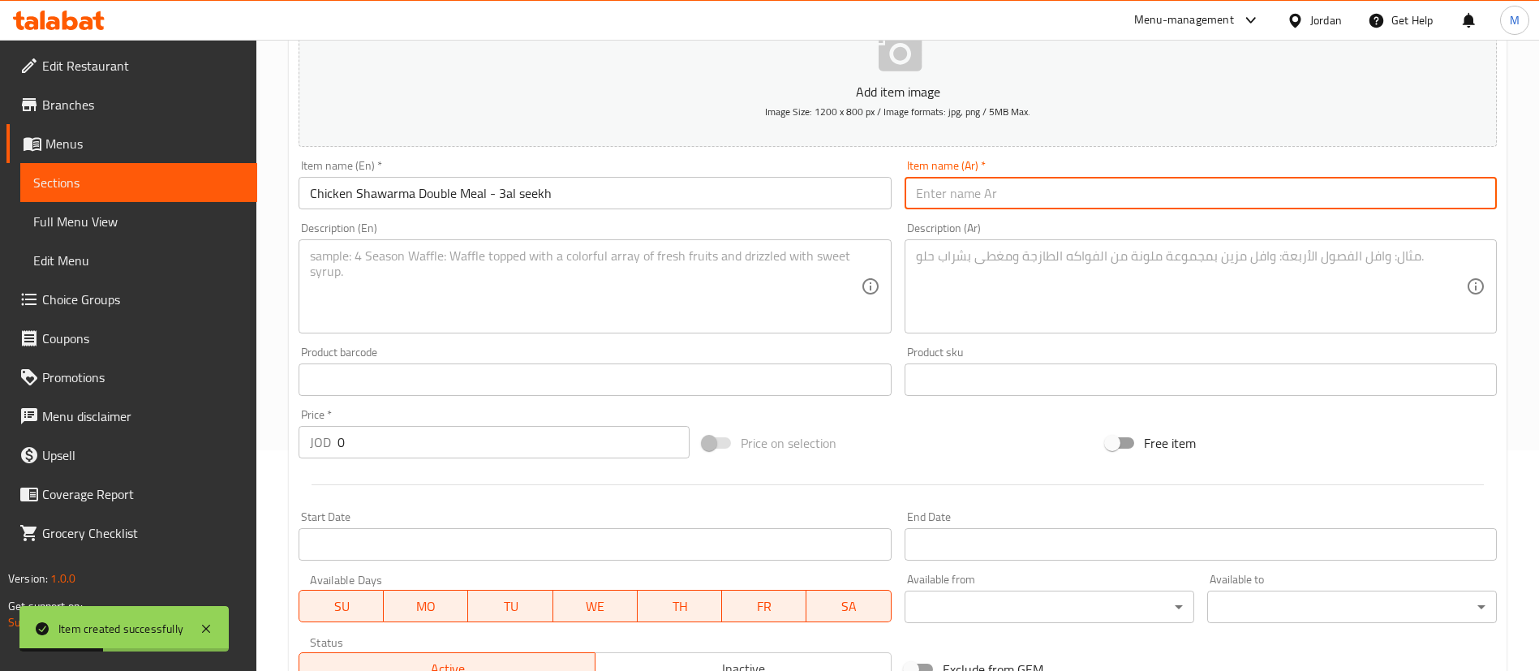
paste input "وجبة شاورما دجاج دبل على السيخ"
type input "وجبة شاورما دجاج دبل على السيخ"
click at [606, 286] on textarea at bounding box center [585, 286] width 550 height 77
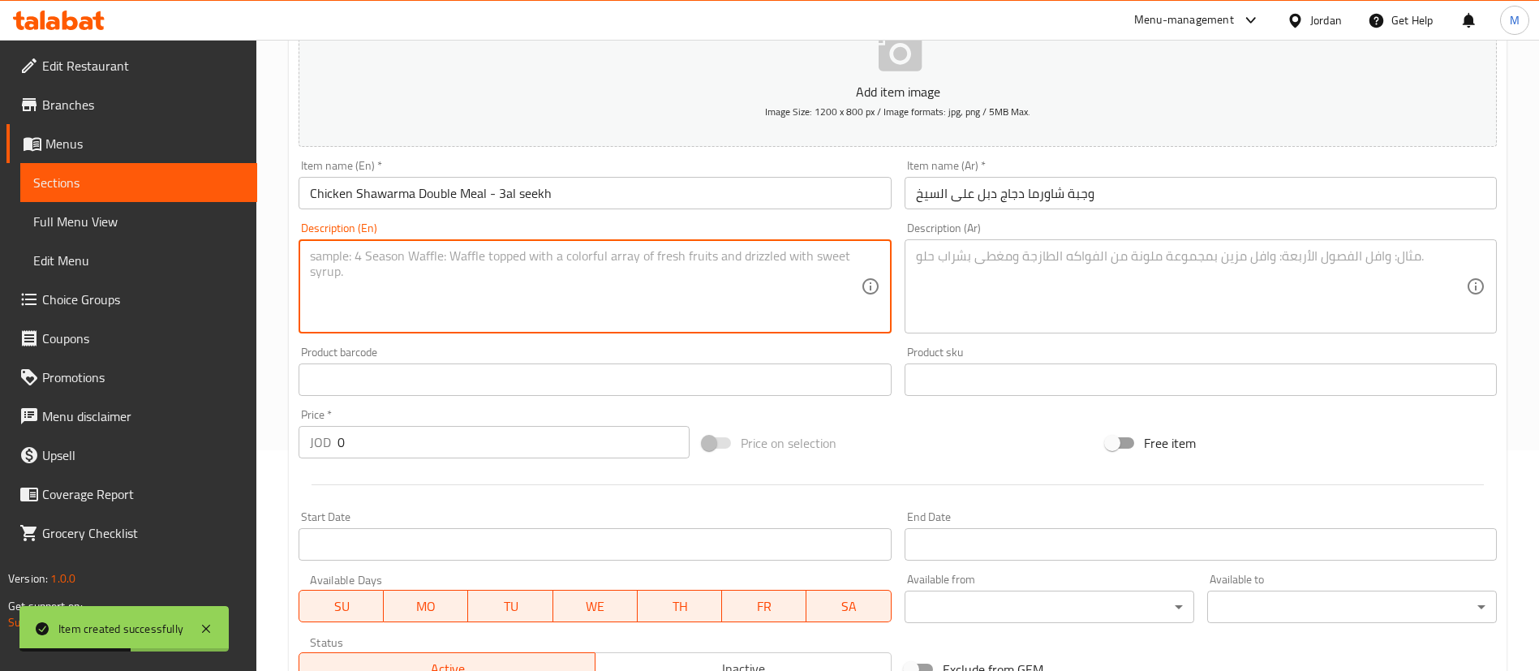
paste textarea "popular Middle Eastern dish made with thinly sliced, seasoned chicken that is s…"
type textarea "popular Middle Eastern dish made with thinly sliced, seasoned chicken that is s…"
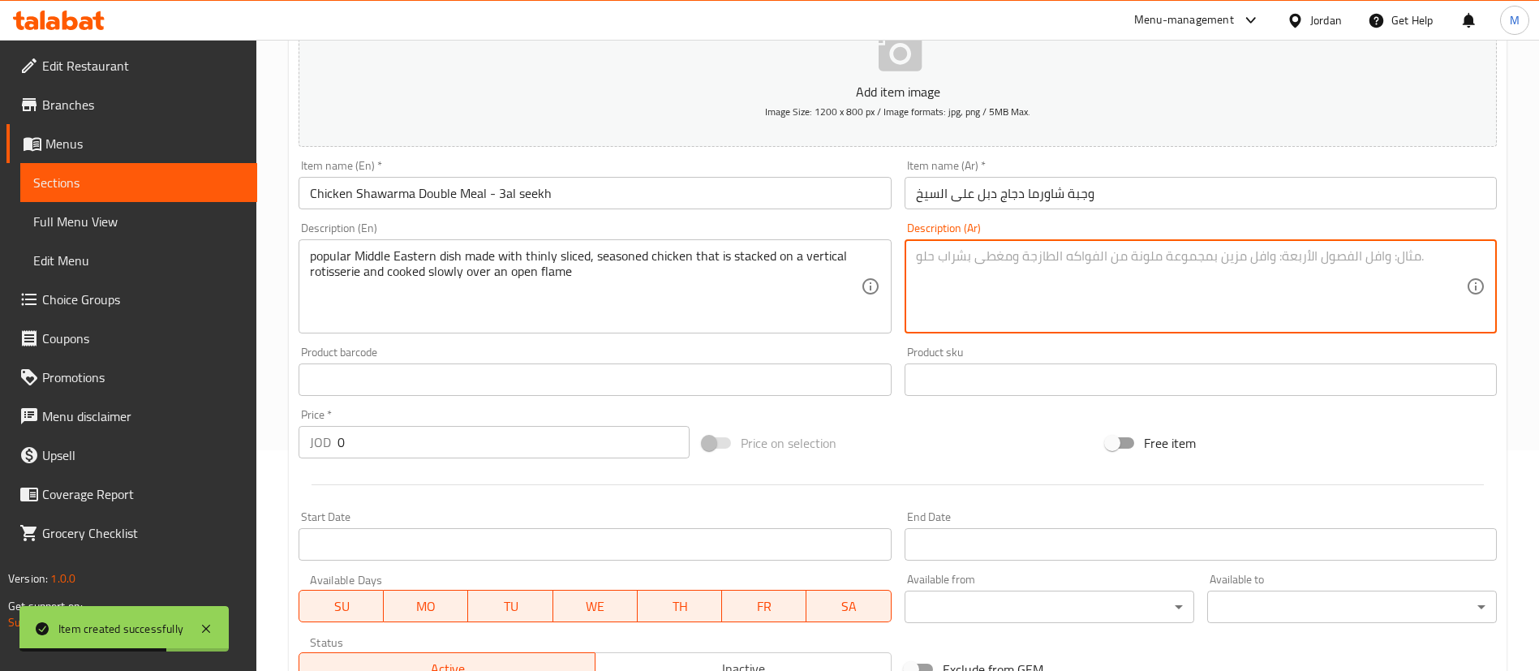
click at [1023, 275] on textarea at bounding box center [1191, 286] width 550 height 77
paste textarea "طبق شرق أوسطي شهير مصنوع من شرائح رفيعة من الدجاج المتبل والمكدس على شواية عمود…"
type textarea "طبق شرق أوسطي شهير مصنوع من شرائح رفيعة من الدجاج المتبل والمكدس على شواية عمود…"
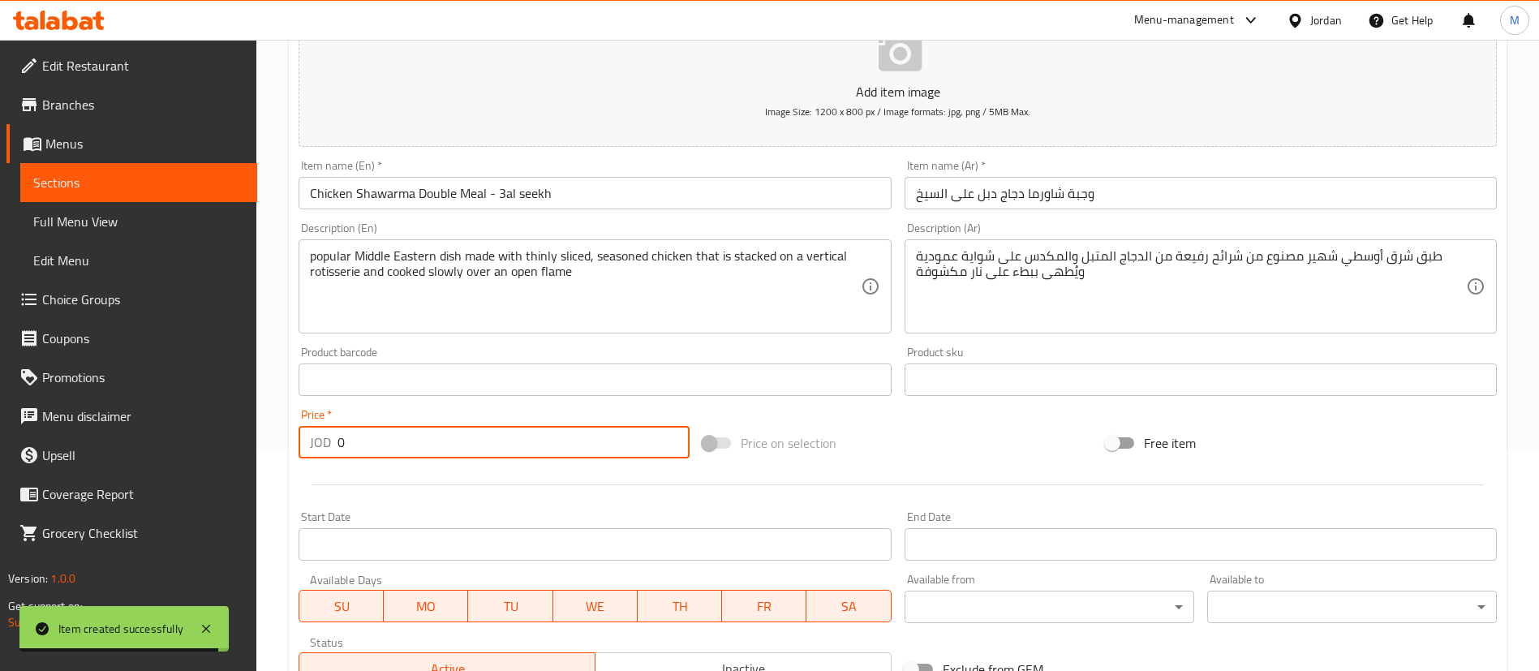
drag, startPoint x: 380, startPoint y: 444, endPoint x: 313, endPoint y: 428, distance: 68.3
click at [313, 428] on div "JOD 0 Price *" at bounding box center [494, 442] width 391 height 32
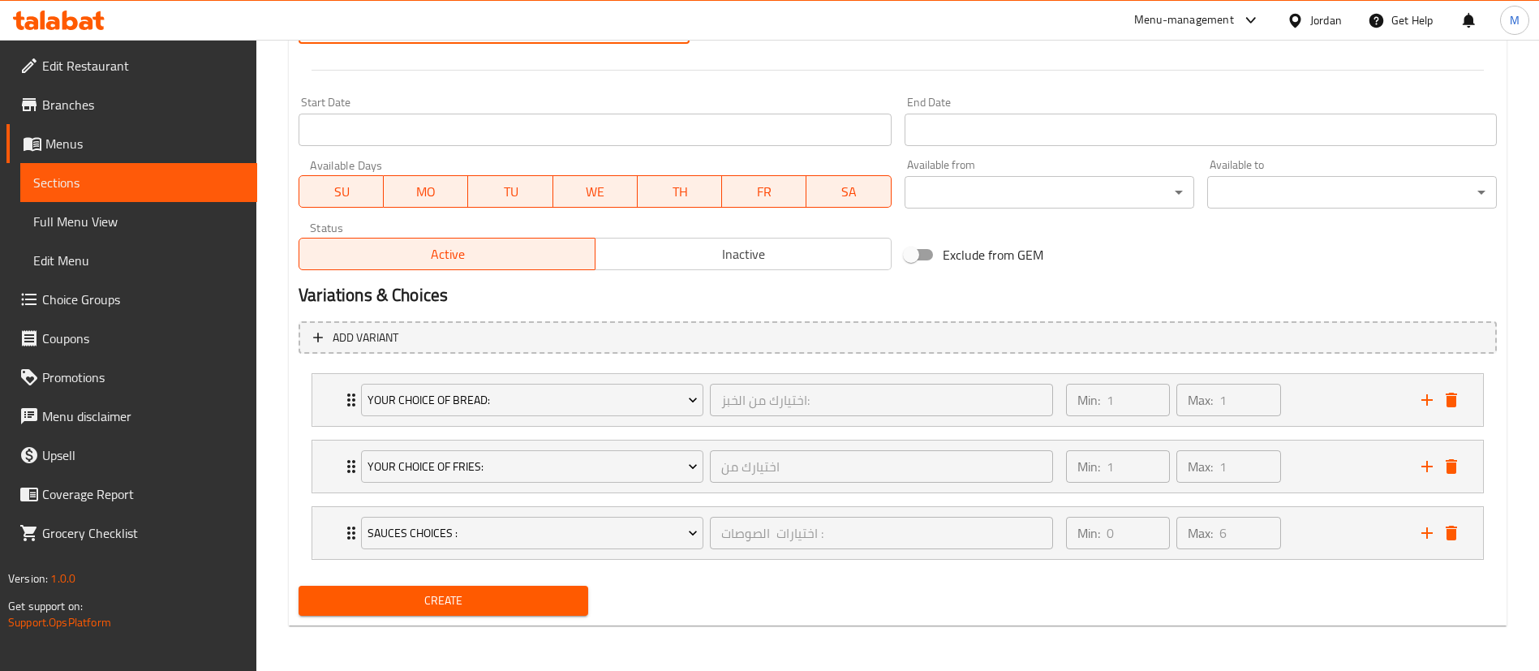
type input "4.6"
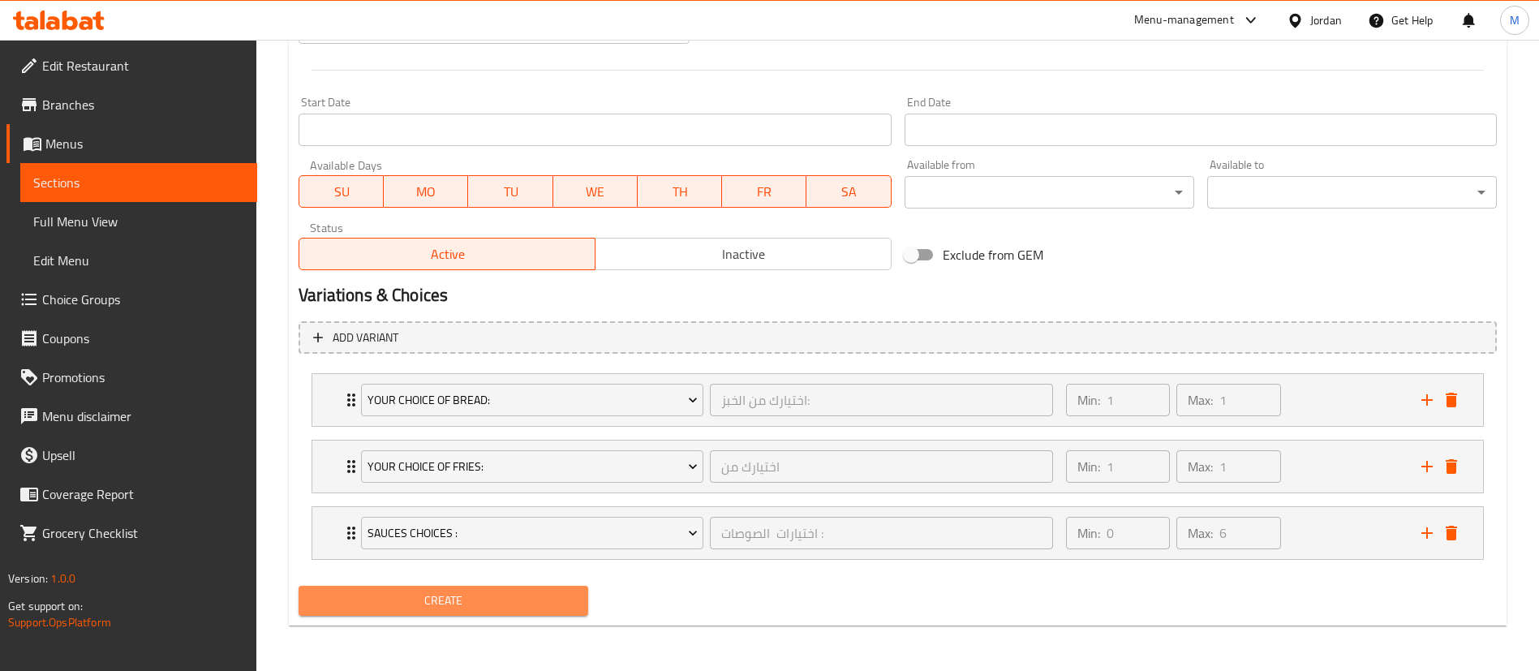
click at [483, 591] on span "Create" at bounding box center [444, 601] width 264 height 20
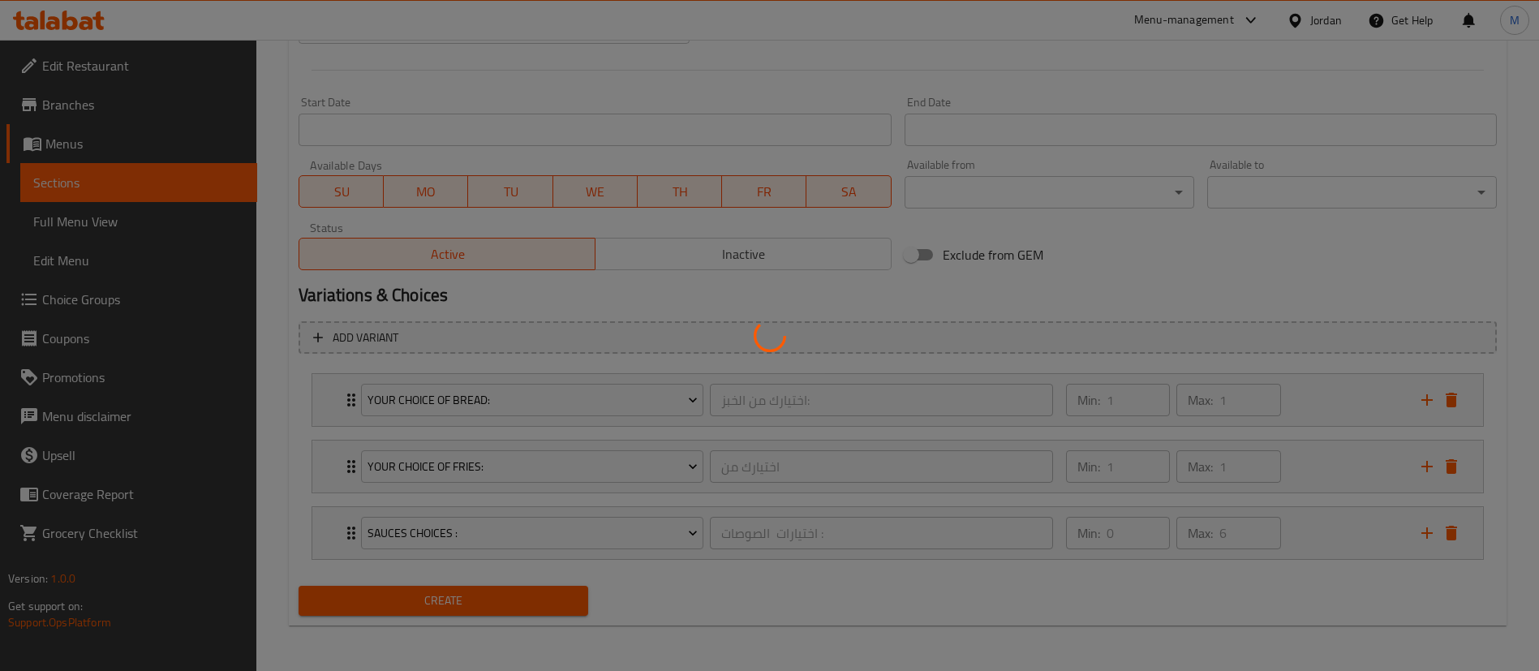
type input "0"
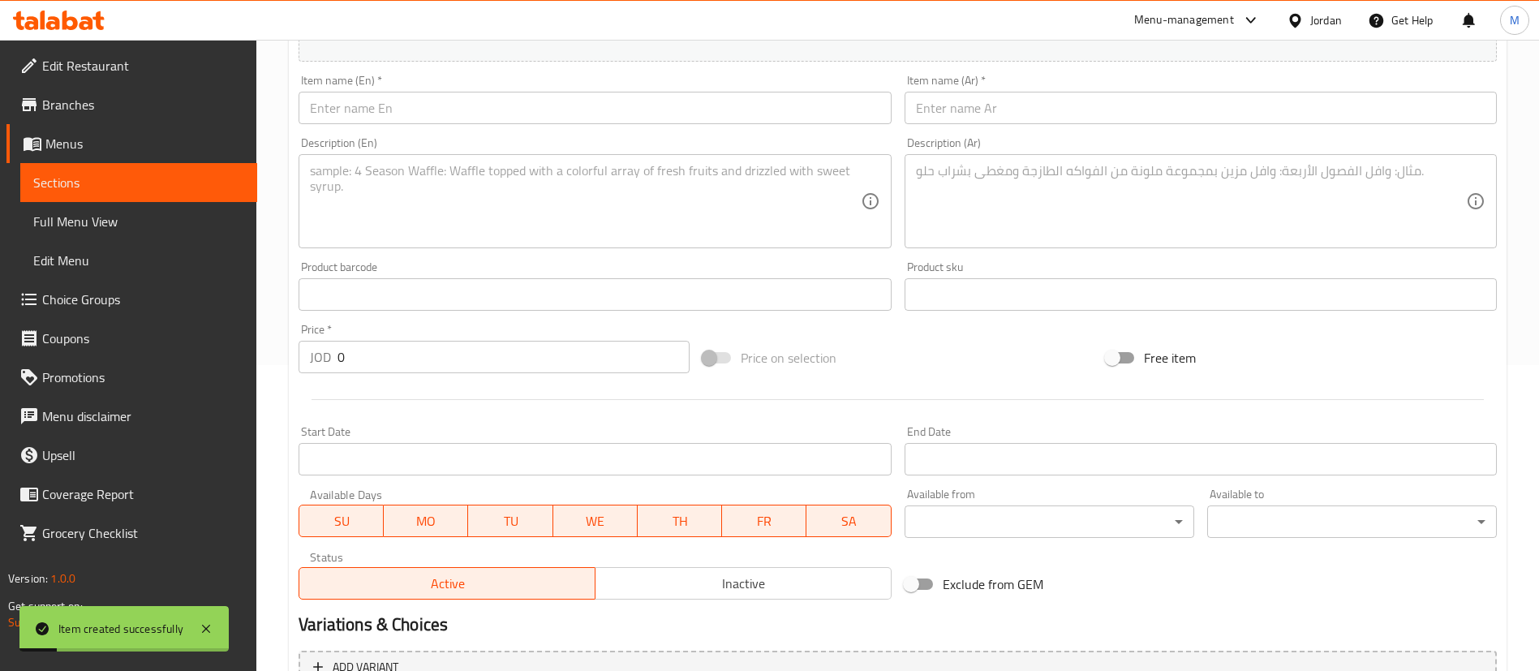
scroll to position [258, 0]
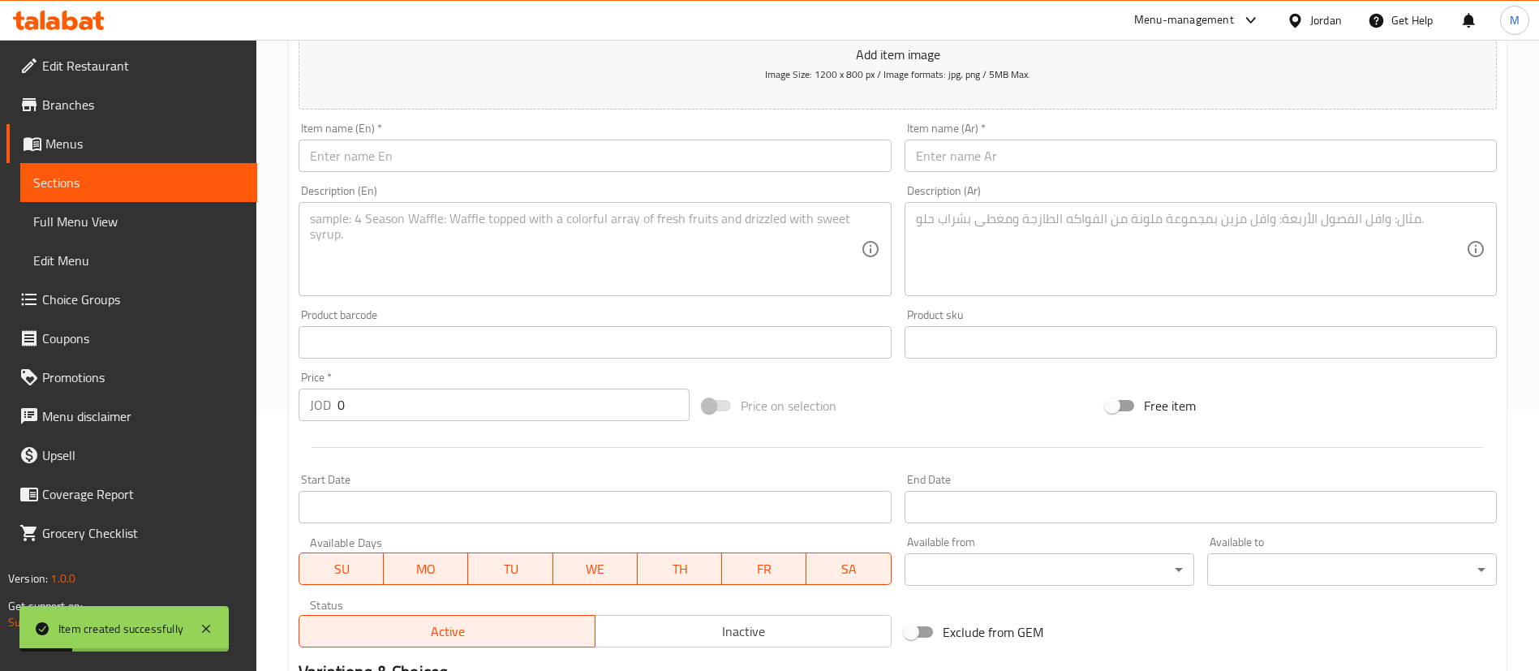
click at [581, 162] on input "text" at bounding box center [595, 156] width 592 height 32
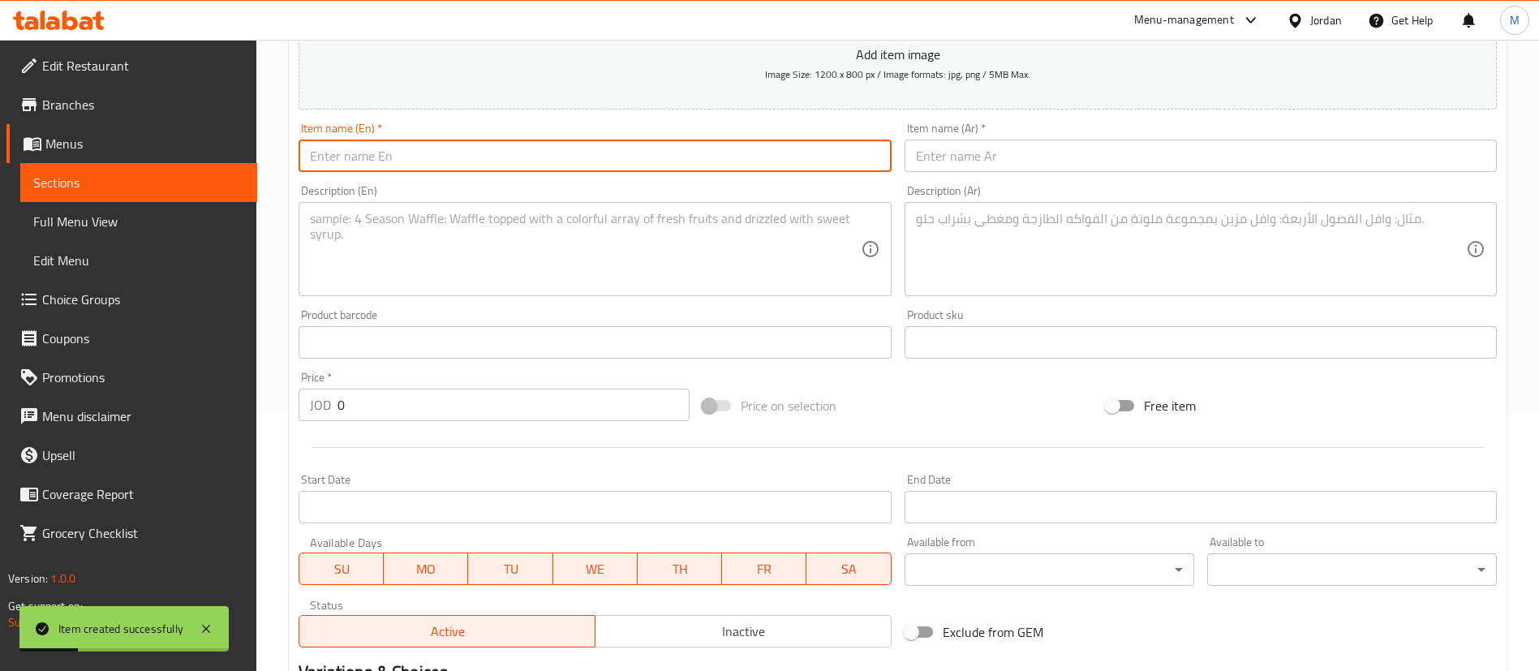
paste input "Chicken Shawarma Triple Meal - 3al seekh"
type input "Chicken Shawarma Triple Meal - 3al seekh"
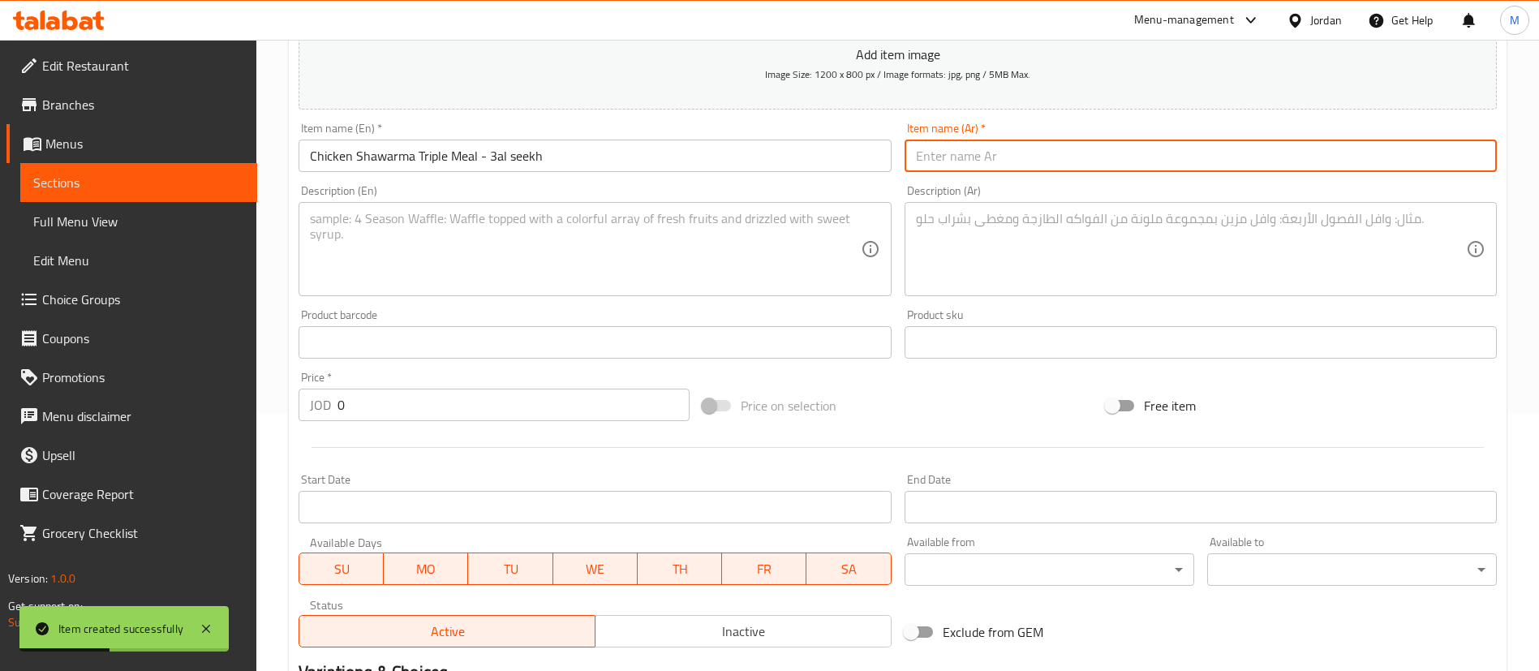
paste input "وجبة شاورما دجاج تريبل على السيخ"
type input "وجبة شاورما دجاج تريبل على السيخ"
click at [652, 216] on textarea at bounding box center [585, 249] width 550 height 77
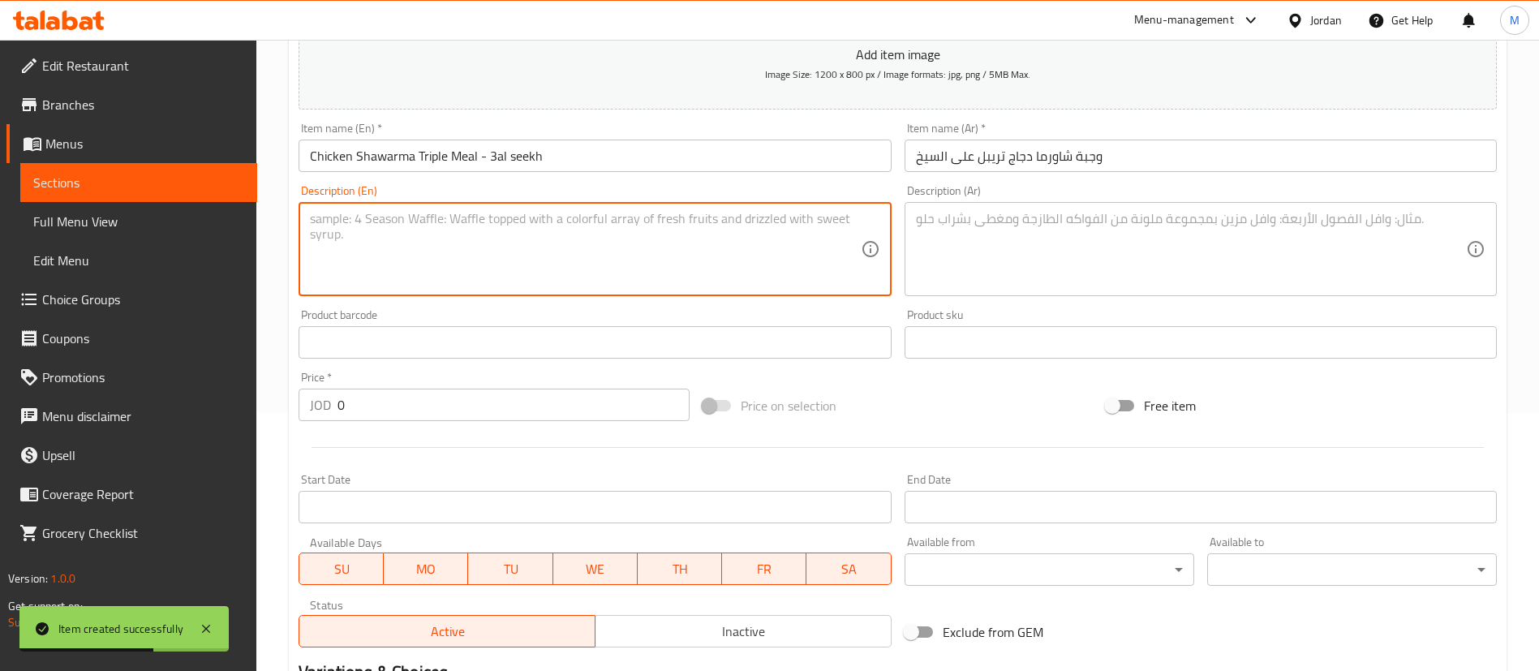
paste textarea "popular Middle Eastern dish made with thinly sliced, seasoned chicken that is s…"
type textarea "popular Middle Eastern dish made with thinly sliced, seasoned chicken that is s…"
click at [1062, 286] on textarea at bounding box center [1191, 249] width 550 height 77
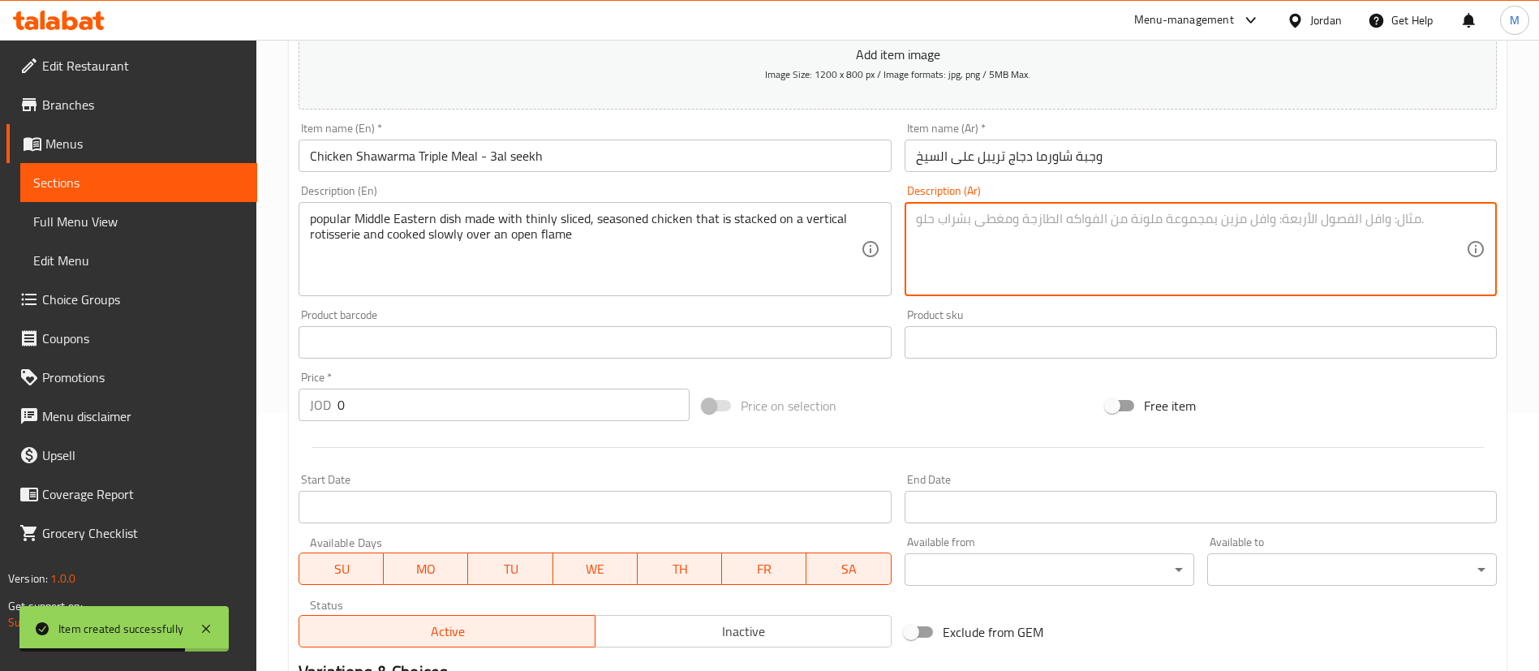
paste textarea "طبق شرق أوسطي شهير مصنوع من شرائح رفيعة من الدجاج المتبل والمكدس على شواية عمود…"
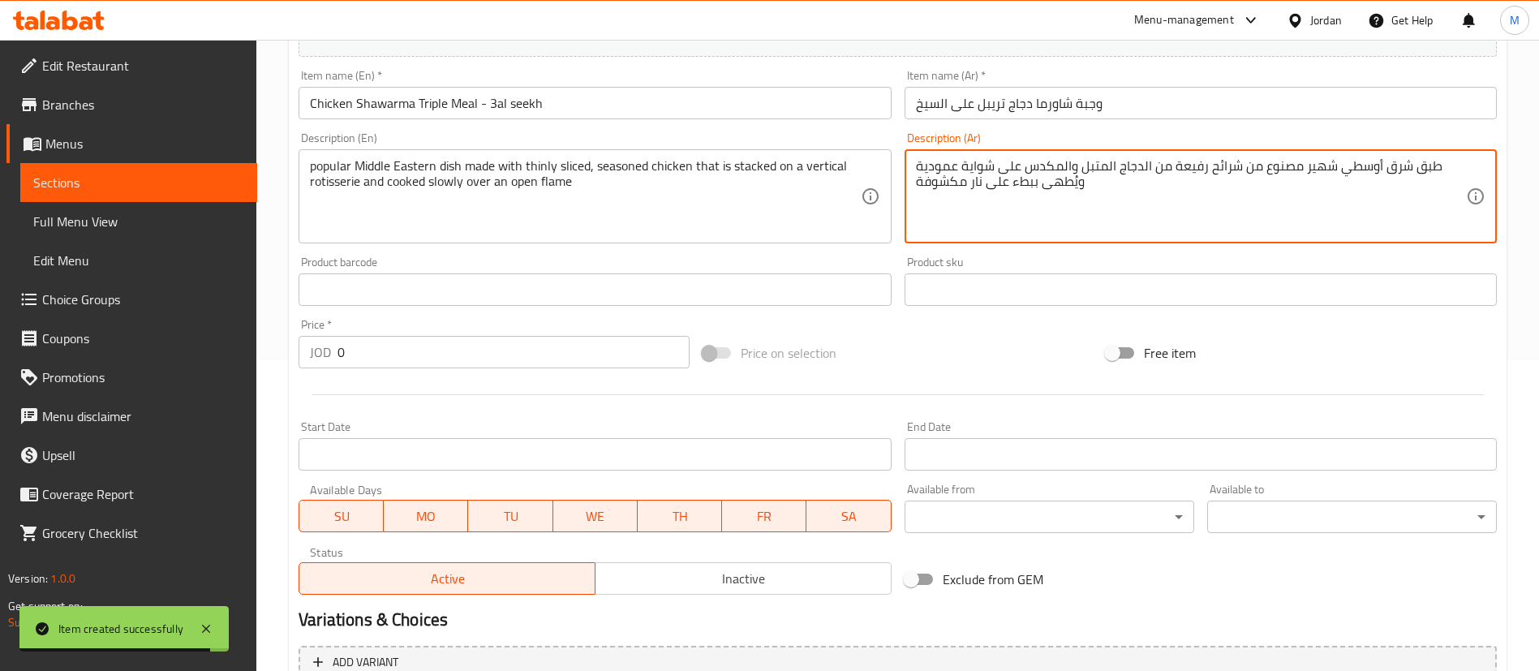
scroll to position [294, 0]
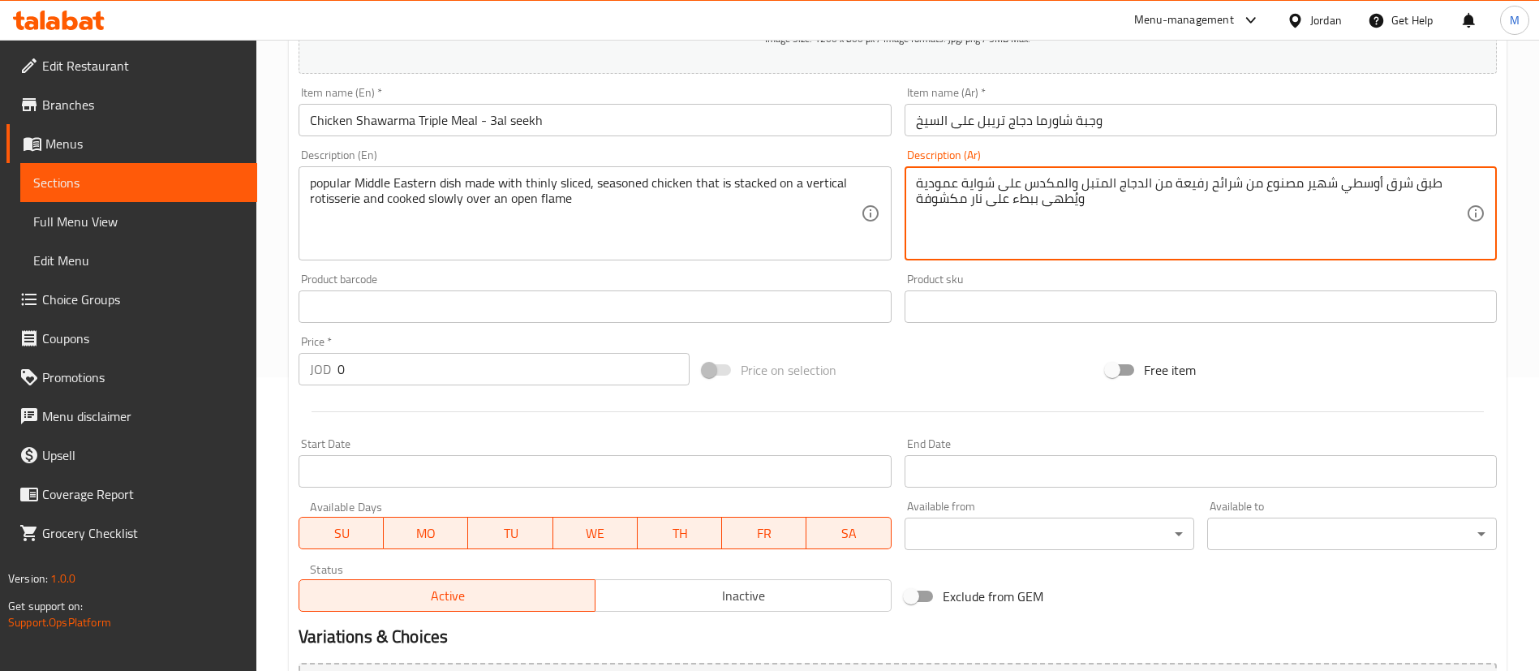
type textarea "طبق شرق أوسطي شهير مصنوع من شرائح رفيعة من الدجاج المتبل والمكدس على شواية عمود…"
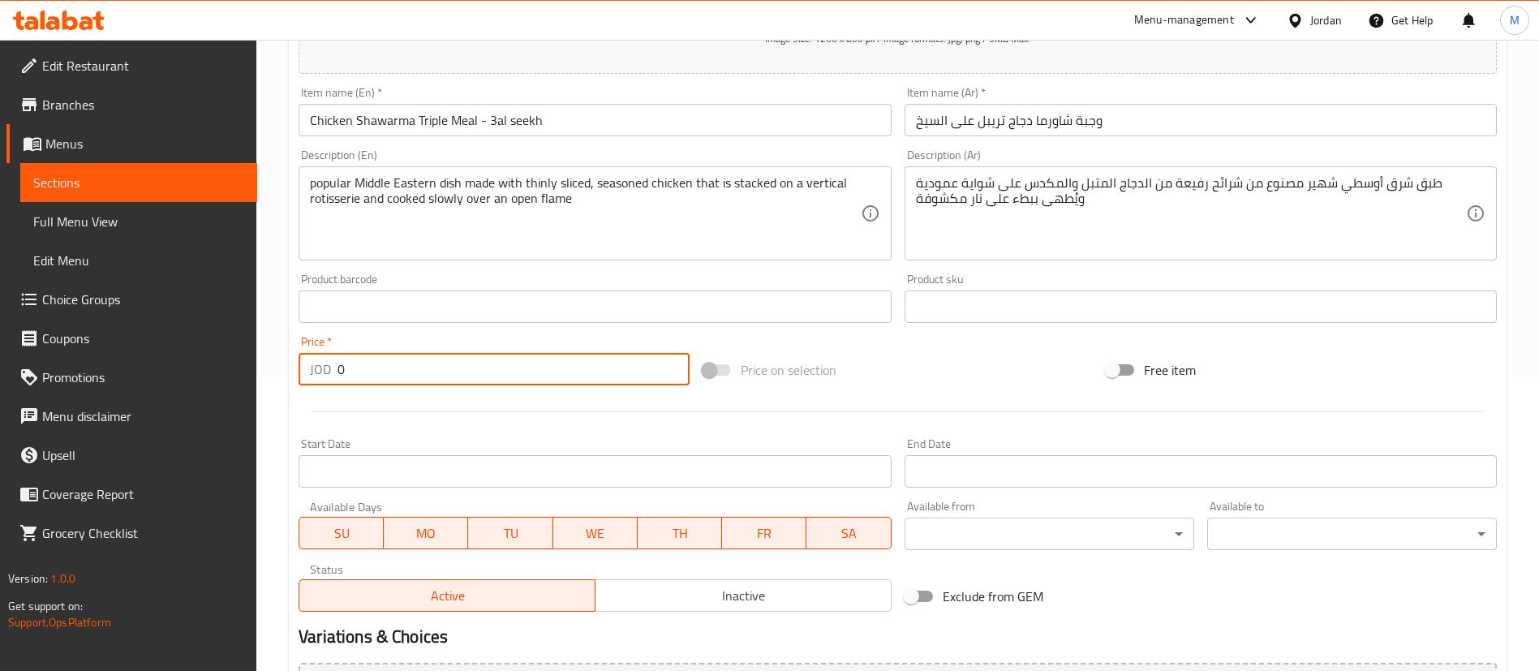
drag, startPoint x: 446, startPoint y: 374, endPoint x: 234, endPoint y: 376, distance: 211.8
click at [234, 376] on div "Edit Restaurant Branches Menus Sections Full Menu View Edit Menu Choice Groups …" at bounding box center [769, 379] width 1539 height 1267
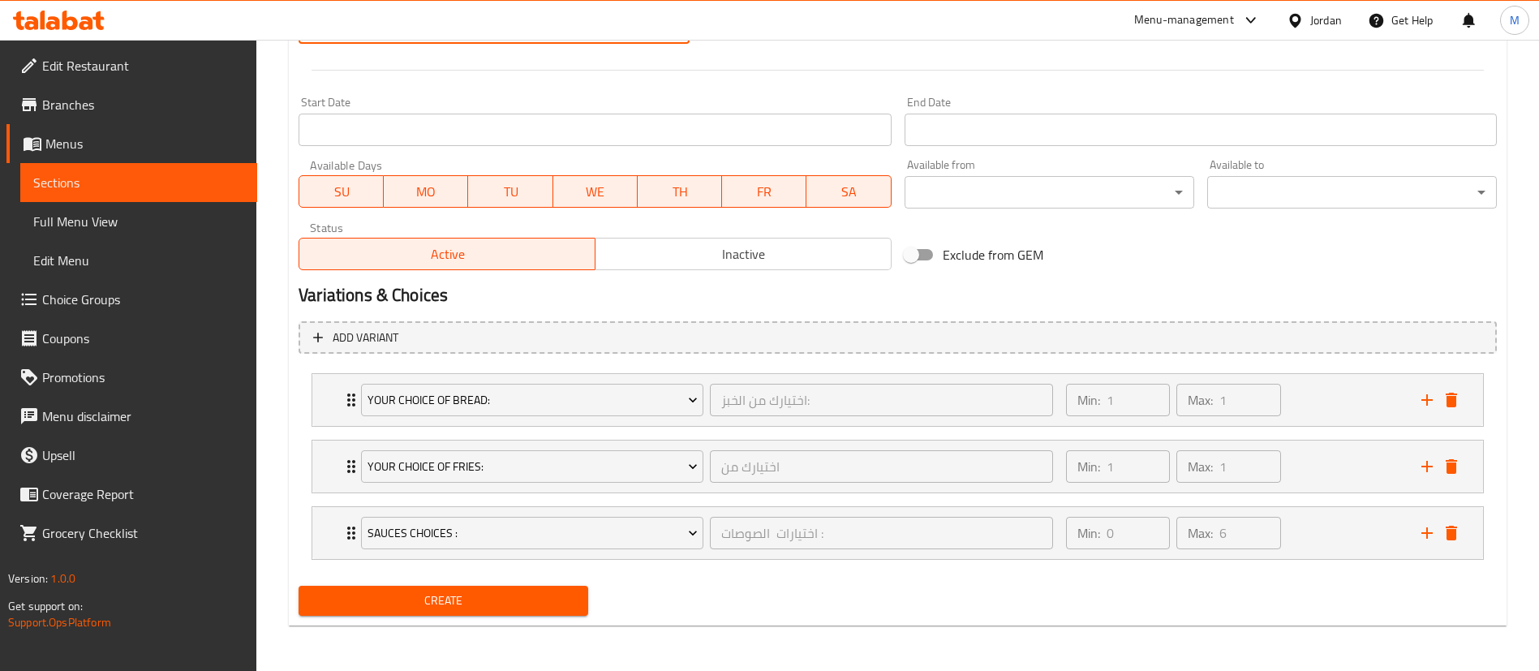
type input "5.7"
click at [497, 597] on span "Create" at bounding box center [444, 601] width 264 height 20
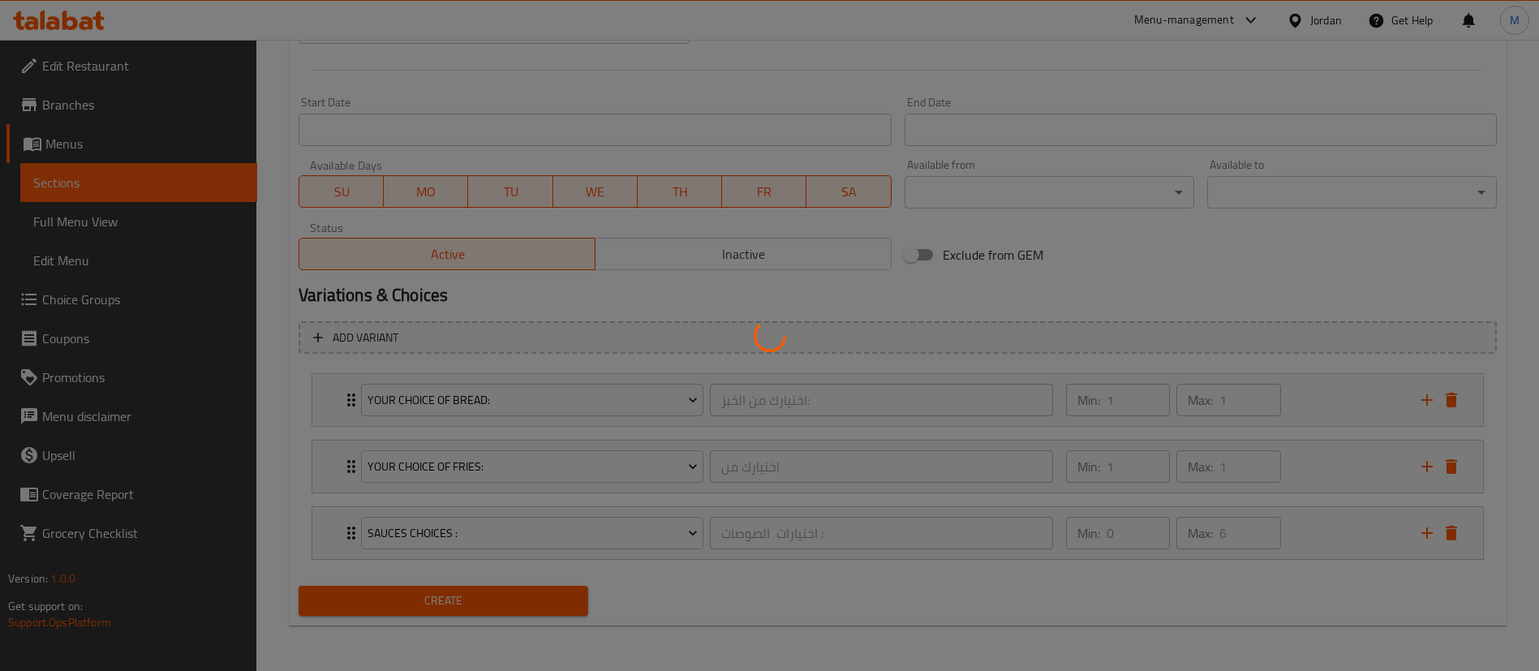
type input "0"
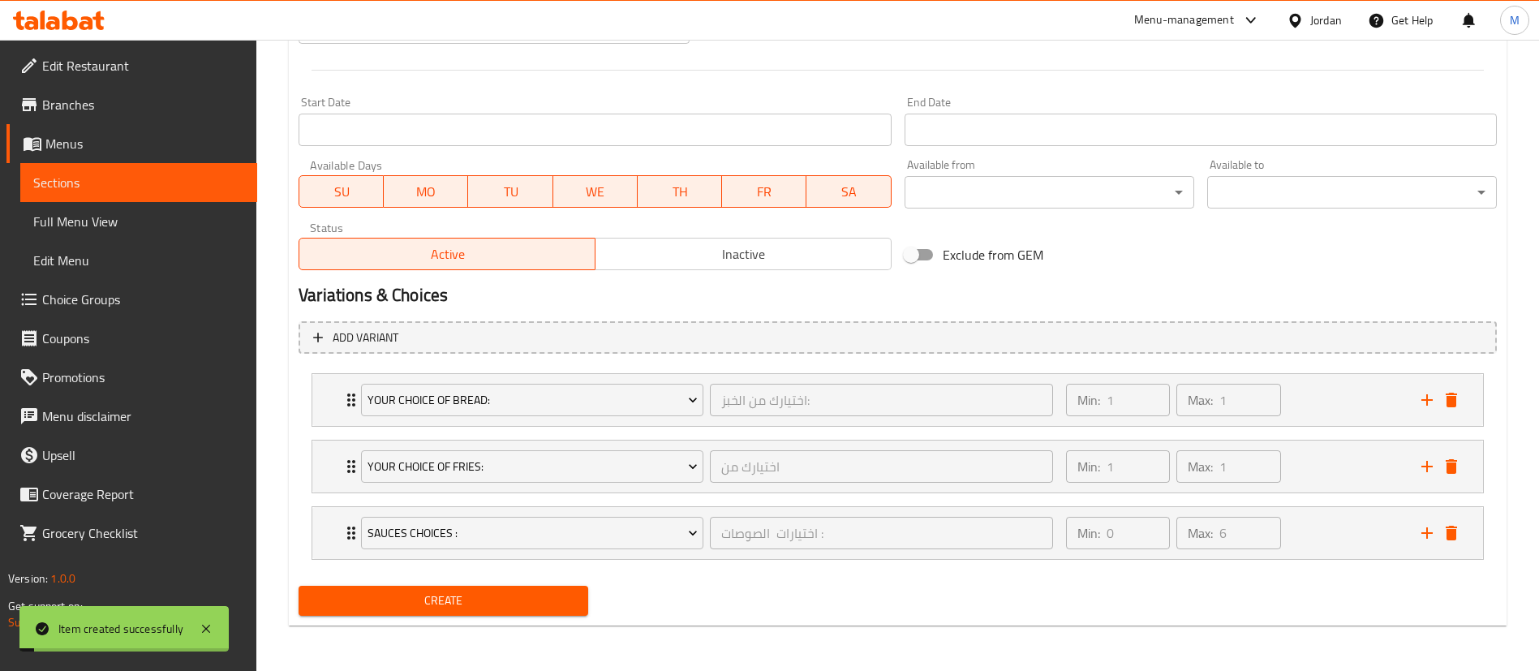
click at [153, 108] on span "Branches" at bounding box center [143, 104] width 202 height 19
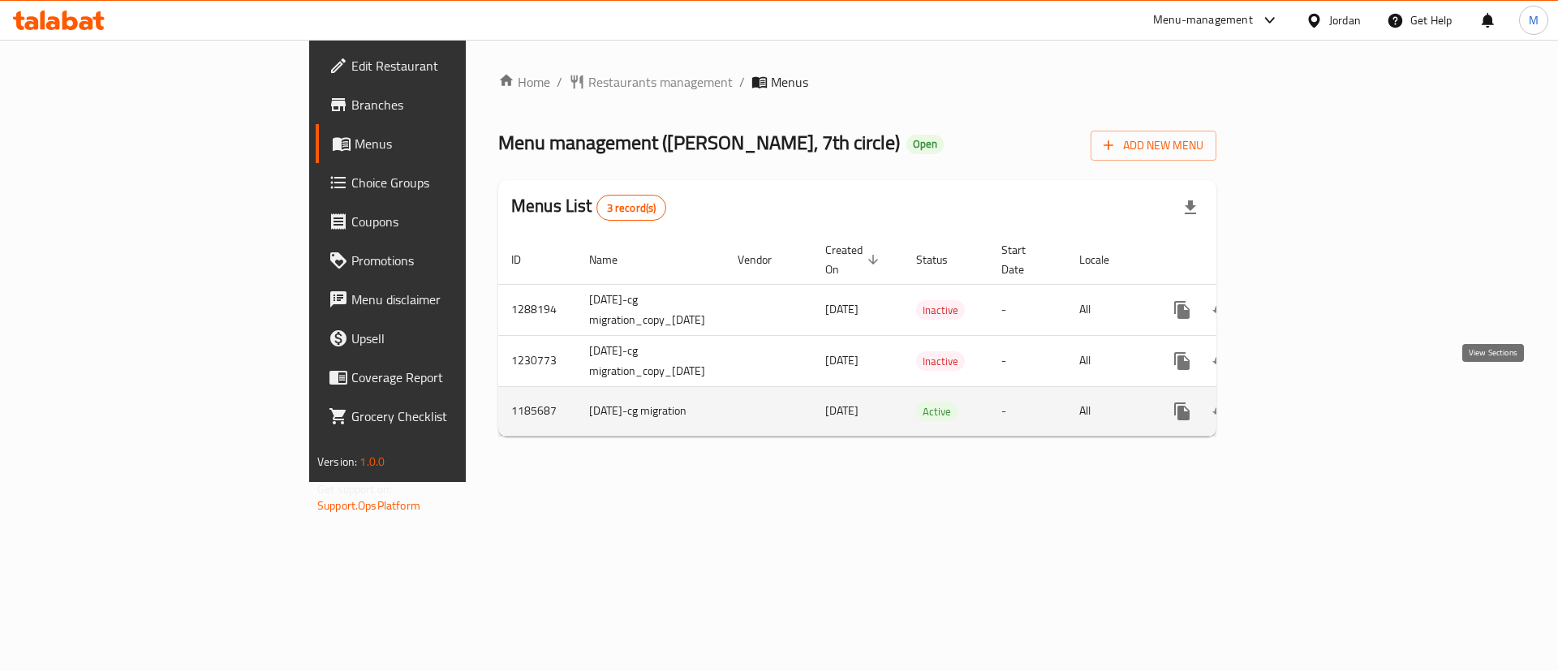
click at [1318, 395] on link "enhanced table" at bounding box center [1298, 411] width 39 height 39
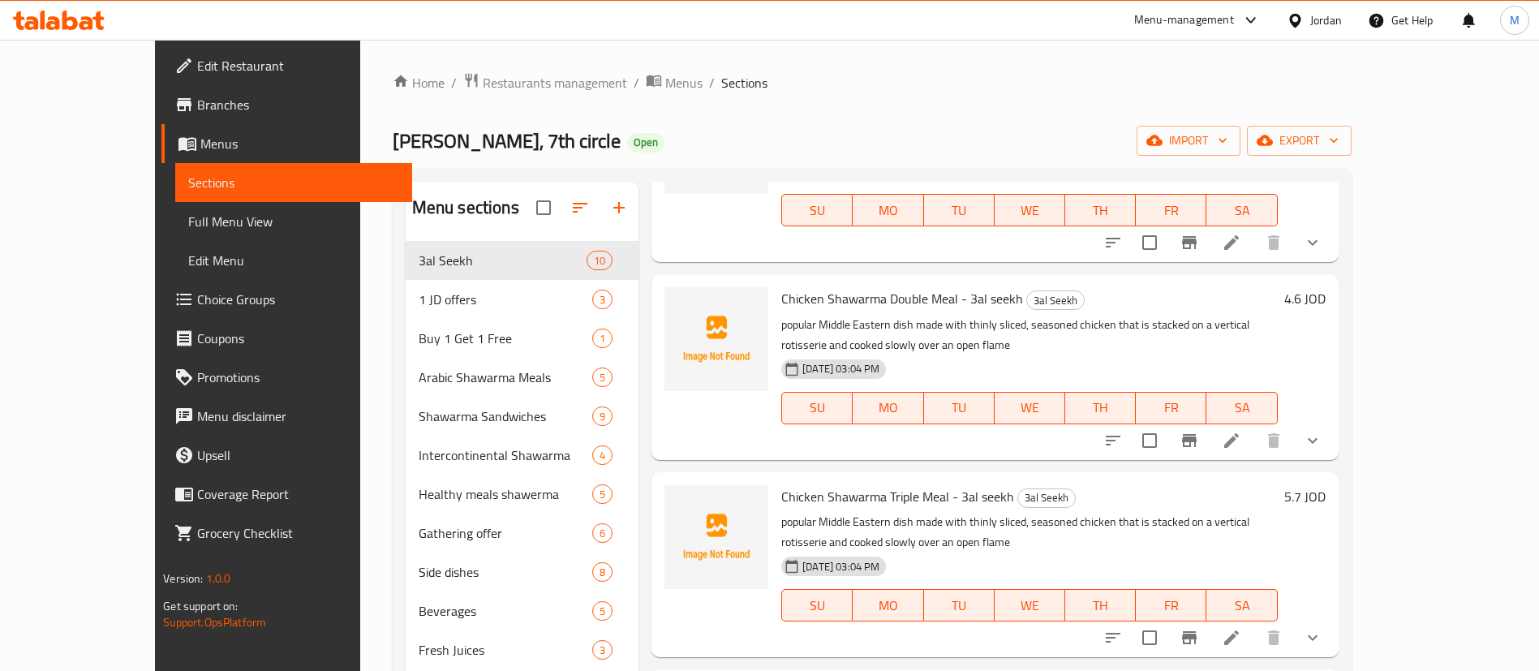
scroll to position [521, 0]
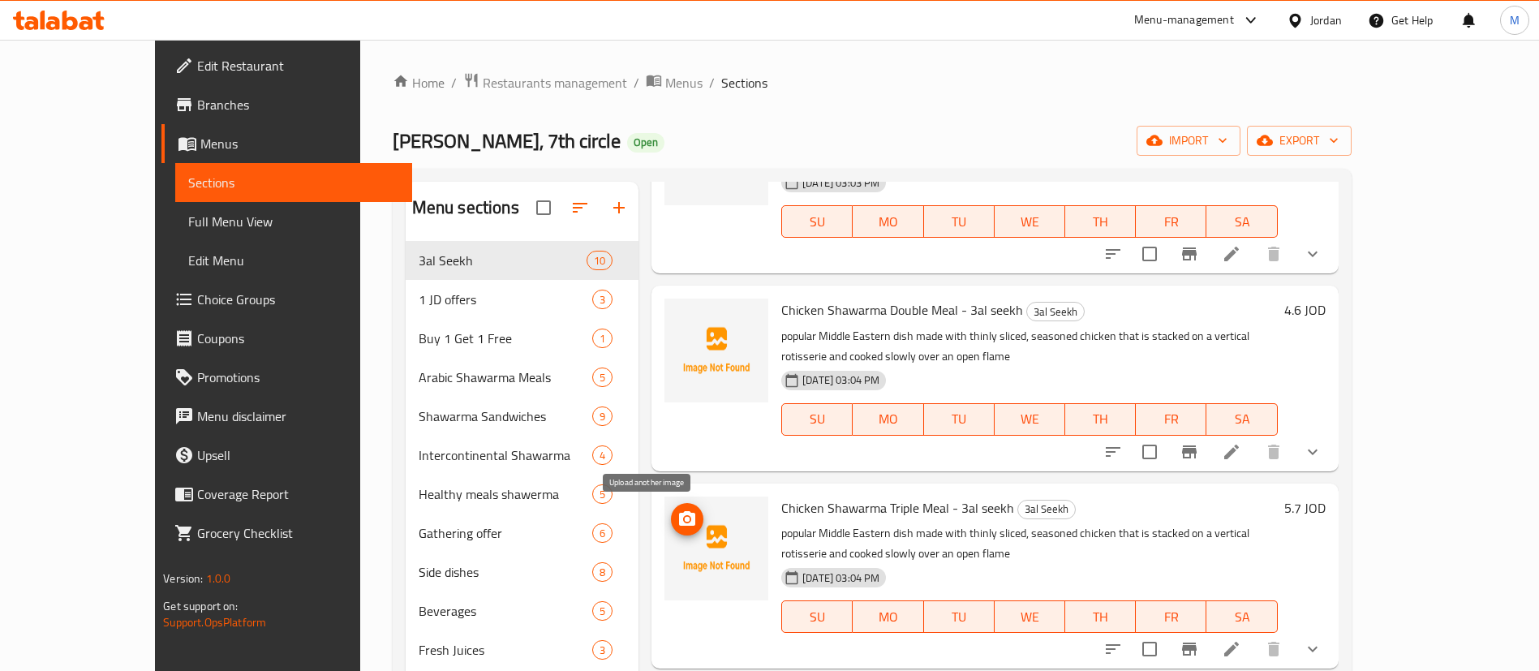
click at [679, 514] on icon "upload picture" at bounding box center [687, 518] width 16 height 15
click at [677, 324] on icon "upload picture" at bounding box center [686, 321] width 19 height 19
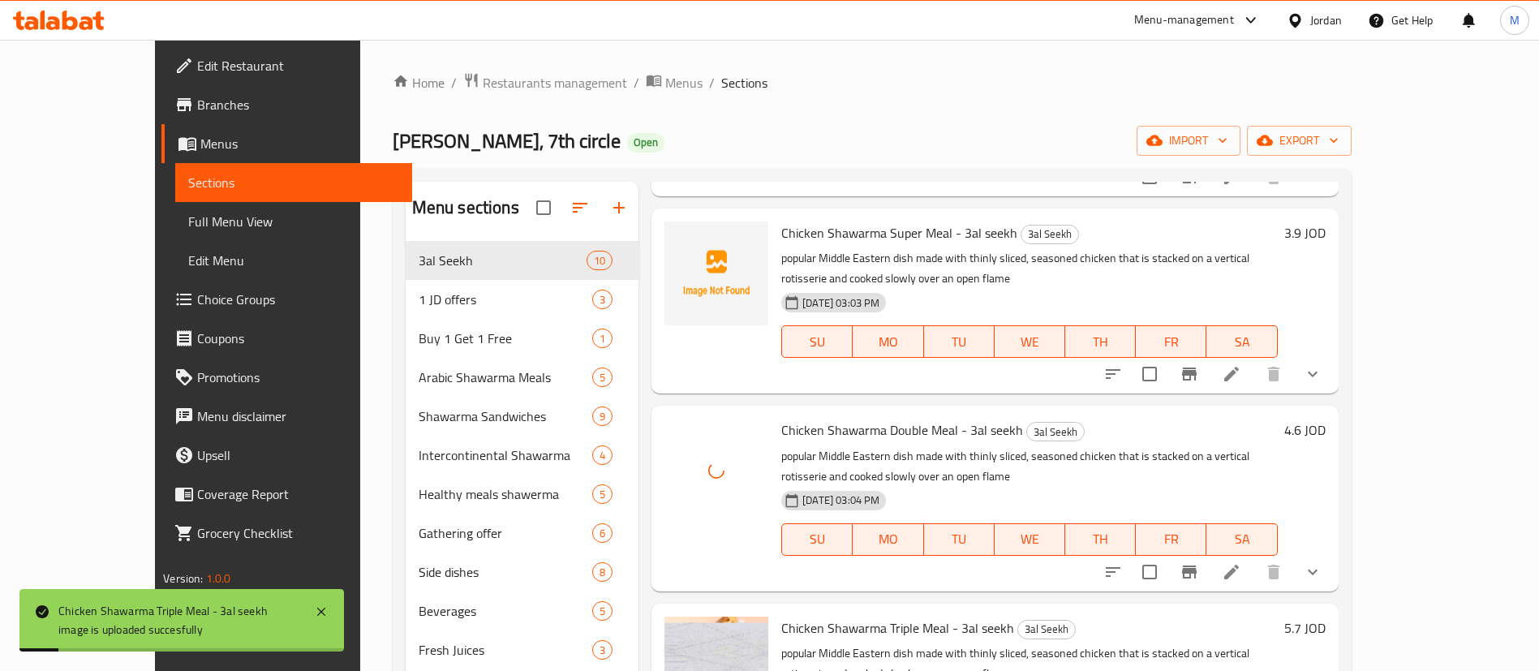
scroll to position [377, 0]
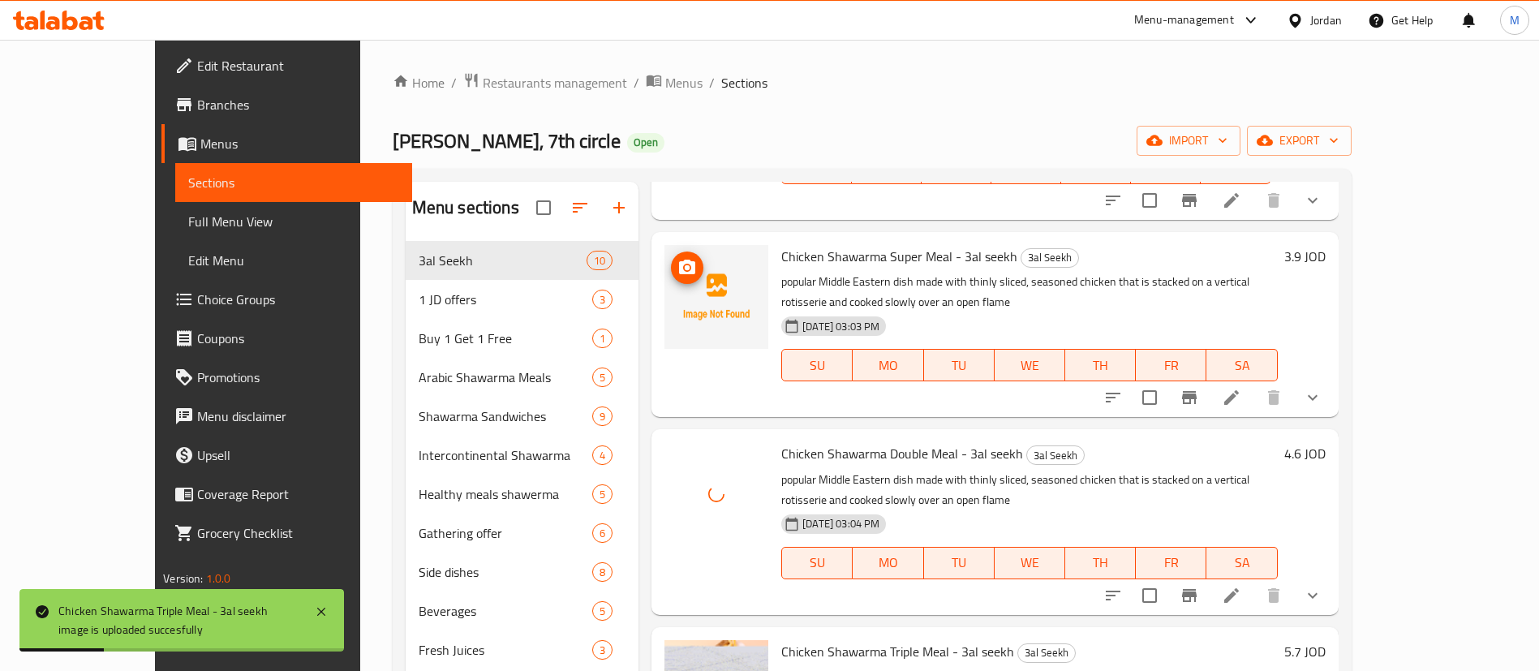
click at [677, 275] on icon "upload picture" at bounding box center [686, 267] width 19 height 19
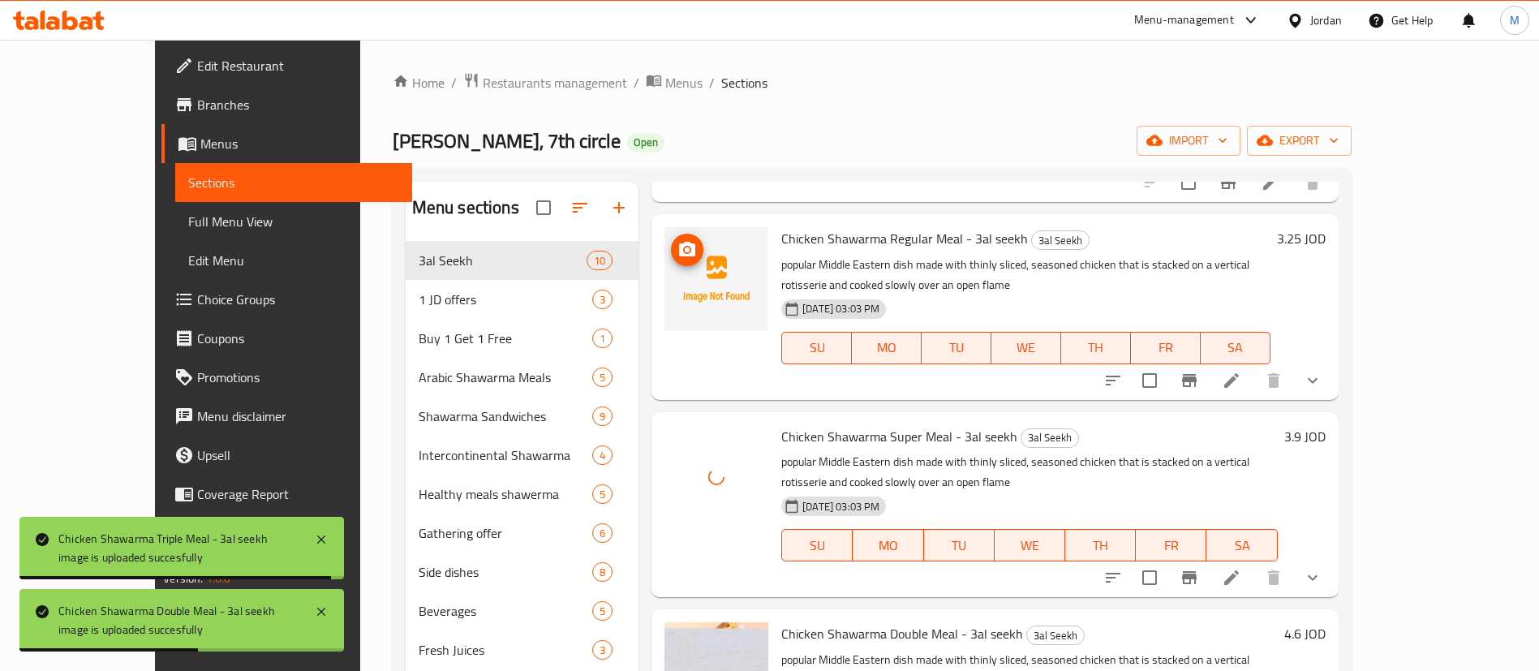
scroll to position [178, 0]
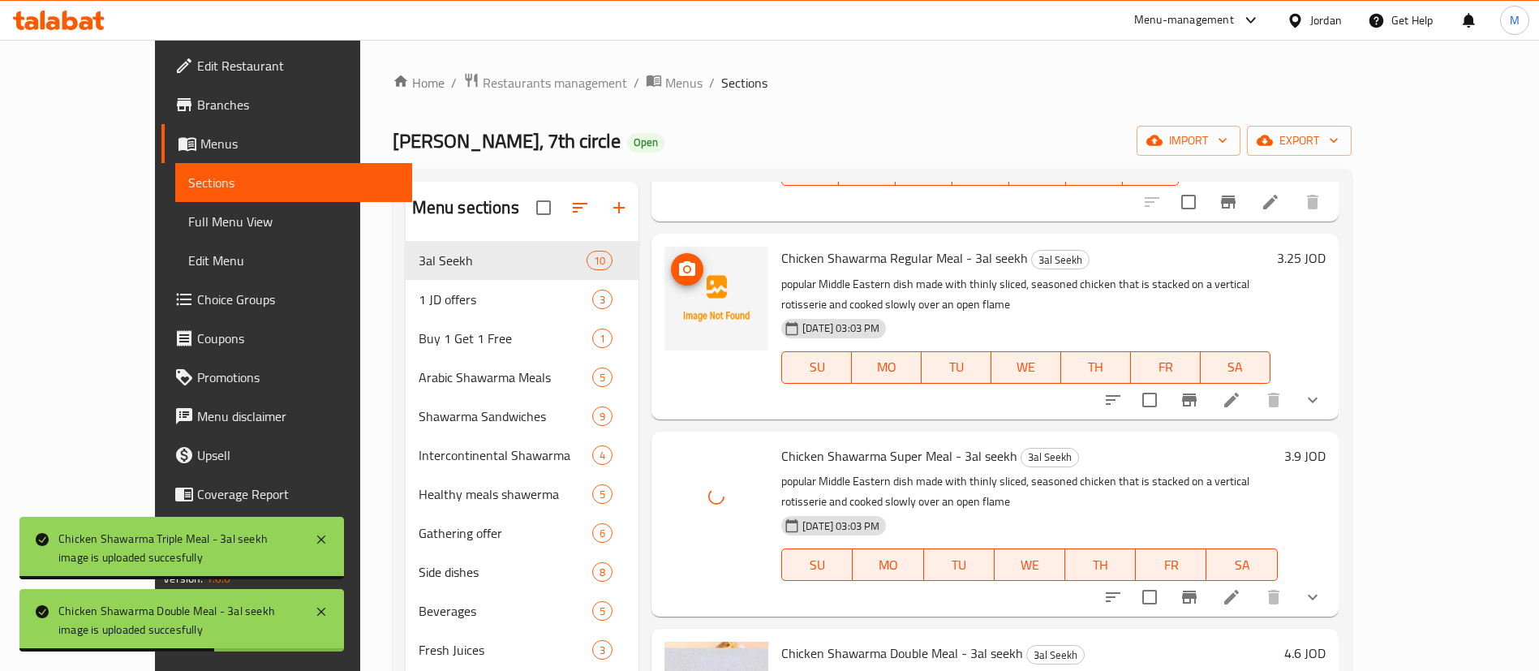
click at [679, 269] on icon "upload picture" at bounding box center [687, 268] width 16 height 15
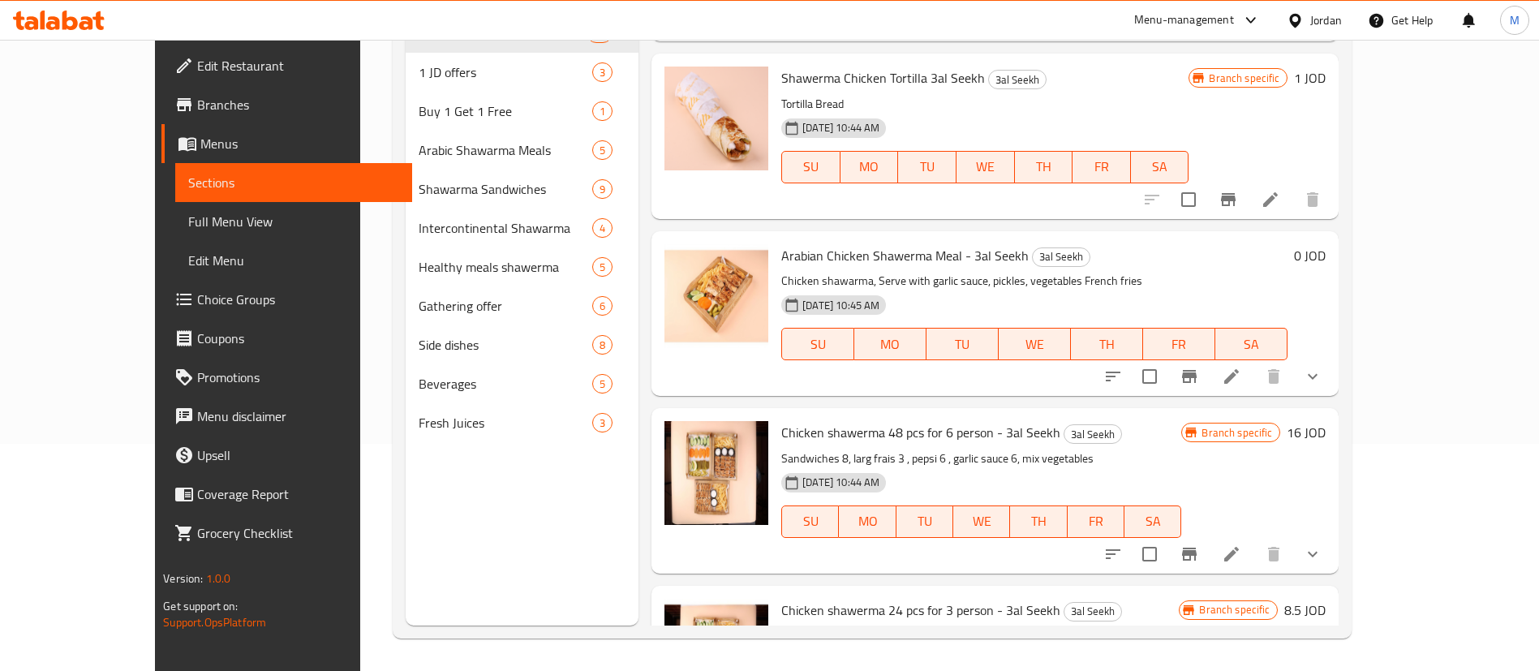
scroll to position [920, 0]
click at [1254, 374] on li at bounding box center [1231, 377] width 45 height 29
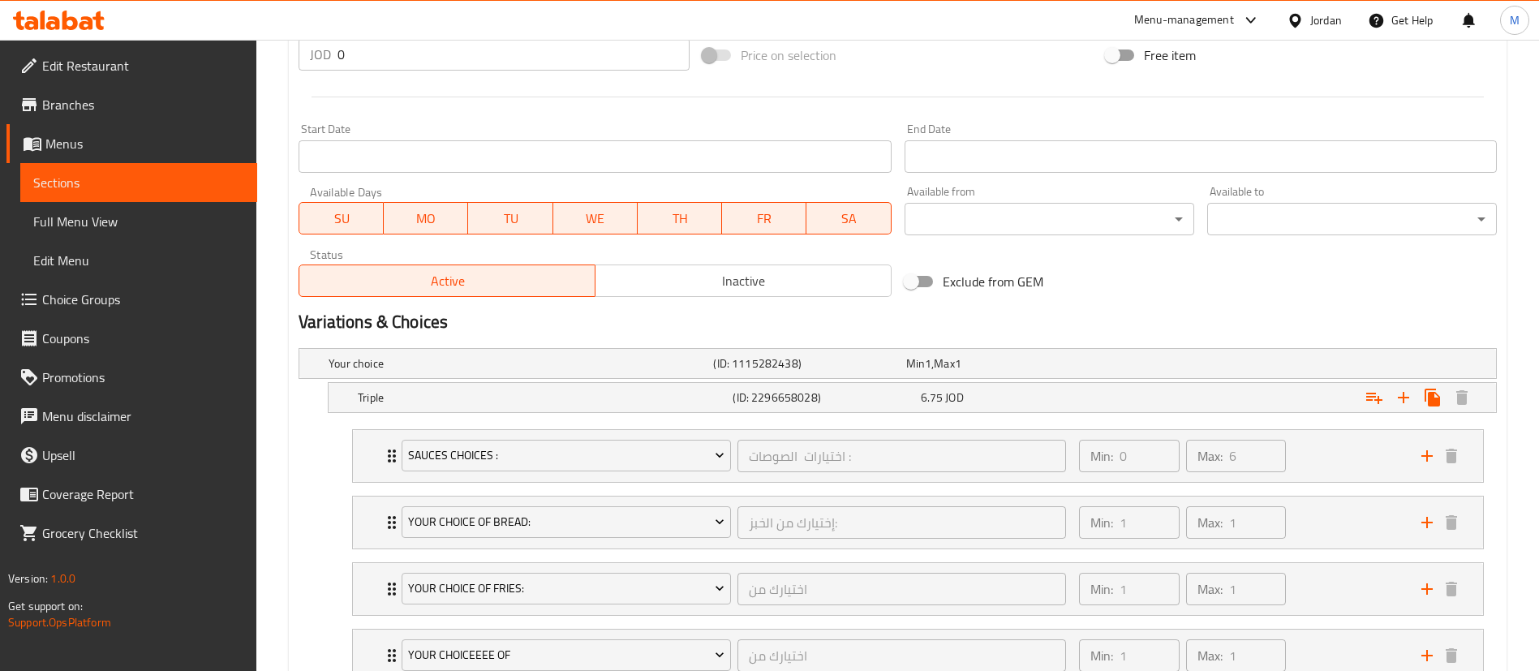
scroll to position [754, 0]
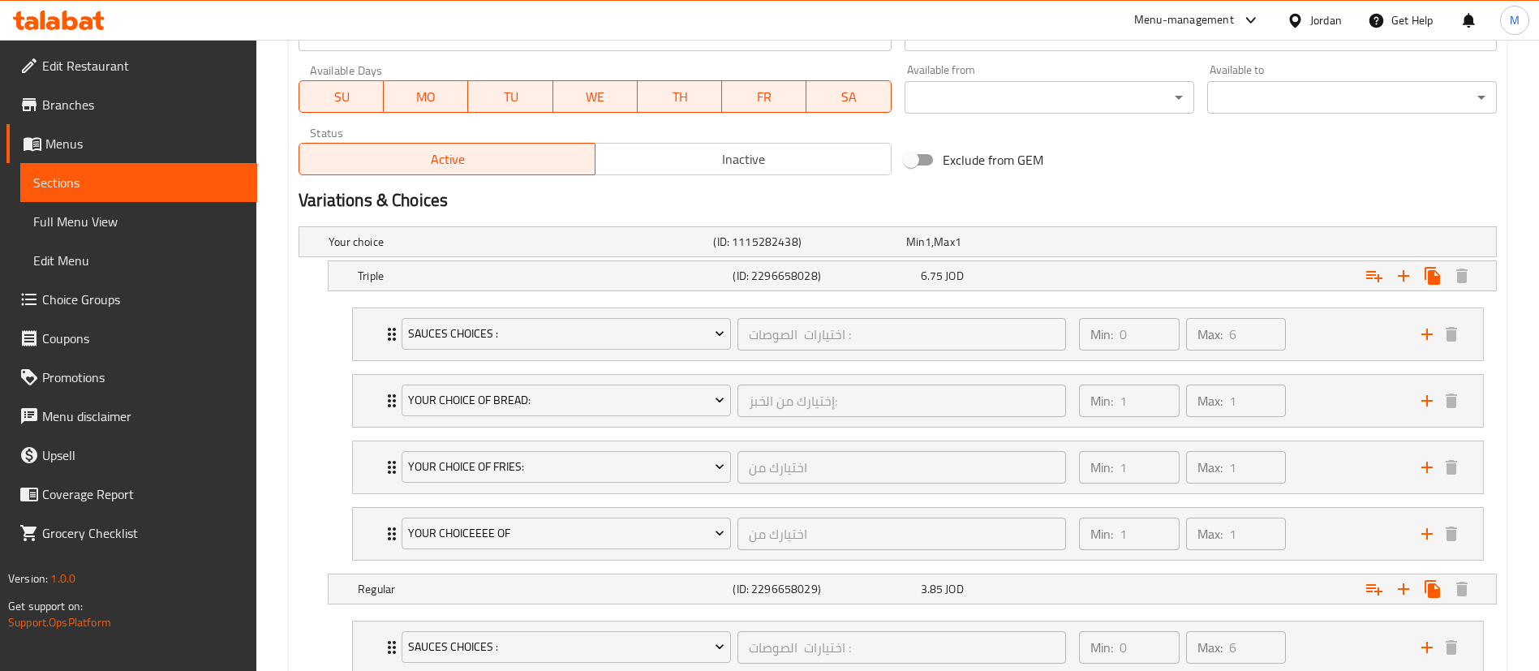
click at [798, 152] on span "Inactive" at bounding box center [743, 160] width 283 height 24
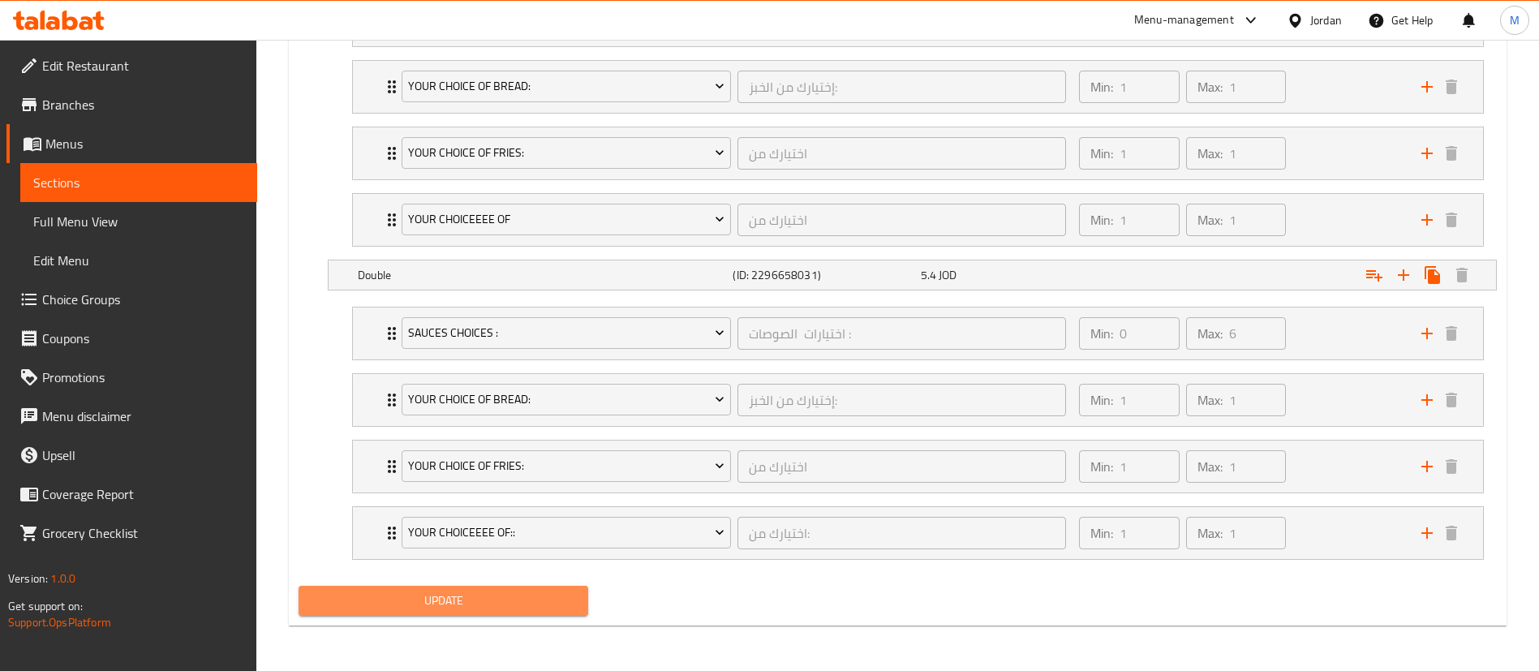
click at [537, 591] on span "Update" at bounding box center [444, 601] width 264 height 20
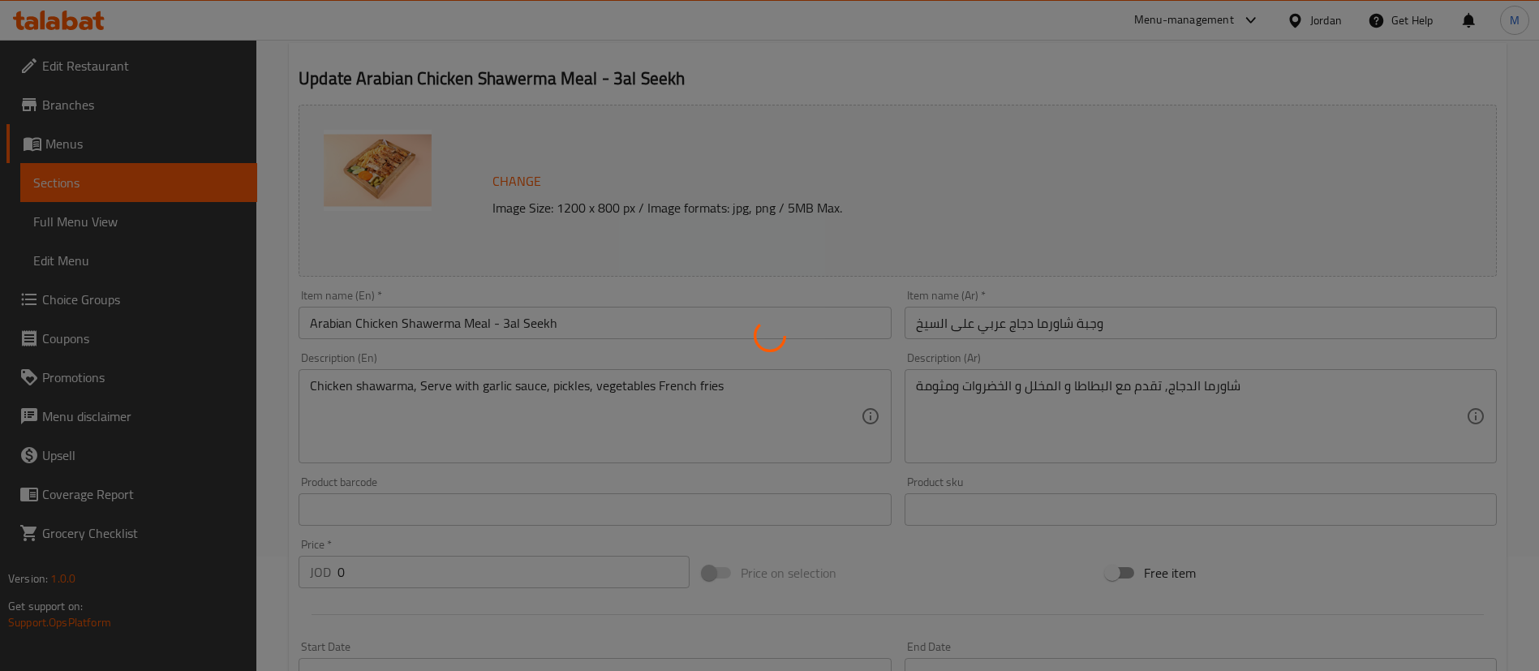
scroll to position [0, 0]
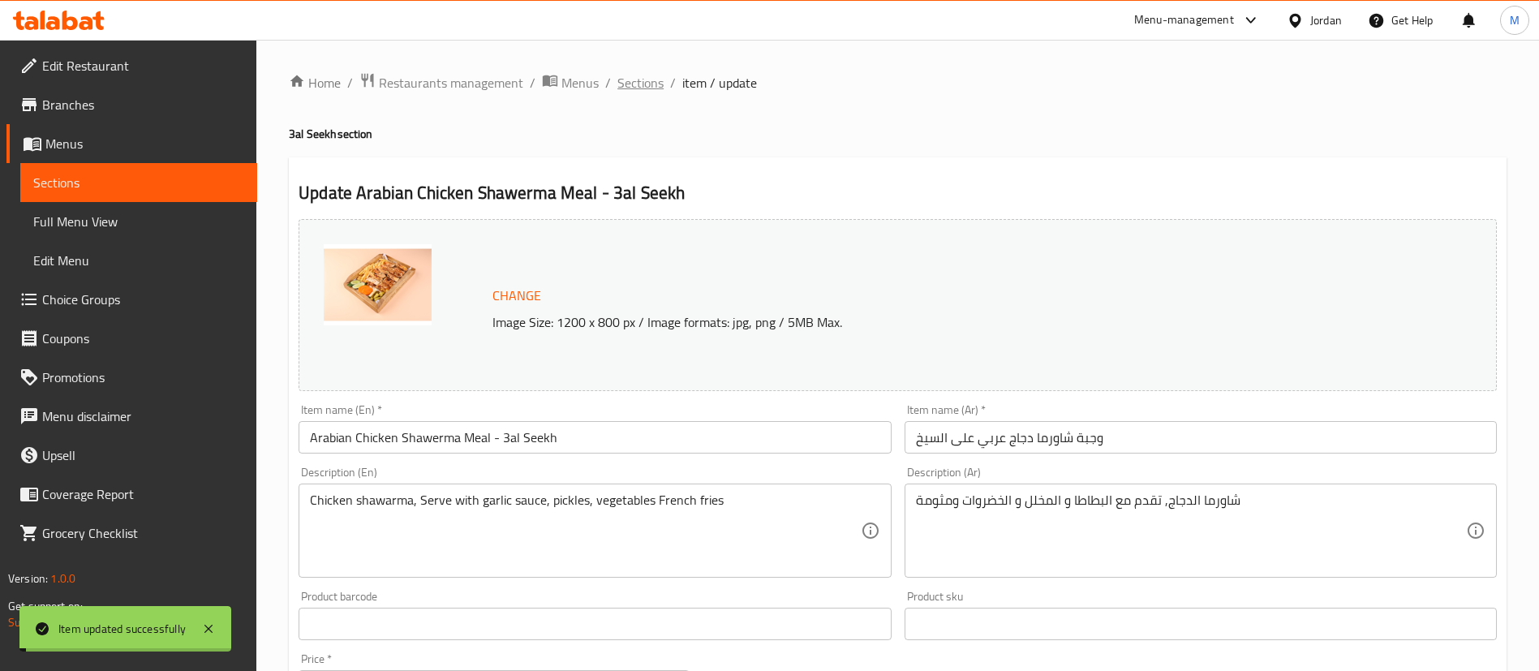
click at [646, 88] on span "Sections" at bounding box center [640, 82] width 46 height 19
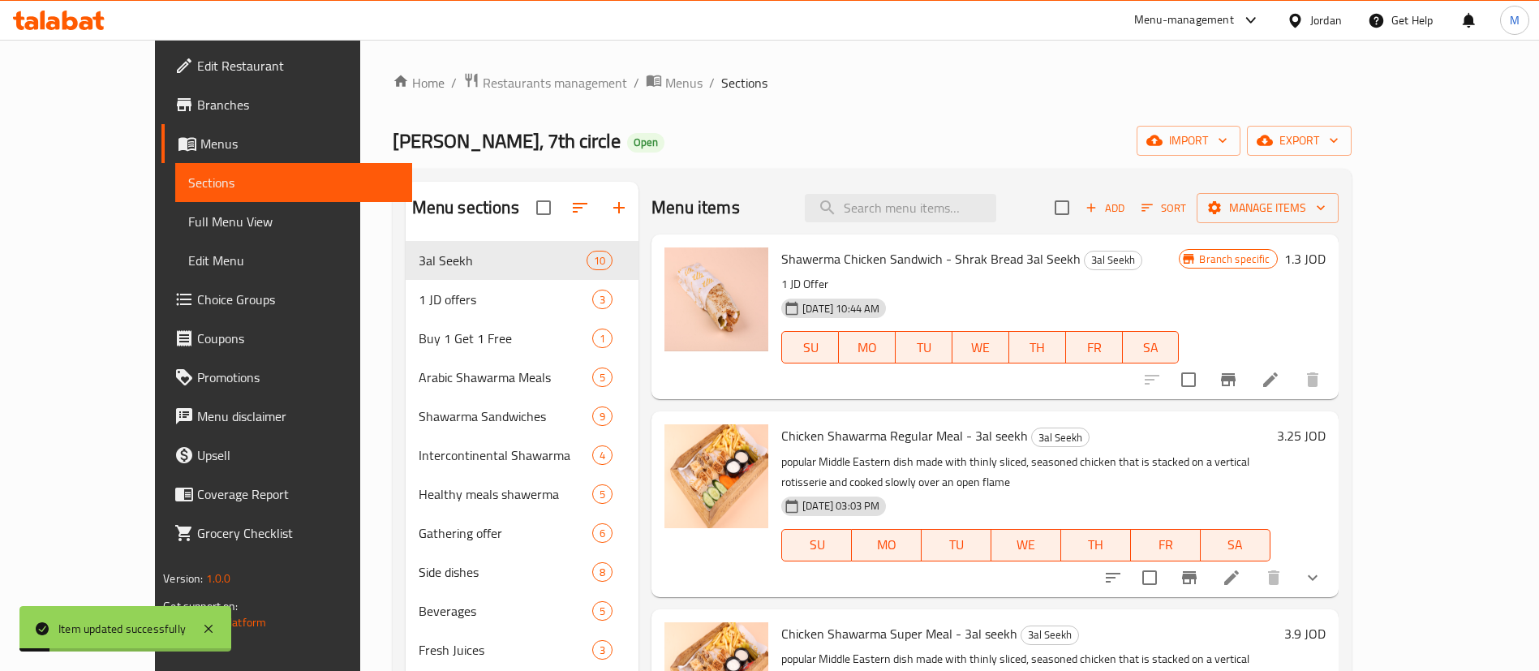
click at [1186, 204] on span "Sort" at bounding box center [1164, 208] width 45 height 19
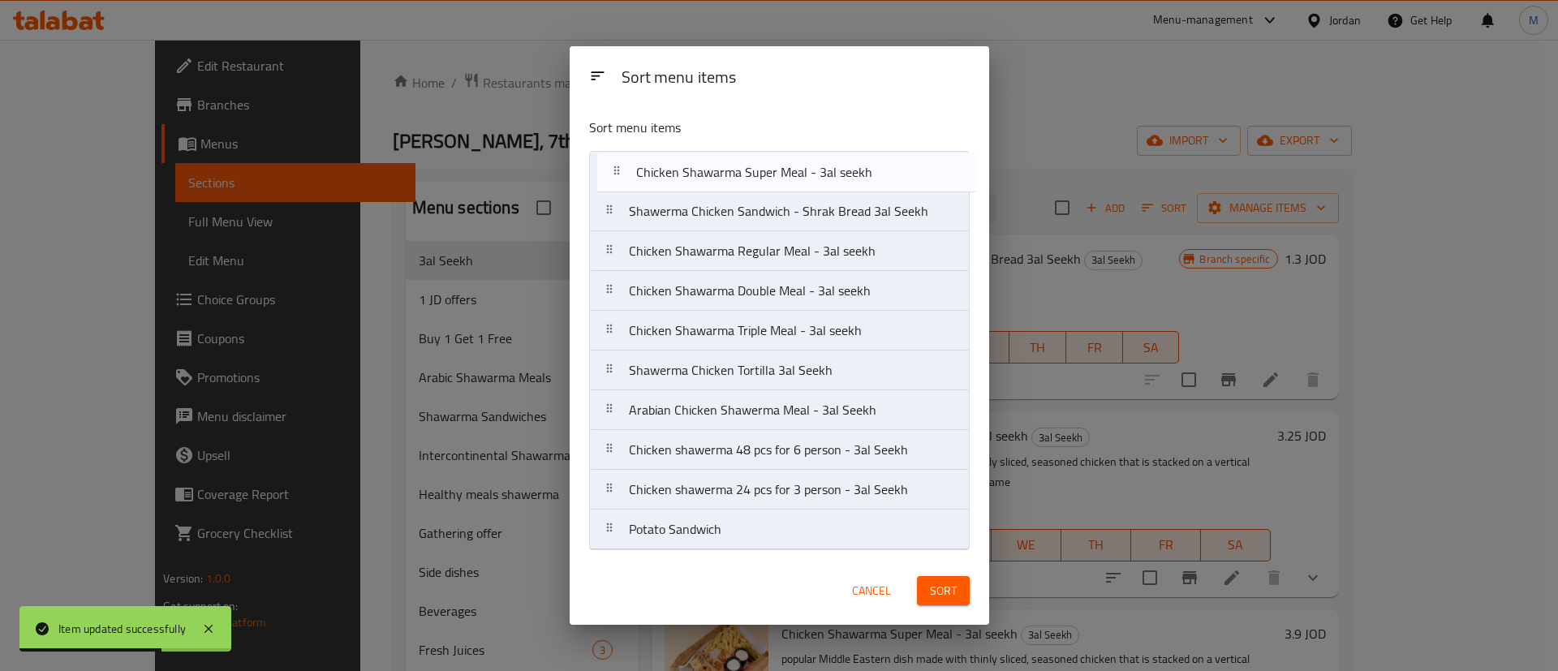
drag, startPoint x: 802, startPoint y: 252, endPoint x: 811, endPoint y: 151, distance: 101.1
click at [811, 151] on nav "Shawerma Chicken Sandwich - Shrak Bread 3al Seekh Chicken Shawarma Regular Meal…" at bounding box center [779, 350] width 381 height 399
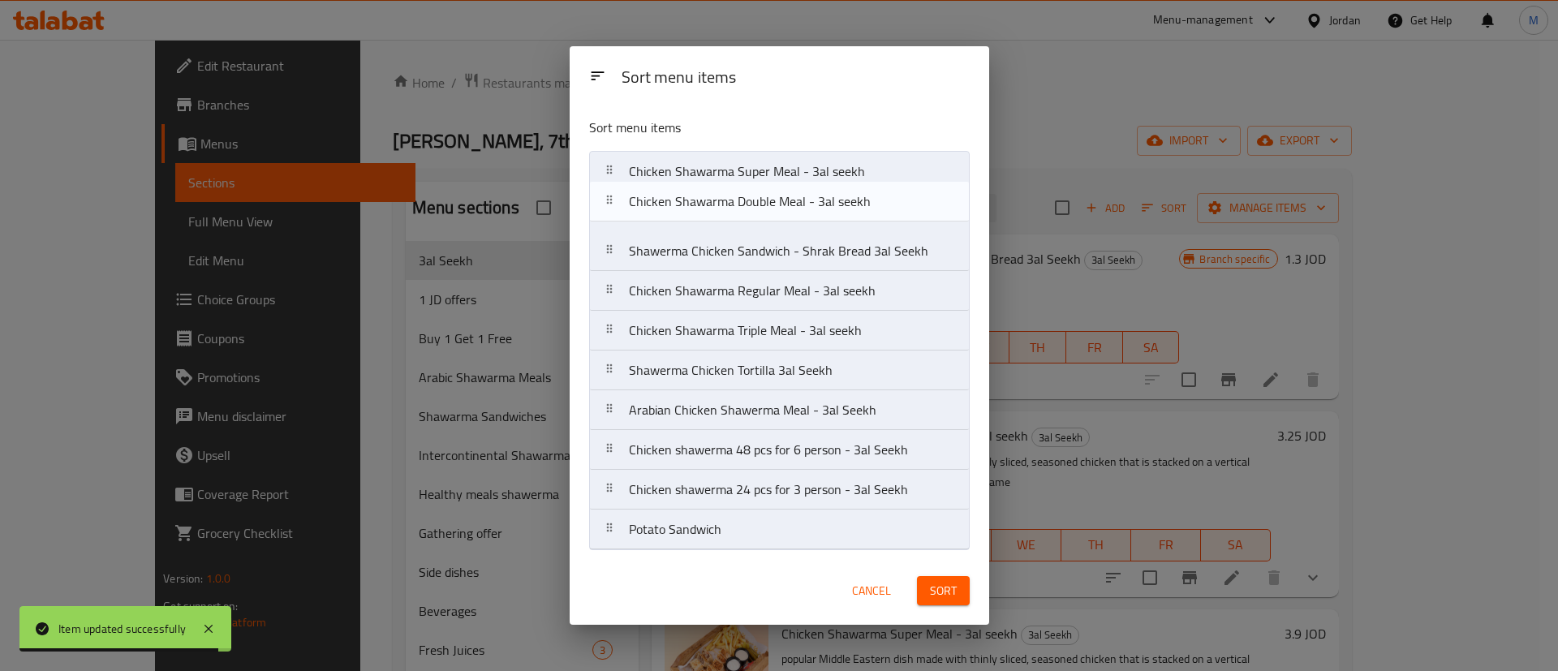
drag, startPoint x: 801, startPoint y: 294, endPoint x: 798, endPoint y: 200, distance: 93.4
click at [798, 200] on nav "Chicken Shawarma Super Meal - 3al seekh Shawerma Chicken Sandwich - Shrak Bread…" at bounding box center [779, 350] width 381 height 399
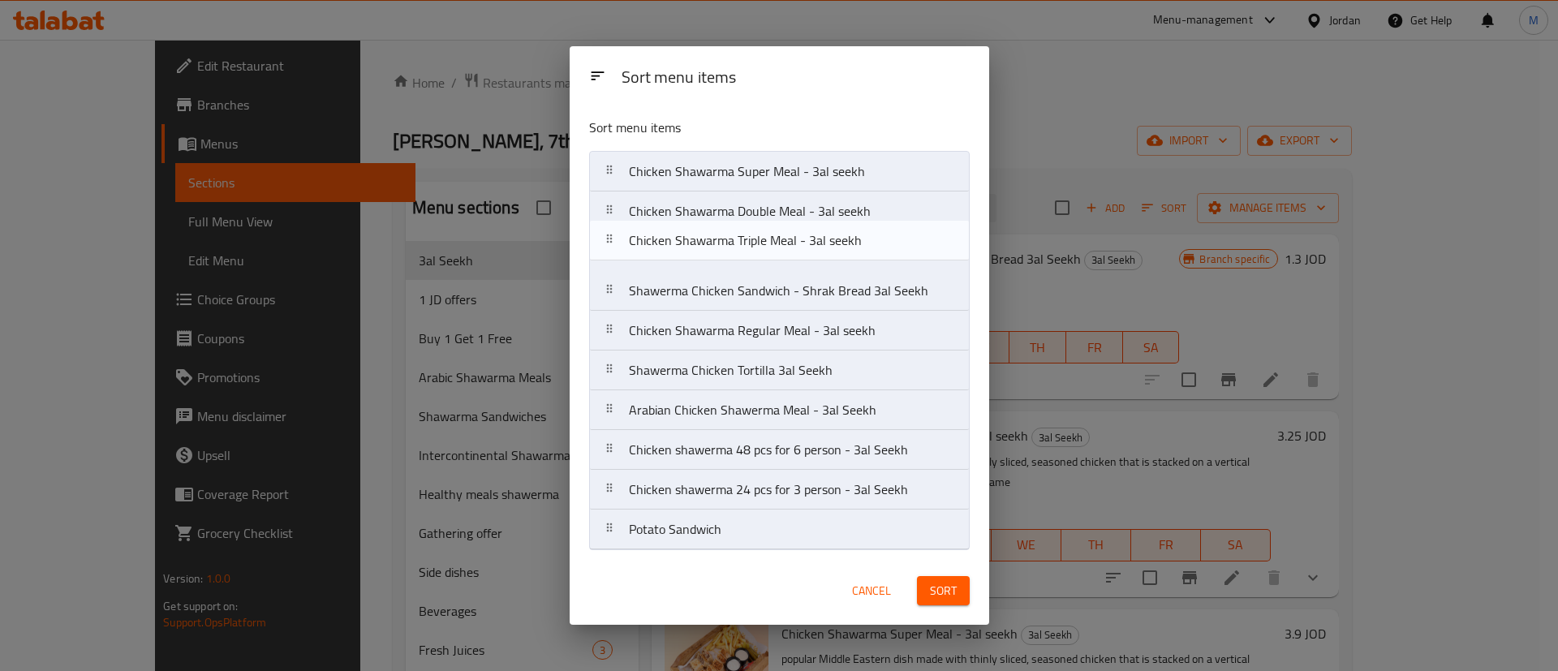
drag, startPoint x: 803, startPoint y: 344, endPoint x: 805, endPoint y: 248, distance: 95.8
click at [805, 248] on nav "Chicken Shawarma Super Meal - 3al seekh Chicken Shawarma Double Meal - 3al seek…" at bounding box center [779, 350] width 381 height 399
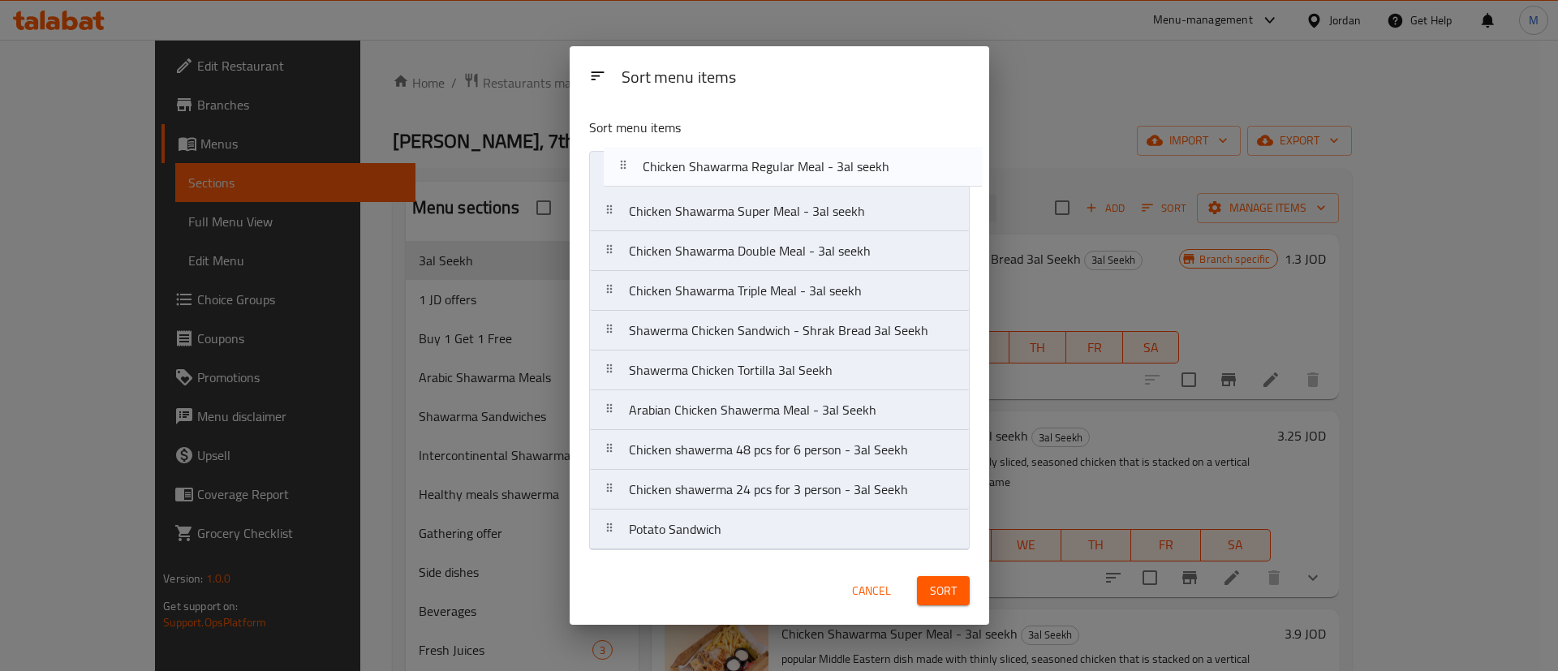
drag, startPoint x: 798, startPoint y: 339, endPoint x: 811, endPoint y: 169, distance: 170.9
click at [811, 169] on nav "Chicken Shawarma Super Meal - 3al seekh Chicken Shawarma Double Meal - 3al seek…" at bounding box center [779, 350] width 381 height 399
drag, startPoint x: 799, startPoint y: 452, endPoint x: 798, endPoint y: 405, distance: 47.1
click at [798, 405] on nav "Chicken Shawarma Regular Meal - 3al seekh Chicken Shawarma Super Meal - 3al see…" at bounding box center [779, 350] width 381 height 399
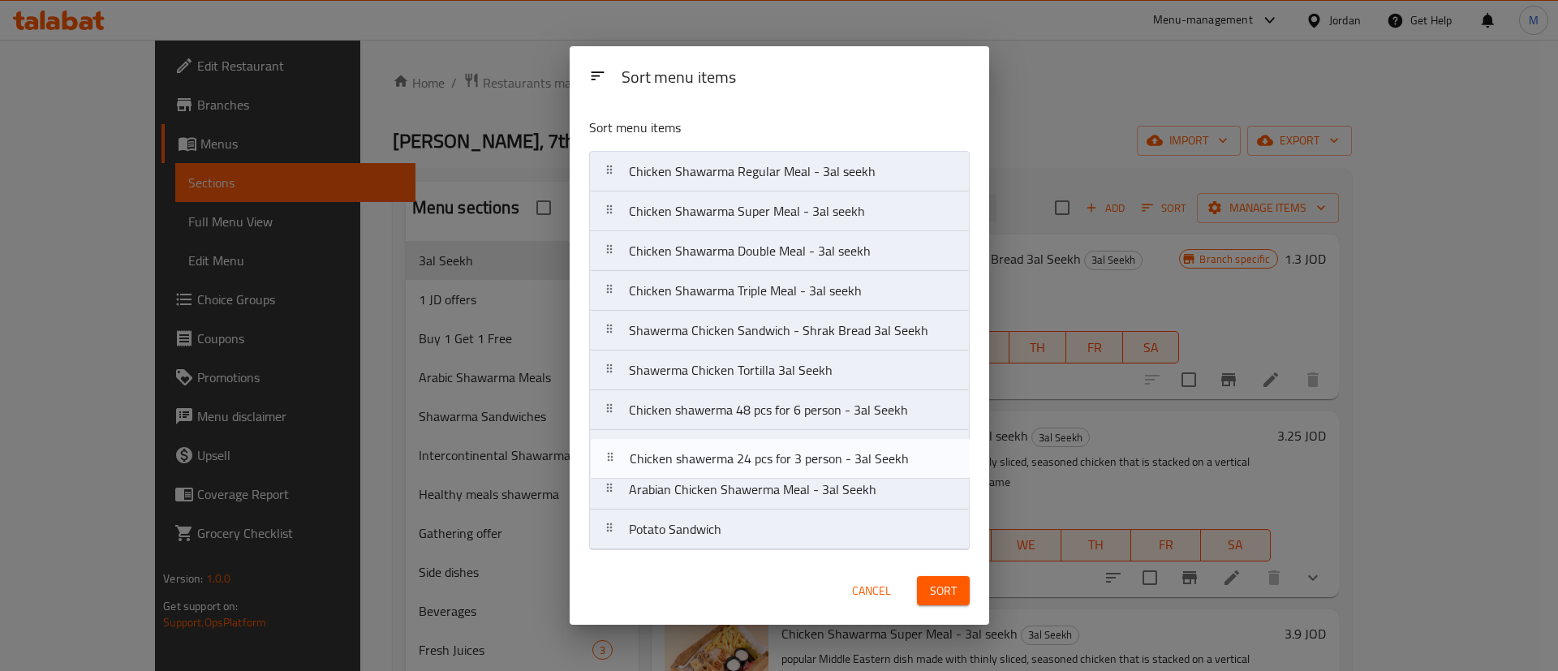
click at [776, 457] on nav "Chicken Shawarma Regular Meal - 3al seekh Chicken Shawarma Super Meal - 3al see…" at bounding box center [779, 350] width 381 height 399
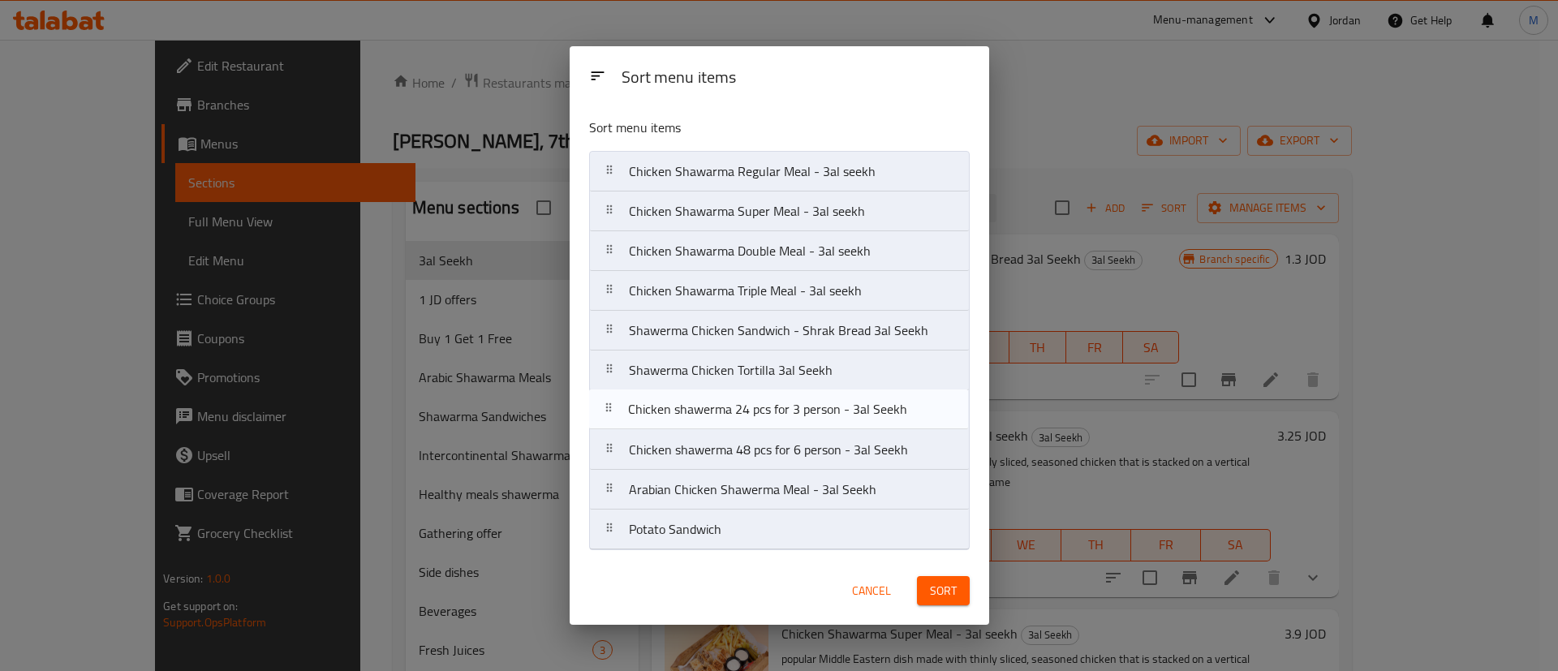
drag, startPoint x: 772, startPoint y: 443, endPoint x: 830, endPoint y: 446, distance: 57.7
click at [768, 397] on nav "Chicken Shawarma Regular Meal - 3al seekh Chicken Shawarma Super Meal - 3al see…" at bounding box center [779, 350] width 381 height 399
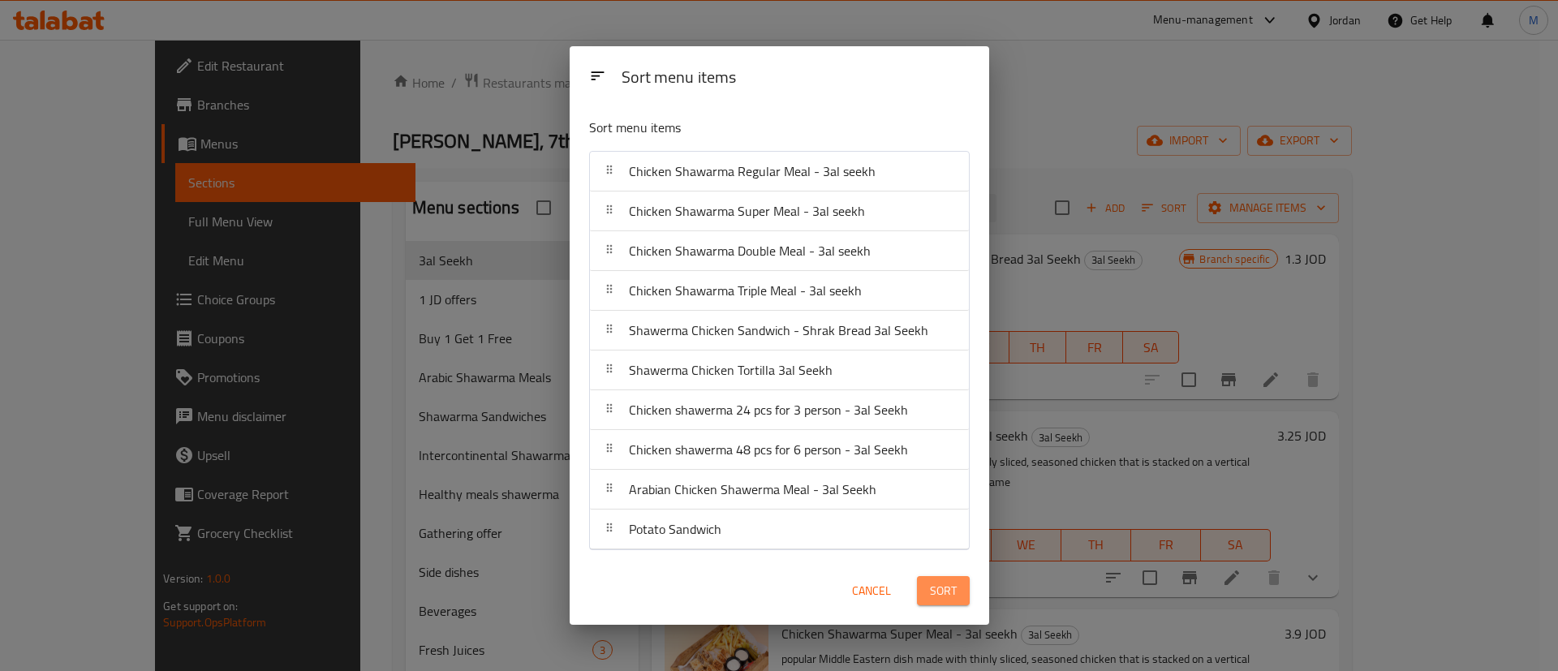
click at [944, 587] on span "Sort" at bounding box center [943, 591] width 27 height 20
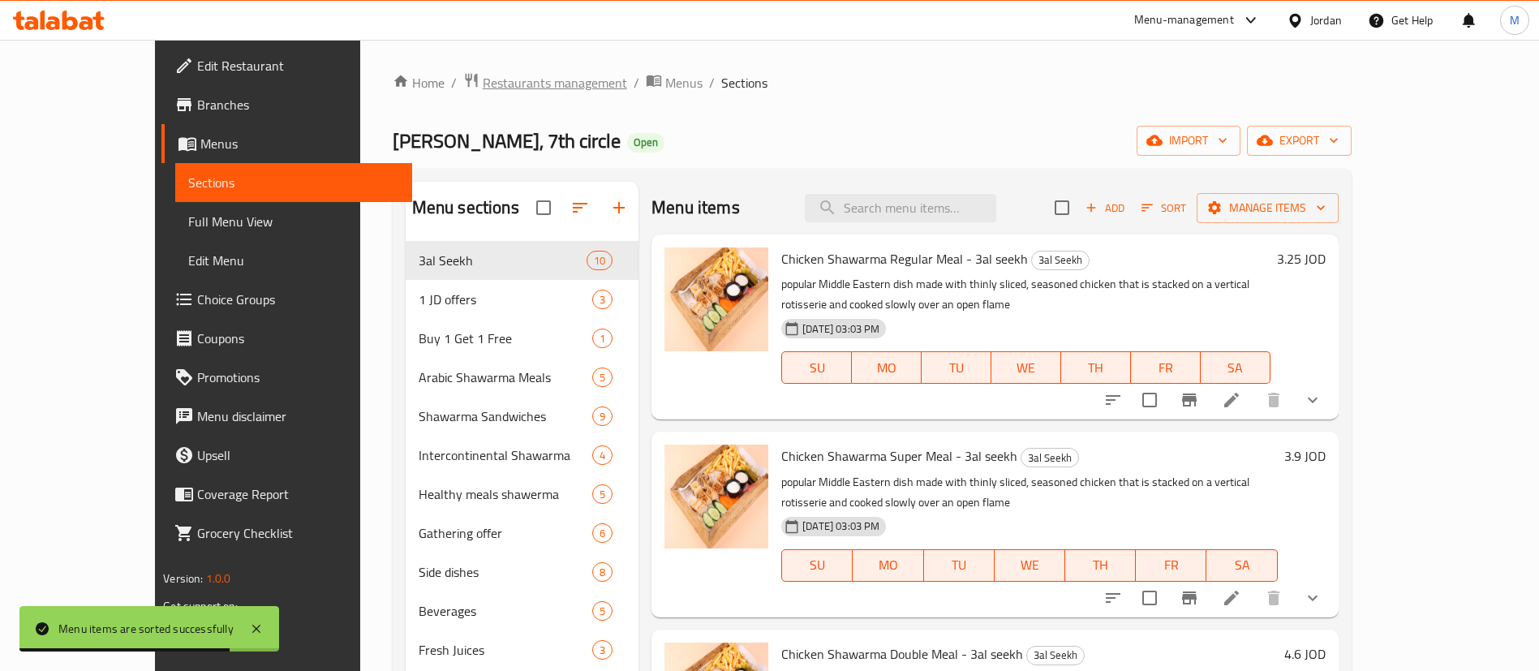
click at [483, 92] on span "Restaurants management" at bounding box center [555, 82] width 144 height 19
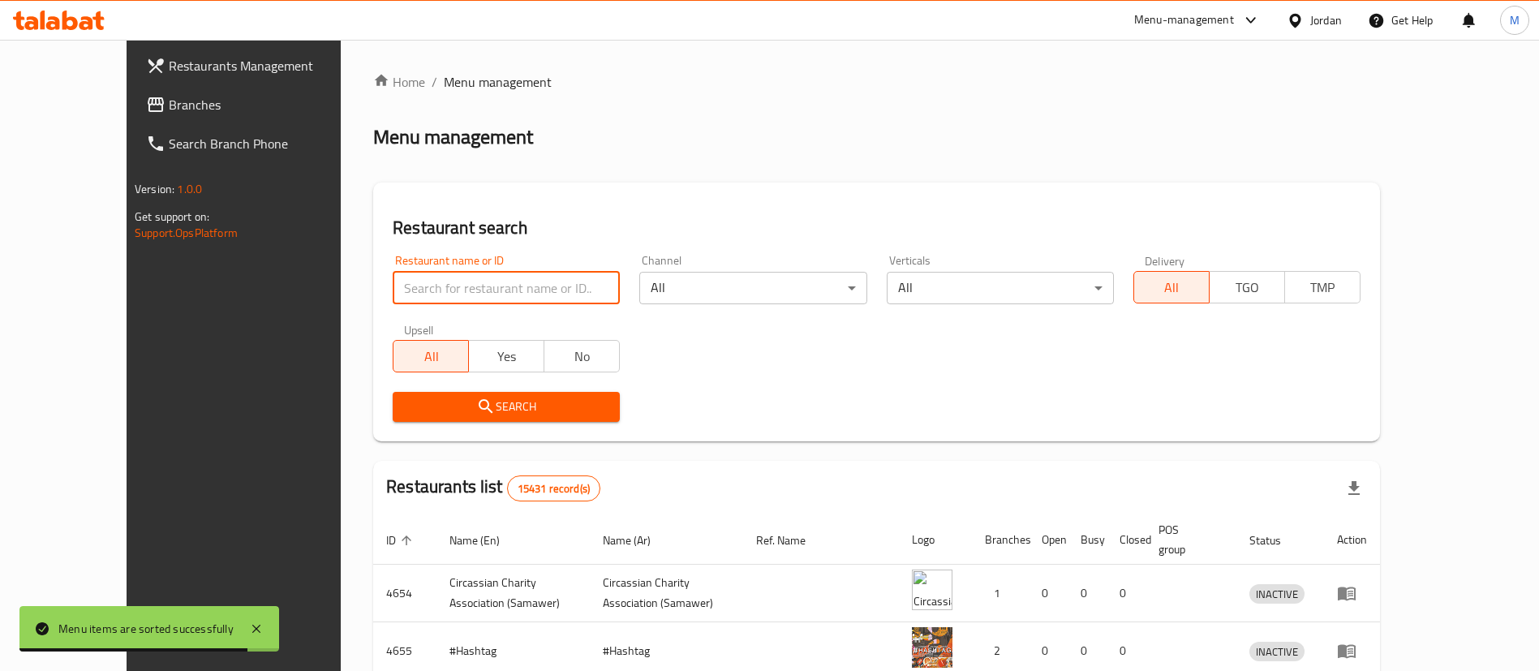
click at [481, 277] on input "search" at bounding box center [506, 288] width 227 height 32
type input "[PERSON_NAME]"
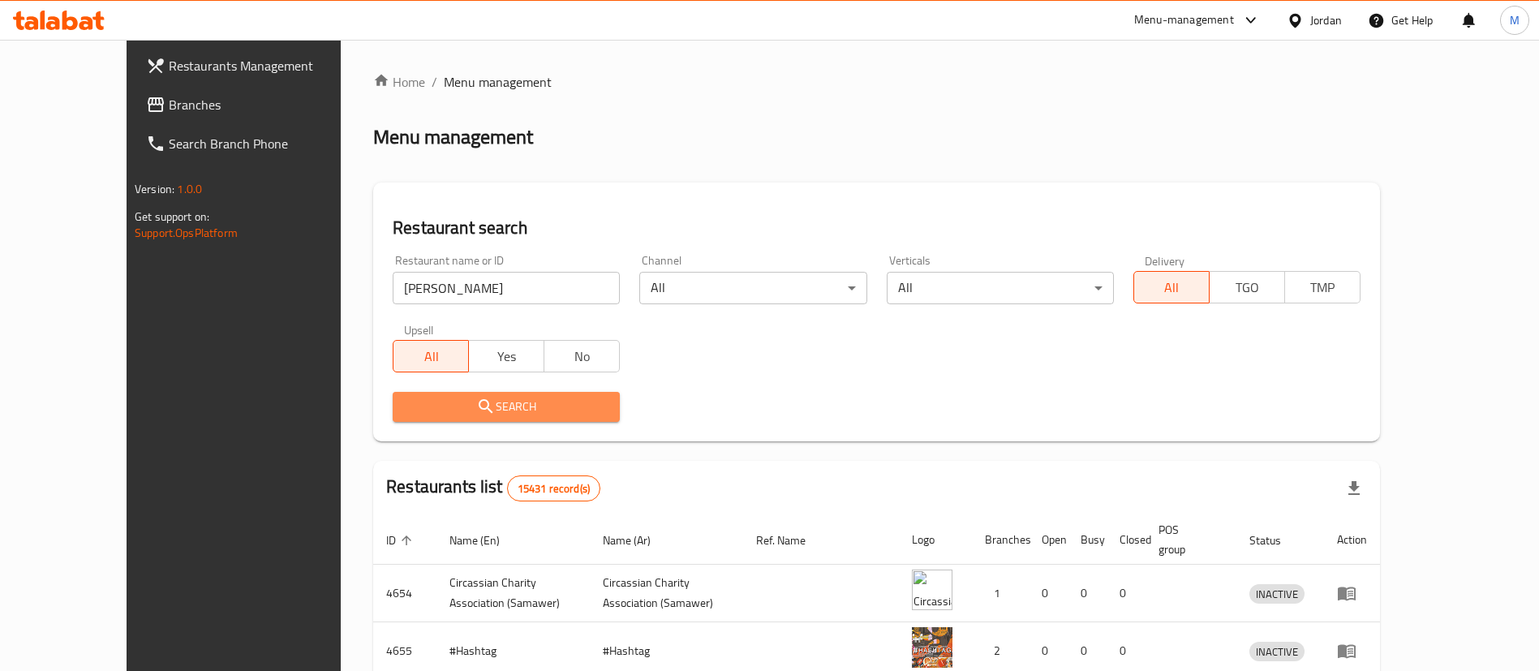
click at [505, 404] on span "Search" at bounding box center [506, 407] width 201 height 20
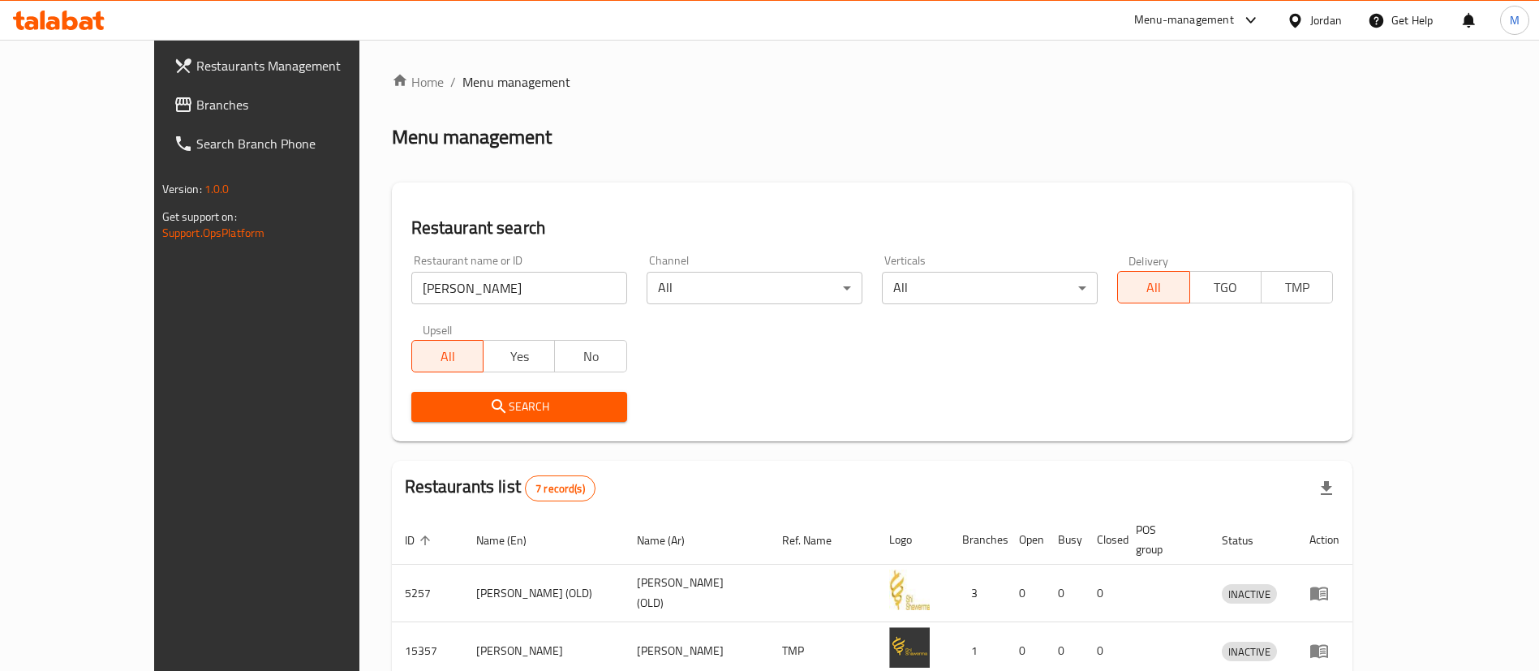
scroll to position [367, 0]
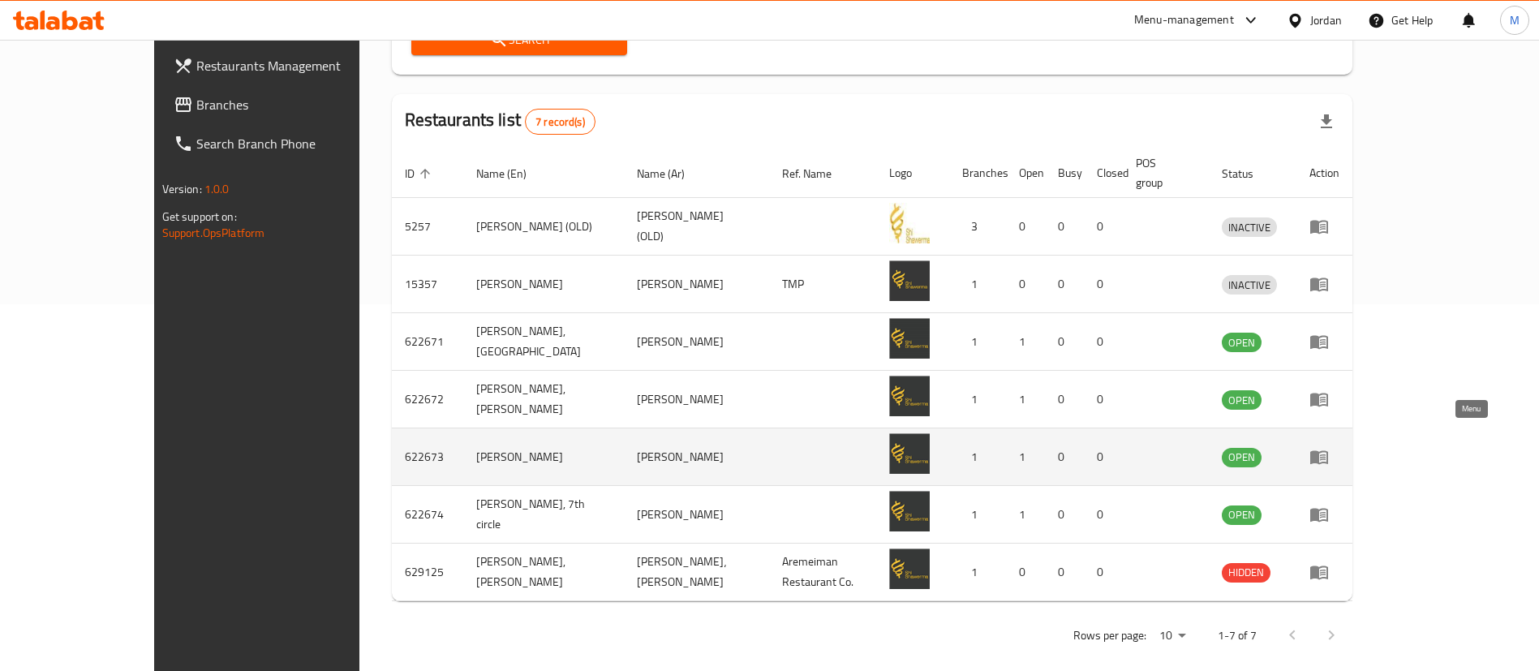
click at [1328, 451] on icon "enhanced table" at bounding box center [1319, 458] width 18 height 14
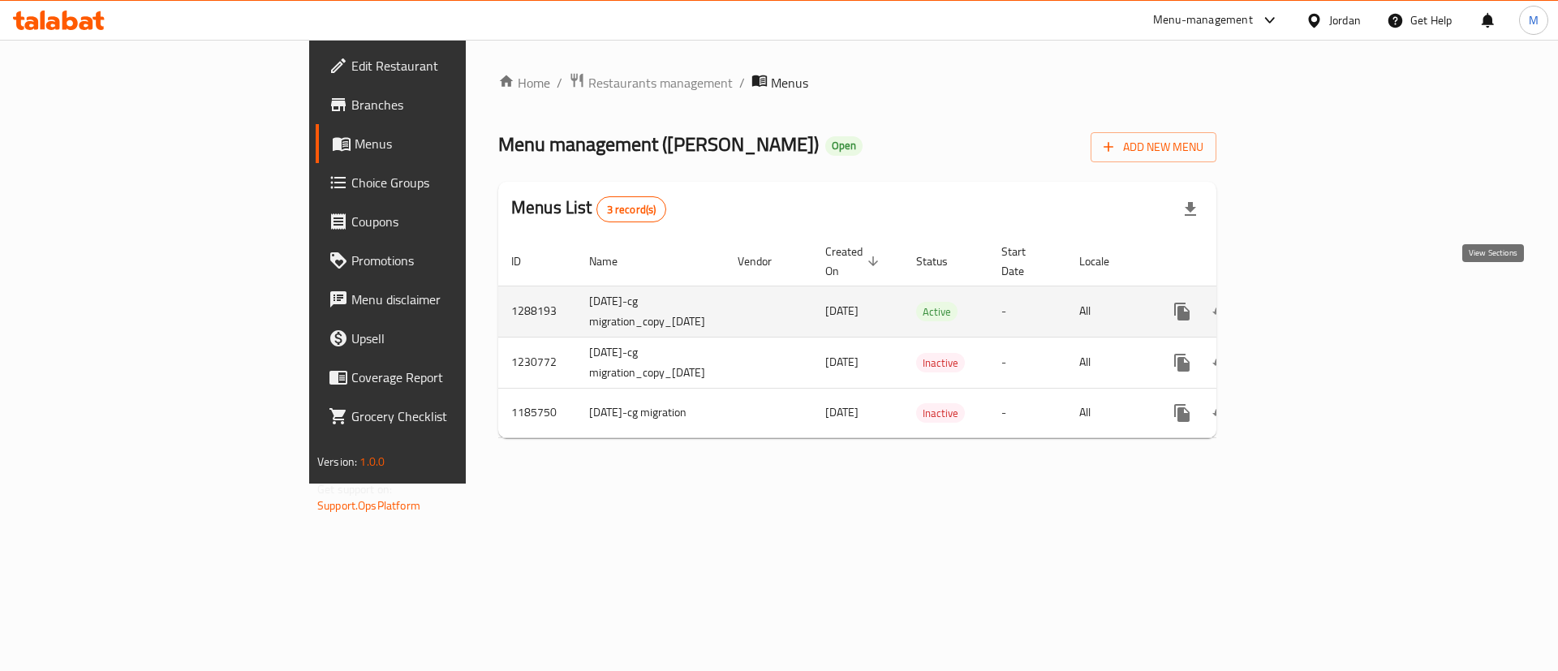
click at [1318, 307] on link "enhanced table" at bounding box center [1298, 311] width 39 height 39
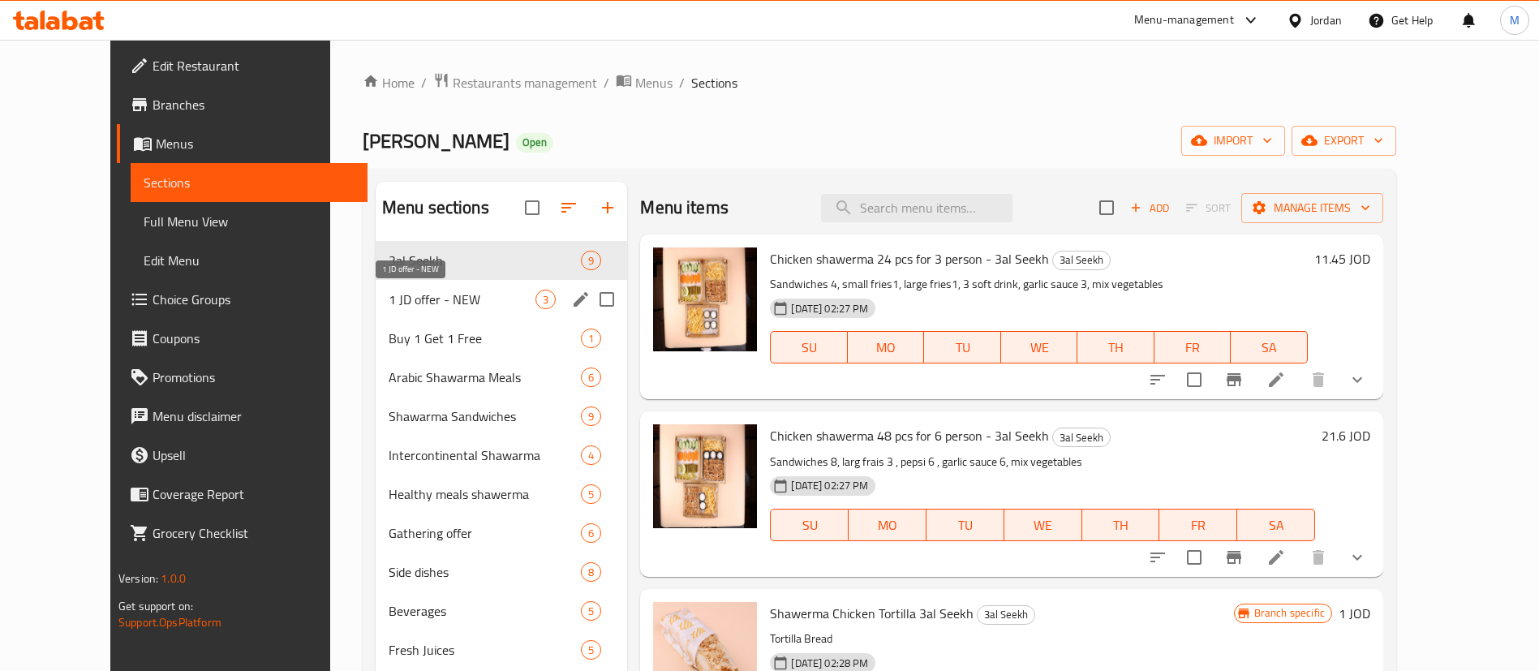
click at [455, 301] on span "1 JD offer - NEW" at bounding box center [462, 299] width 147 height 19
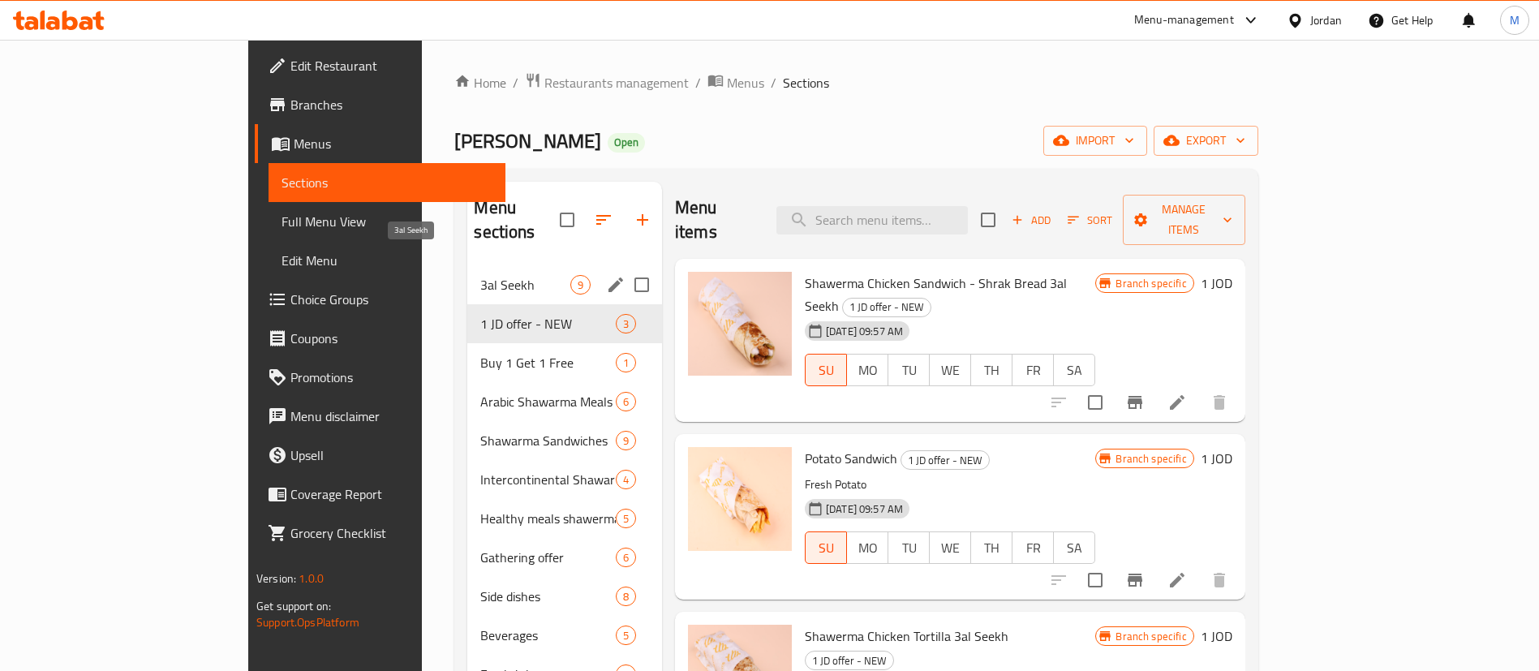
click at [480, 275] on span "3al Seekh" at bounding box center [524, 284] width 89 height 19
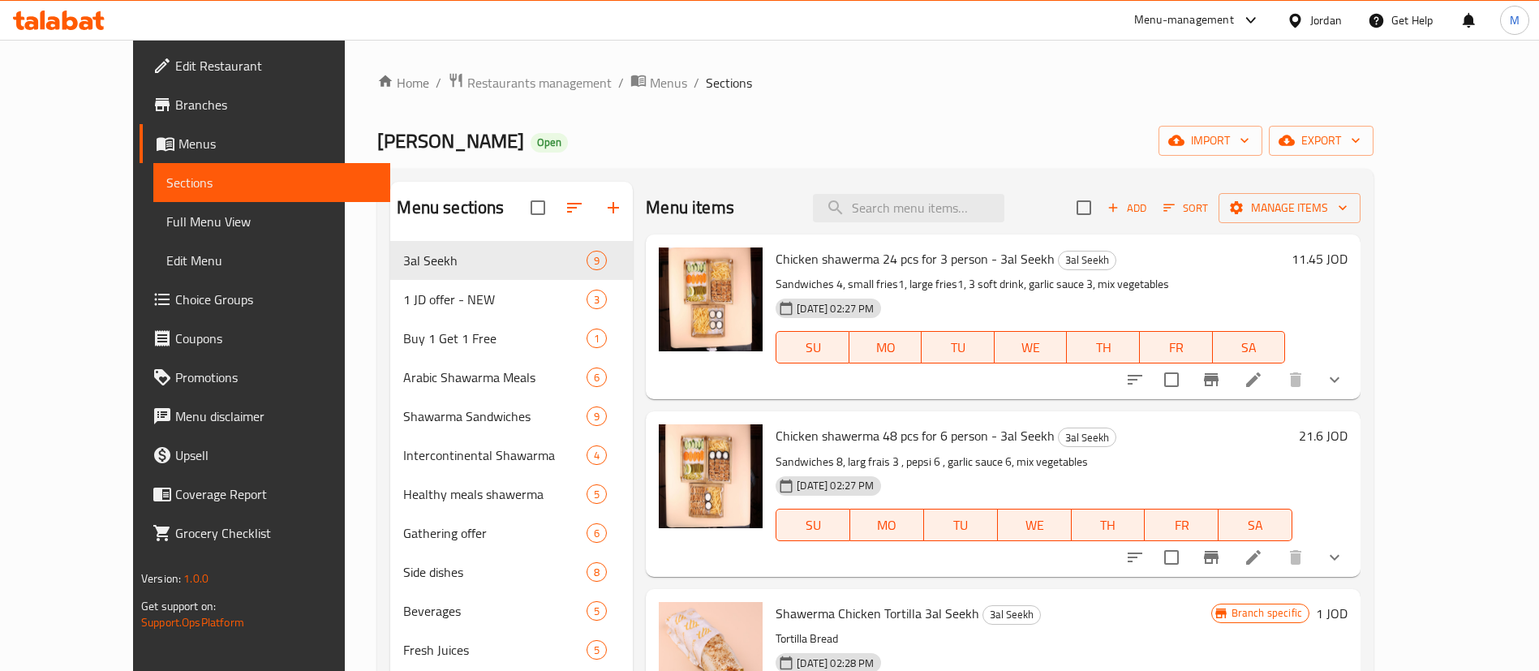
click at [1208, 199] on span "Sort" at bounding box center [1185, 208] width 45 height 19
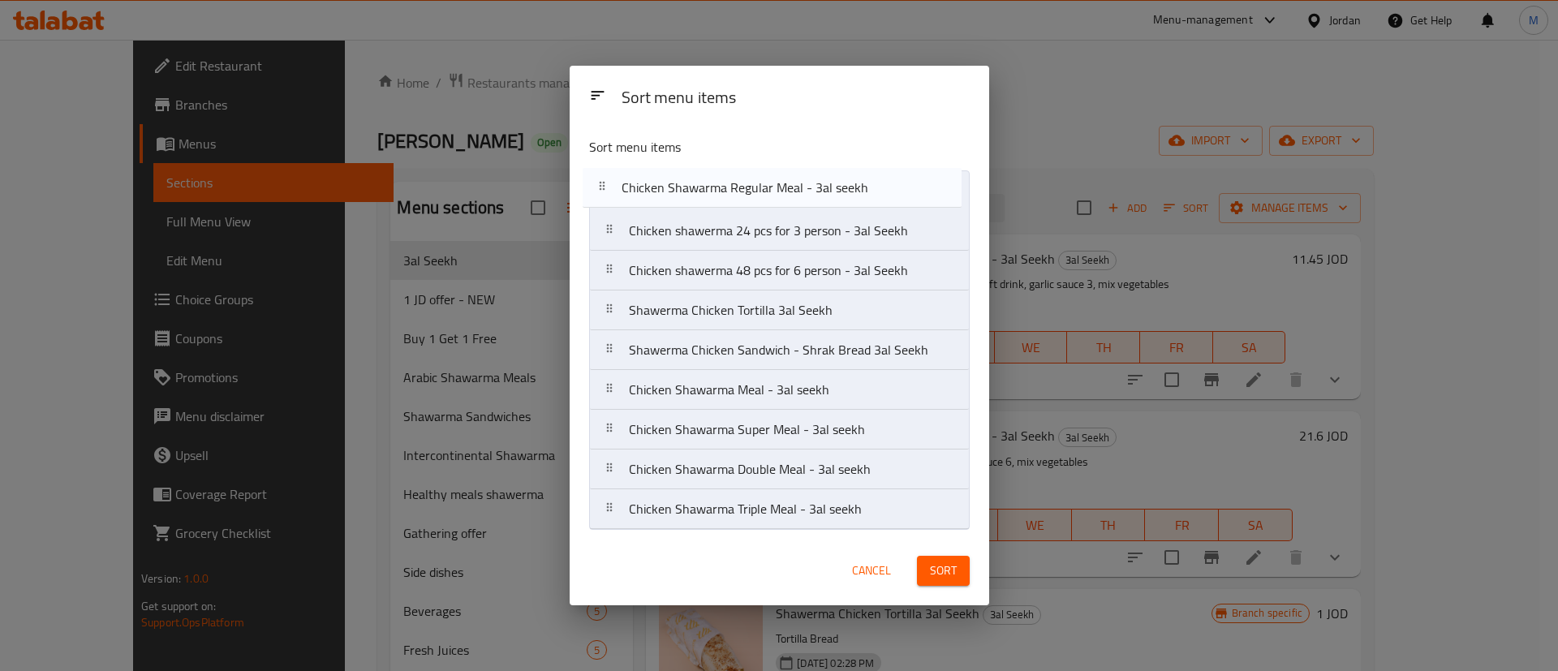
drag, startPoint x: 858, startPoint y: 390, endPoint x: 849, endPoint y: 178, distance: 212.8
click at [849, 178] on nav "Chicken shawerma 24 pcs for 3 person - 3al Seekh Chicken shawerma 48 pcs for 6 …" at bounding box center [779, 349] width 381 height 359
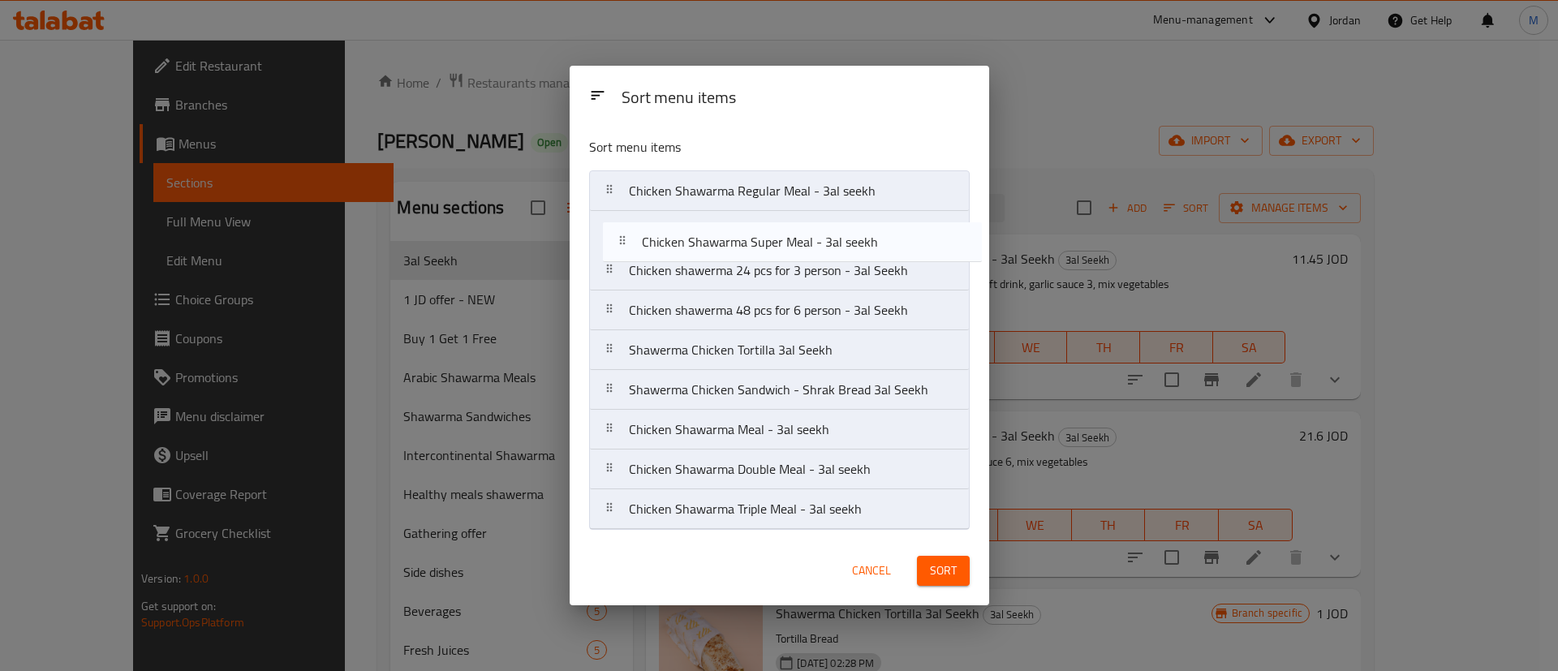
drag, startPoint x: 829, startPoint y: 421, endPoint x: 837, endPoint y: 232, distance: 189.2
click at [837, 232] on nav "Chicken Shawarma Regular Meal - 3al seekh Chicken shawerma 24 pcs for 3 person …" at bounding box center [779, 349] width 381 height 359
drag, startPoint x: 802, startPoint y: 467, endPoint x: 798, endPoint y: 225, distance: 242.6
click at [798, 225] on nav "Chicken Shawarma Regular Meal - 3al seekh Chicken Shawarma Super Meal - 3al see…" at bounding box center [779, 349] width 381 height 359
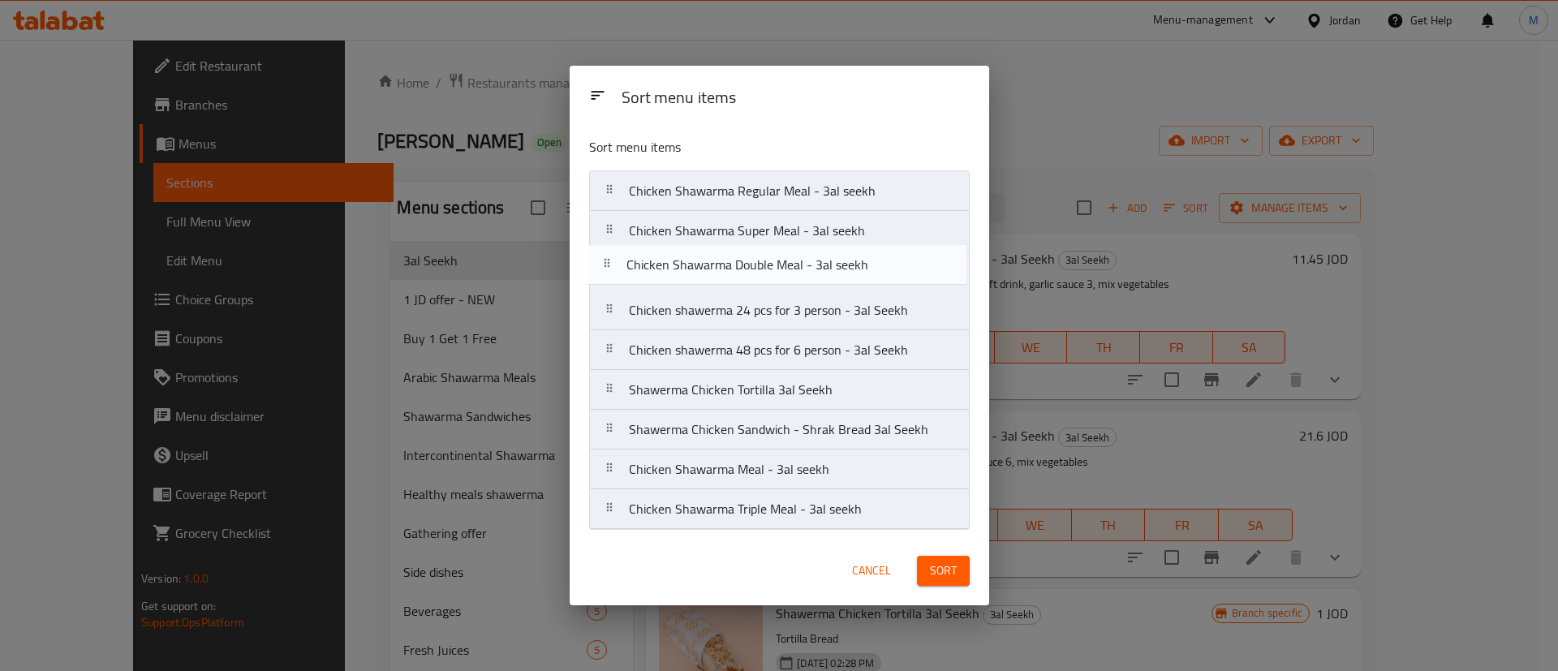
click at [802, 283] on nav "Chicken Shawarma Regular Meal - 3al seekh Chicken Shawarma Double Meal - 3al se…" at bounding box center [779, 349] width 381 height 359
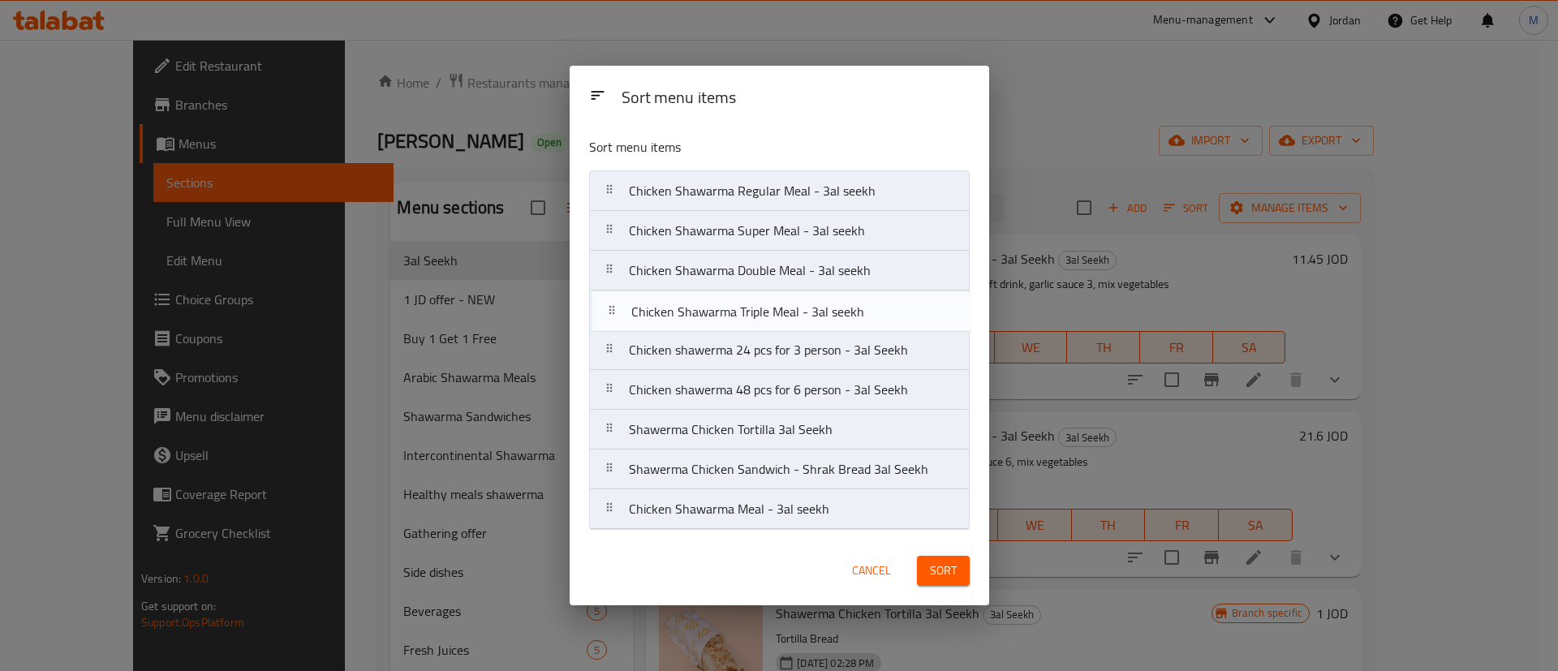
drag, startPoint x: 802, startPoint y: 512, endPoint x: 802, endPoint y: 312, distance: 199.6
click at [802, 312] on nav "Chicken Shawarma Regular Meal - 3al seekh Chicken Shawarma Super Meal - 3al see…" at bounding box center [779, 349] width 381 height 359
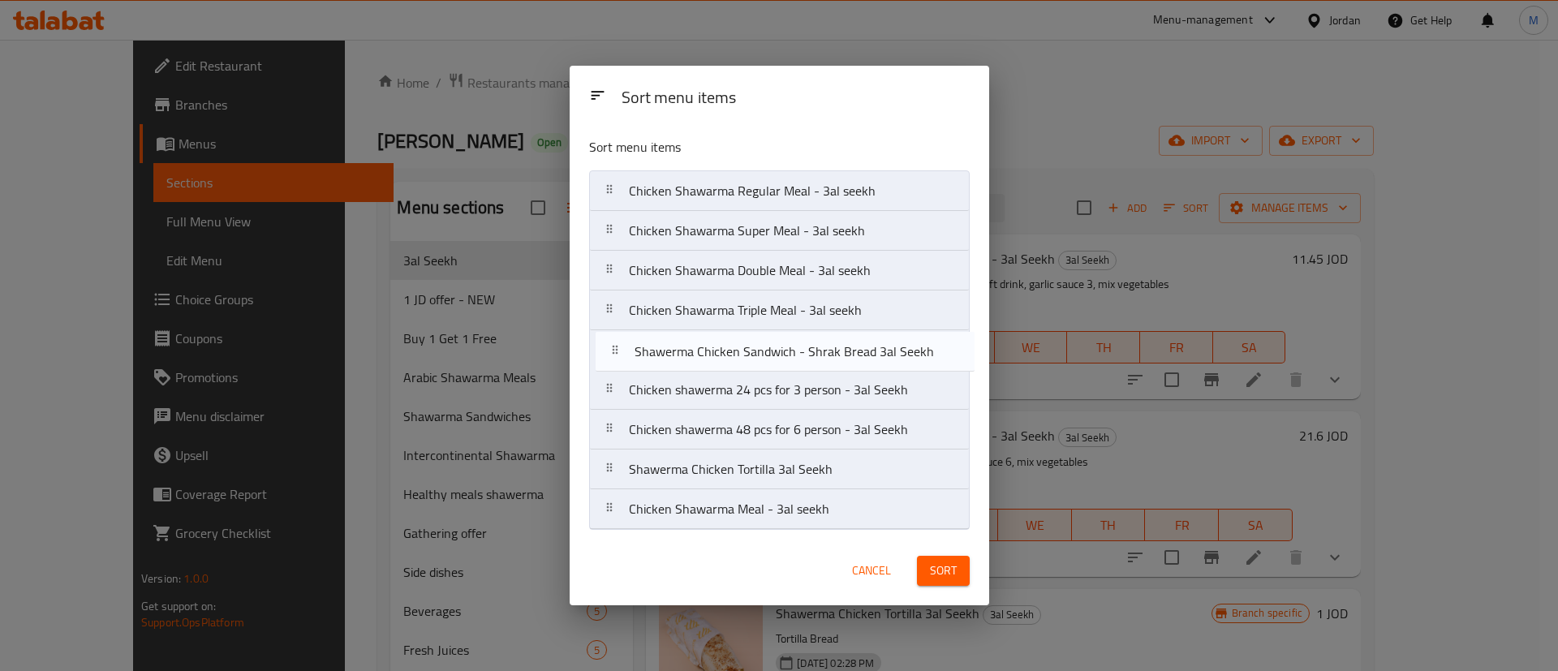
drag, startPoint x: 797, startPoint y: 454, endPoint x: 803, endPoint y: 327, distance: 126.7
click at [803, 327] on nav "Chicken Shawarma Regular Meal - 3al seekh Chicken Shawarma Super Meal - 3al see…" at bounding box center [779, 349] width 381 height 359
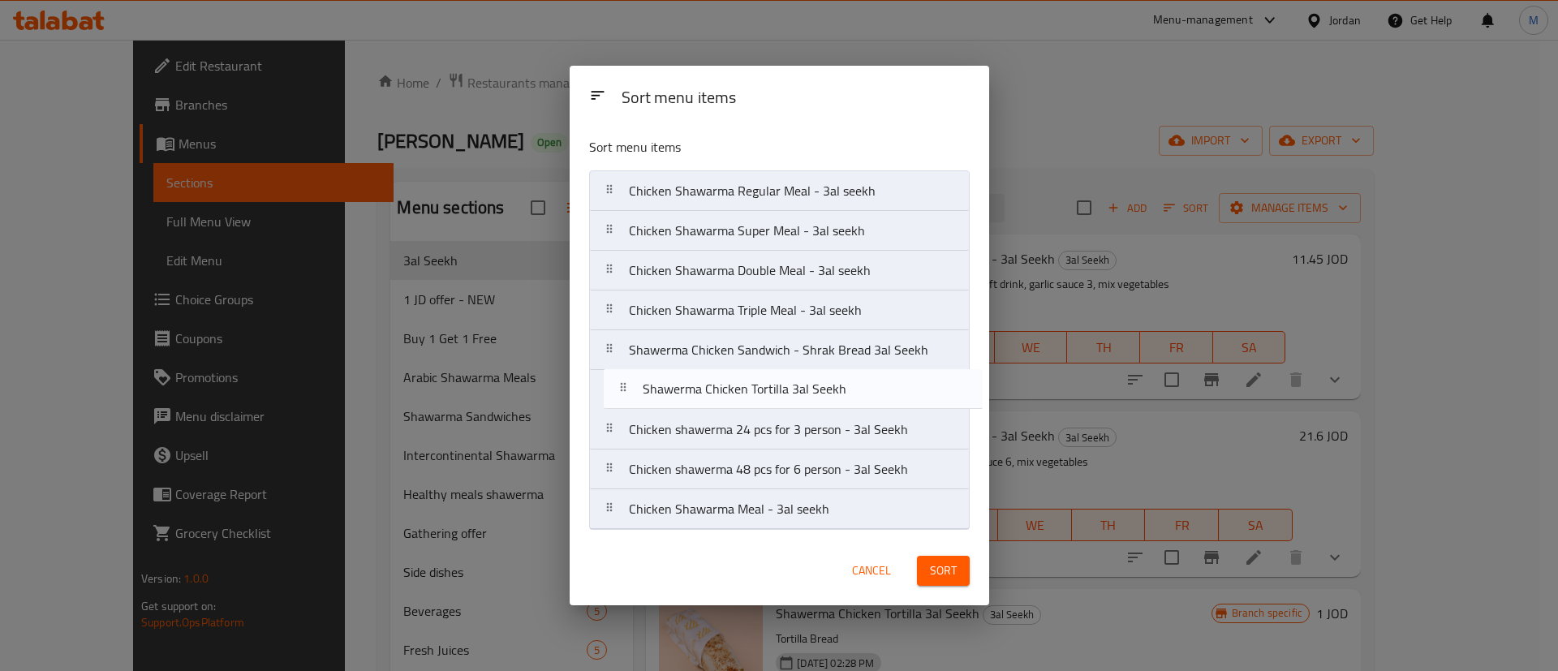
drag, startPoint x: 789, startPoint y: 469, endPoint x: 802, endPoint y: 381, distance: 89.5
click at [802, 381] on nav "Chicken Shawarma Regular Meal - 3al seekh Chicken Shawarma Super Meal - 3al see…" at bounding box center [779, 349] width 381 height 359
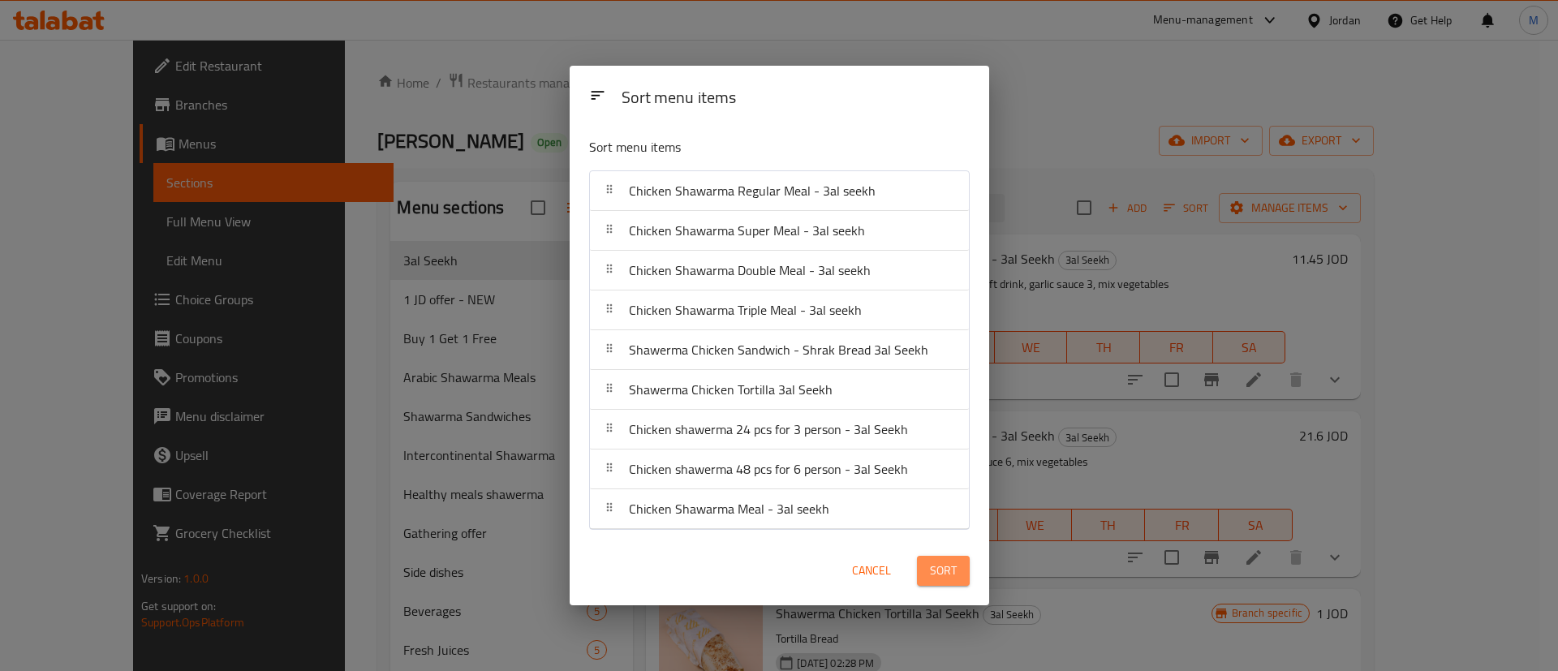
click at [940, 578] on span "Sort" at bounding box center [943, 571] width 27 height 20
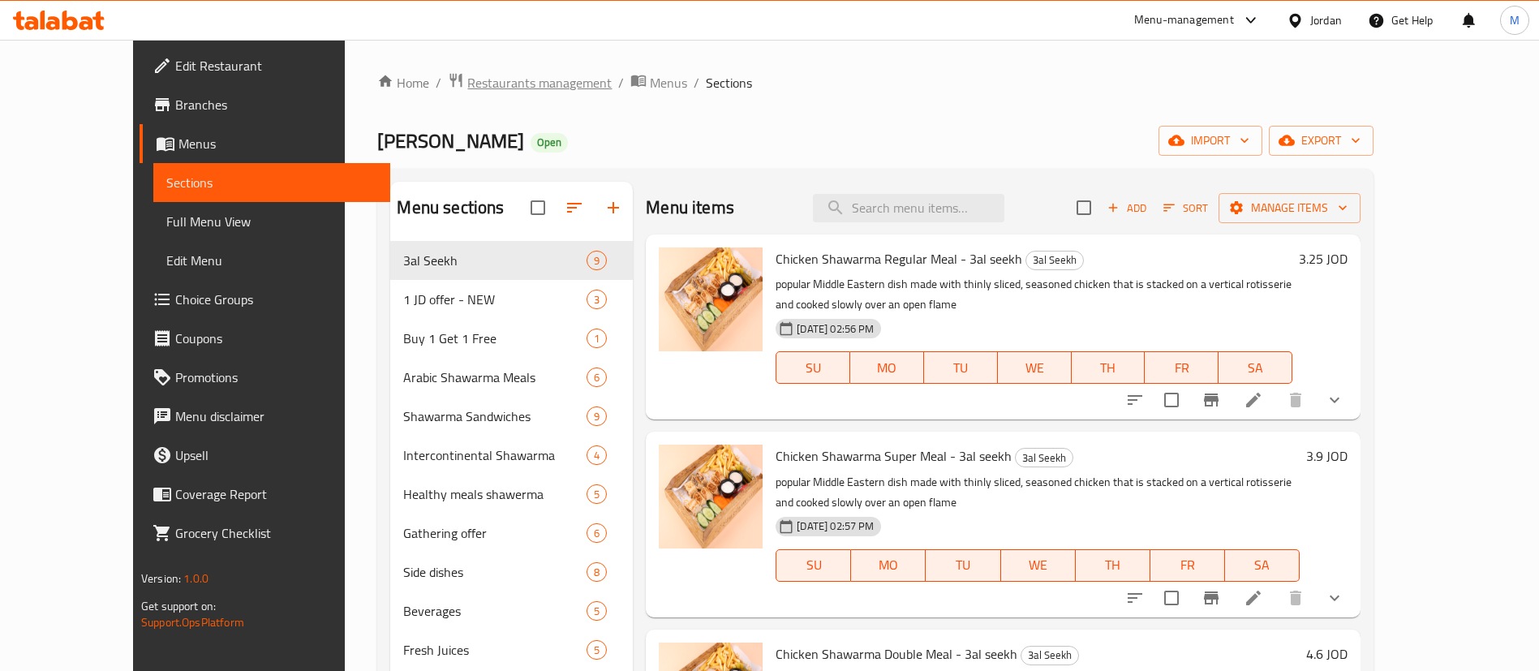
click at [467, 83] on span "Restaurants management" at bounding box center [539, 82] width 144 height 19
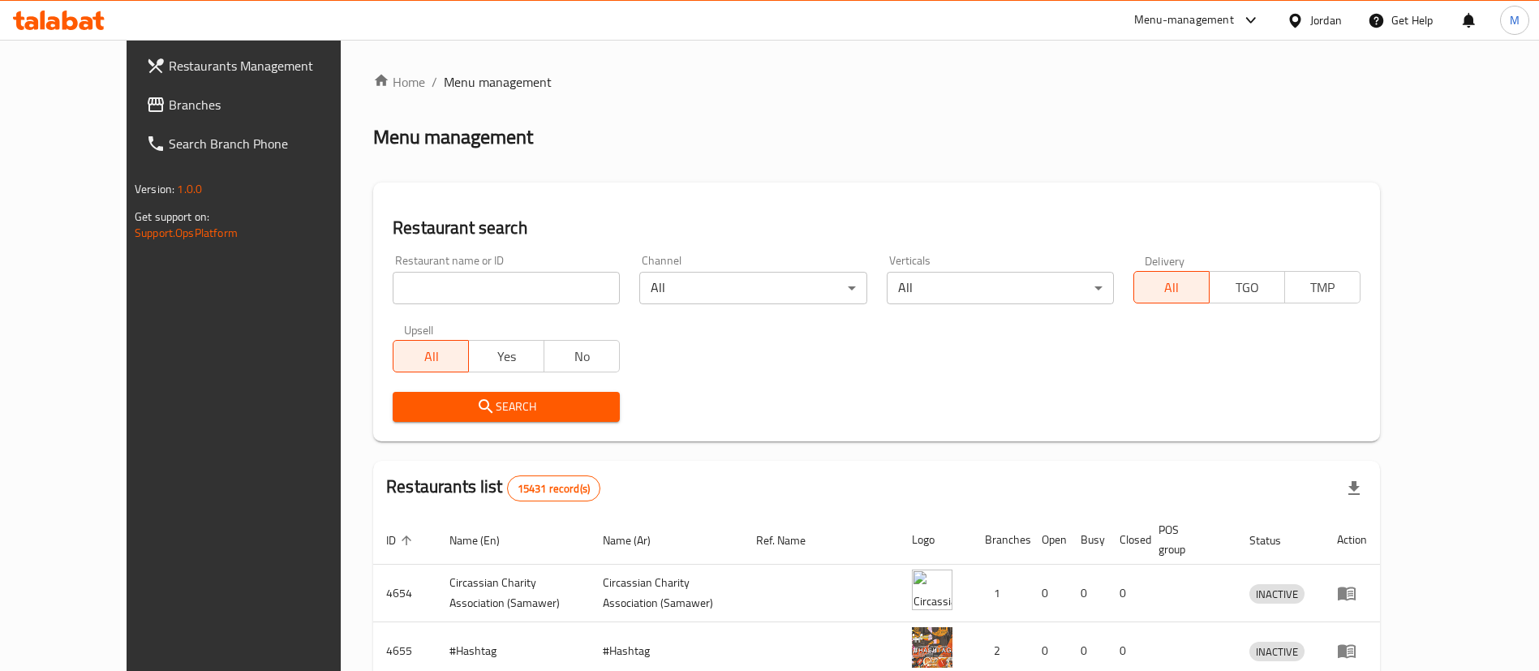
click at [193, 73] on span "Restaurants Management" at bounding box center [270, 65] width 202 height 19
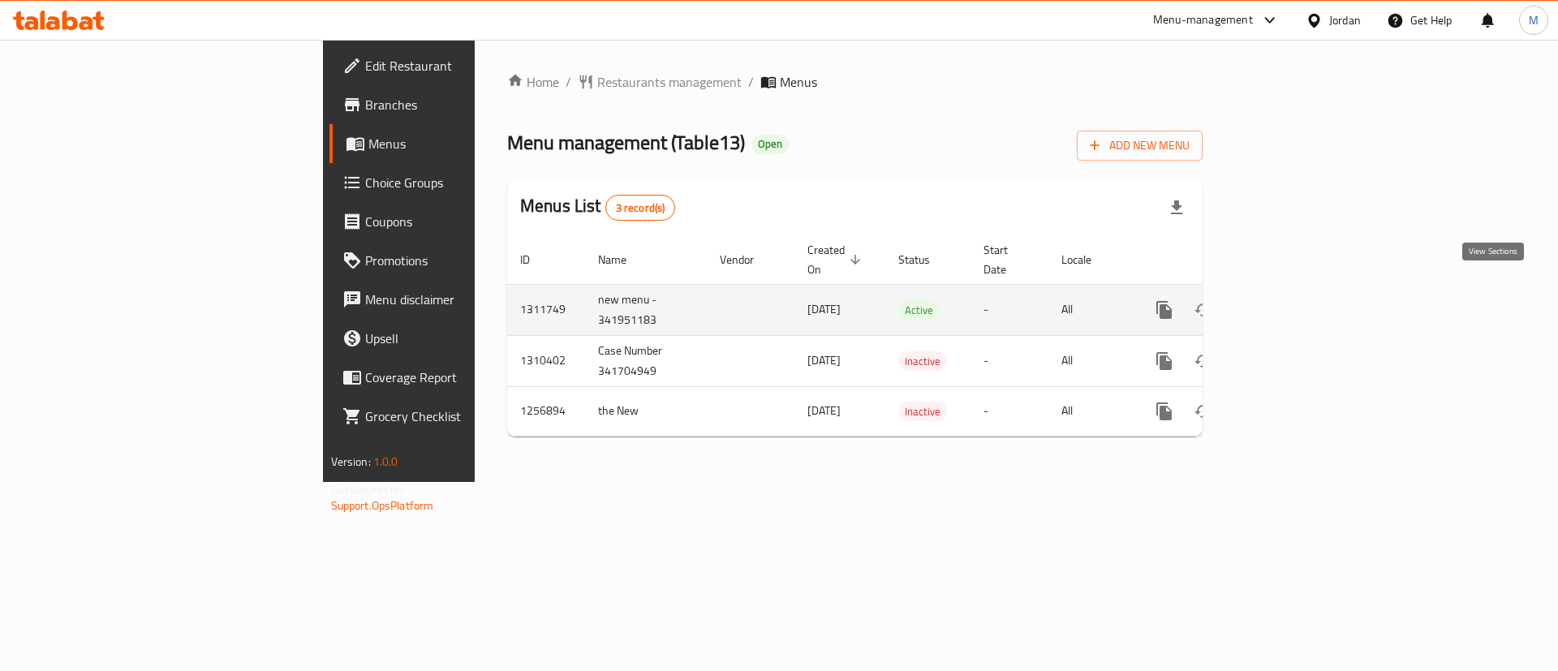
click at [1291, 300] on icon "enhanced table" at bounding box center [1280, 309] width 19 height 19
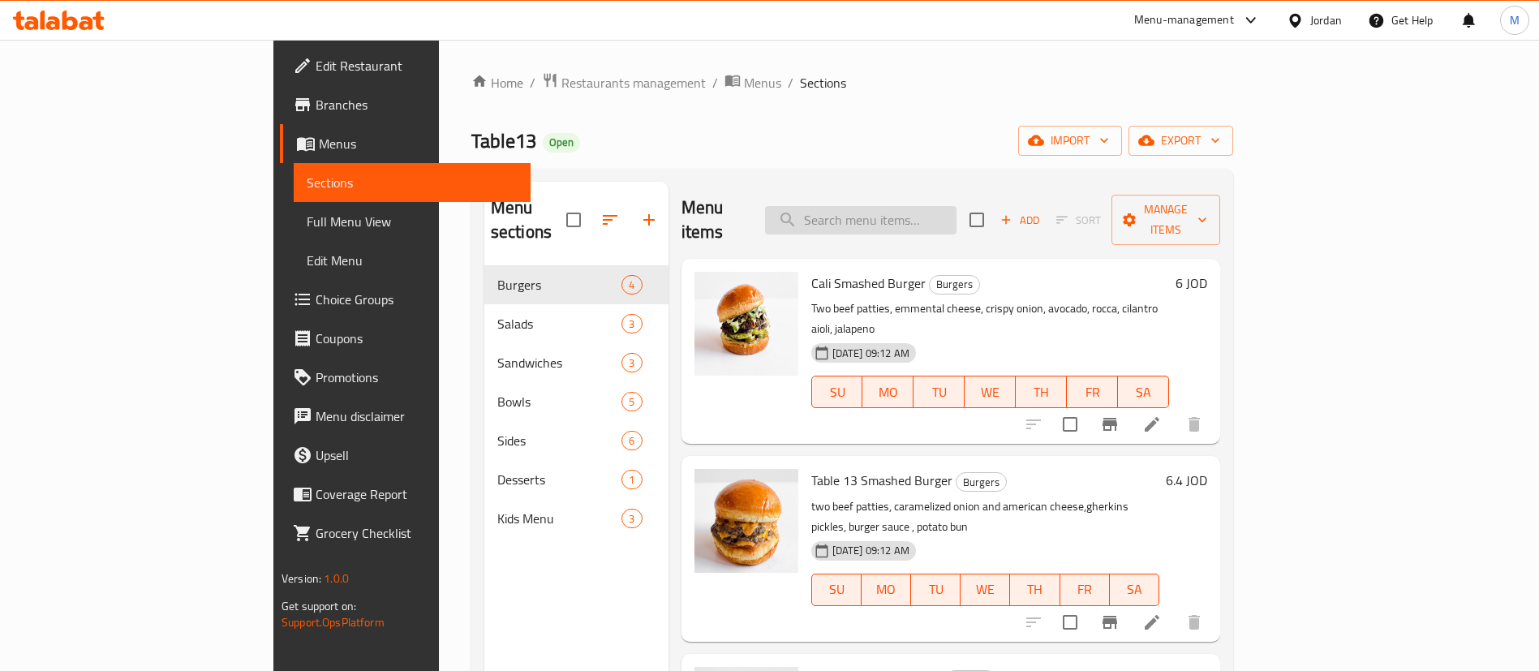
click at [917, 208] on input "search" at bounding box center [860, 220] width 191 height 28
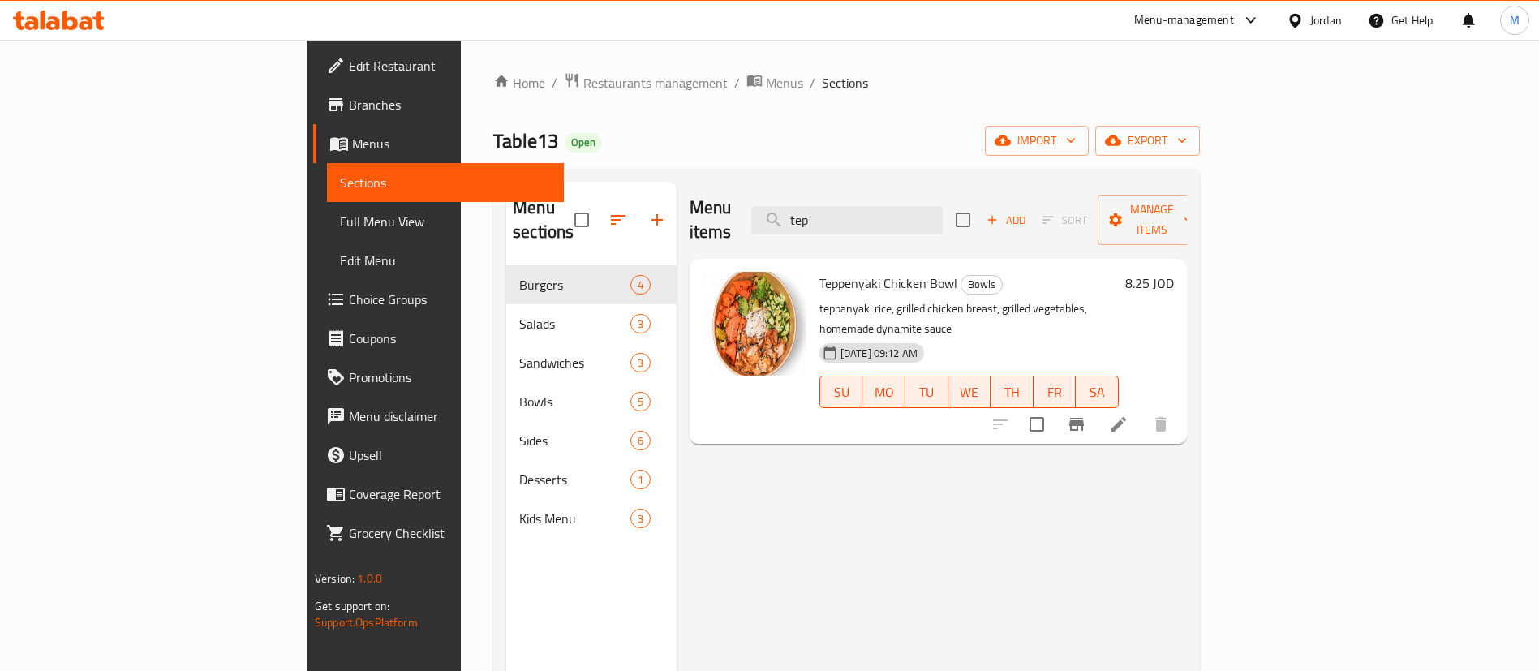
click at [840, 271] on span "Teppenyaki Chicken Bowl" at bounding box center [888, 283] width 138 height 24
copy h6 "Teppenyaki Chicken Bowl"
click at [943, 206] on input "tep" at bounding box center [846, 220] width 191 height 28
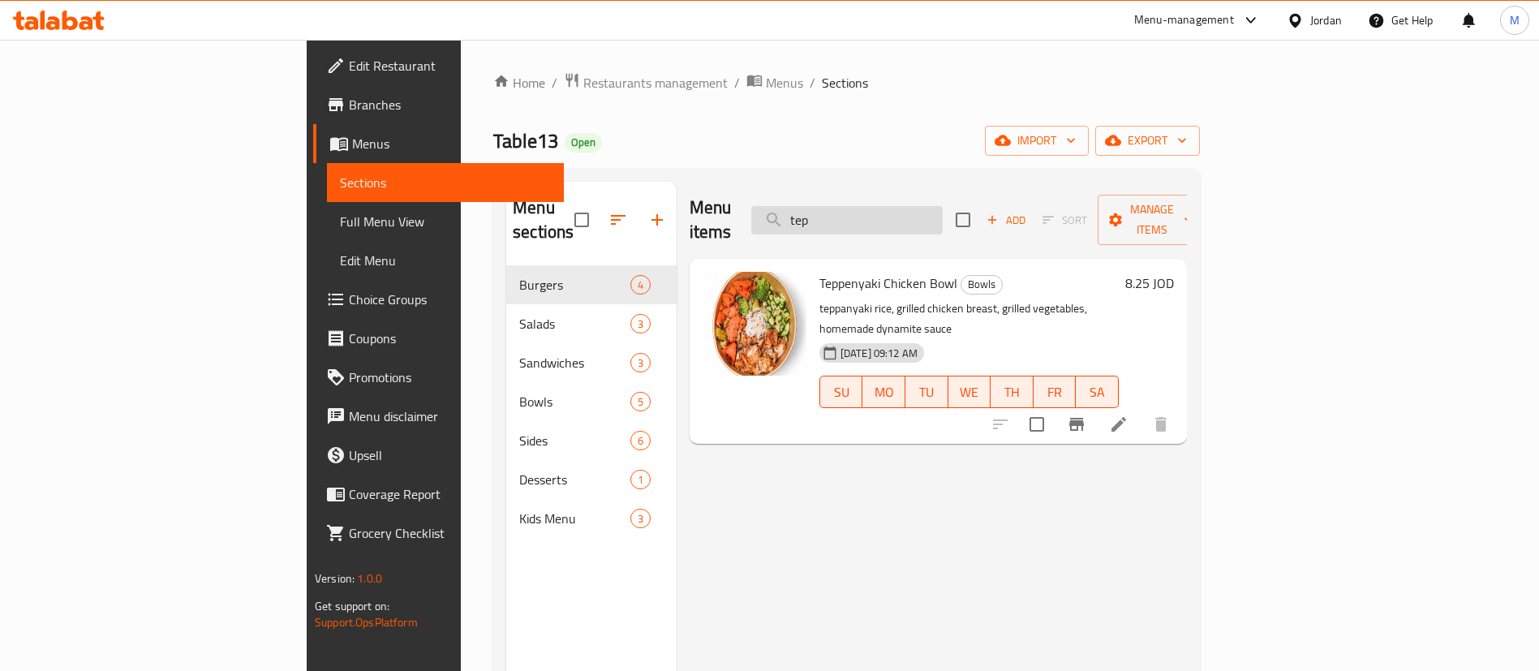
click at [943, 206] on input "tep" at bounding box center [846, 220] width 191 height 28
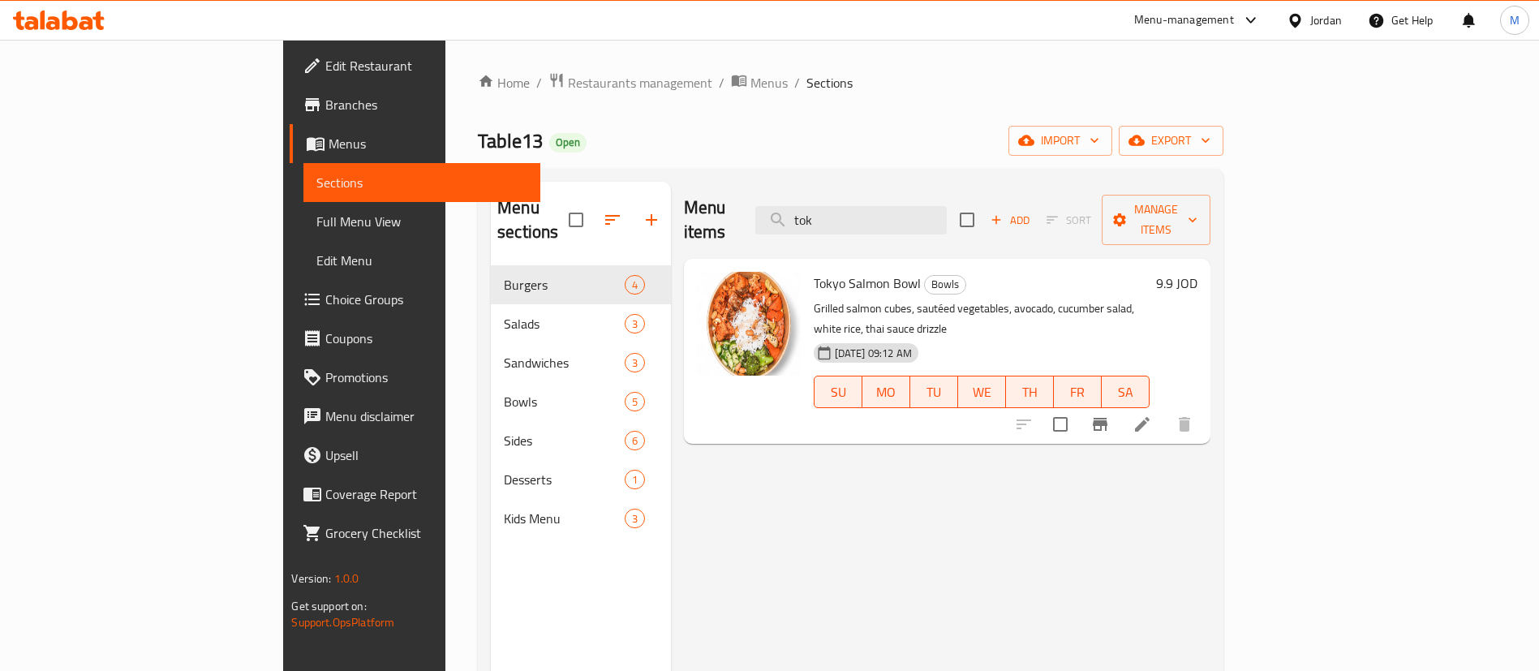
type input "tok"
click at [807, 271] on div "Tokyo Salmon Bowl Bowls Grilled salmon cubes, sautéed vegetables, avocado, cucu…" at bounding box center [981, 351] width 349 height 172
click at [814, 271] on span "Tokyo Salmon Bowl" at bounding box center [867, 283] width 107 height 24
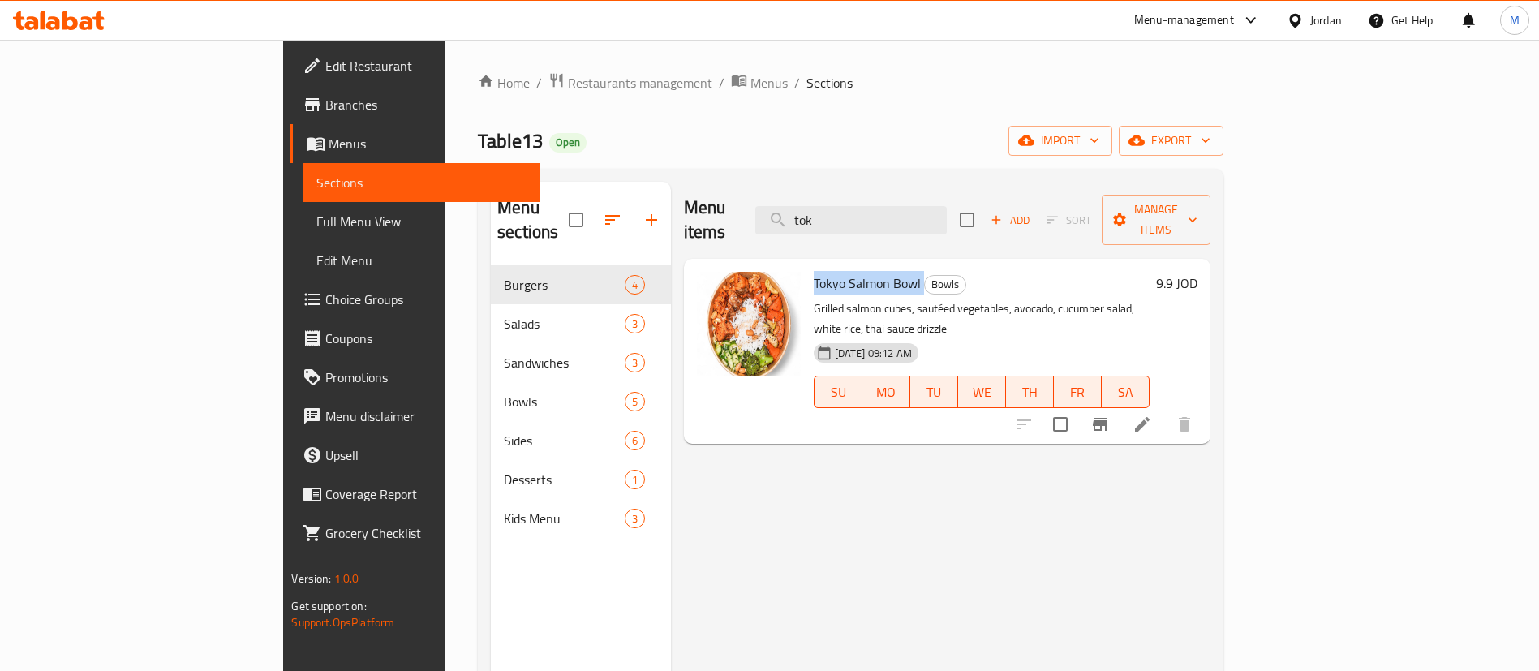
copy h6 "Tokyo Salmon Bowl"
click at [568, 75] on span "Restaurants management" at bounding box center [640, 82] width 144 height 19
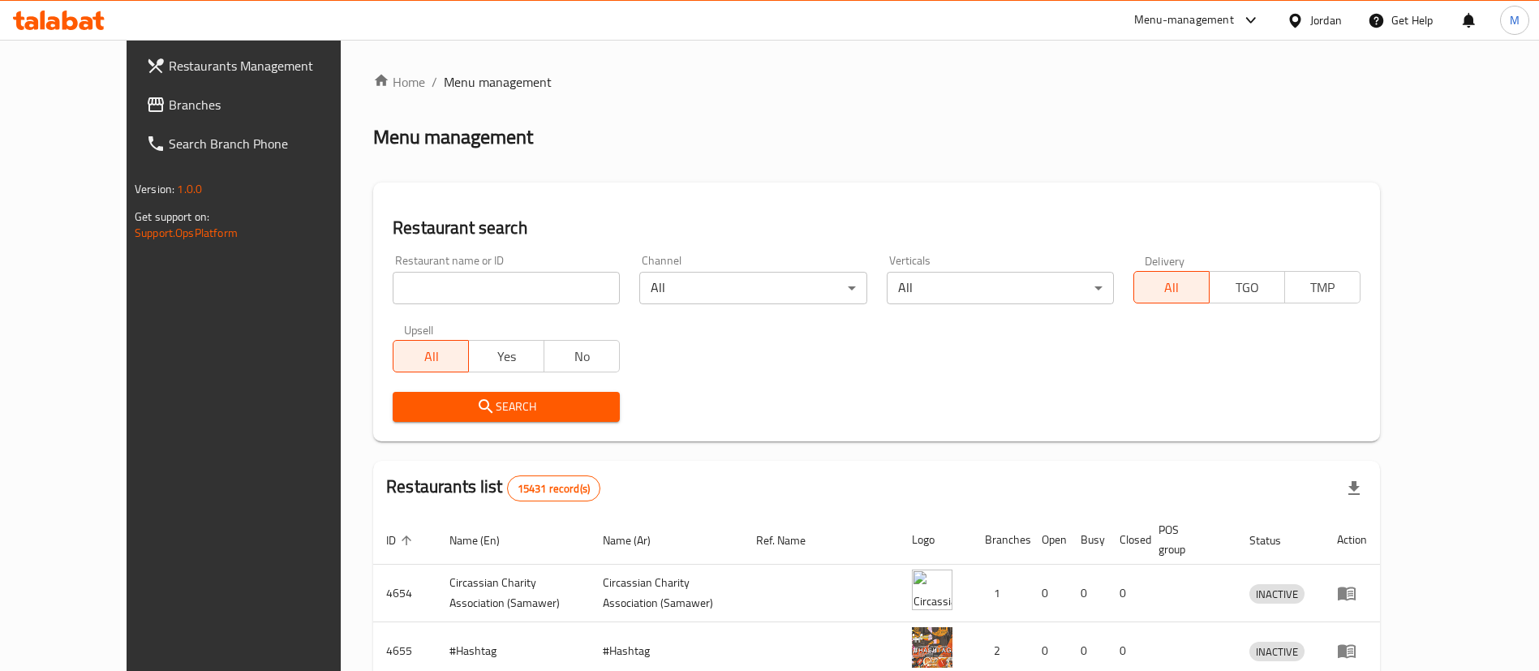
click at [487, 286] on input "search" at bounding box center [506, 288] width 227 height 32
type input "[PERSON_NAME]"
click at [523, 403] on span "Search" at bounding box center [506, 407] width 201 height 20
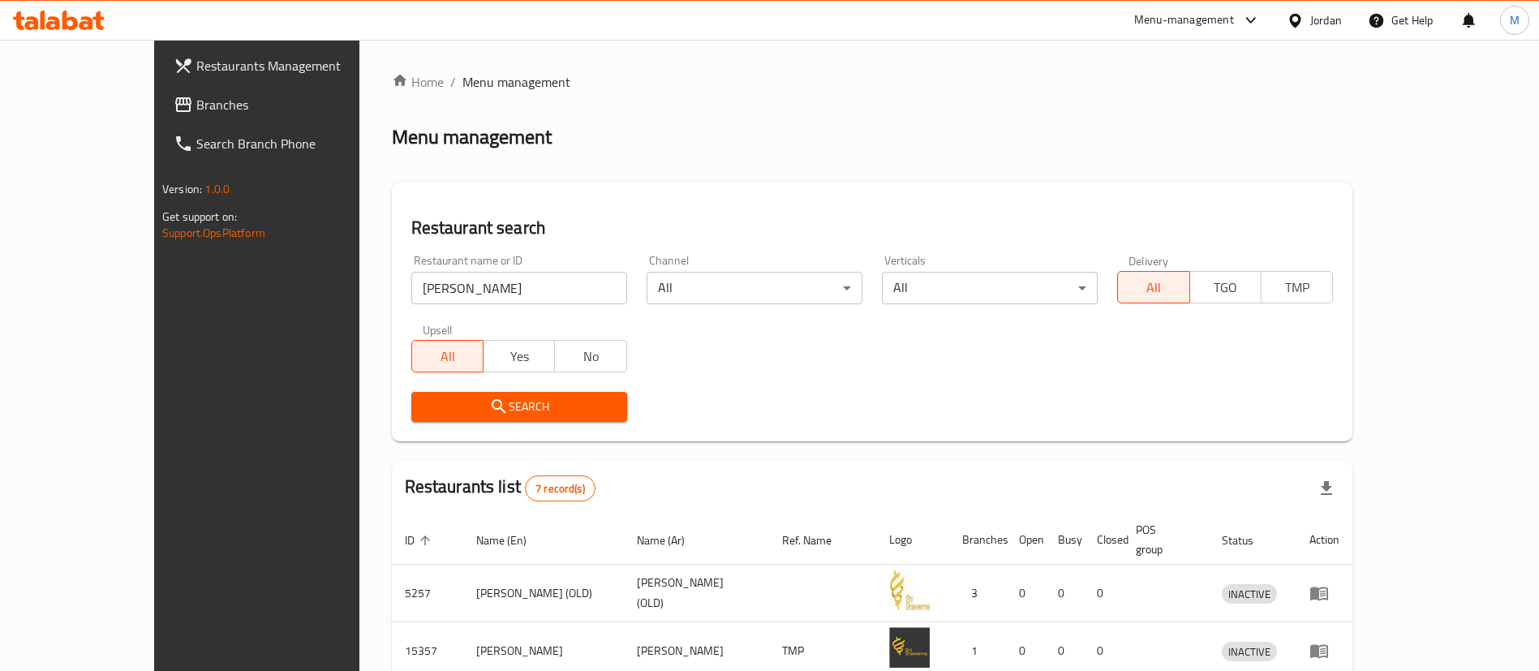
scroll to position [367, 0]
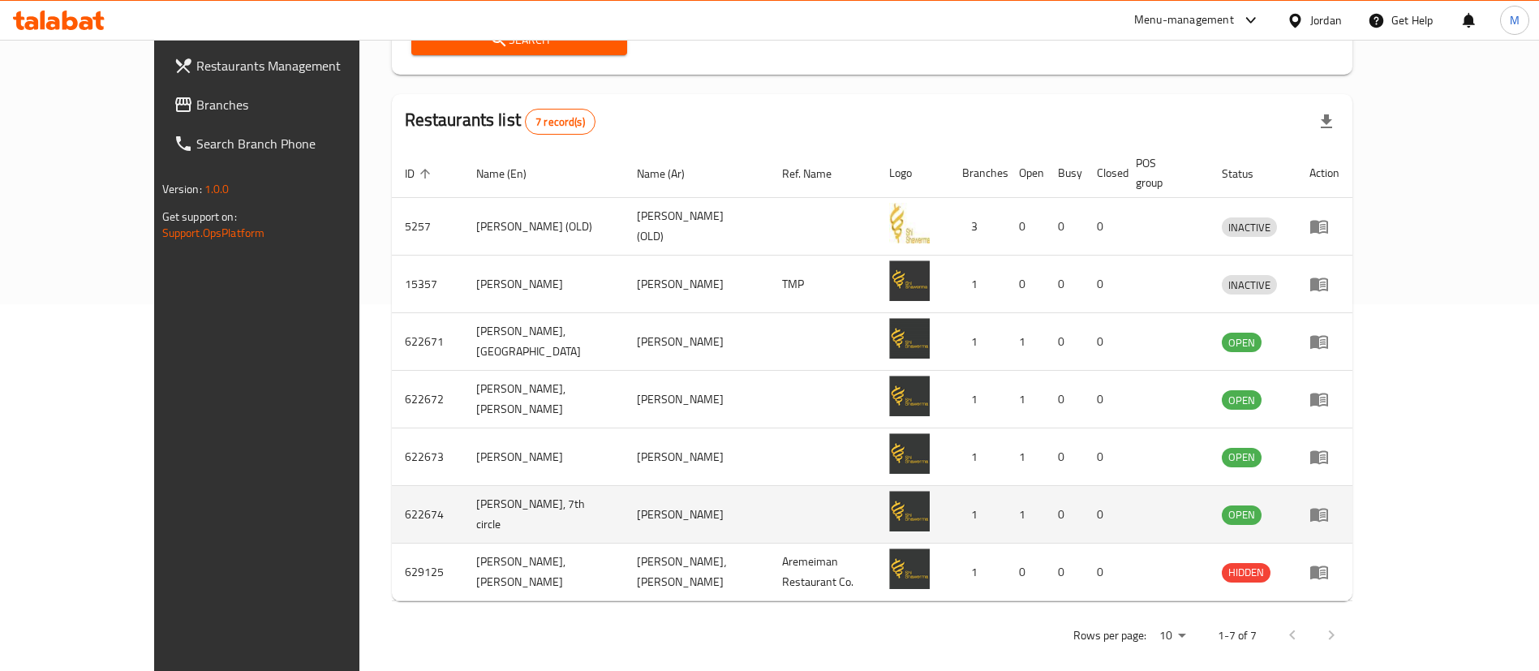
click at [1328, 509] on icon "enhanced table" at bounding box center [1319, 516] width 18 height 14
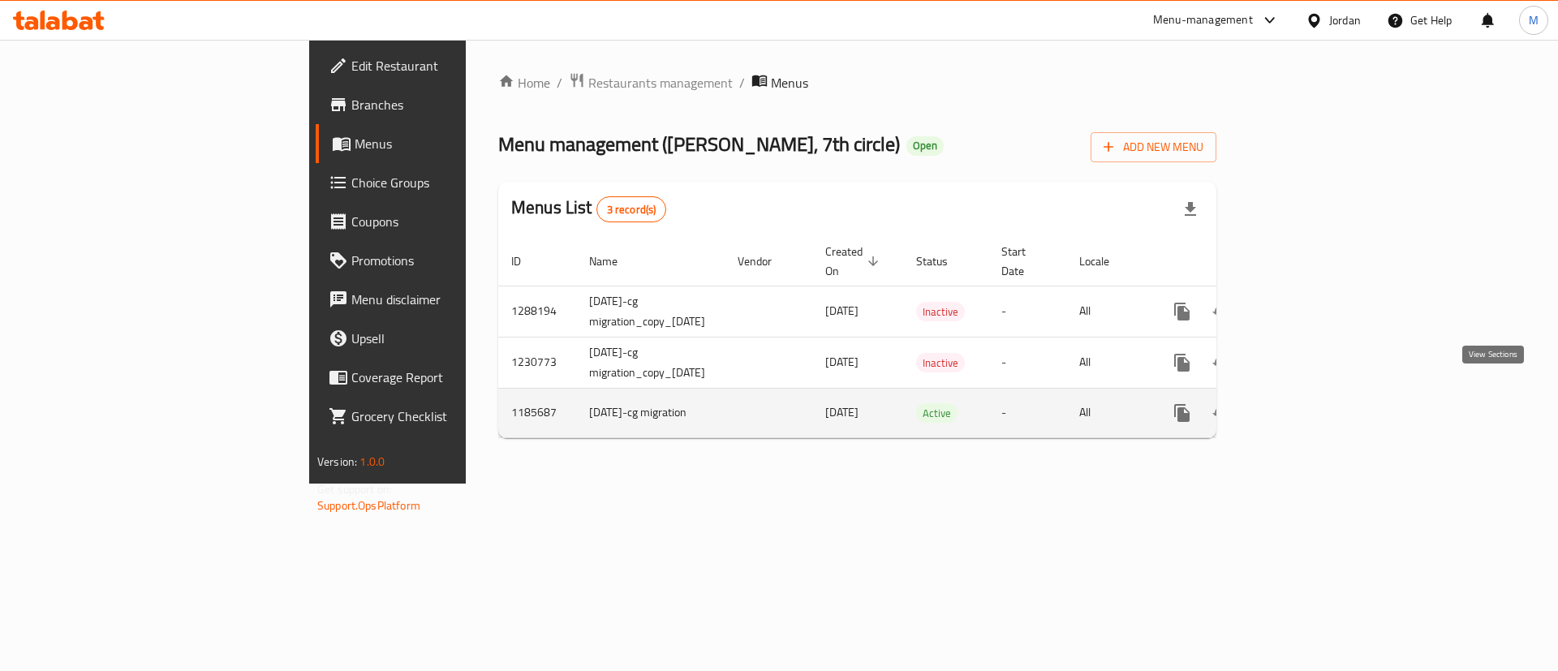
click at [1309, 403] on icon "enhanced table" at bounding box center [1298, 412] width 19 height 19
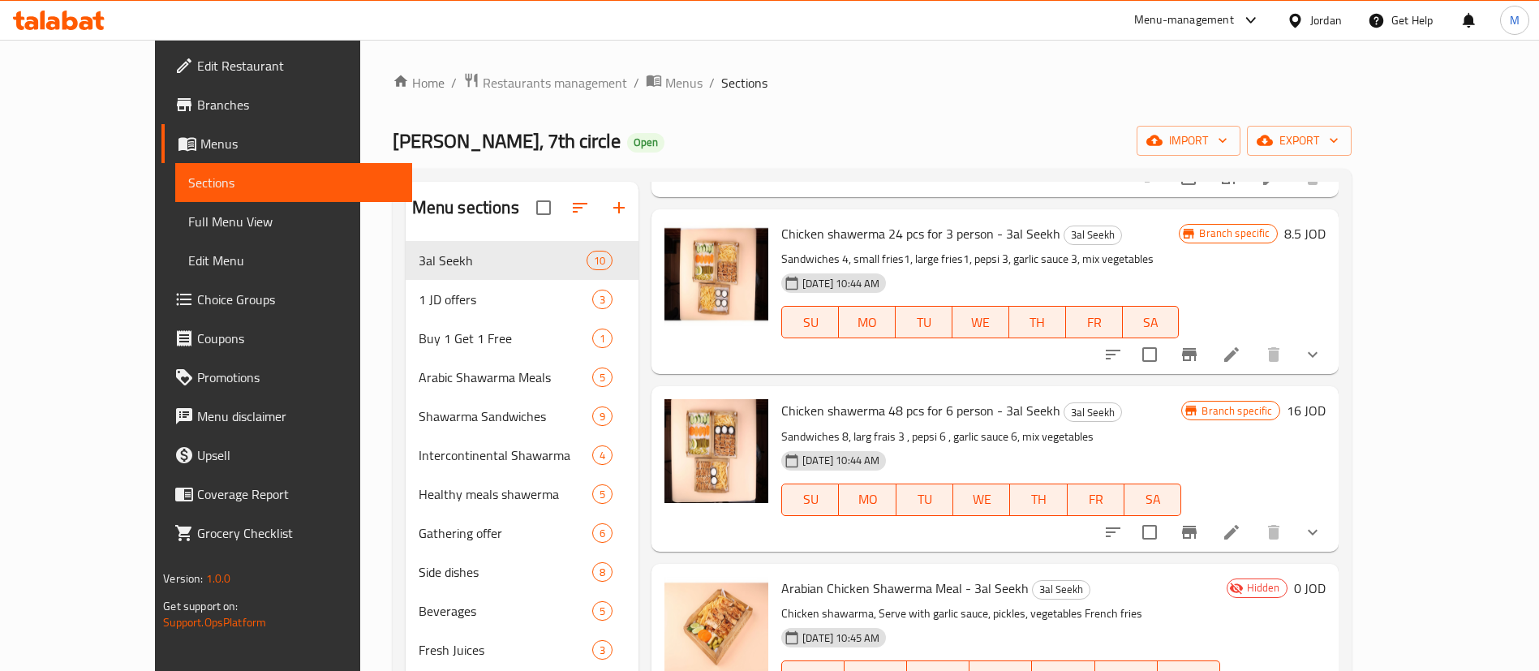
scroll to position [1223, 0]
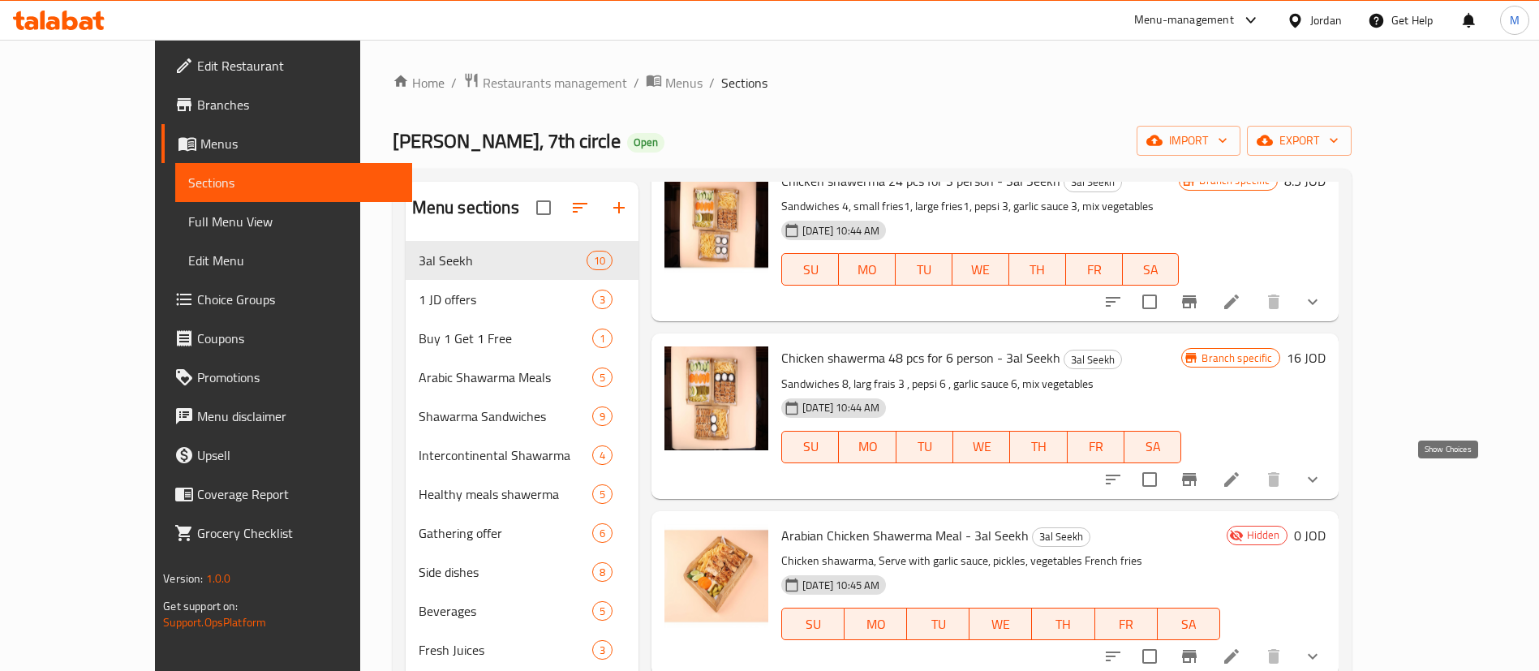
click at [1322, 487] on icon "show more" at bounding box center [1312, 479] width 19 height 19
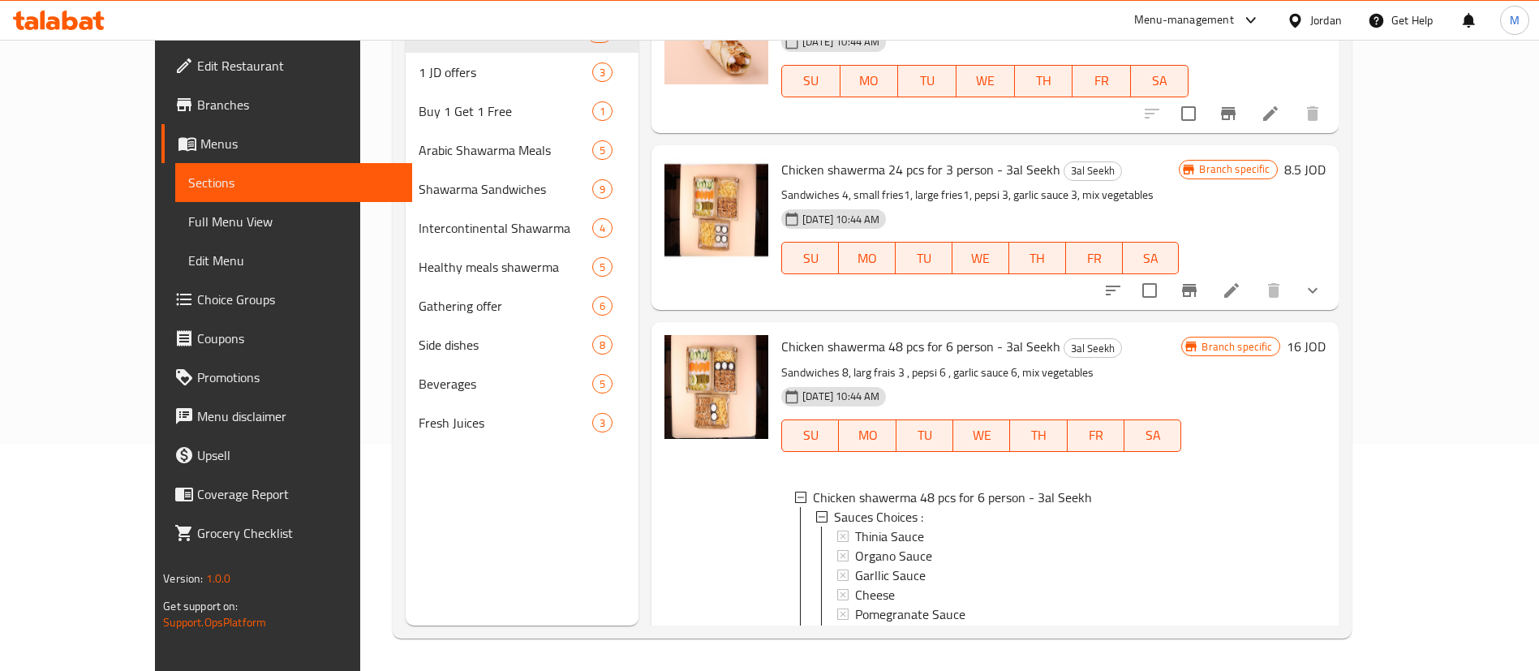
scroll to position [1004, 0]
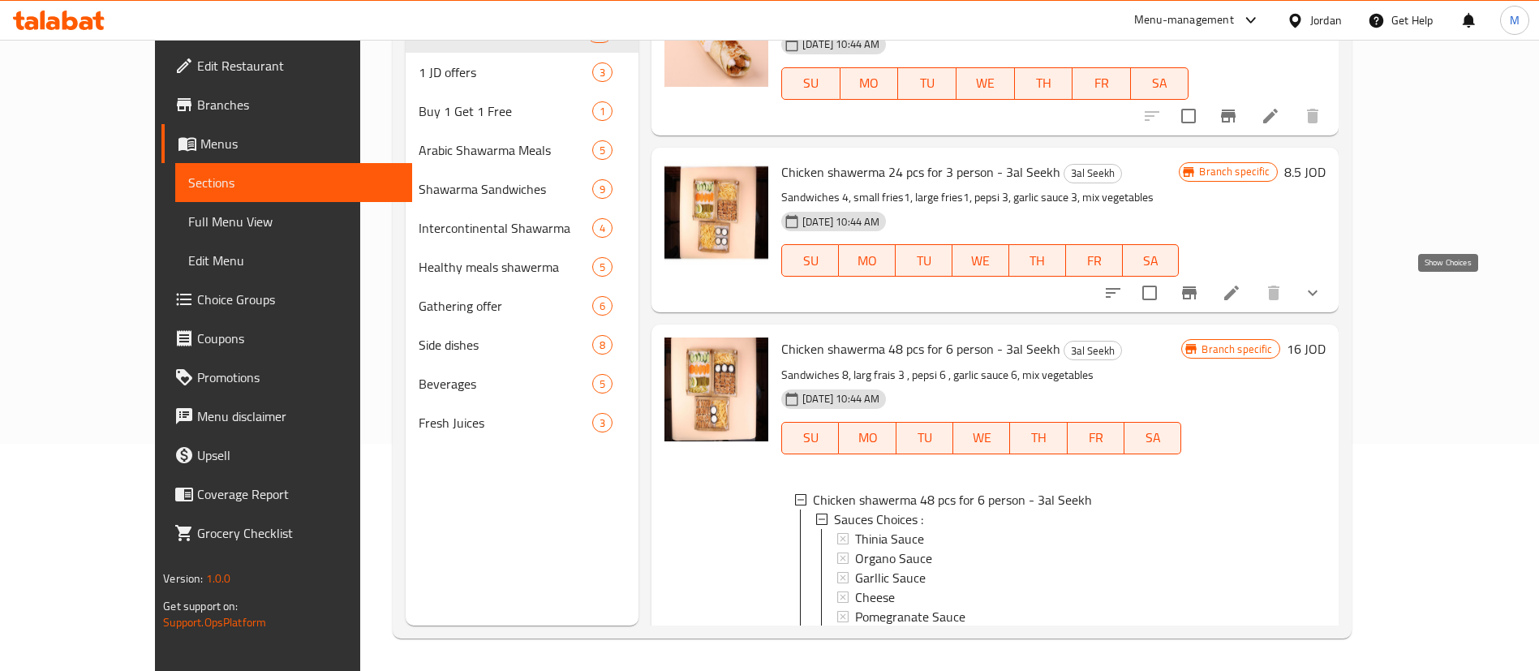
click at [1322, 297] on icon "show more" at bounding box center [1312, 292] width 19 height 19
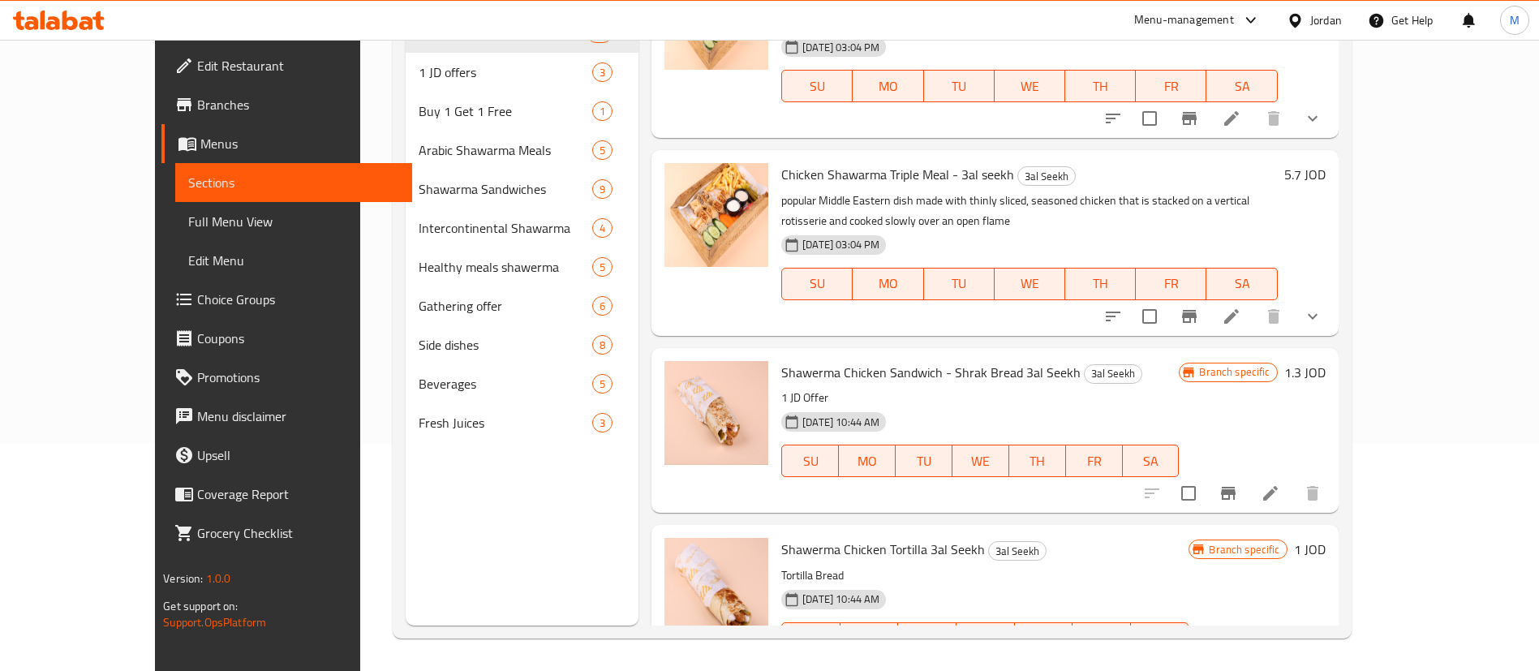
scroll to position [449, 0]
click at [1318, 319] on icon "show more" at bounding box center [1313, 317] width 10 height 6
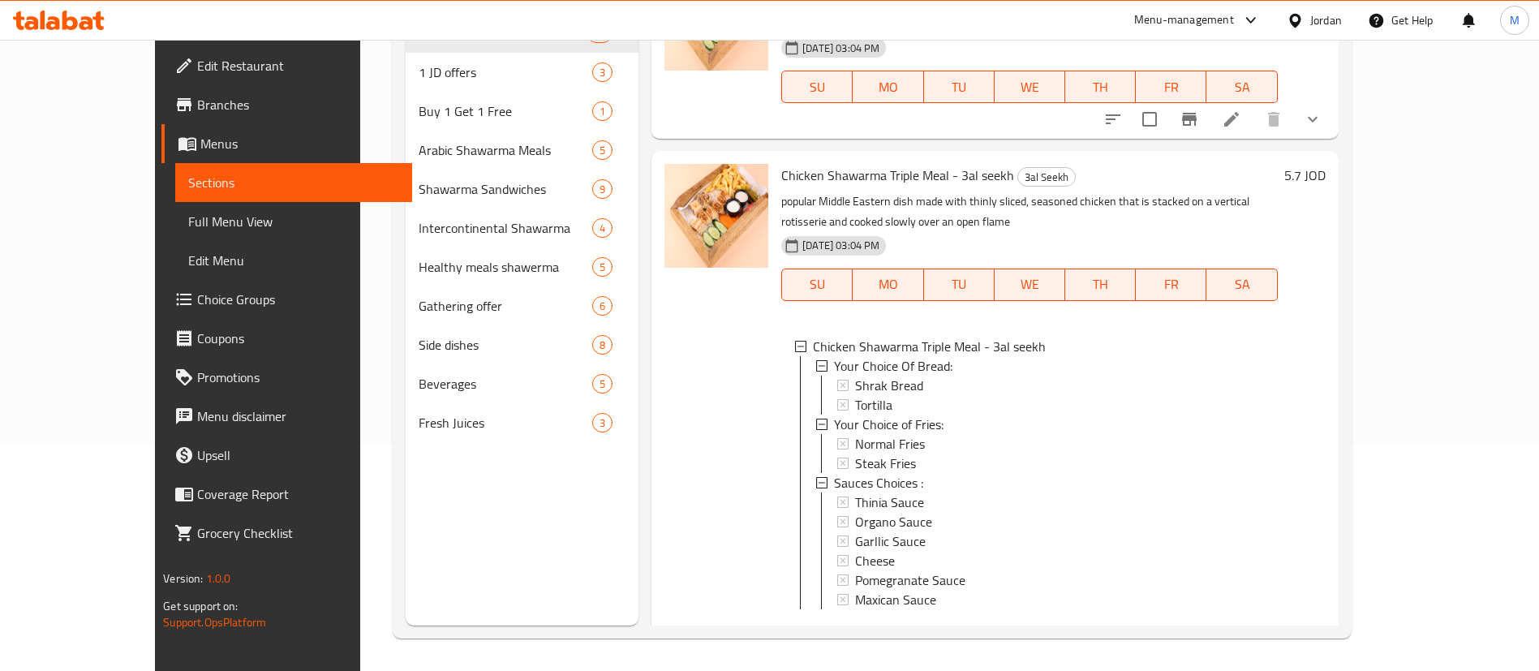
scroll to position [240, 0]
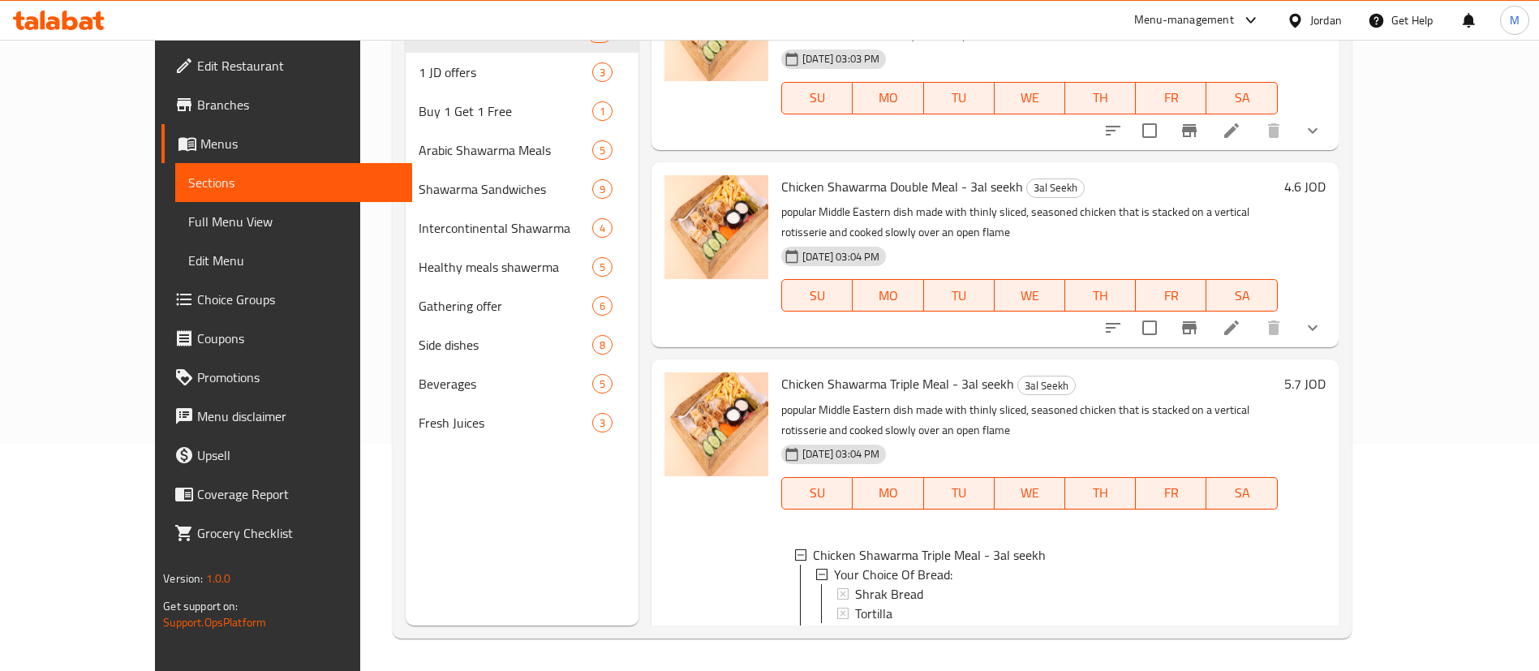
click at [1318, 329] on icon "show more" at bounding box center [1313, 328] width 10 height 6
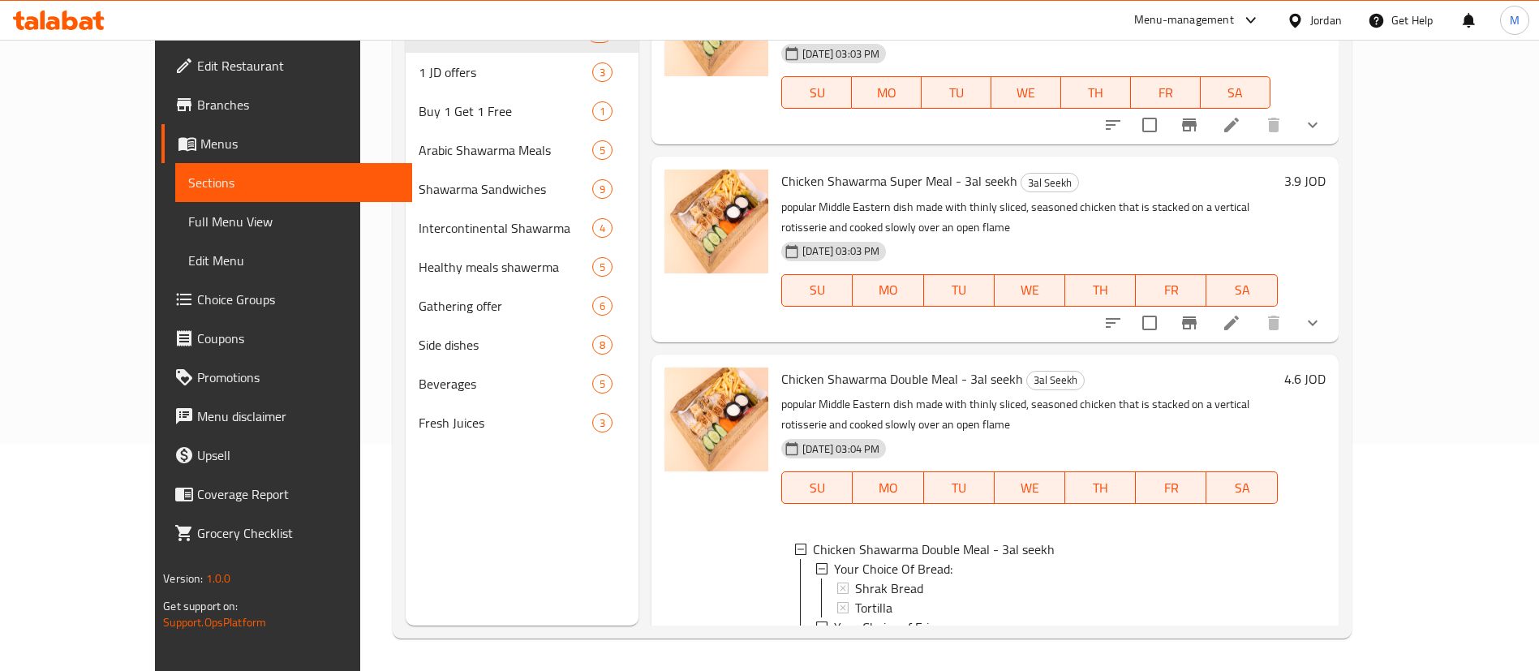
scroll to position [0, 0]
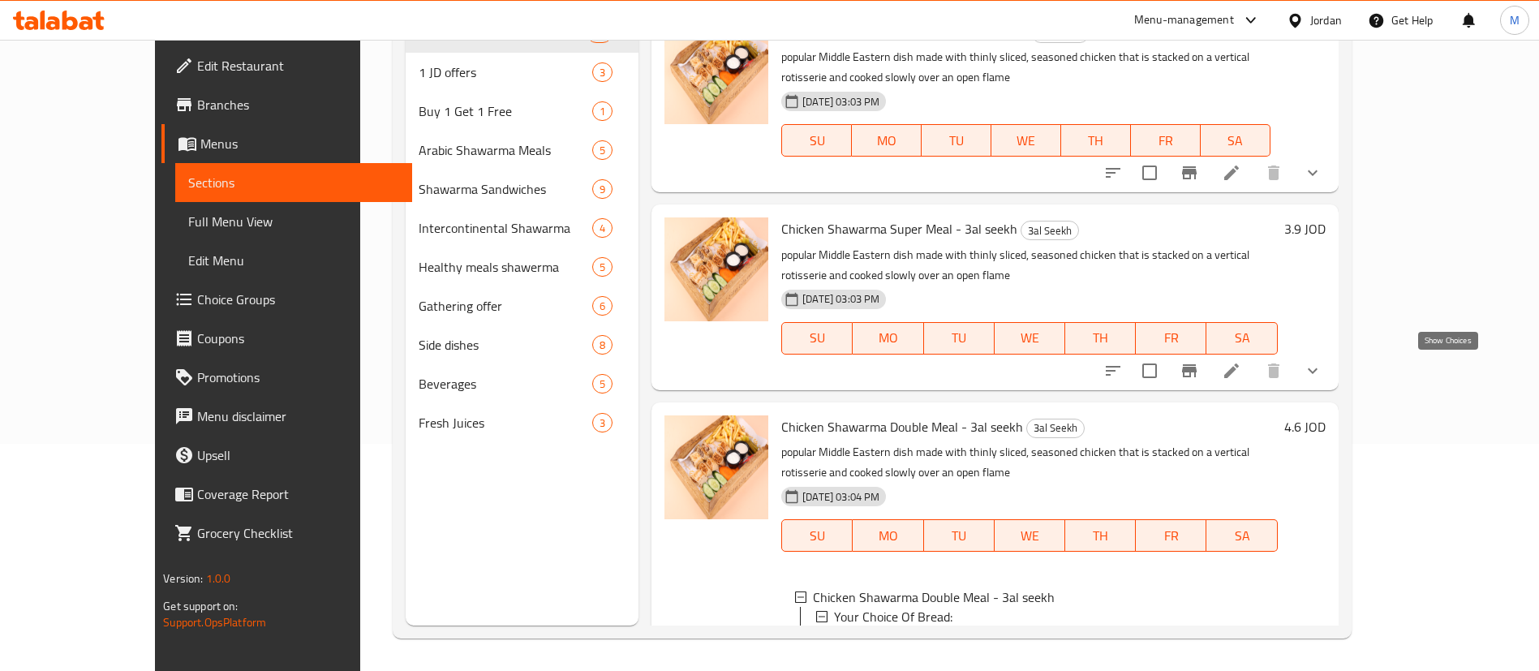
click at [1322, 377] on icon "show more" at bounding box center [1312, 370] width 19 height 19
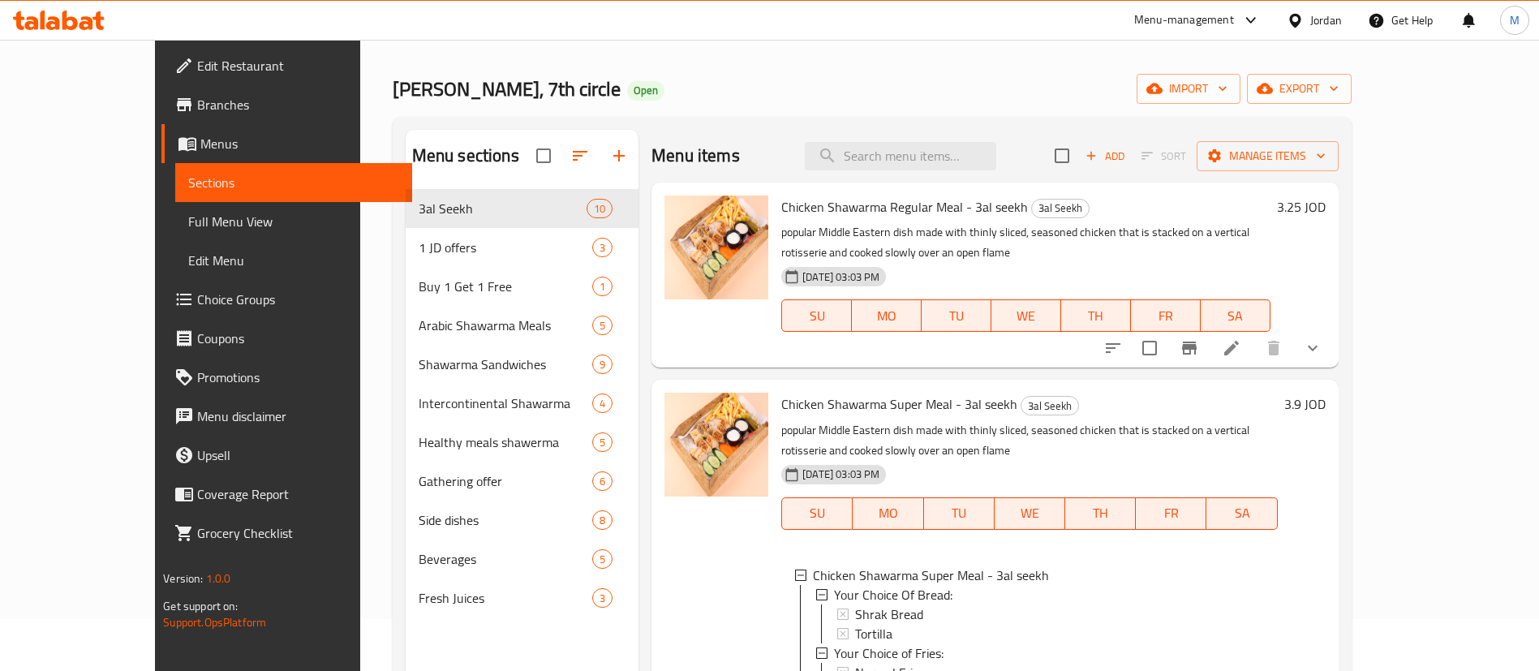
scroll to position [49, 0]
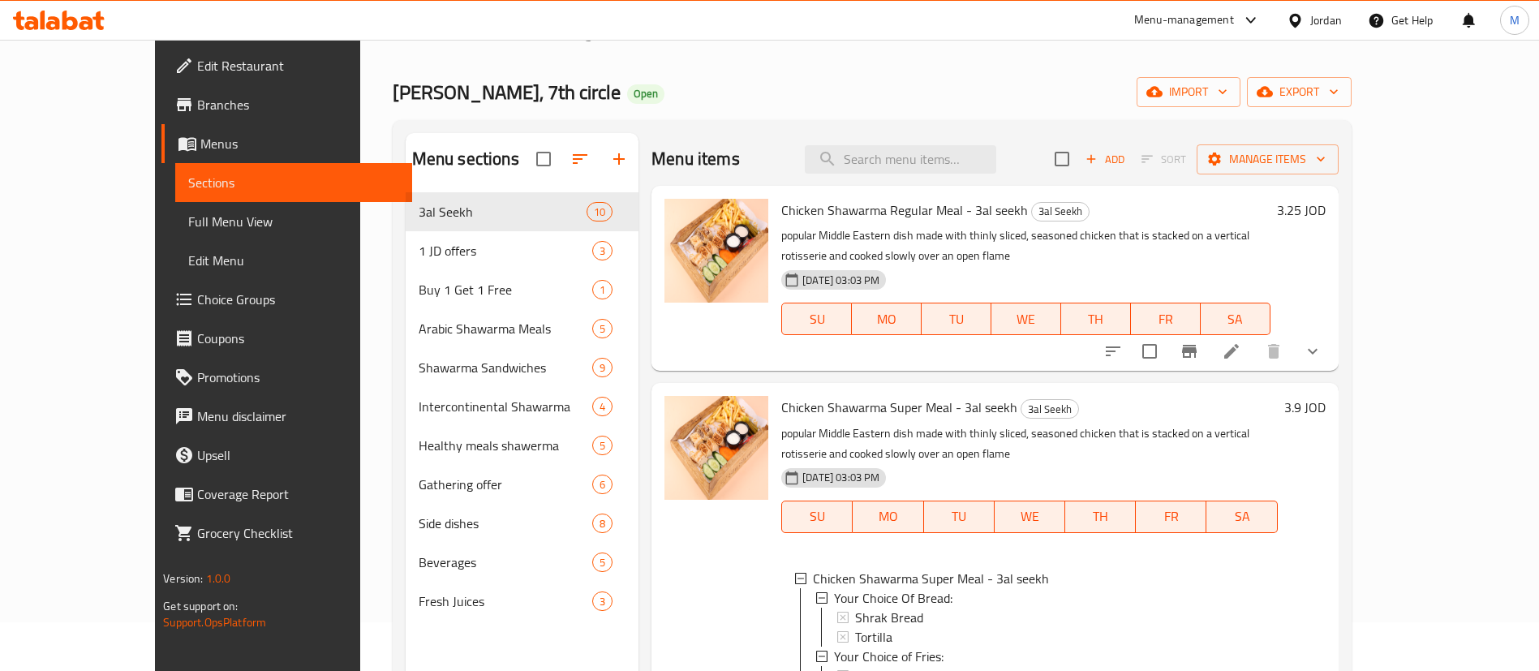
click at [1322, 345] on icon "show more" at bounding box center [1312, 351] width 19 height 19
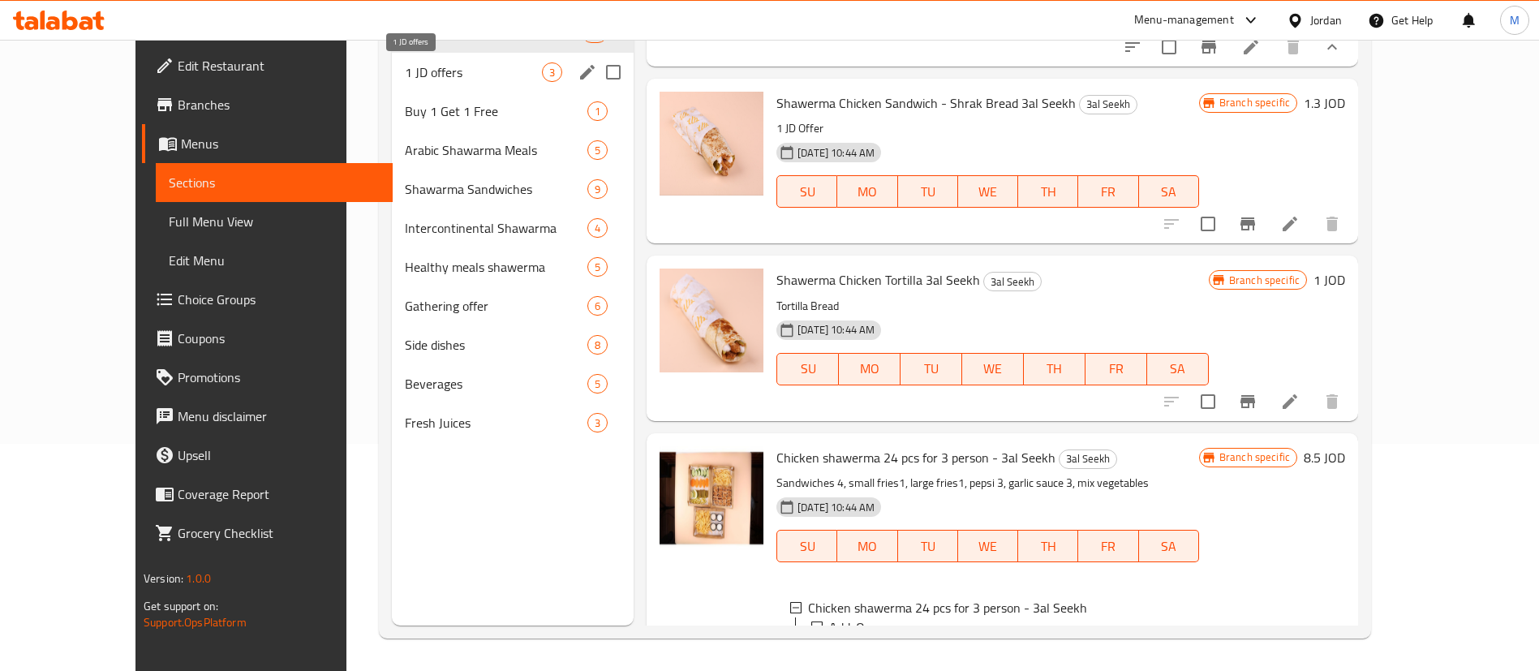
scroll to position [0, 0]
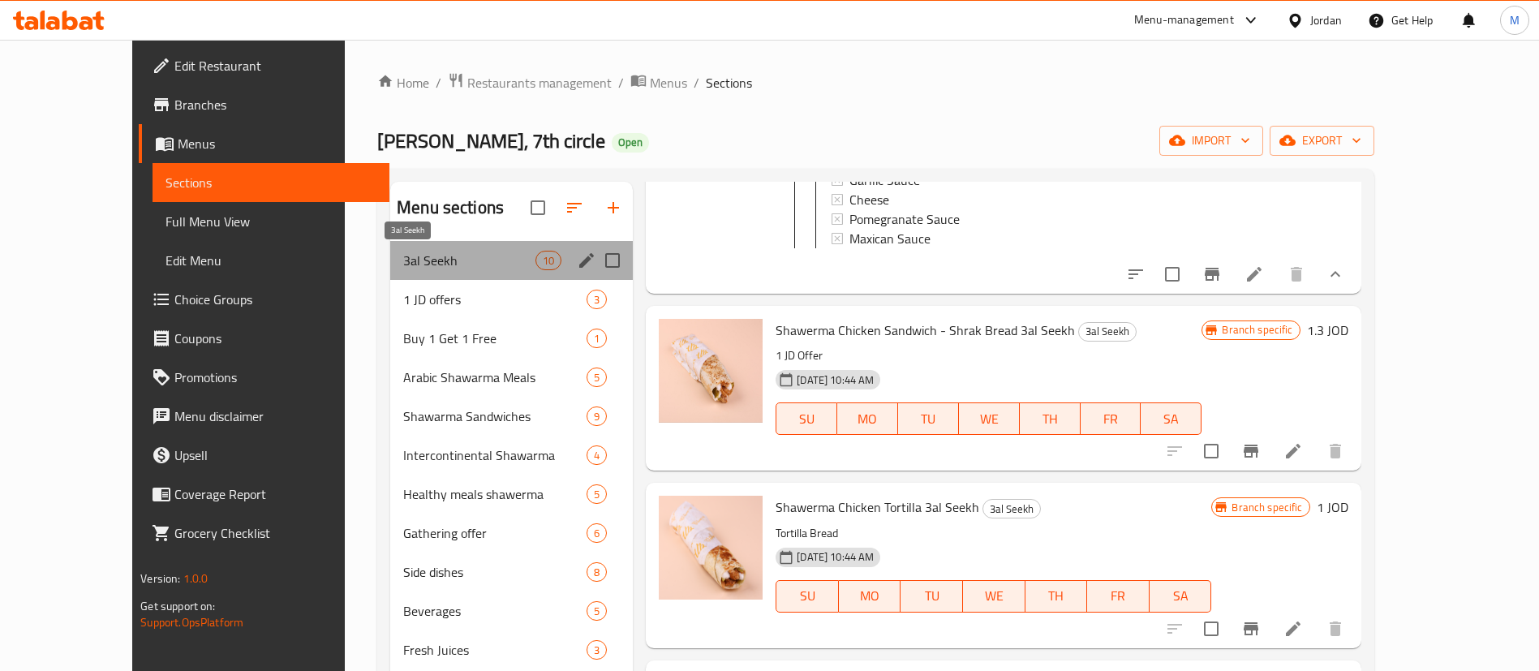
click at [415, 263] on span "3al Seekh" at bounding box center [469, 260] width 132 height 19
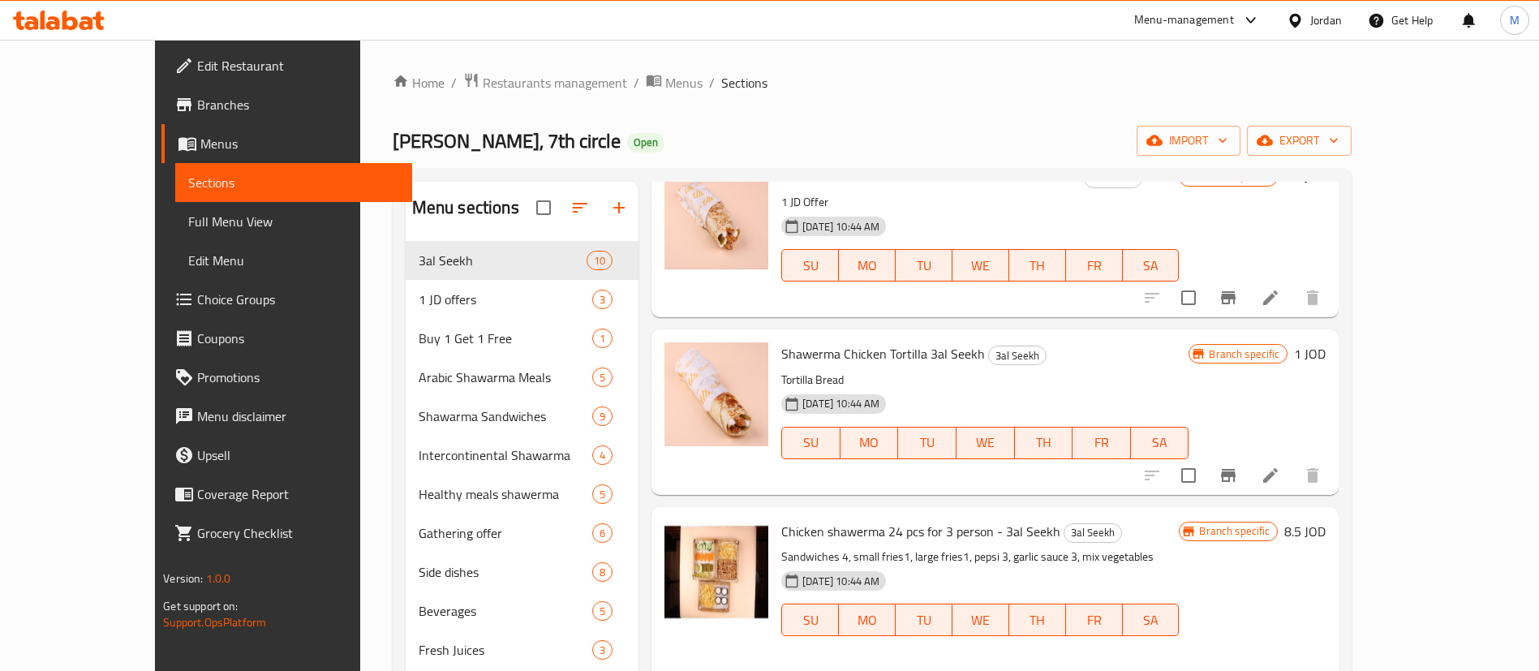
scroll to position [2145, 0]
click at [1278, 304] on icon at bounding box center [1270, 297] width 15 height 15
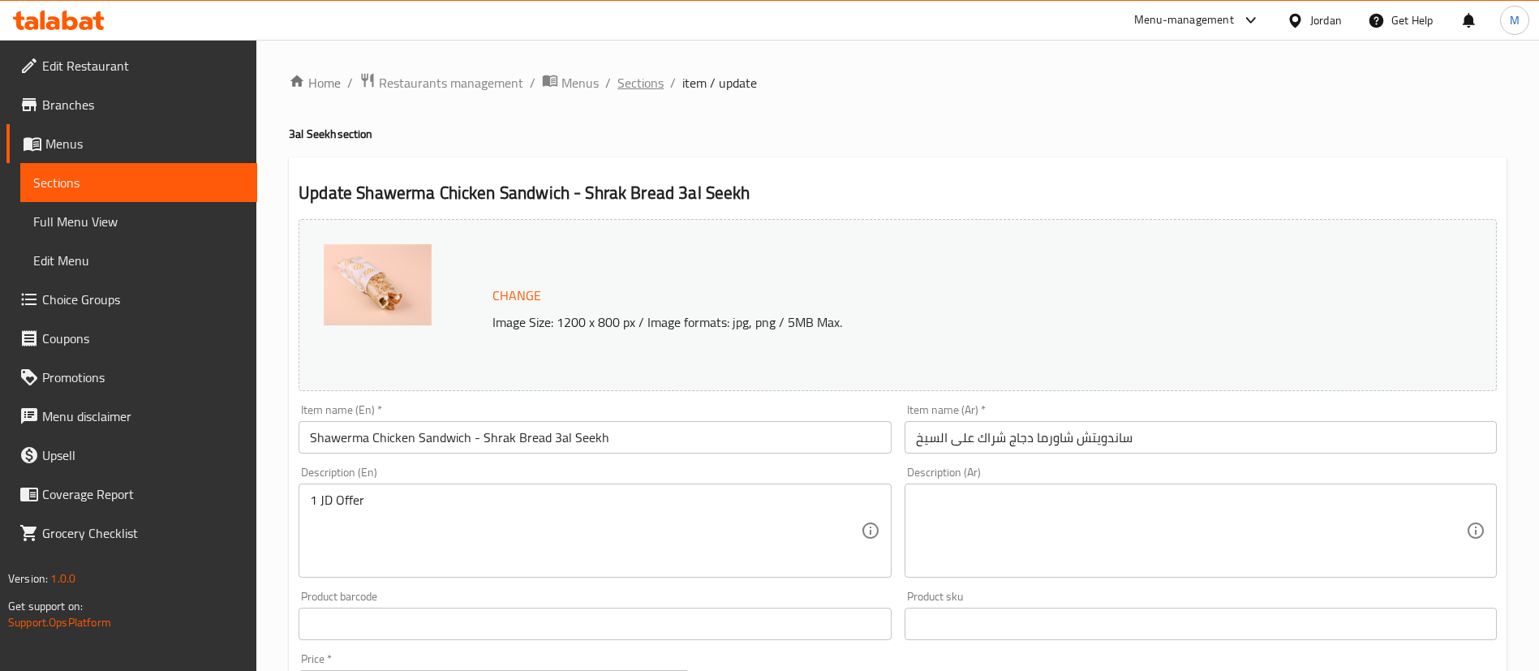
click at [658, 76] on span "Sections" at bounding box center [640, 82] width 46 height 19
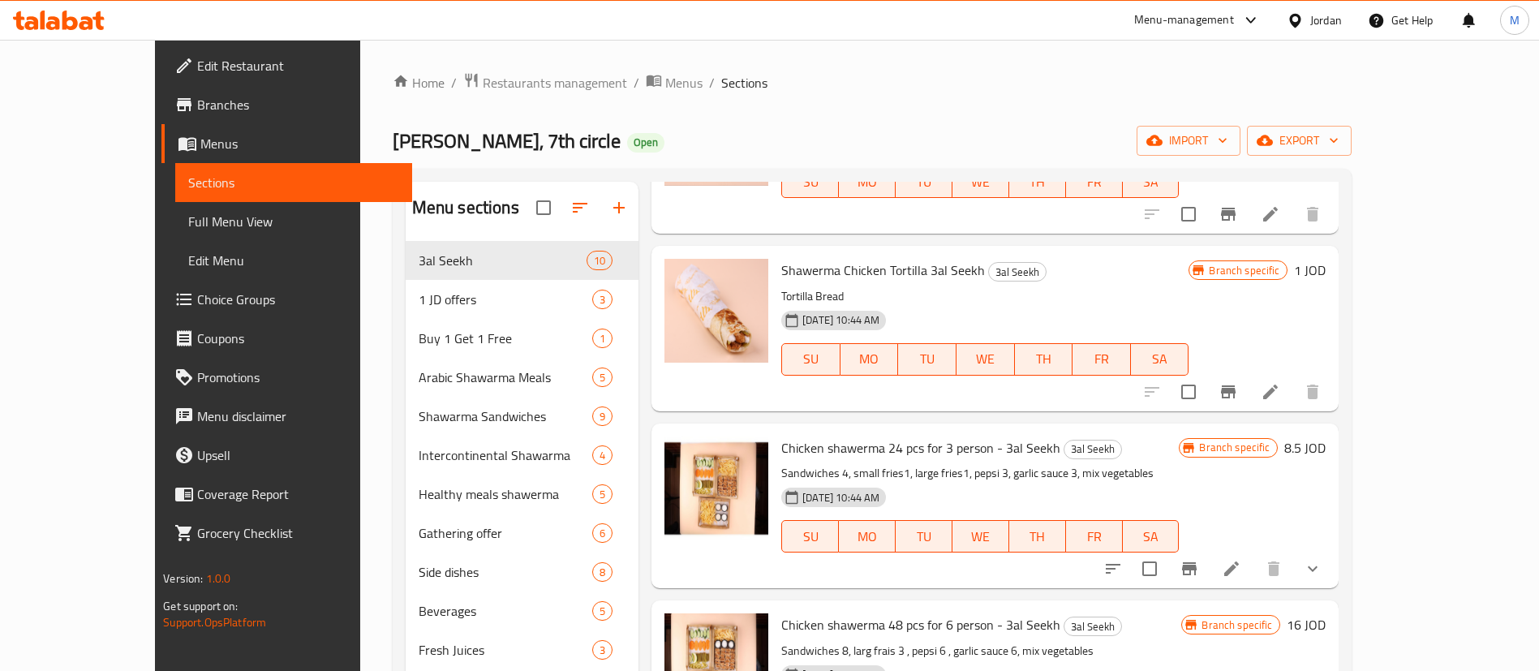
scroll to position [953, 0]
click at [1278, 393] on icon at bounding box center [1270, 394] width 15 height 15
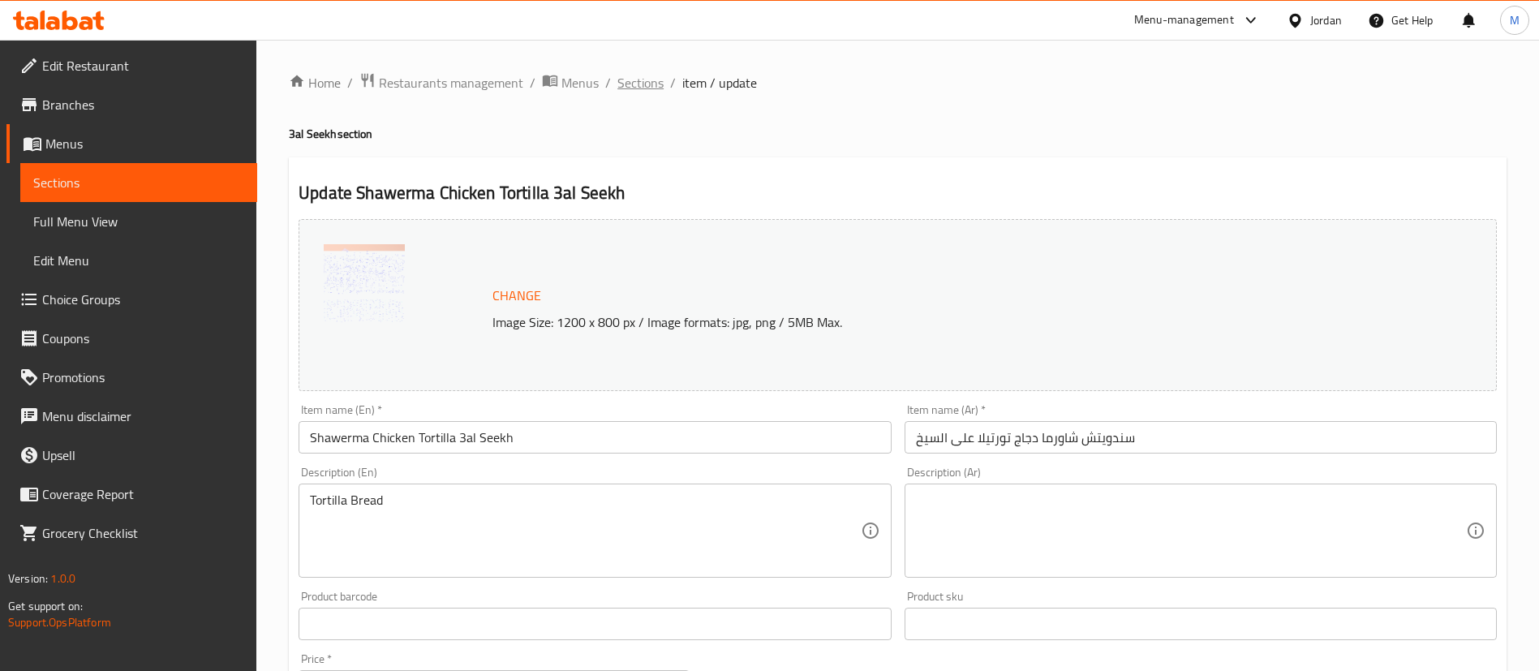
click at [643, 85] on span "Sections" at bounding box center [640, 82] width 46 height 19
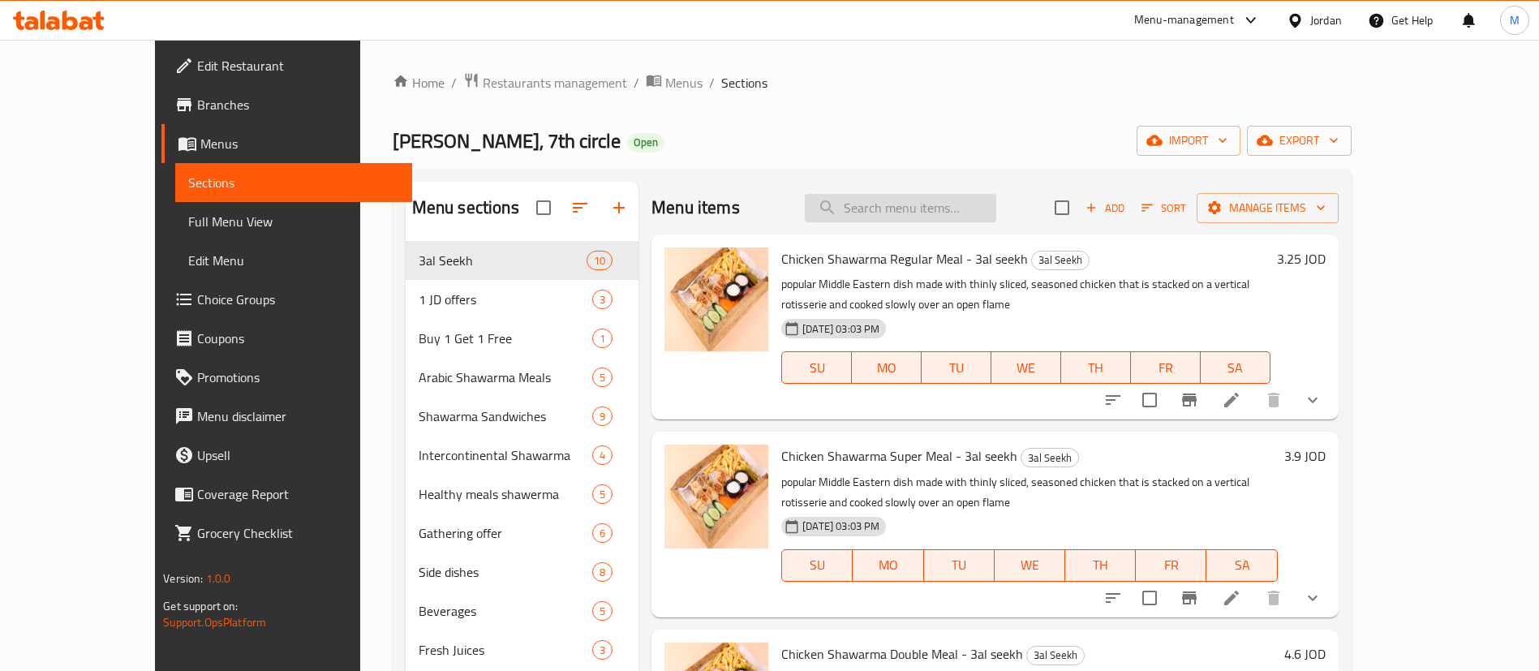
click at [970, 204] on input "search" at bounding box center [900, 208] width 191 height 28
type input "s"
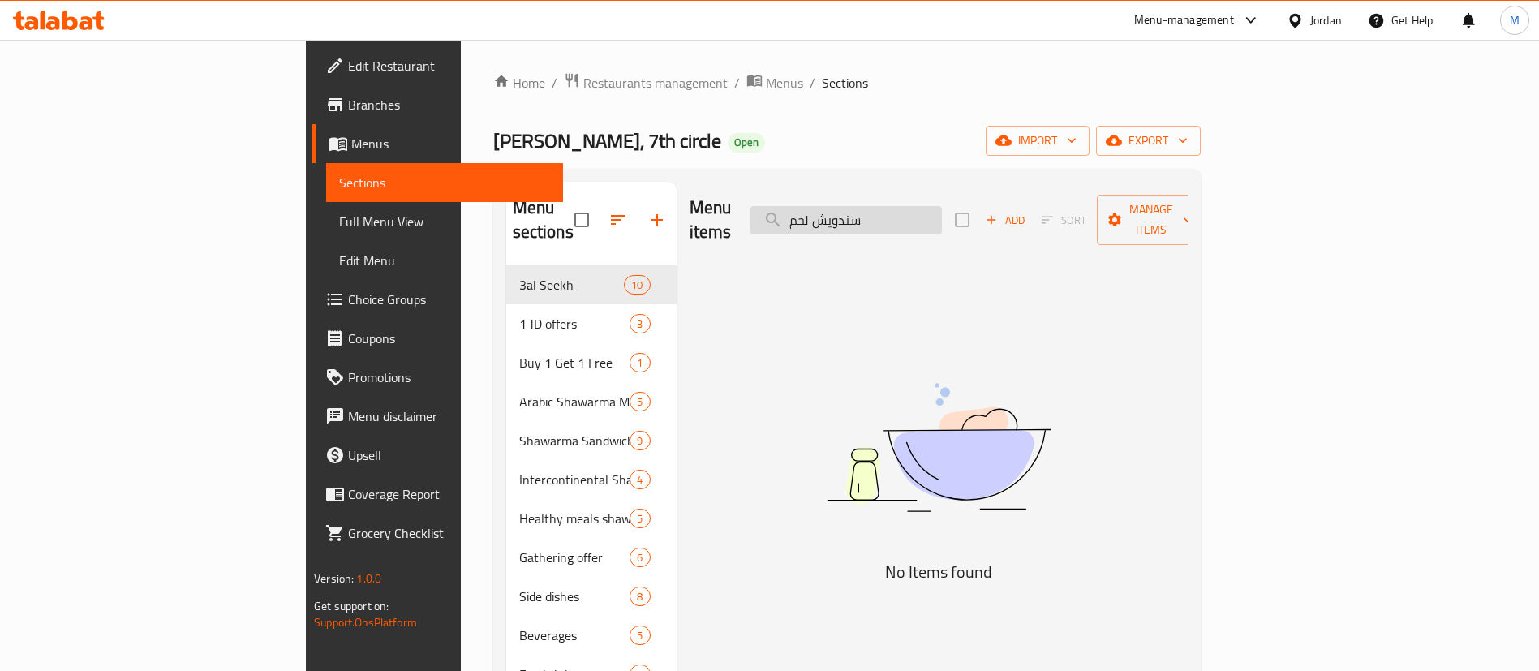
click at [942, 218] on input "سندويش لحم" at bounding box center [845, 220] width 191 height 28
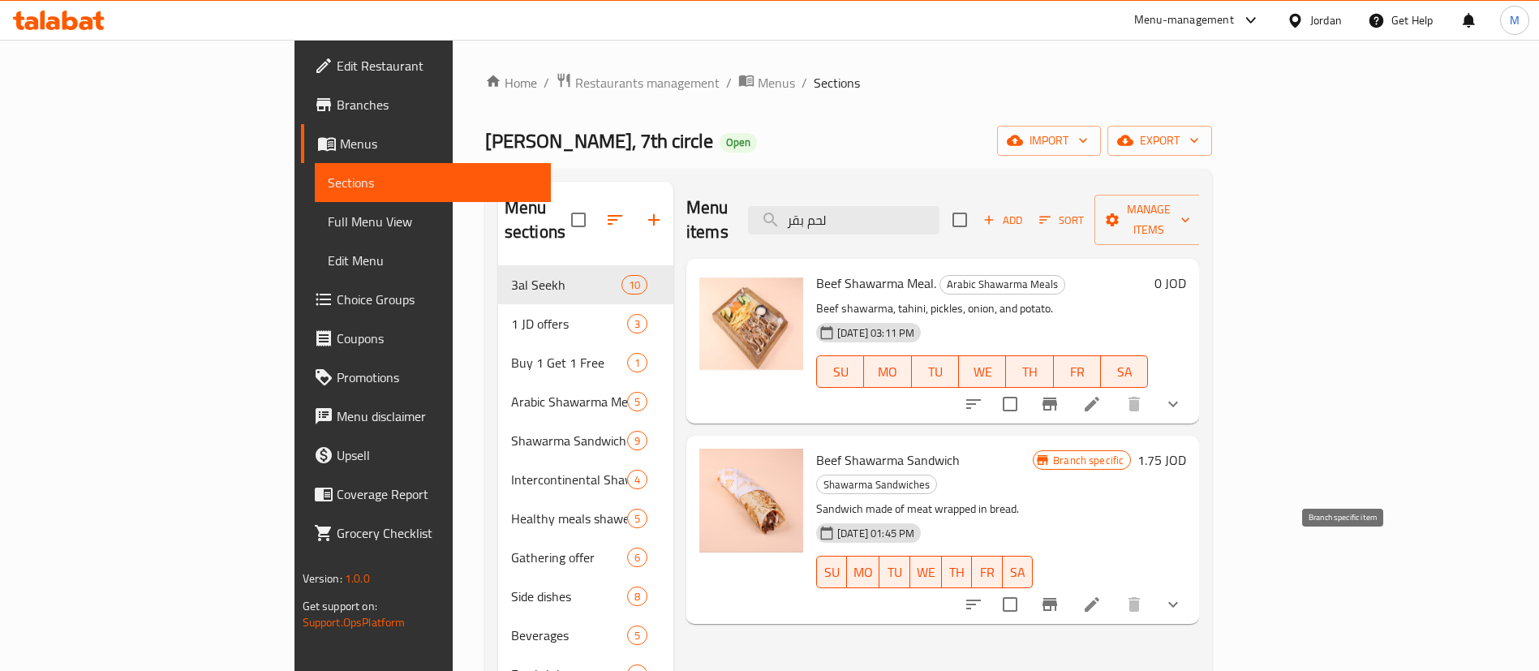
type input "لحم بقر"
click at [1069, 585] on button "Branch-specific-item" at bounding box center [1049, 604] width 39 height 39
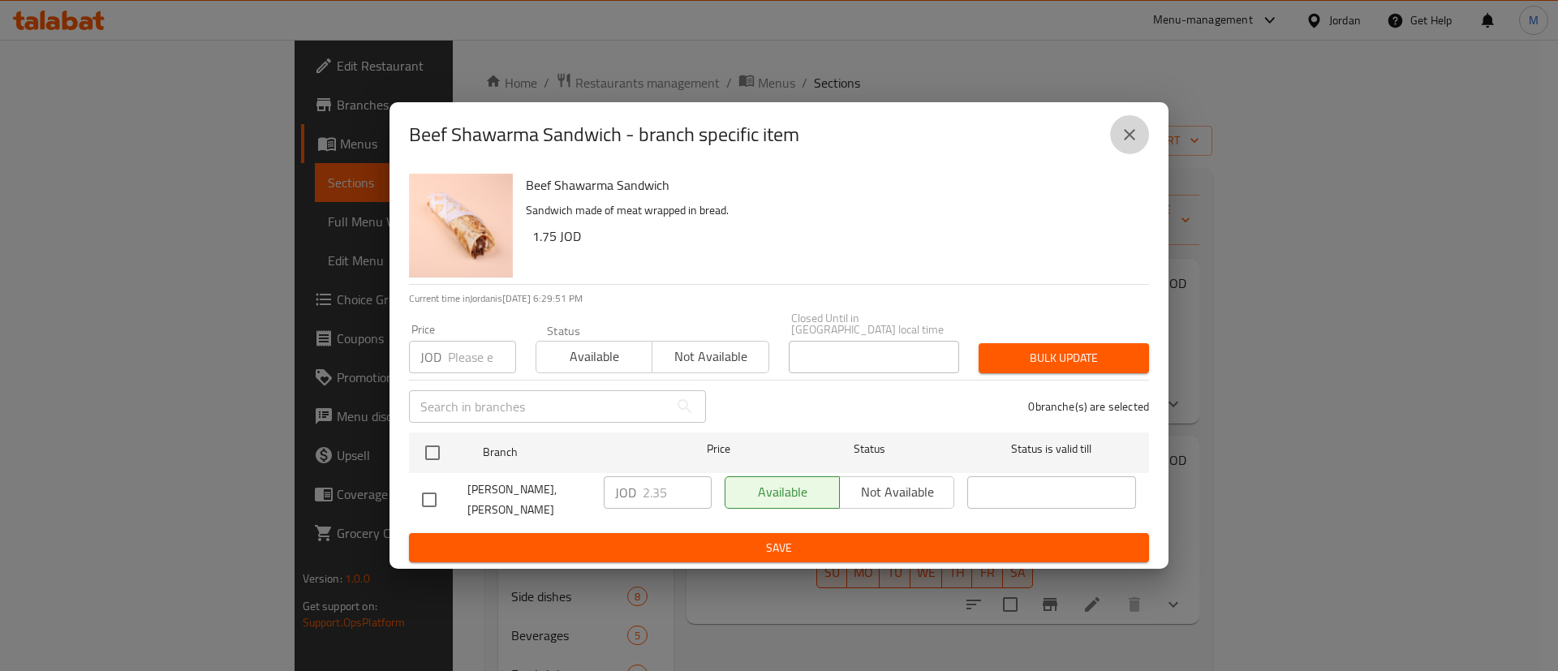
click at [1131, 144] on icon "close" at bounding box center [1129, 134] width 19 height 19
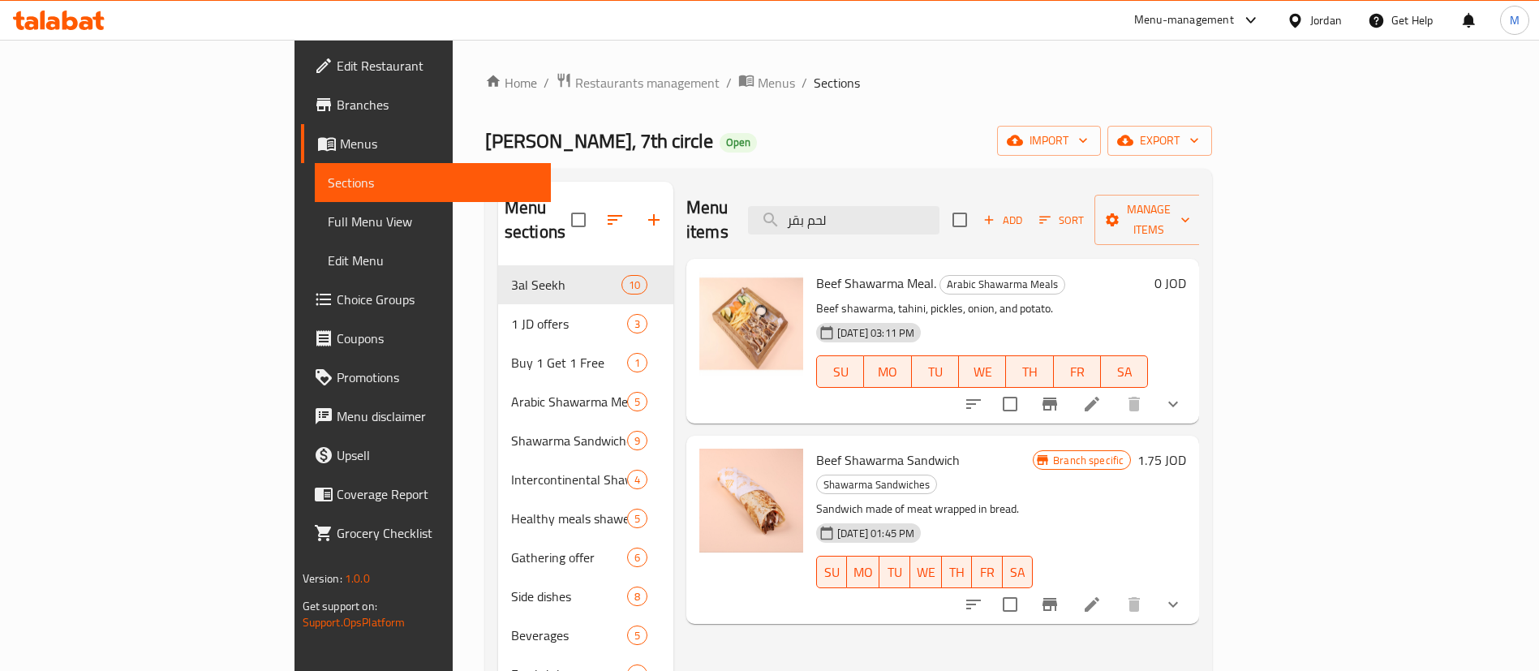
click at [337, 97] on span "Branches" at bounding box center [438, 104] width 202 height 19
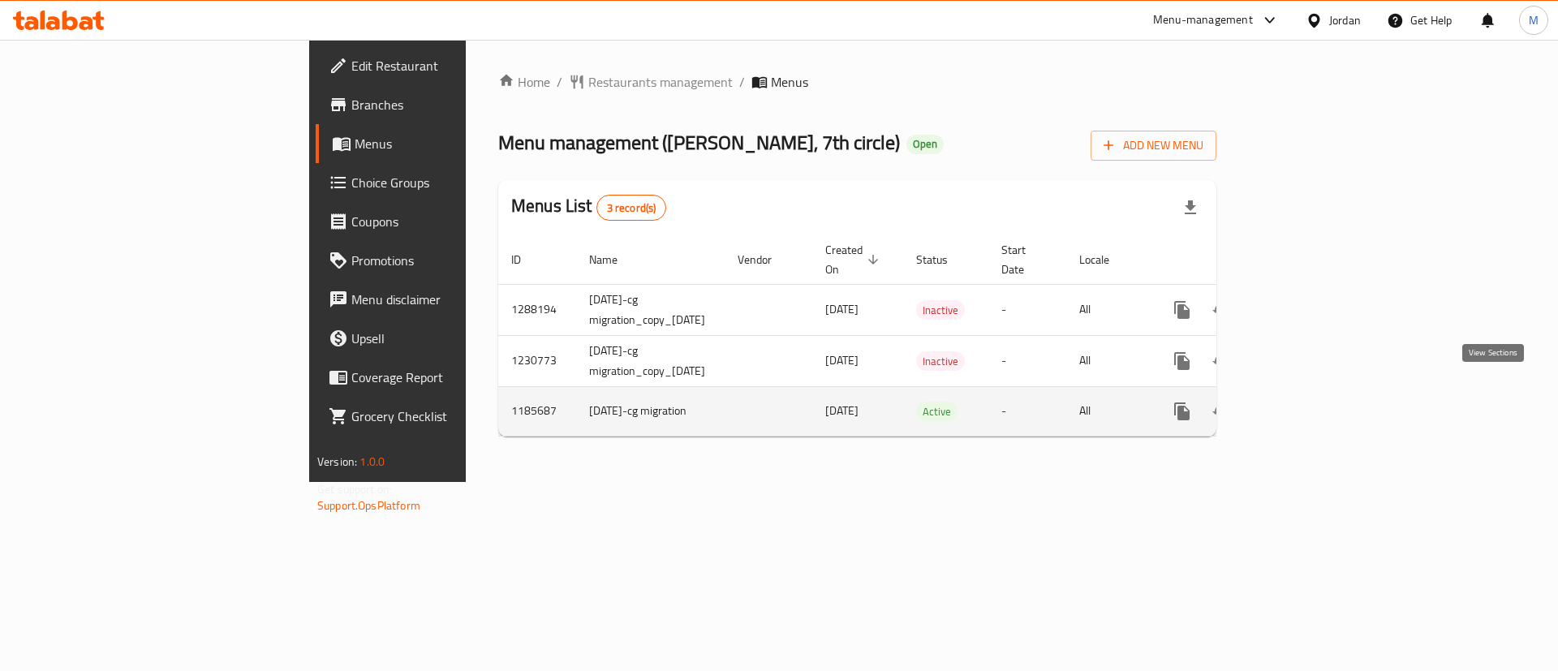
click at [1309, 402] on icon "enhanced table" at bounding box center [1298, 411] width 19 height 19
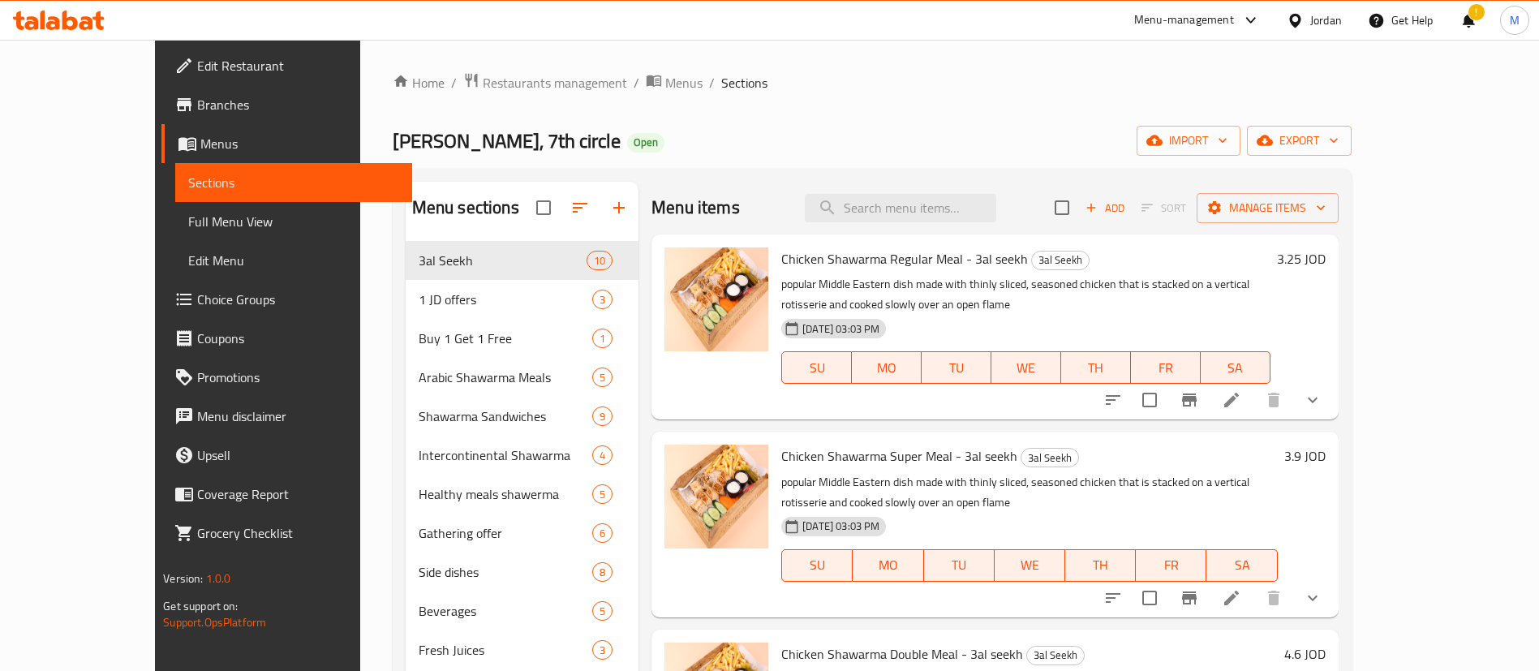
click at [197, 109] on span "Branches" at bounding box center [298, 104] width 202 height 19
